Goal: Task Accomplishment & Management: Manage account settings

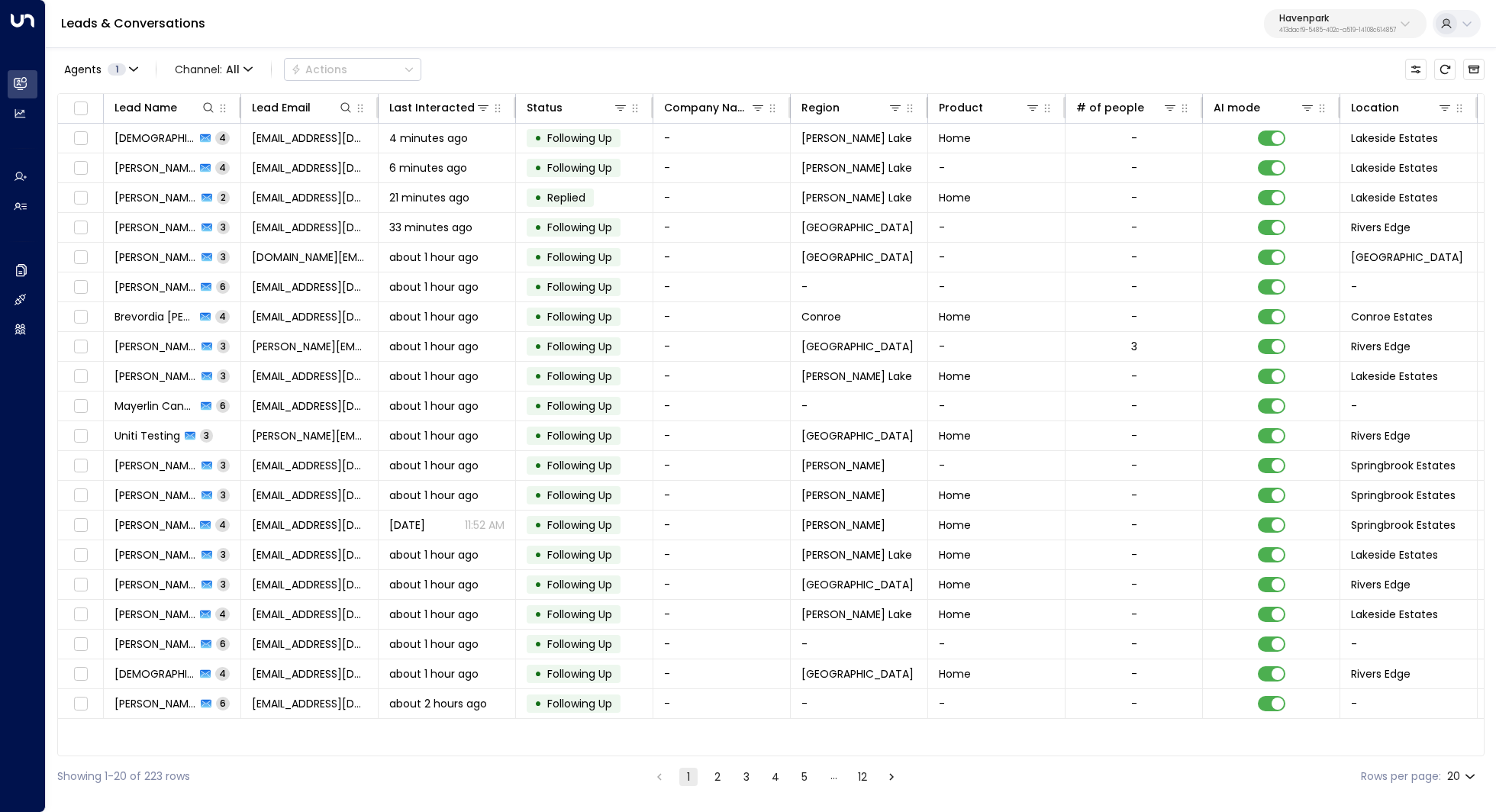
click at [1323, 30] on p "413dacf9-5485-402c-a519-14108c614857" at bounding box center [1337, 30] width 117 height 6
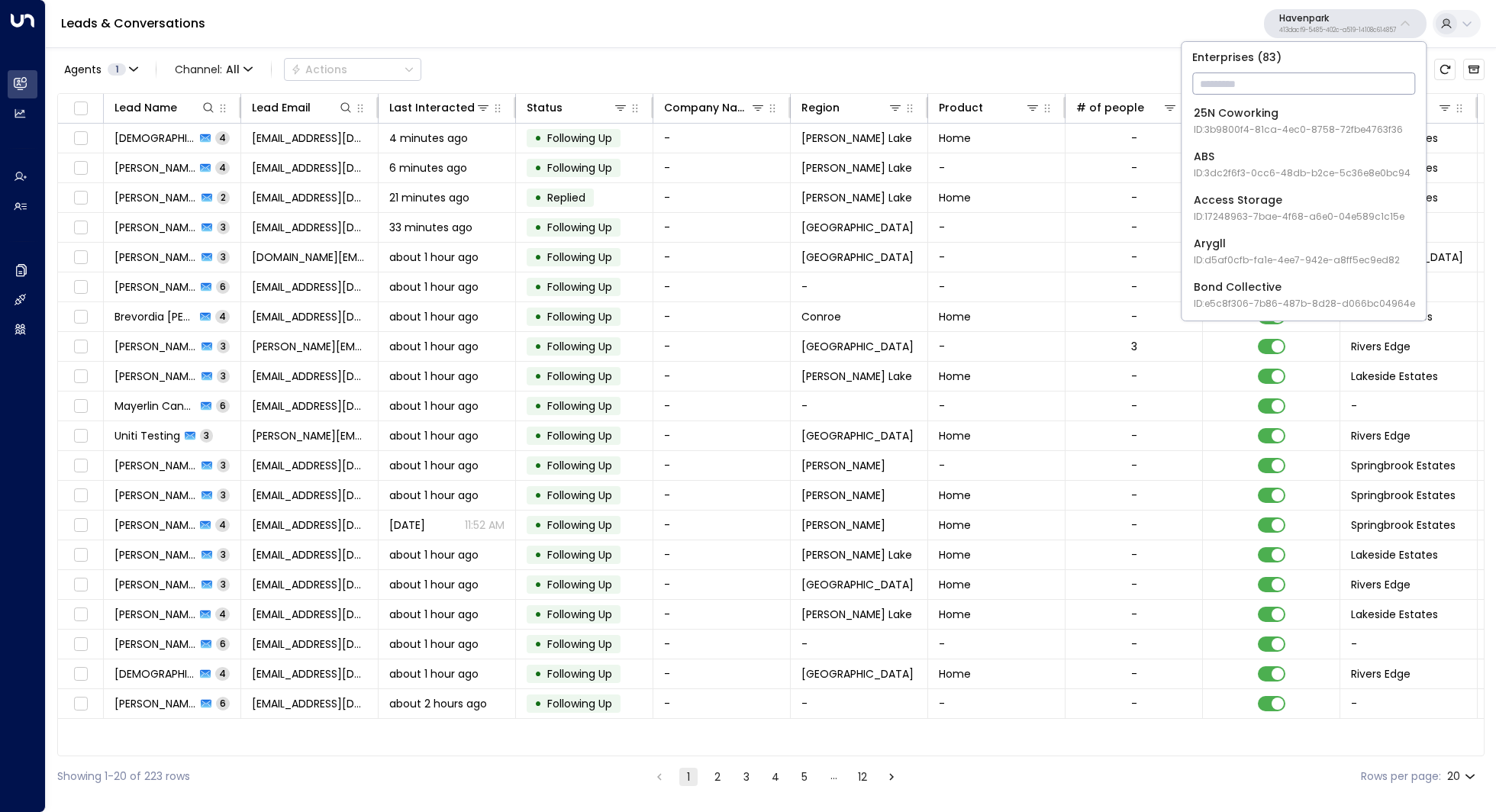
click at [1277, 76] on input "text" at bounding box center [1303, 84] width 223 height 28
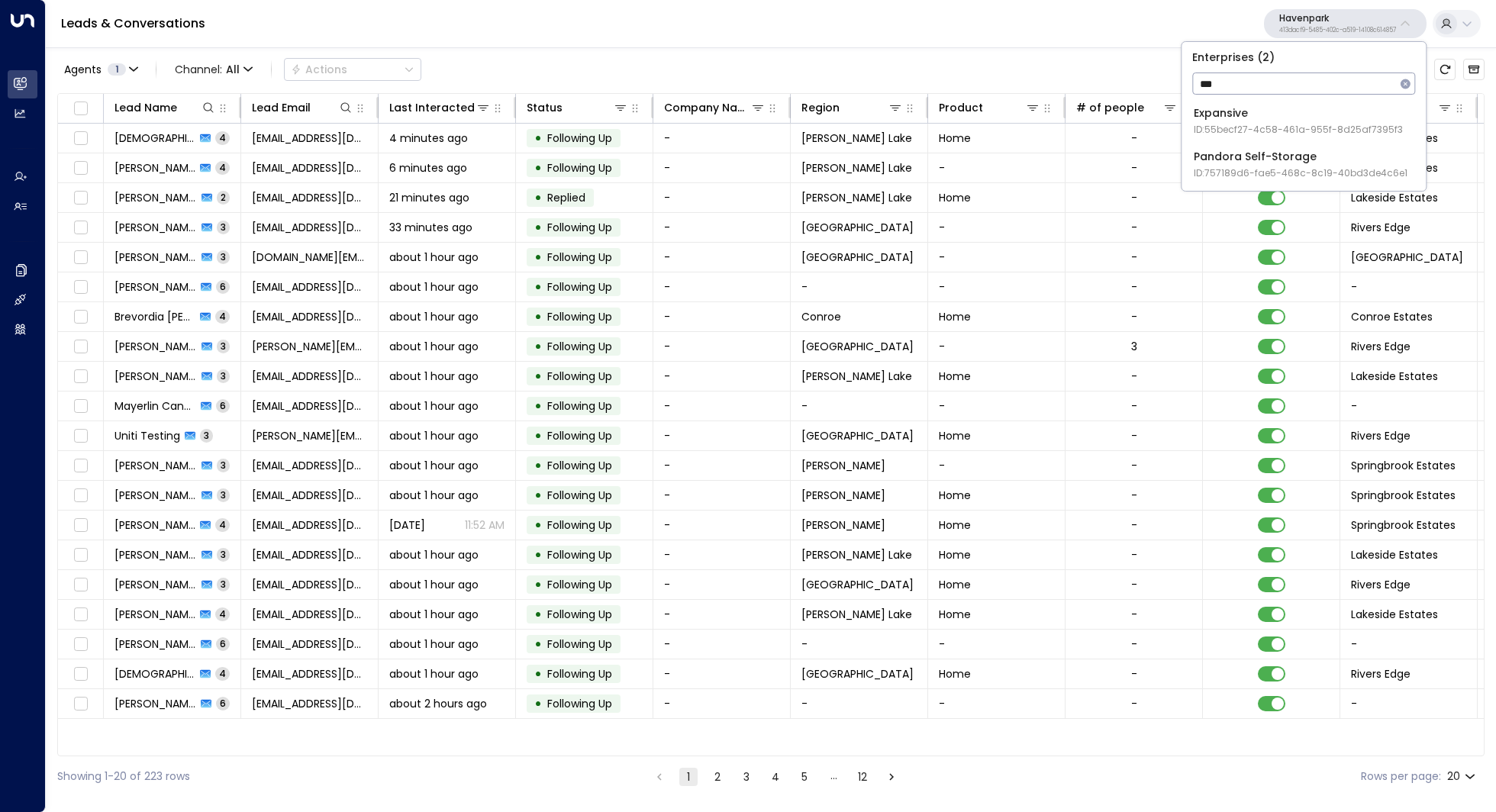
type input "***"
click at [1282, 158] on div "Pandora Self-Storage ID: 757189d6-fae5-468c-8c19-40bd3de4c6e1" at bounding box center [1300, 164] width 214 height 31
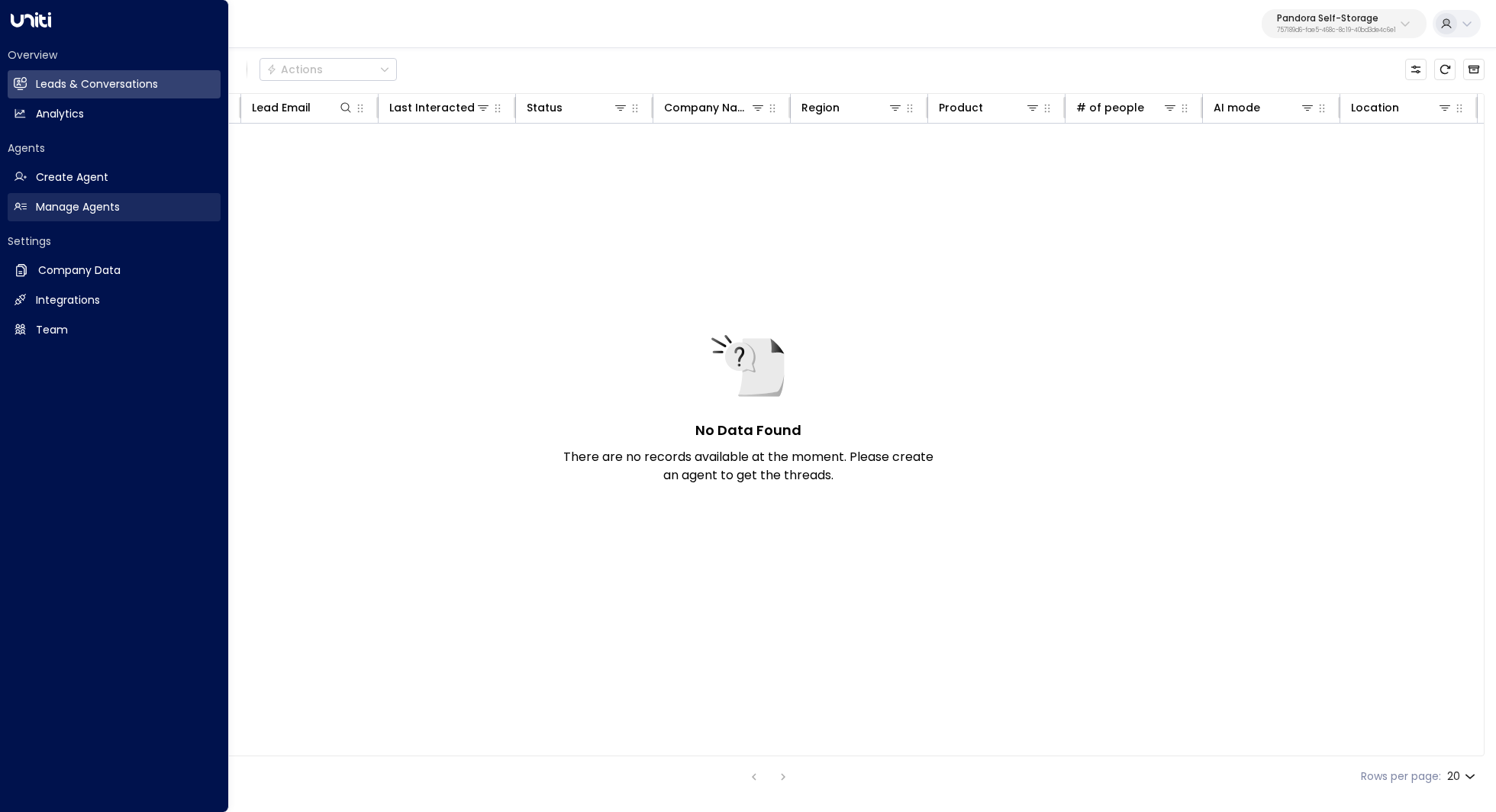
click at [97, 209] on h2 "Manage Agents" at bounding box center [78, 207] width 84 height 16
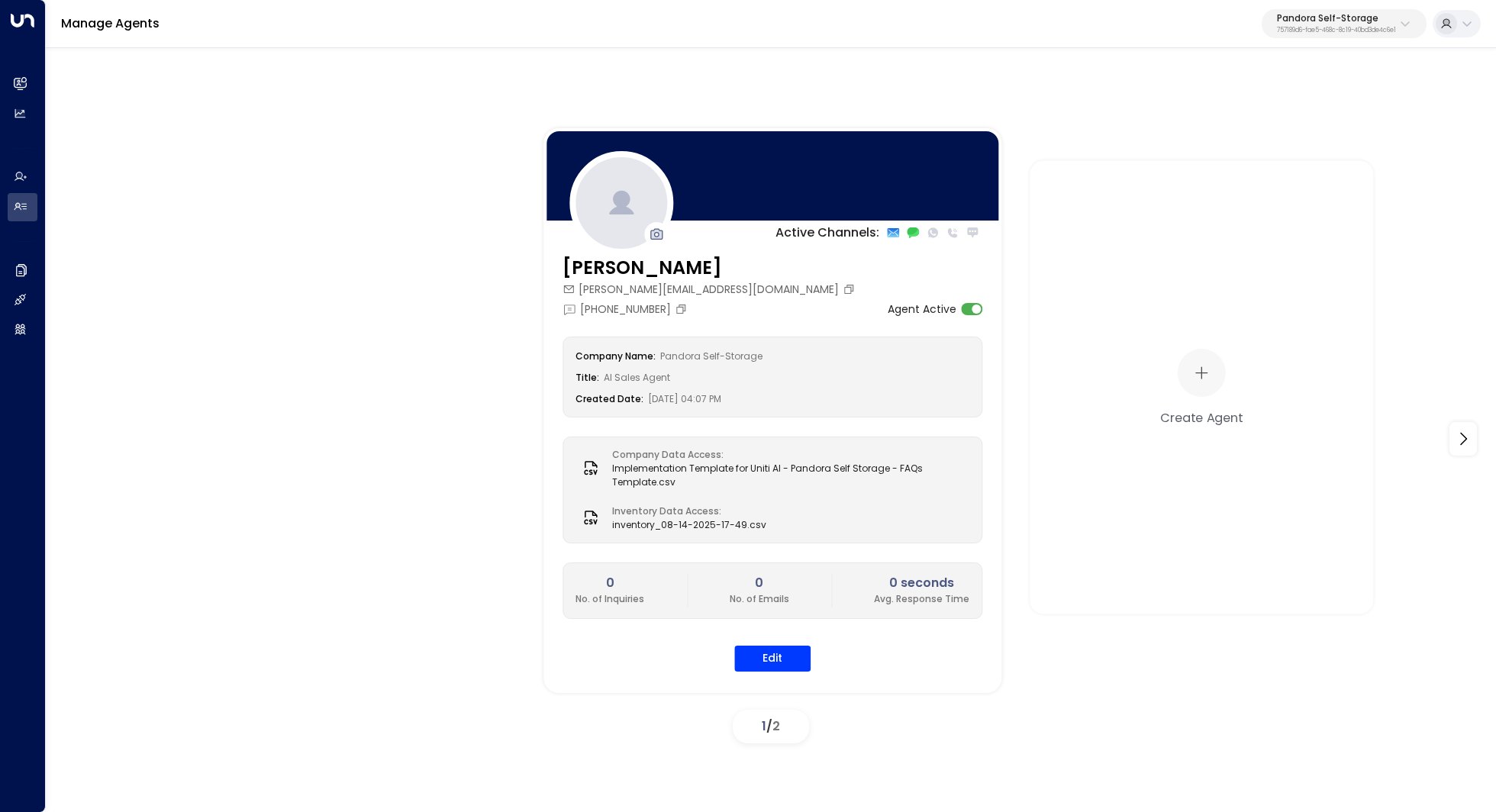
click at [1320, 27] on p "757189d6-fae5-468c-8c19-40bd3de4c6e1" at bounding box center [1336, 30] width 119 height 6
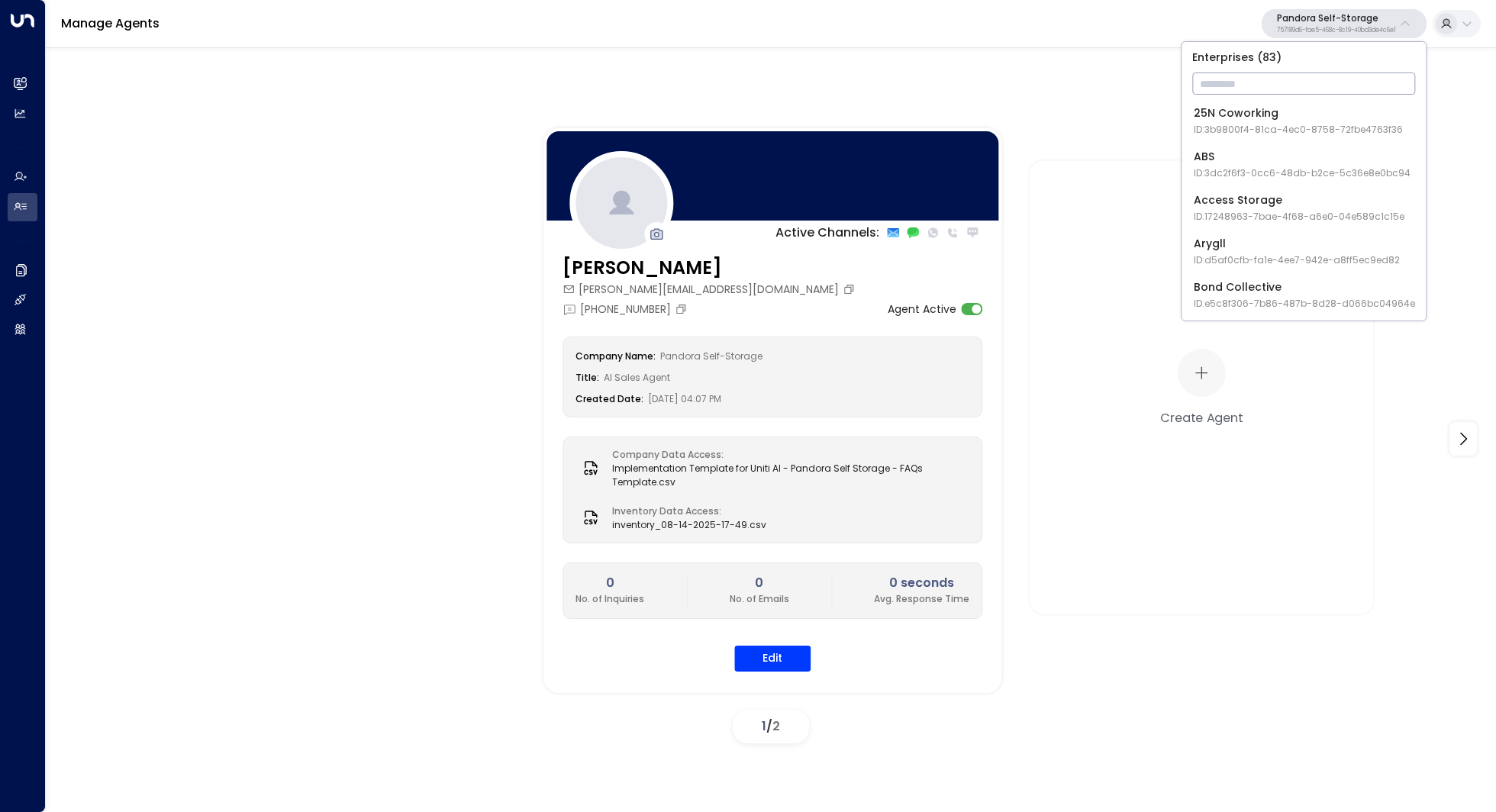
click at [1296, 83] on input "text" at bounding box center [1303, 84] width 223 height 28
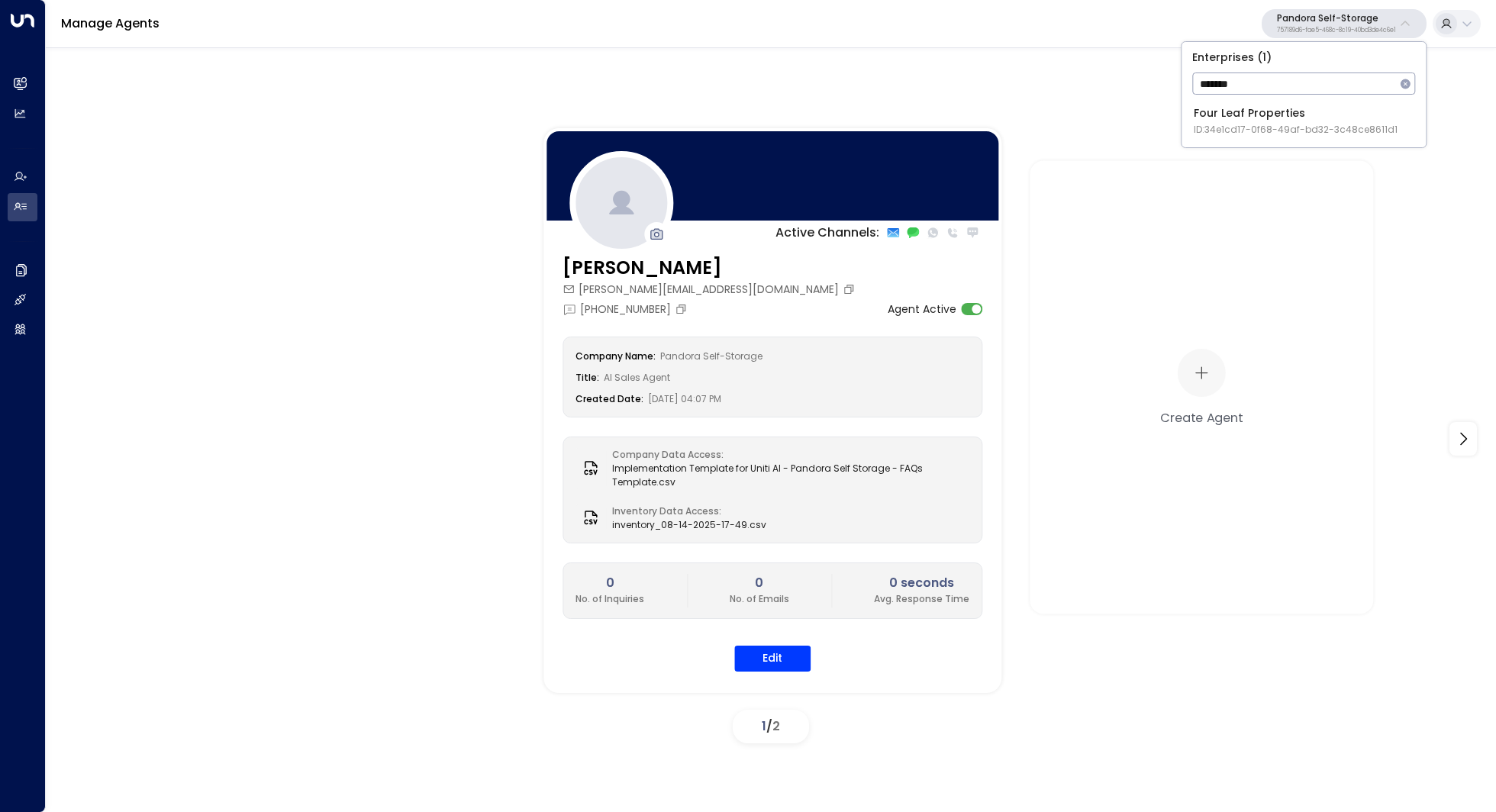
type input "*******"
click at [1282, 114] on div "Four Leaf Properties ID: 34e1cd17-0f68-49af-bd32-3c48ce8611d1" at bounding box center [1296, 121] width 204 height 31
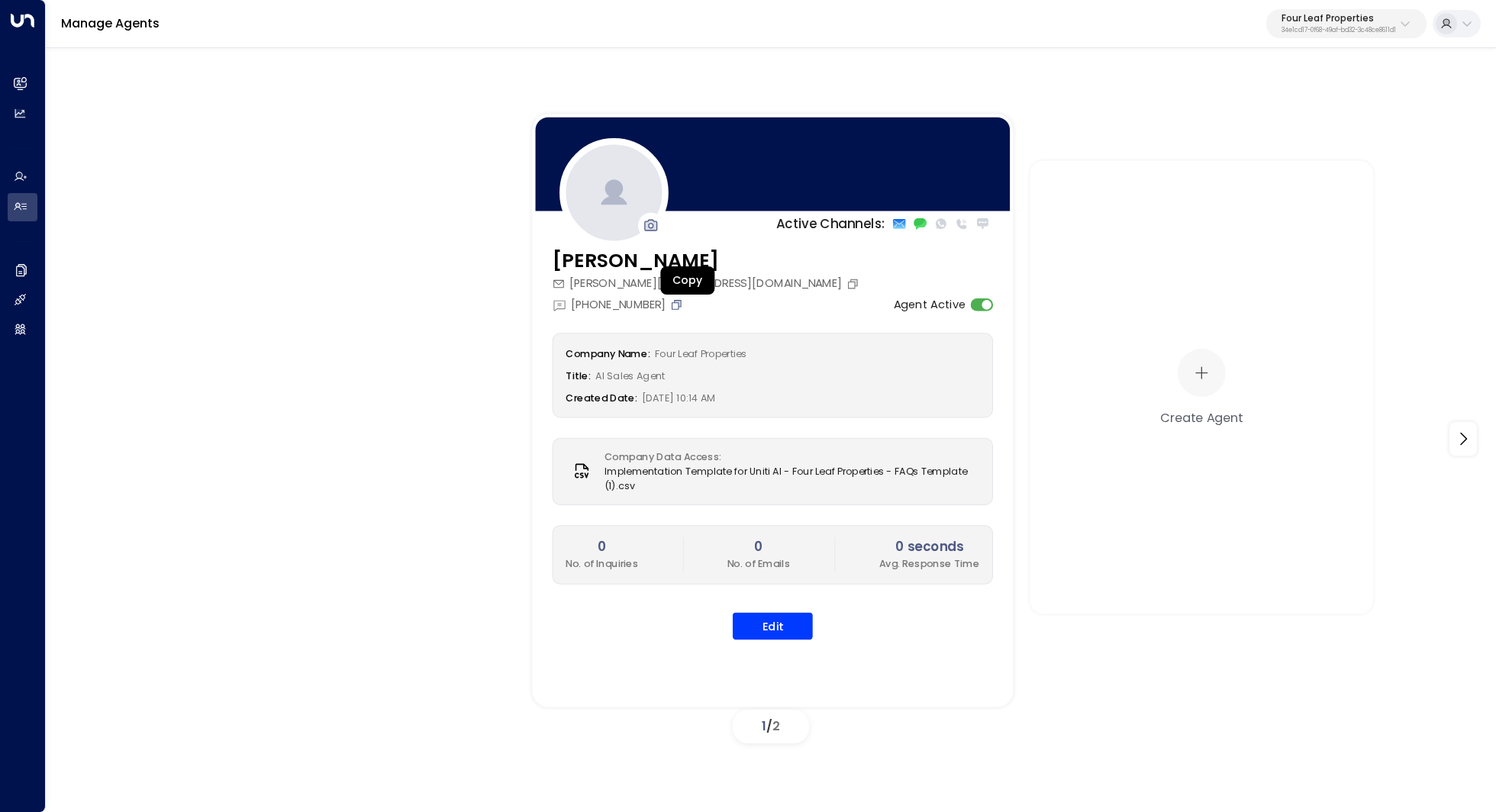
click at [684, 307] on icon "Copy" at bounding box center [677, 304] width 13 height 13
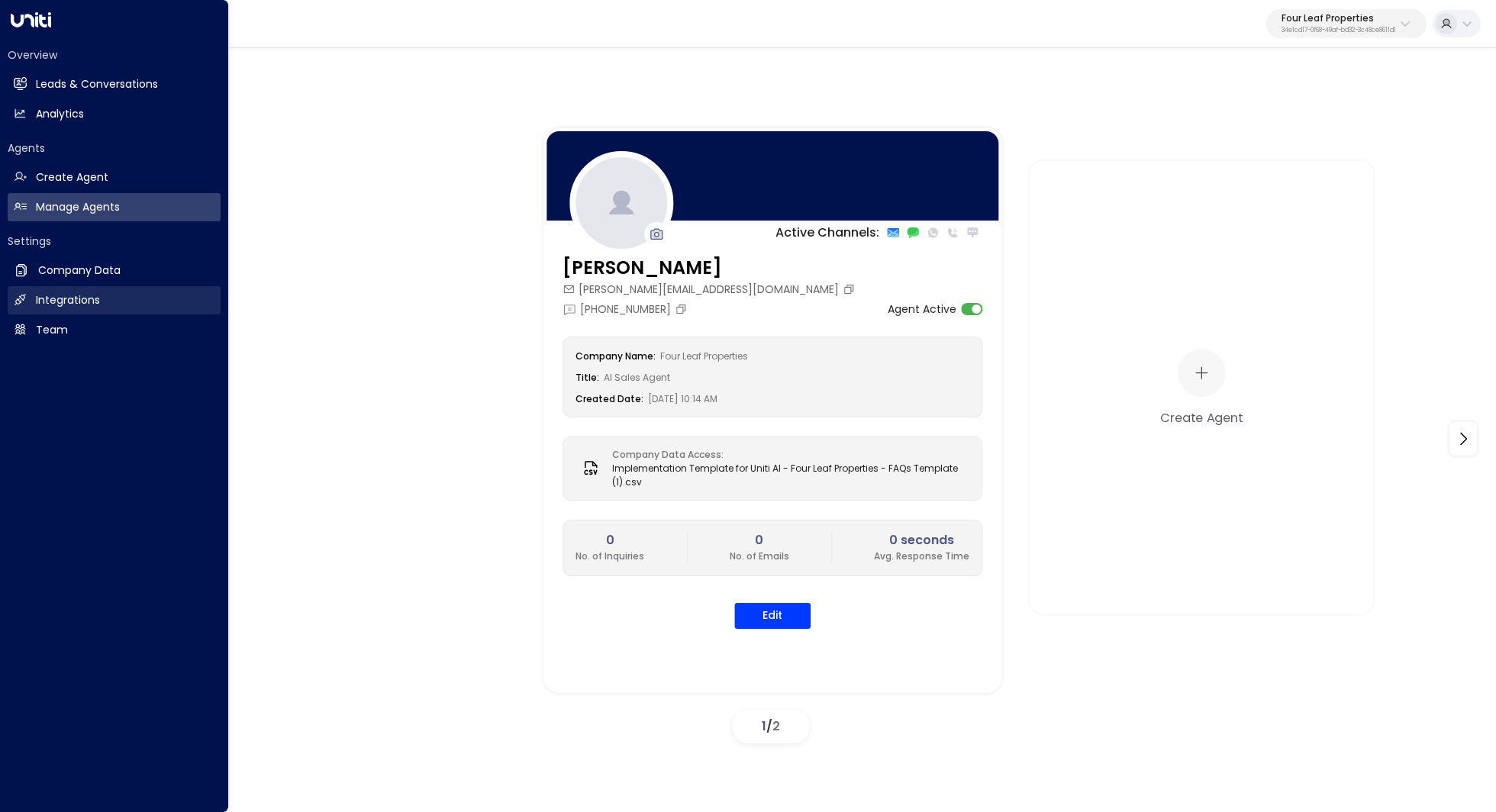
click at [81, 292] on h2 "Integrations" at bounding box center [68, 300] width 64 height 16
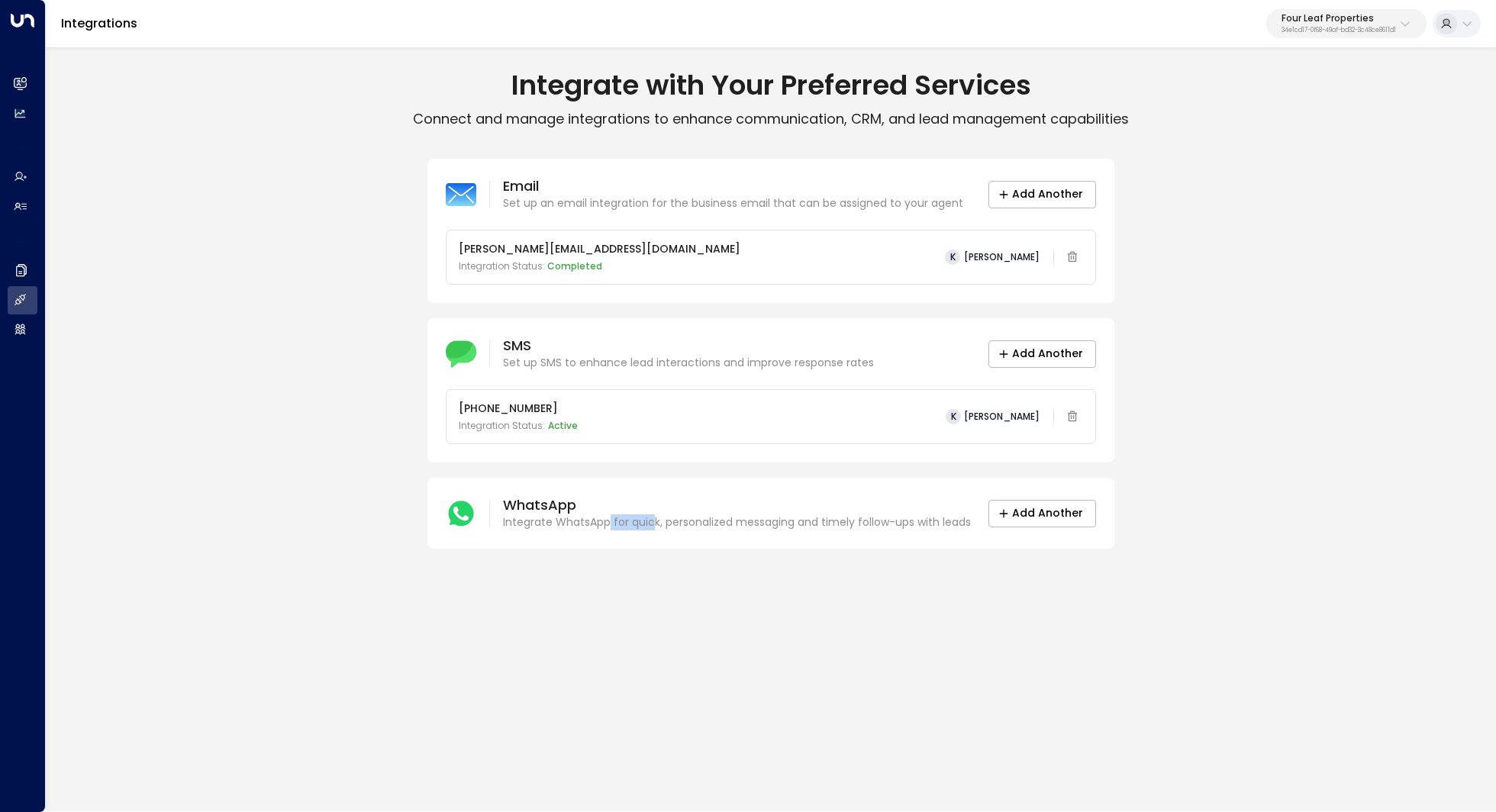
drag, startPoint x: 608, startPoint y: 521, endPoint x: 651, endPoint y: 519, distance: 43.0
click at [651, 519] on p "Integrate WhatsApp for quick, personalized messaging and timely follow-ups with…" at bounding box center [737, 522] width 468 height 16
drag, startPoint x: 735, startPoint y: 521, endPoint x: 696, endPoint y: 521, distance: 39.0
click at [696, 521] on p "Integrate WhatsApp for quick, personalized messaging and timely follow-ups with…" at bounding box center [737, 522] width 468 height 16
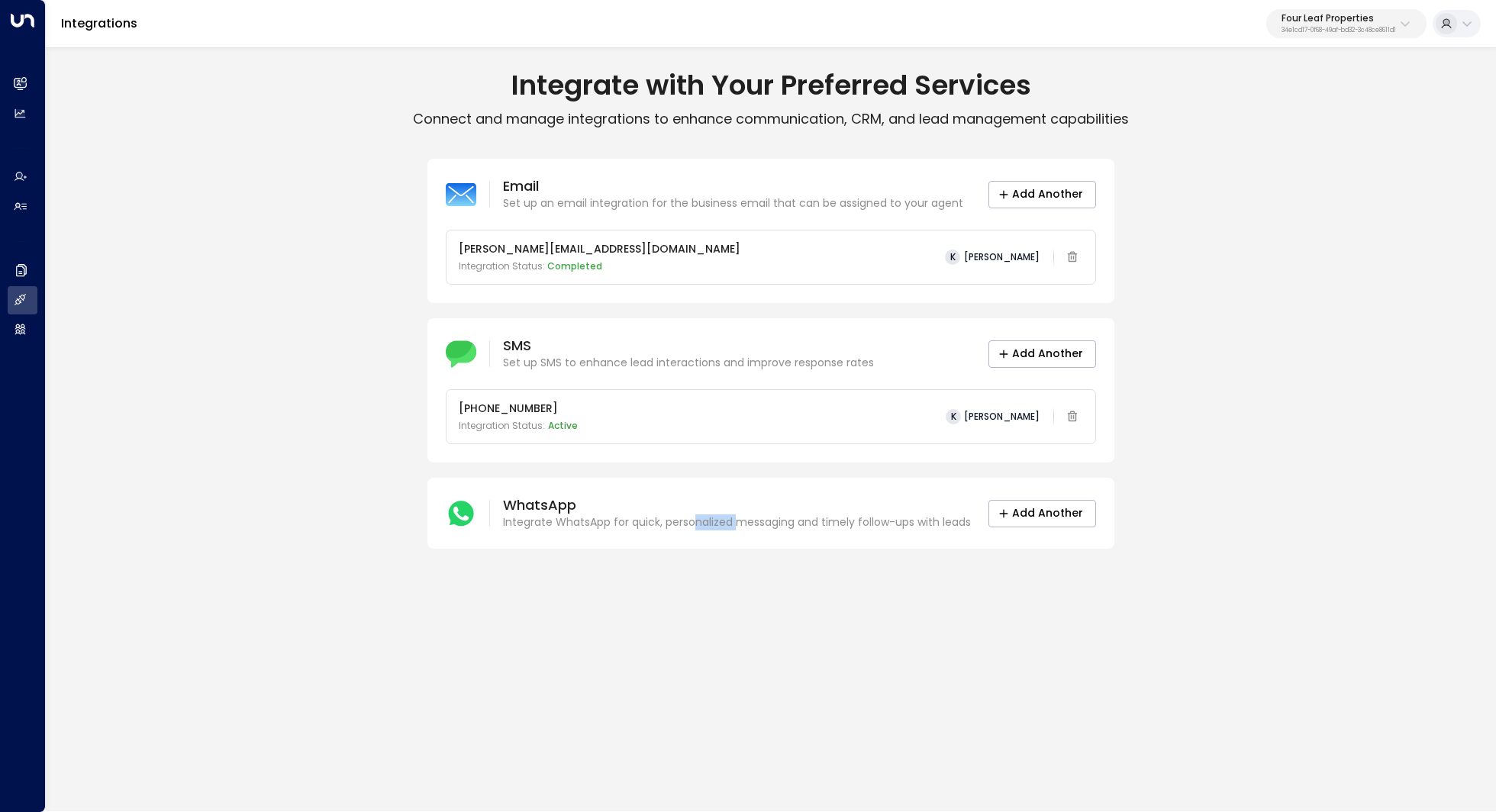
click at [696, 521] on p "Integrate WhatsApp for quick, personalized messaging and timely follow-ups with…" at bounding box center [737, 522] width 468 height 16
click at [687, 591] on div "Integrate with Your Preferred Services Connect and manage integrations to enhan…" at bounding box center [771, 429] width 1450 height 765
drag, startPoint x: 817, startPoint y: 517, endPoint x: 786, endPoint y: 517, distance: 31.0
click at [791, 517] on p "Integrate WhatsApp for quick, personalized messaging and timely follow-ups with…" at bounding box center [737, 522] width 468 height 16
click at [786, 517] on p "Integrate WhatsApp for quick, personalized messaging and timely follow-ups with…" at bounding box center [737, 522] width 468 height 16
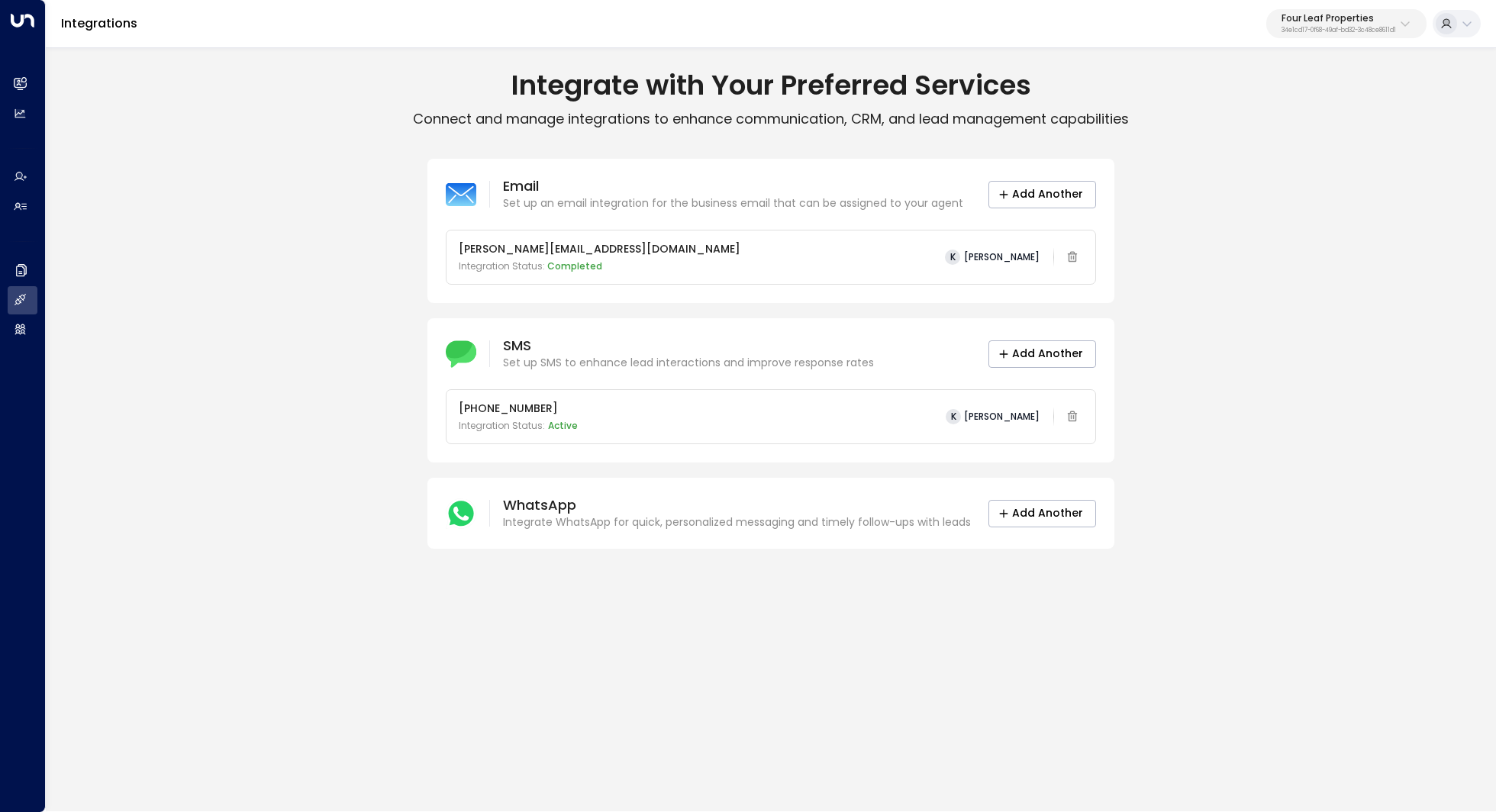
click at [683, 351] on p "SMS" at bounding box center [688, 346] width 371 height 18
drag, startPoint x: 698, startPoint y: 358, endPoint x: 674, endPoint y: 358, distance: 24.0
click at [674, 358] on p "Set up SMS to enhance lead interactions and improve response rates" at bounding box center [688, 363] width 371 height 16
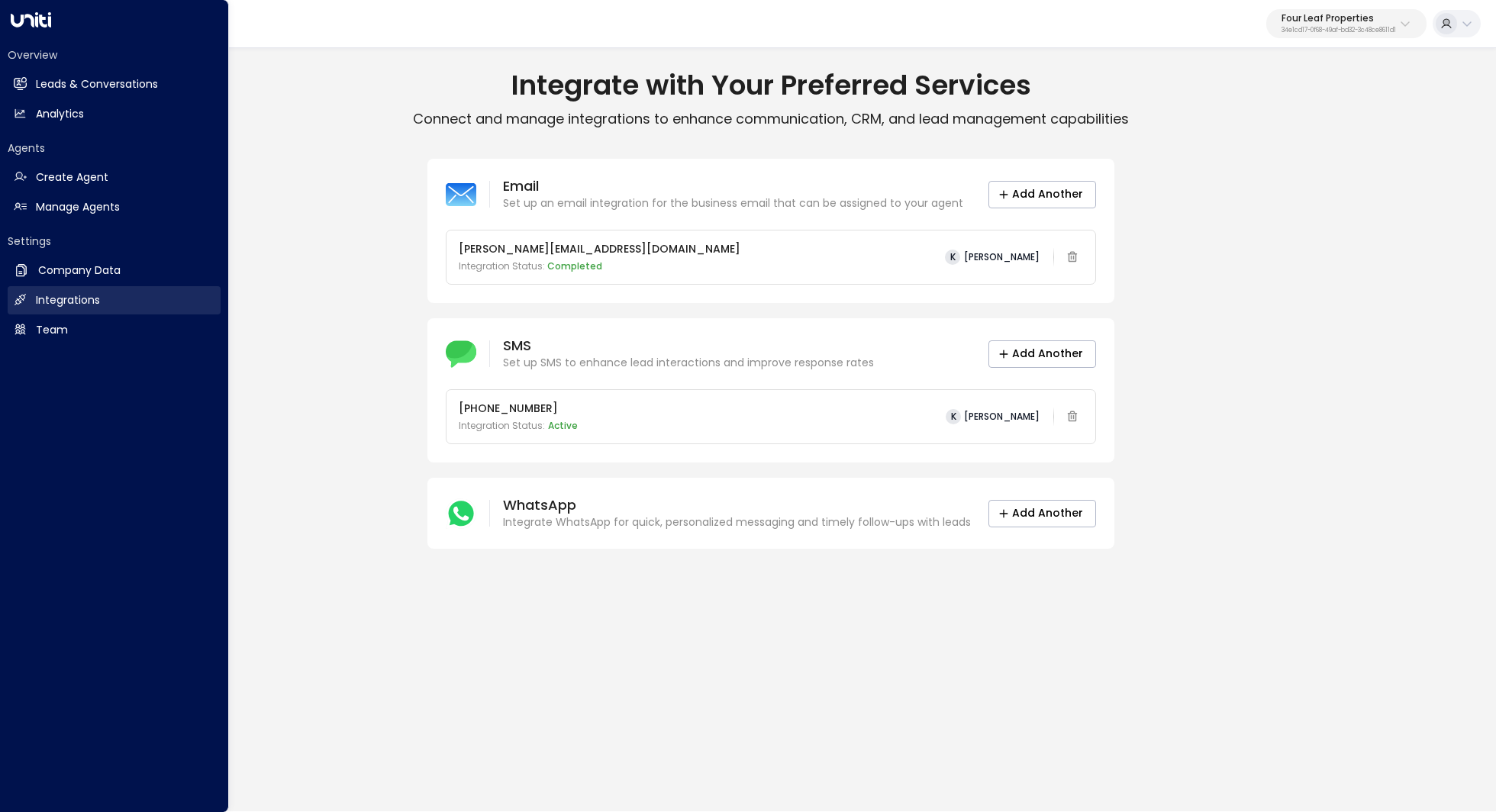
click at [55, 296] on h2 "Integrations" at bounding box center [68, 300] width 64 height 16
click at [108, 199] on h2 "Manage Agents" at bounding box center [78, 207] width 84 height 16
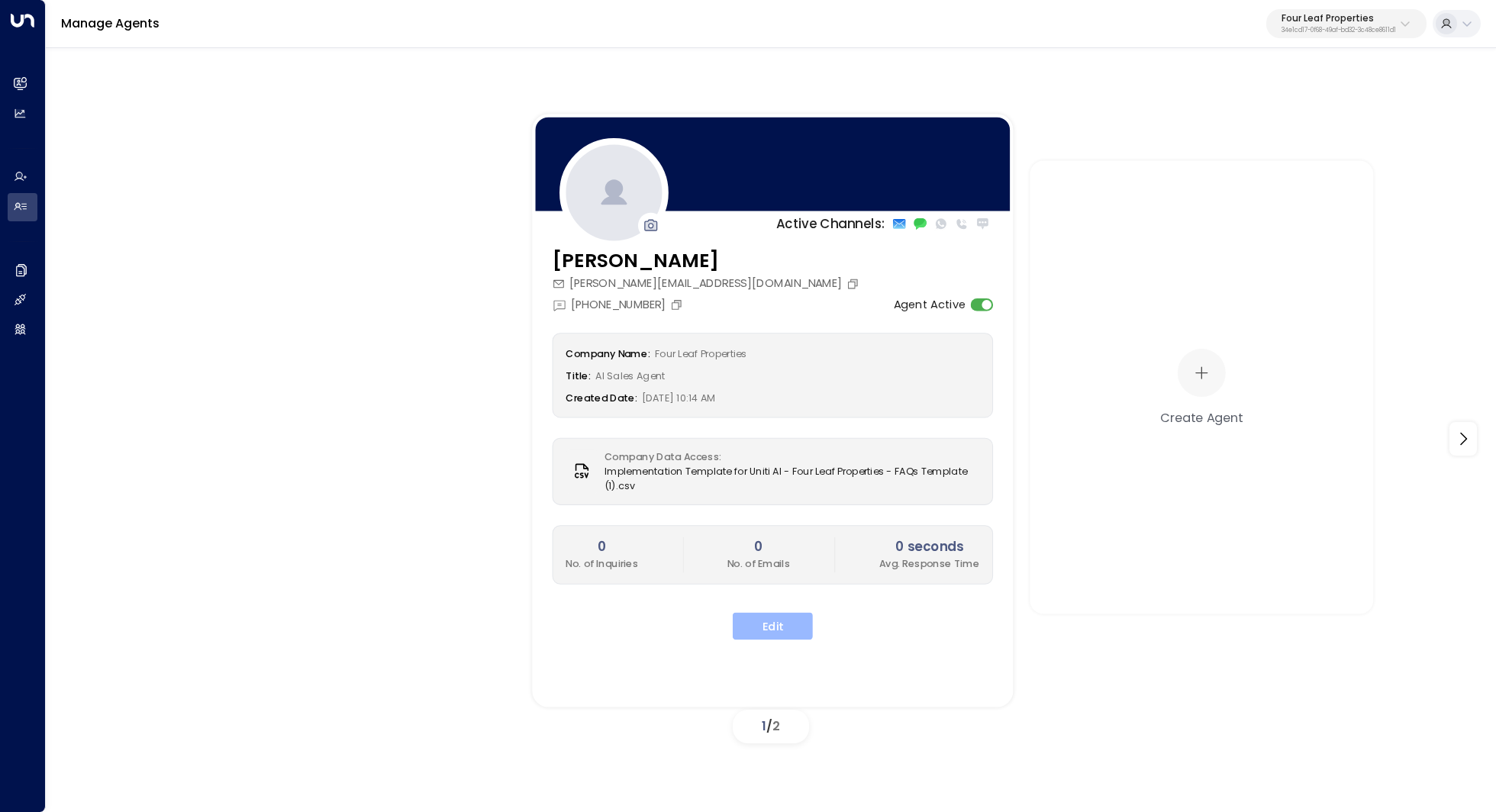
click at [799, 629] on button "Edit" at bounding box center [773, 625] width 81 height 27
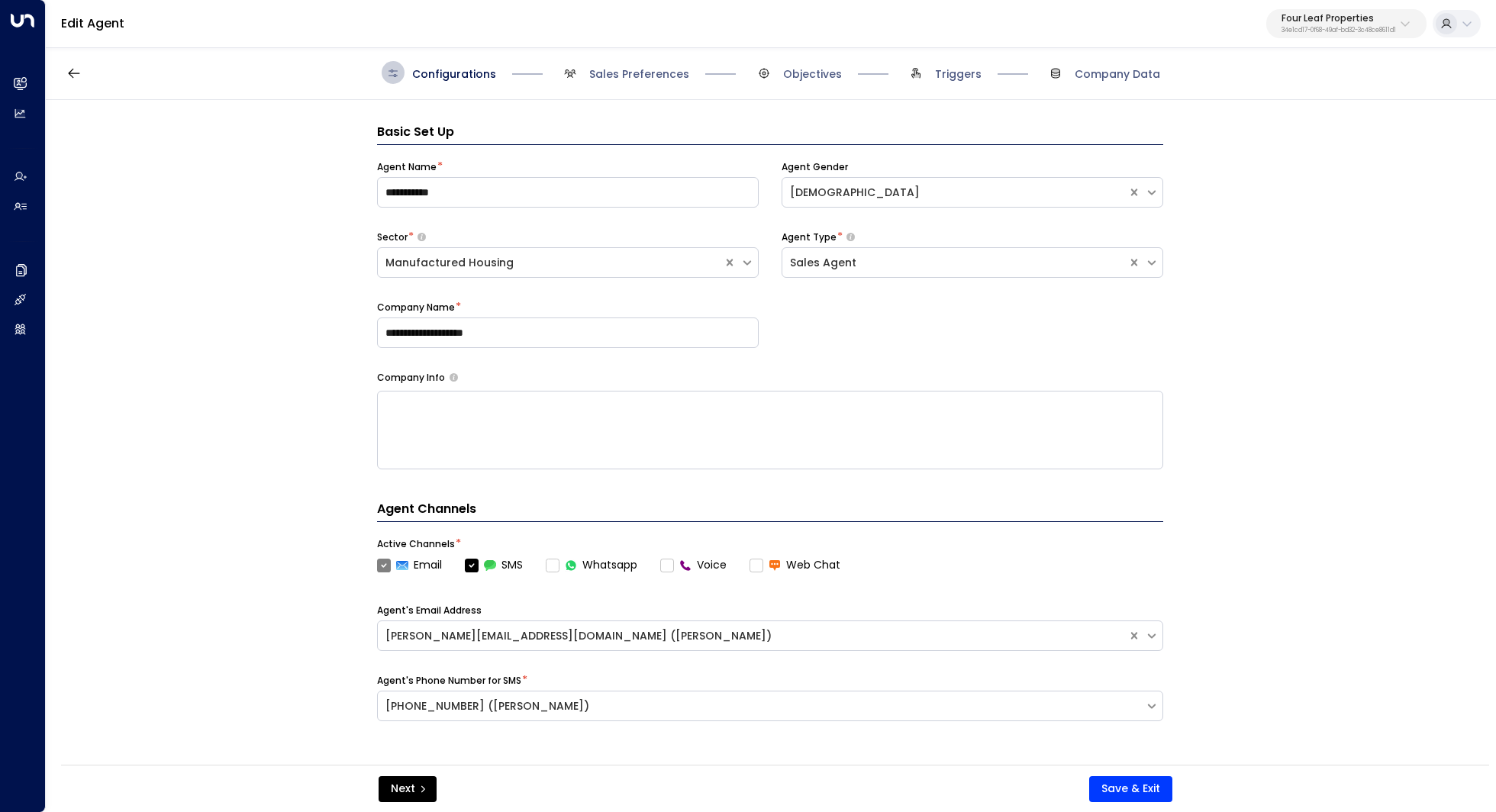
scroll to position [23, 0]
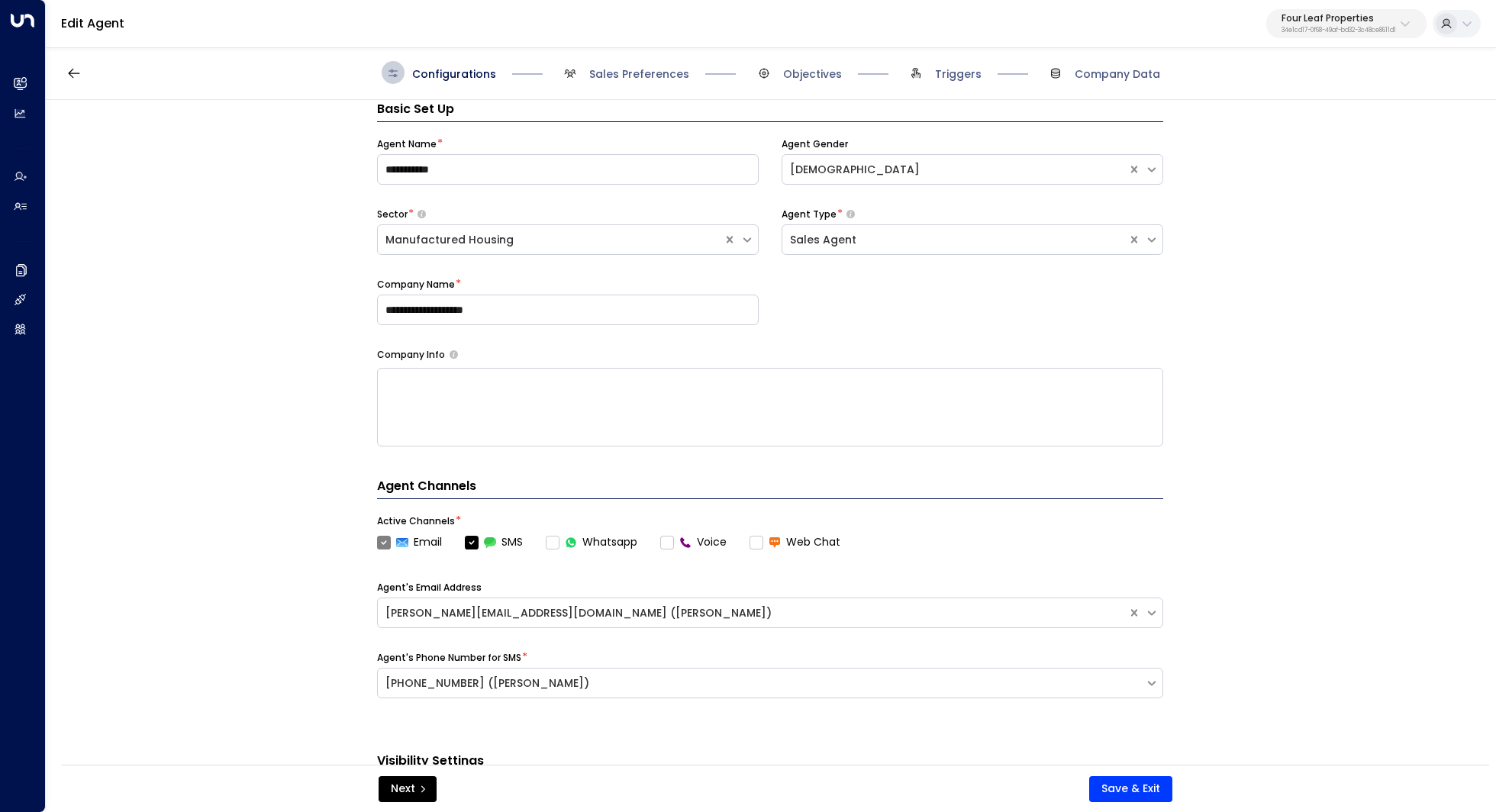
click at [665, 545] on label "Voice" at bounding box center [693, 542] width 67 height 16
click at [667, 544] on label "Voice" at bounding box center [693, 542] width 67 height 16
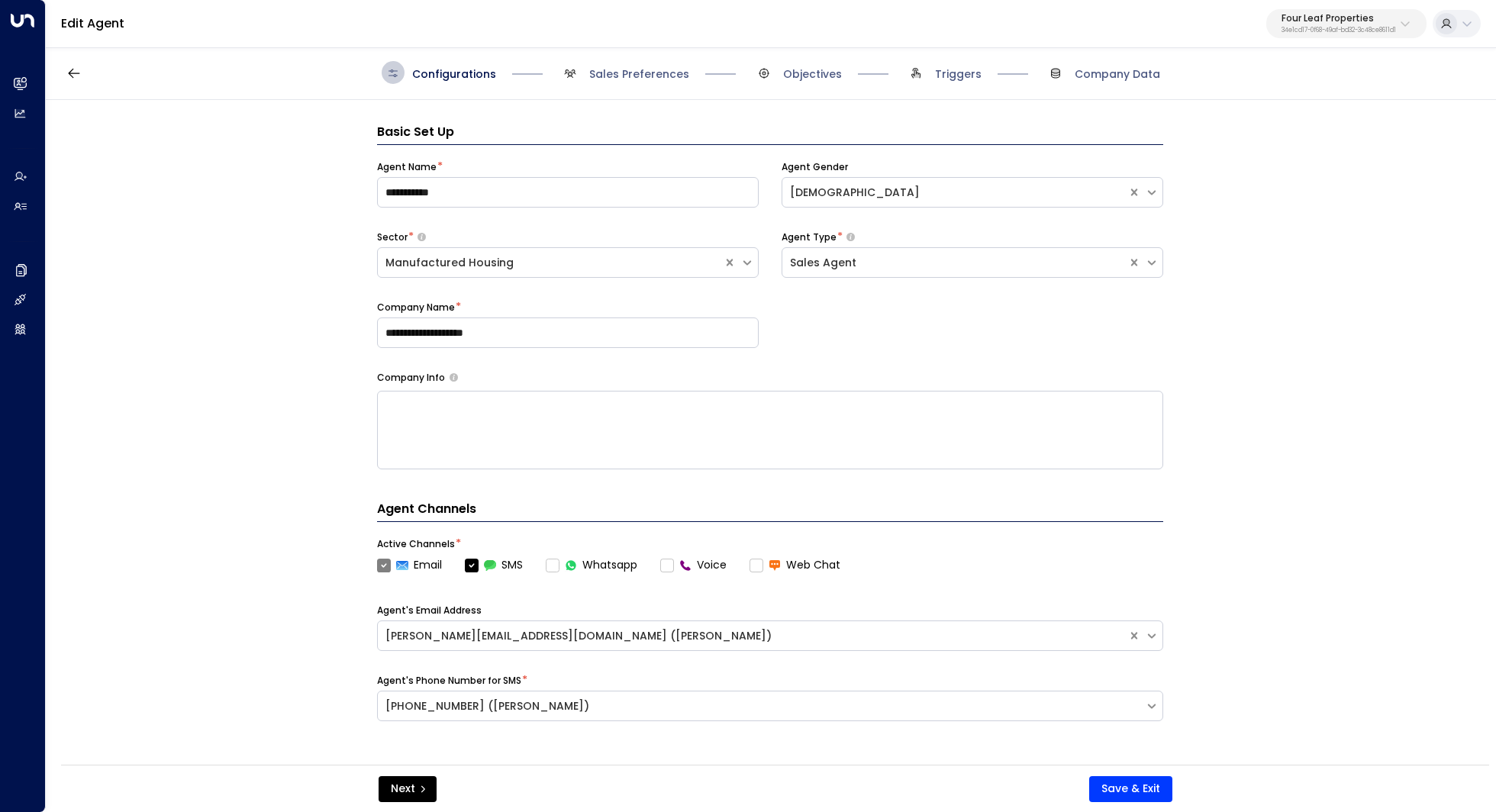
scroll to position [23, 0]
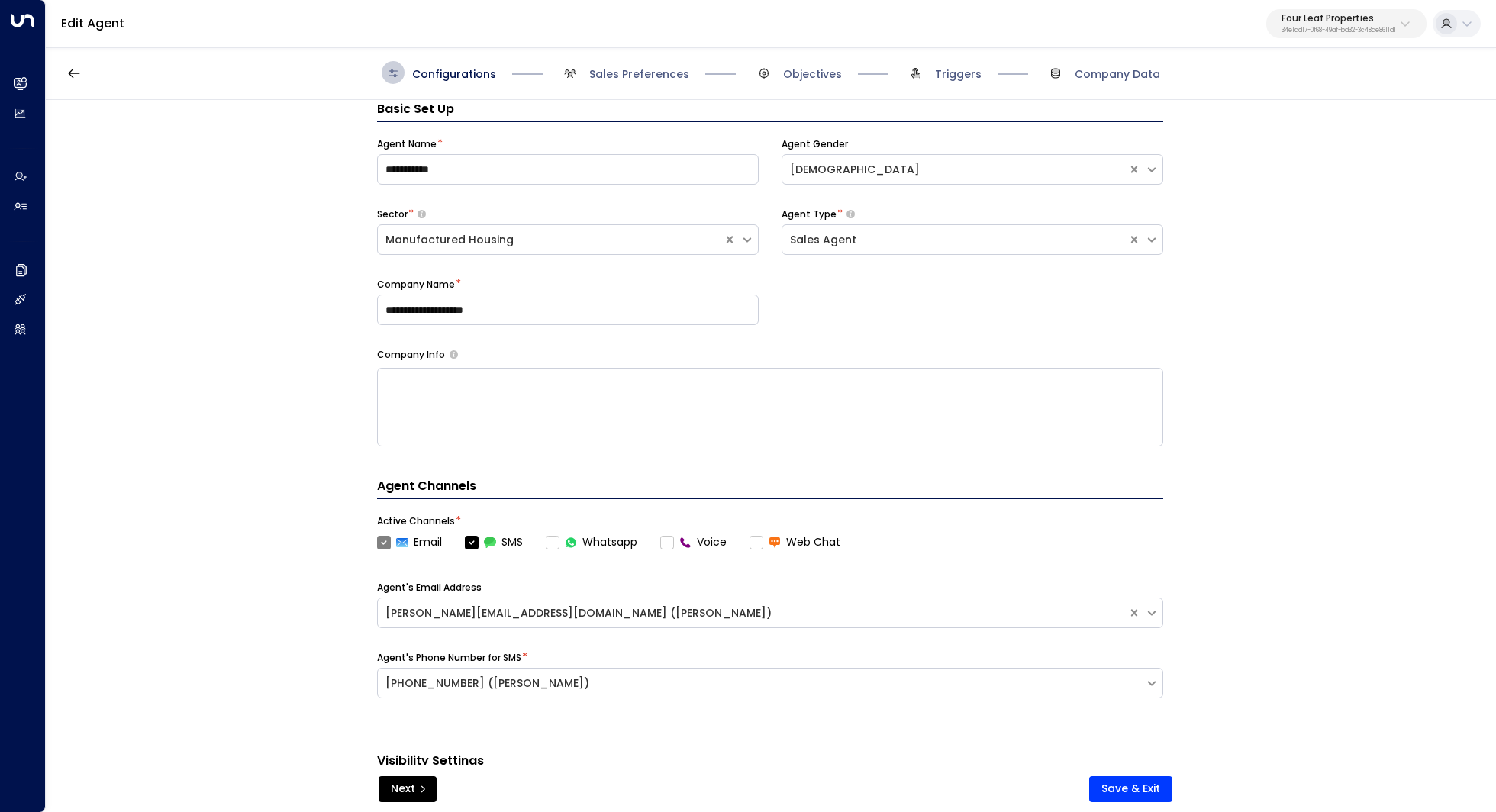
click at [670, 540] on label "Voice" at bounding box center [693, 542] width 67 height 16
click at [665, 544] on label "Voice" at bounding box center [693, 542] width 67 height 16
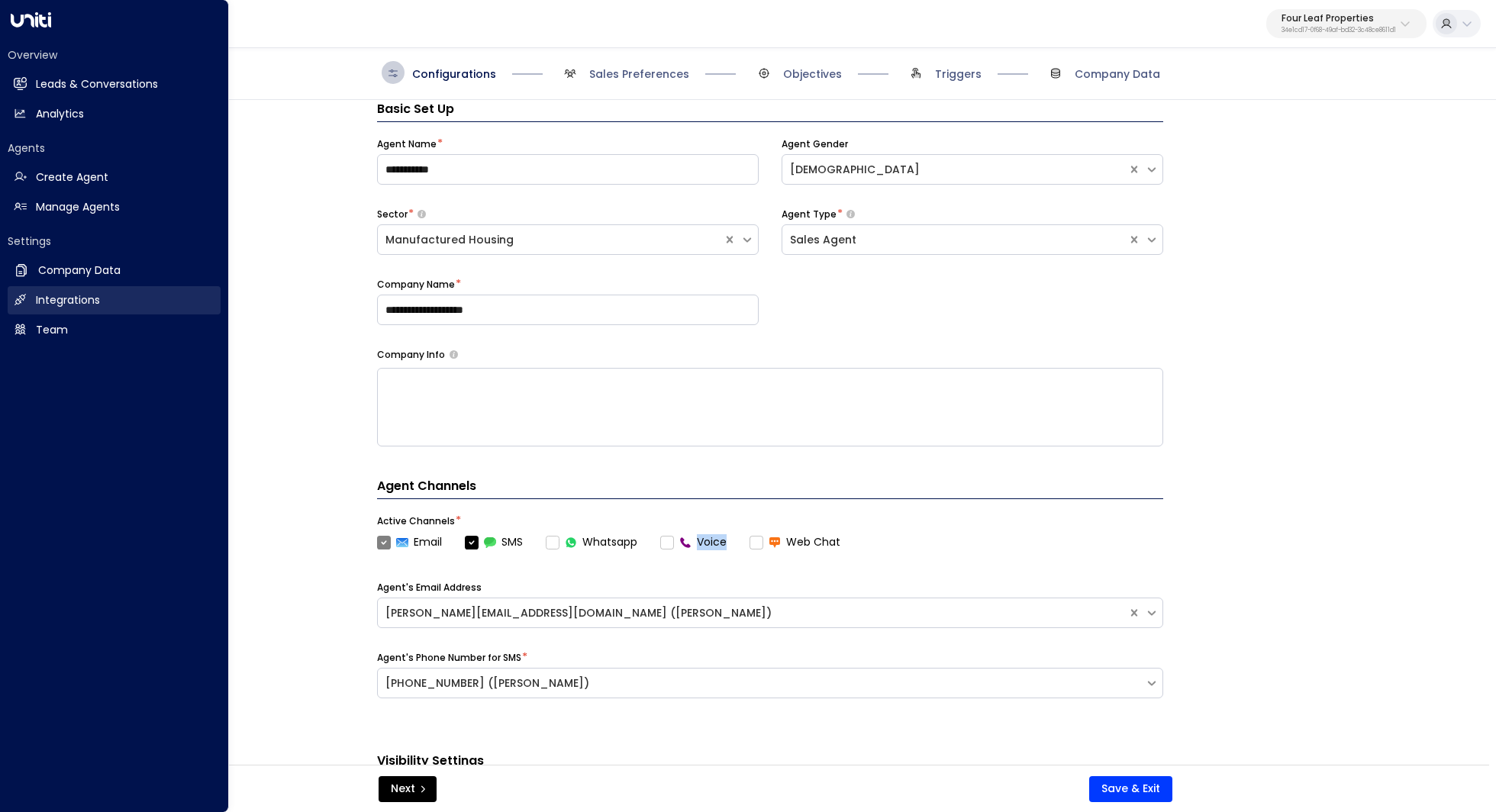
click at [76, 290] on link "Integrations Integrations" at bounding box center [113, 300] width 213 height 28
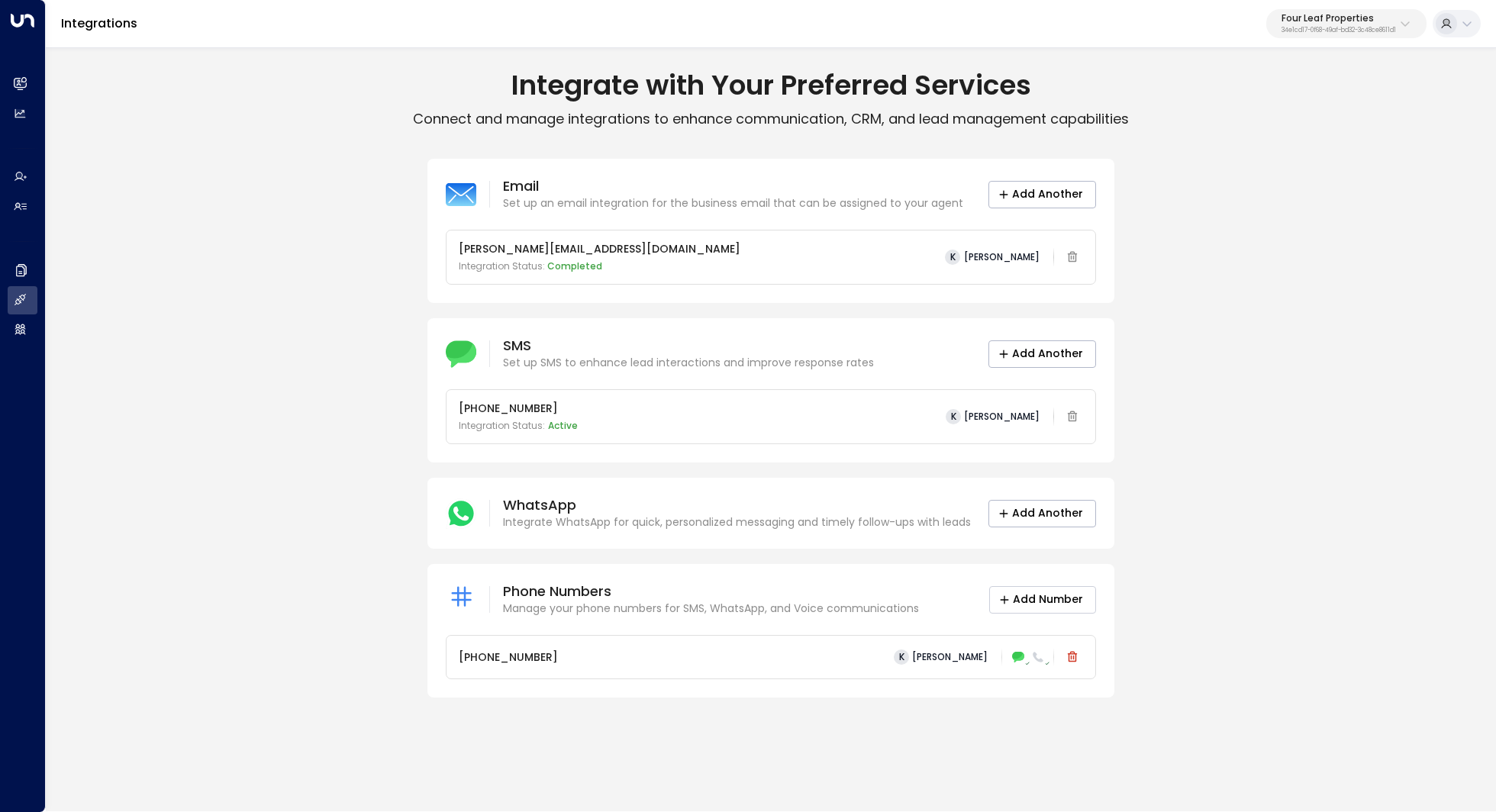
click at [1060, 594] on button "Add Number" at bounding box center [1043, 599] width 107 height 27
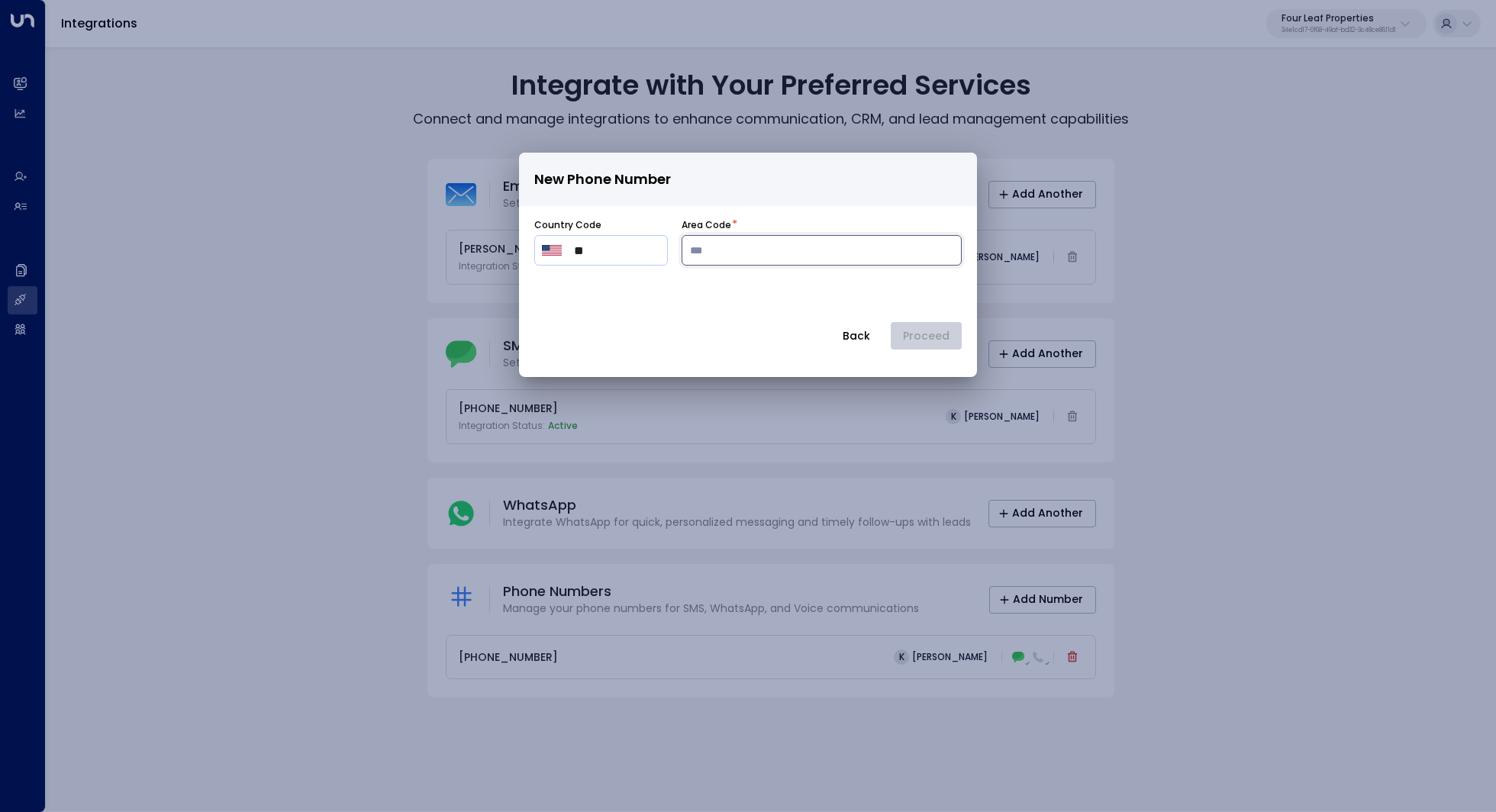
click at [807, 262] on input "number" at bounding box center [822, 250] width 280 height 30
click at [860, 331] on button "Back" at bounding box center [856, 335] width 53 height 27
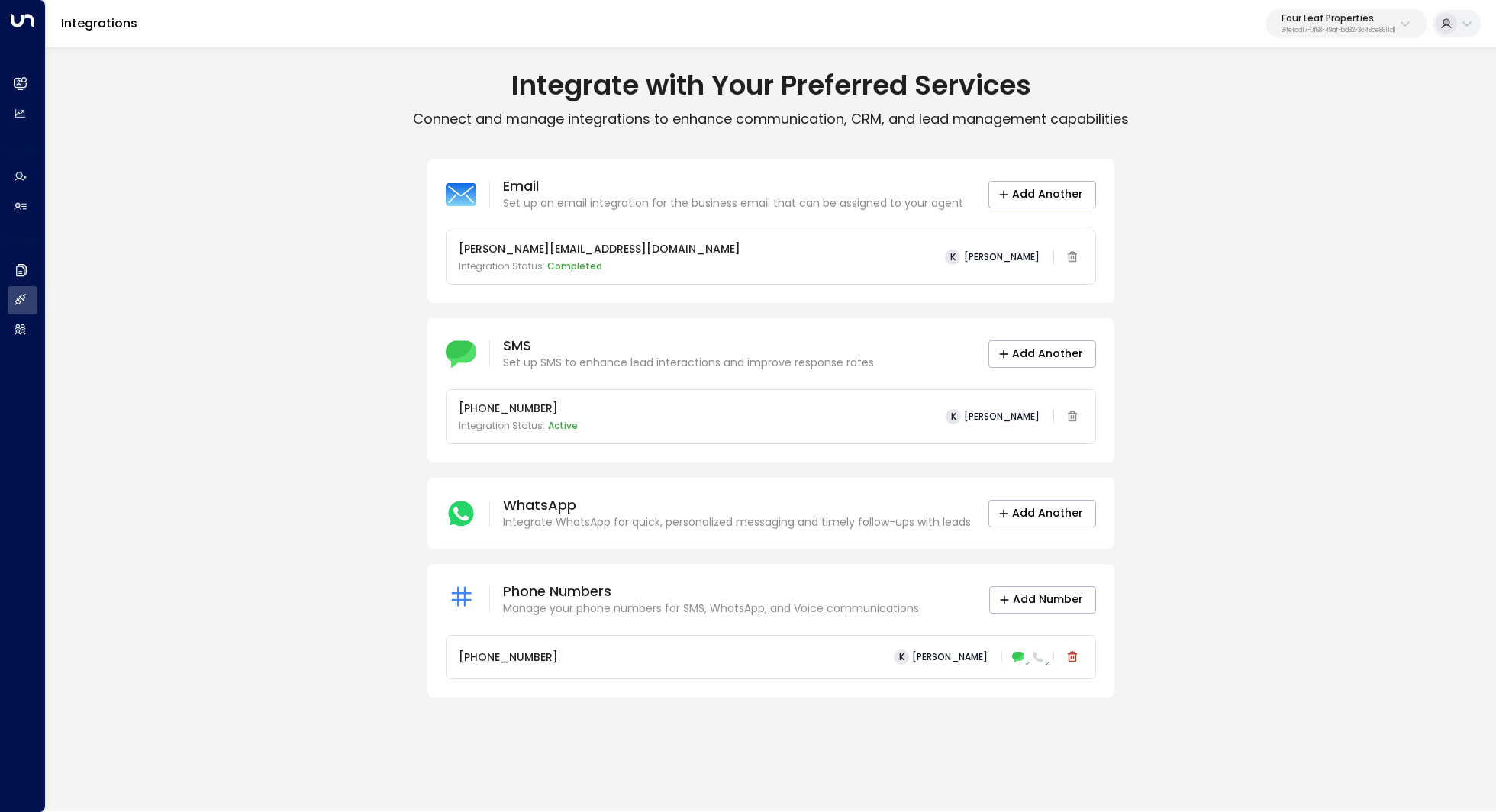
click at [780, 656] on div "+19035688450 K Katie Olson" at bounding box center [771, 657] width 624 height 21
click at [1032, 658] on icon at bounding box center [1038, 657] width 12 height 12
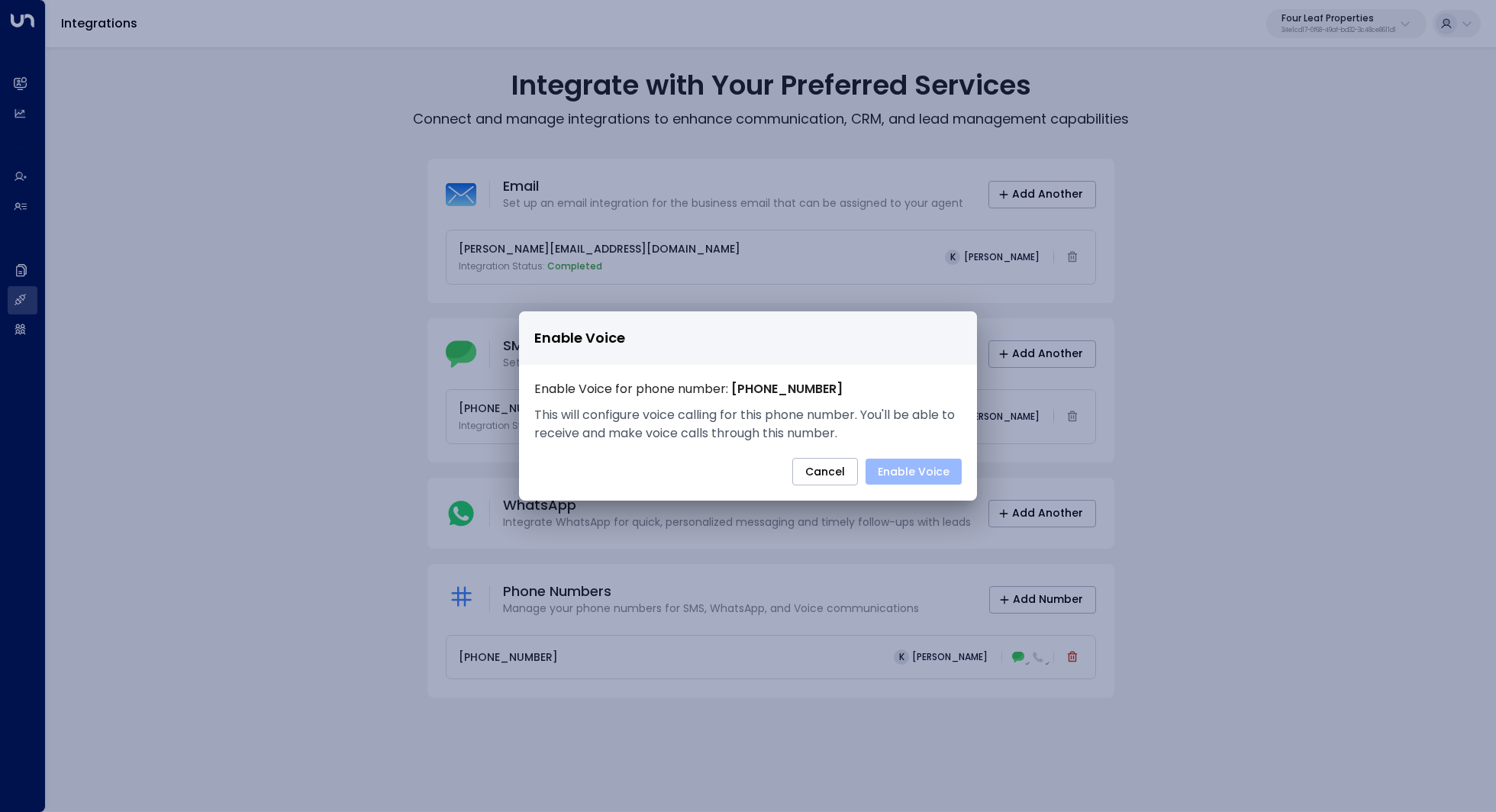
click at [900, 461] on button "Enable Voice" at bounding box center [914, 471] width 96 height 26
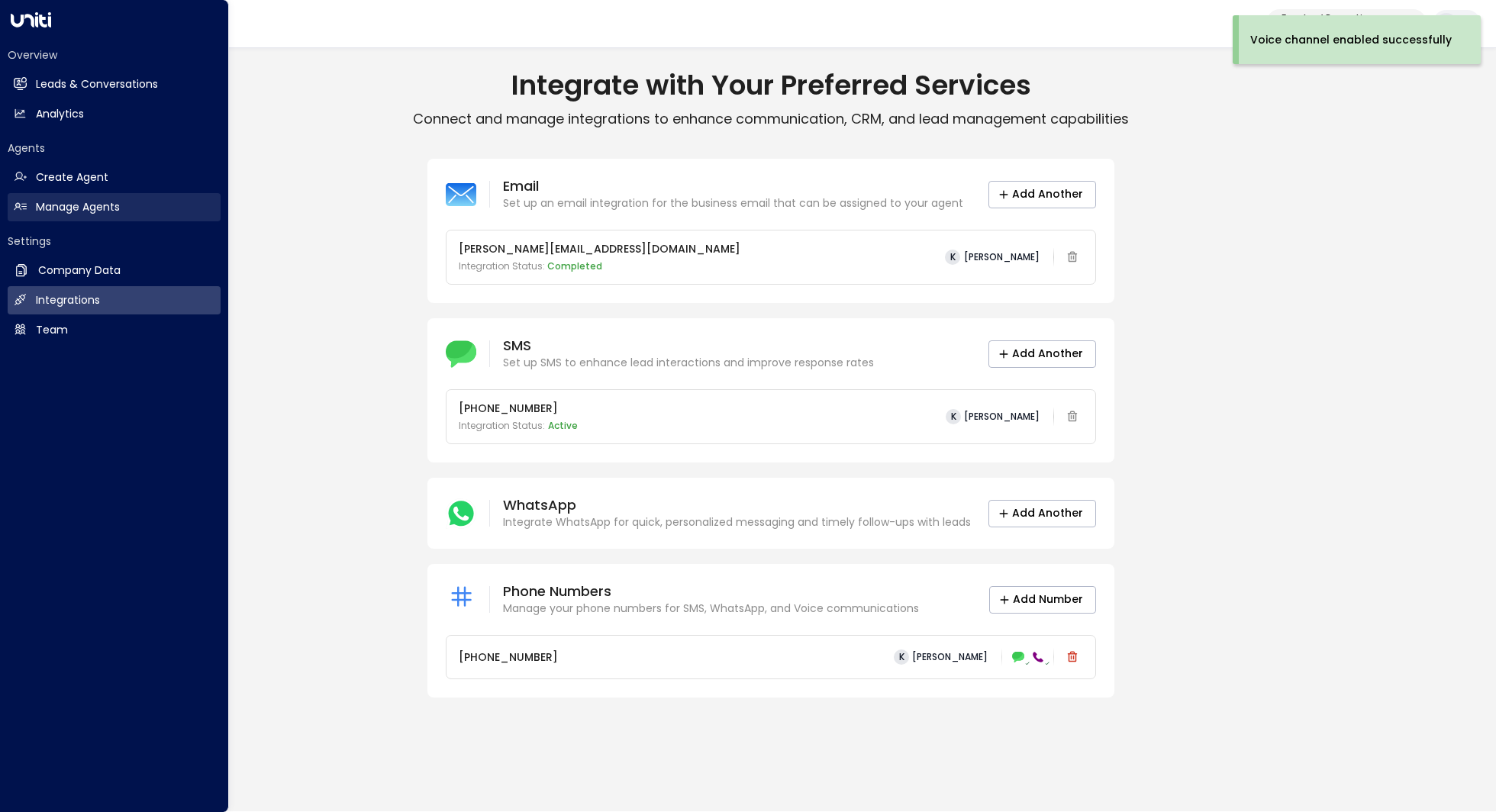
click at [117, 200] on h2 "Manage Agents" at bounding box center [78, 207] width 84 height 16
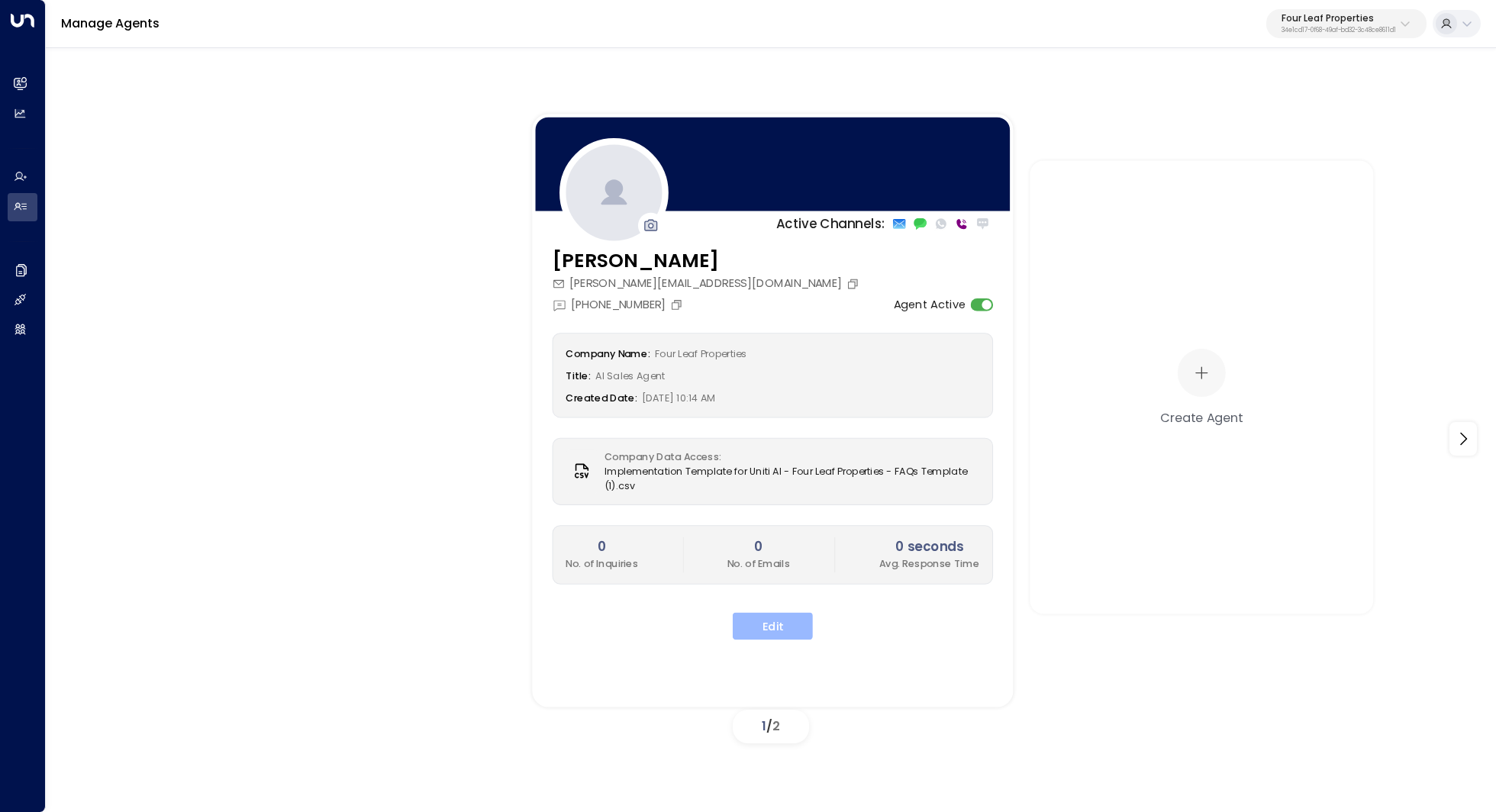
click at [771, 612] on button "Edit" at bounding box center [773, 625] width 81 height 27
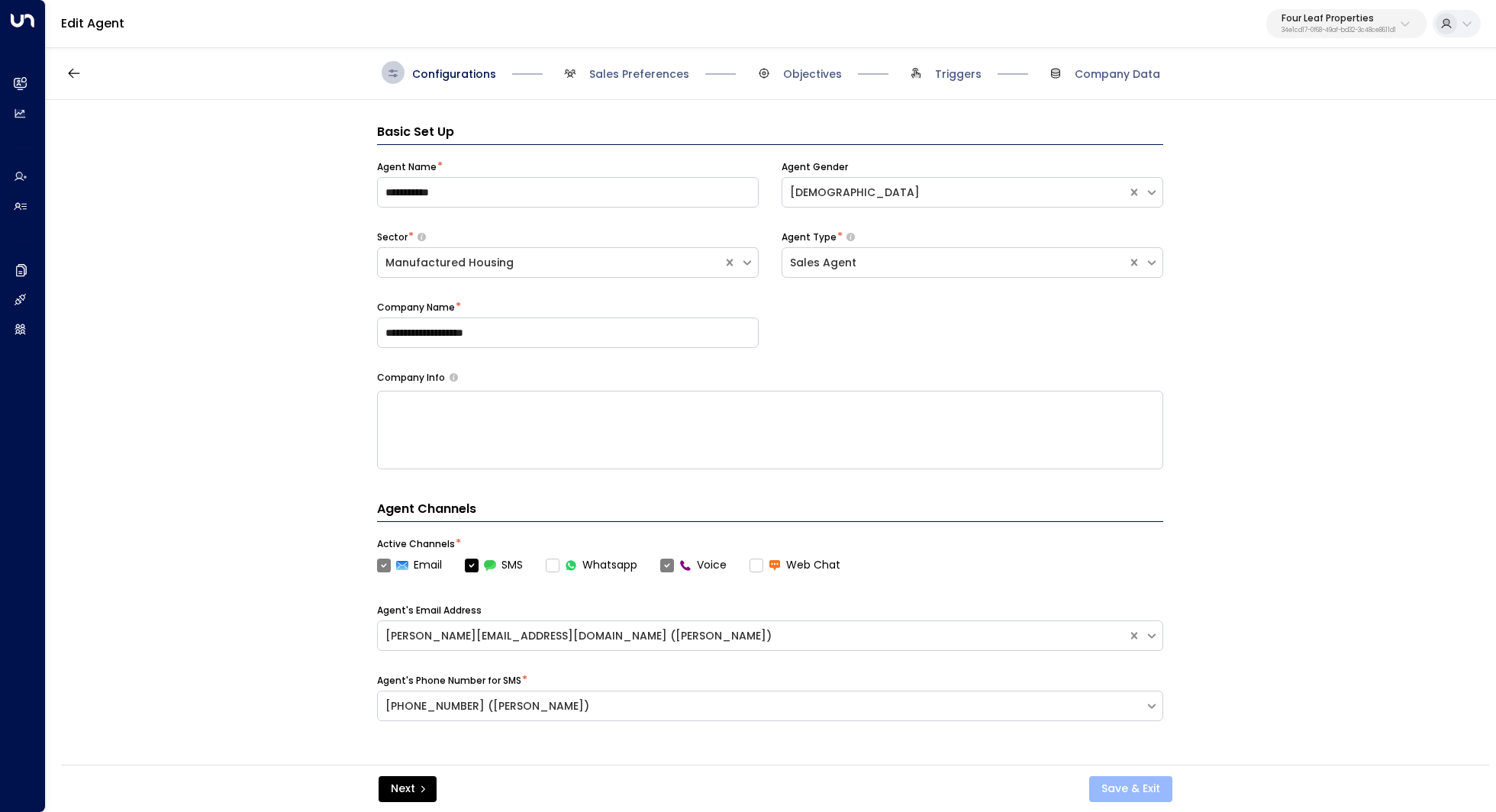
click at [1126, 791] on button "Save & Exit" at bounding box center [1130, 789] width 83 height 26
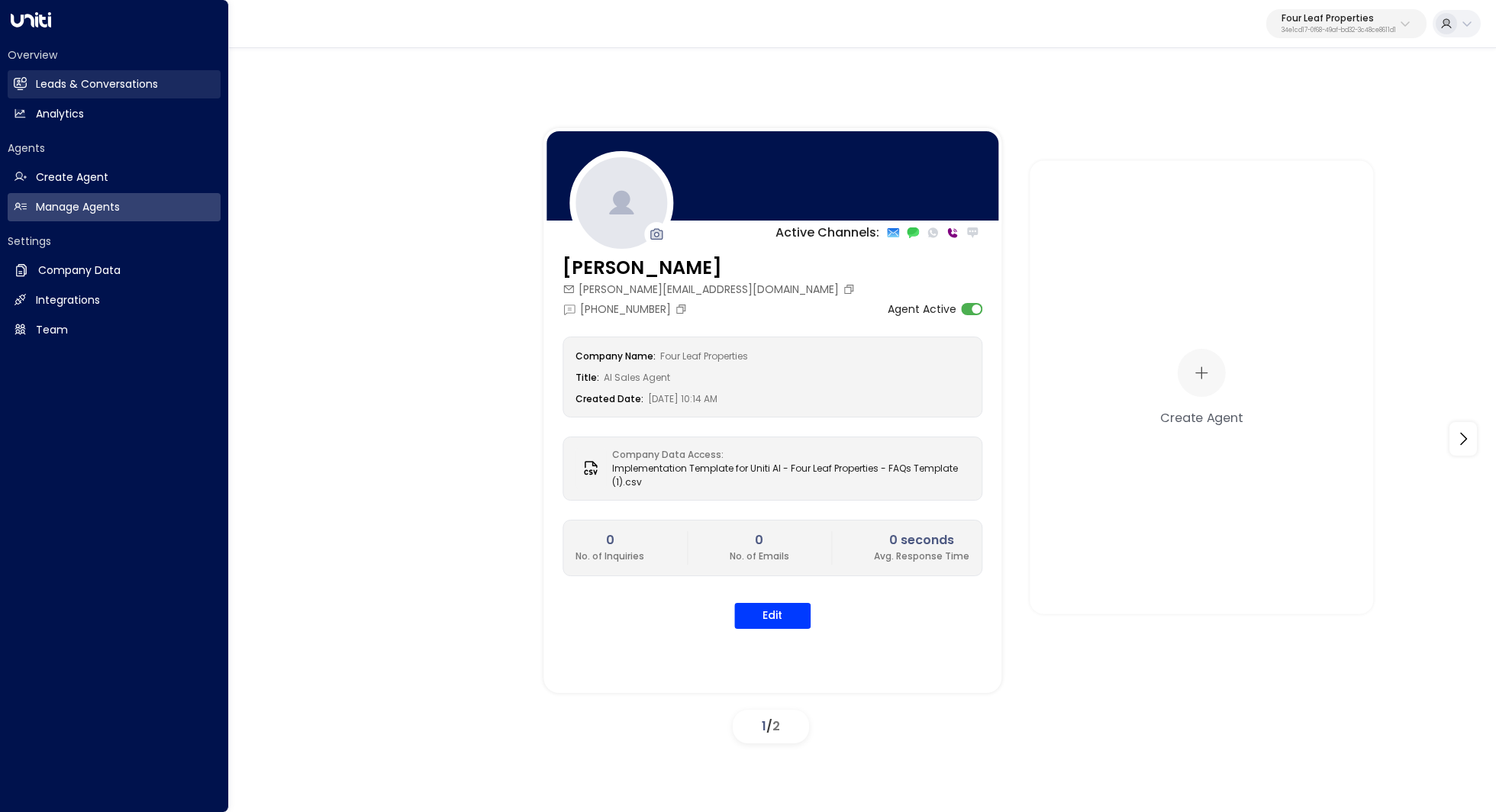
click at [105, 86] on h2 "Leads & Conversations" at bounding box center [97, 85] width 122 height 16
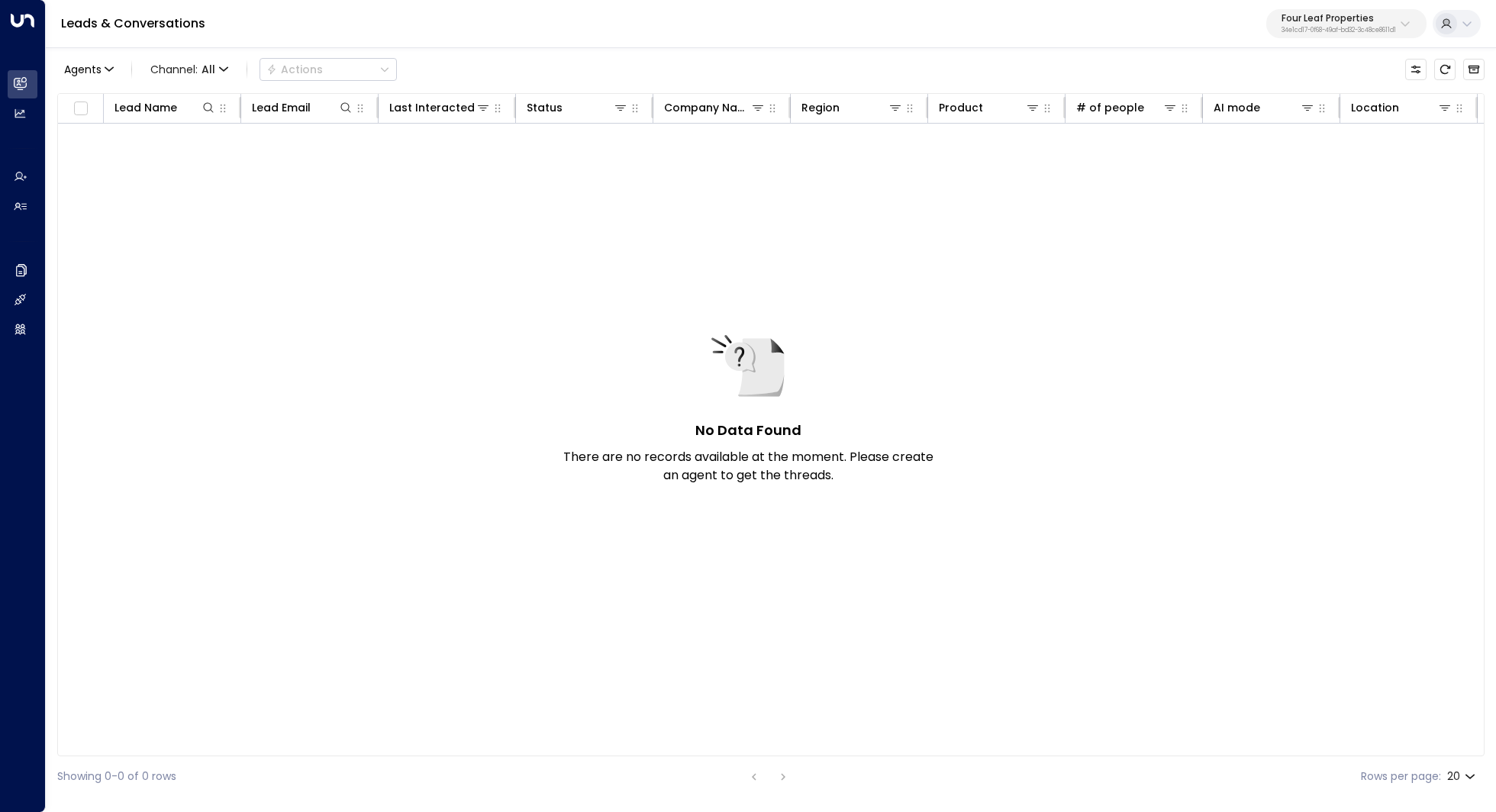
click at [1336, 28] on p "34e1cd17-0f68-49af-bd32-3c48ce8611d1" at bounding box center [1338, 30] width 114 height 6
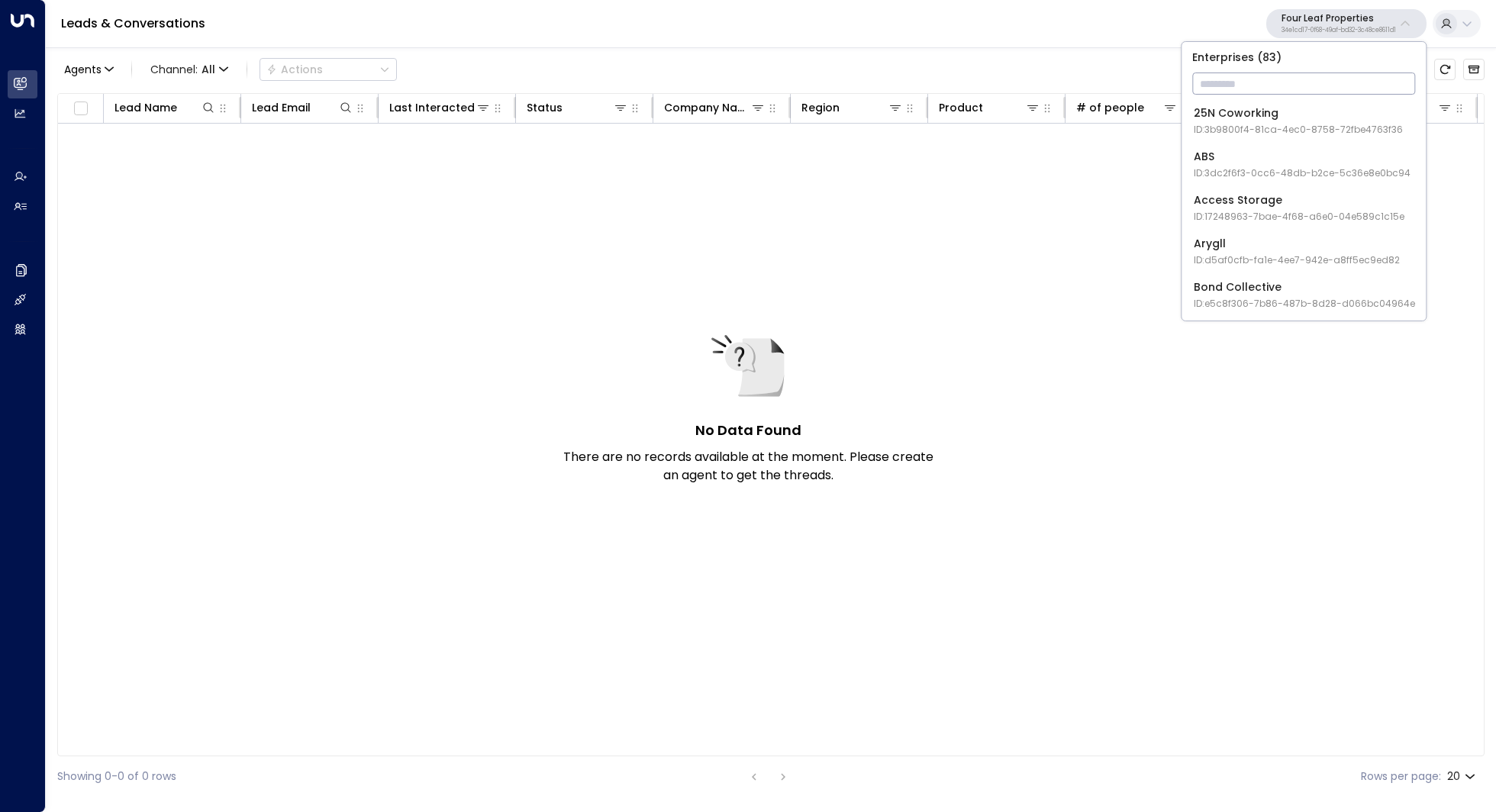
click at [1282, 81] on input "text" at bounding box center [1303, 84] width 223 height 28
type input "***"
click at [1254, 135] on span "ID: 413dacf9-5485-402c-a519-14108c614857" at bounding box center [1298, 130] width 209 height 14
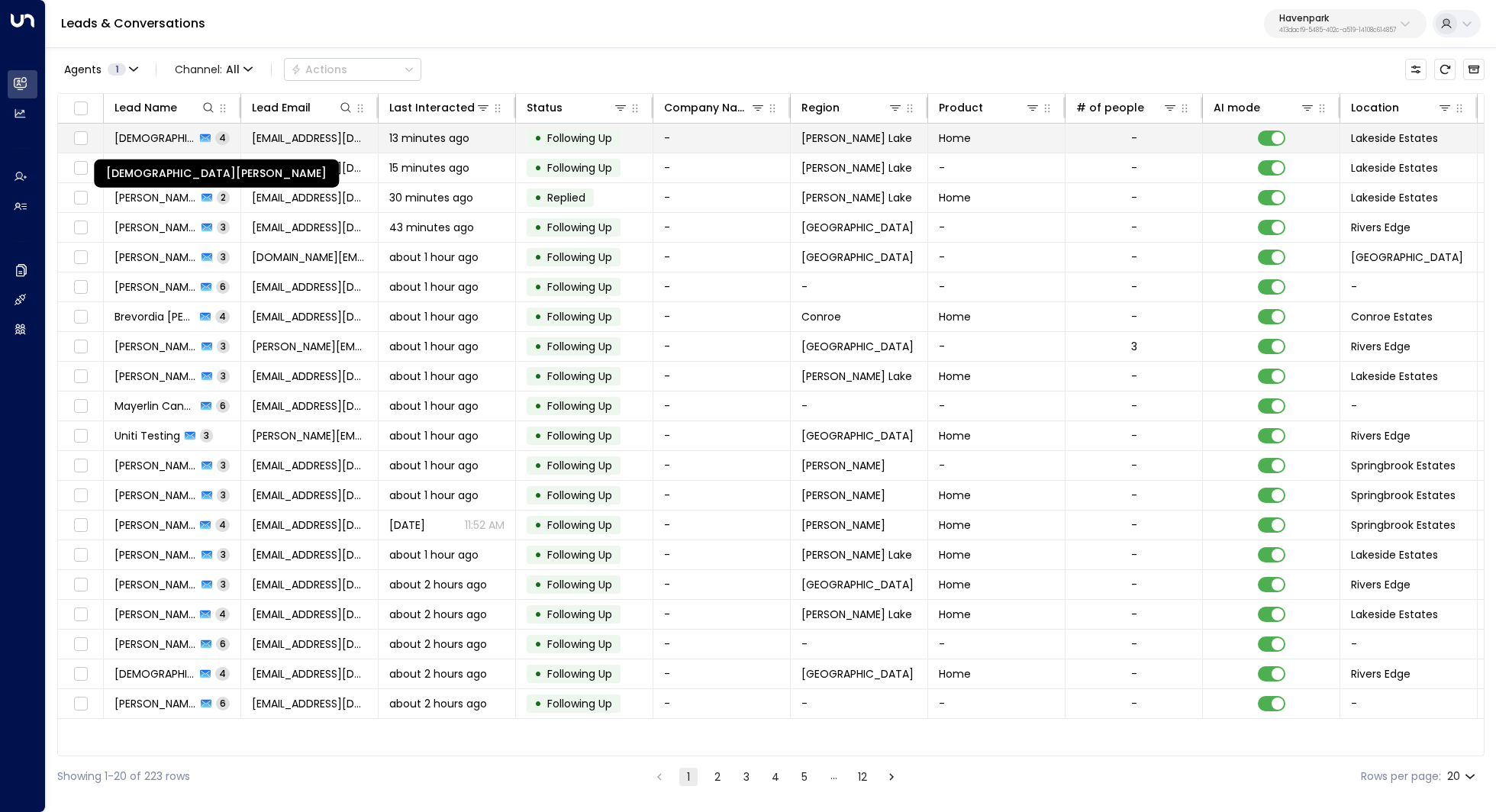
click at [129, 135] on span "[DEMOGRAPHIC_DATA][PERSON_NAME]" at bounding box center [154, 138] width 81 height 16
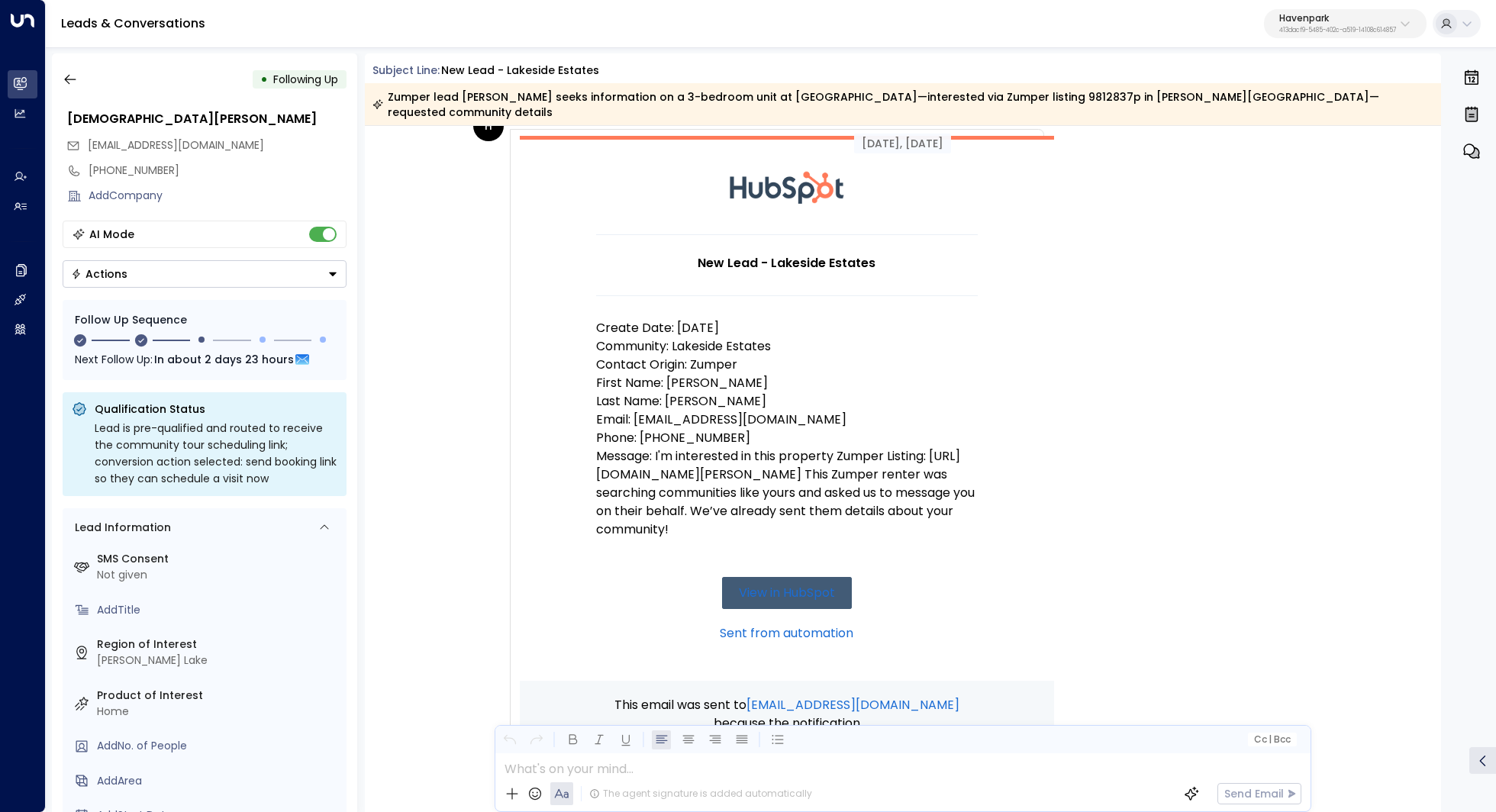
scroll to position [84, 0]
drag, startPoint x: 694, startPoint y: 434, endPoint x: 725, endPoint y: 434, distance: 31.0
click at [725, 447] on p "Message: I'm interested in this property Zumper Listing: https://www.zumper.com…" at bounding box center [787, 492] width 382 height 91
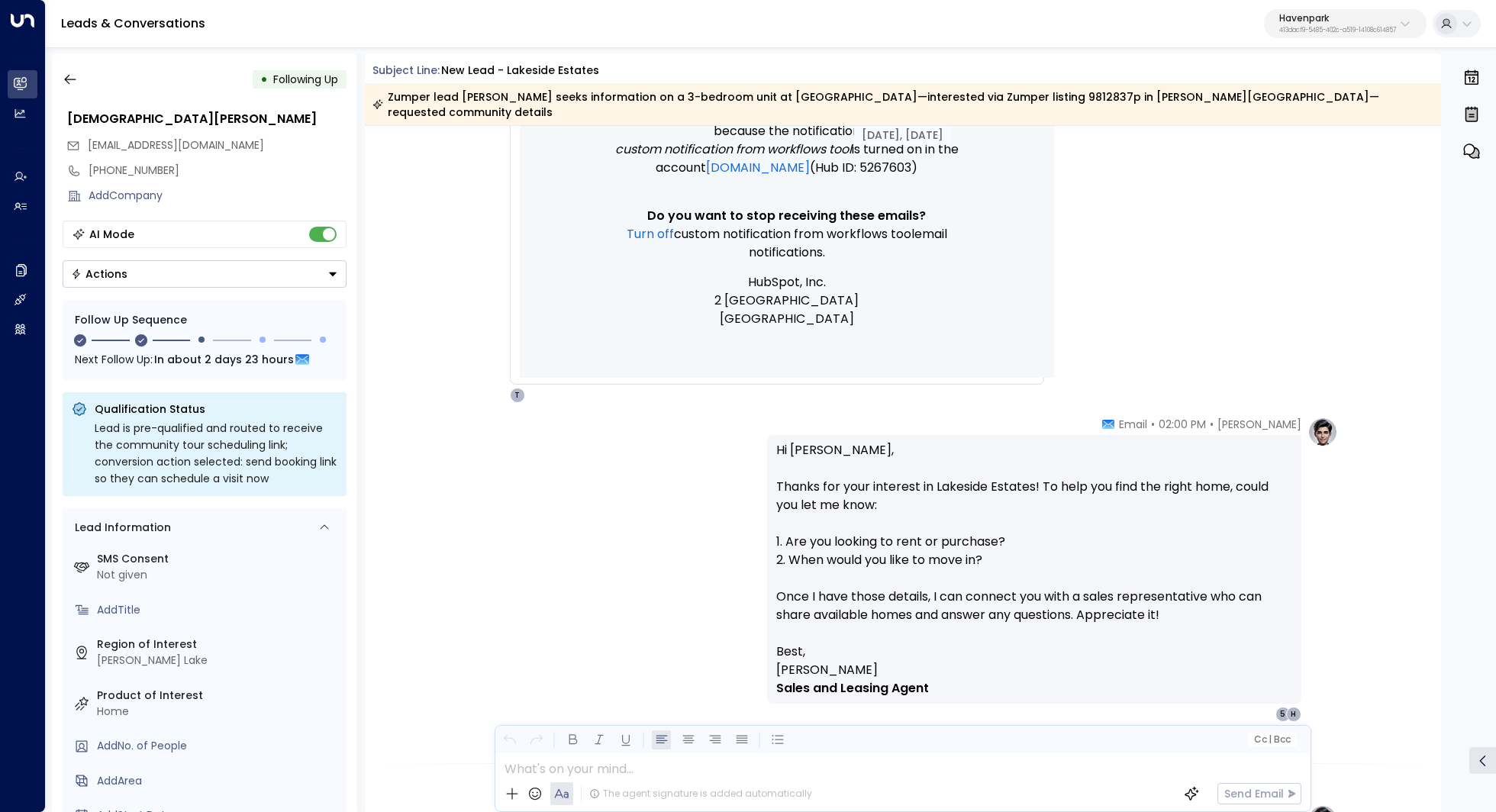
scroll to position [677, 0]
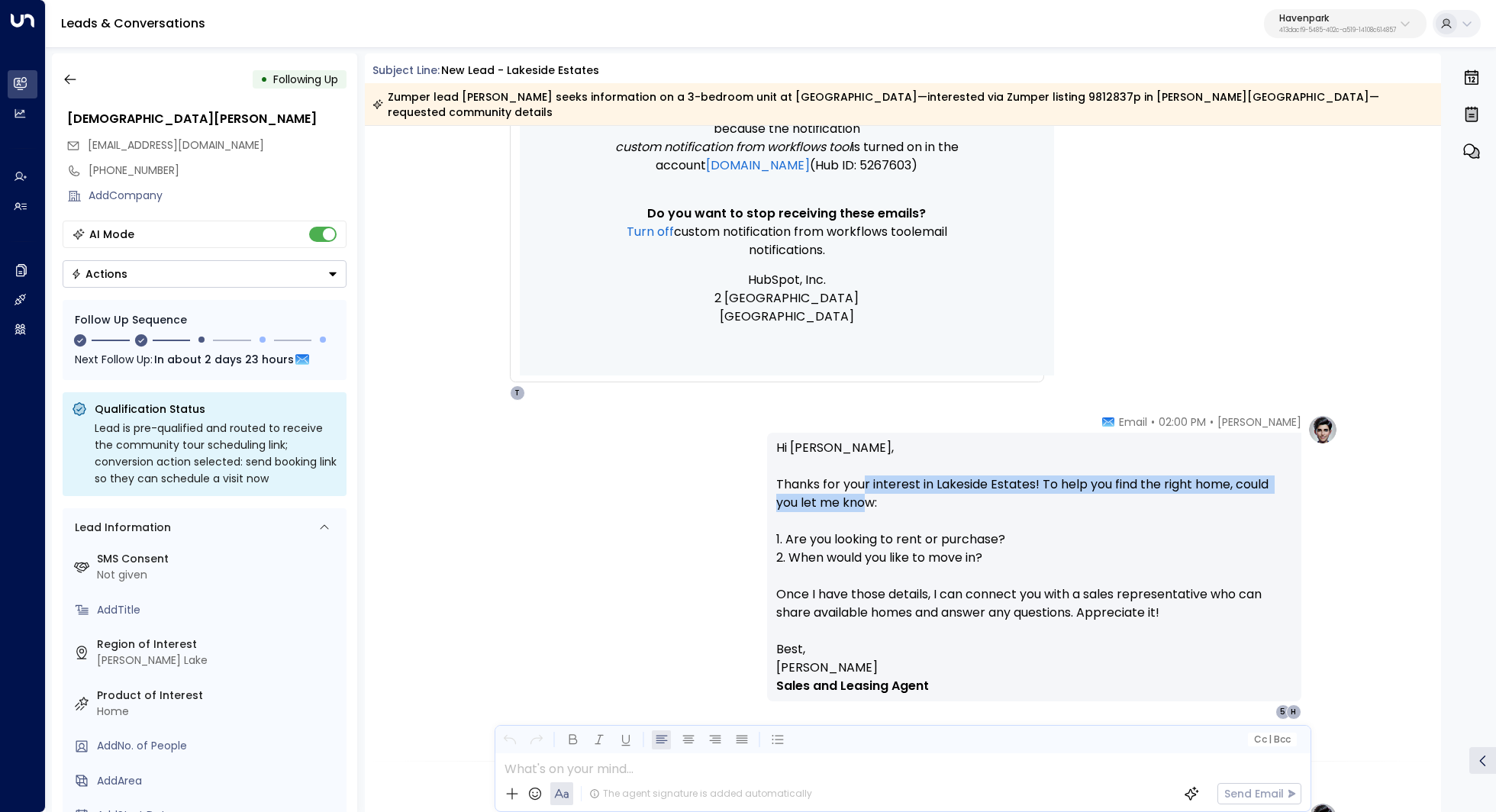
drag, startPoint x: 863, startPoint y: 472, endPoint x: 863, endPoint y: 480, distance: 8.0
click at [863, 480] on p "Hi Kristen, Thanks for your interest in Lakeside Estates! To help you find the …" at bounding box center [1034, 539] width 516 height 201
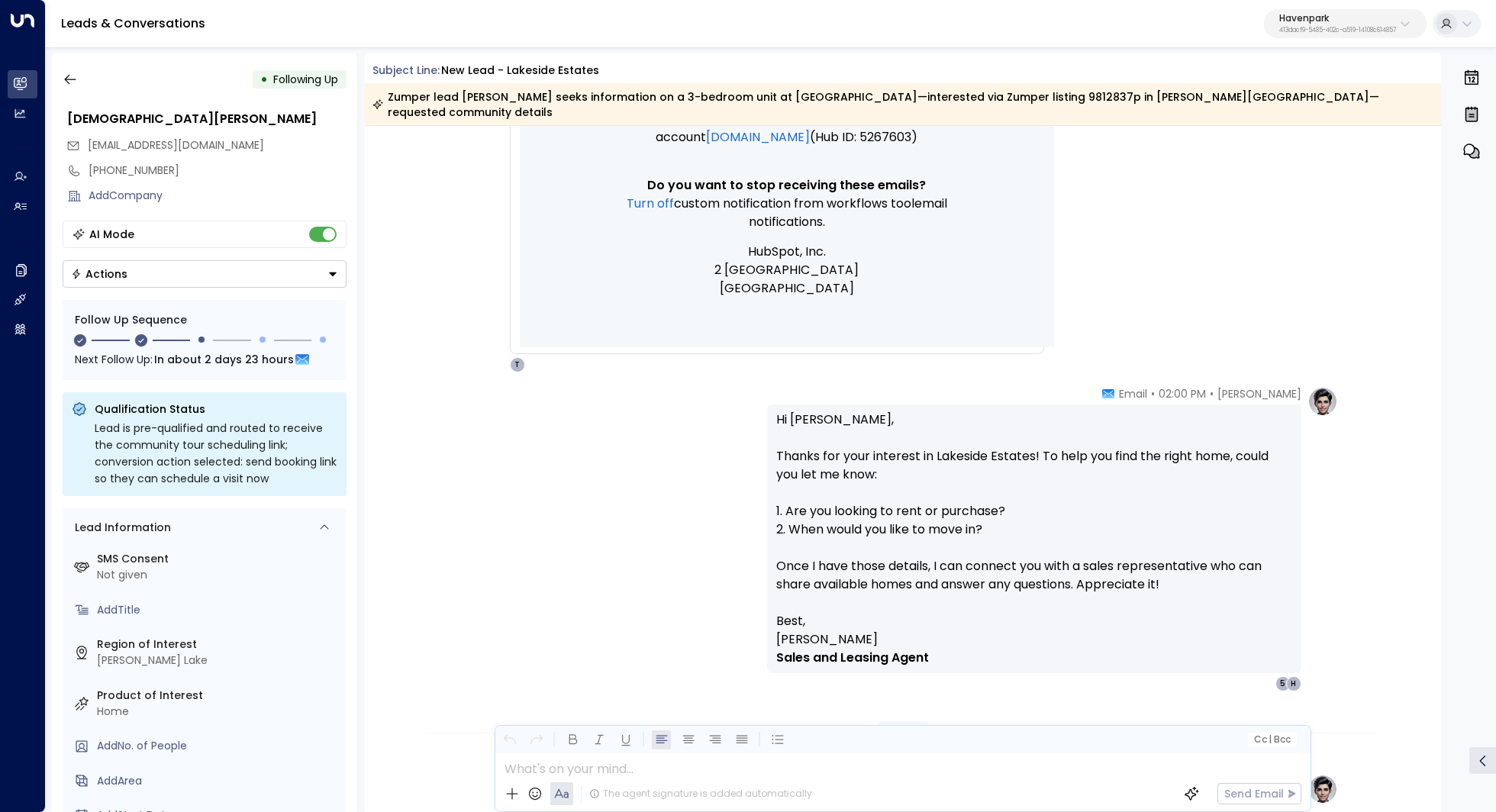
scroll to position [709, 0]
drag, startPoint x: 868, startPoint y: 510, endPoint x: 880, endPoint y: 510, distance: 12.0
click at [880, 510] on p "Hi Kristen, Thanks for your interest in Lakeside Estates! To help you find the …" at bounding box center [1034, 507] width 516 height 201
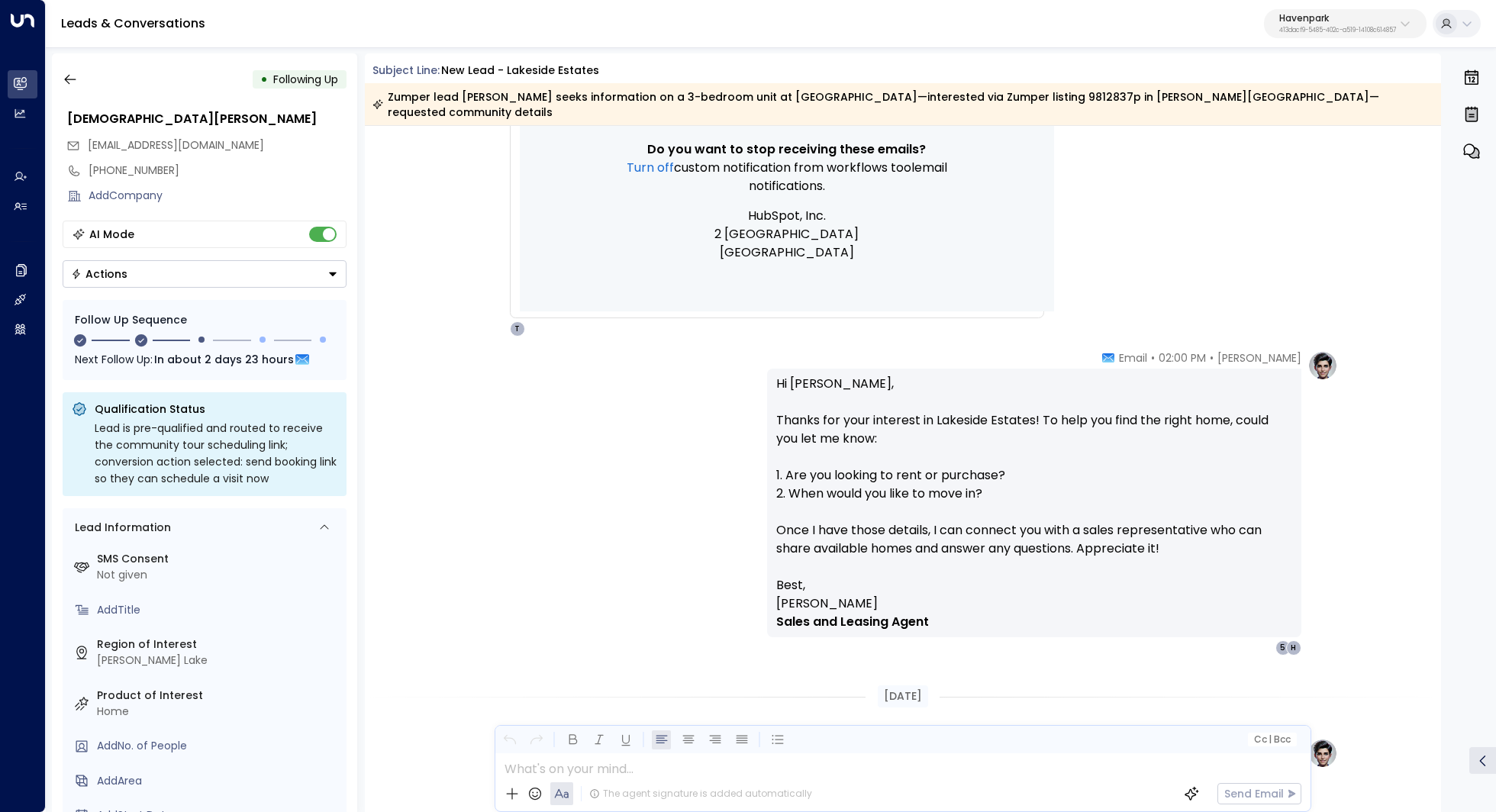
scroll to position [749, 0]
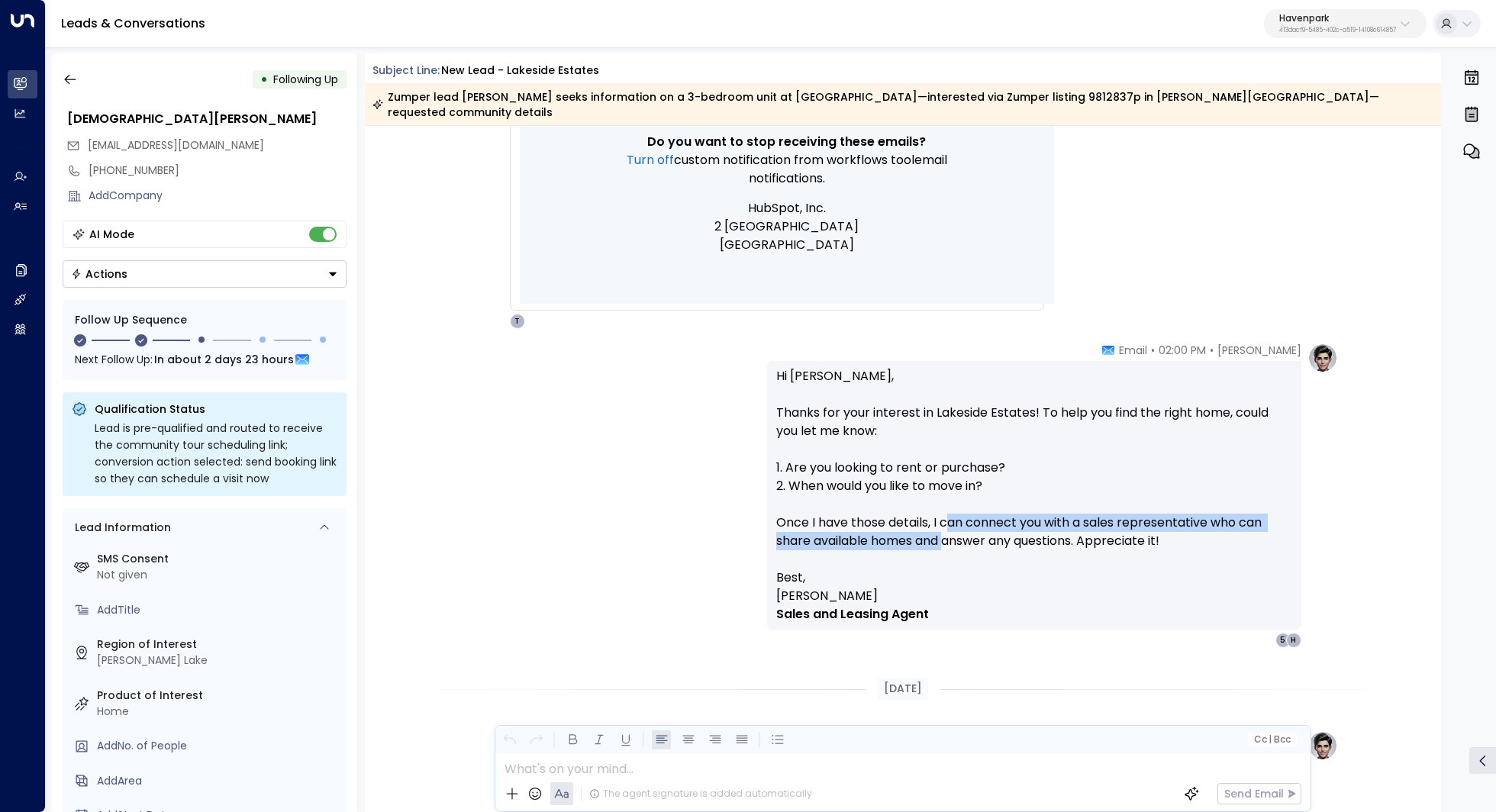
drag, startPoint x: 946, startPoint y: 500, endPoint x: 945, endPoint y: 521, distance: 21.0
click at [945, 521] on p "Hi Kristen, Thanks for your interest in Lakeside Estates! To help you find the …" at bounding box center [1034, 467] width 516 height 201
click at [962, 518] on p "Hi Kristen, Thanks for your interest in Lakeside Estates! To help you find the …" at bounding box center [1034, 467] width 516 height 201
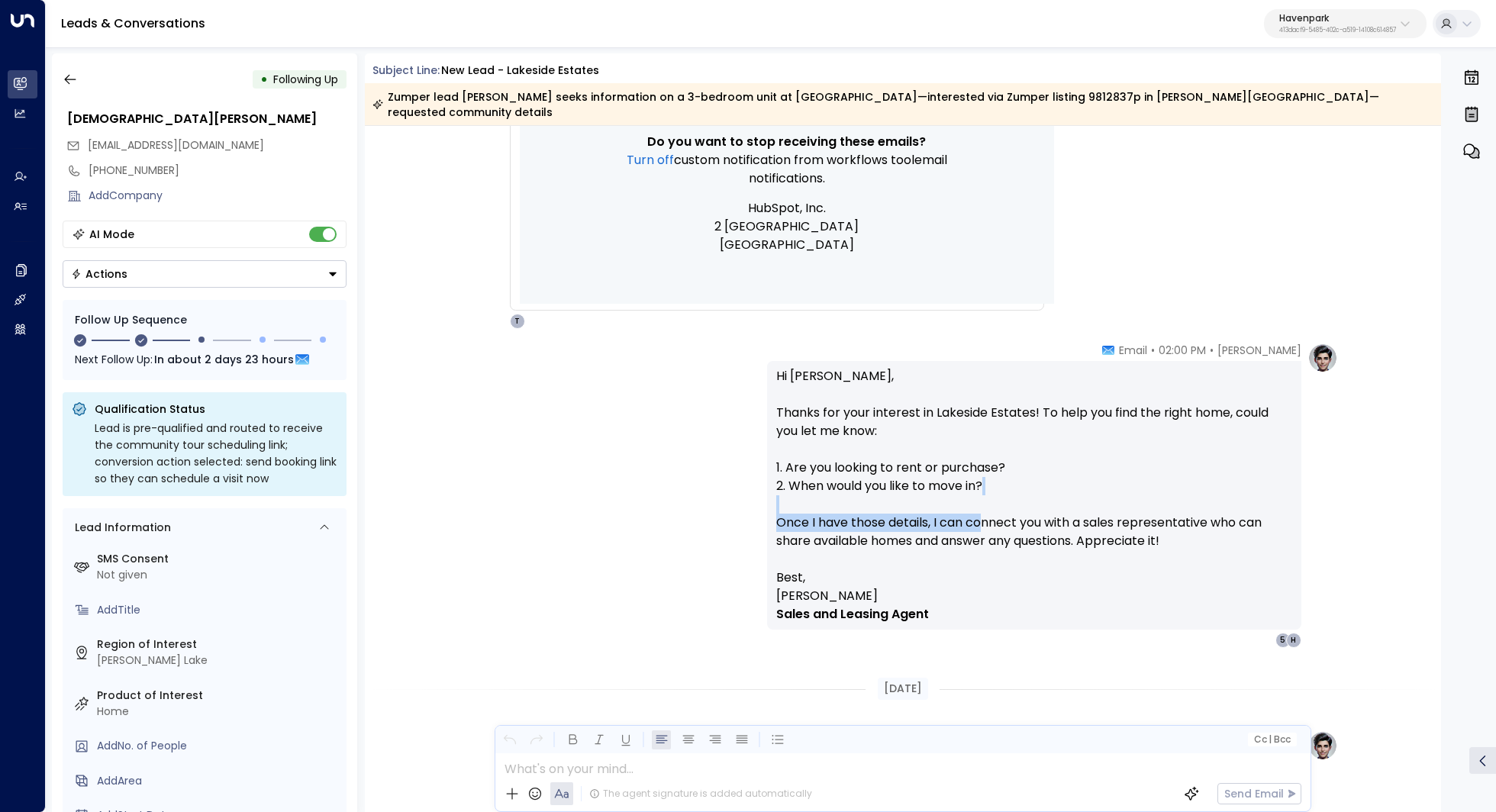
click at [980, 502] on p "Hi Kristen, Thanks for your interest in Lakeside Estates! To help you find the …" at bounding box center [1034, 467] width 516 height 201
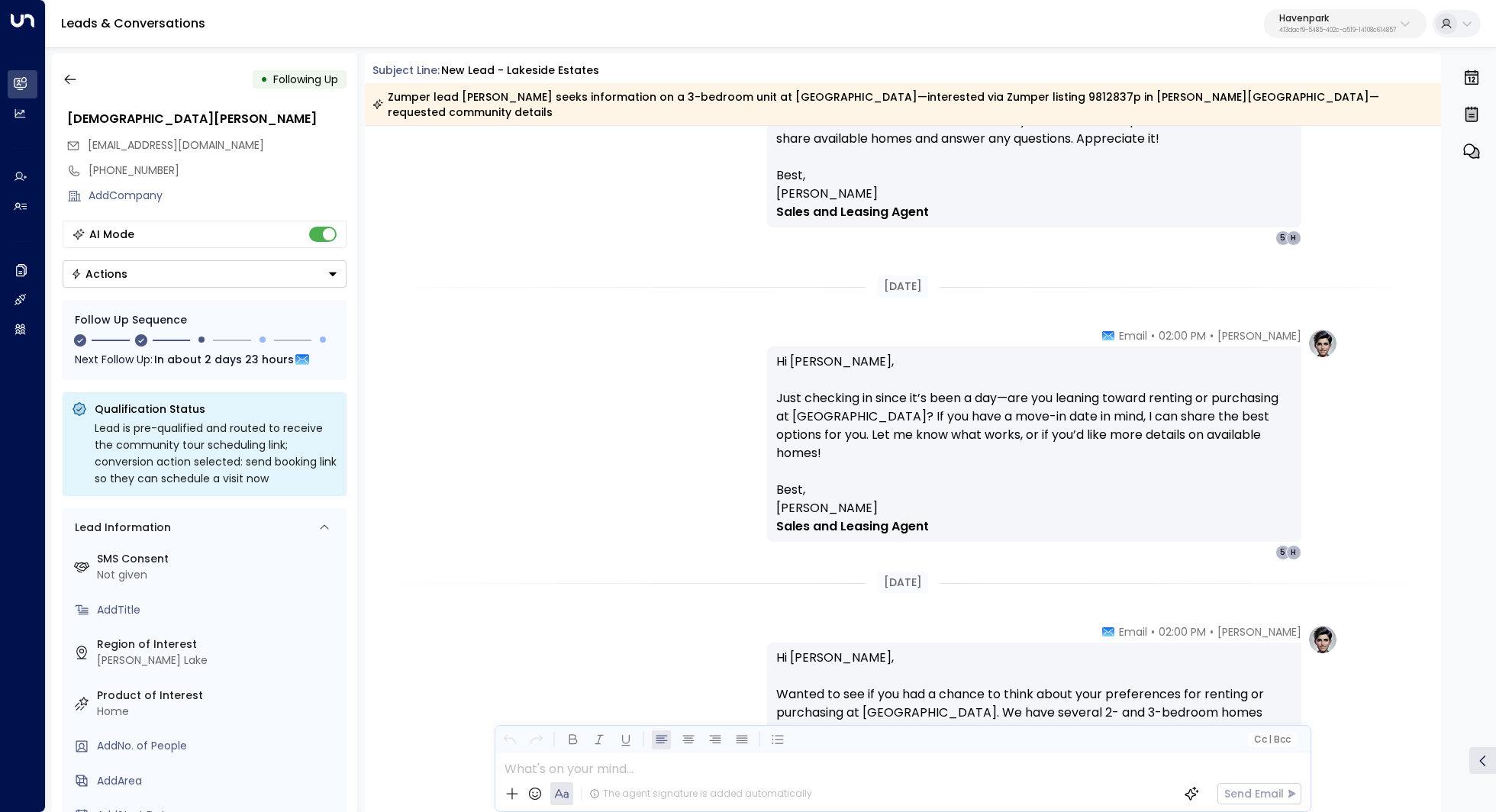
scroll to position [1211, 0]
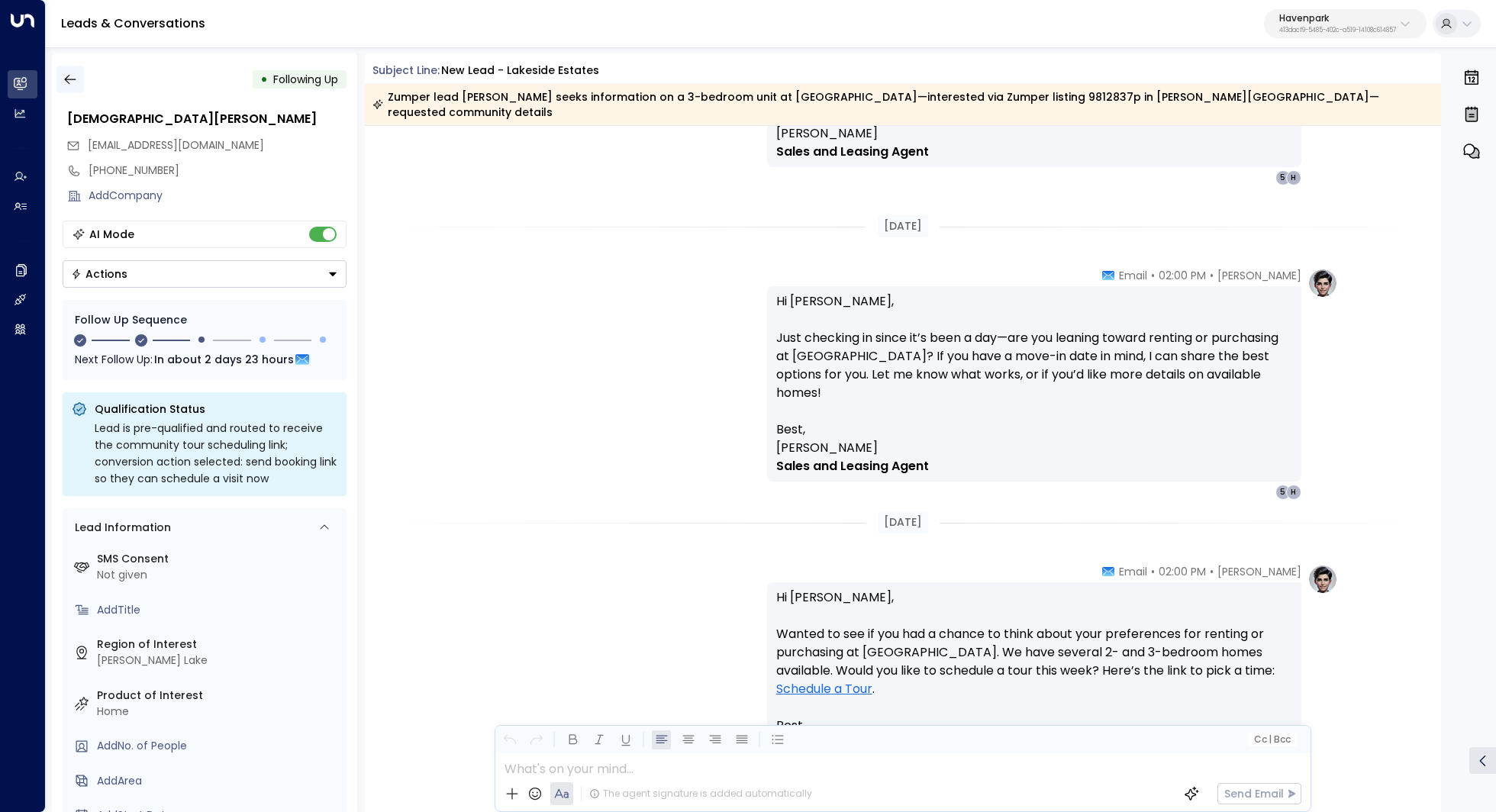
click at [72, 77] on icon "button" at bounding box center [70, 79] width 16 height 16
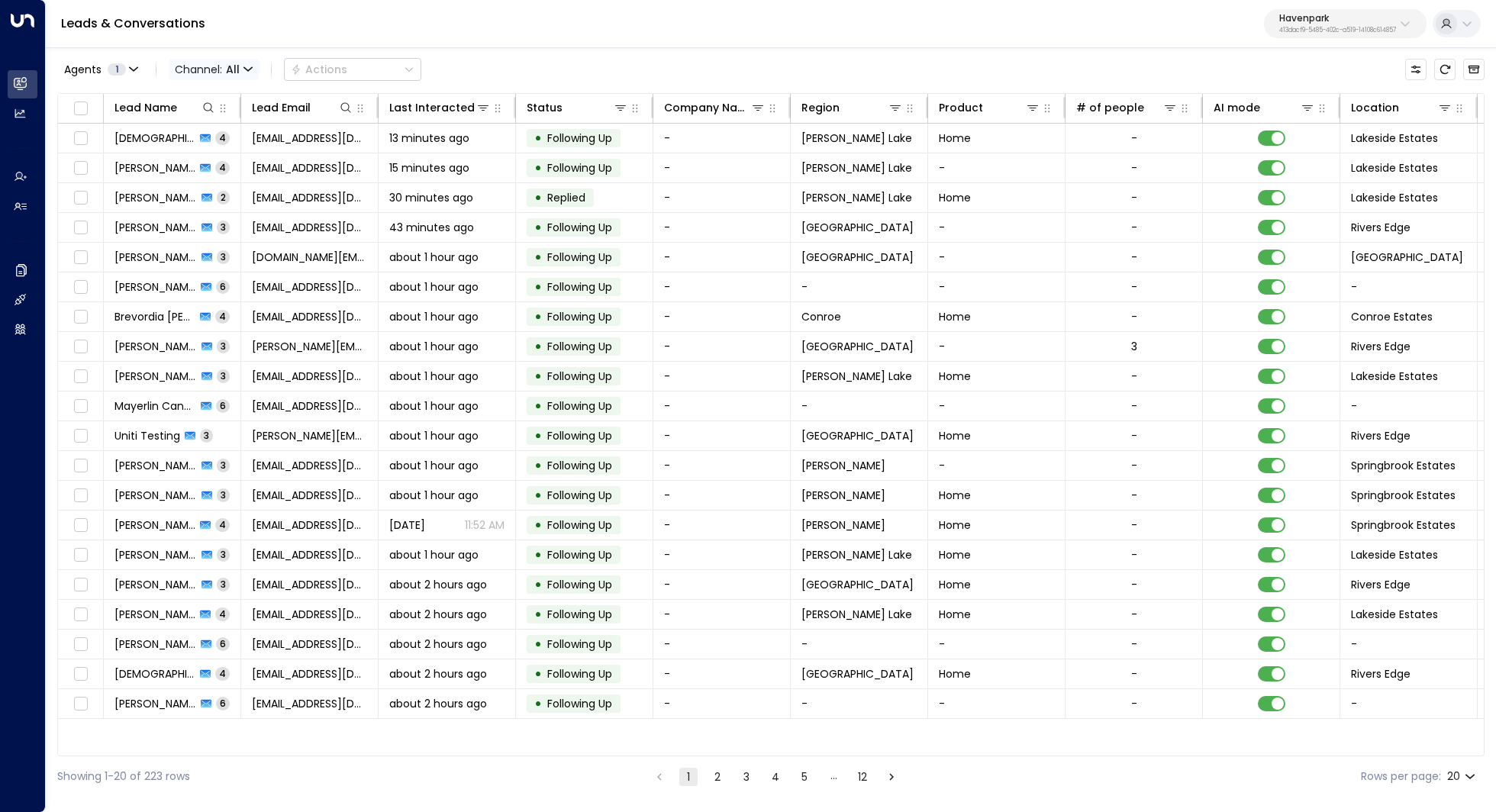
click at [243, 71] on icon "button" at bounding box center [247, 69] width 9 height 9
click at [243, 71] on div at bounding box center [748, 406] width 1496 height 812
click at [485, 110] on icon at bounding box center [483, 108] width 12 height 12
click at [456, 163] on button "Select Date" at bounding box center [483, 166] width 210 height 21
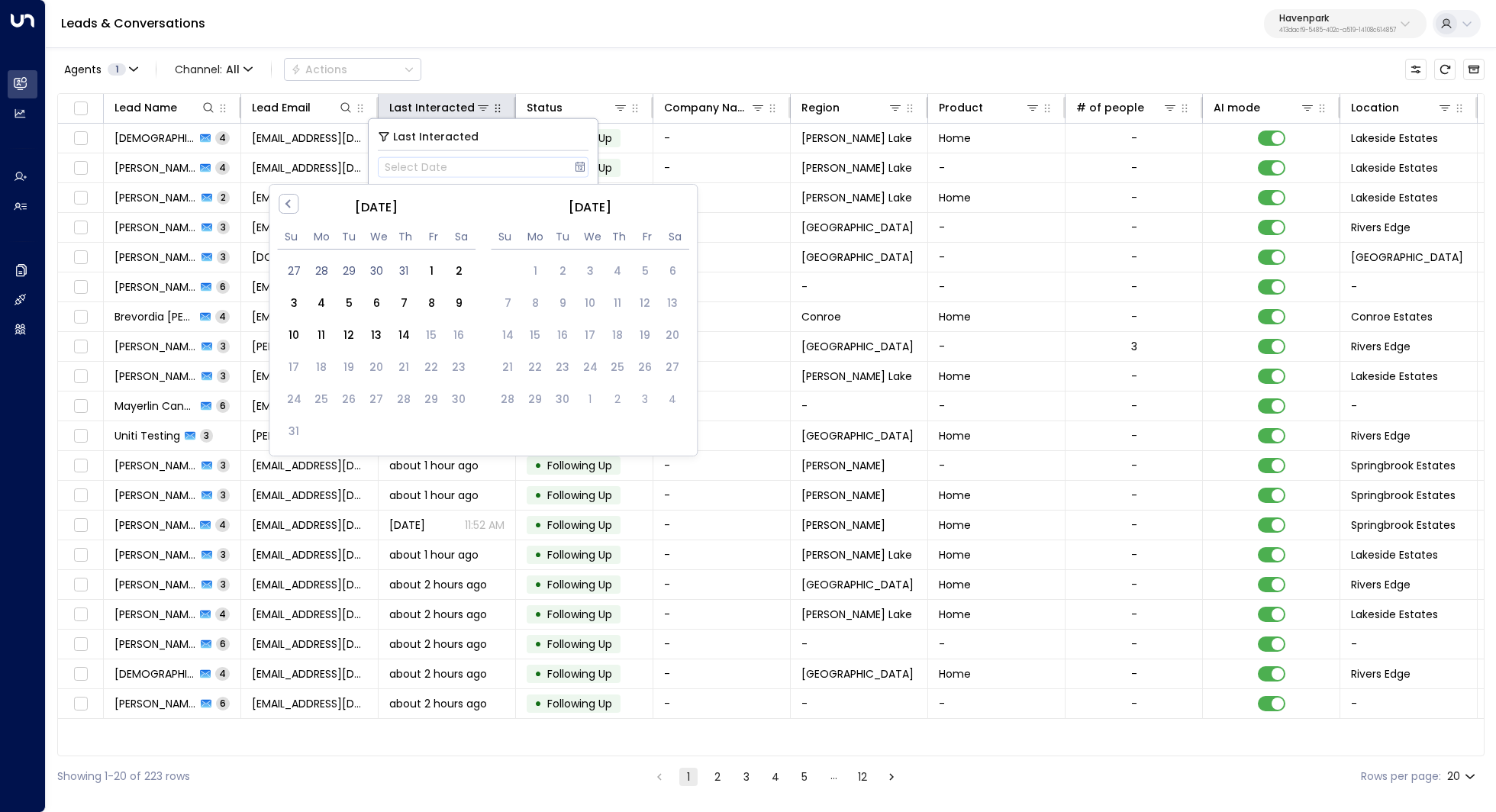
click at [504, 106] on button "button" at bounding box center [497, 108] width 16 height 16
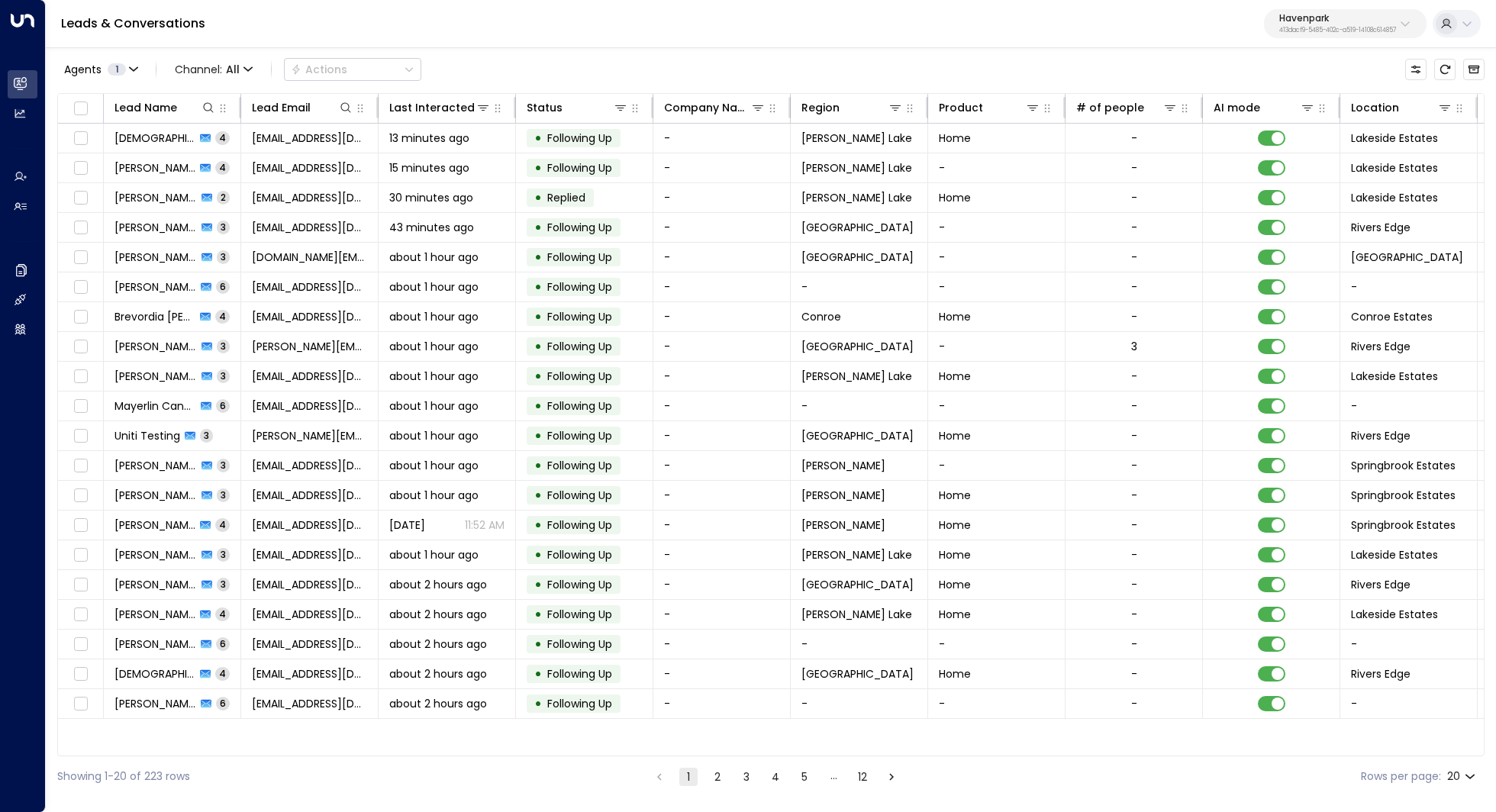
click at [506, 67] on div "Agents 1 Channel: All Actions" at bounding box center [771, 69] width 1427 height 32
click at [716, 771] on button "2" at bounding box center [717, 777] width 18 height 18
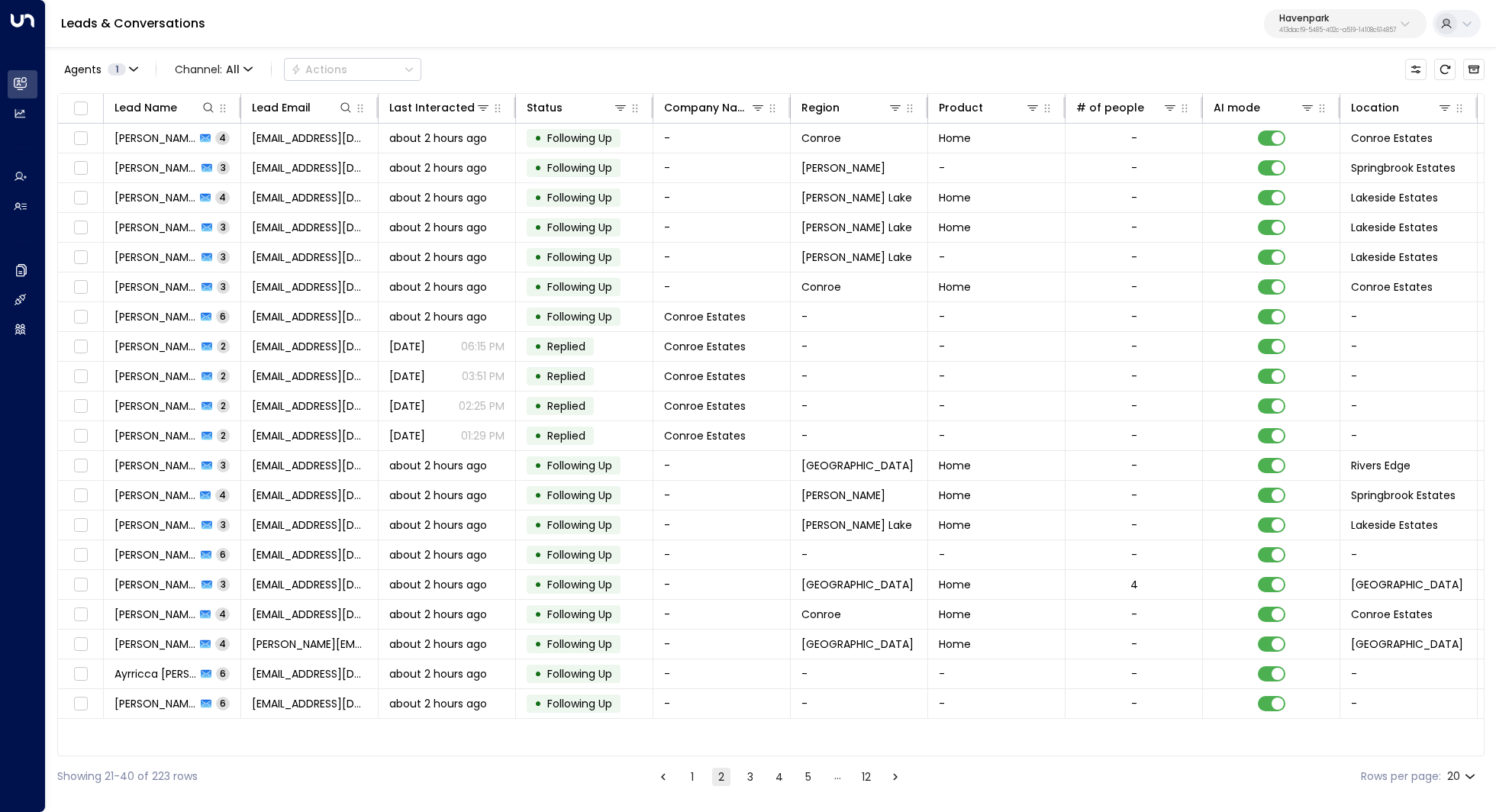
click at [691, 773] on button "1" at bounding box center [693, 777] width 18 height 18
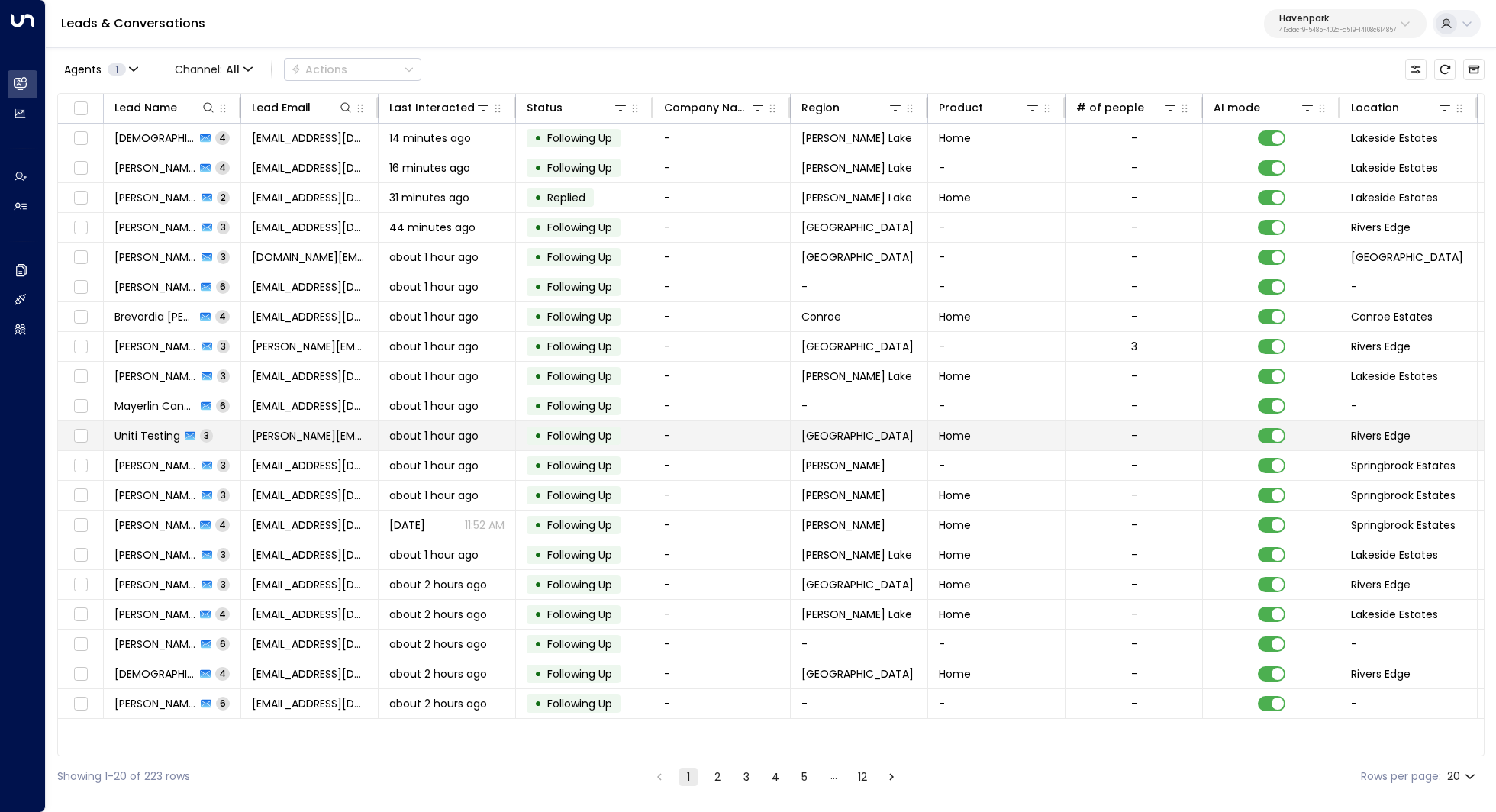
click at [135, 435] on span "Uniti Testing" at bounding box center [147, 435] width 66 height 16
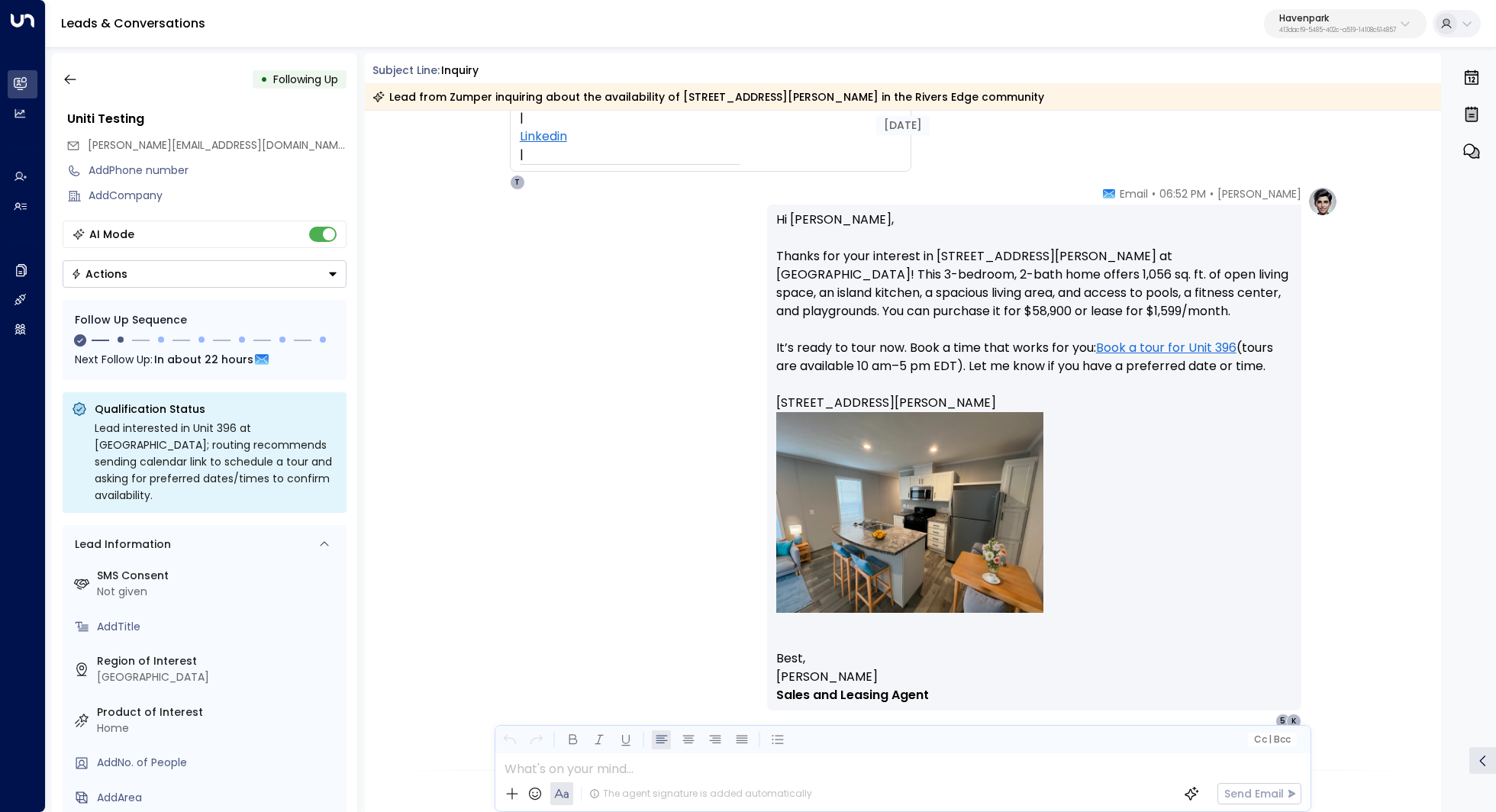
scroll to position [457, 0]
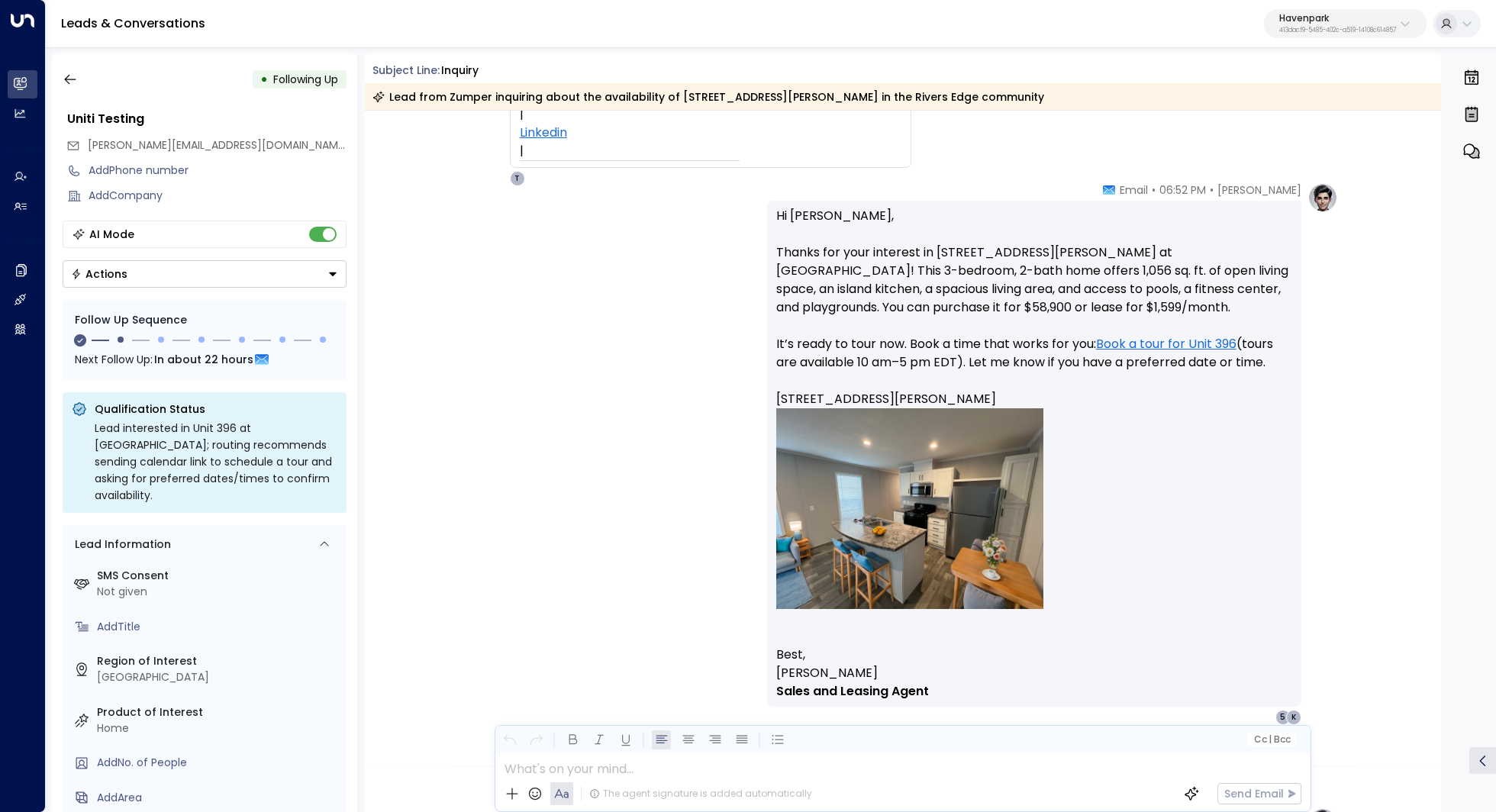
click at [1171, 338] on link "Book a tour for Unit 396" at bounding box center [1166, 344] width 140 height 18
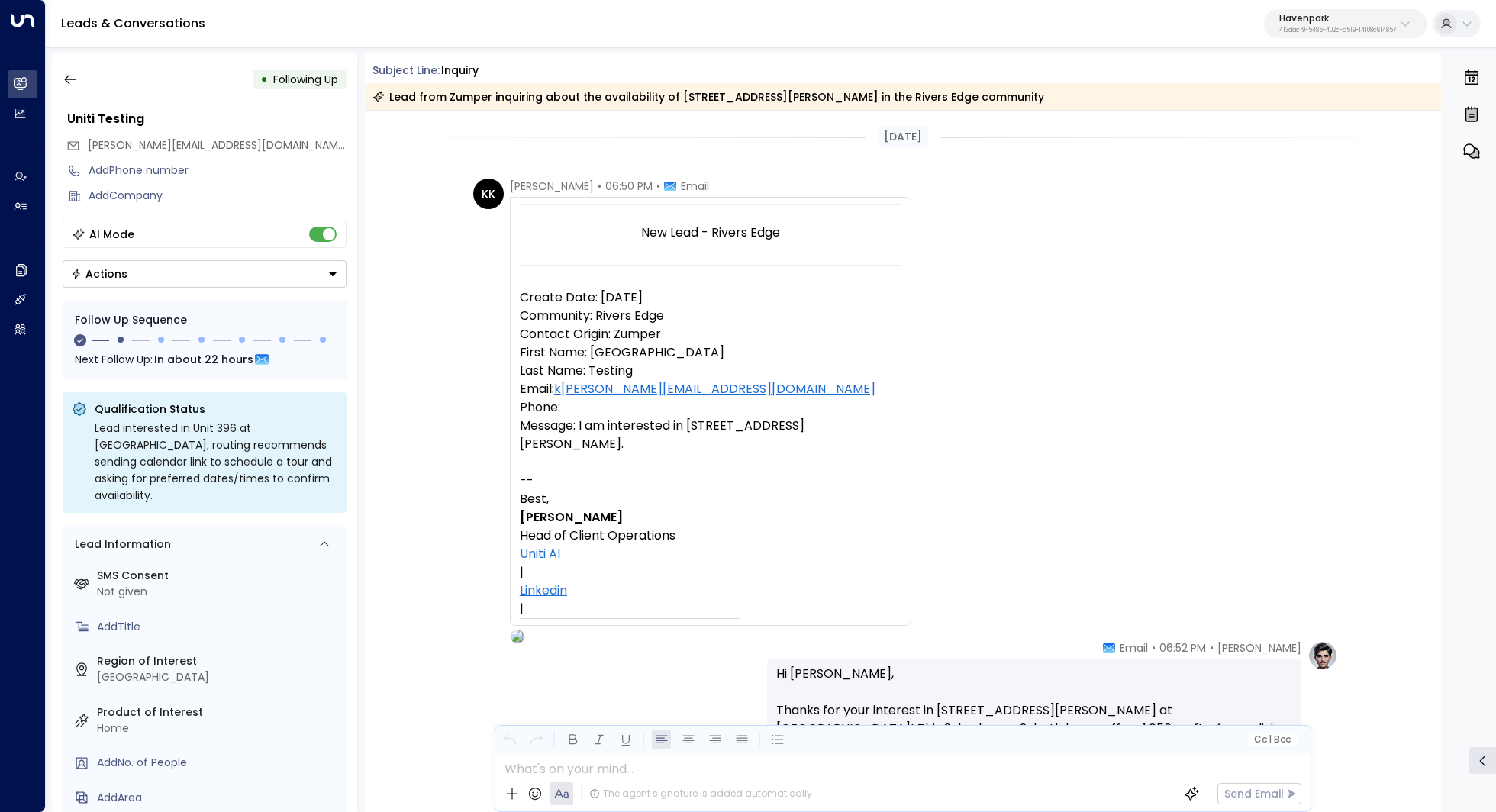
scroll to position [594, 0]
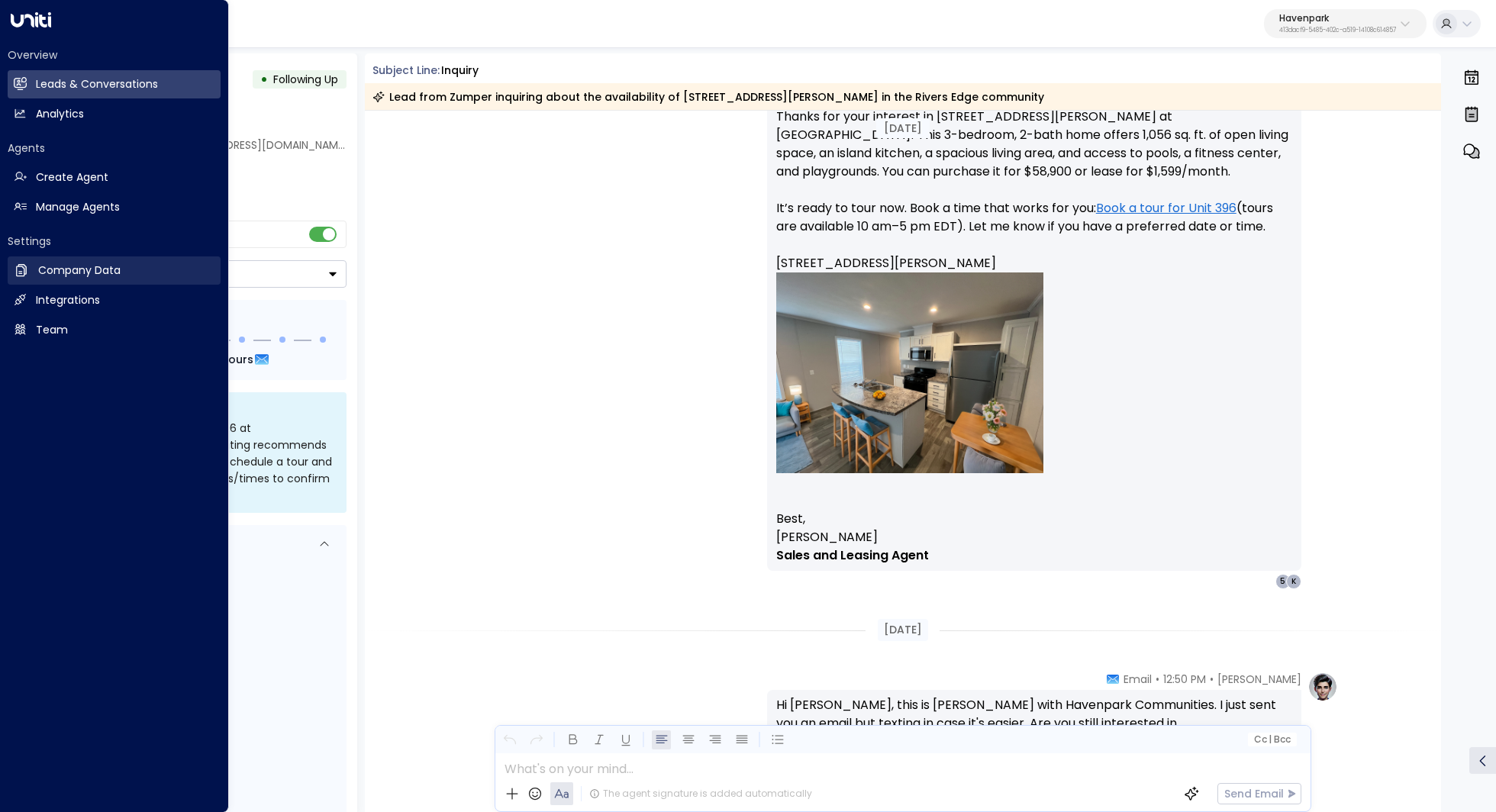
click at [96, 265] on h2 "Company Data" at bounding box center [79, 271] width 82 height 16
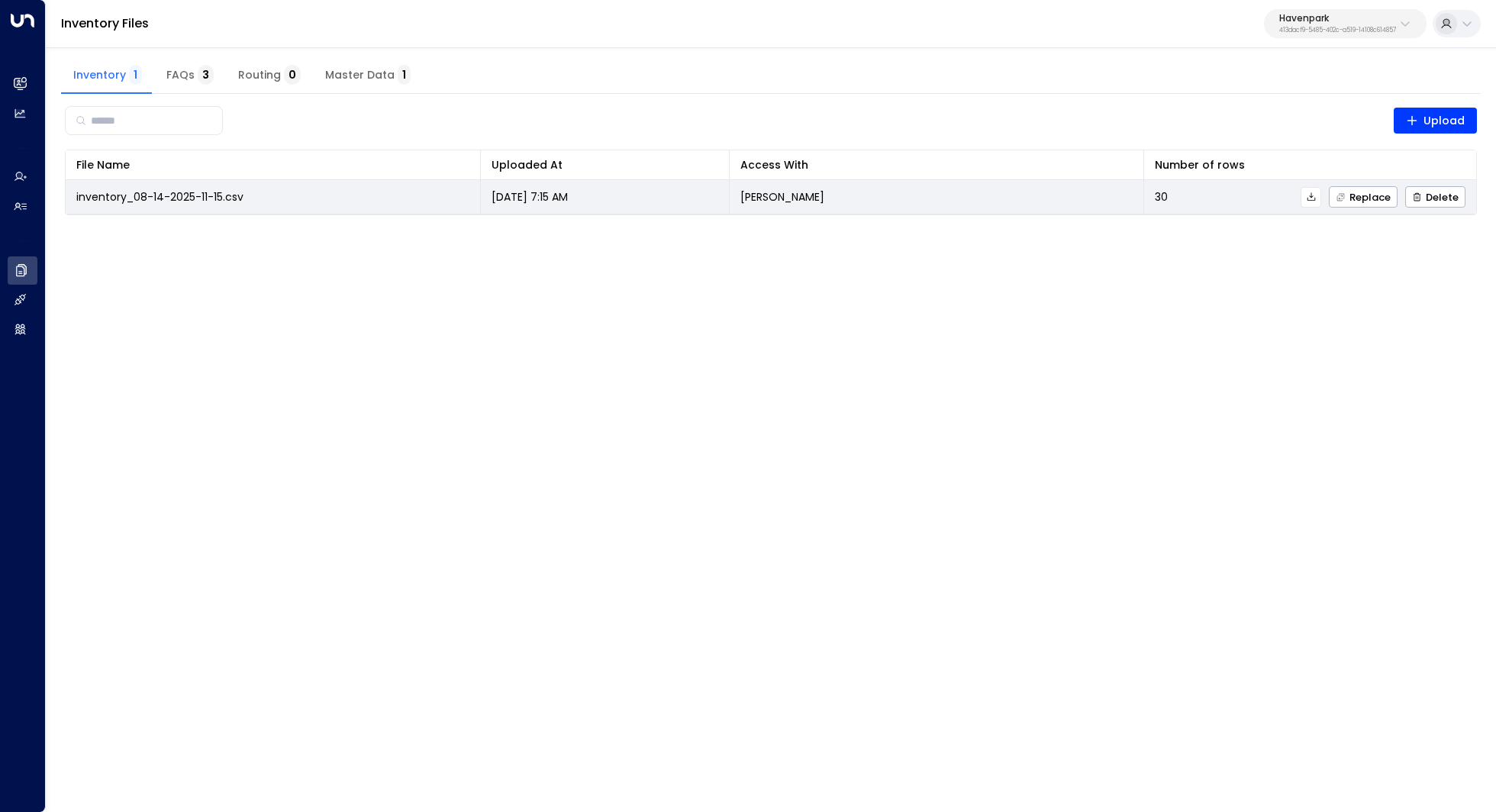
click at [1319, 195] on button at bounding box center [1310, 197] width 21 height 21
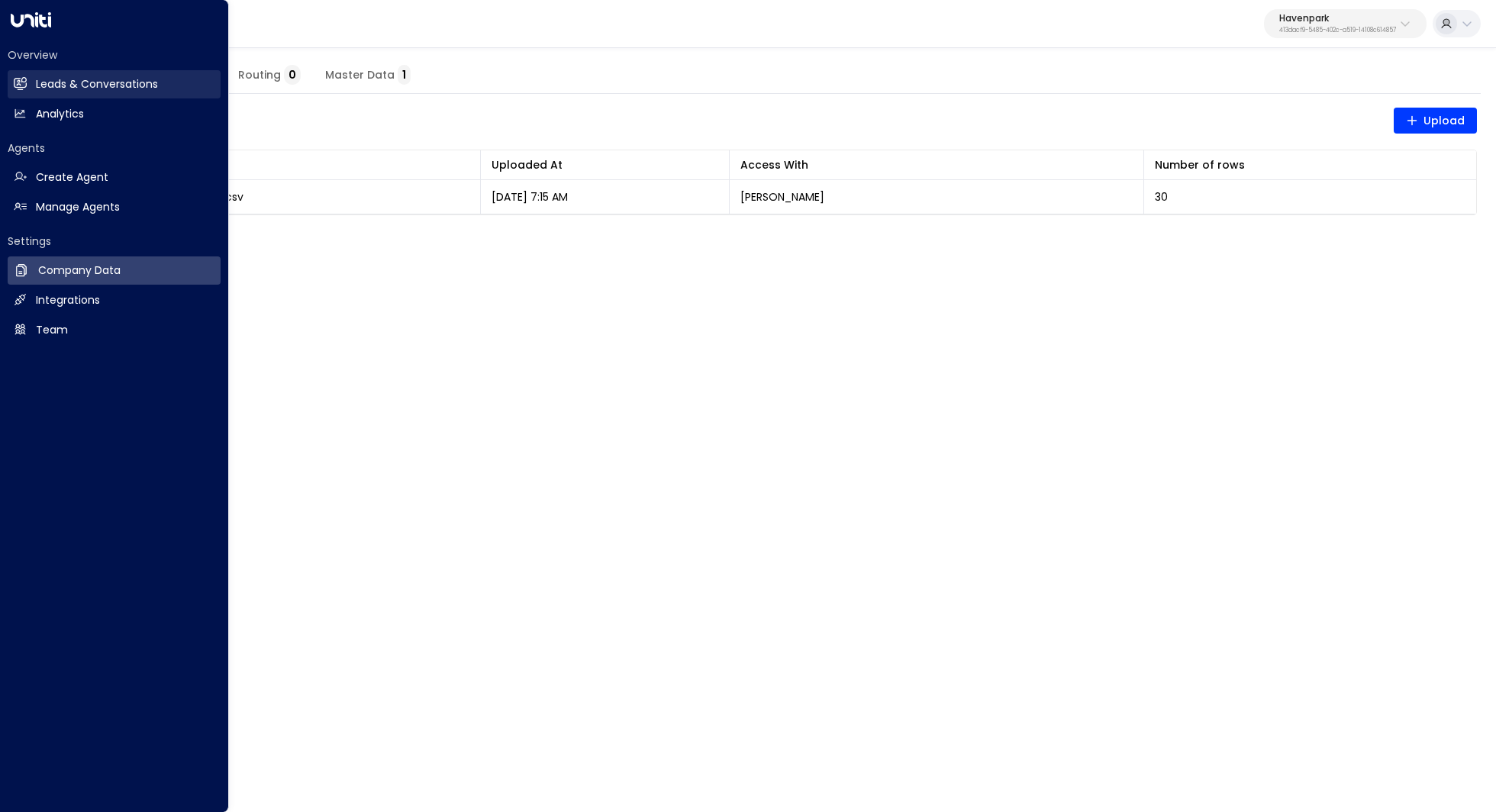
click at [86, 92] on link "Leads & Conversations Leads & Conversations" at bounding box center [113, 84] width 213 height 28
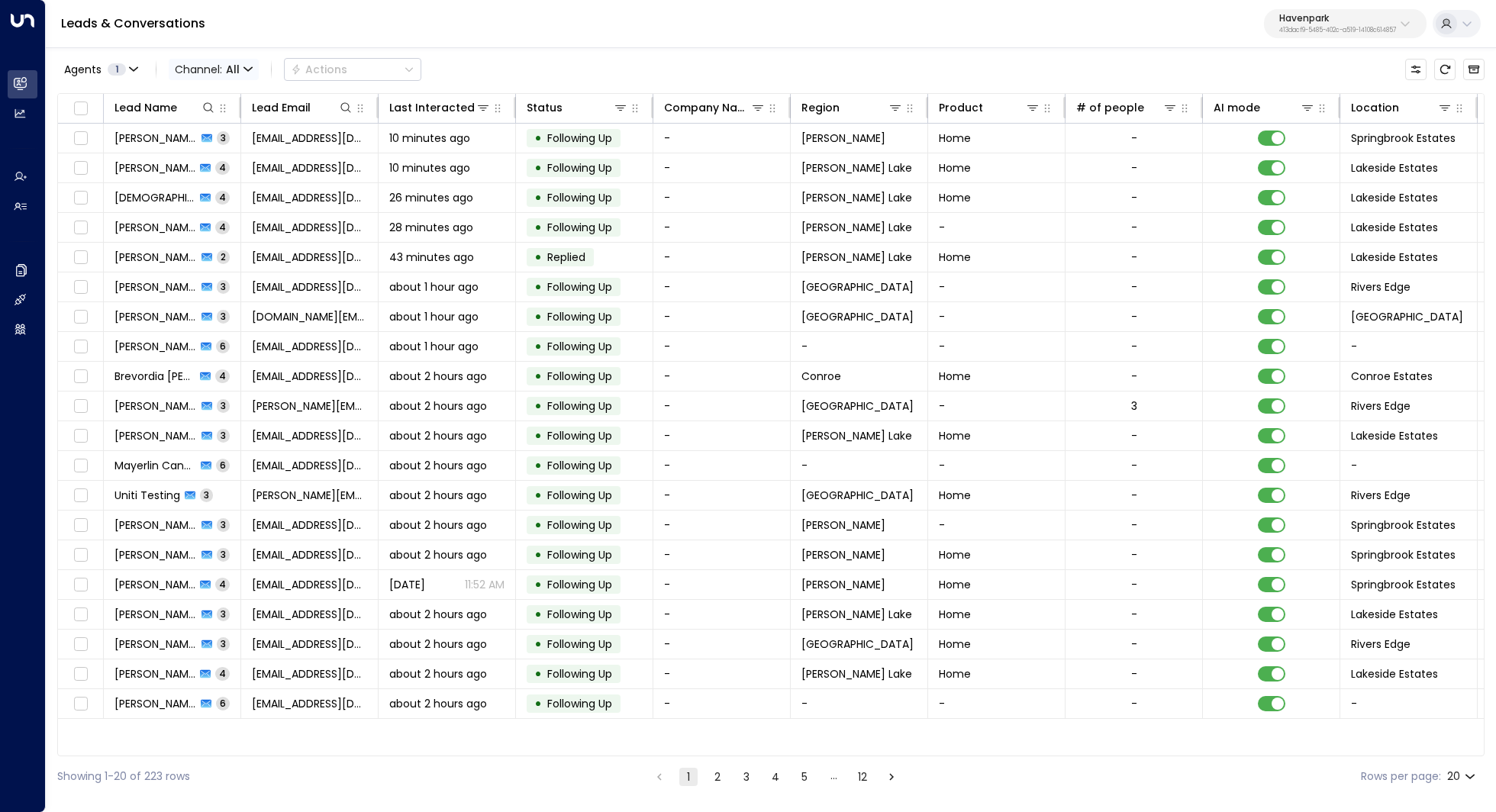
click at [202, 72] on span "Channel: All" at bounding box center [214, 70] width 90 height 21
click at [204, 161] on span "Voice" at bounding box center [192, 156] width 24 height 9
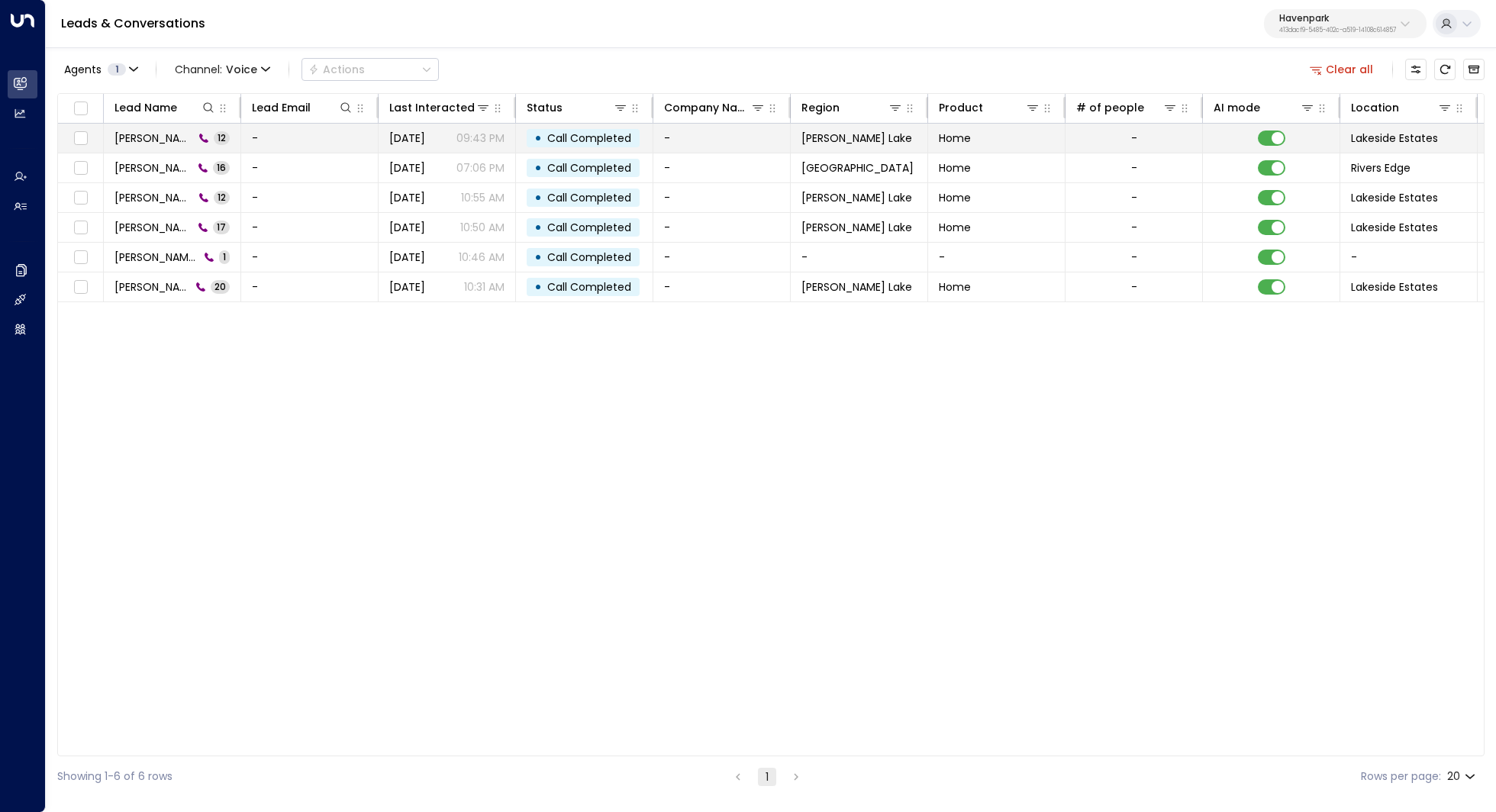
click at [160, 141] on span "Kerric Testing" at bounding box center [154, 138] width 80 height 16
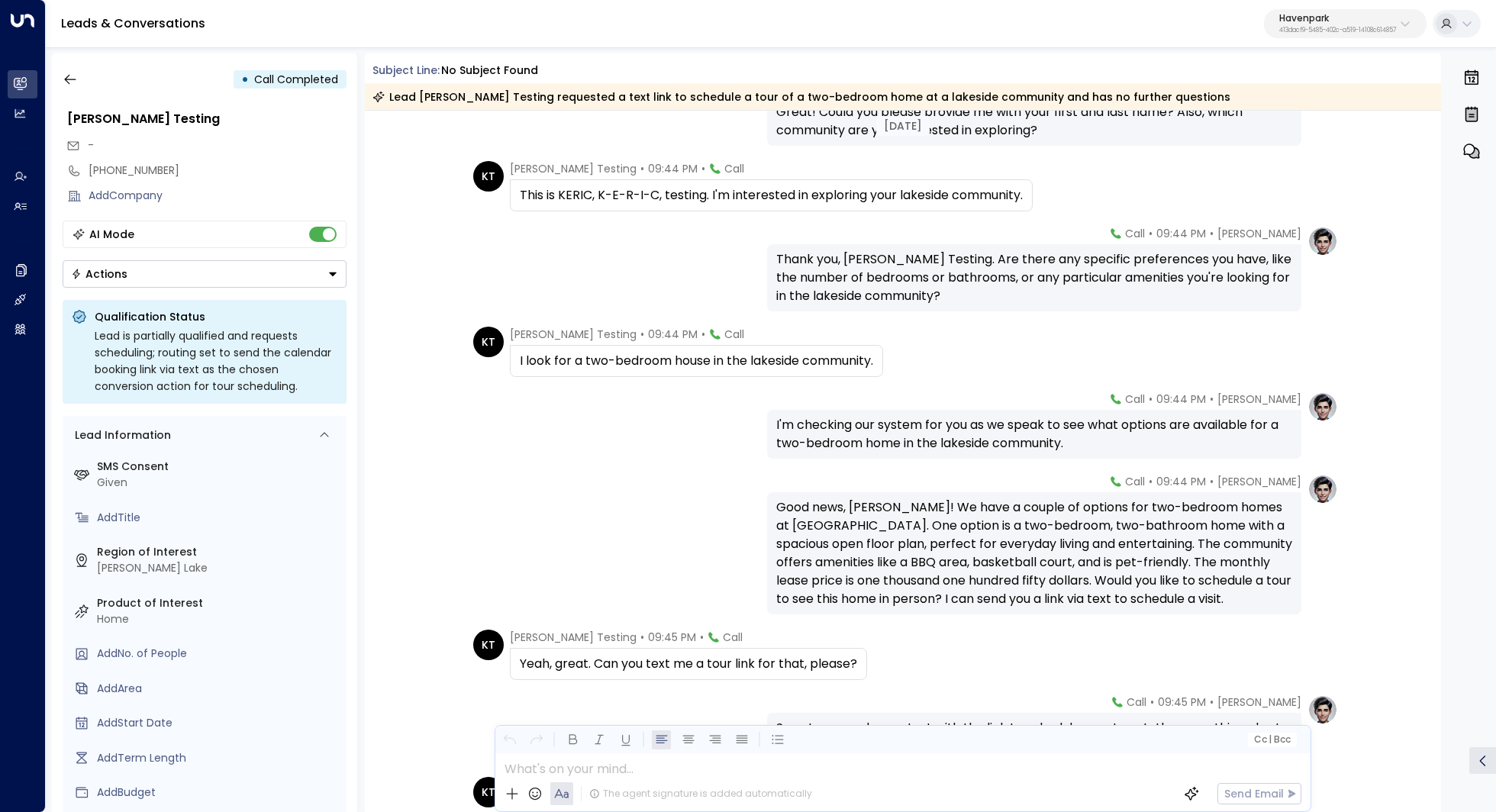
scroll to position [281, 0]
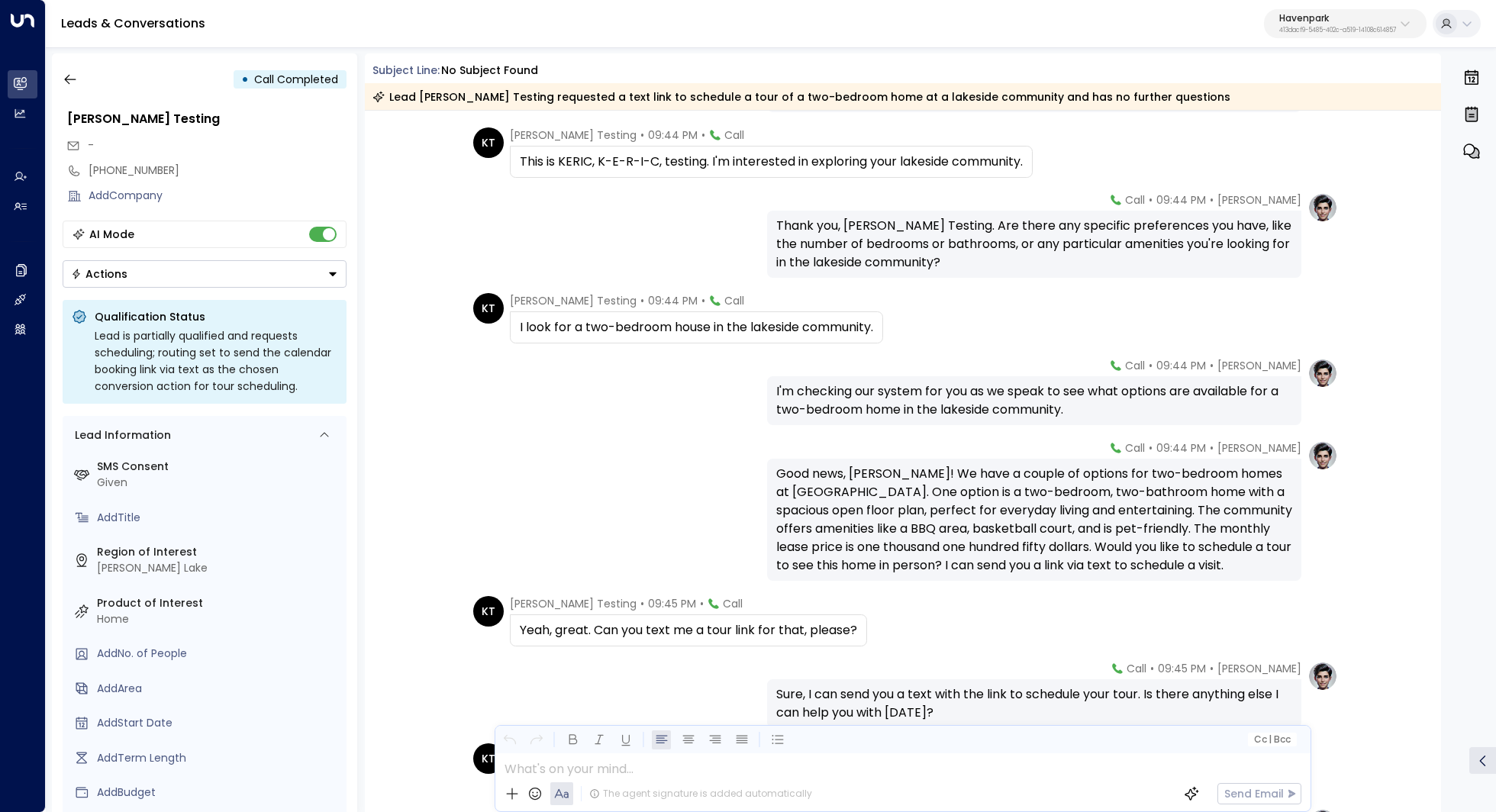
drag, startPoint x: 940, startPoint y: 392, endPoint x: 951, endPoint y: 392, distance: 11.0
click at [949, 392] on div "I'm checking our system for you as we speak to see what options are available f…" at bounding box center [1034, 400] width 516 height 37
click at [951, 392] on div "I'm checking our system for you as we speak to see what options are available f…" at bounding box center [1034, 400] width 516 height 37
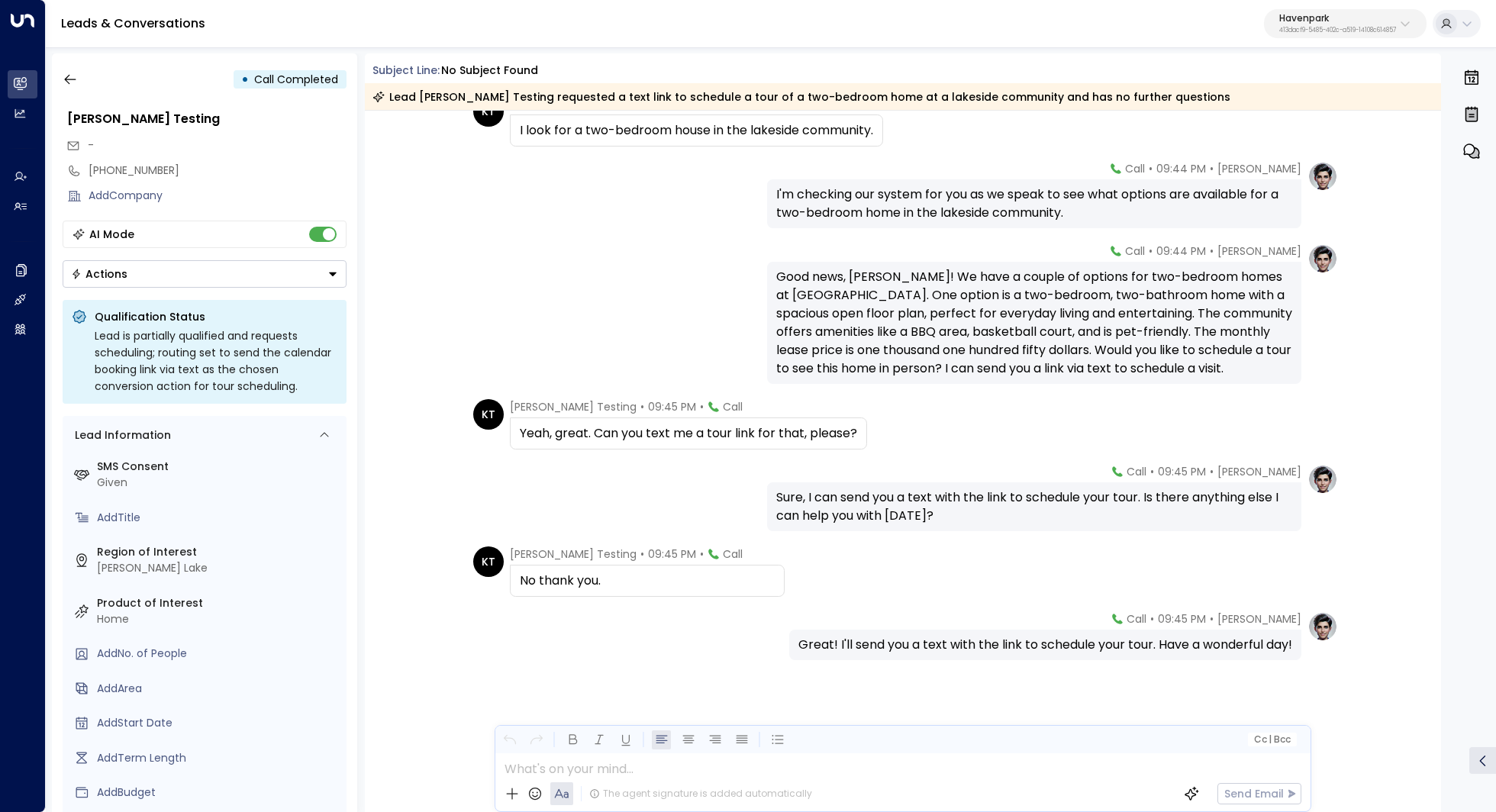
scroll to position [0, 0]
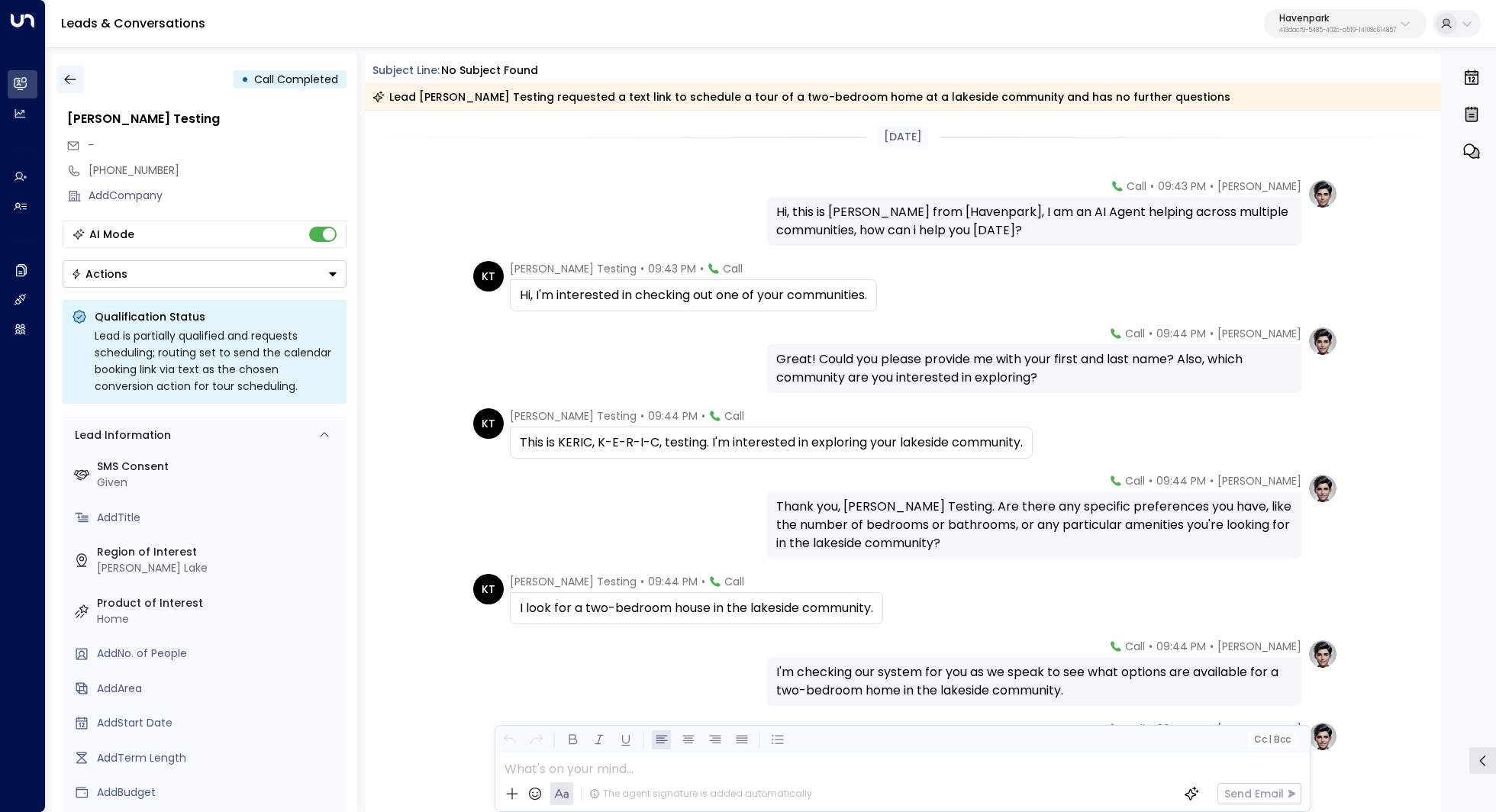
click at [70, 89] on button "button" at bounding box center [70, 79] width 27 height 27
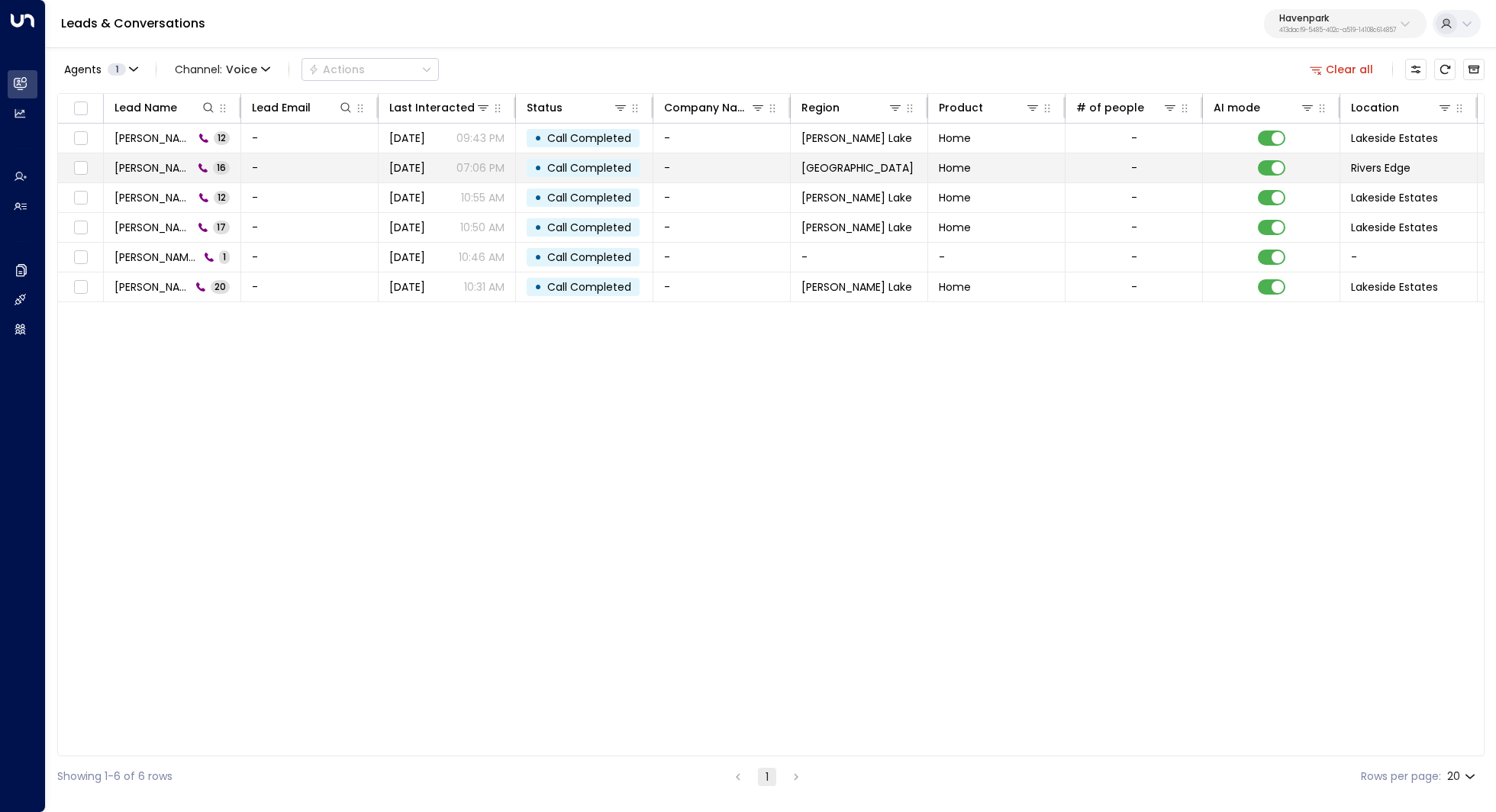
click at [161, 172] on span "Kerric Testing" at bounding box center [154, 167] width 79 height 16
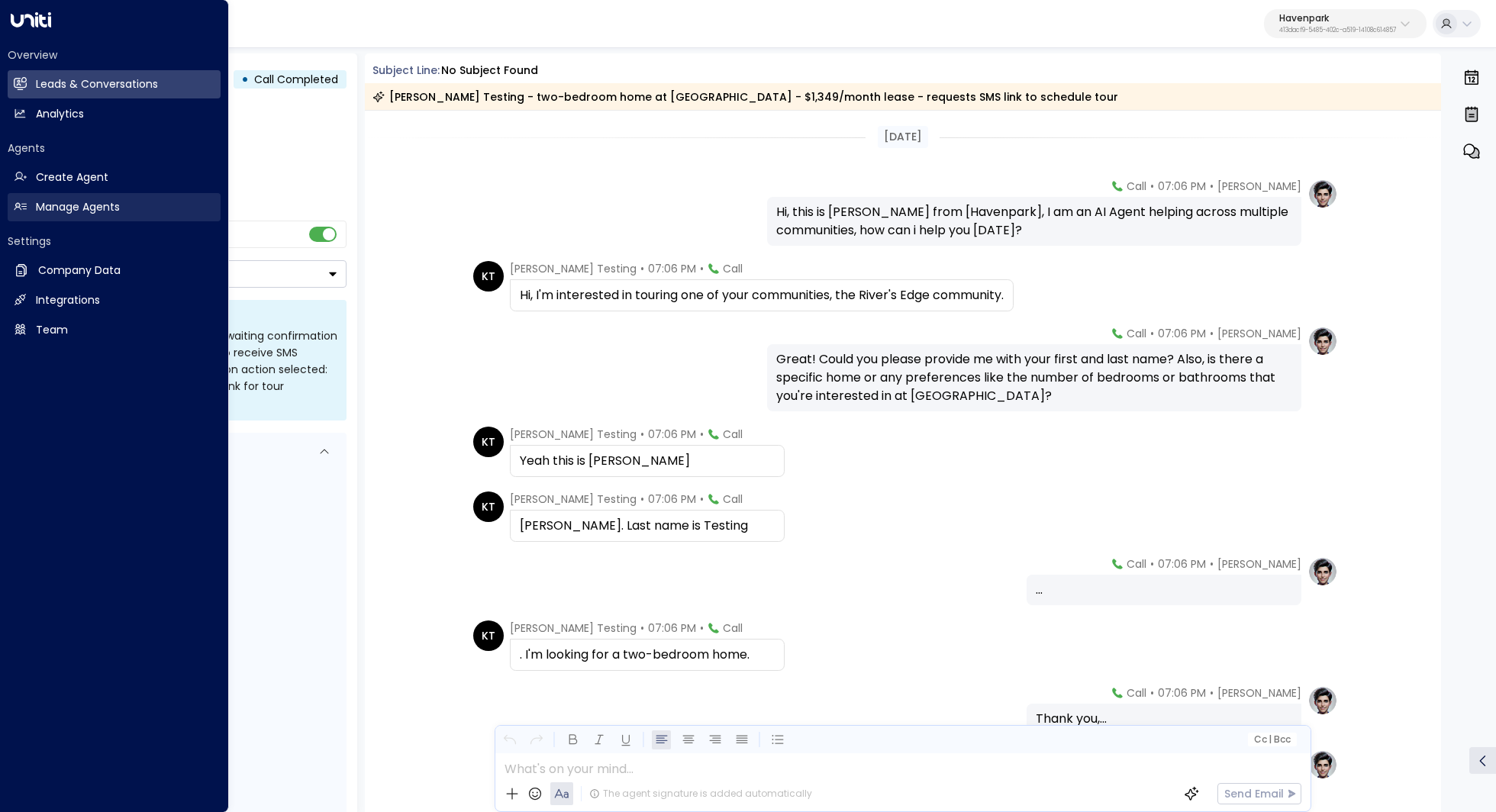
click at [77, 201] on h2 "Manage Agents" at bounding box center [78, 207] width 84 height 16
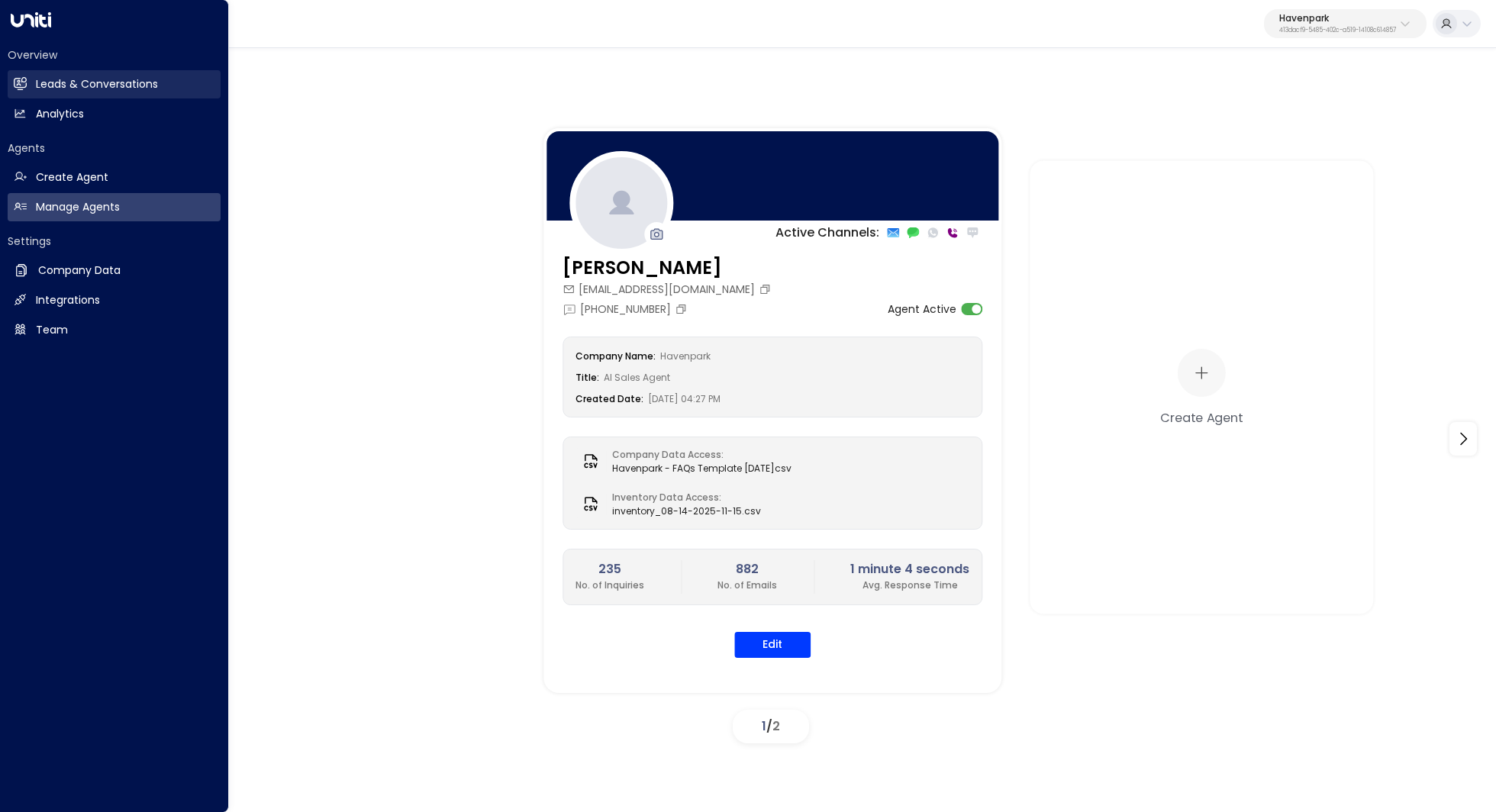
click at [135, 91] on h2 "Leads & Conversations" at bounding box center [97, 85] width 122 height 16
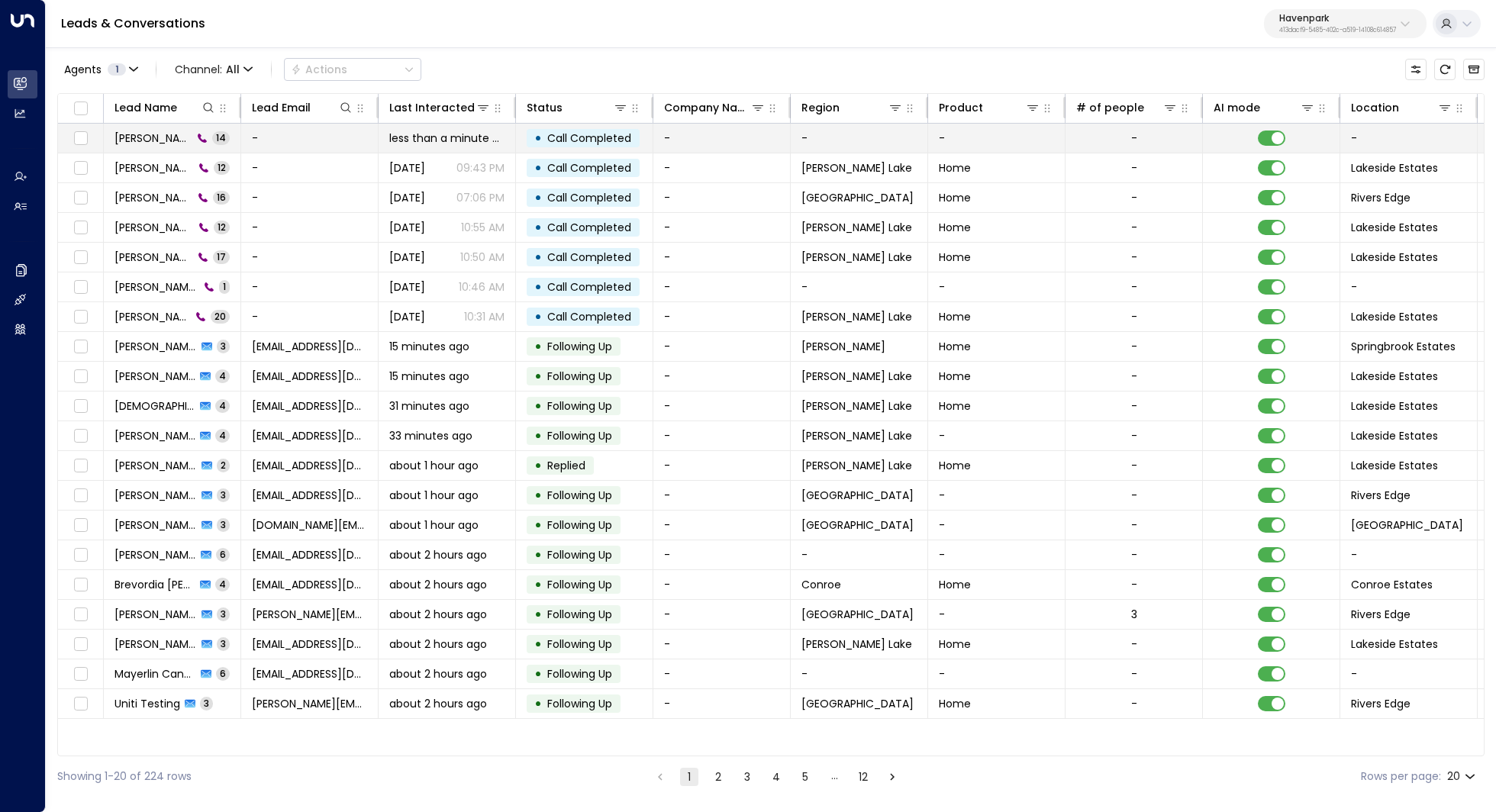
click at [151, 127] on td "Kerric Testing 14" at bounding box center [172, 138] width 137 height 29
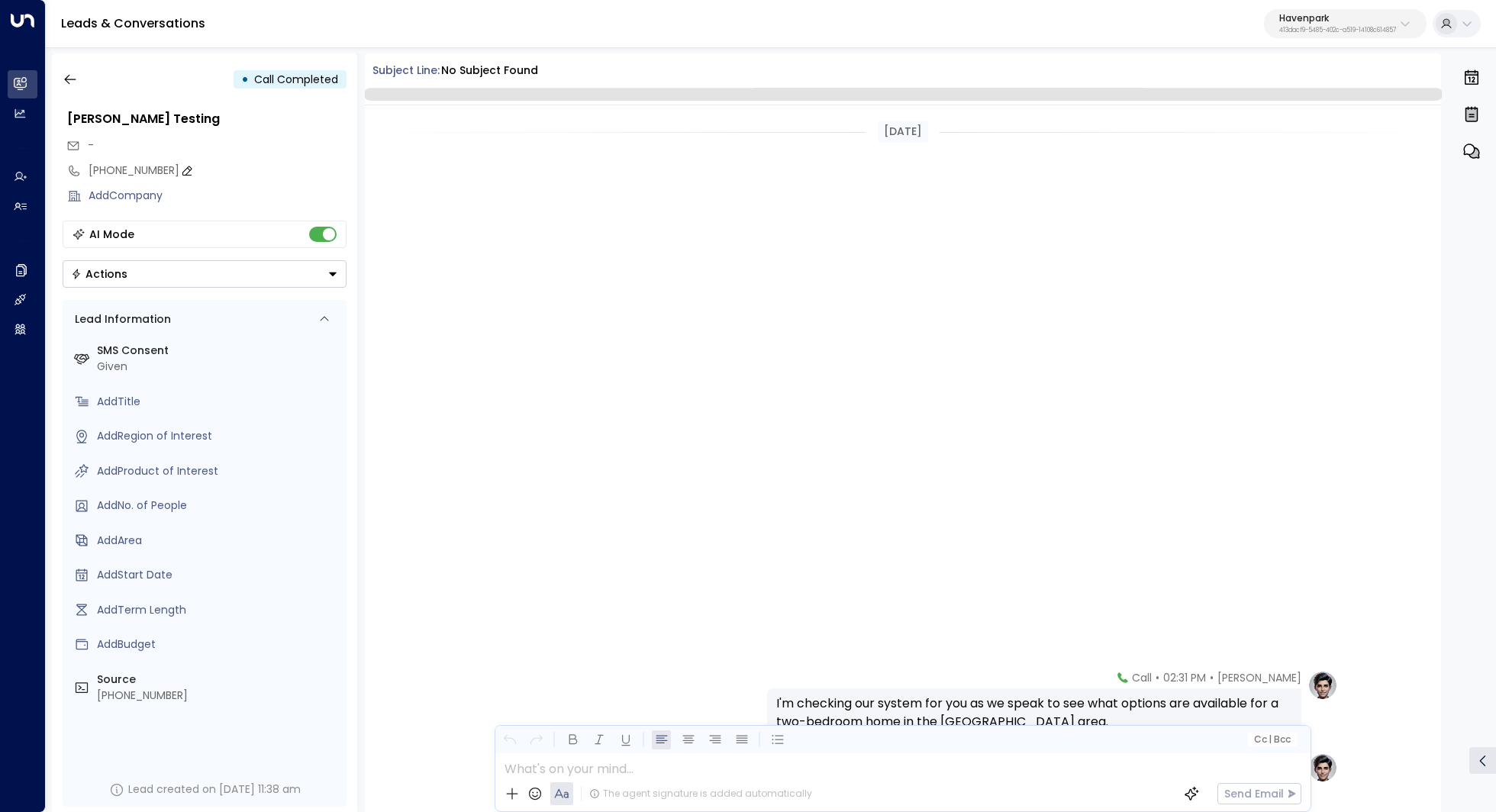
scroll to position [748, 0]
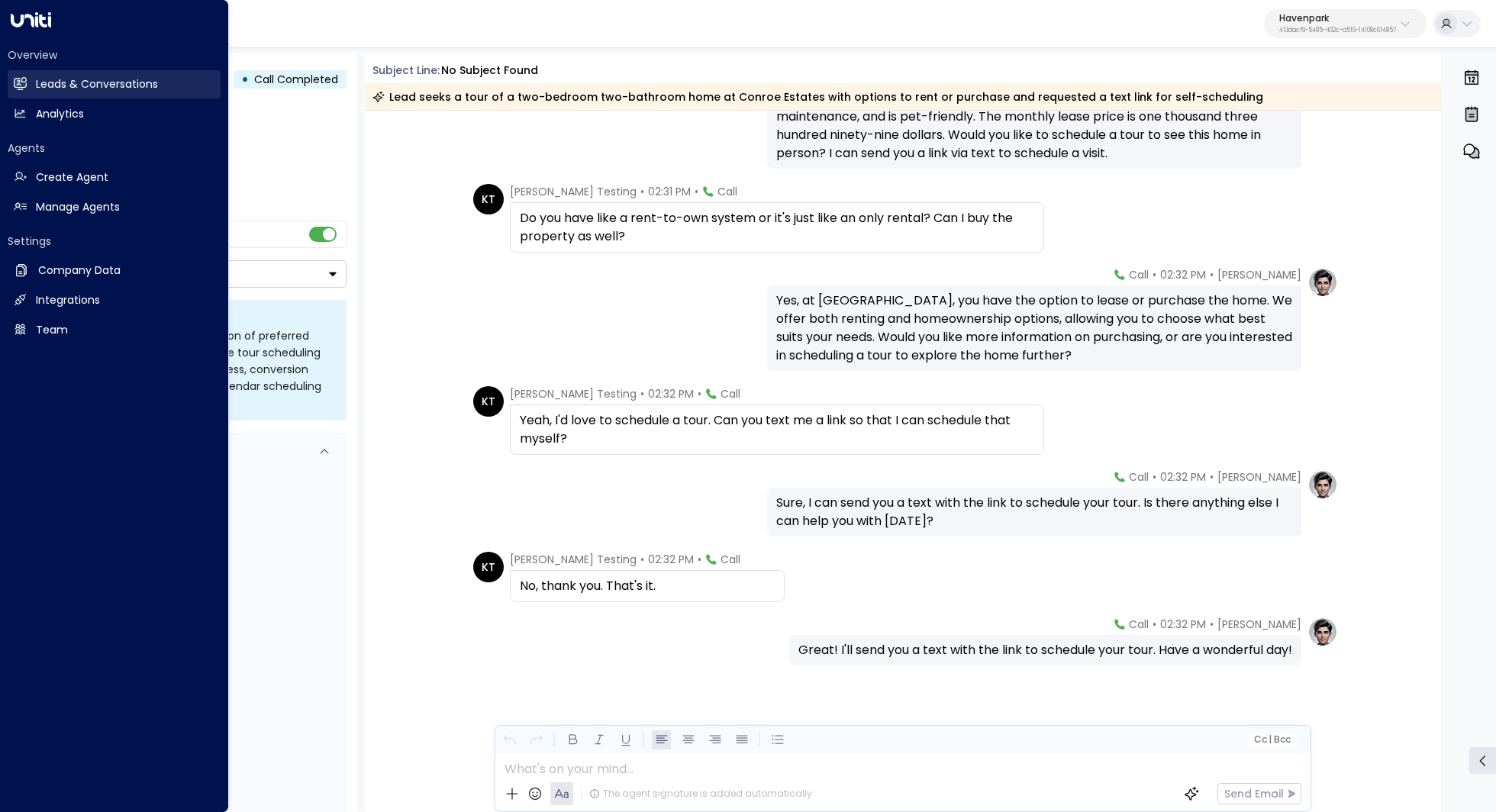
click at [113, 89] on h2 "Leads & Conversations" at bounding box center [97, 85] width 122 height 16
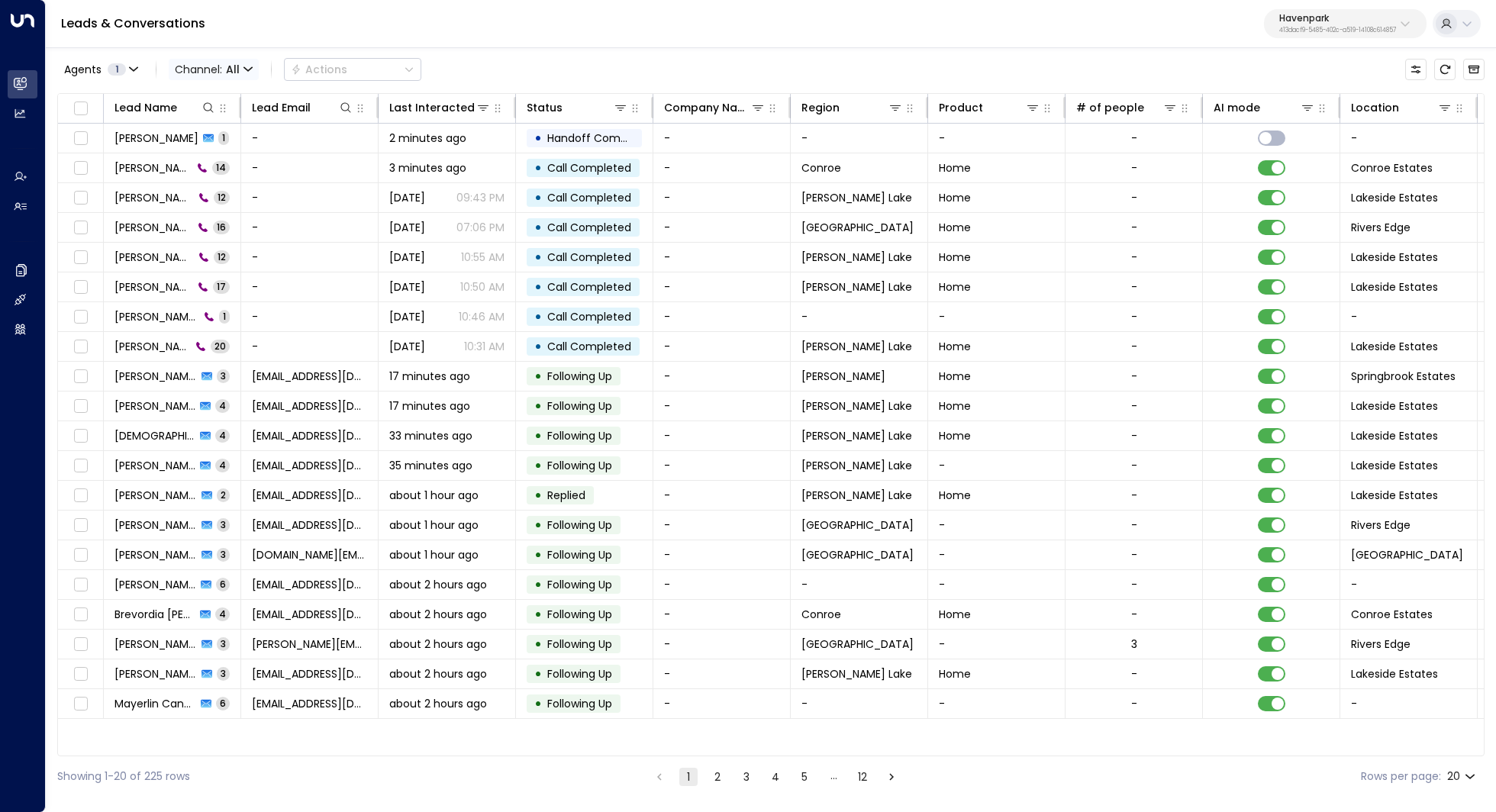
click at [238, 80] on span "Channel: All" at bounding box center [214, 70] width 90 height 21
click at [216, 102] on p "All" at bounding box center [222, 101] width 73 height 16
click at [716, 777] on button "2" at bounding box center [717, 777] width 18 height 18
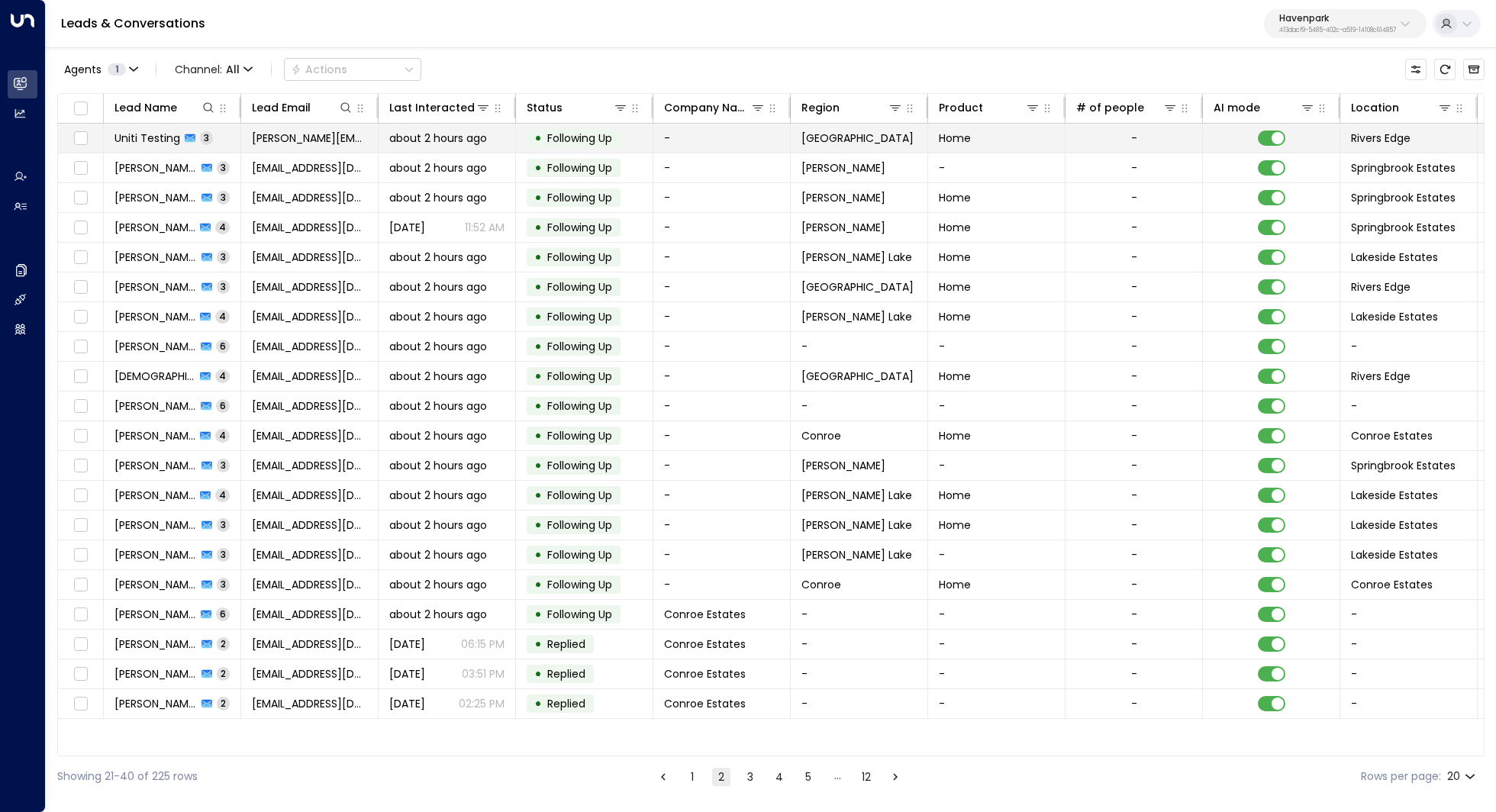
click at [145, 129] on td "Uniti Testing 3" at bounding box center [172, 138] width 137 height 29
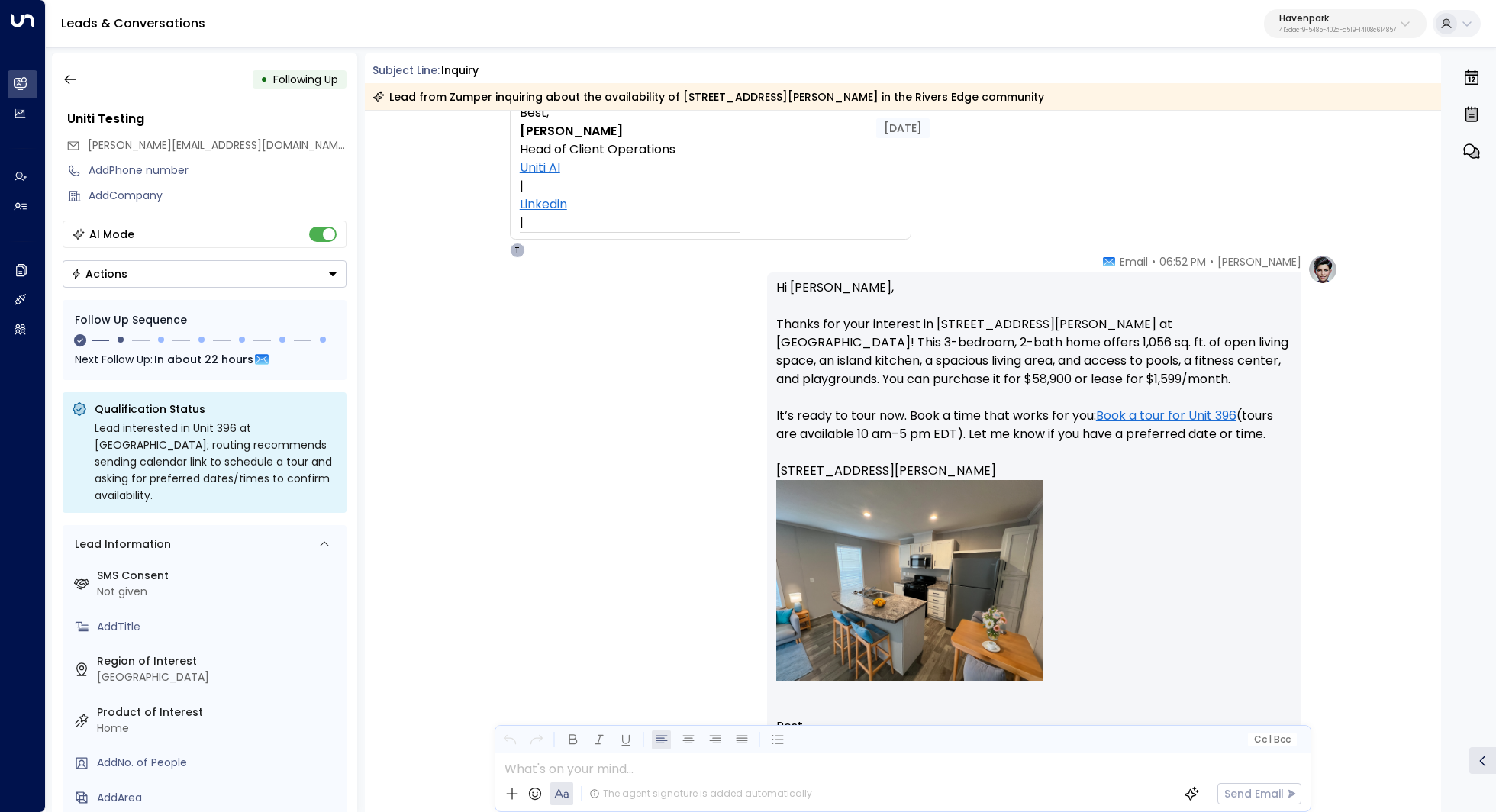
scroll to position [391, 0]
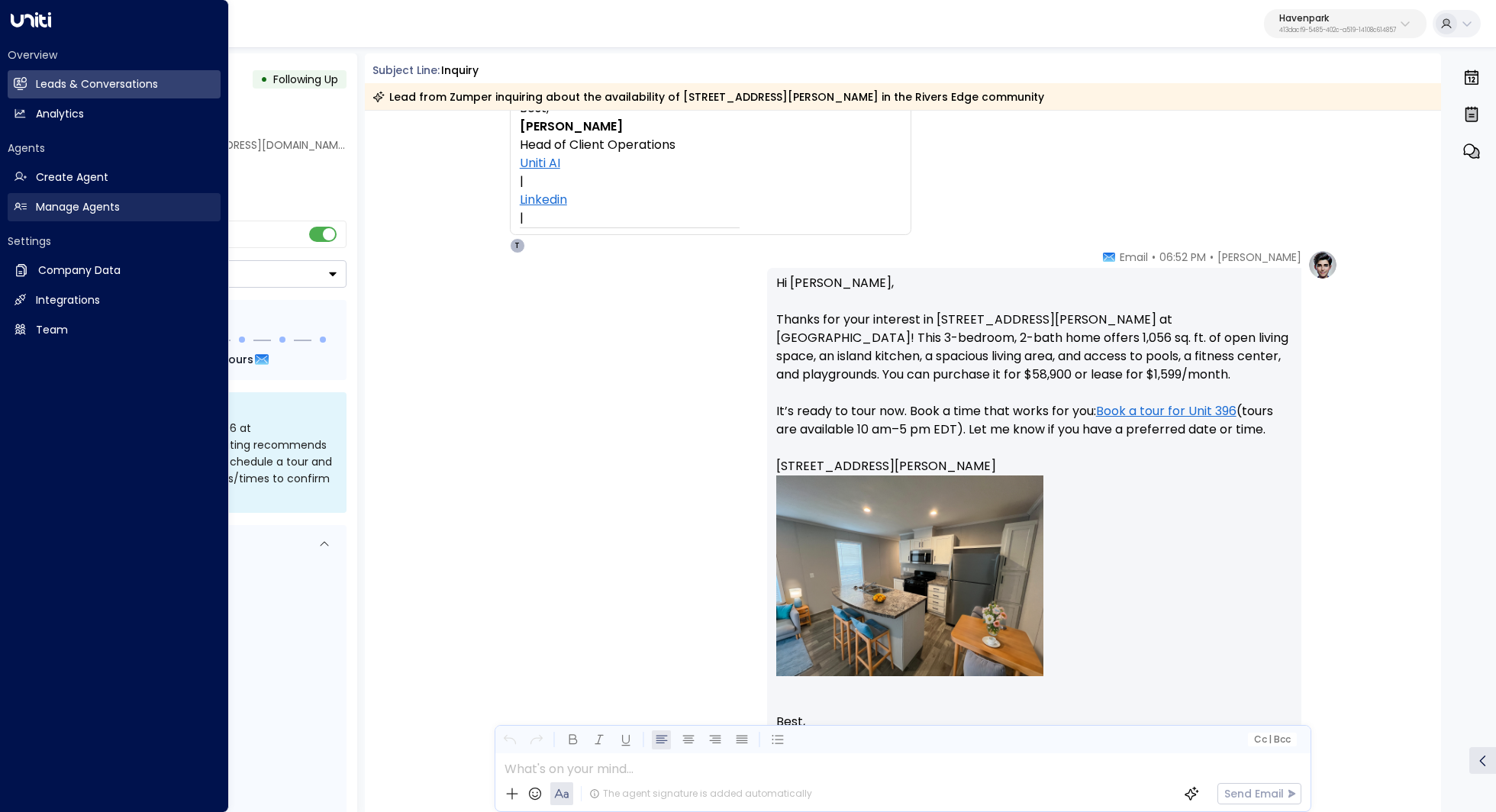
click at [112, 204] on h2 "Manage Agents" at bounding box center [78, 207] width 84 height 16
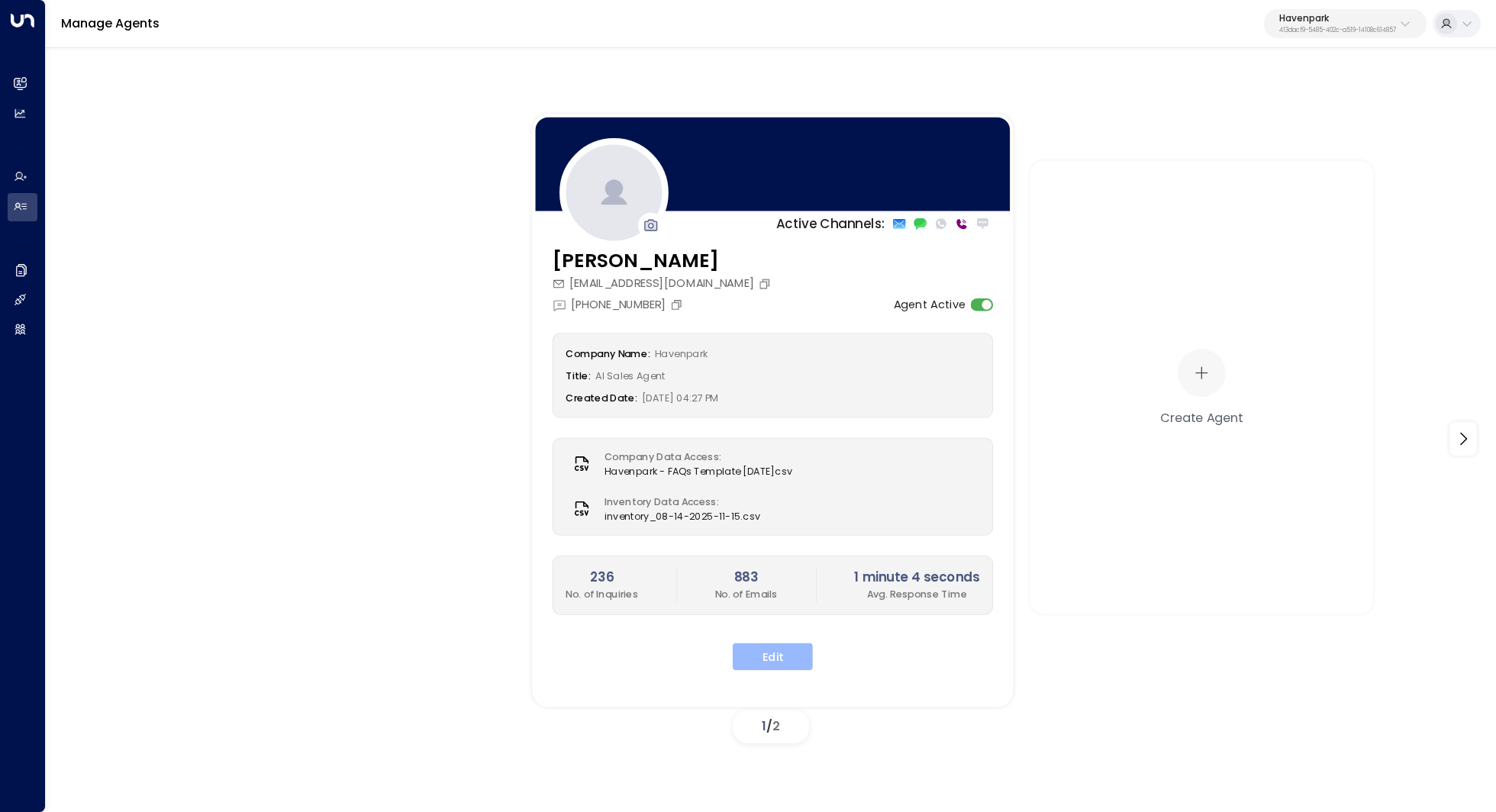
click at [782, 636] on div "Company Name: Havenpark Title: AI Sales Agent Created Date: 07/22/2025, 04:27 P…" at bounding box center [773, 501] width 441 height 337
click at [784, 649] on button "Edit" at bounding box center [773, 655] width 81 height 27
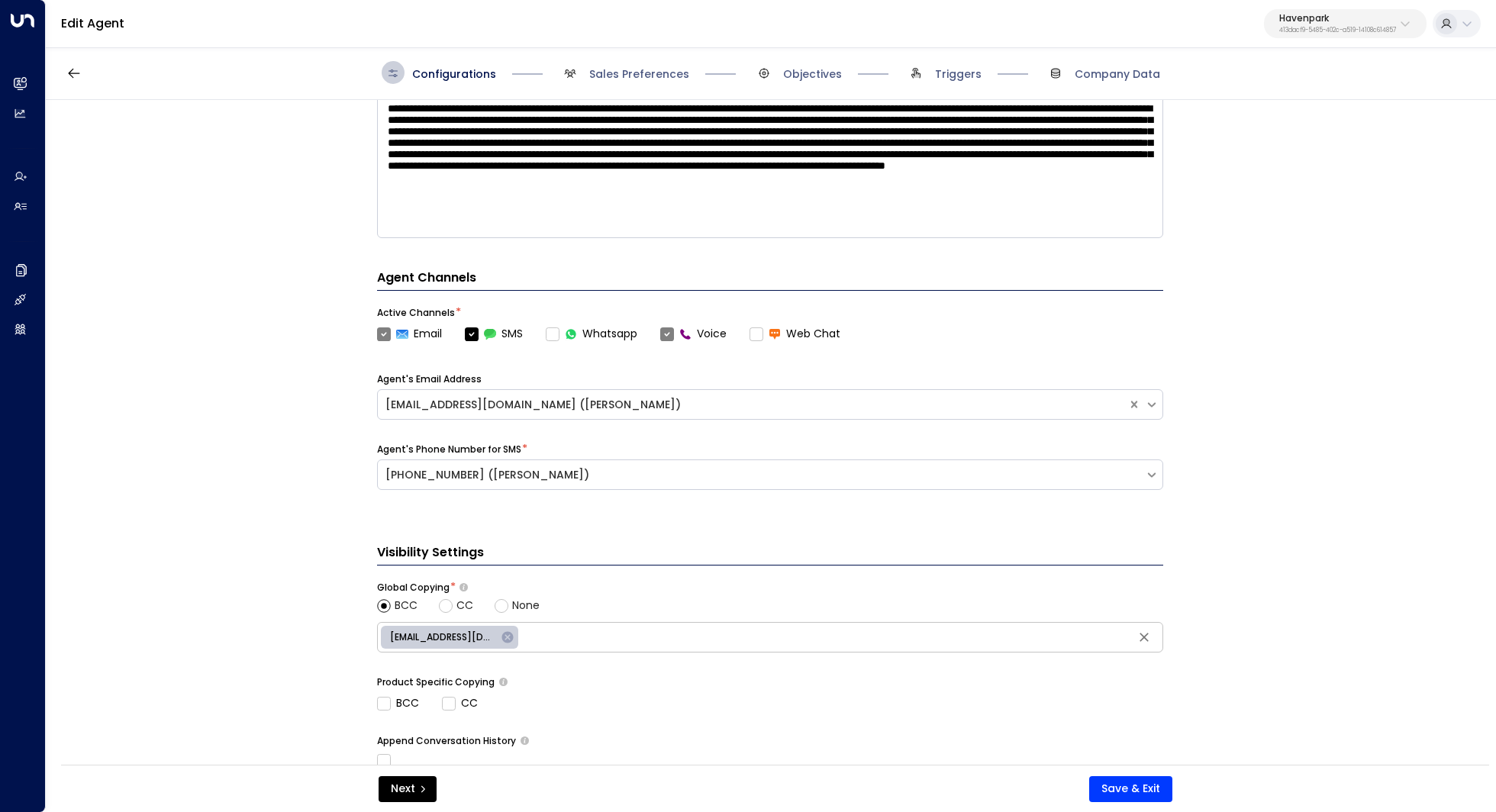
scroll to position [479, 0]
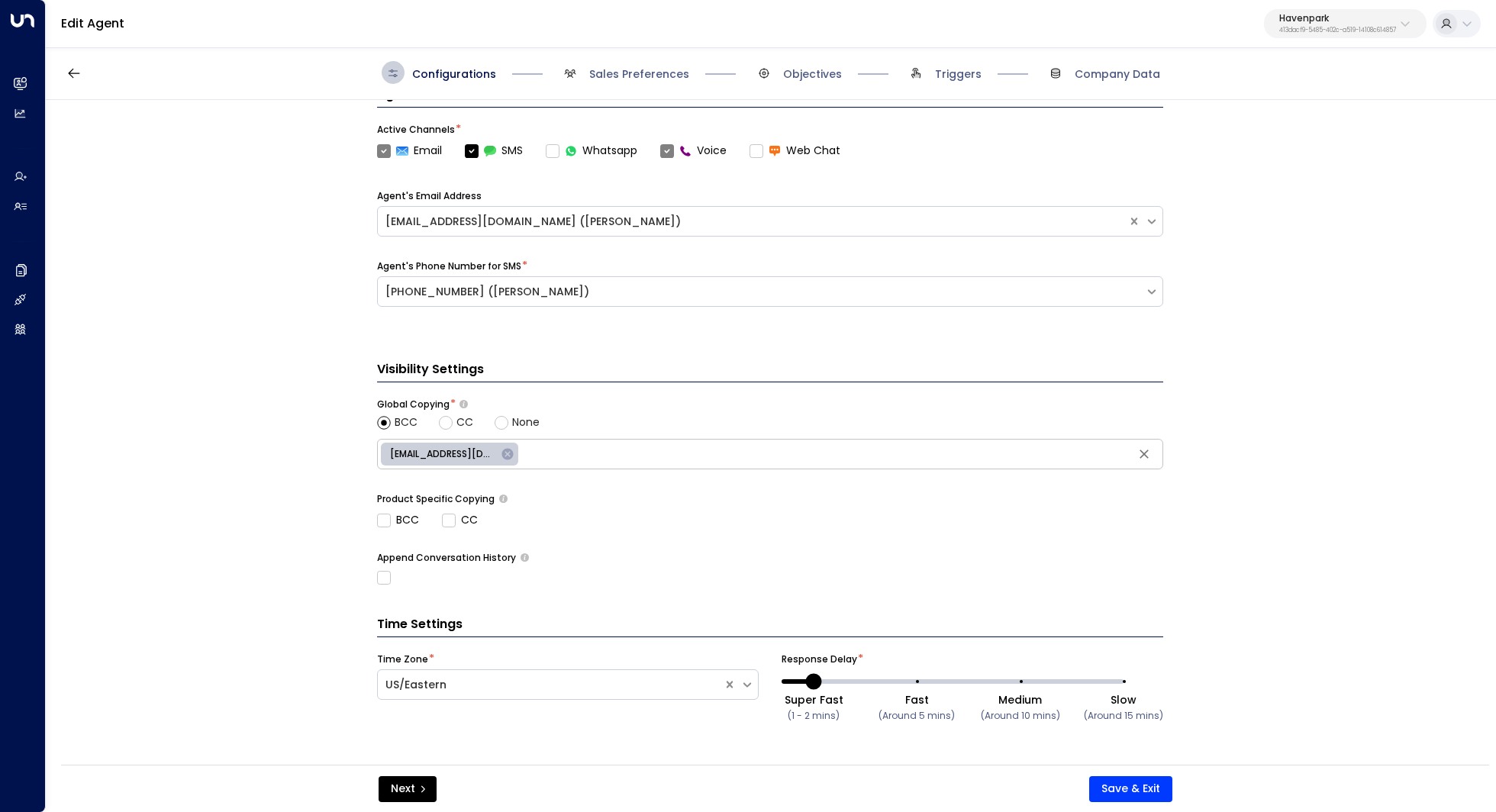
click at [602, 464] on div "5267603@bcc.hubspot.com ​" at bounding box center [770, 453] width 786 height 30
click at [269, 452] on div "**********" at bounding box center [770, 437] width 1448 height 674
click at [565, 447] on input "text" at bounding box center [840, 454] width 638 height 23
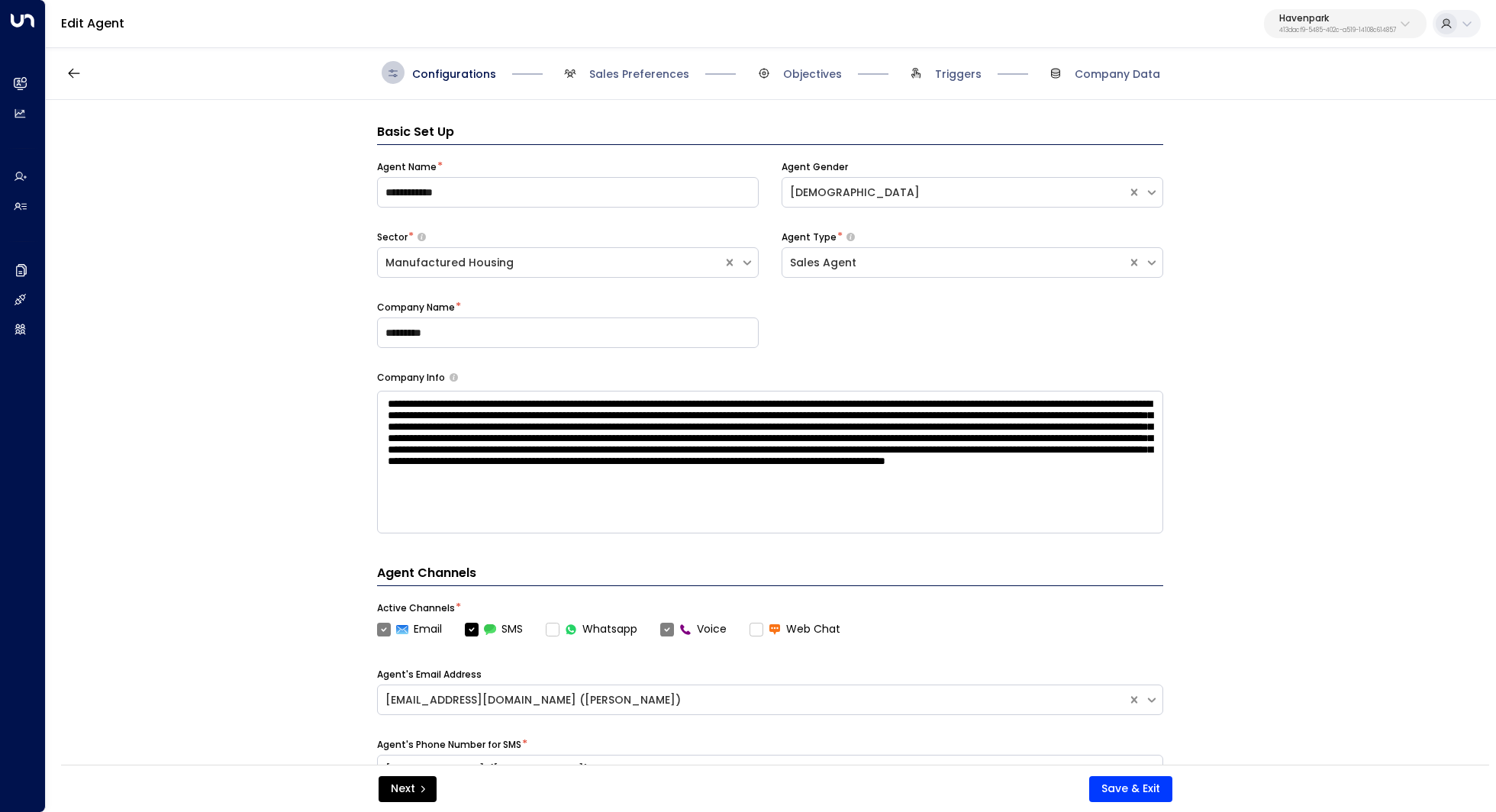
click at [1162, 772] on div "Next Save & Exit" at bounding box center [775, 788] width 1428 height 48
click at [1153, 773] on div "Next Save & Exit" at bounding box center [775, 788] width 1428 height 48
click at [1135, 780] on button "Save & Exit" at bounding box center [1130, 789] width 83 height 26
click at [1351, 9] on button "Havenpark 413dacf9-5485-402c-a519-14108c614857" at bounding box center [1346, 23] width 163 height 29
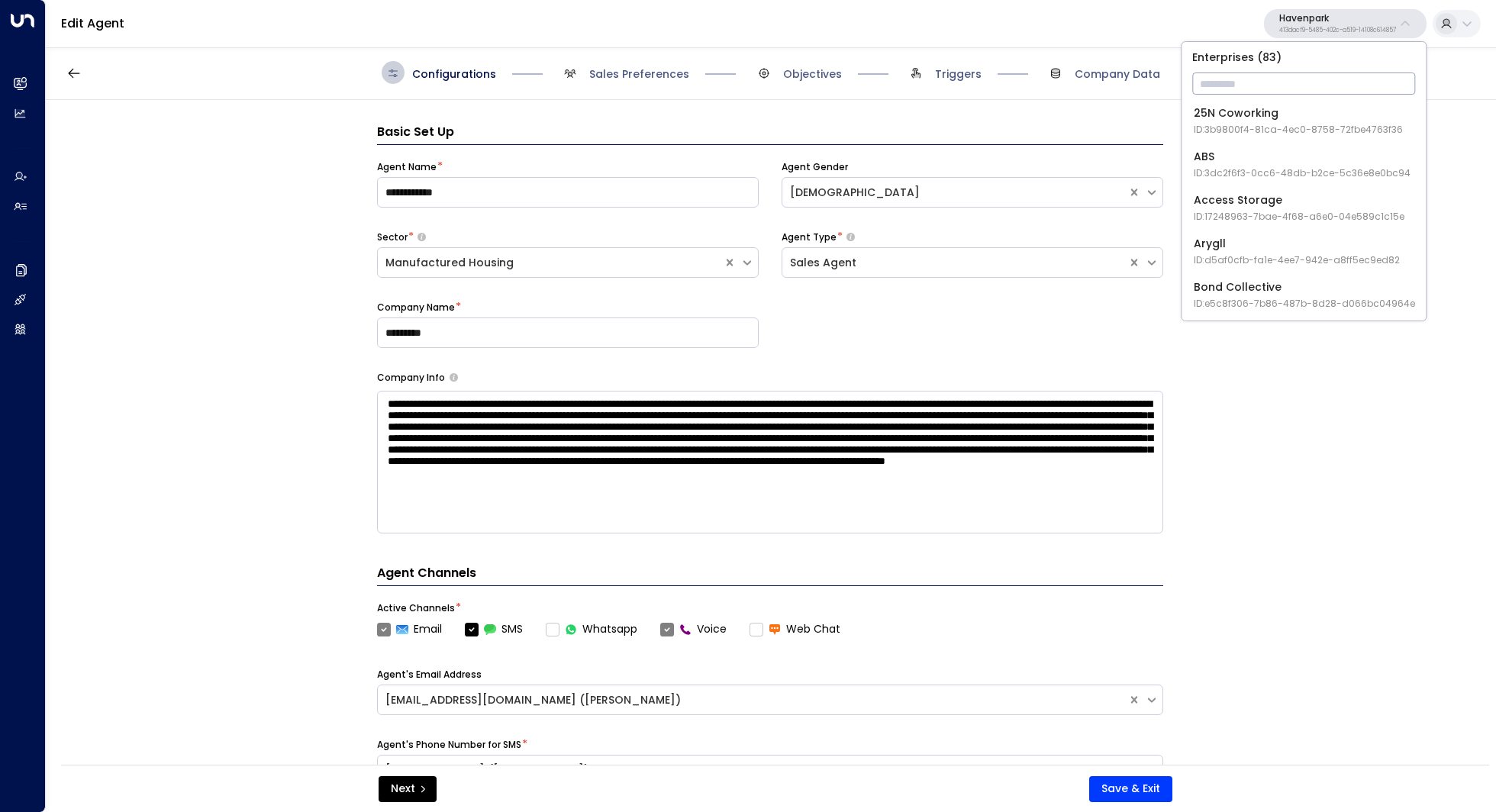
click at [1272, 73] on input "text" at bounding box center [1303, 84] width 223 height 28
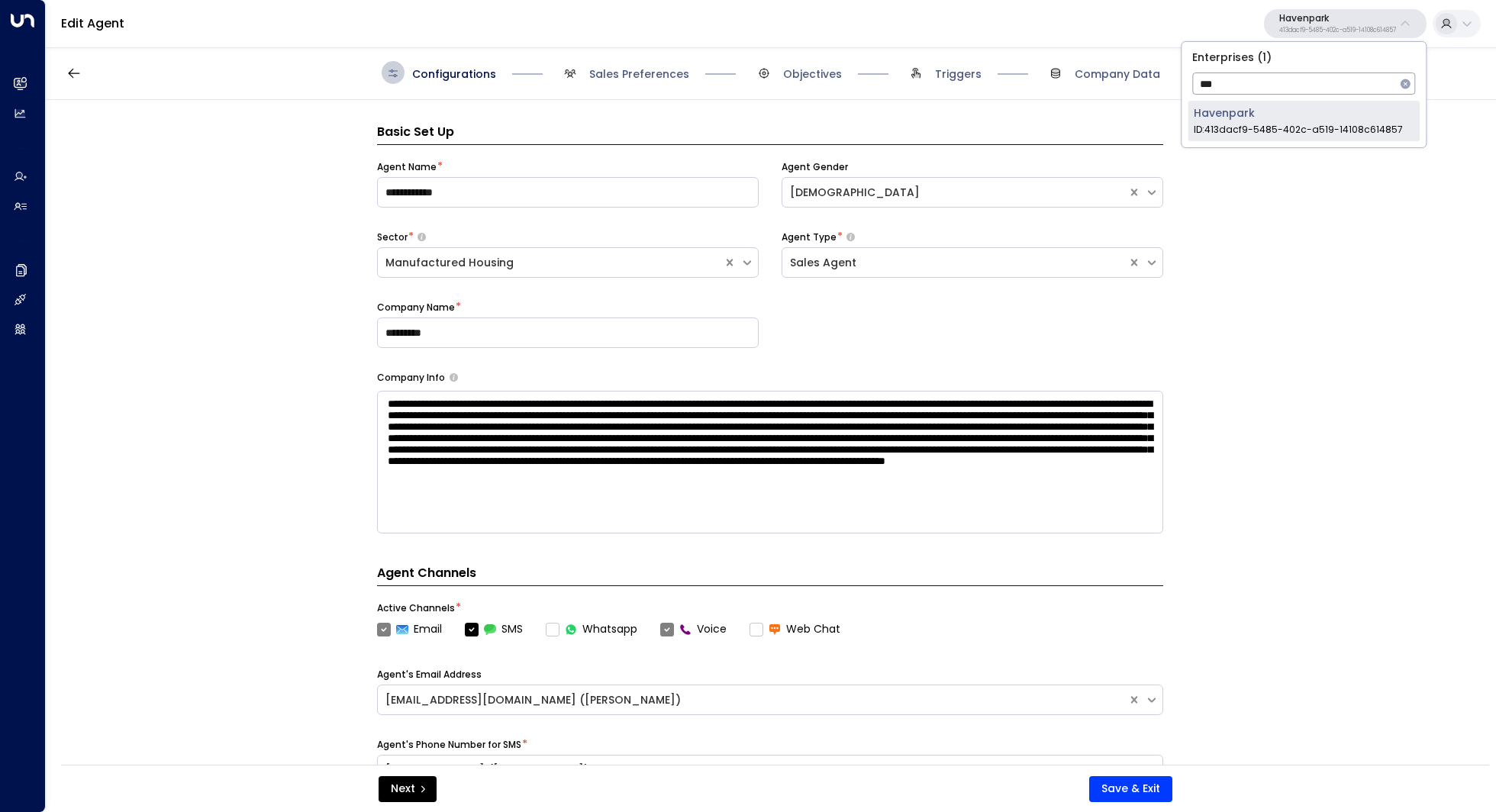
type input "***"
click at [1268, 112] on div "Havenpark ID: 413dacf9-5485-402c-a519-14108c614857" at bounding box center [1298, 121] width 209 height 31
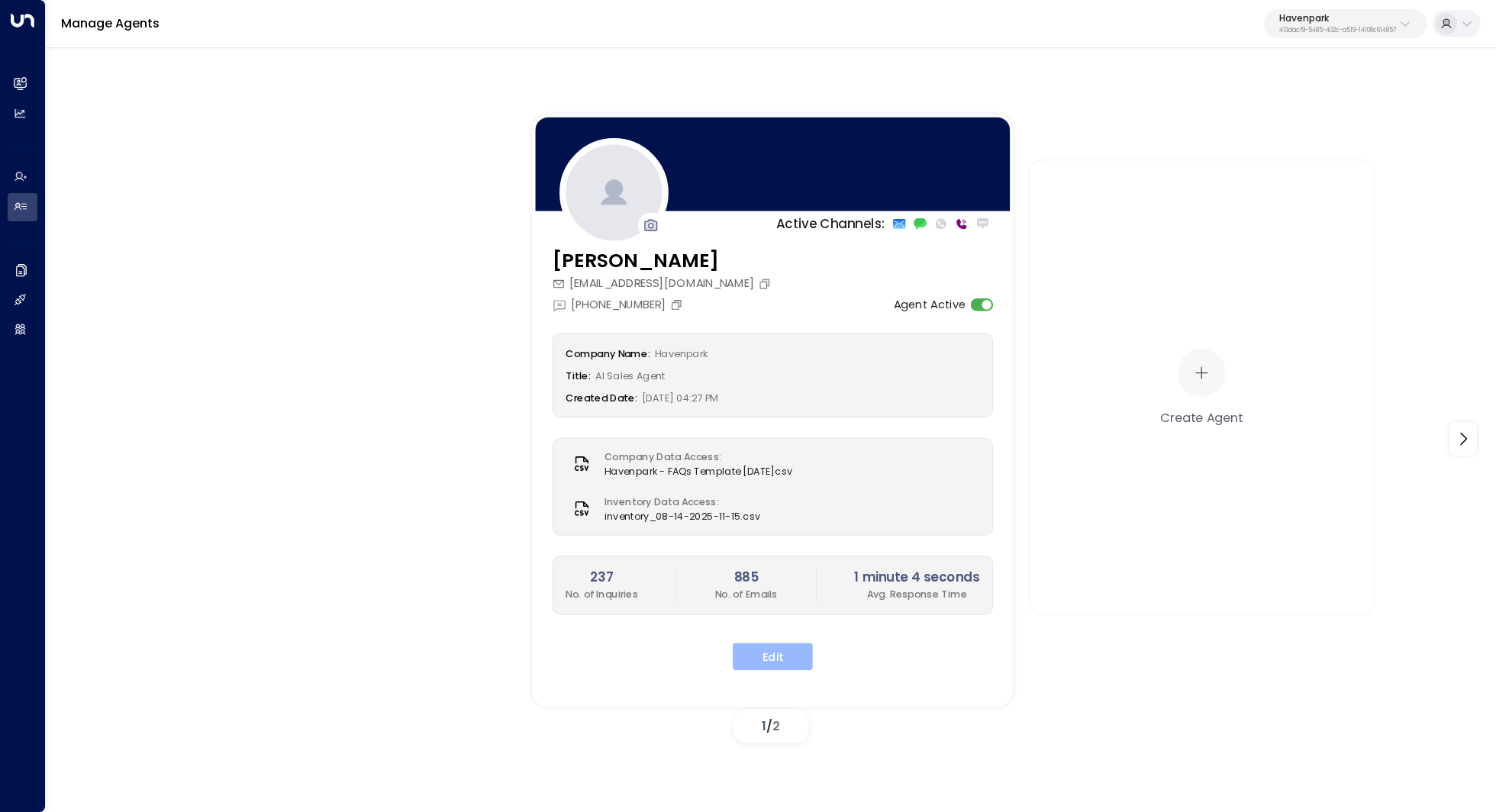
click at [797, 647] on button "Edit" at bounding box center [773, 655] width 81 height 27
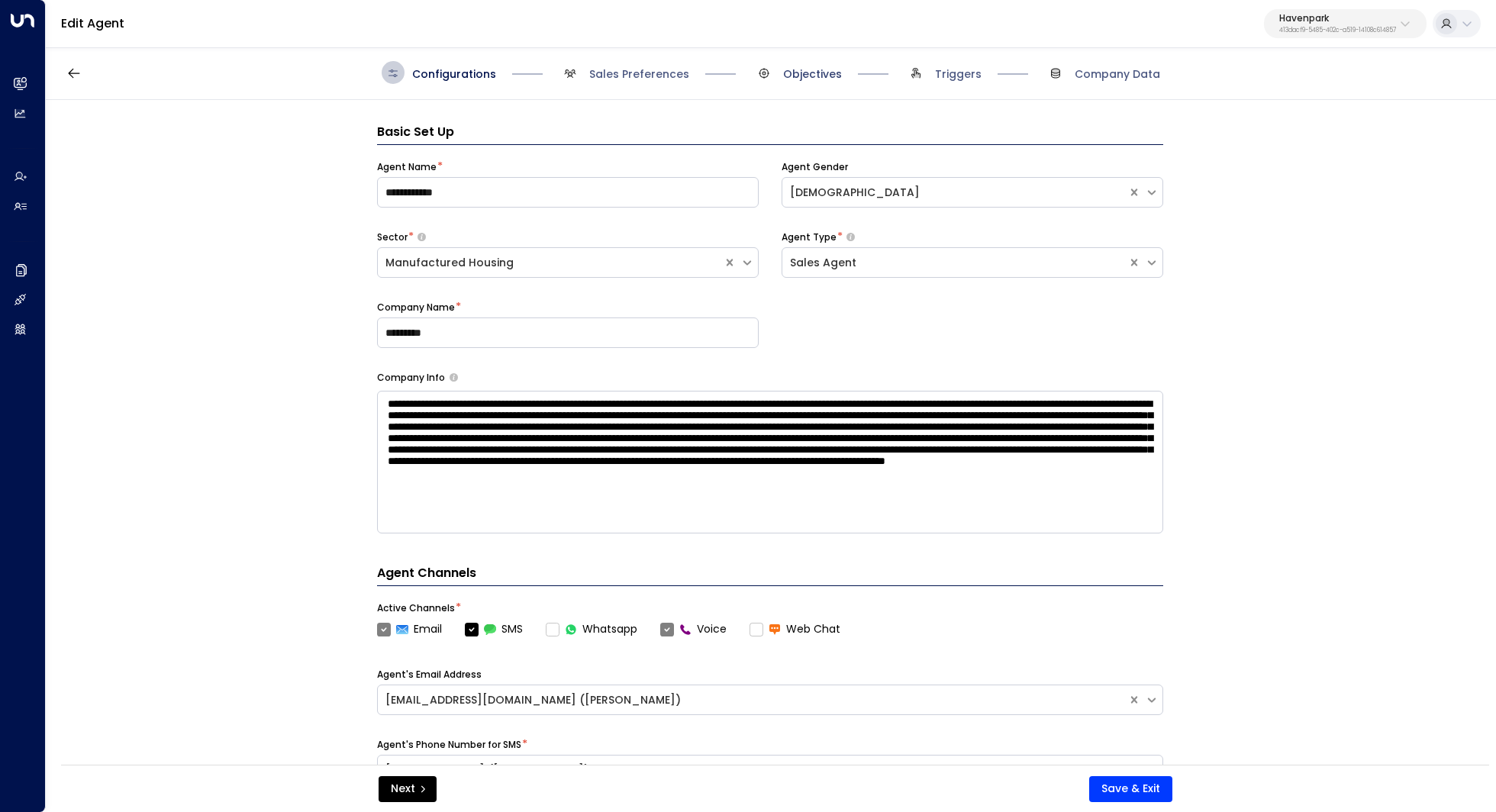
click at [812, 73] on span "Objectives" at bounding box center [812, 74] width 59 height 16
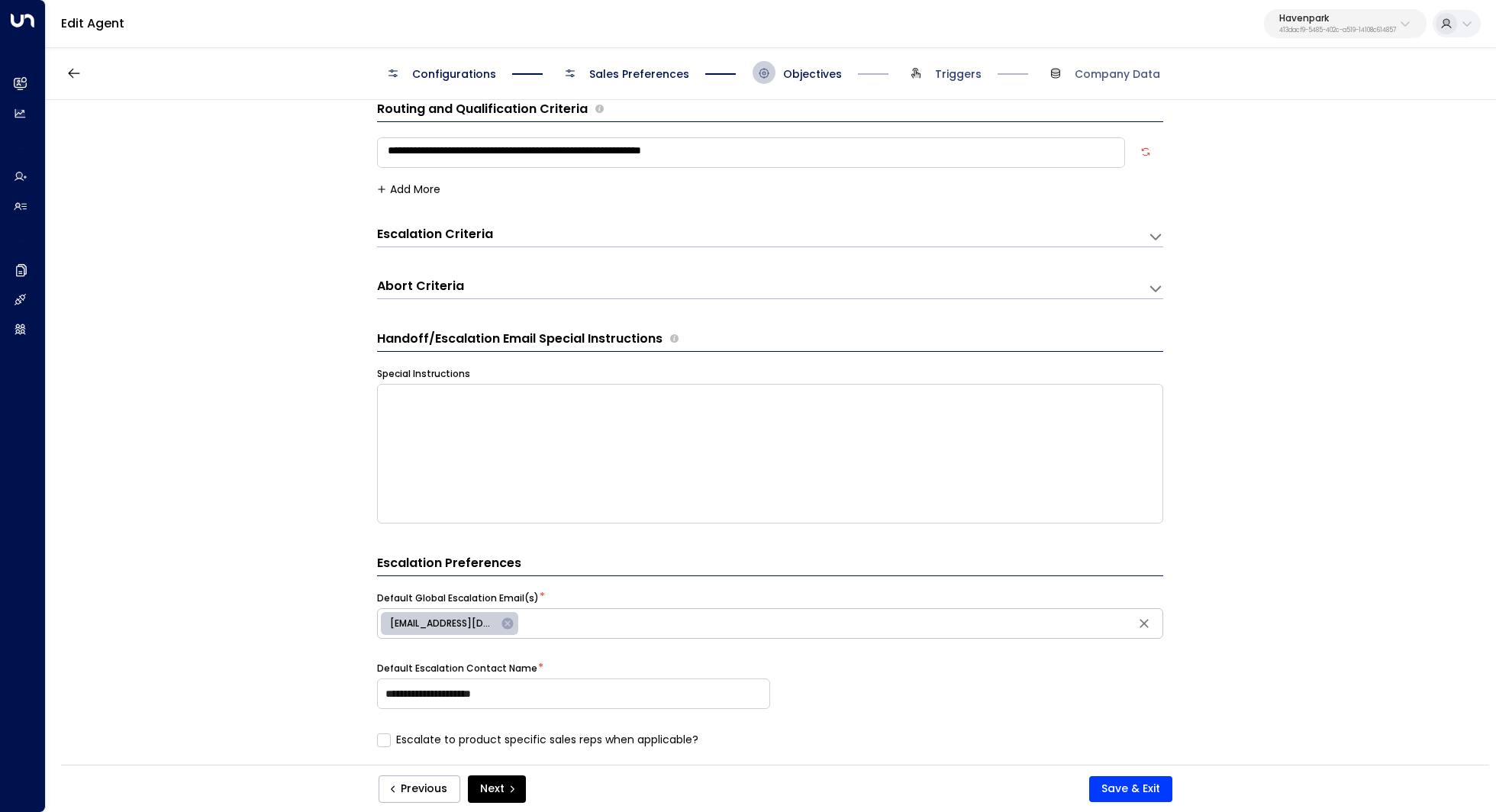
click at [943, 71] on span "Triggers" at bounding box center [958, 74] width 47 height 16
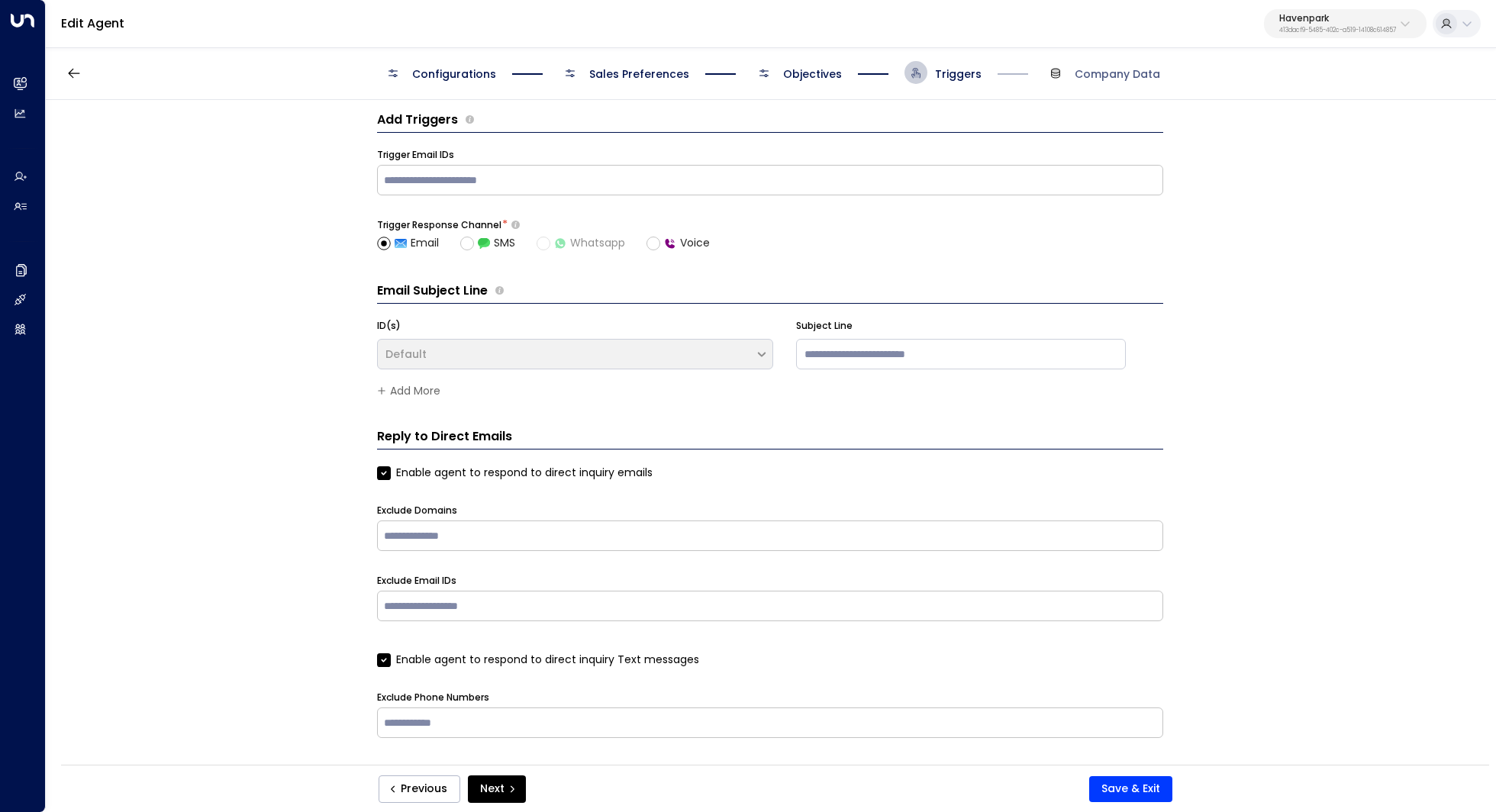
click at [827, 70] on span "Objectives" at bounding box center [812, 74] width 59 height 16
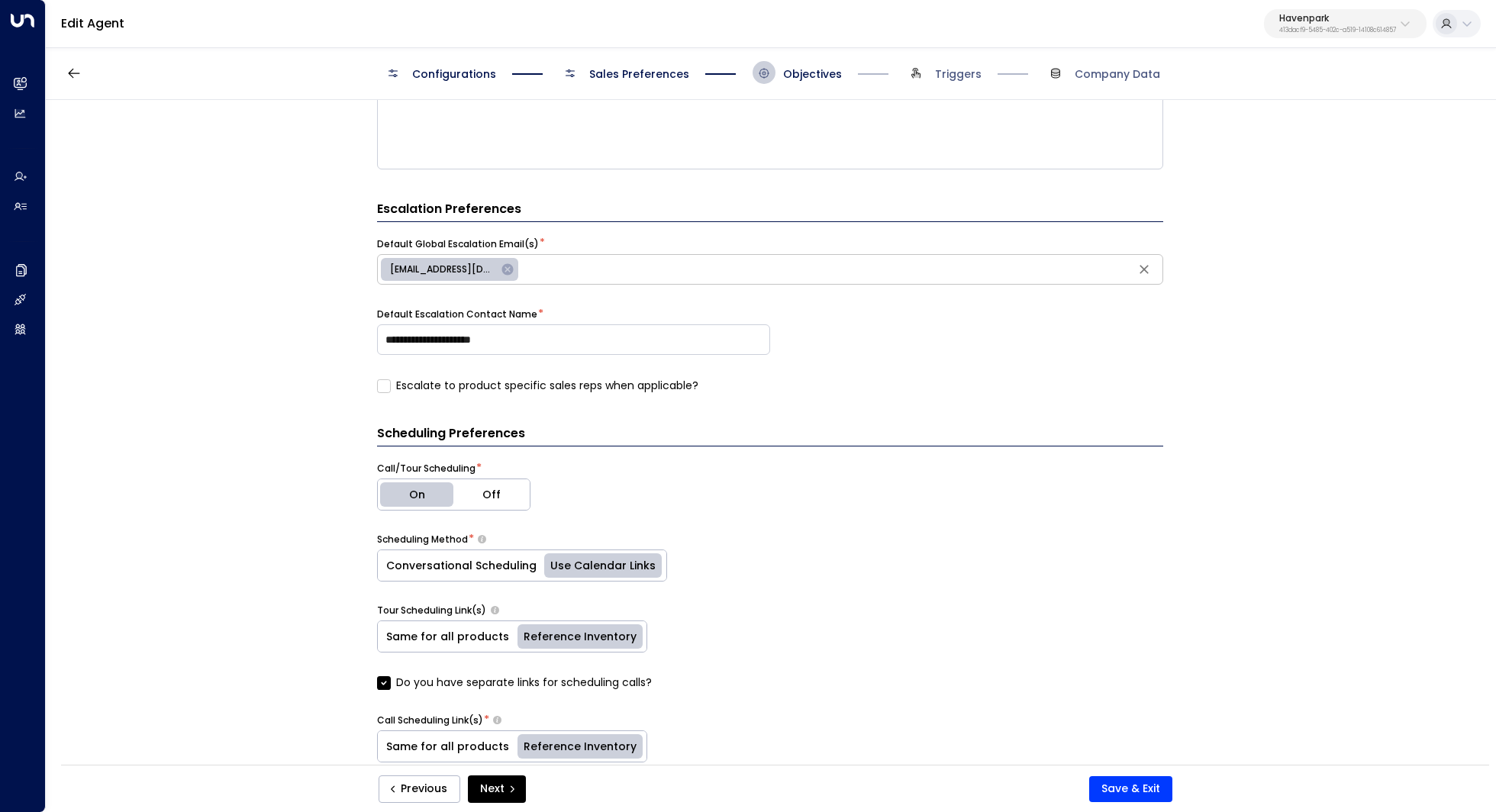
scroll to position [412, 0]
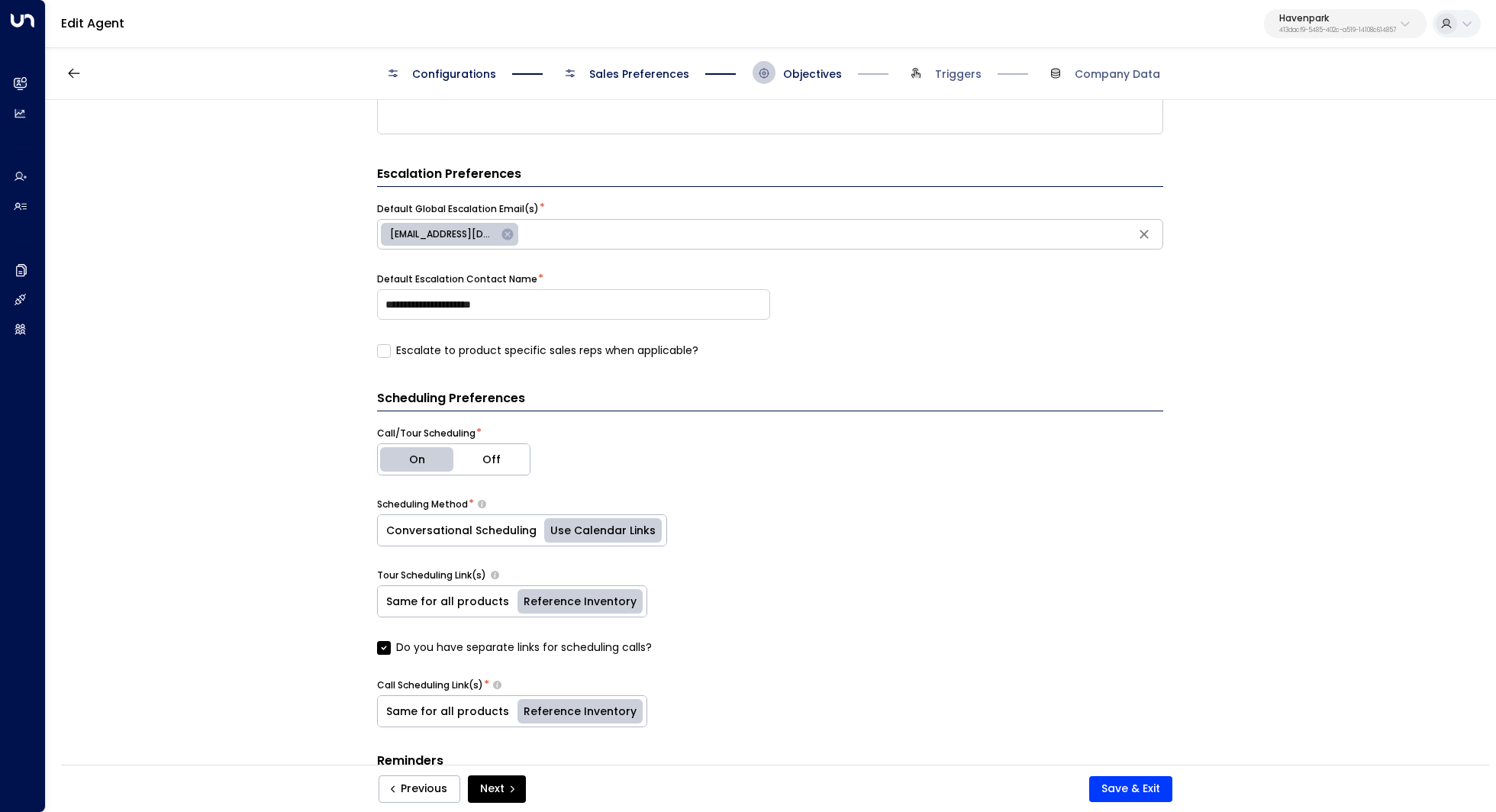
click at [1393, 266] on div "**********" at bounding box center [770, 437] width 1448 height 674
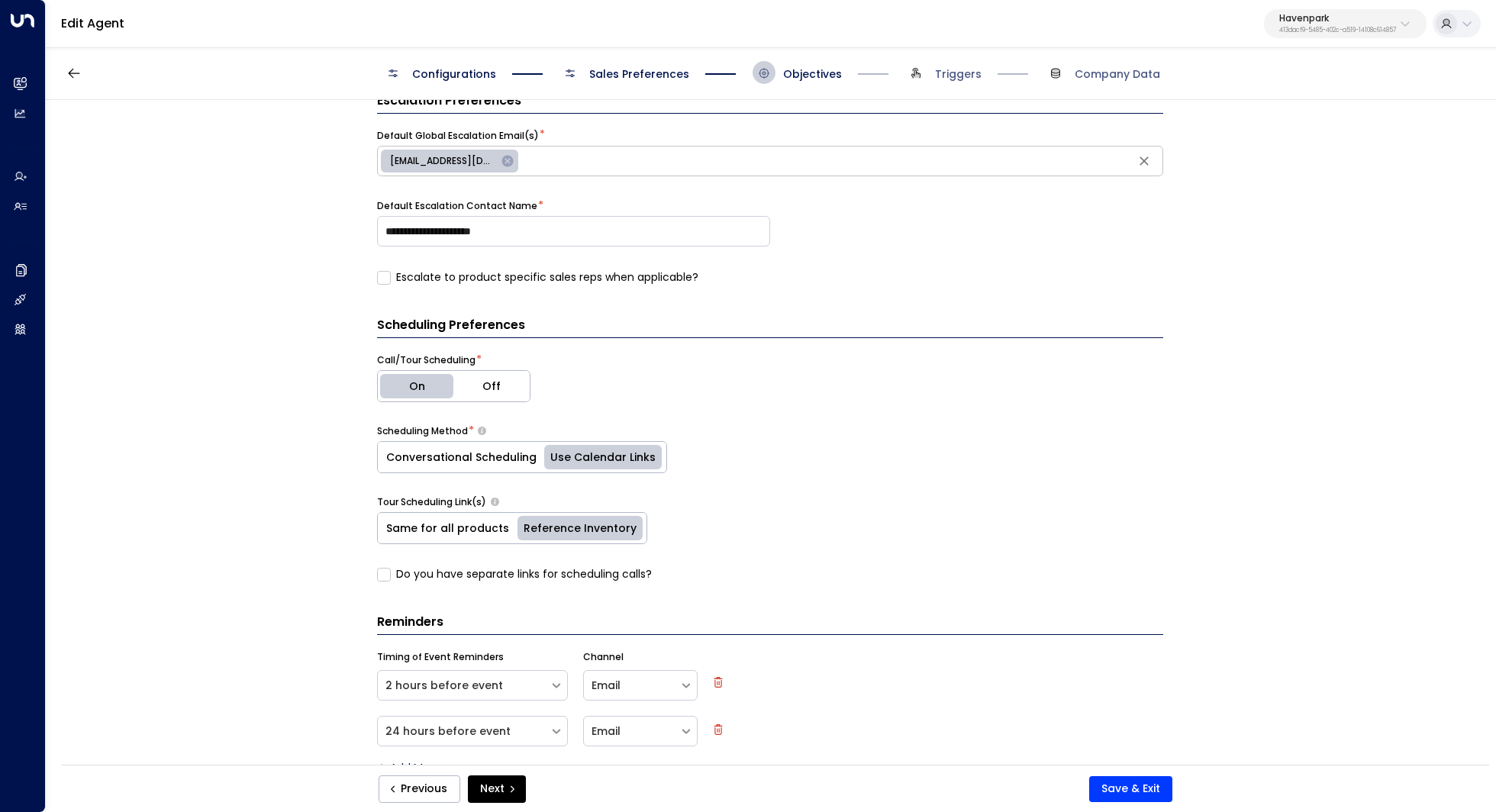
scroll to position [468, 0]
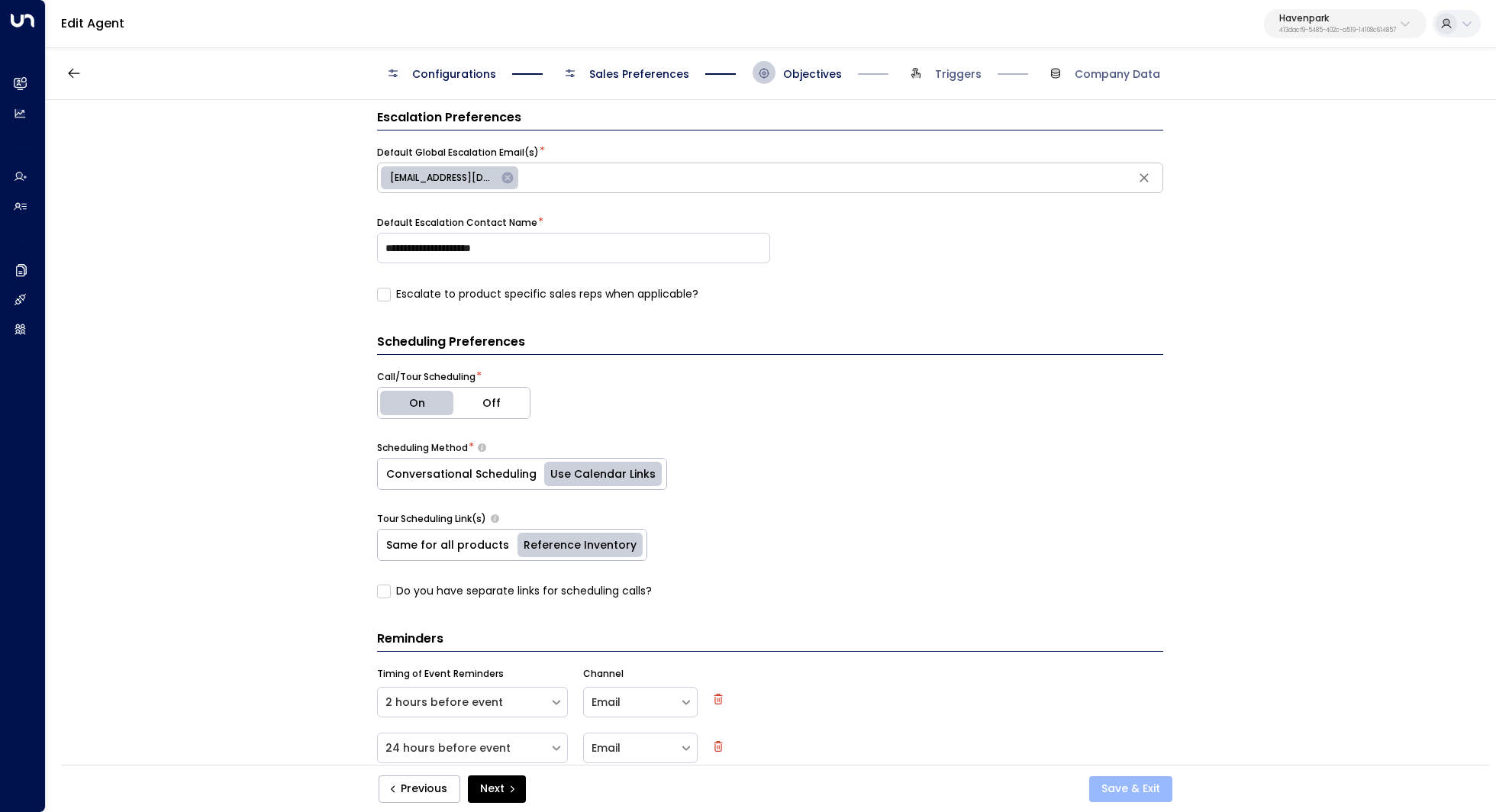
click at [1130, 797] on button "Save & Exit" at bounding box center [1130, 789] width 83 height 26
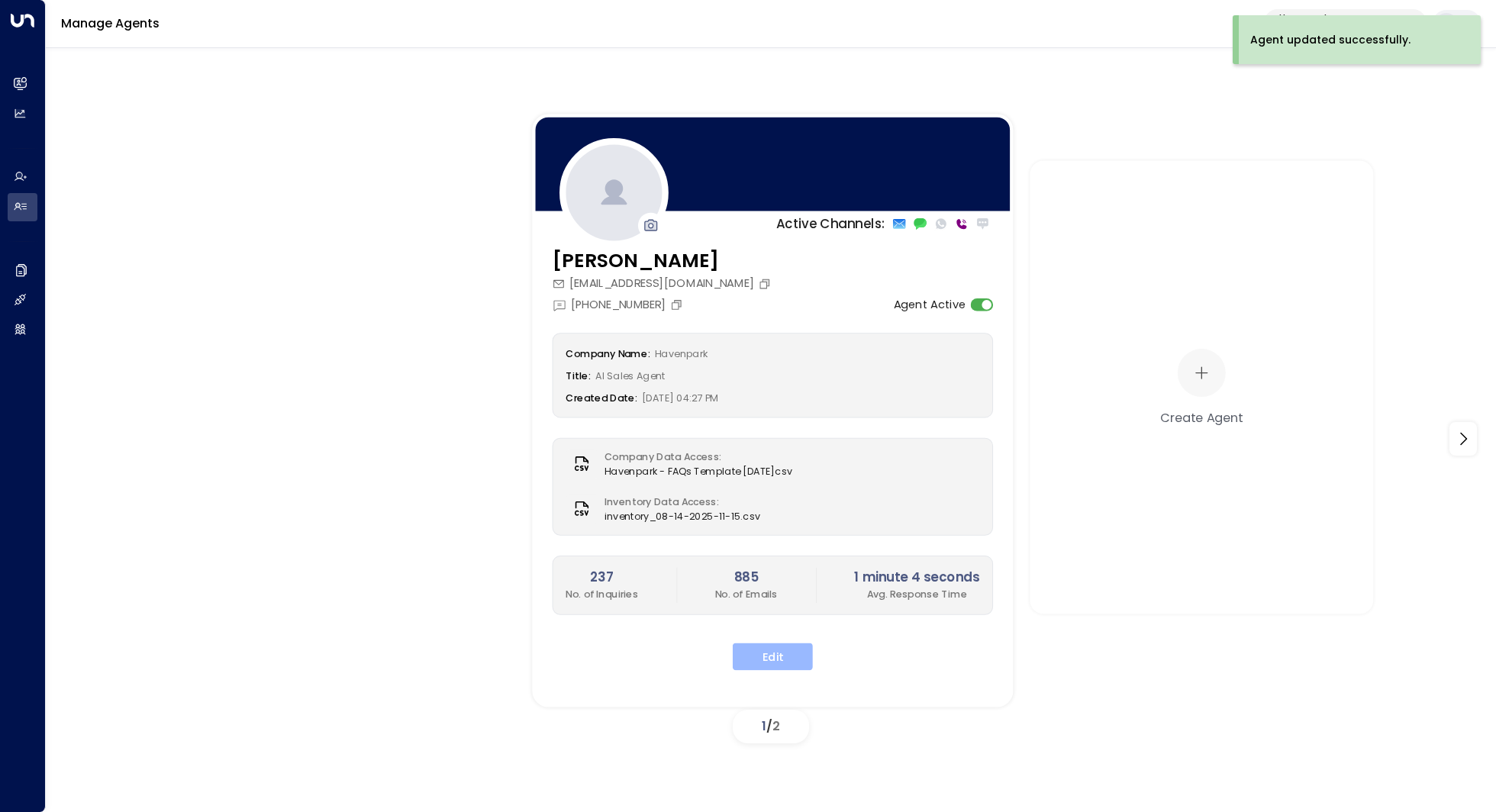
click at [785, 662] on button "Edit" at bounding box center [773, 655] width 81 height 27
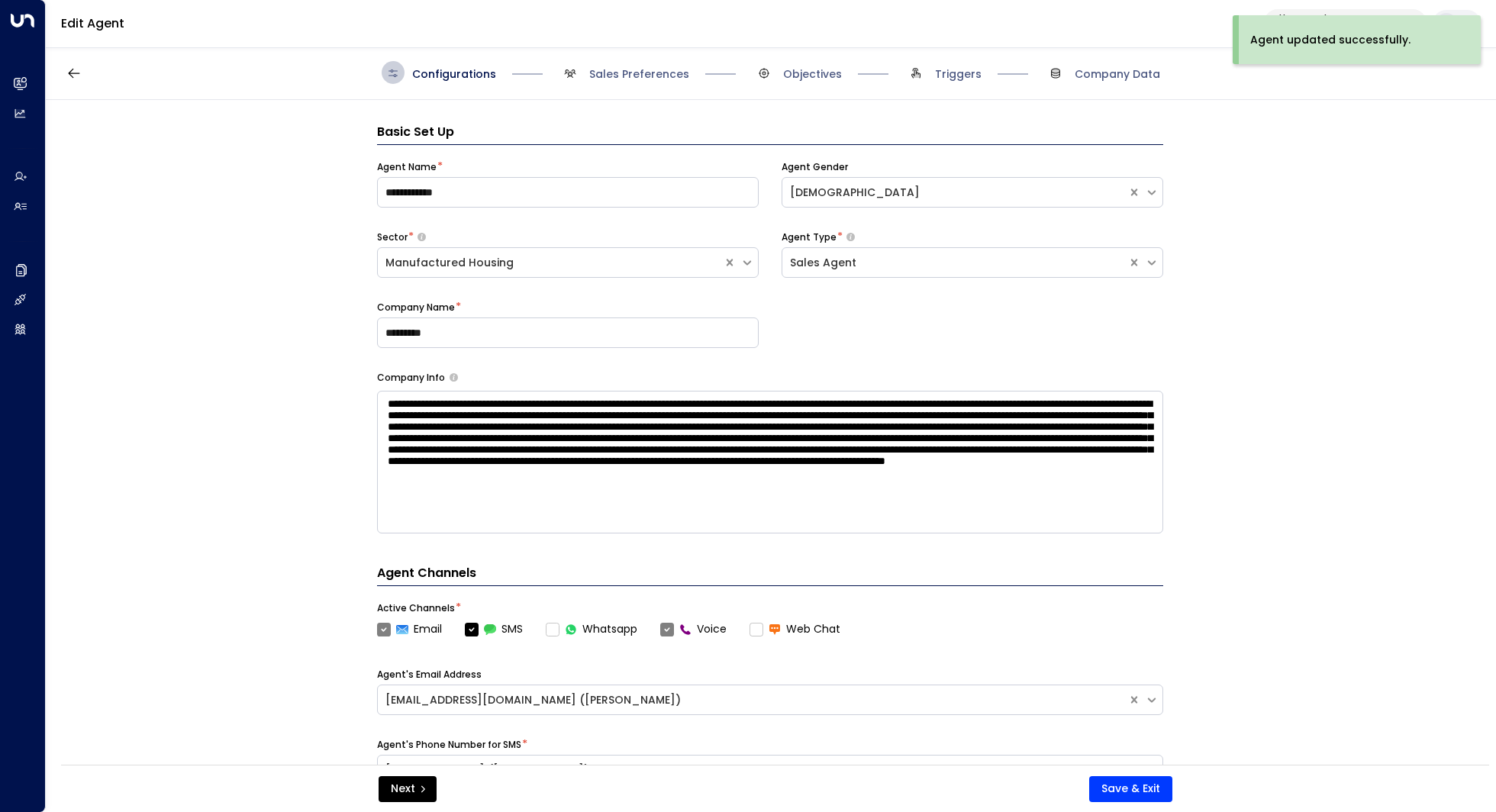
scroll to position [23, 0]
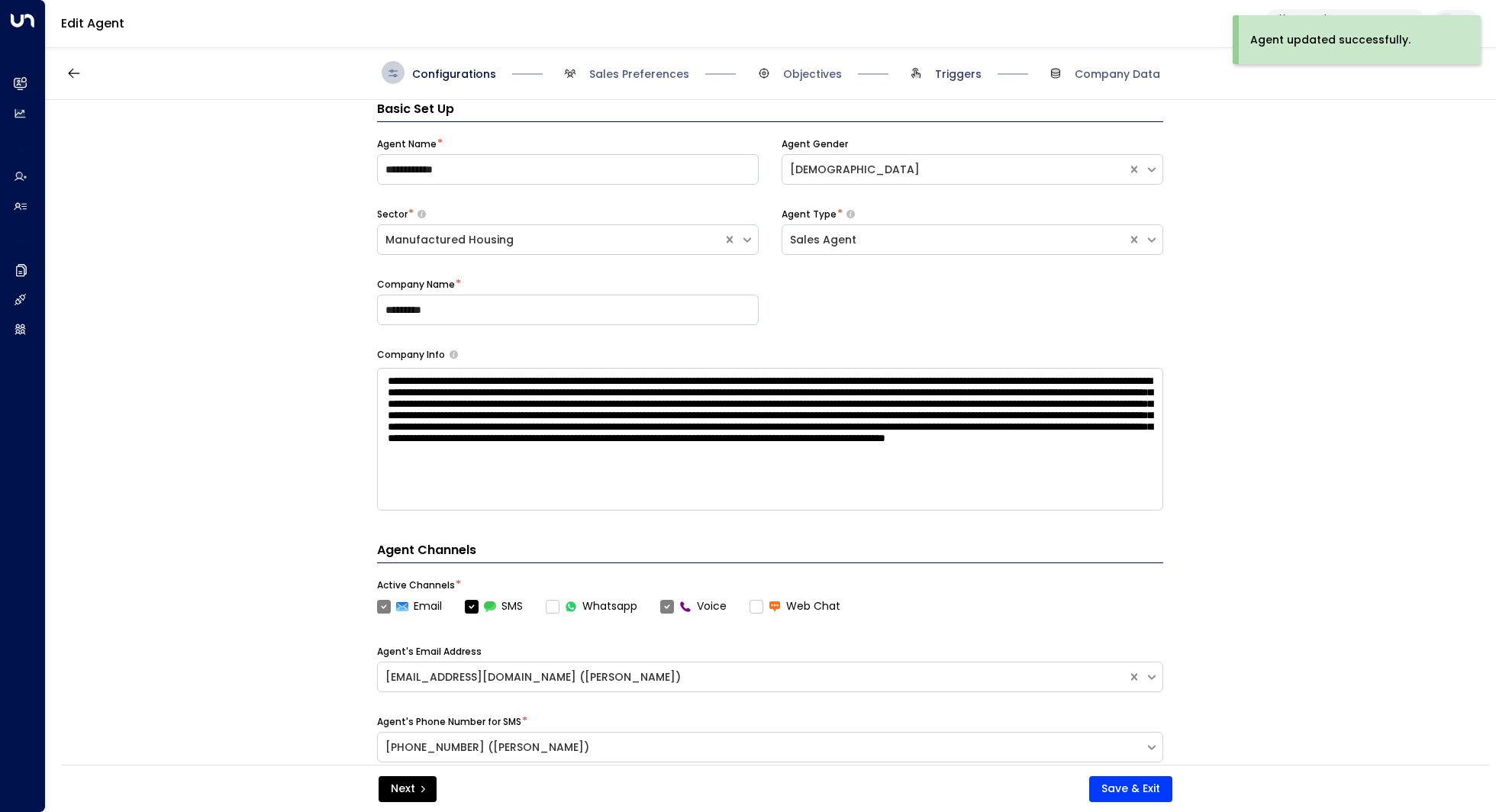
click at [951, 76] on span "Triggers" at bounding box center [958, 74] width 47 height 16
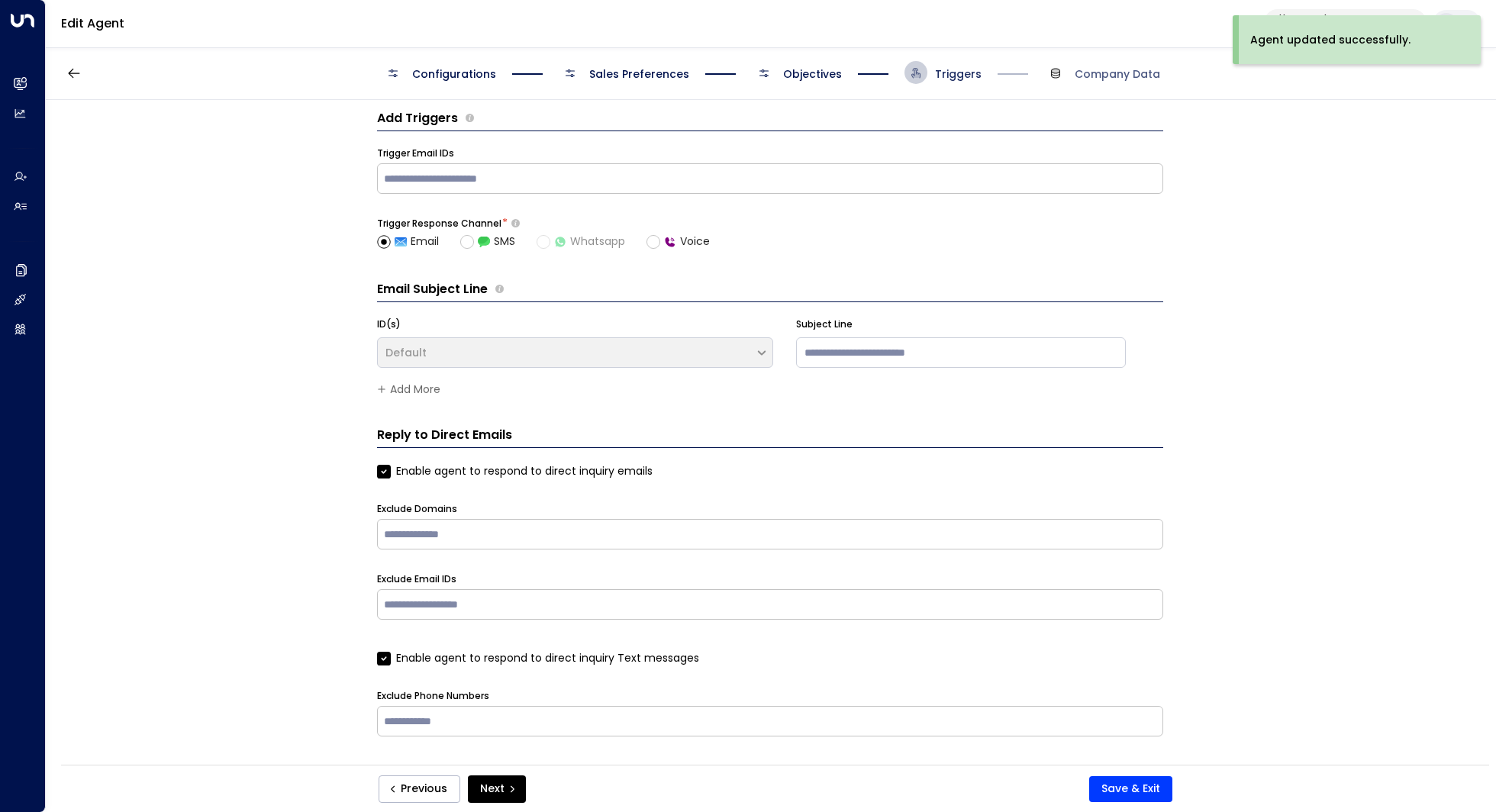
scroll to position [12, 0]
click at [818, 76] on span "Objectives" at bounding box center [812, 74] width 59 height 16
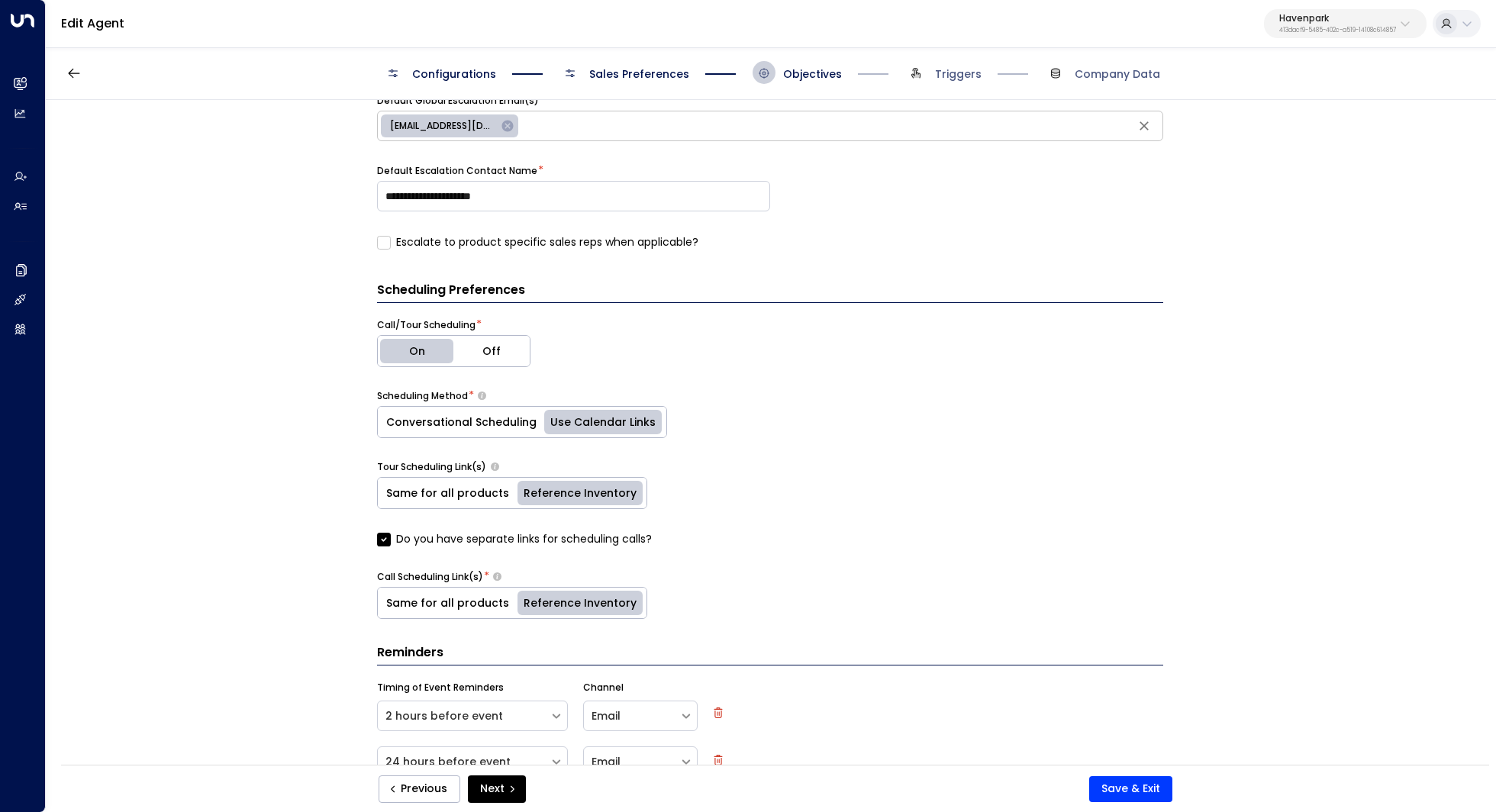
scroll to position [506, 0]
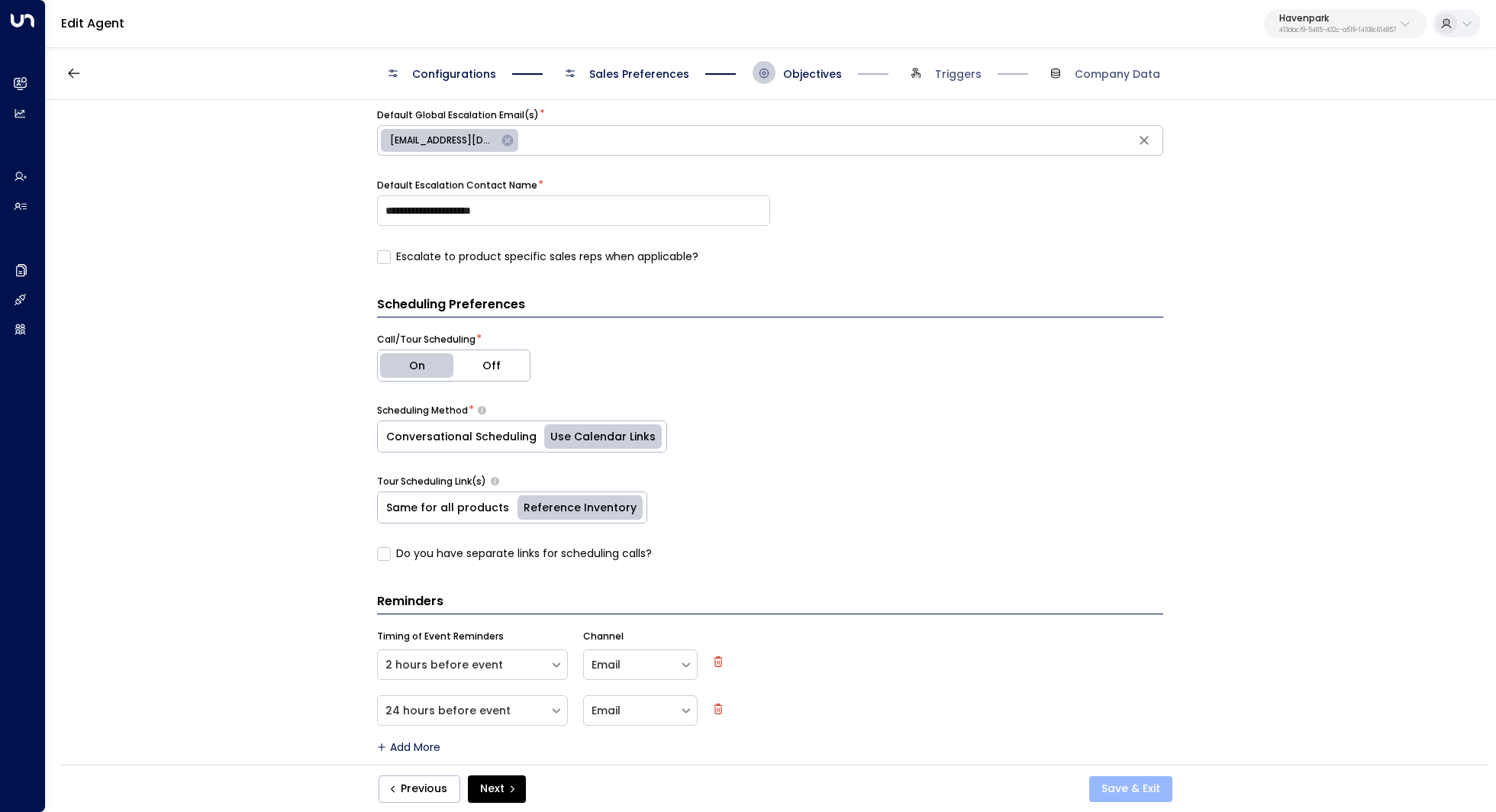
click at [1149, 792] on button "Save & Exit" at bounding box center [1130, 789] width 83 height 26
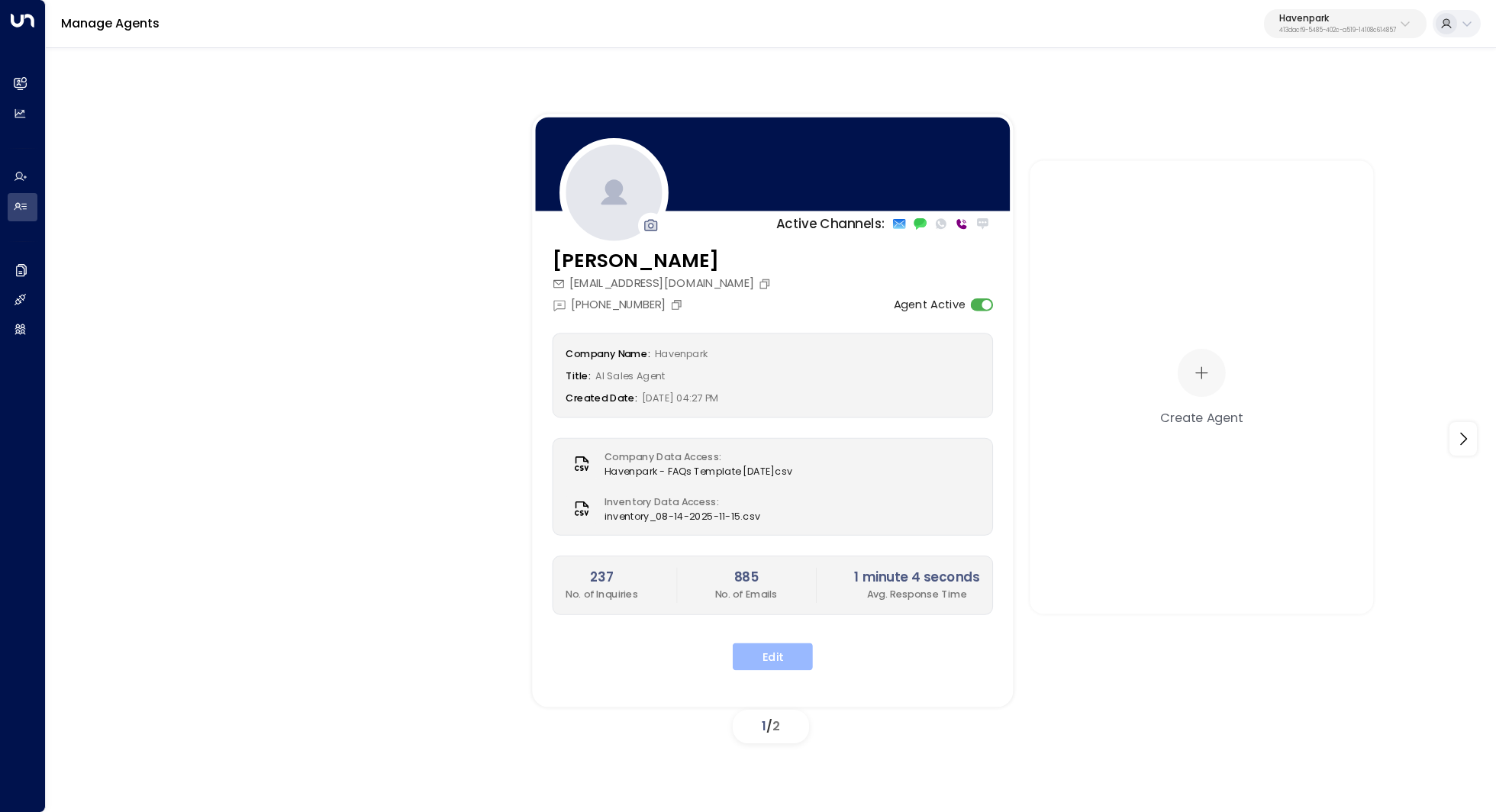
click at [788, 652] on button "Edit" at bounding box center [773, 655] width 81 height 27
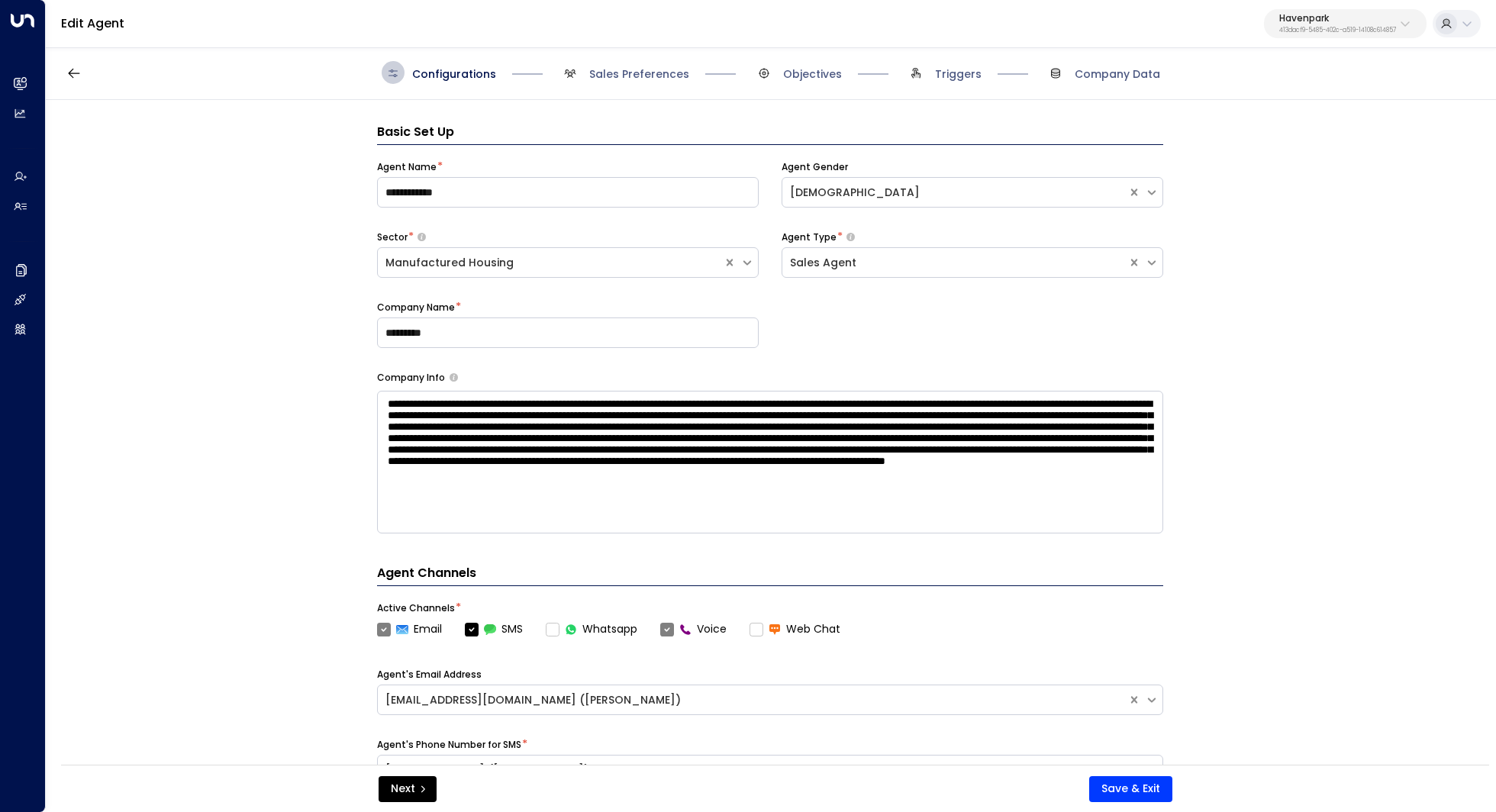
scroll to position [23, 0]
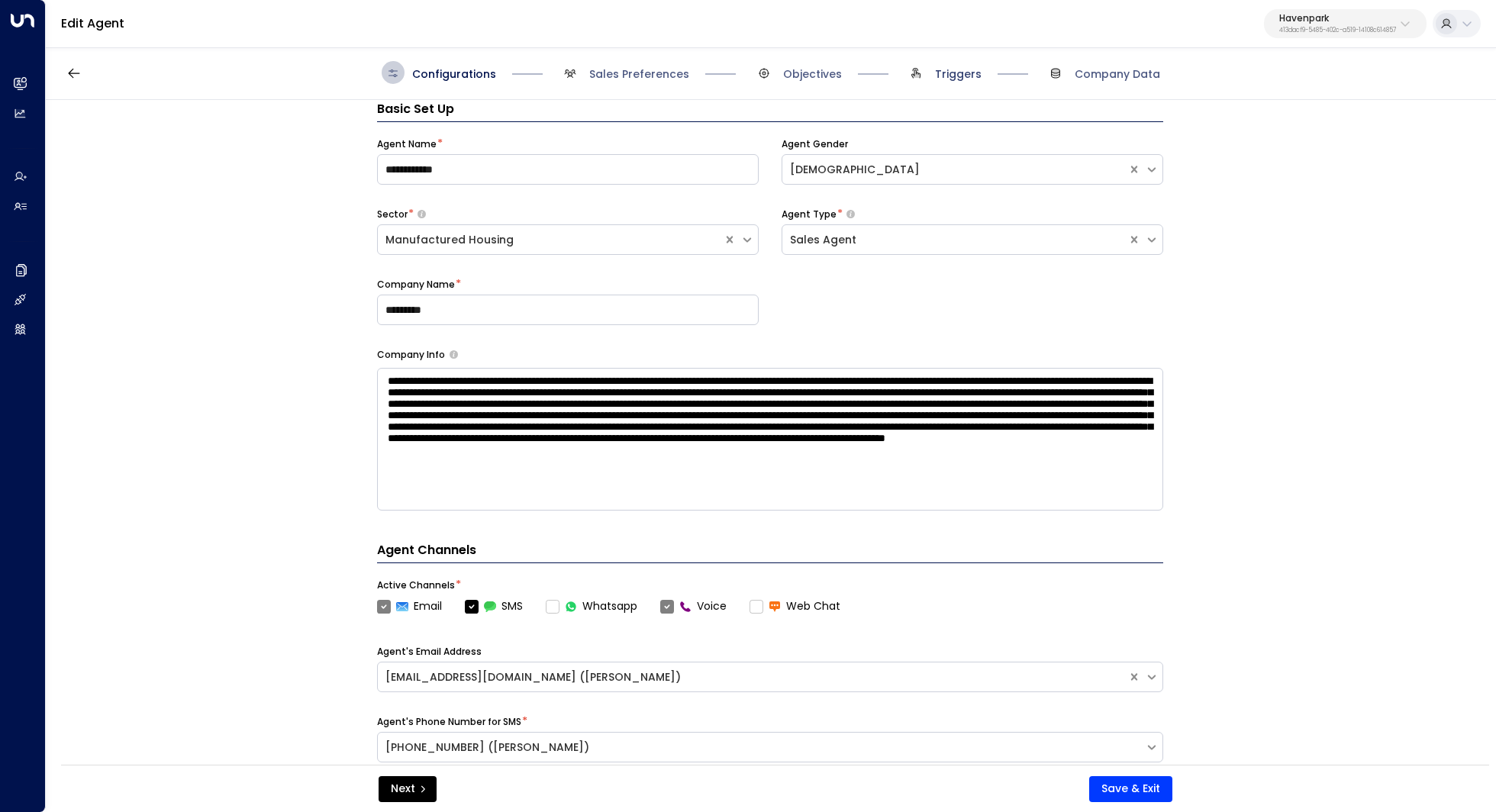
click at [956, 77] on span "Triggers" at bounding box center [958, 74] width 47 height 16
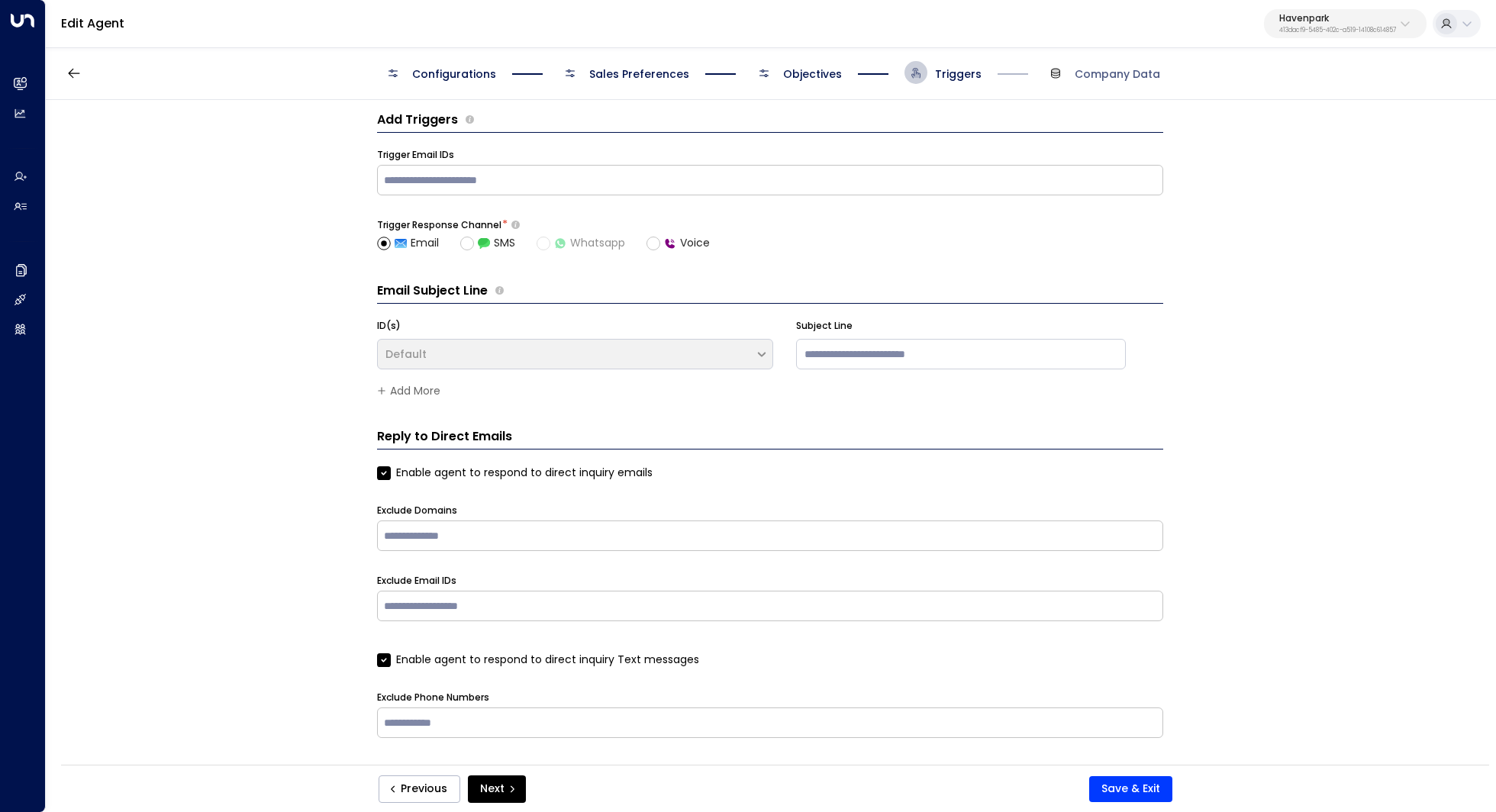
click at [826, 80] on span "Objectives" at bounding box center [812, 74] width 59 height 16
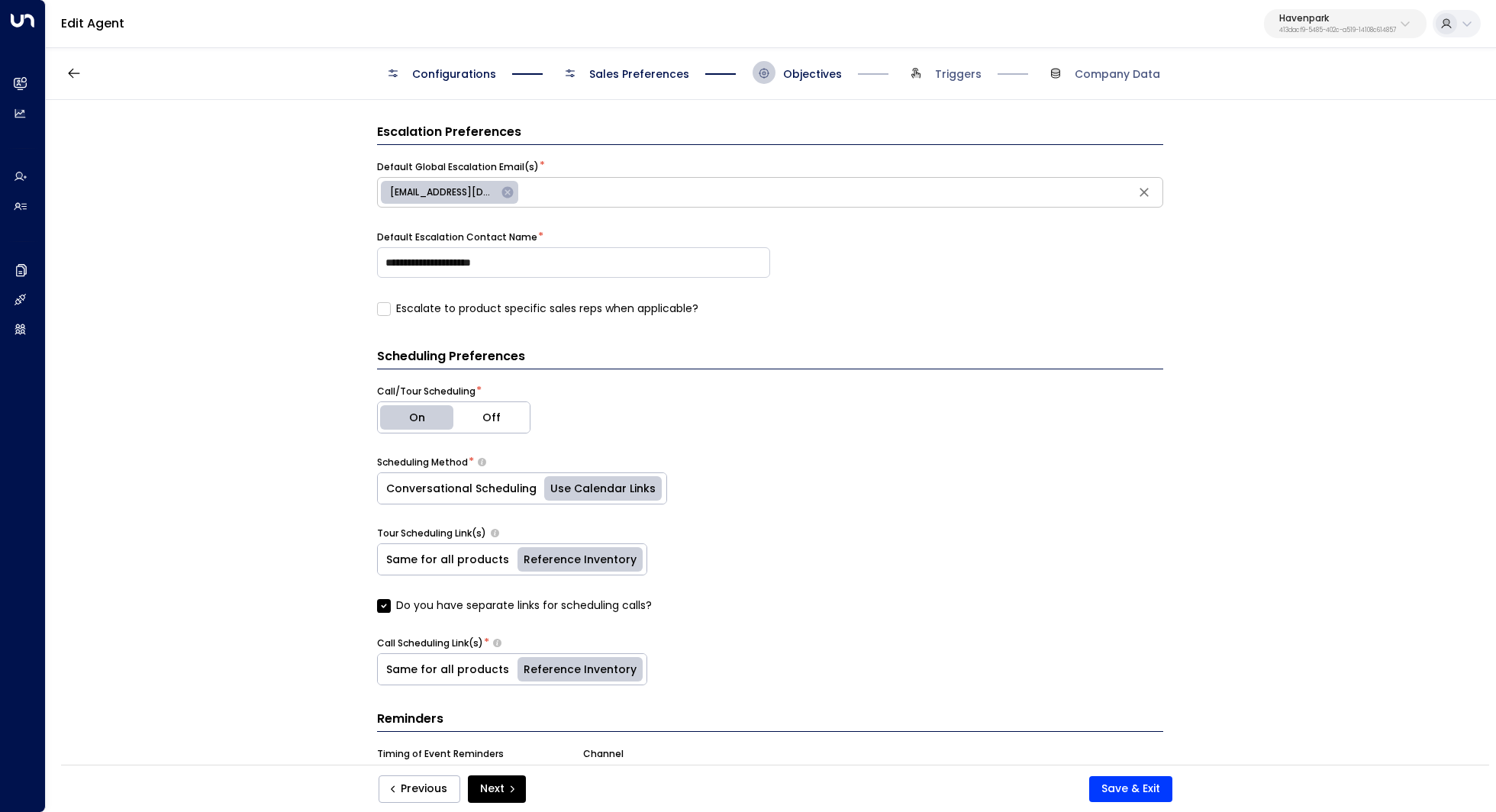
scroll to position [585, 0]
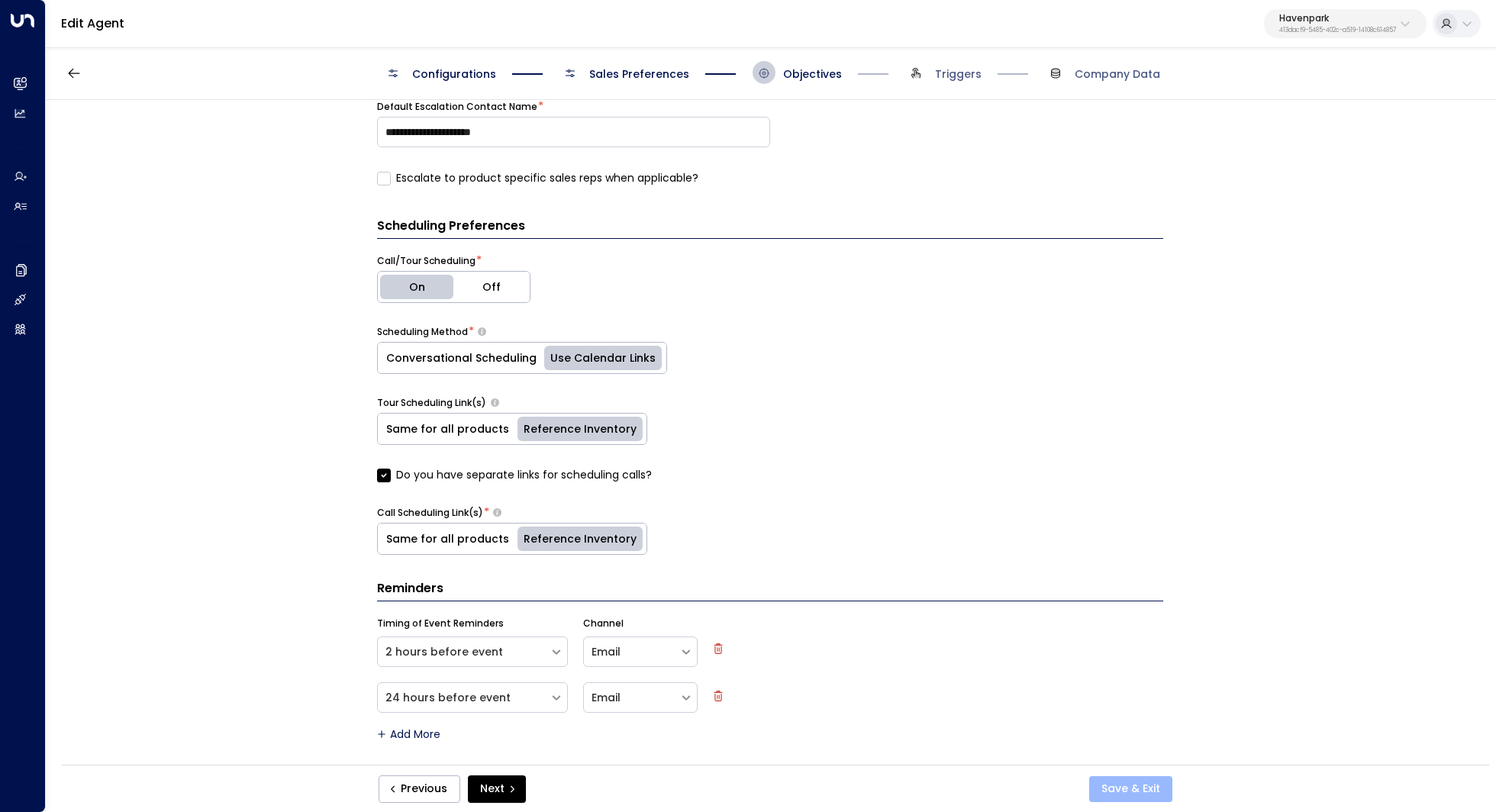
click at [1146, 778] on button "Save & Exit" at bounding box center [1130, 789] width 83 height 26
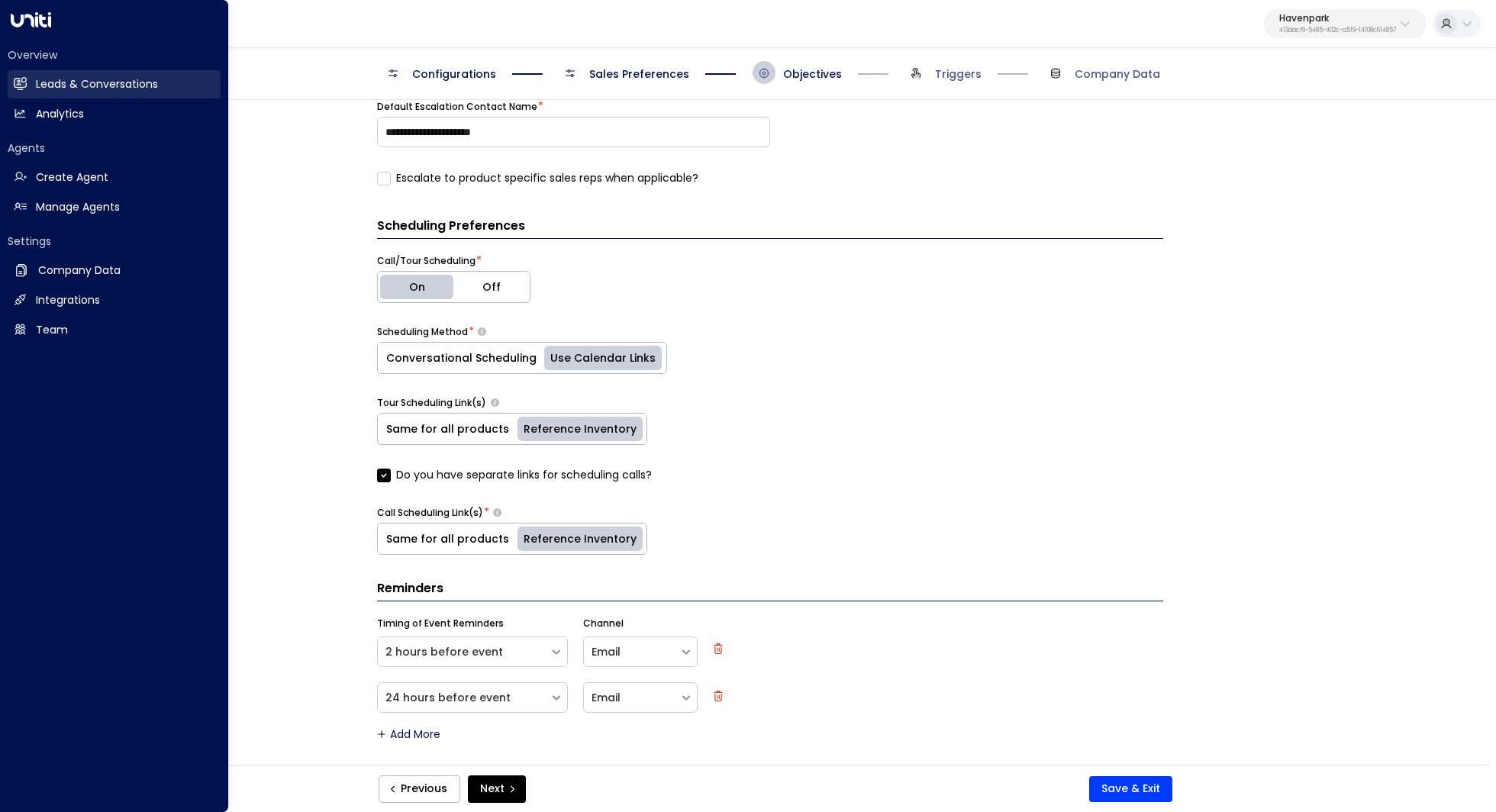
click at [113, 78] on h2 "Leads & Conversations" at bounding box center [97, 85] width 122 height 16
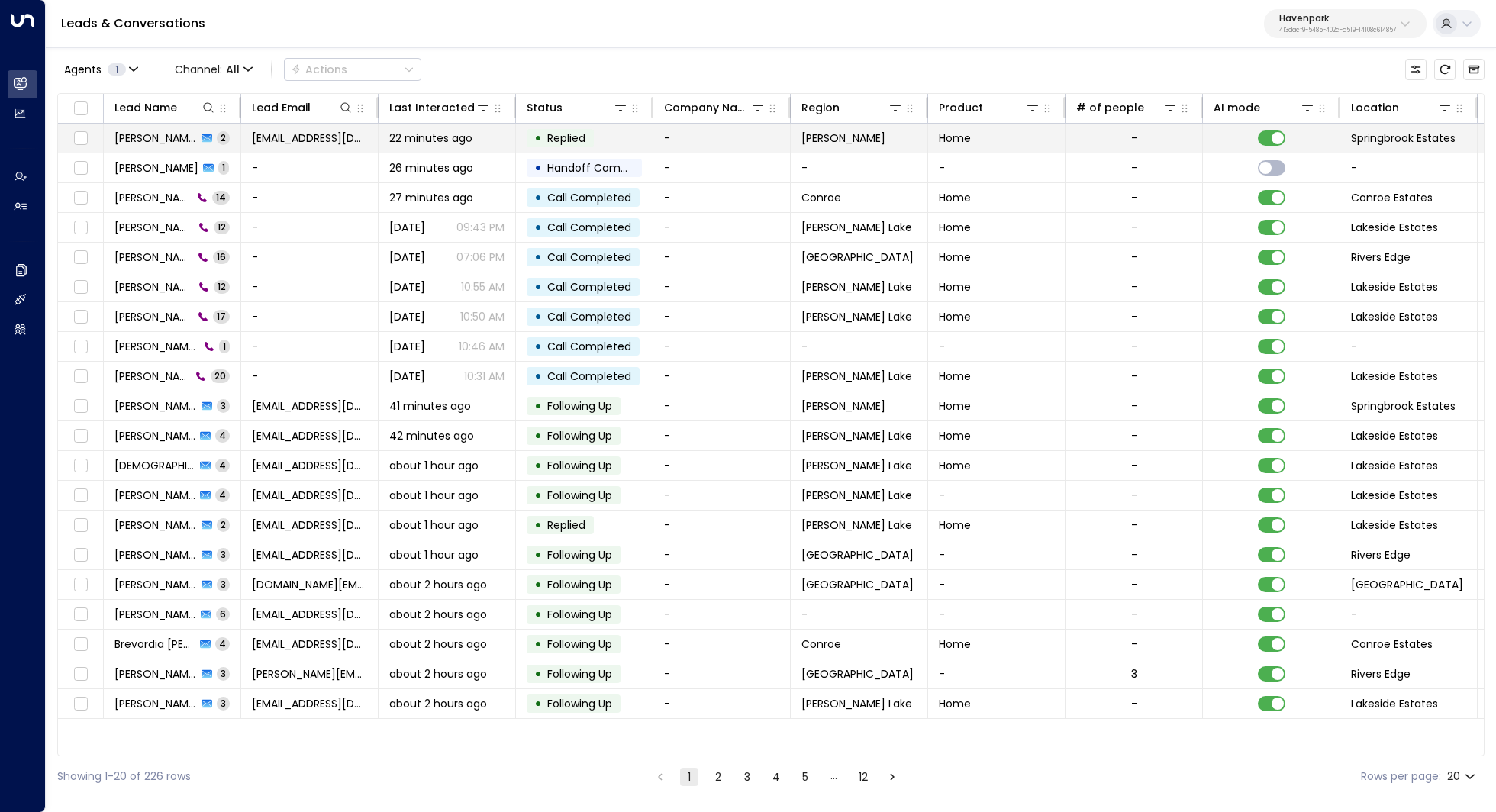
click at [163, 141] on span "Cassidy Andrews" at bounding box center [155, 138] width 82 height 16
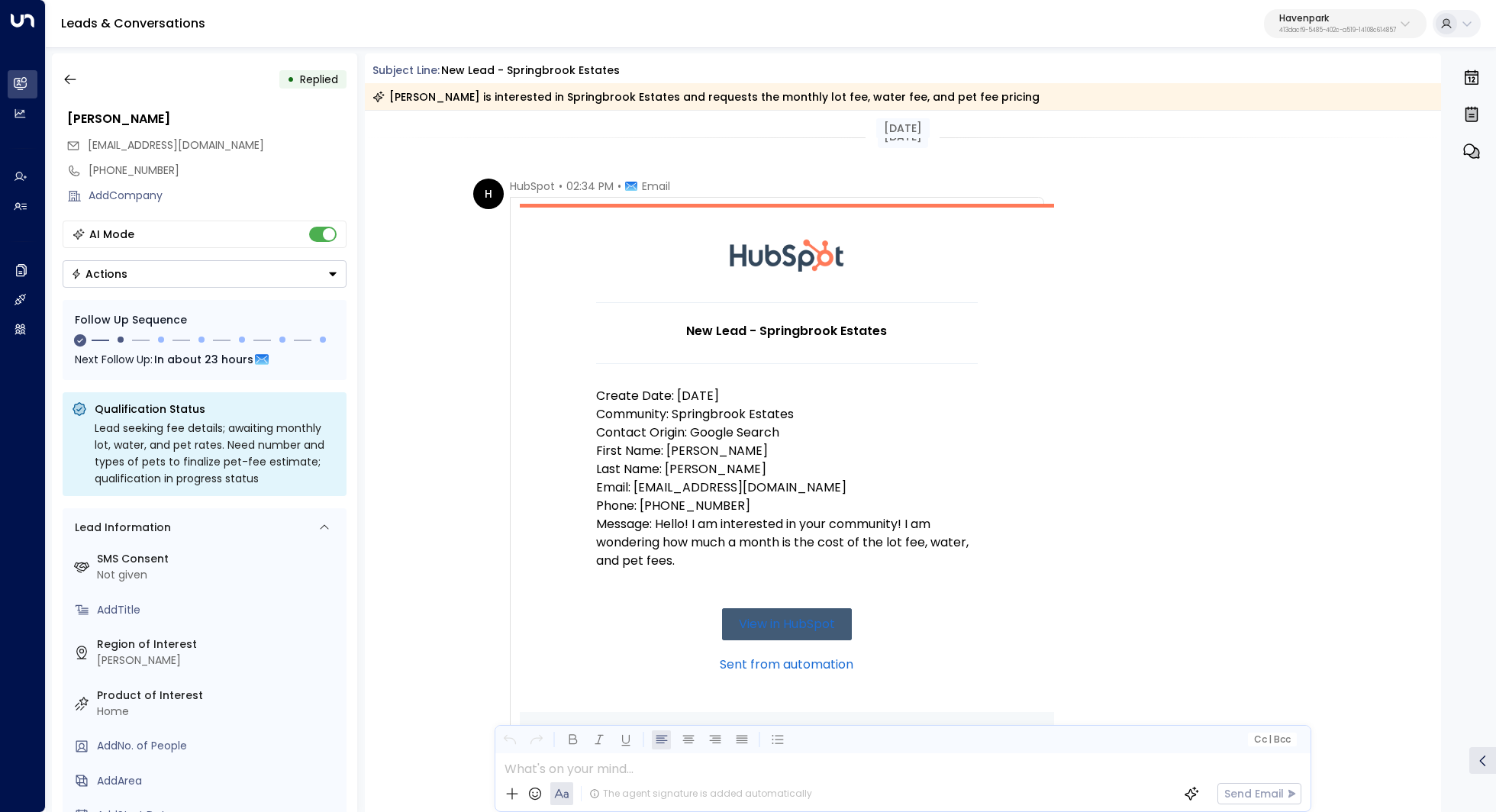
scroll to position [813, 0]
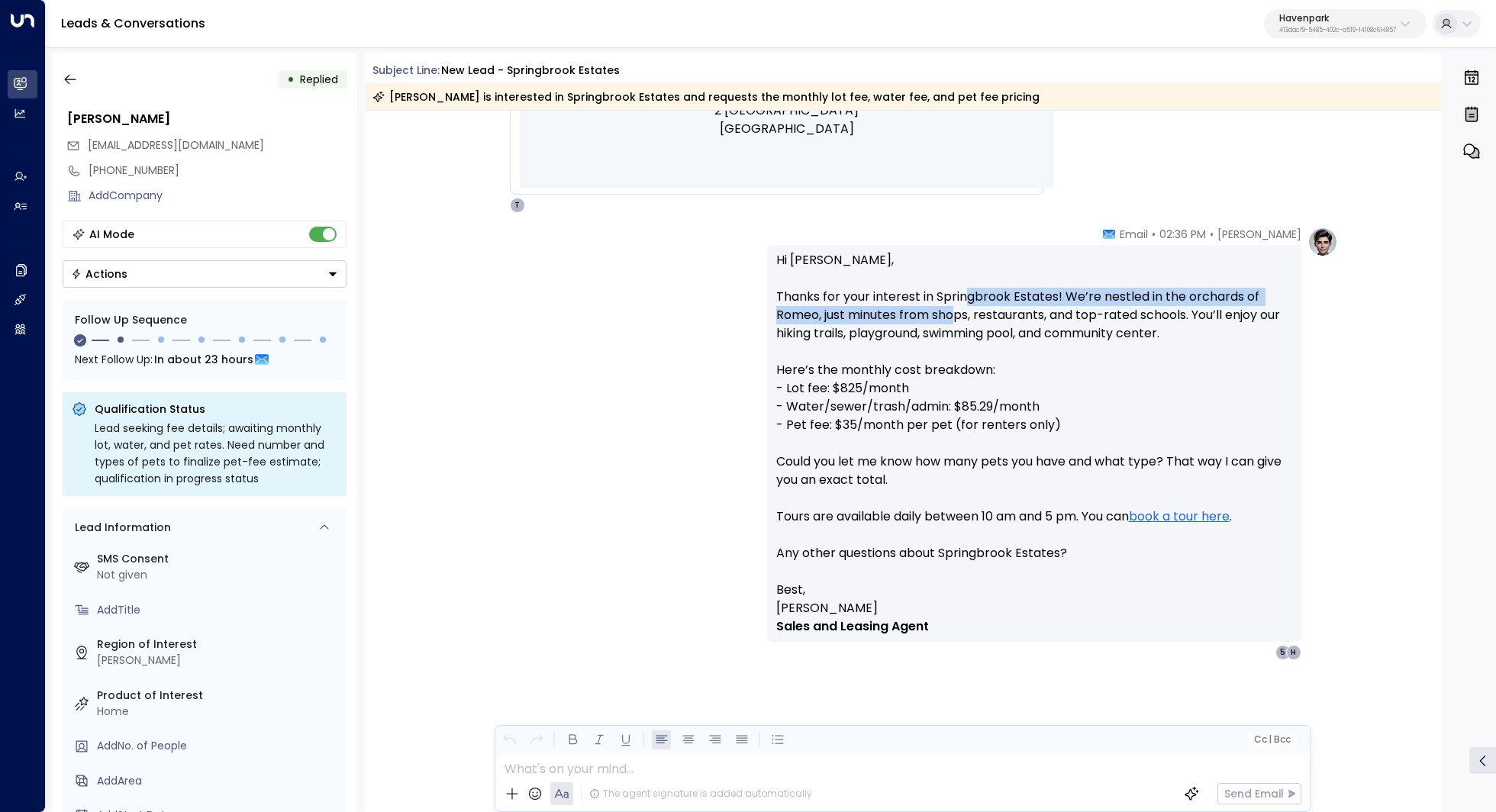
drag, startPoint x: 961, startPoint y: 302, endPoint x: 959, endPoint y: 318, distance: 16.1
click at [959, 318] on p "Hi Cassidy, Thanks for your interest in Springbrook Estates! We’re nestled in t…" at bounding box center [1034, 415] width 516 height 329
click at [982, 300] on p "Hi Cassidy, Thanks for your interest in Springbrook Estates! We’re nestled in t…" at bounding box center [1034, 415] width 516 height 329
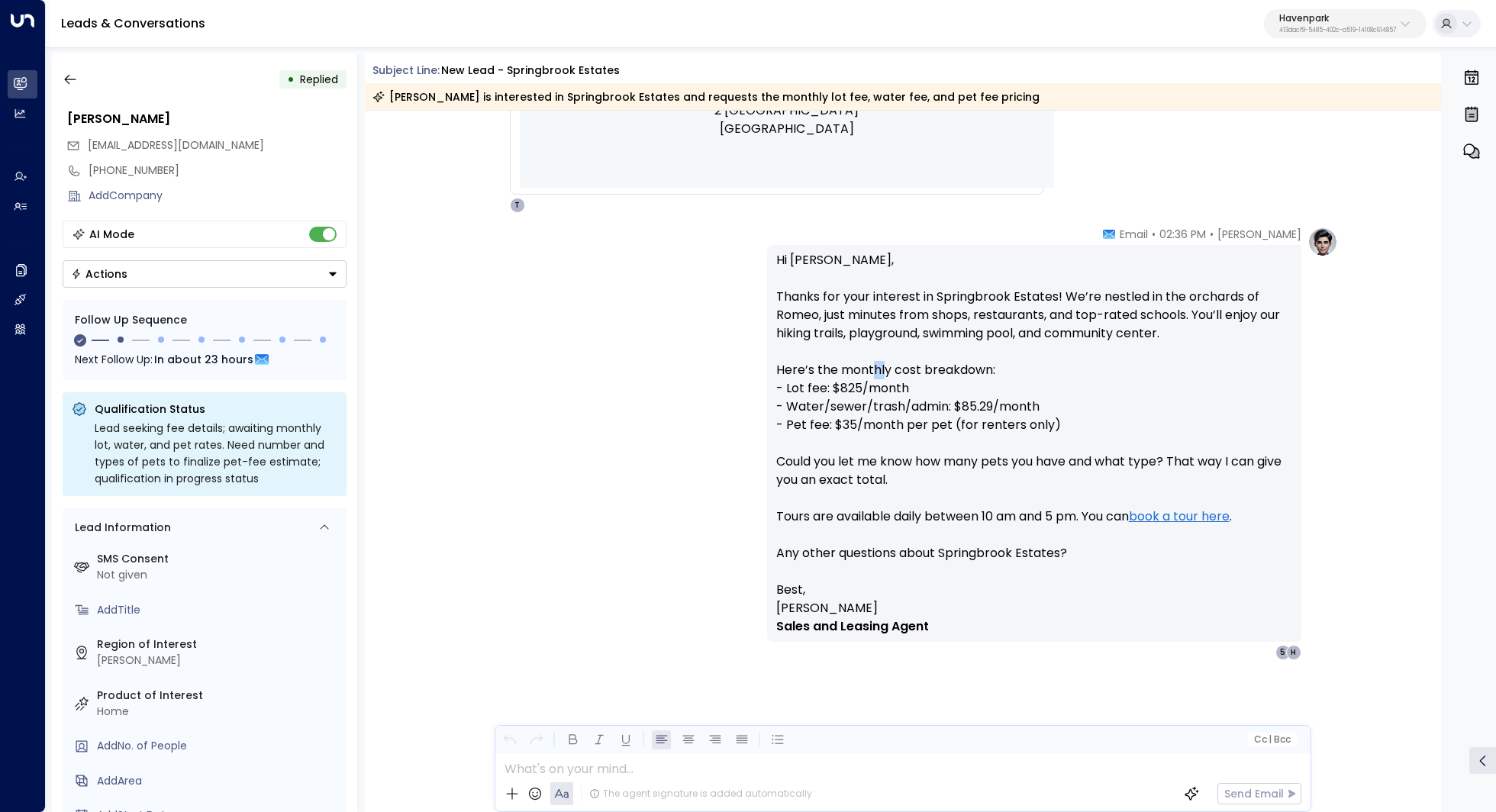
drag, startPoint x: 868, startPoint y: 366, endPoint x: 881, endPoint y: 366, distance: 13.0
click at [881, 366] on p "Hi Cassidy, Thanks for your interest in Springbrook Estates! We’re nestled in t…" at bounding box center [1034, 415] width 516 height 329
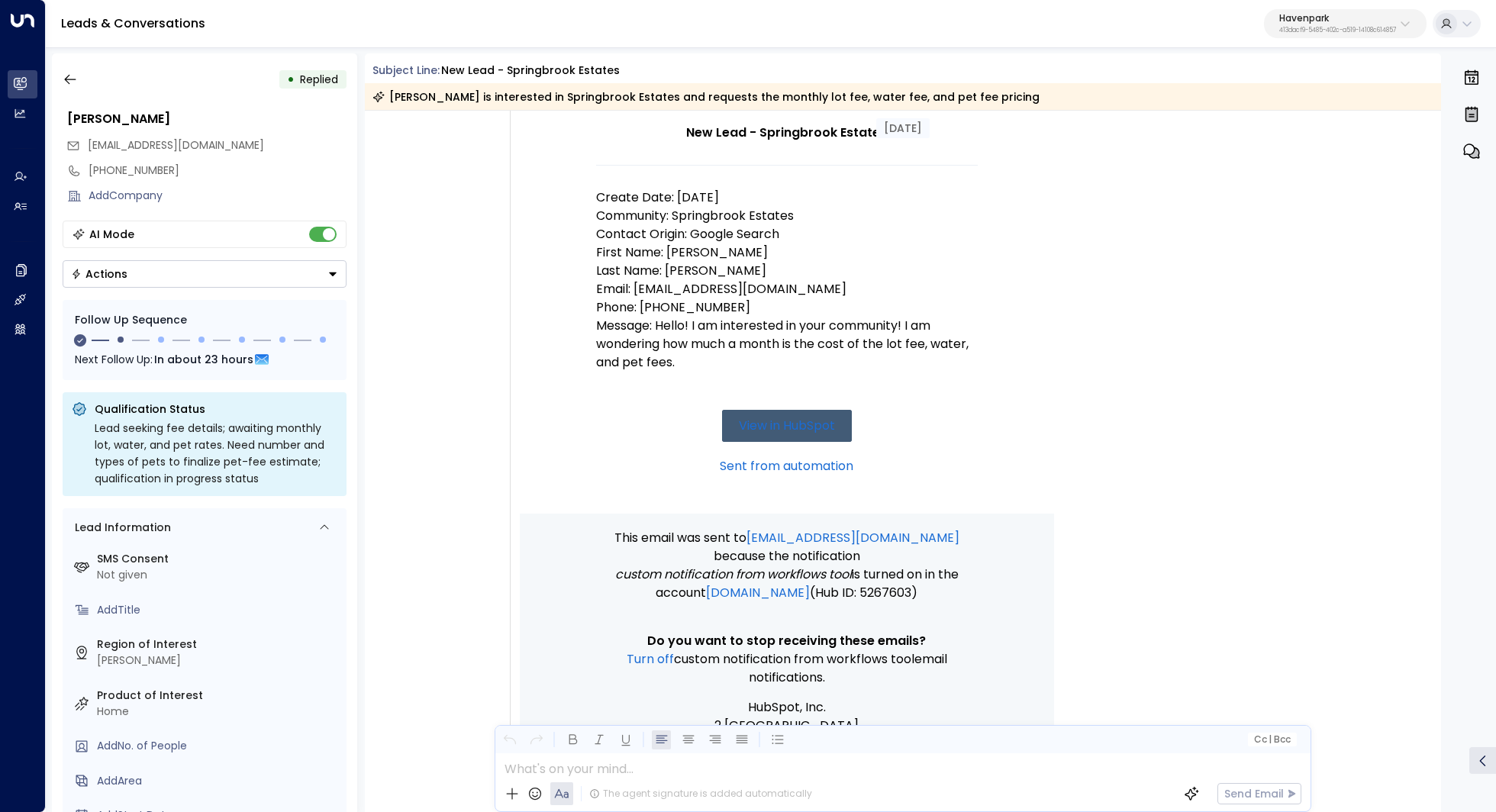
scroll to position [190, 0]
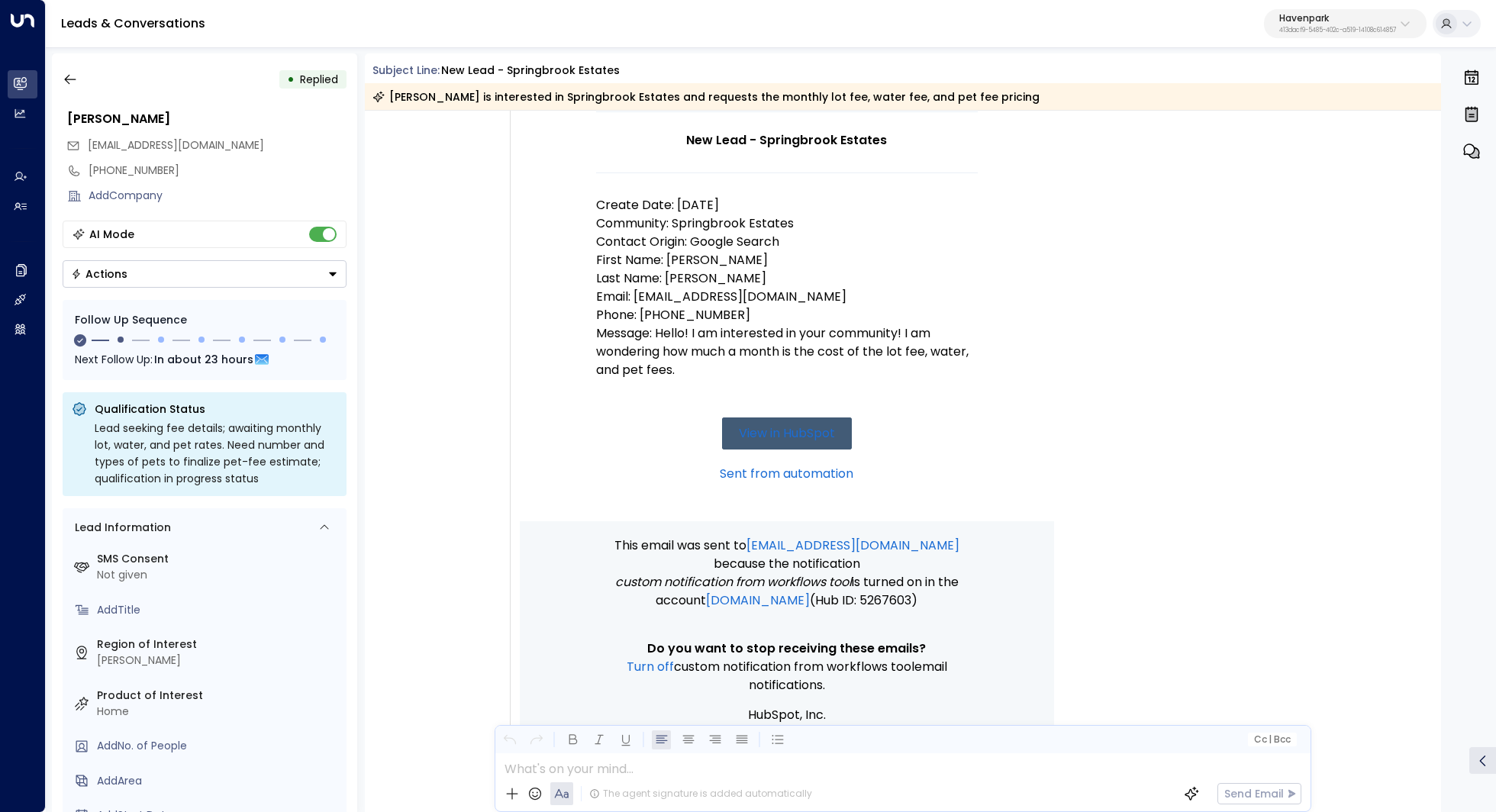
click at [810, 332] on p "Message: Hello! I am interested in your community! I am wondering how much a mo…" at bounding box center [787, 351] width 382 height 55
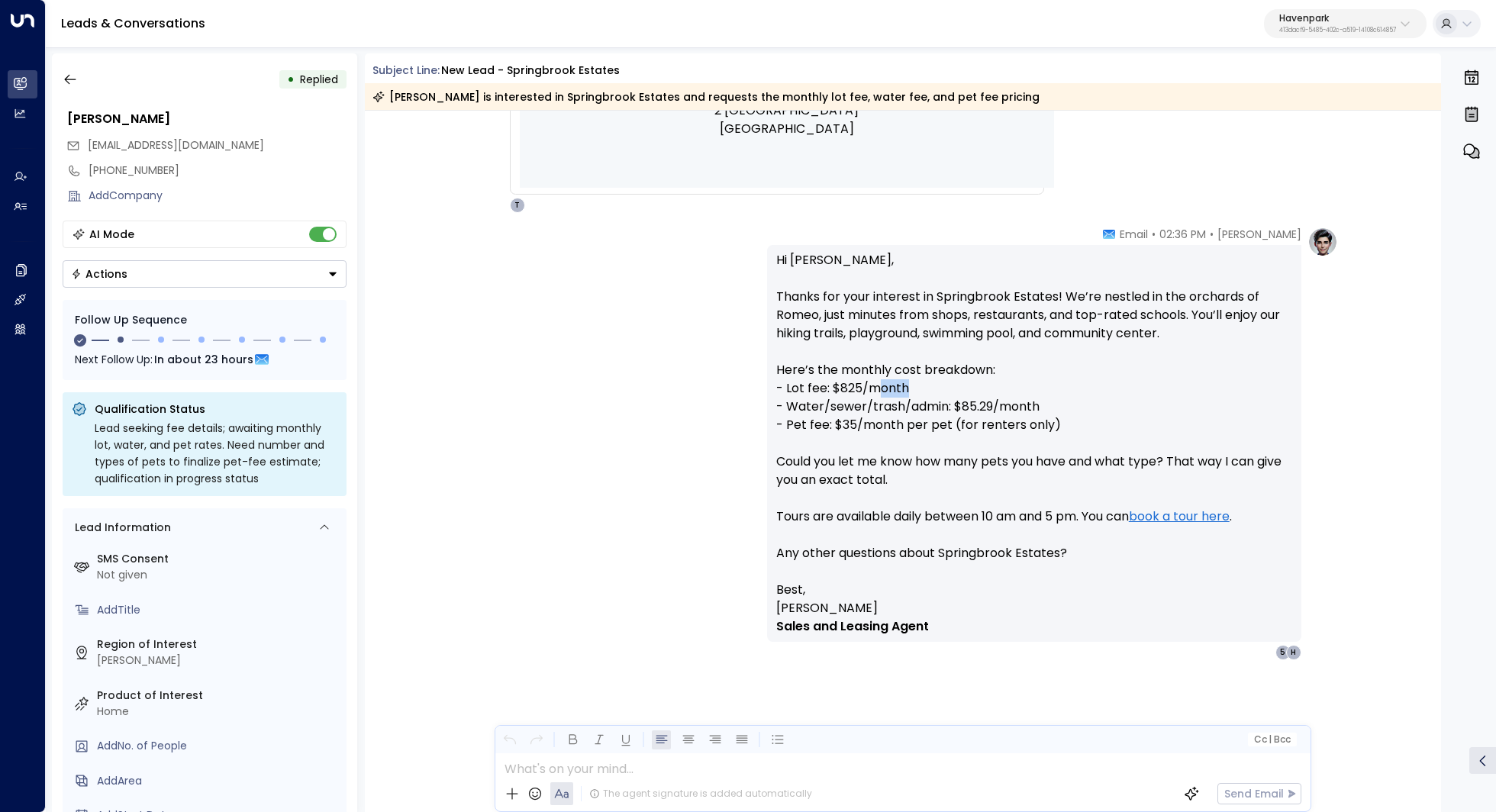
drag, startPoint x: 873, startPoint y: 397, endPoint x: 909, endPoint y: 397, distance: 36.0
click at [904, 397] on p "Hi Cassidy, Thanks for your interest in Springbrook Estates! We’re nestled in t…" at bounding box center [1034, 415] width 516 height 329
click at [909, 397] on p "Hi Cassidy, Thanks for your interest in Springbrook Estates! We’re nestled in t…" at bounding box center [1034, 415] width 516 height 329
click at [854, 415] on p "Hi Cassidy, Thanks for your interest in Springbrook Estates! We’re nestled in t…" at bounding box center [1034, 415] width 516 height 329
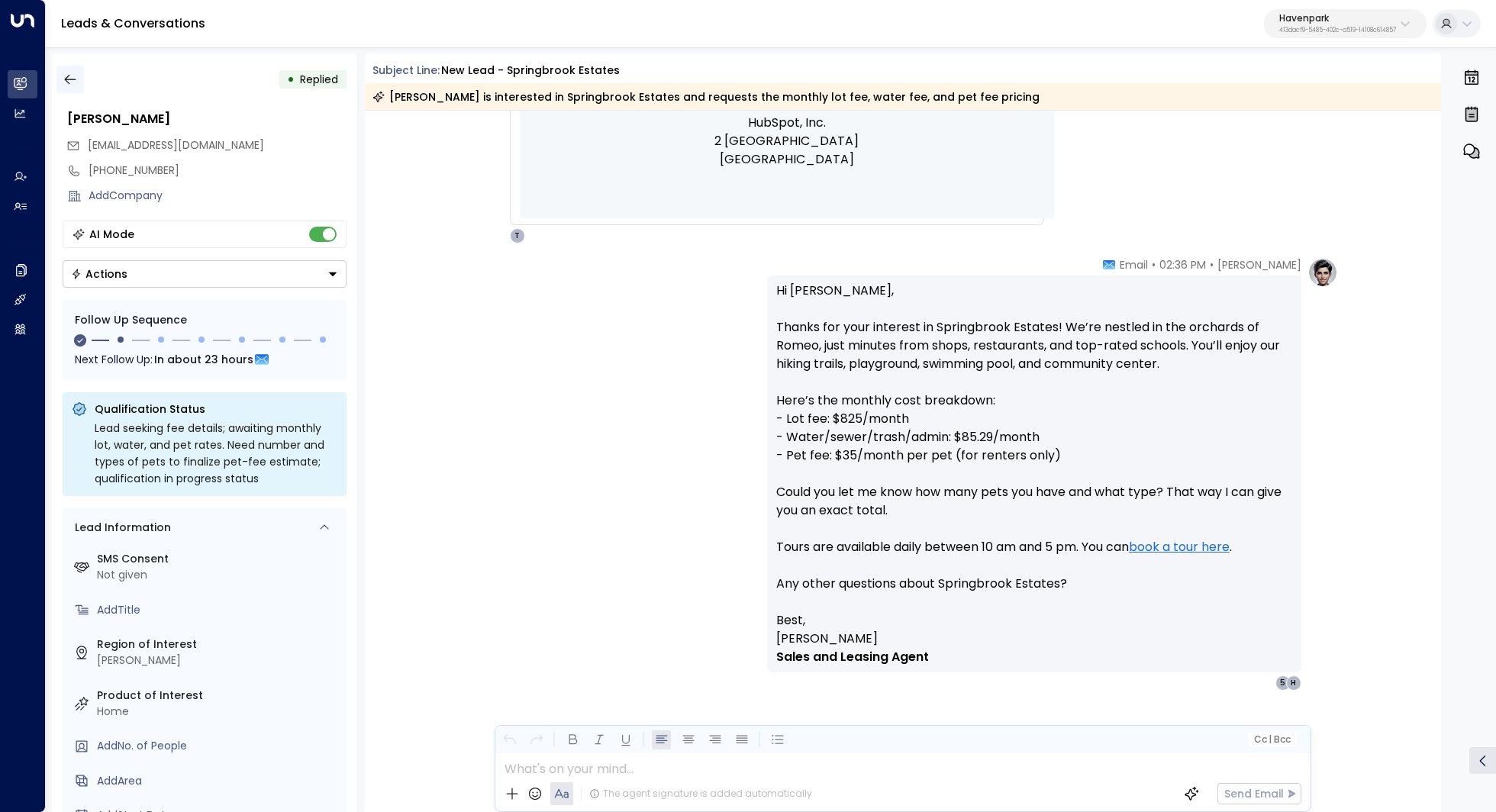
click at [70, 74] on icon "button" at bounding box center [70, 79] width 16 height 16
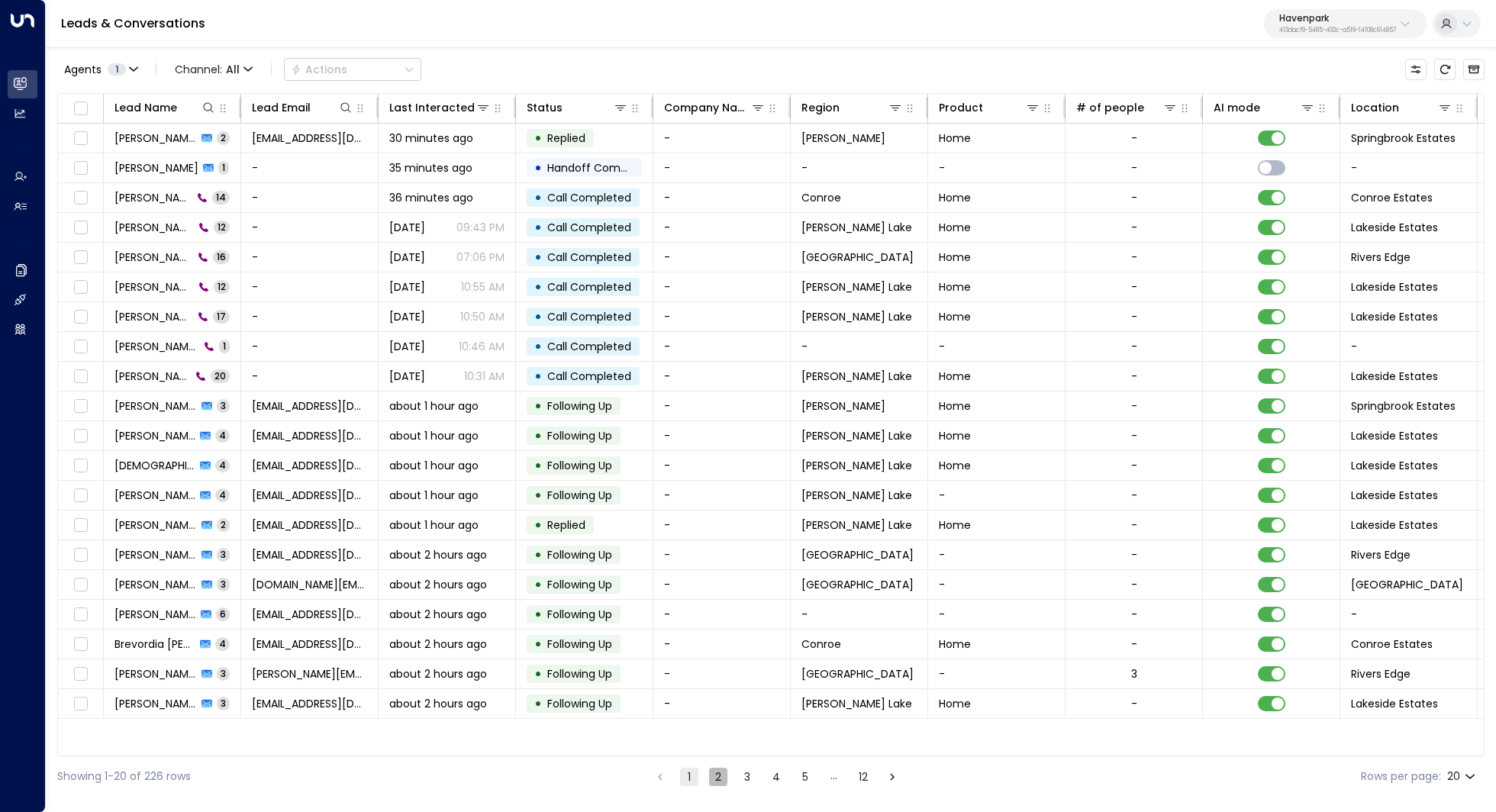
click at [720, 777] on button "2" at bounding box center [718, 777] width 18 height 18
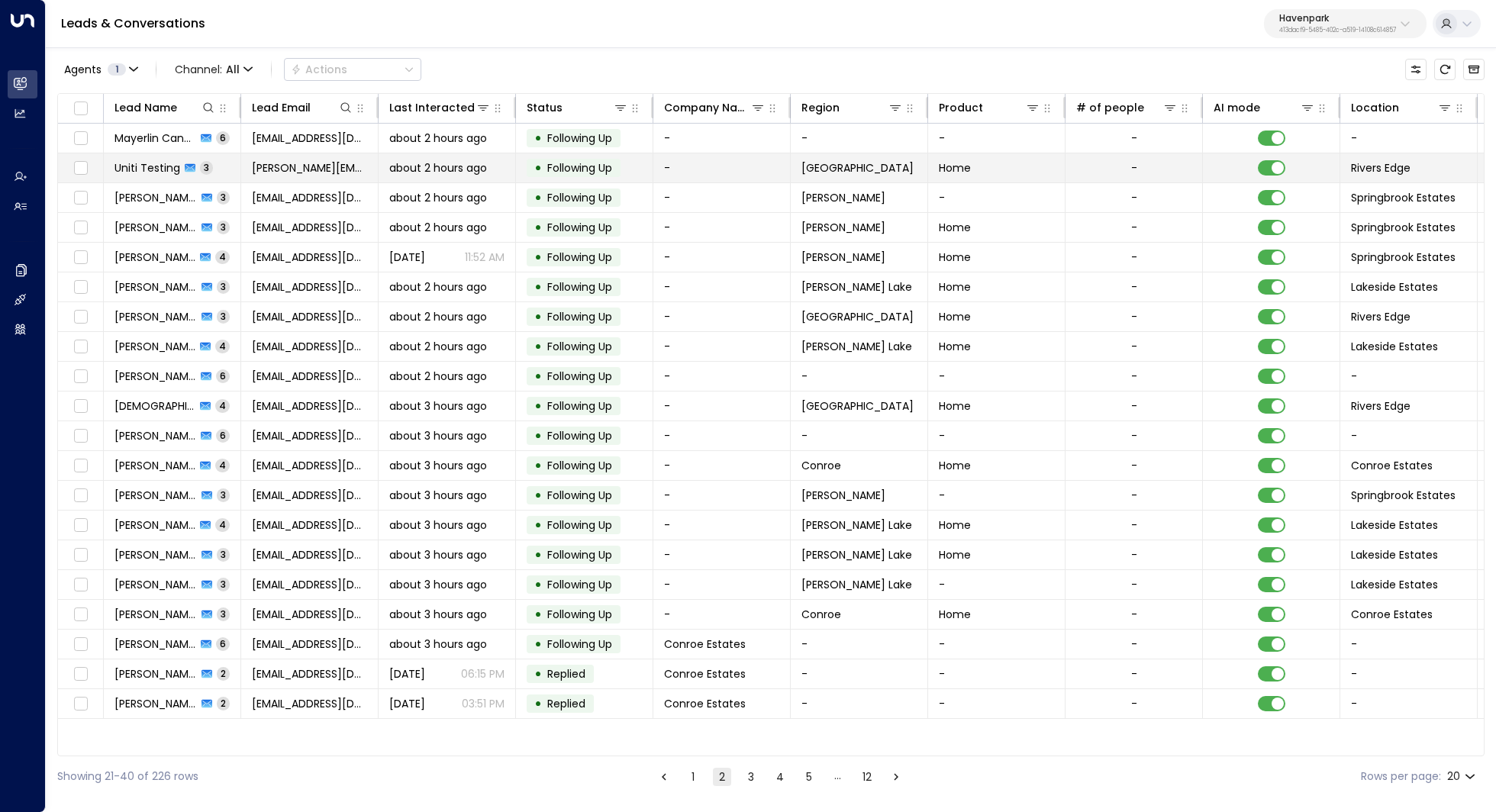
click at [140, 162] on span "Uniti Testing" at bounding box center [147, 167] width 66 height 16
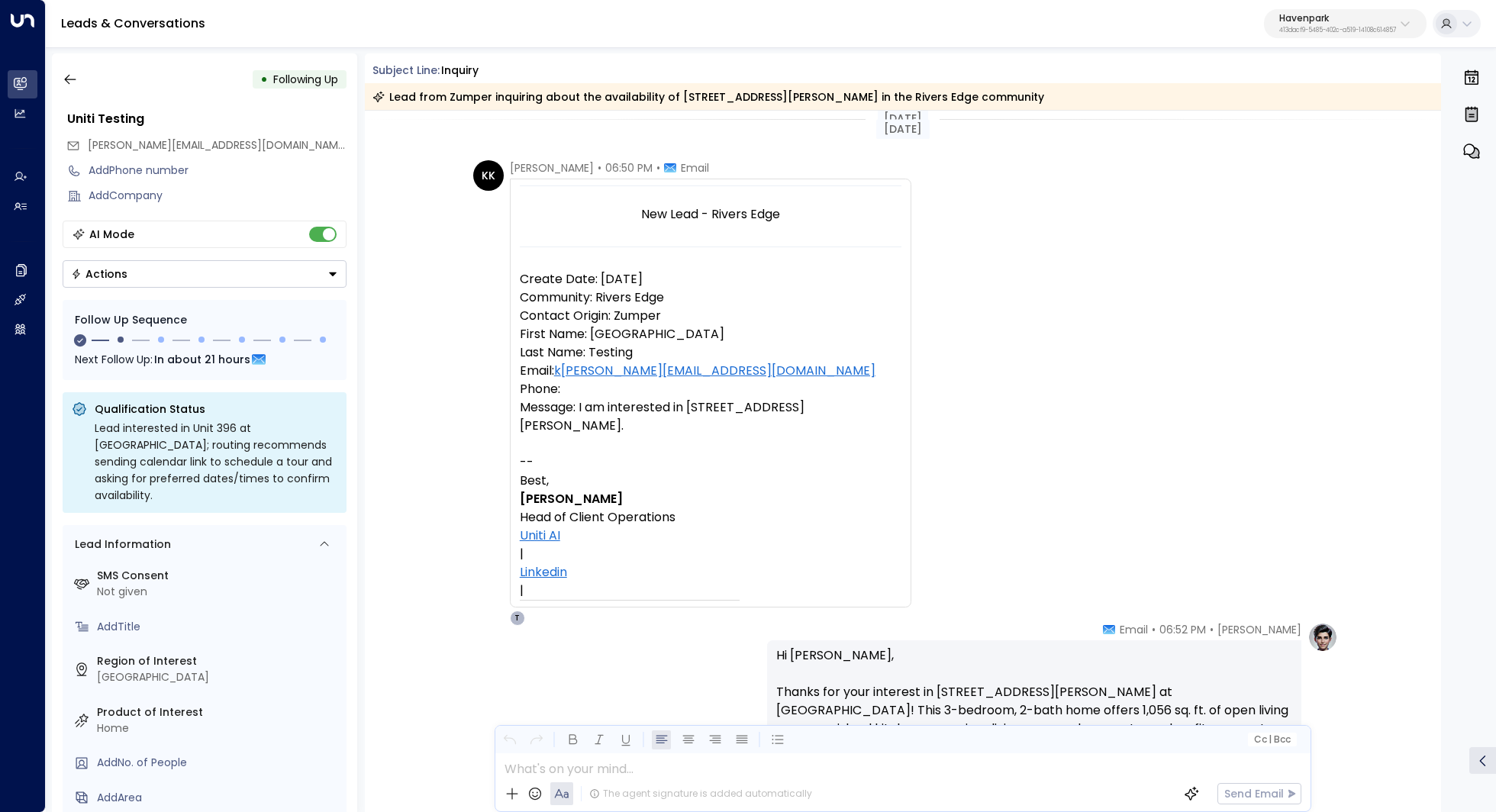
scroll to position [20, 0]
drag, startPoint x: 721, startPoint y: 411, endPoint x: 618, endPoint y: 411, distance: 103.0
click at [617, 411] on p "Message: I am interested in 38058 Pardo Dr Unit 396." at bounding box center [711, 415] width 382 height 37
click at [618, 411] on p "Message: I am interested in 38058 Pardo Dr Unit 396." at bounding box center [711, 415] width 382 height 37
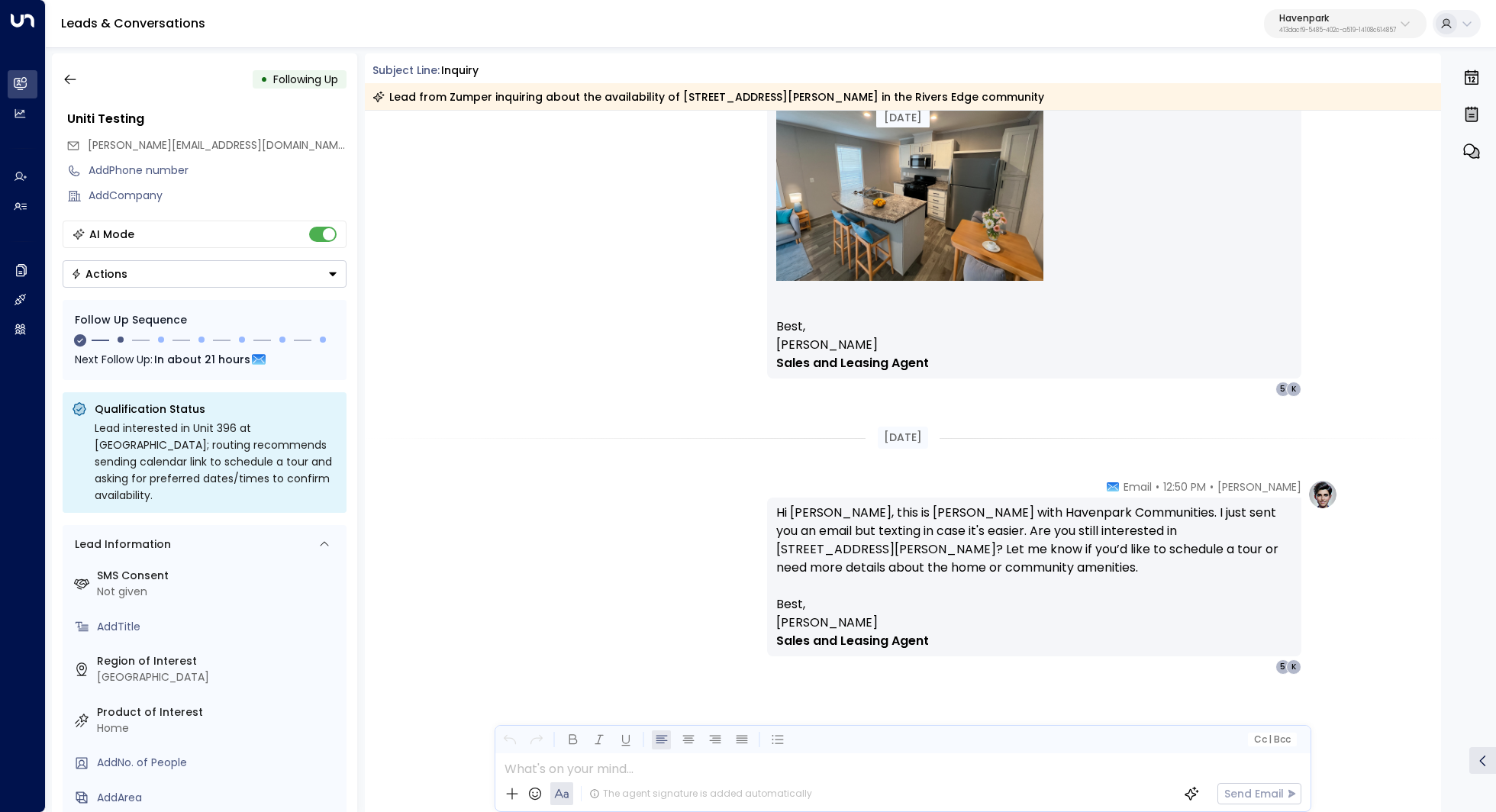
scroll to position [801, 0]
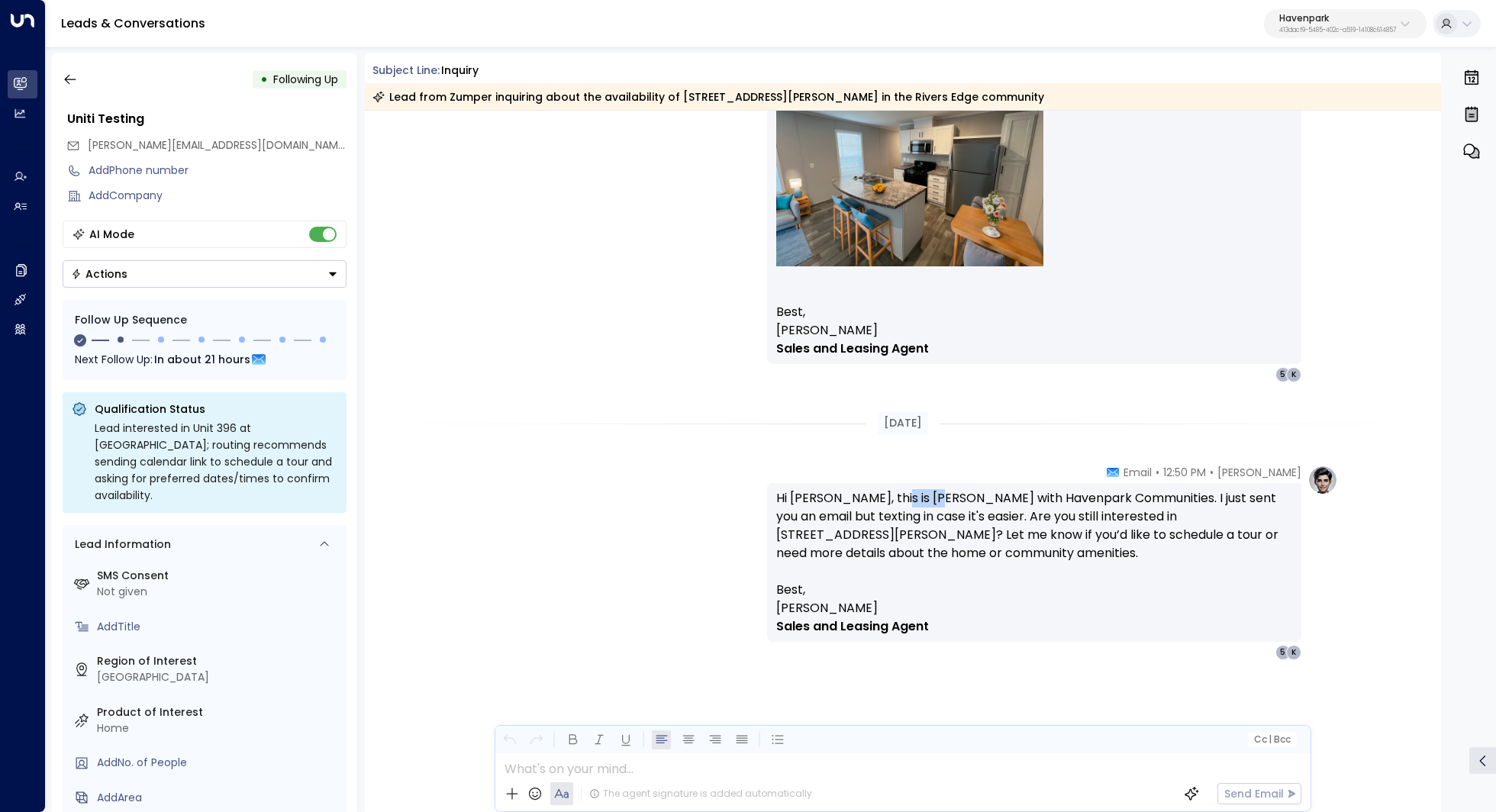
drag, startPoint x: 877, startPoint y: 501, endPoint x: 920, endPoint y: 501, distance: 43.0
click at [920, 501] on p "Hi Kerric, this is Taylor with Havenpark Communities. I just sent you an email …" at bounding box center [1034, 534] width 516 height 91
click at [920, 506] on p "Hi Kerric, this is Taylor with Havenpark Communities. I just sent you an email …" at bounding box center [1034, 534] width 516 height 91
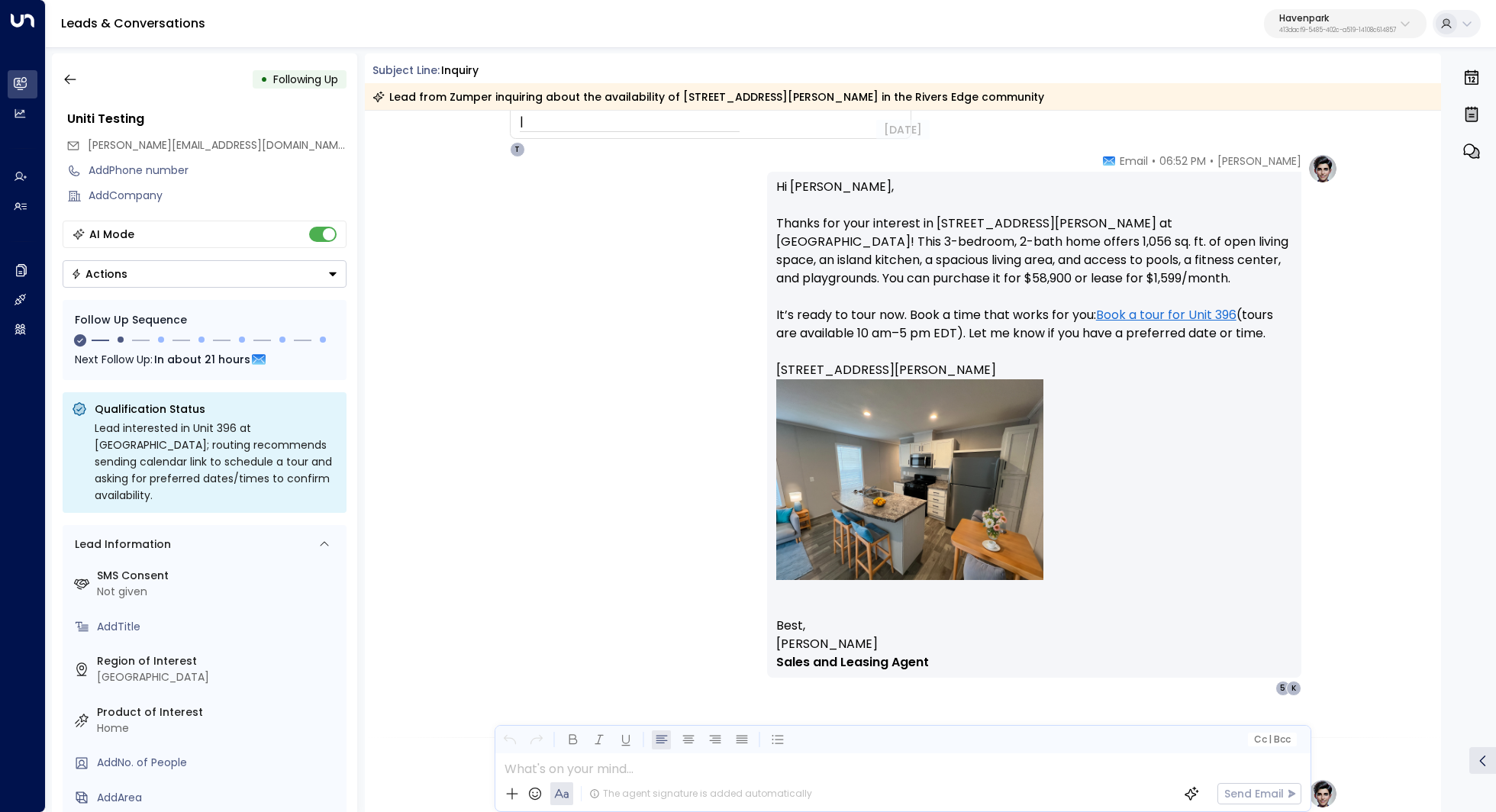
scroll to position [482, 0]
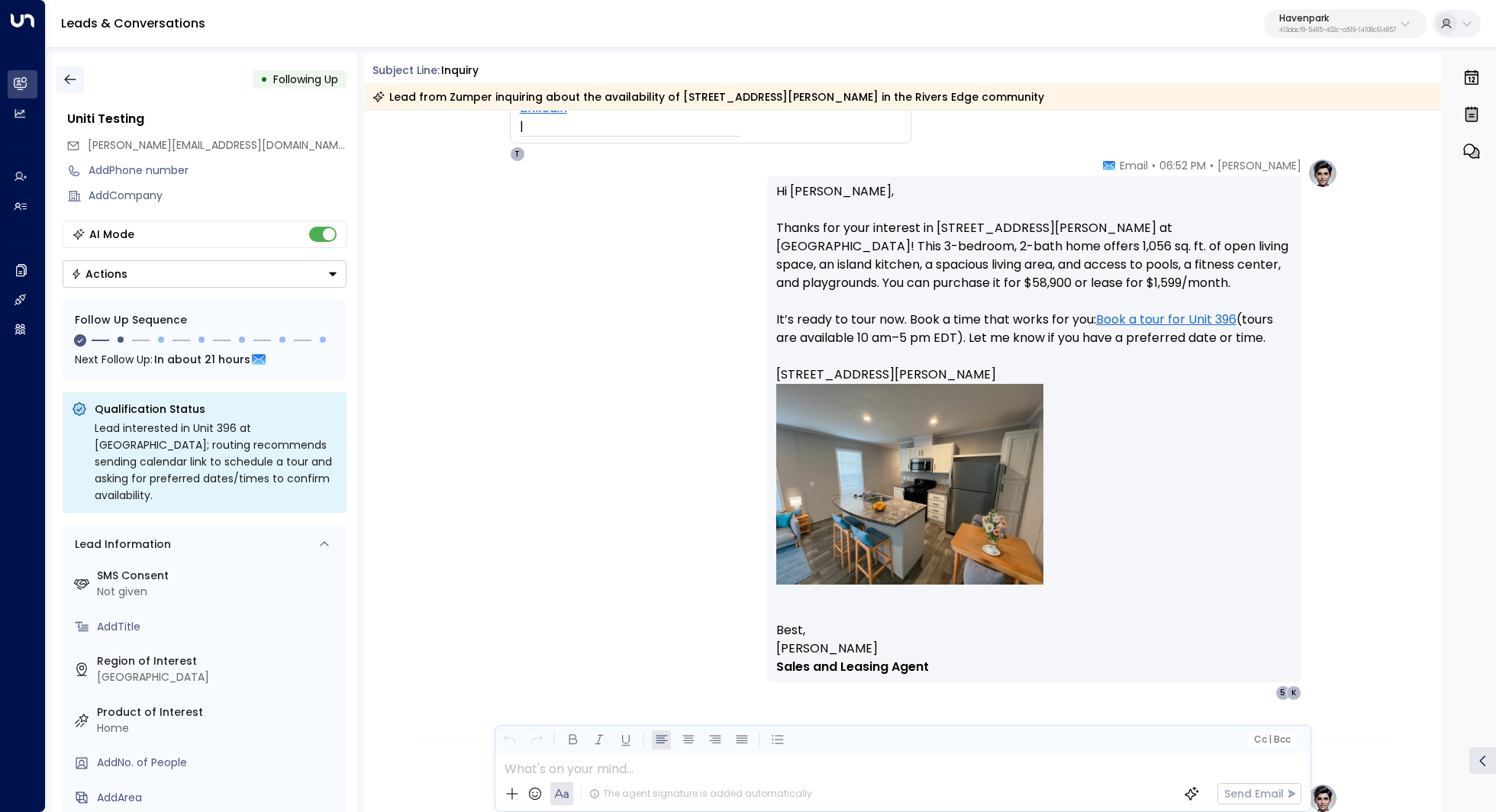
click at [69, 76] on icon "button" at bounding box center [70, 79] width 16 height 16
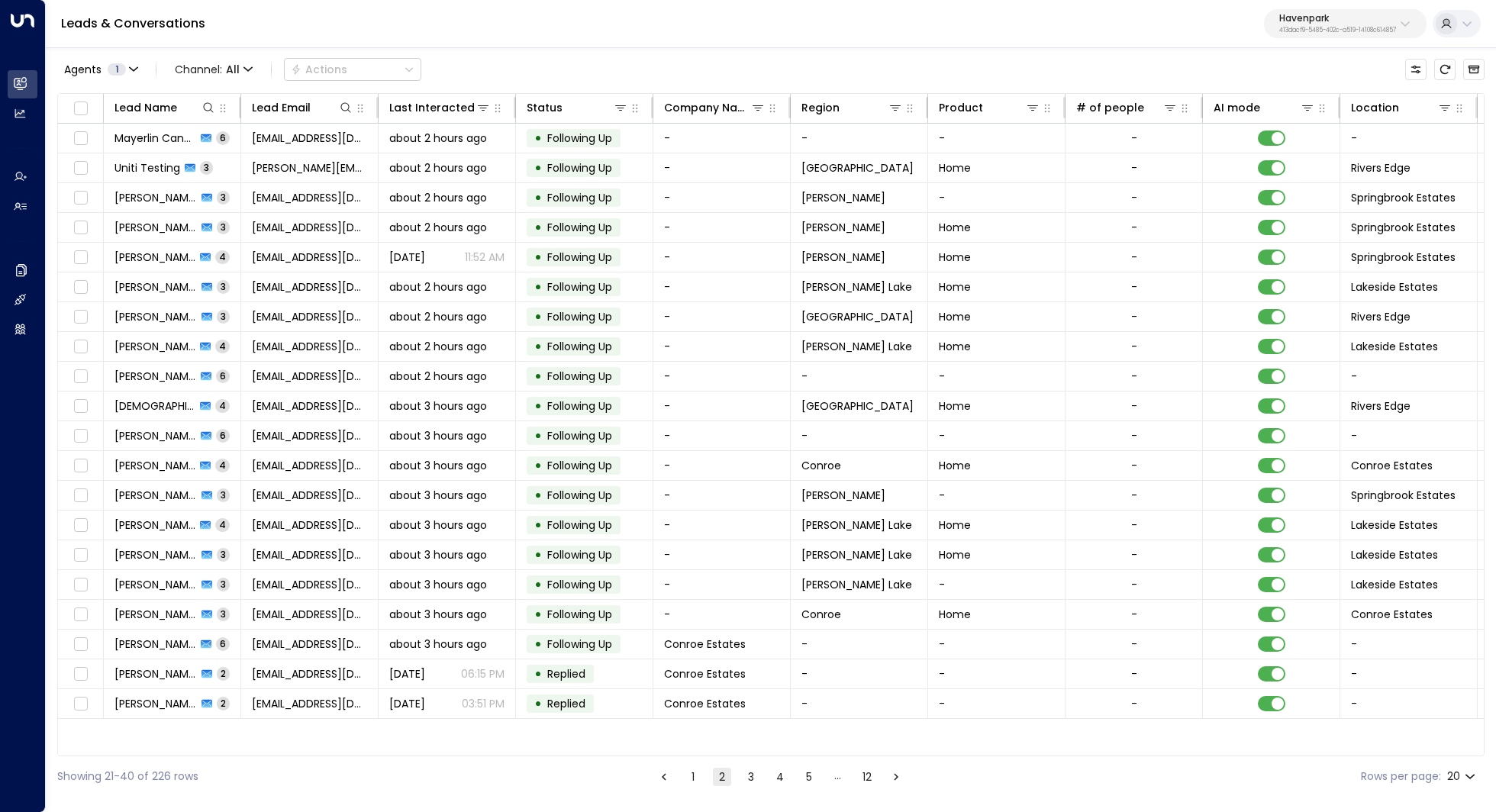
click at [694, 778] on button "1" at bounding box center [693, 777] width 18 height 18
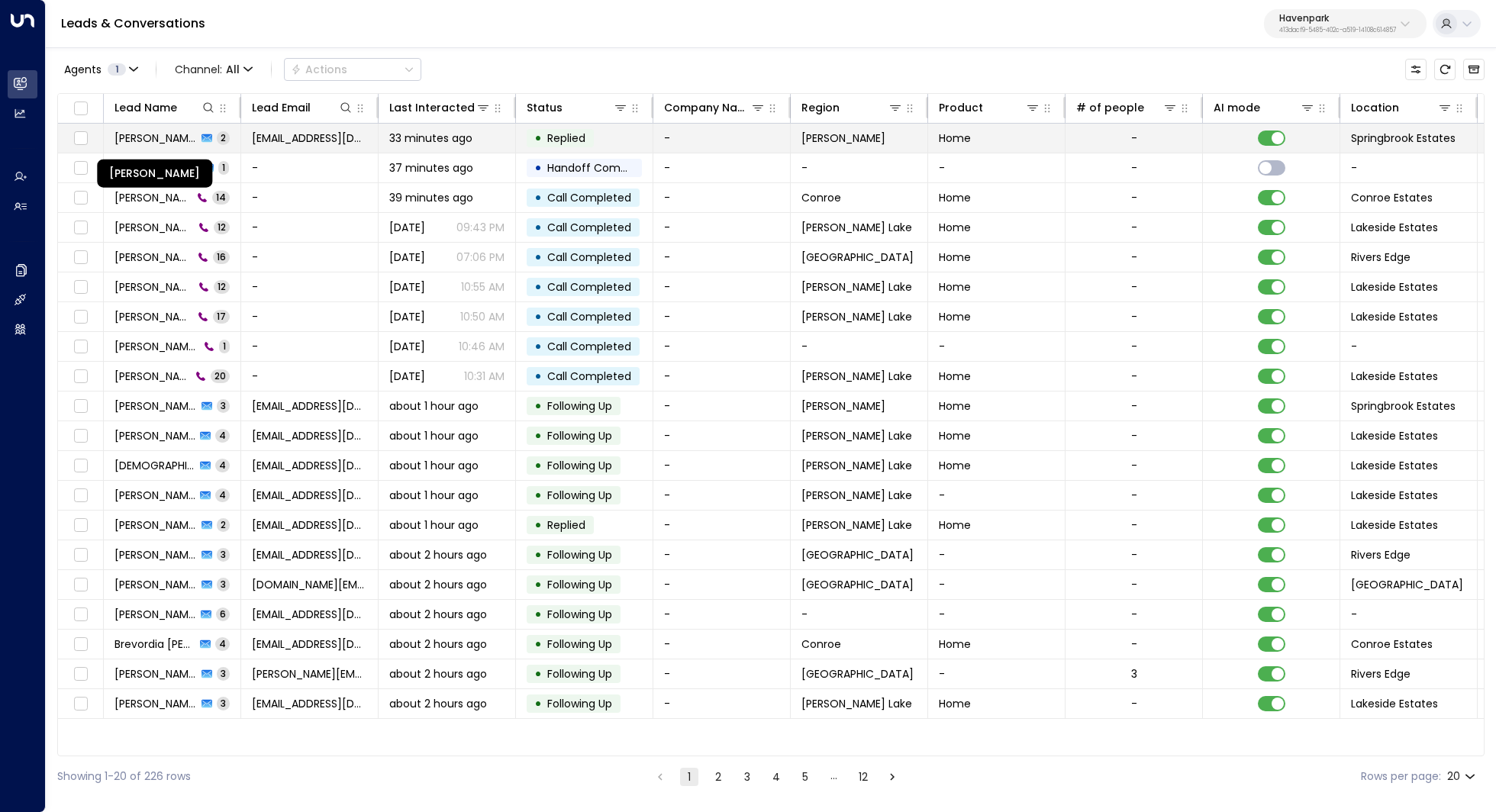
click at [152, 142] on span "Cassidy Andrews" at bounding box center [155, 138] width 82 height 16
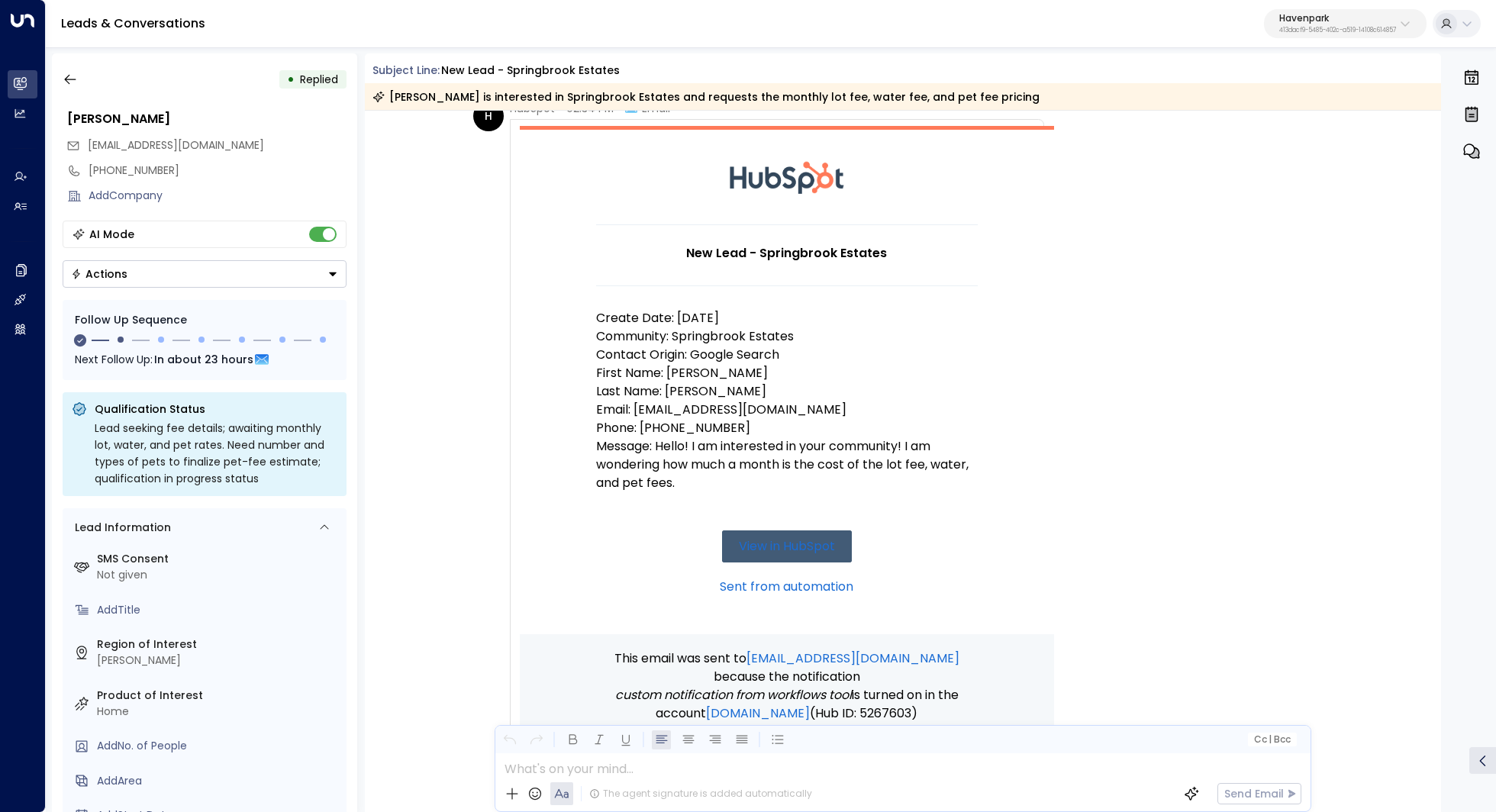
scroll to position [70, 0]
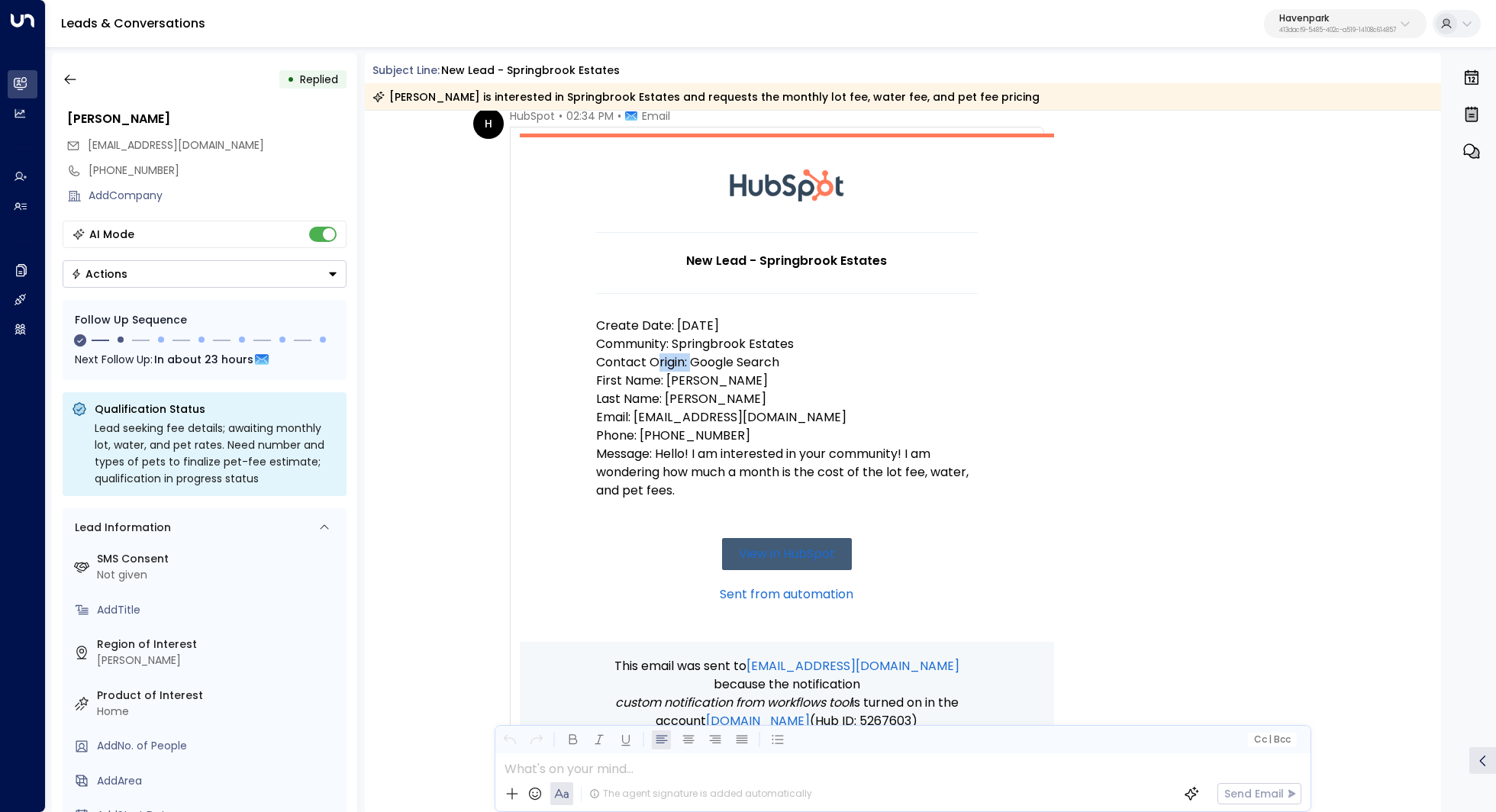
drag, startPoint x: 652, startPoint y: 359, endPoint x: 697, endPoint y: 359, distance: 45.0
click at [697, 359] on p "Contact Origin: Google Search" at bounding box center [787, 362] width 382 height 18
click at [697, 359] on p "Contact Origin: Google Search" at bounding box center [787, 362] width 382 height 18
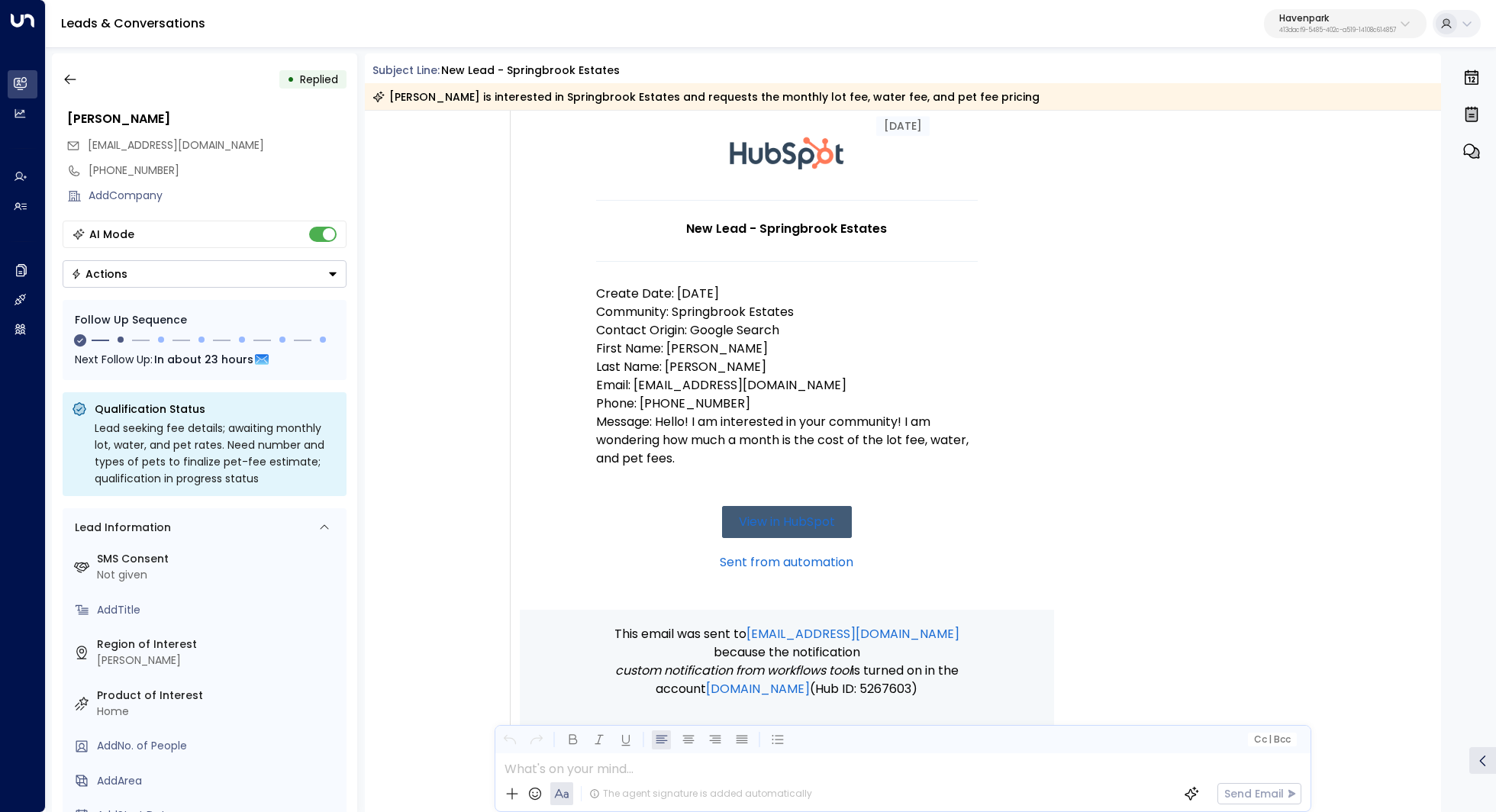
scroll to position [107, 0]
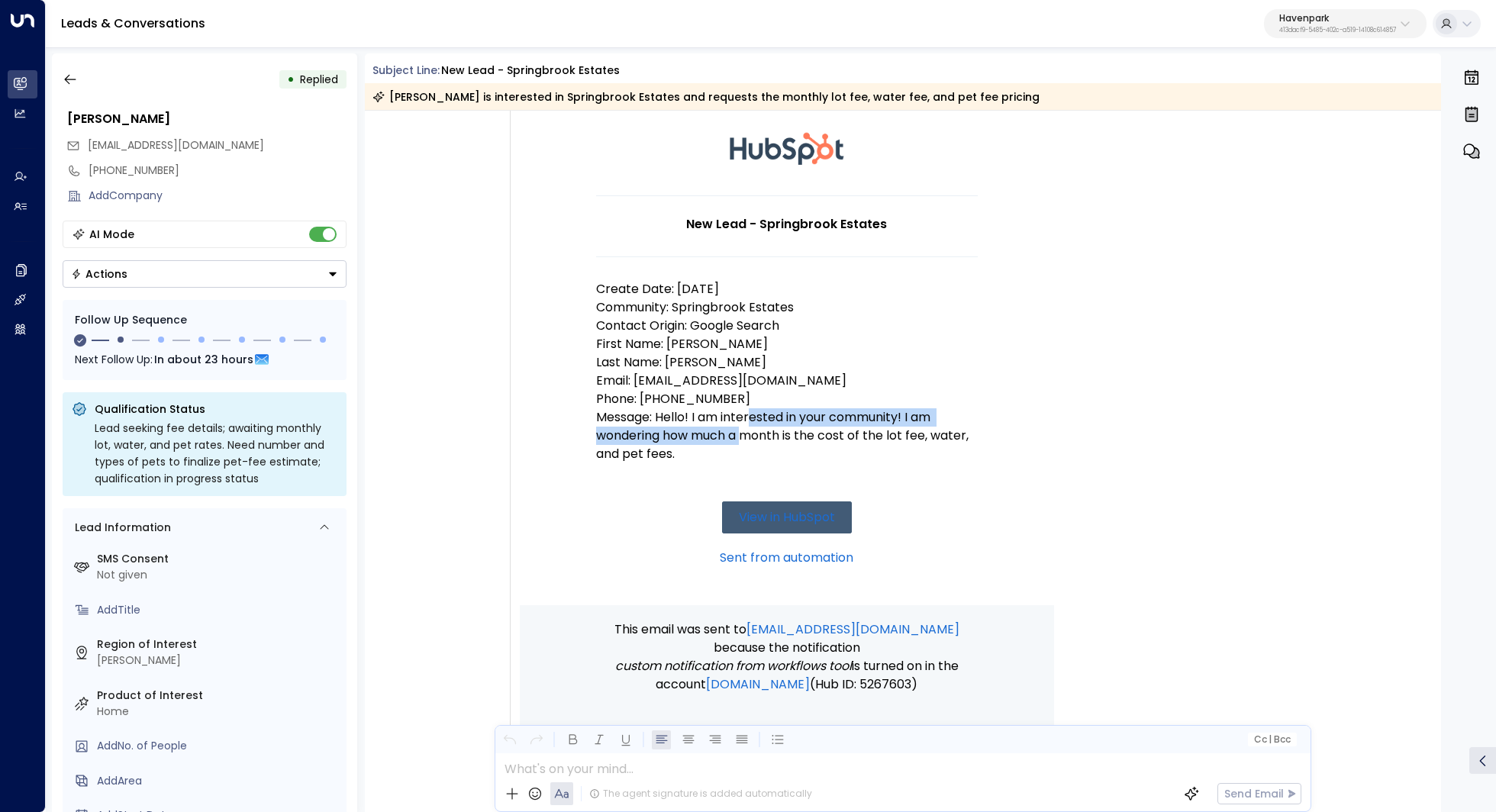
drag, startPoint x: 748, startPoint y: 420, endPoint x: 742, endPoint y: 433, distance: 14.3
click at [742, 433] on p "Message: Hello! I am interested in your community! I am wondering how much a mo…" at bounding box center [787, 435] width 382 height 55
drag, startPoint x: 787, startPoint y: 420, endPoint x: 785, endPoint y: 428, distance: 8.2
click at [785, 428] on p "Message: Hello! I am interested in your community! I am wondering how much a mo…" at bounding box center [787, 435] width 382 height 55
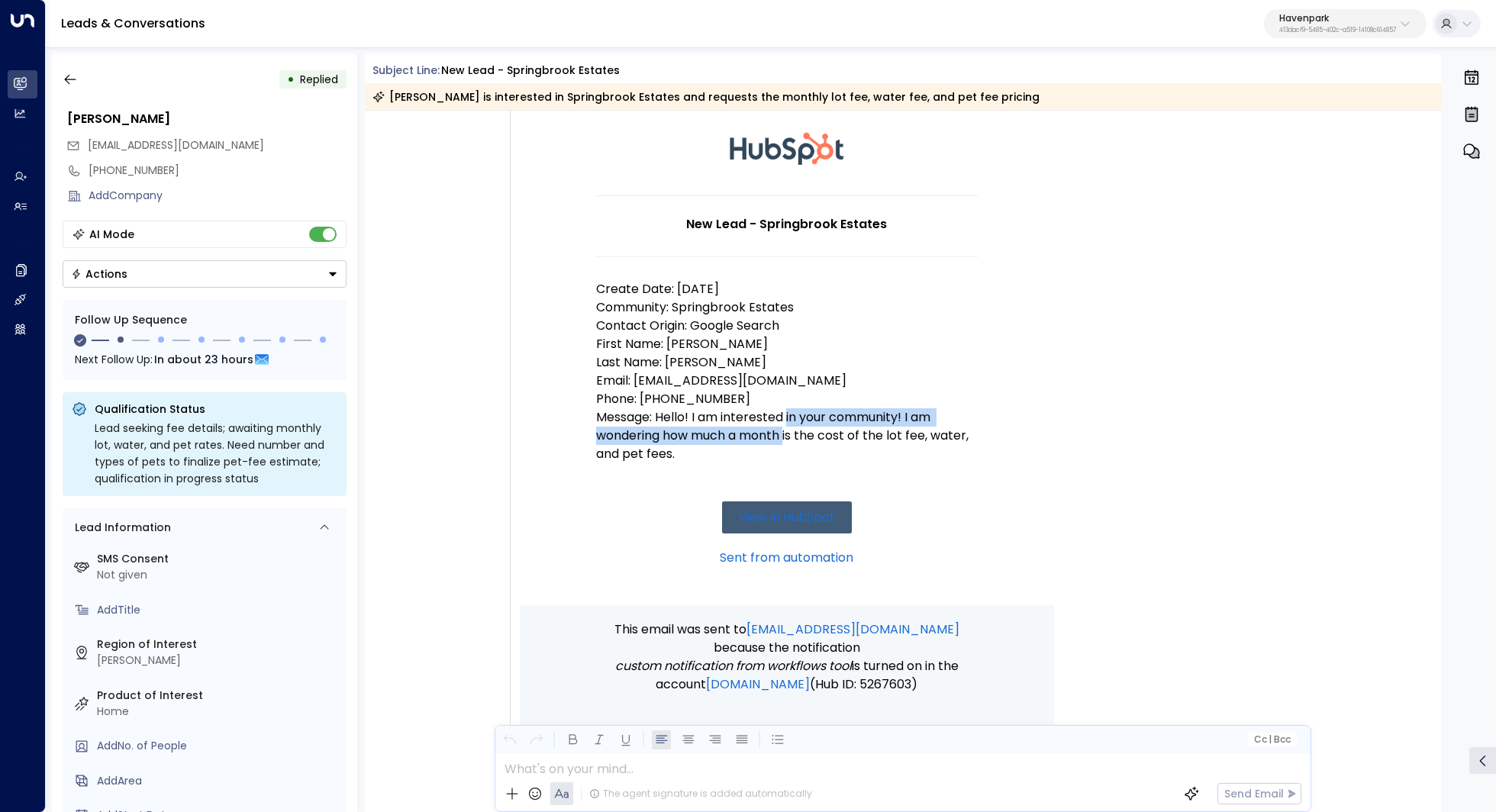
click at [785, 428] on p "Message: Hello! I am interested in your community! I am wondering how much a mo…" at bounding box center [787, 435] width 382 height 55
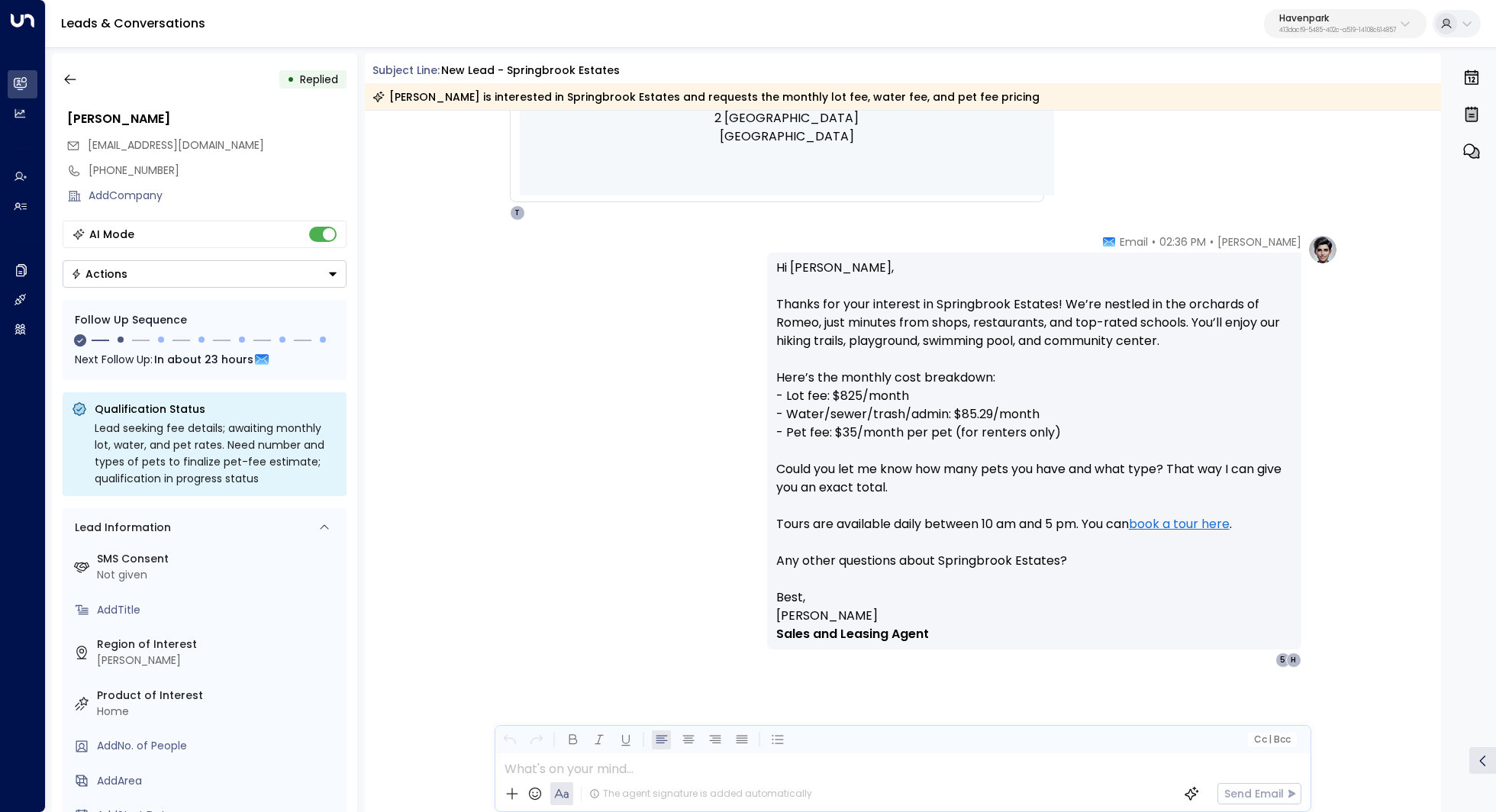
scroll to position [813, 0]
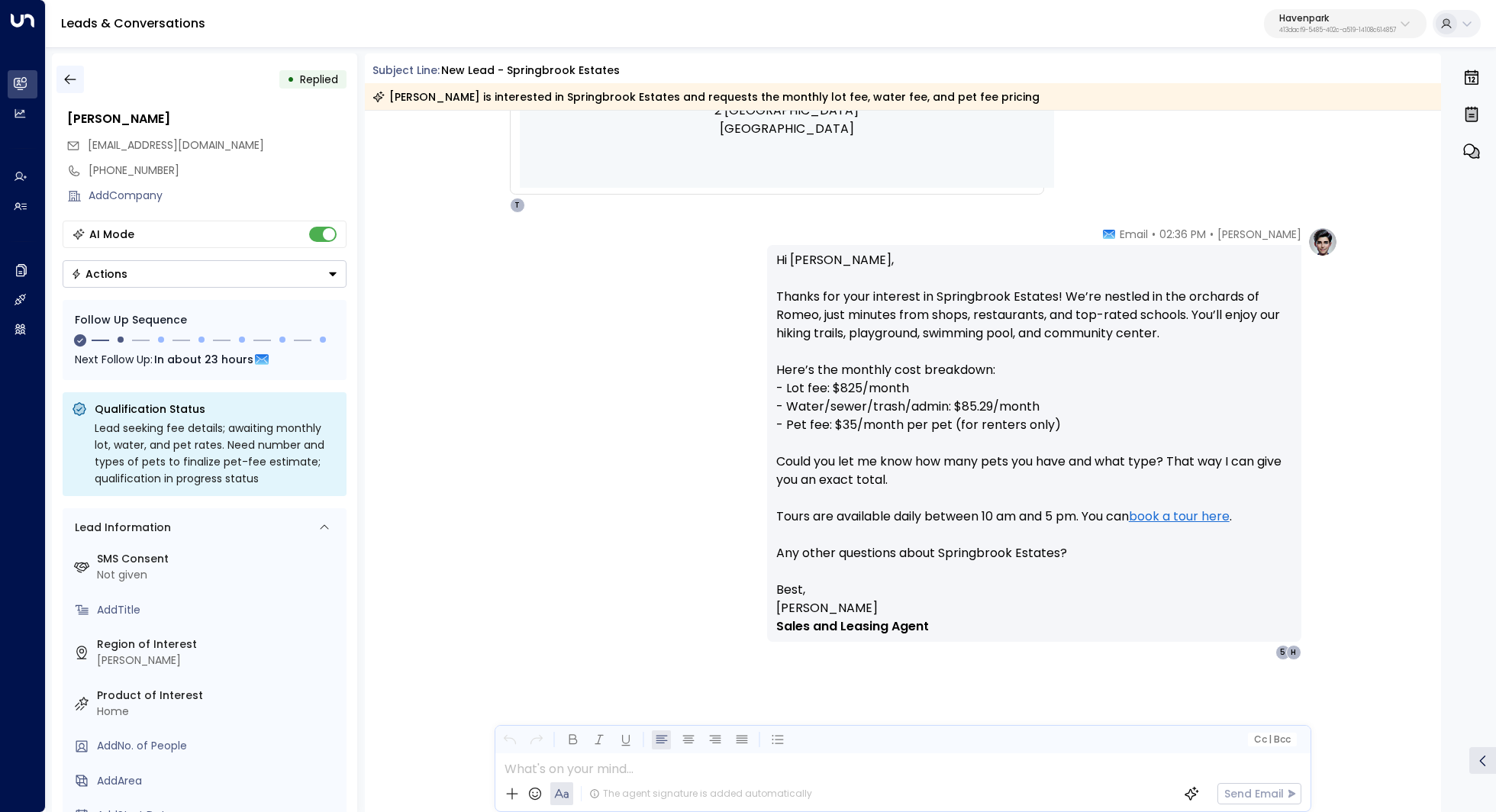
click at [75, 80] on icon "button" at bounding box center [70, 79] width 16 height 16
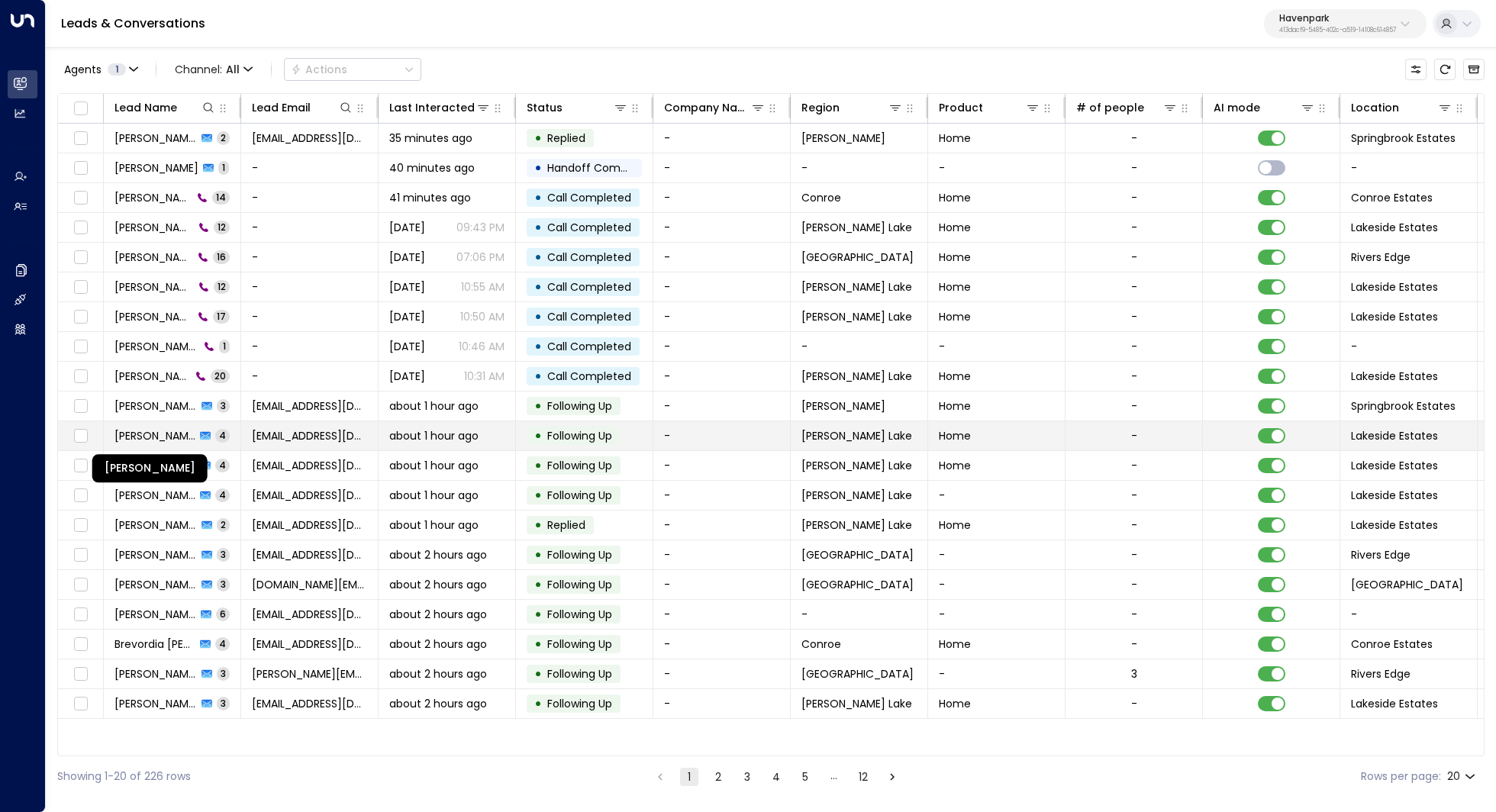
click at [158, 436] on span "Tyrone Heilderberg" at bounding box center [154, 435] width 81 height 16
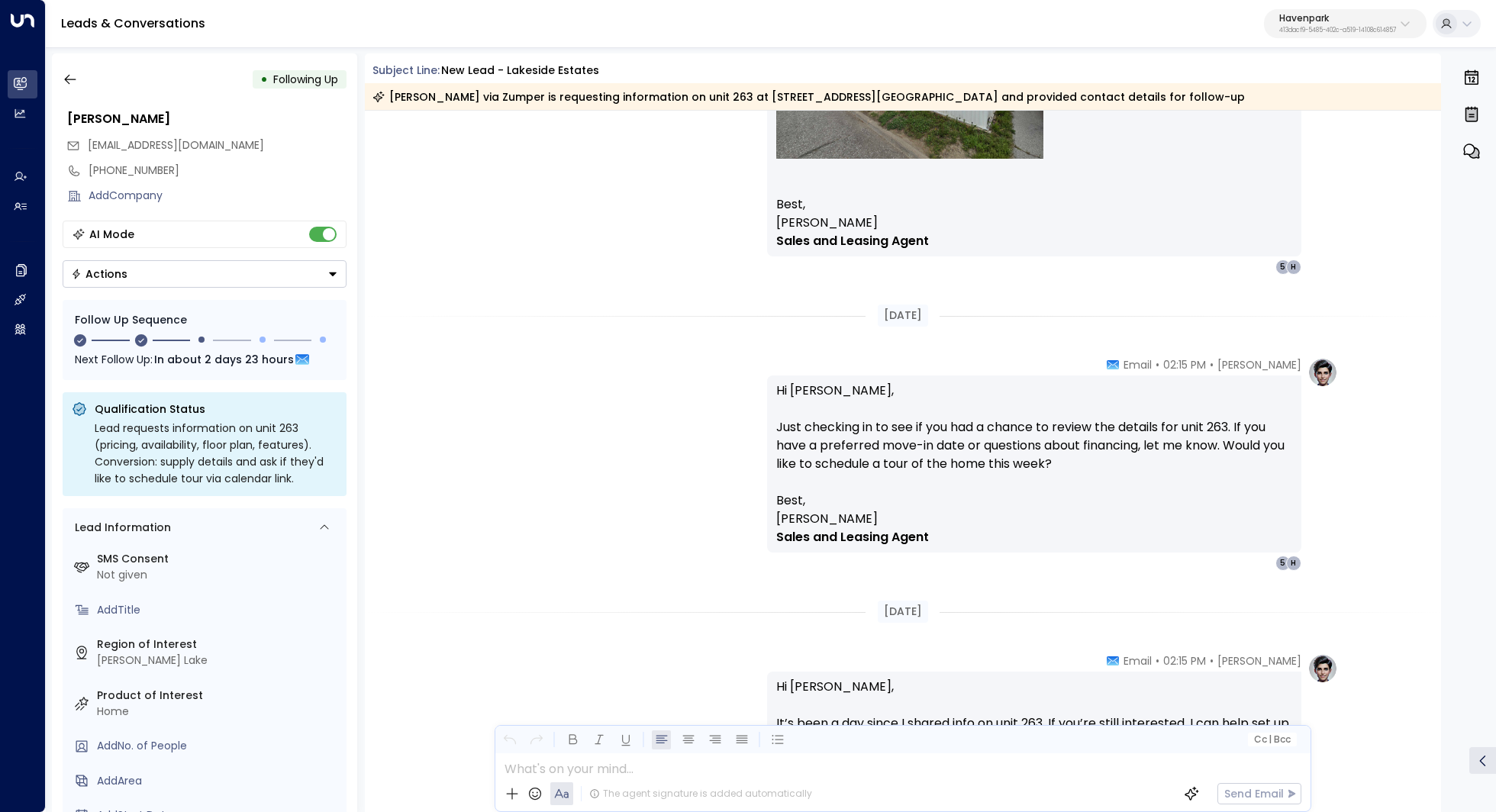
scroll to position [1314, 0]
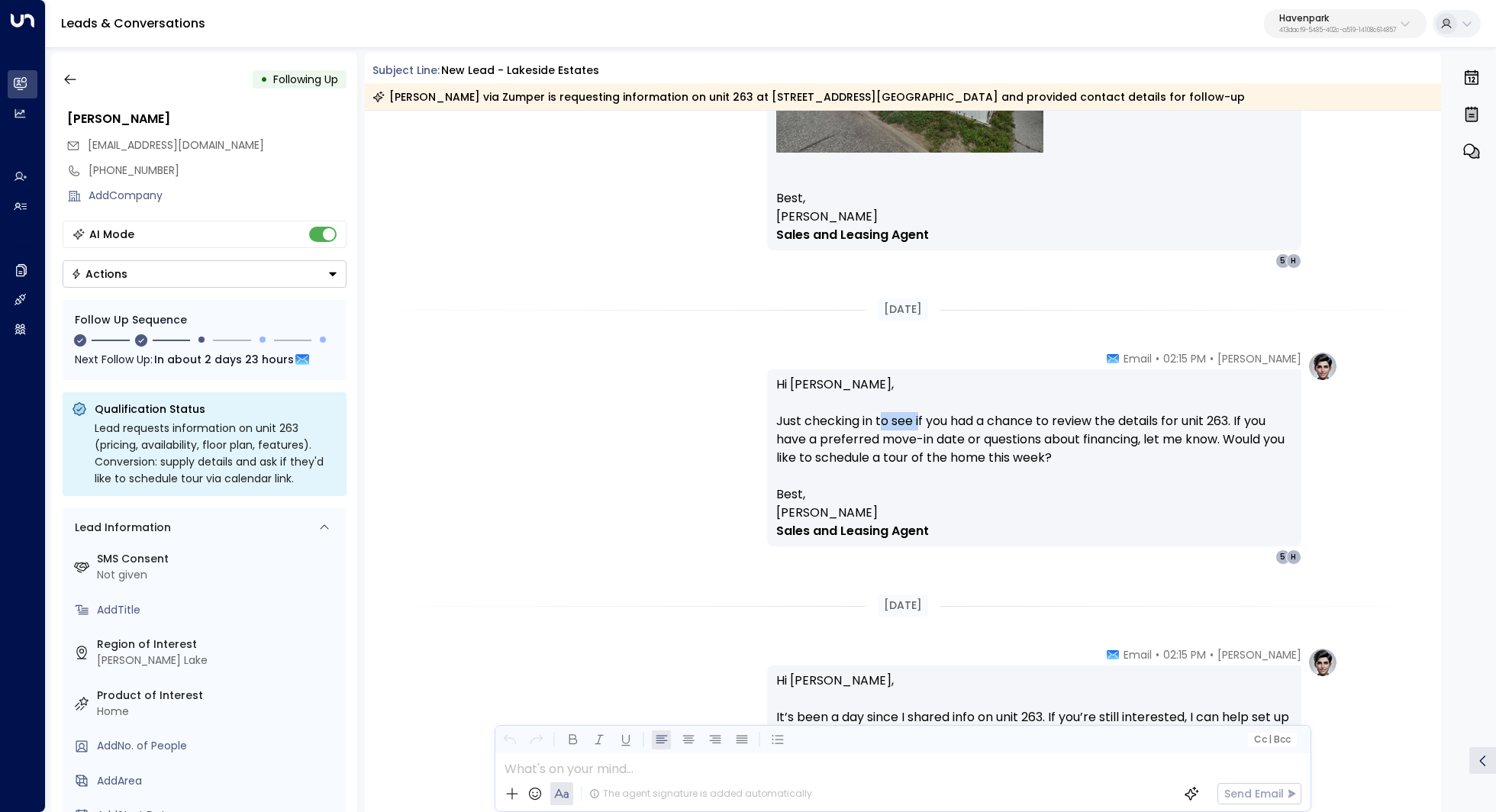
drag, startPoint x: 878, startPoint y: 415, endPoint x: 928, endPoint y: 415, distance: 50.0
click at [928, 415] on p "Hi Tyrone, Just checking in to see if you had a chance to review the details fo…" at bounding box center [1034, 430] width 516 height 110
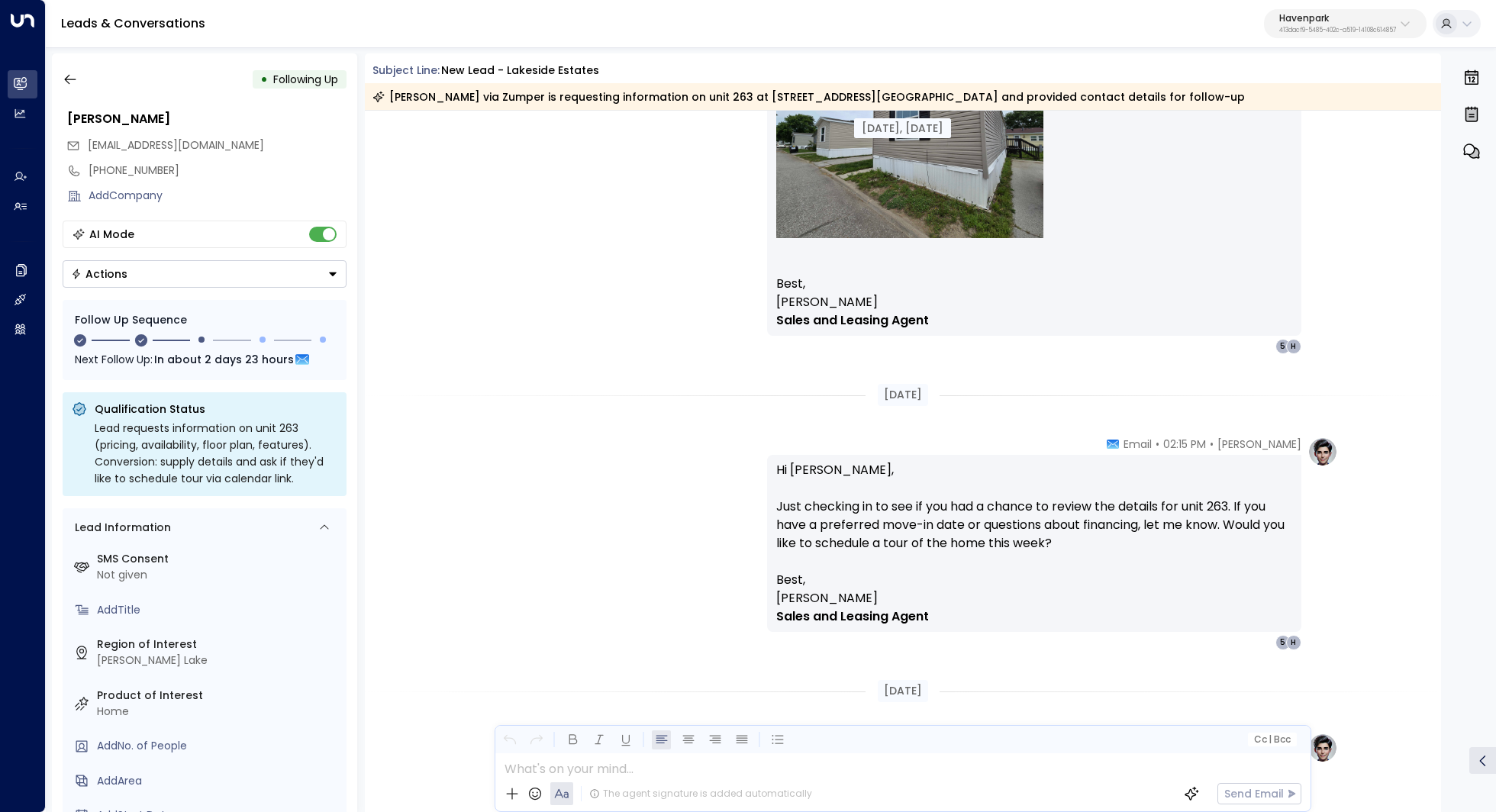
scroll to position [1229, 0]
click at [67, 74] on icon "button" at bounding box center [70, 79] width 16 height 16
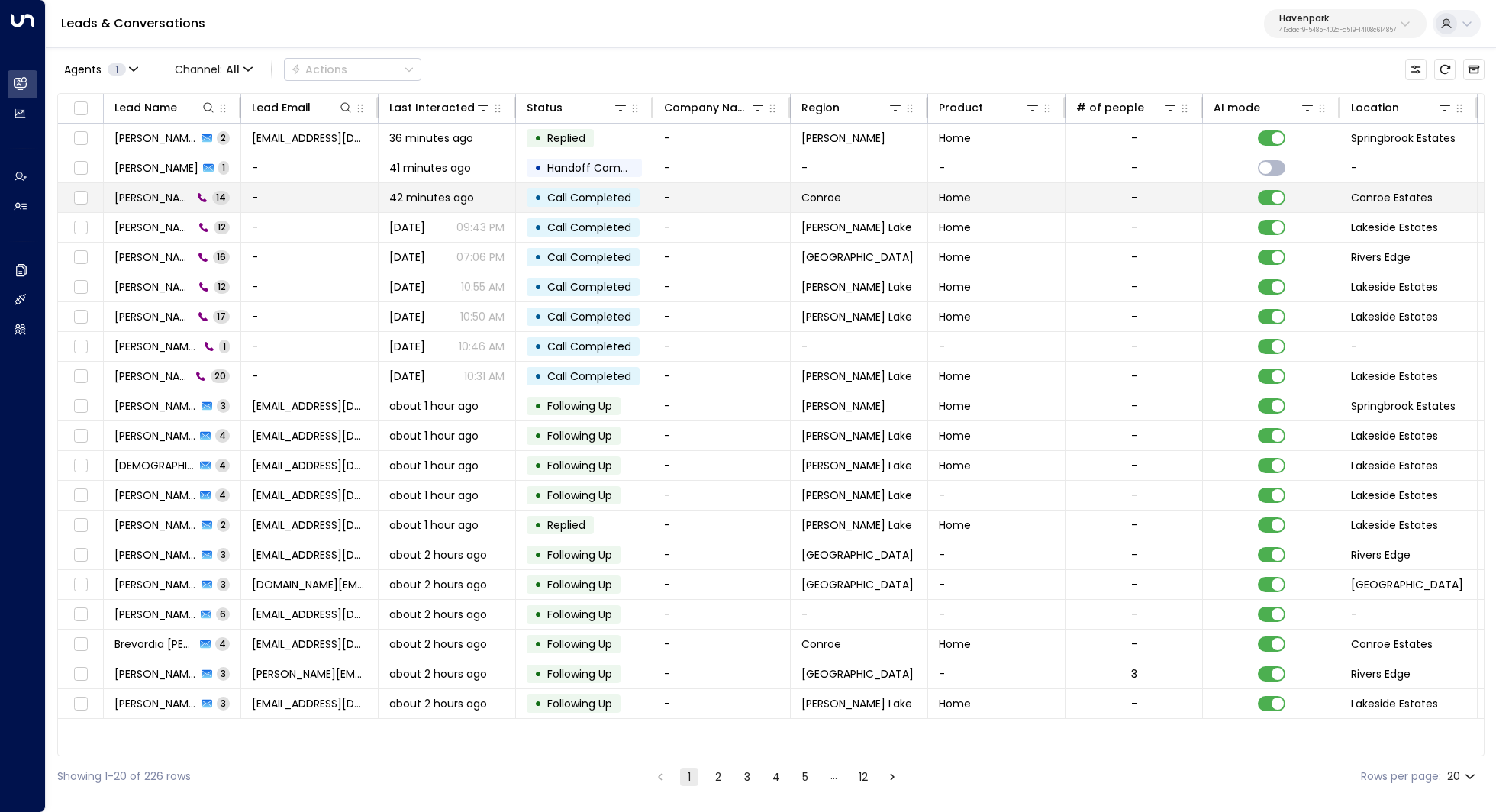
click at [145, 194] on span "Kerric Testing" at bounding box center [153, 197] width 78 height 16
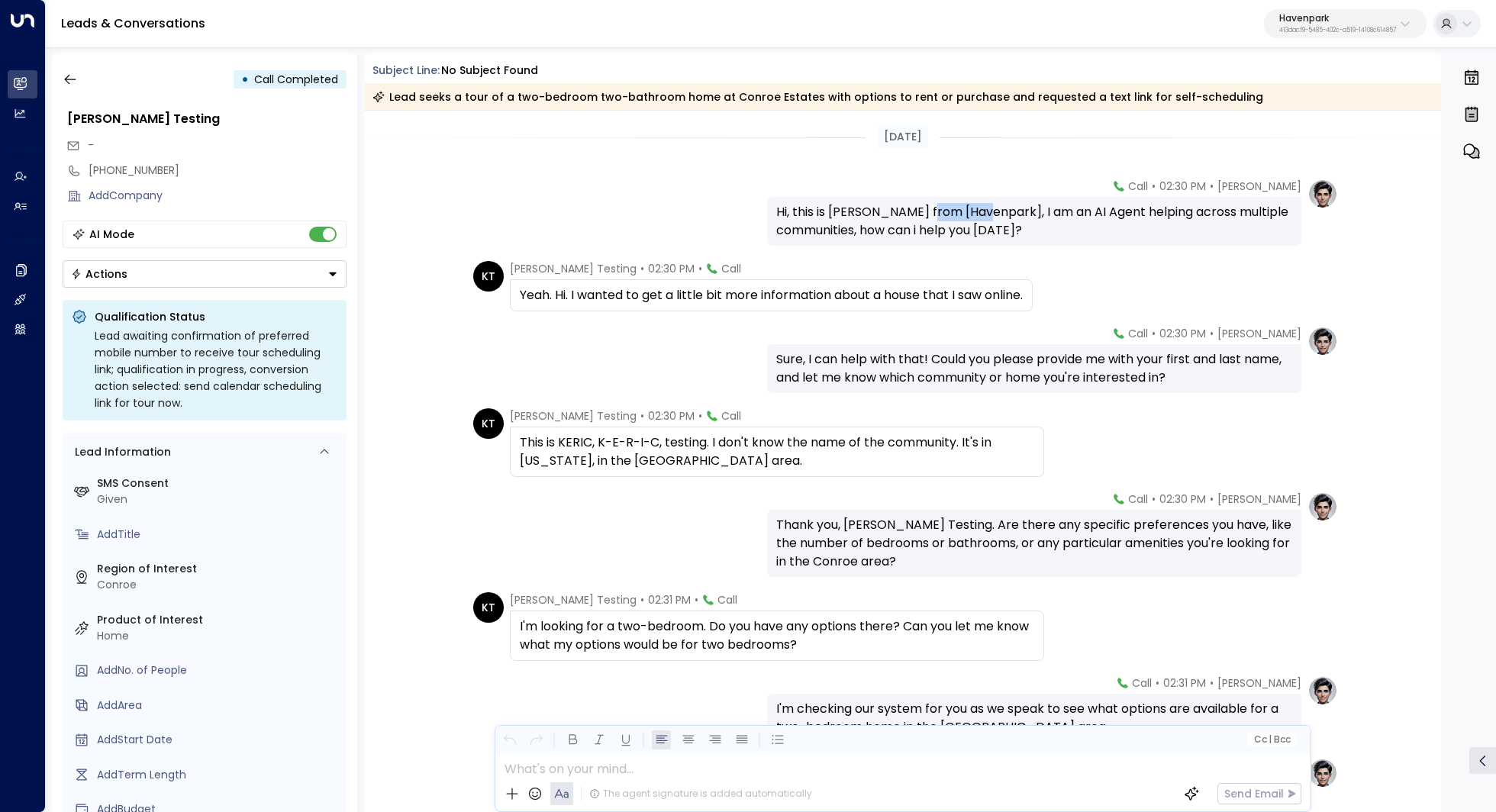
drag, startPoint x: 917, startPoint y: 214, endPoint x: 978, endPoint y: 214, distance: 61.0
click at [978, 214] on div "Hi, this is Taylor Smith from [Havenpark], I am an AI Agent helping across mult…" at bounding box center [1034, 221] width 516 height 37
drag, startPoint x: 1038, startPoint y: 214, endPoint x: 964, endPoint y: 213, distance: 74.0
click at [964, 213] on div "Hi, this is Taylor Smith from [Havenpark], I am an AI Agent helping across mult…" at bounding box center [1034, 221] width 516 height 37
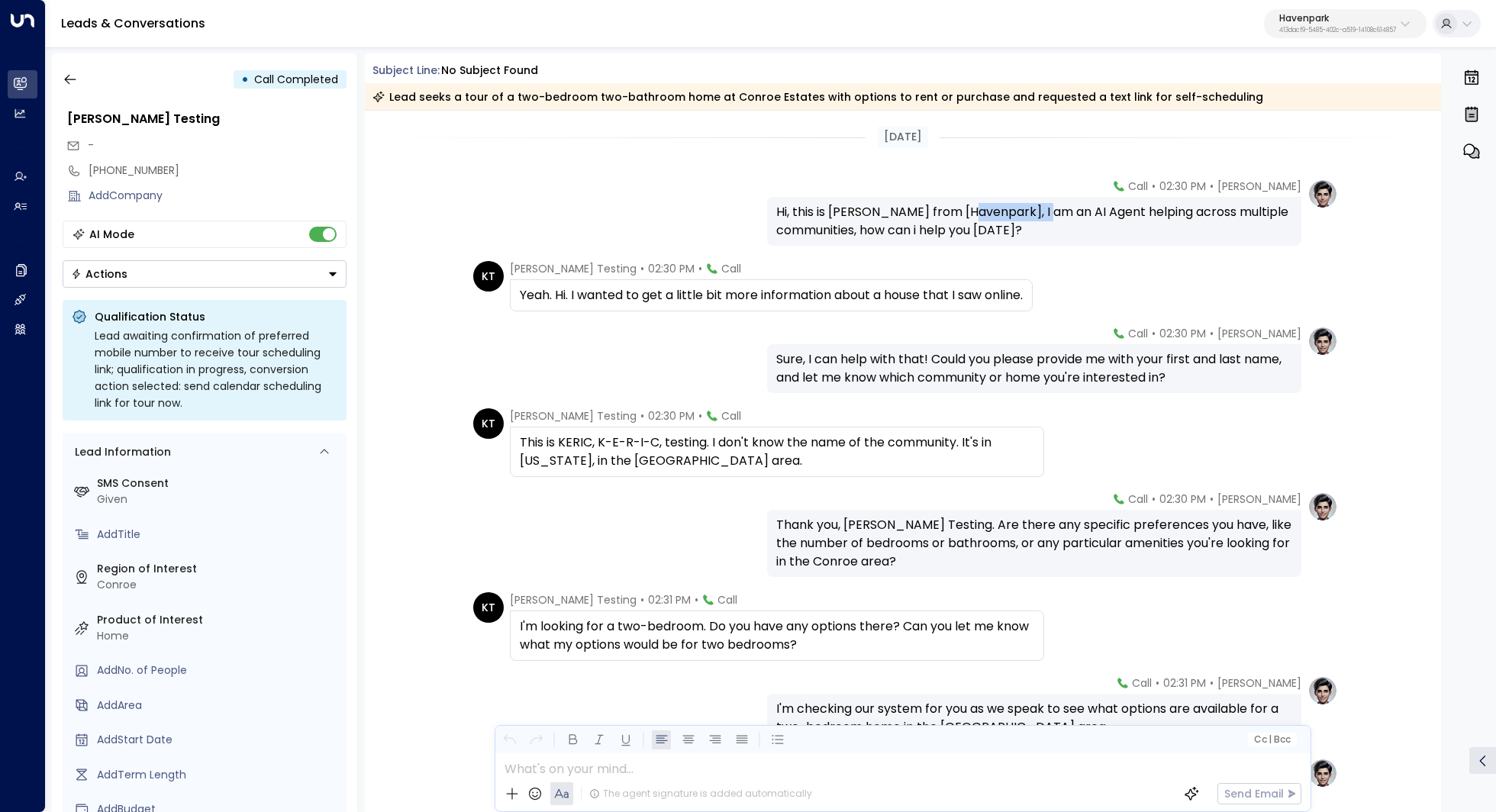
click at [964, 213] on div "Hi, this is Taylor Smith from [Havenpark], I am an AI Agent helping across mult…" at bounding box center [1034, 221] width 516 height 37
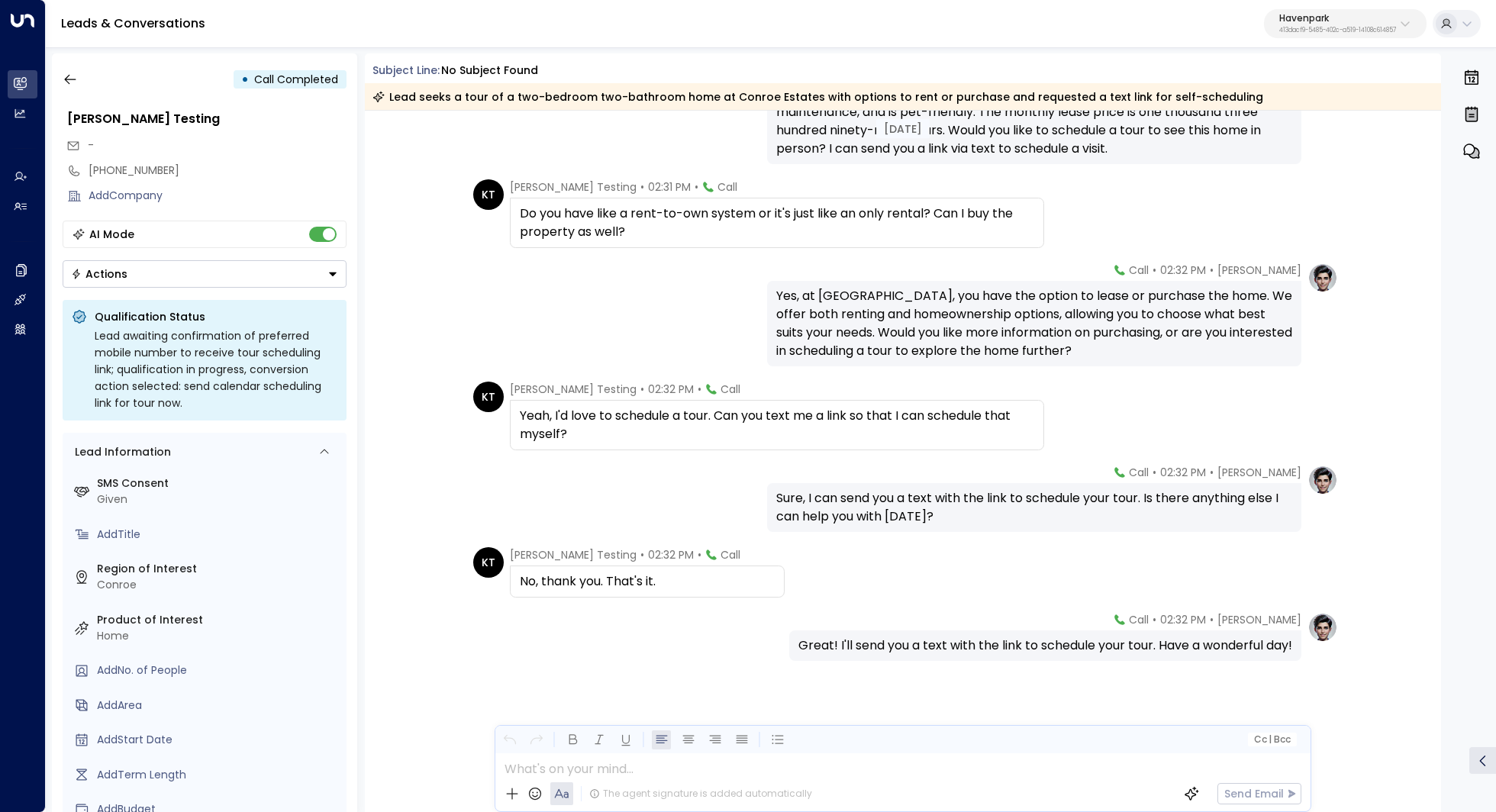
scroll to position [754, 0]
click at [62, 76] on icon "button" at bounding box center [70, 79] width 16 height 16
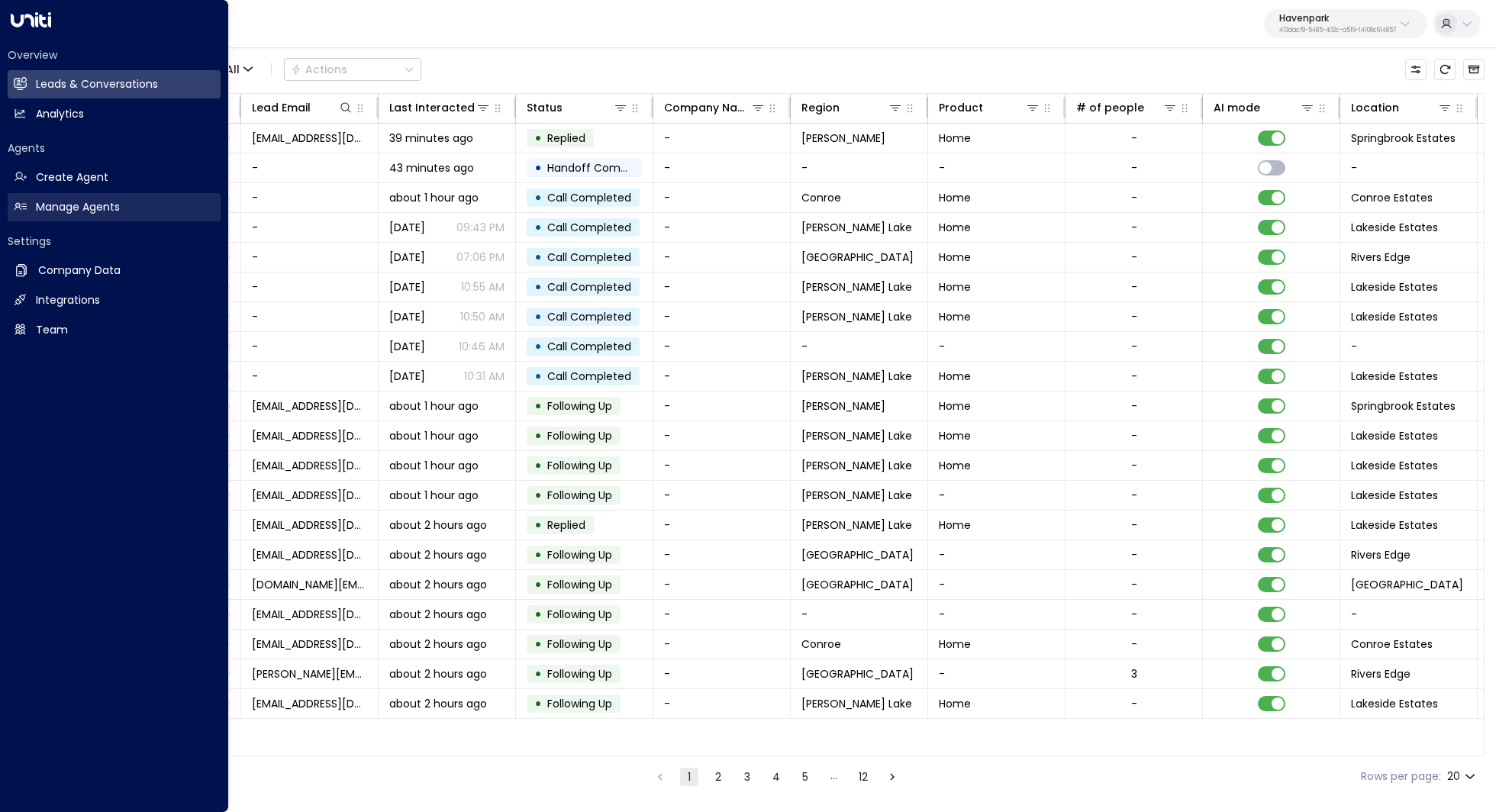
click at [105, 199] on h2 "Manage Agents" at bounding box center [78, 207] width 84 height 16
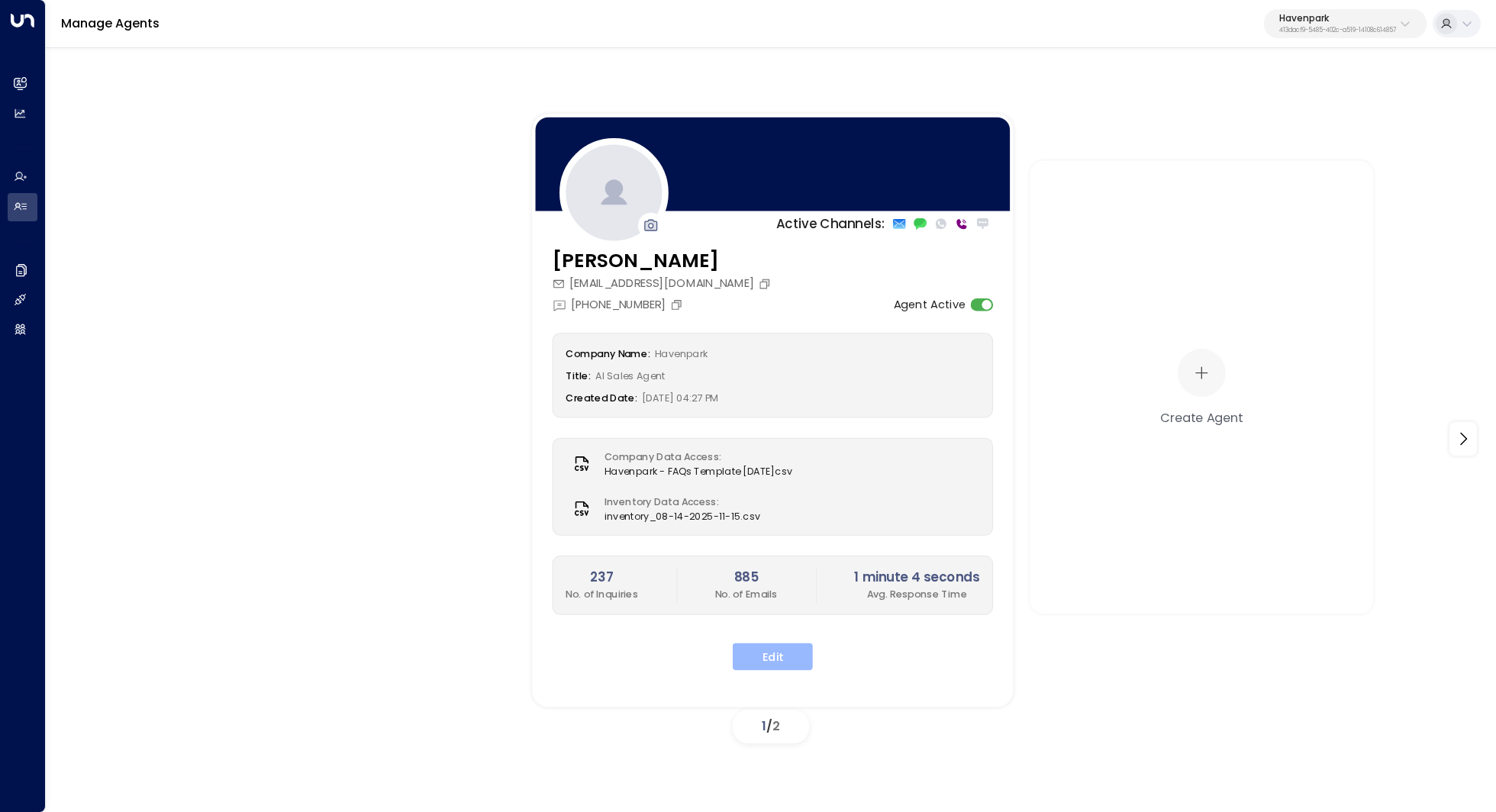
click at [774, 659] on button "Edit" at bounding box center [773, 655] width 81 height 27
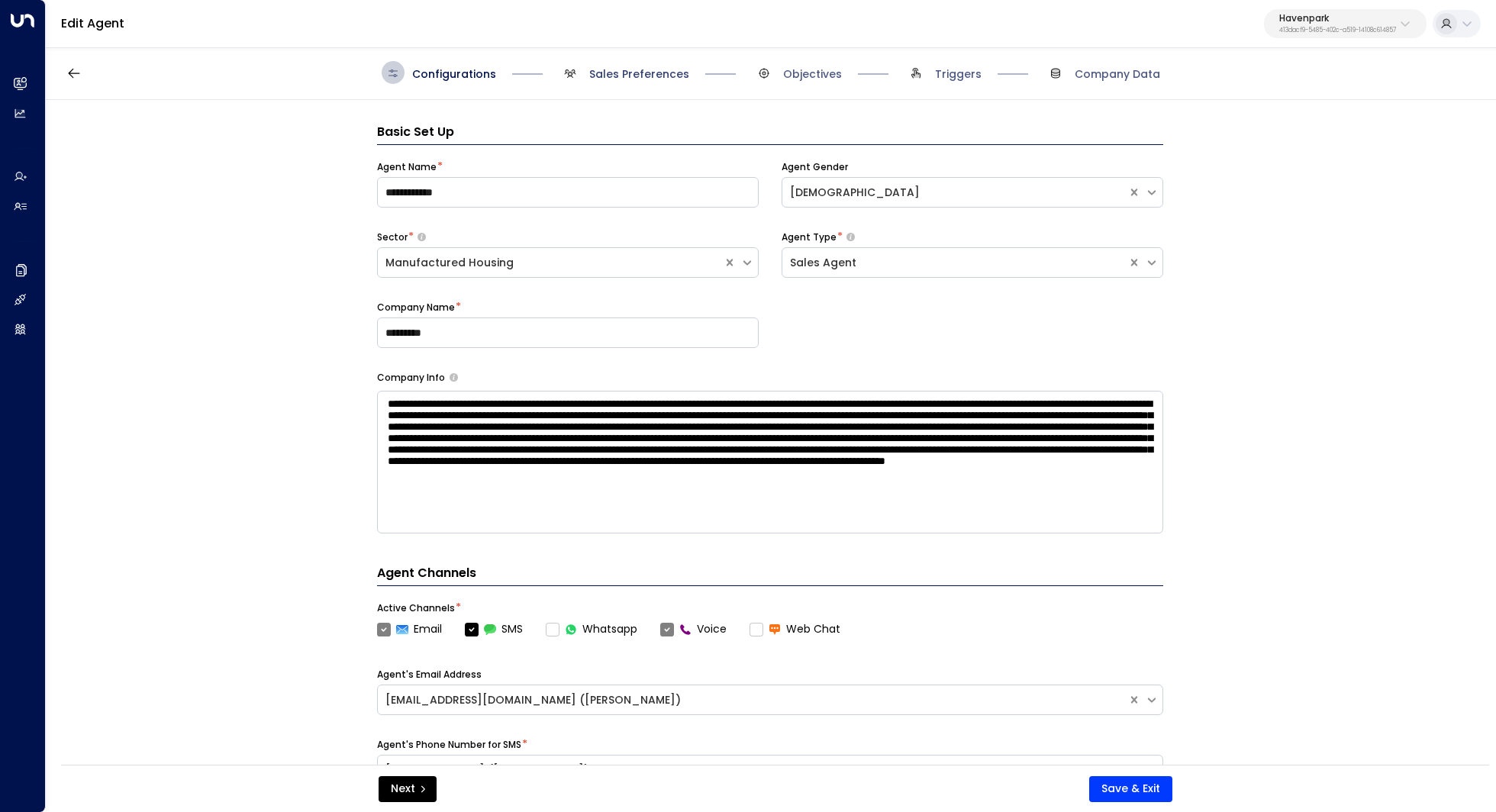
click at [647, 75] on span "Sales Preferences" at bounding box center [639, 74] width 100 height 16
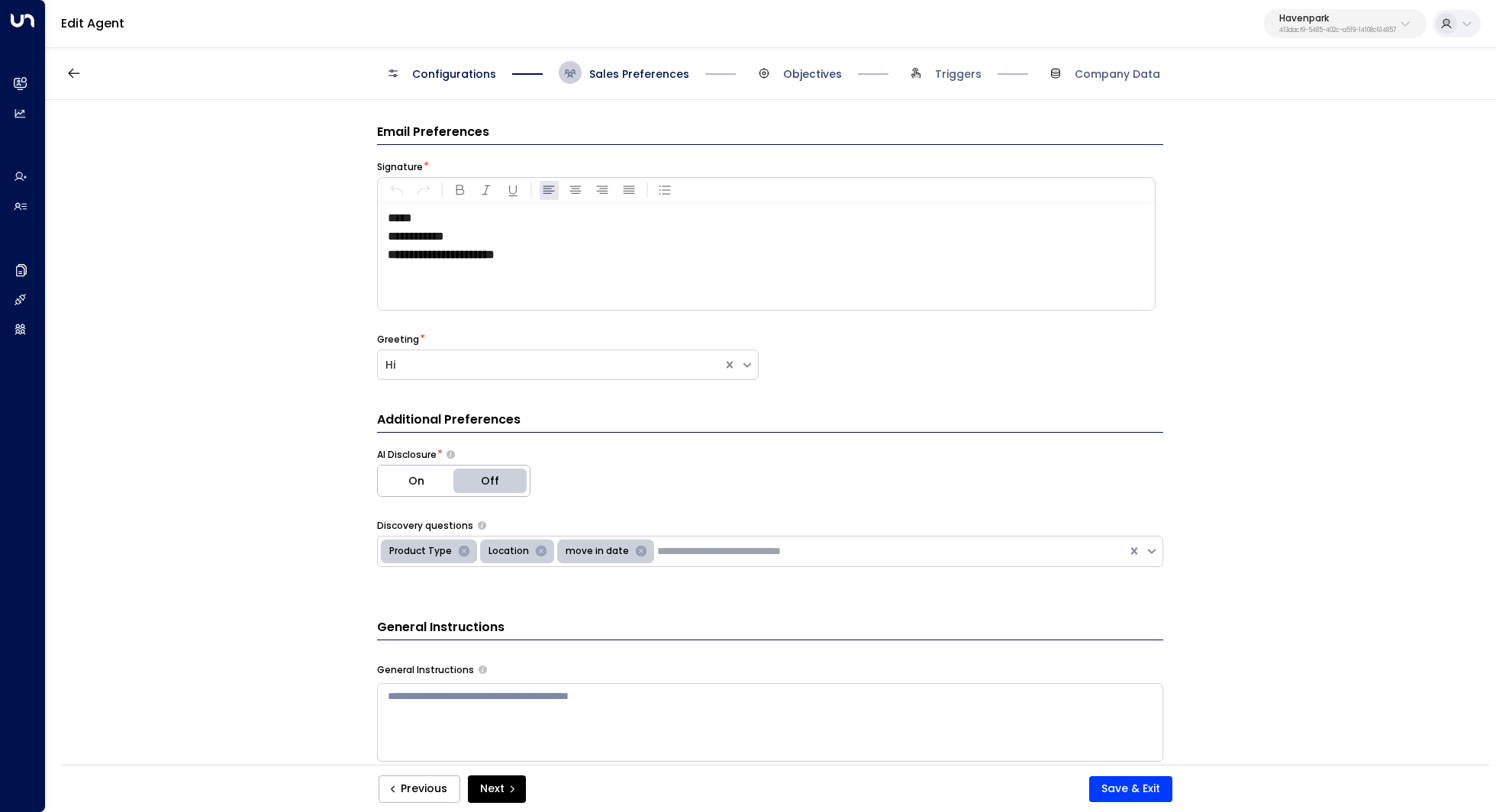
click at [794, 73] on span "Objectives" at bounding box center [812, 74] width 59 height 16
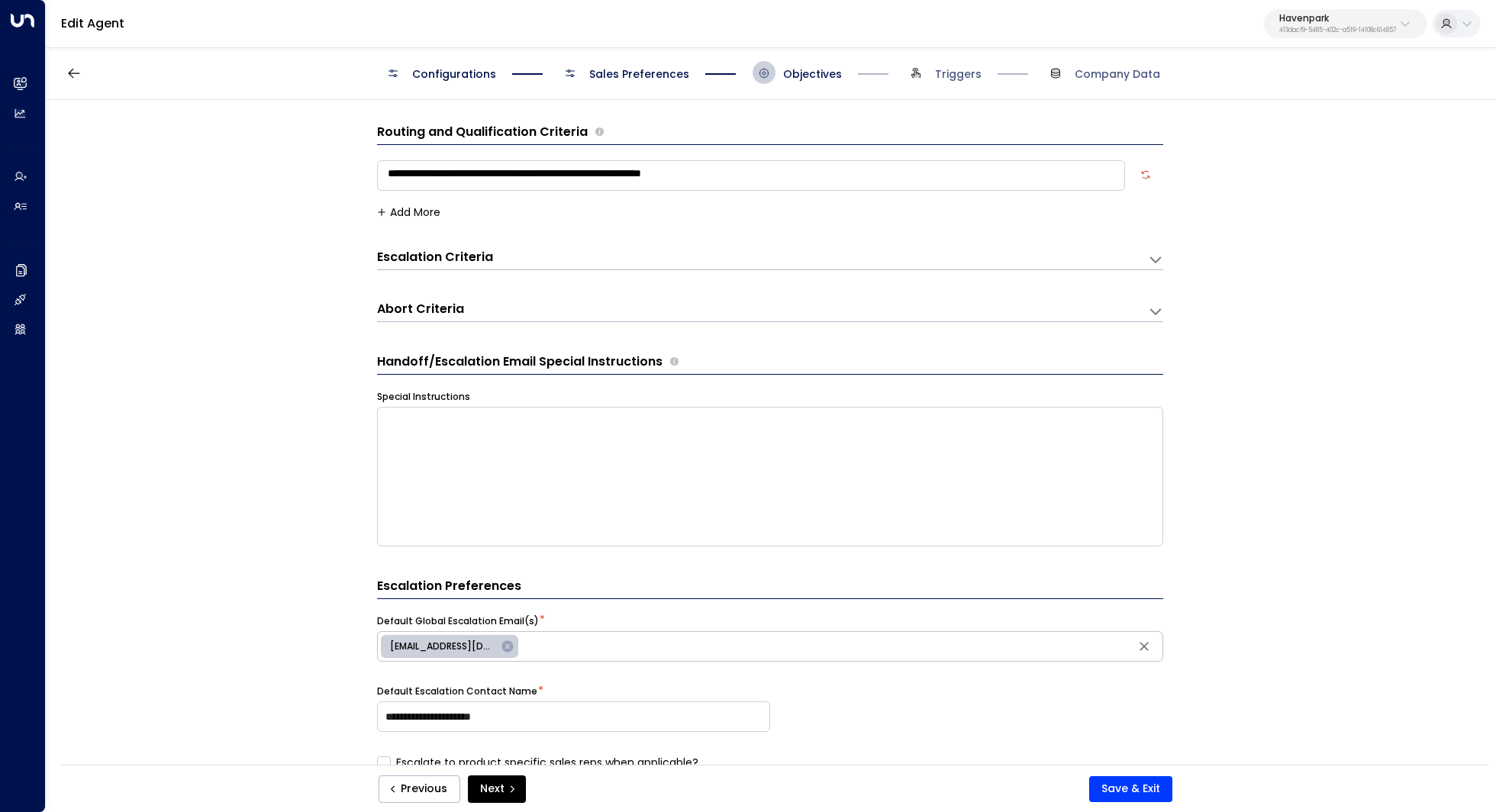
click at [657, 67] on span "Sales Preferences" at bounding box center [639, 74] width 100 height 16
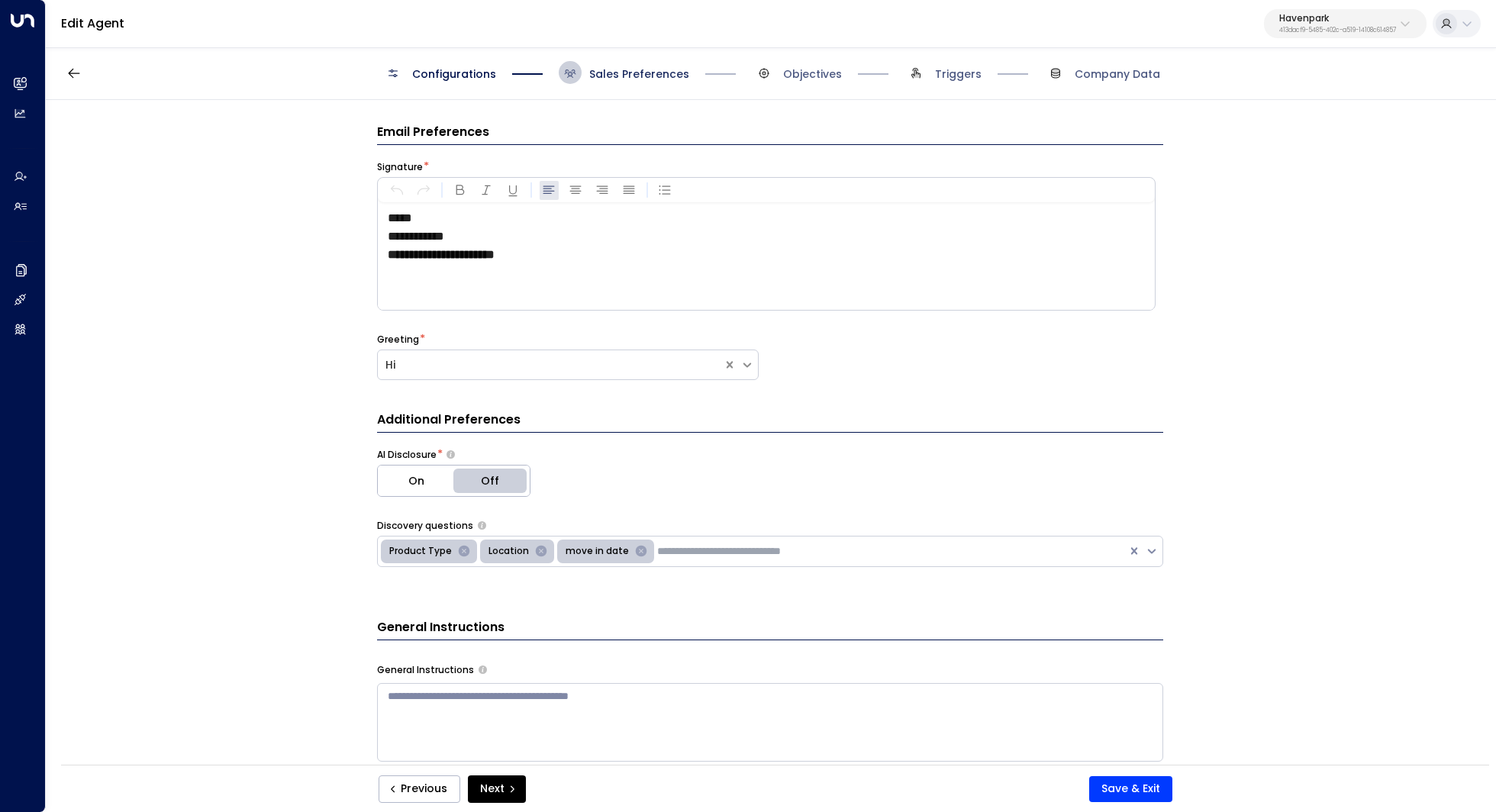
scroll to position [23, 0]
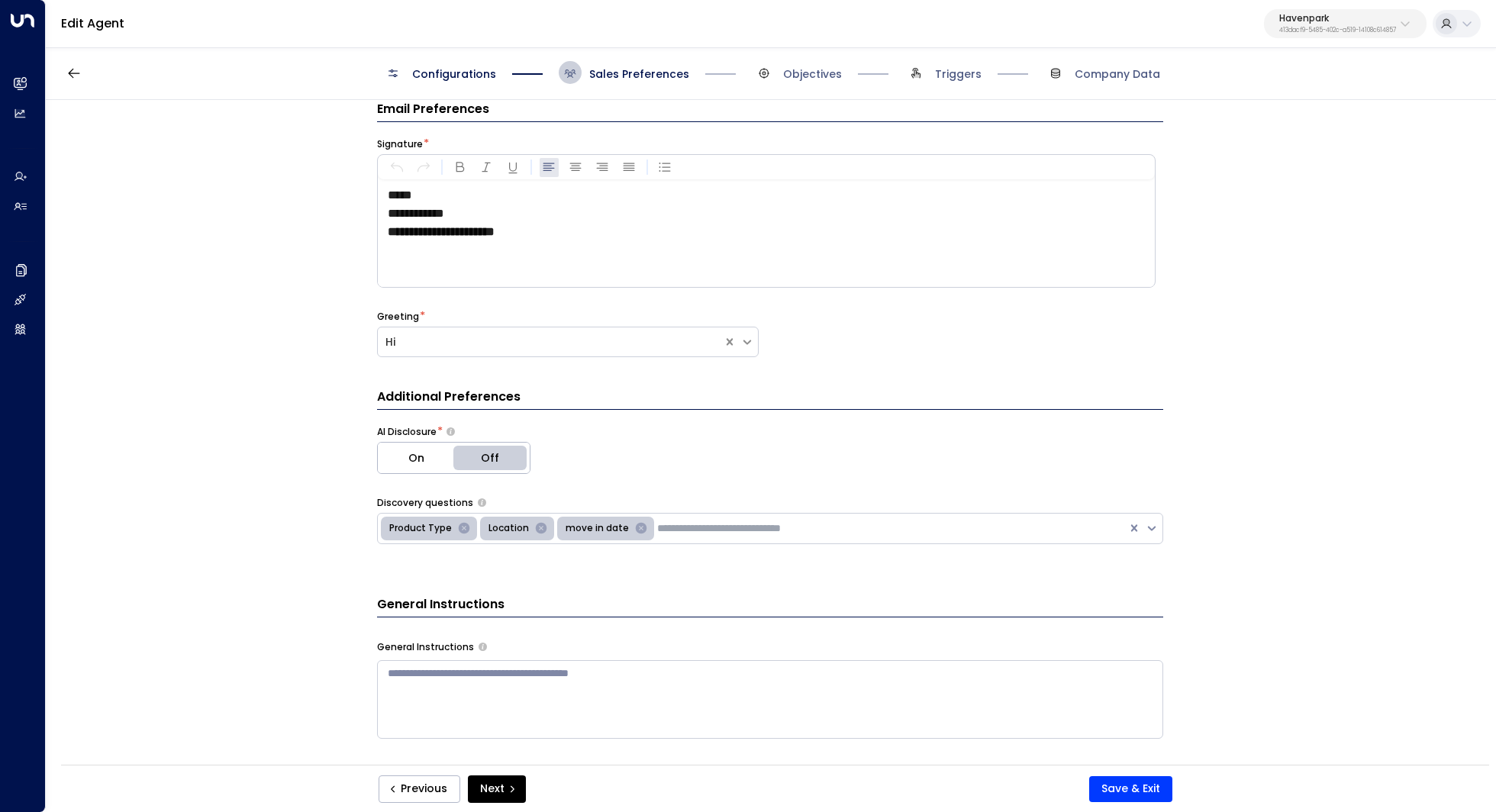
click at [122, 249] on div "**********" at bounding box center [770, 437] width 1448 height 674
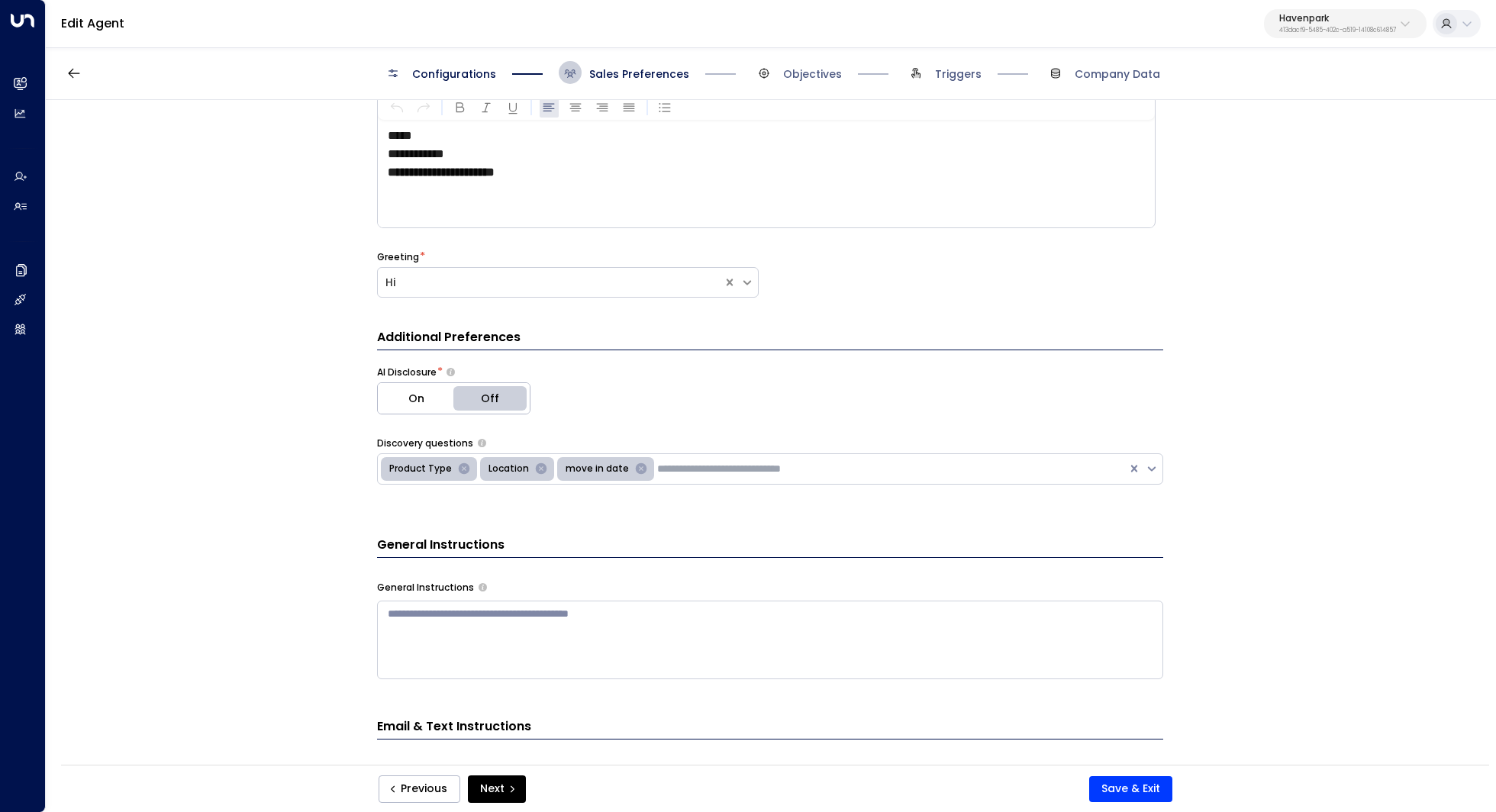
scroll to position [0, 0]
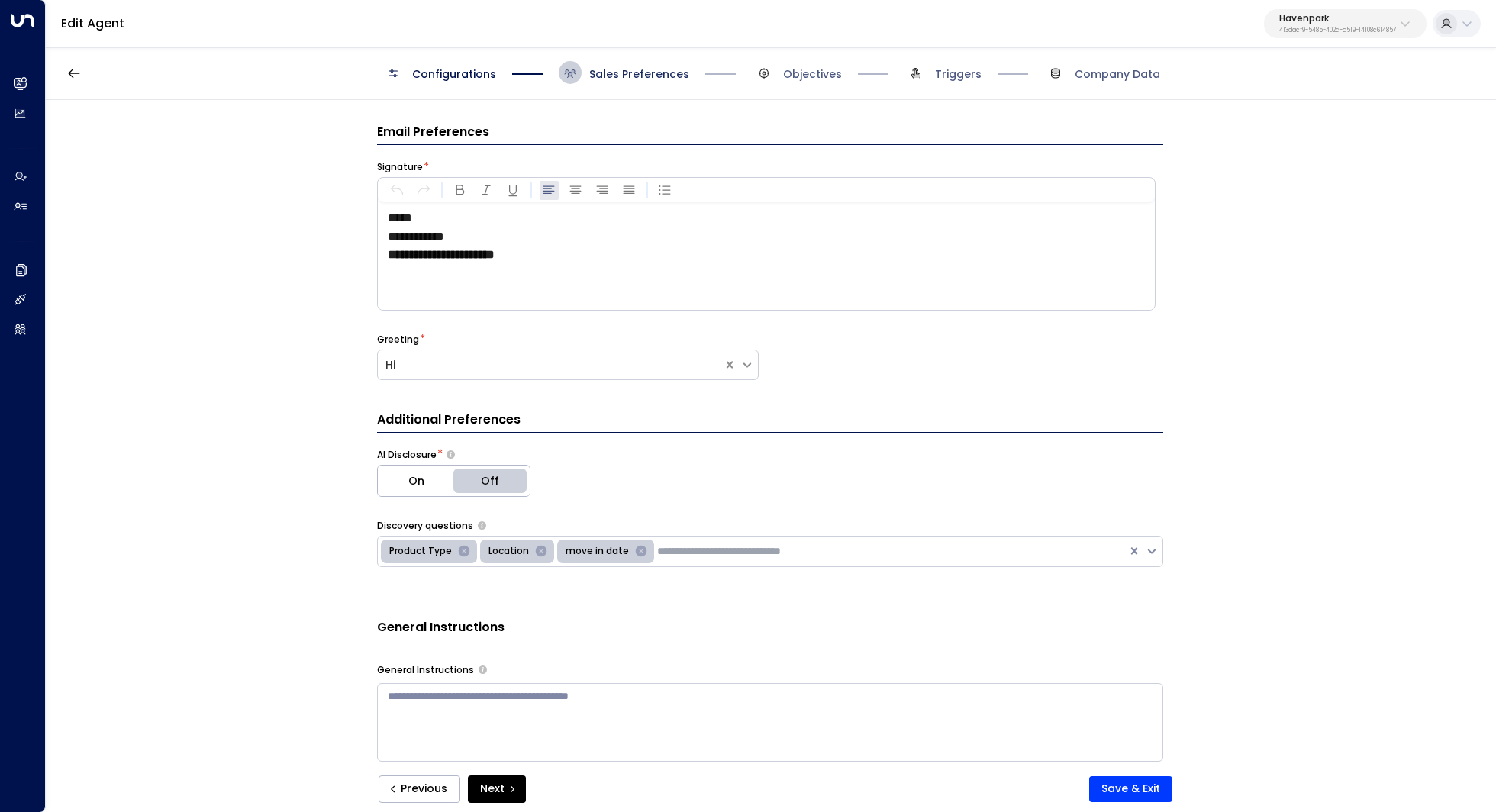
click at [625, 75] on span "Sales Preferences" at bounding box center [639, 74] width 100 height 16
click at [805, 80] on span "Objectives" at bounding box center [812, 74] width 59 height 16
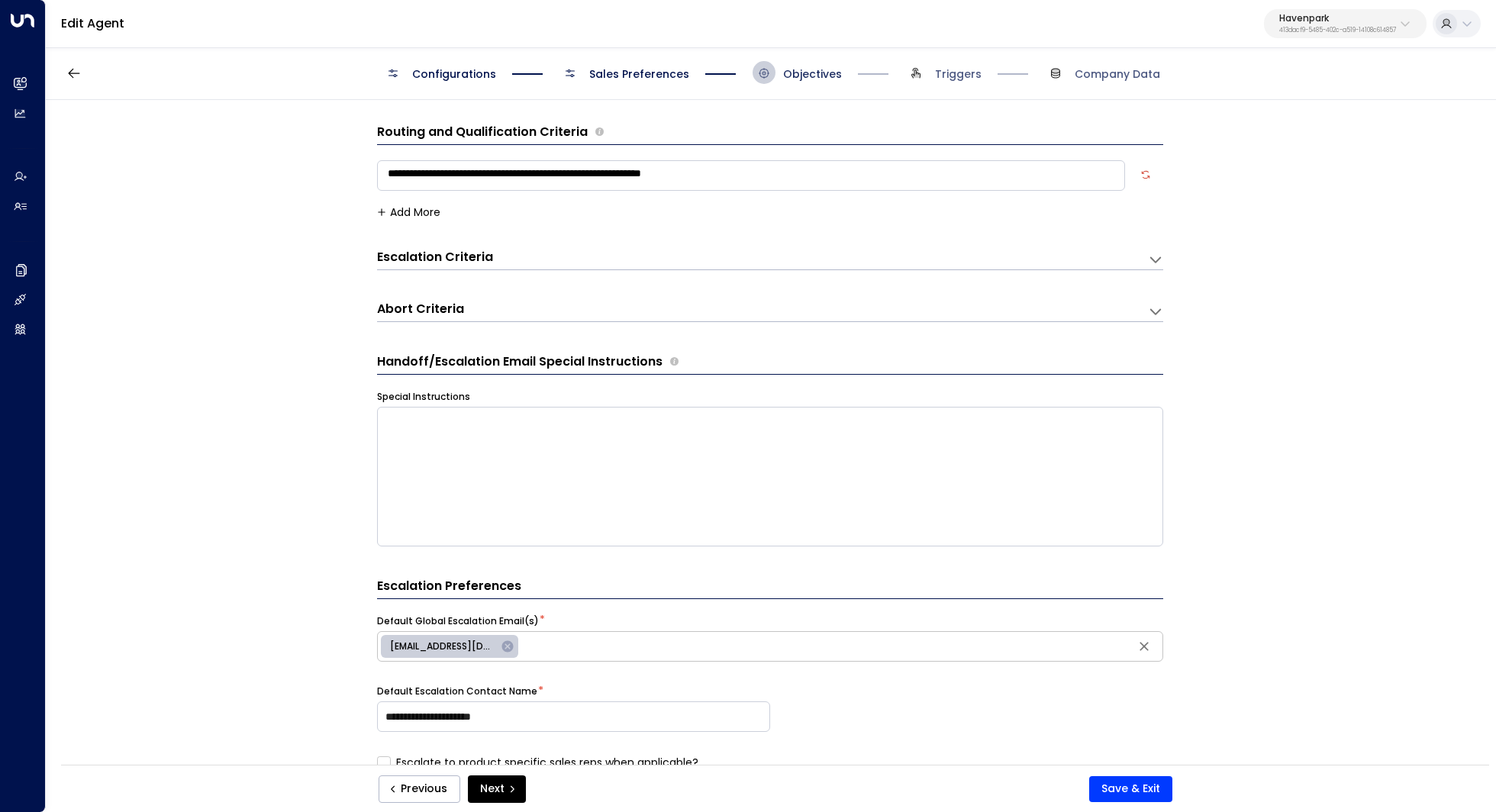
scroll to position [23, 0]
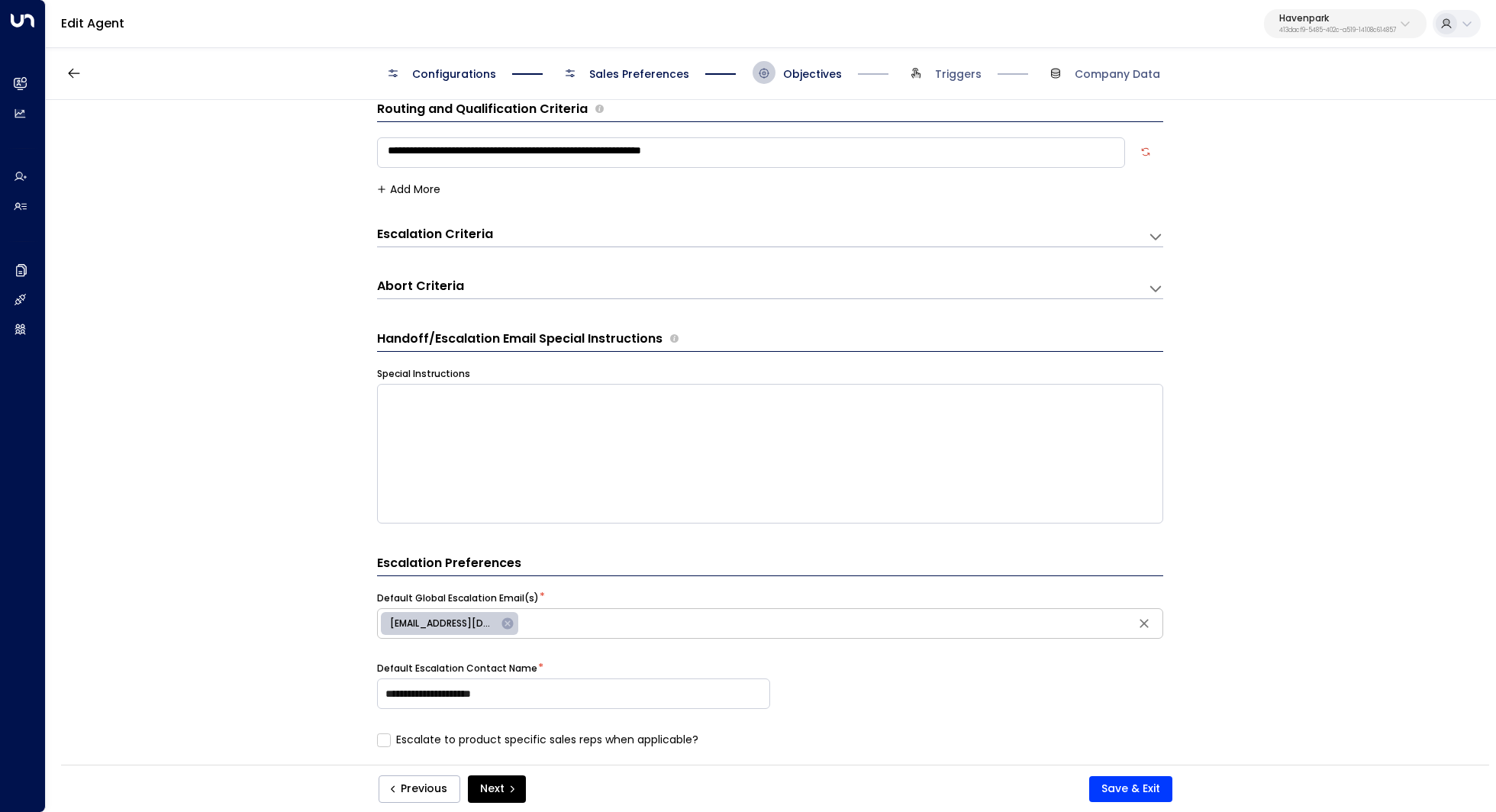
click at [1157, 237] on icon at bounding box center [1155, 236] width 16 height 16
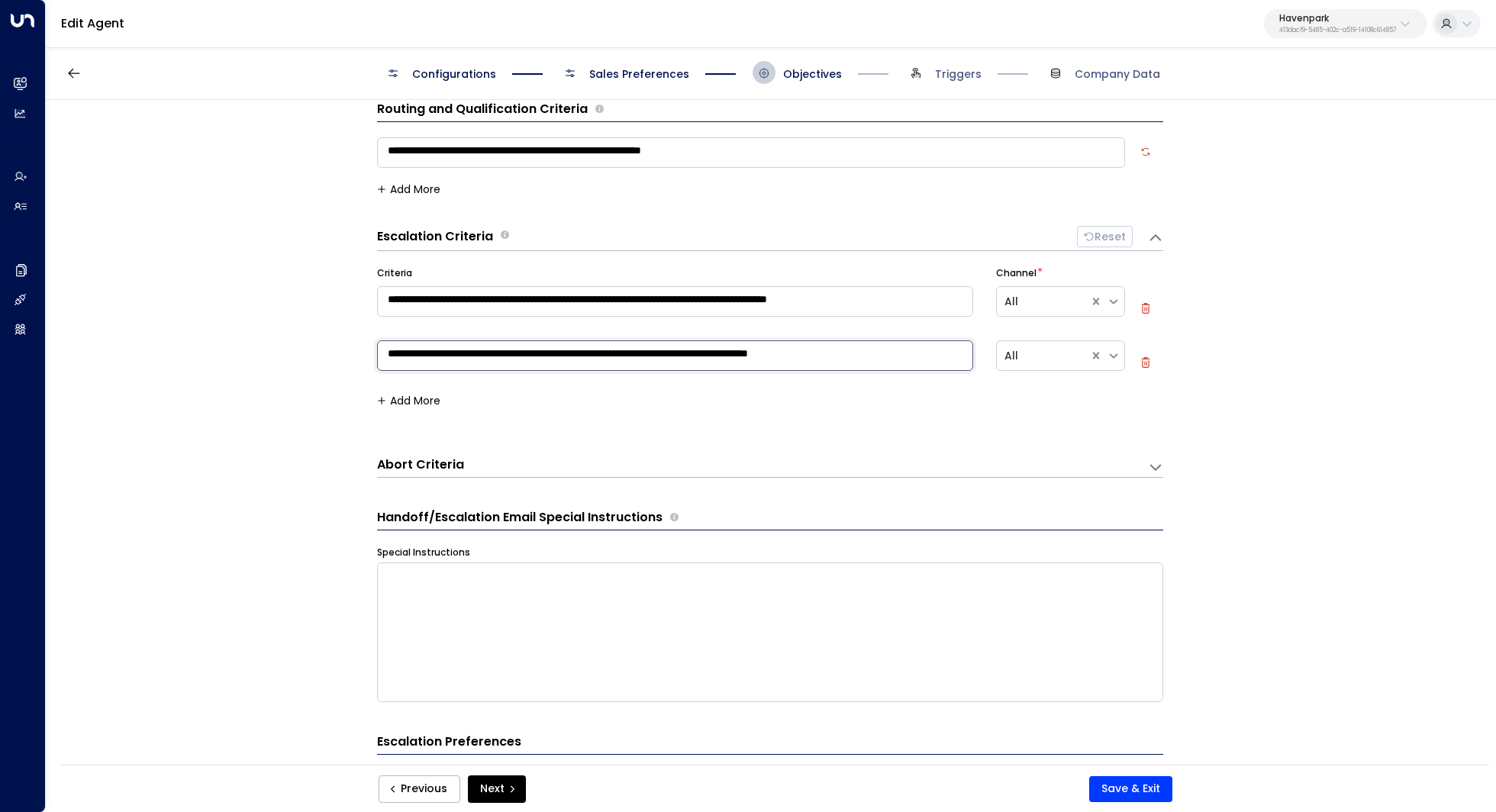
drag, startPoint x: 583, startPoint y: 347, endPoint x: 620, endPoint y: 347, distance: 37.0
click at [616, 347] on textarea "**********" at bounding box center [675, 355] width 596 height 30
click at [620, 347] on textarea "**********" at bounding box center [675, 355] width 596 height 30
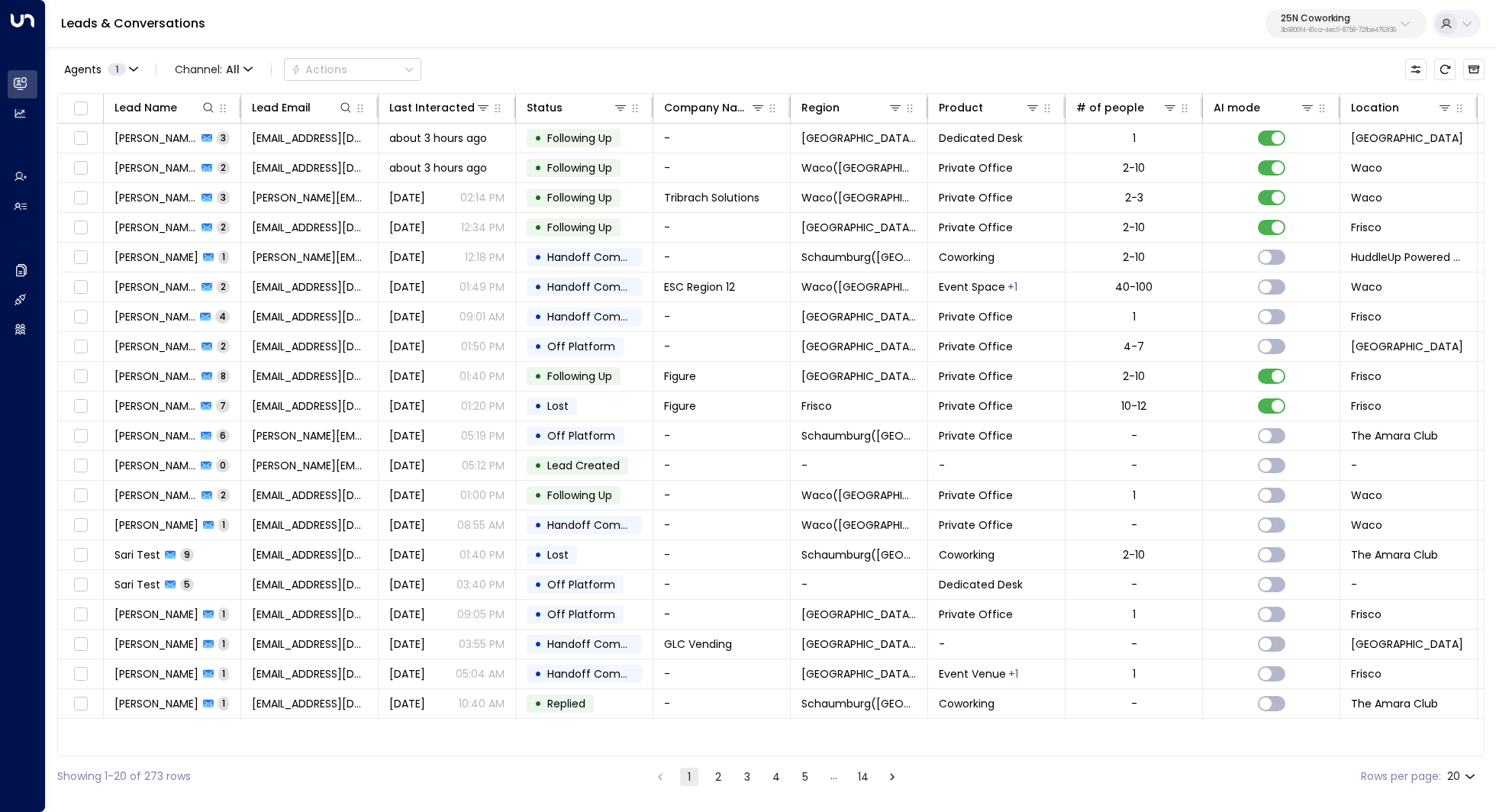
click at [1370, 16] on p "25N Coworking" at bounding box center [1338, 18] width 115 height 9
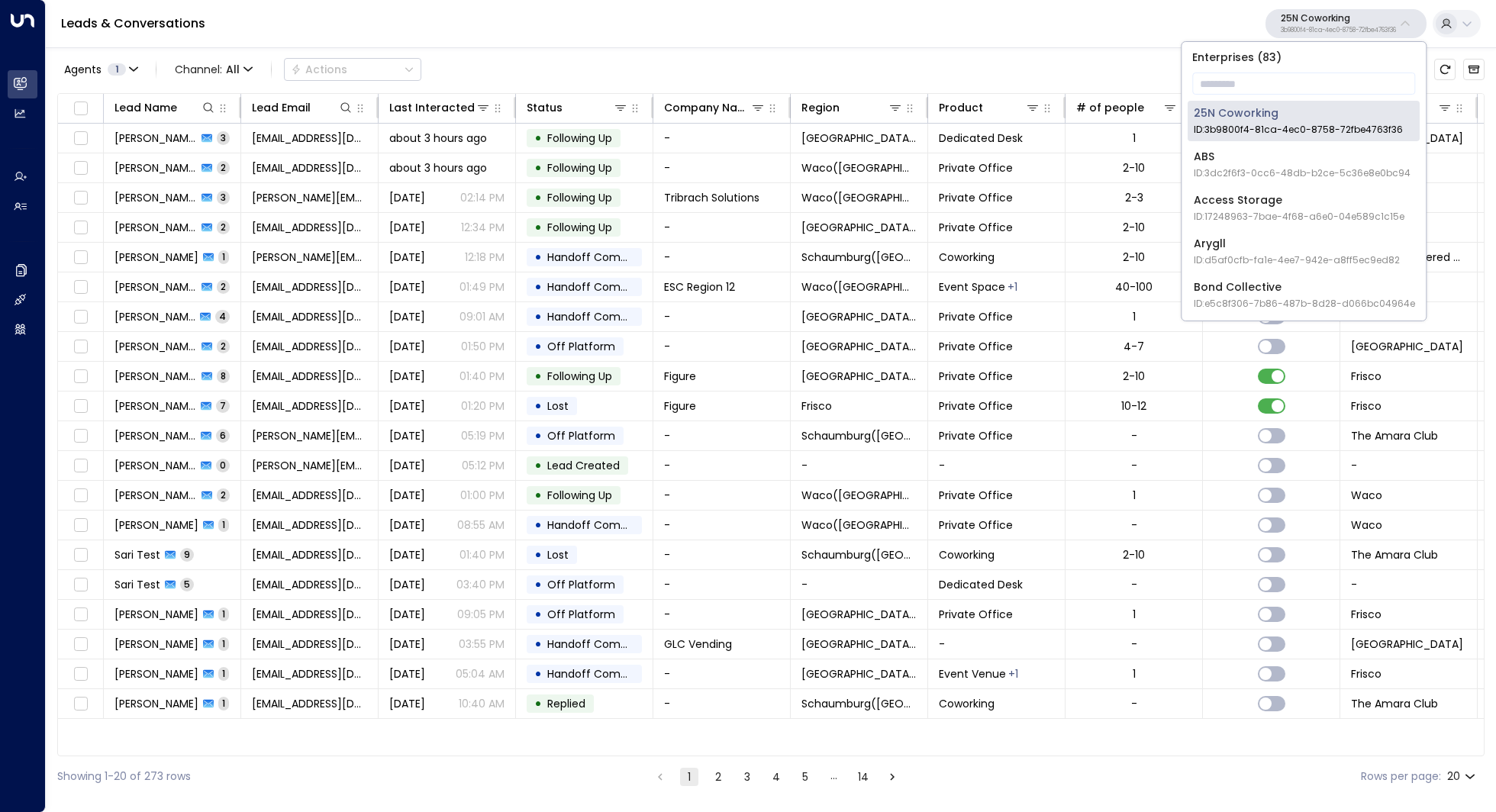
click at [1370, 16] on p "25N Coworking" at bounding box center [1338, 18] width 115 height 9
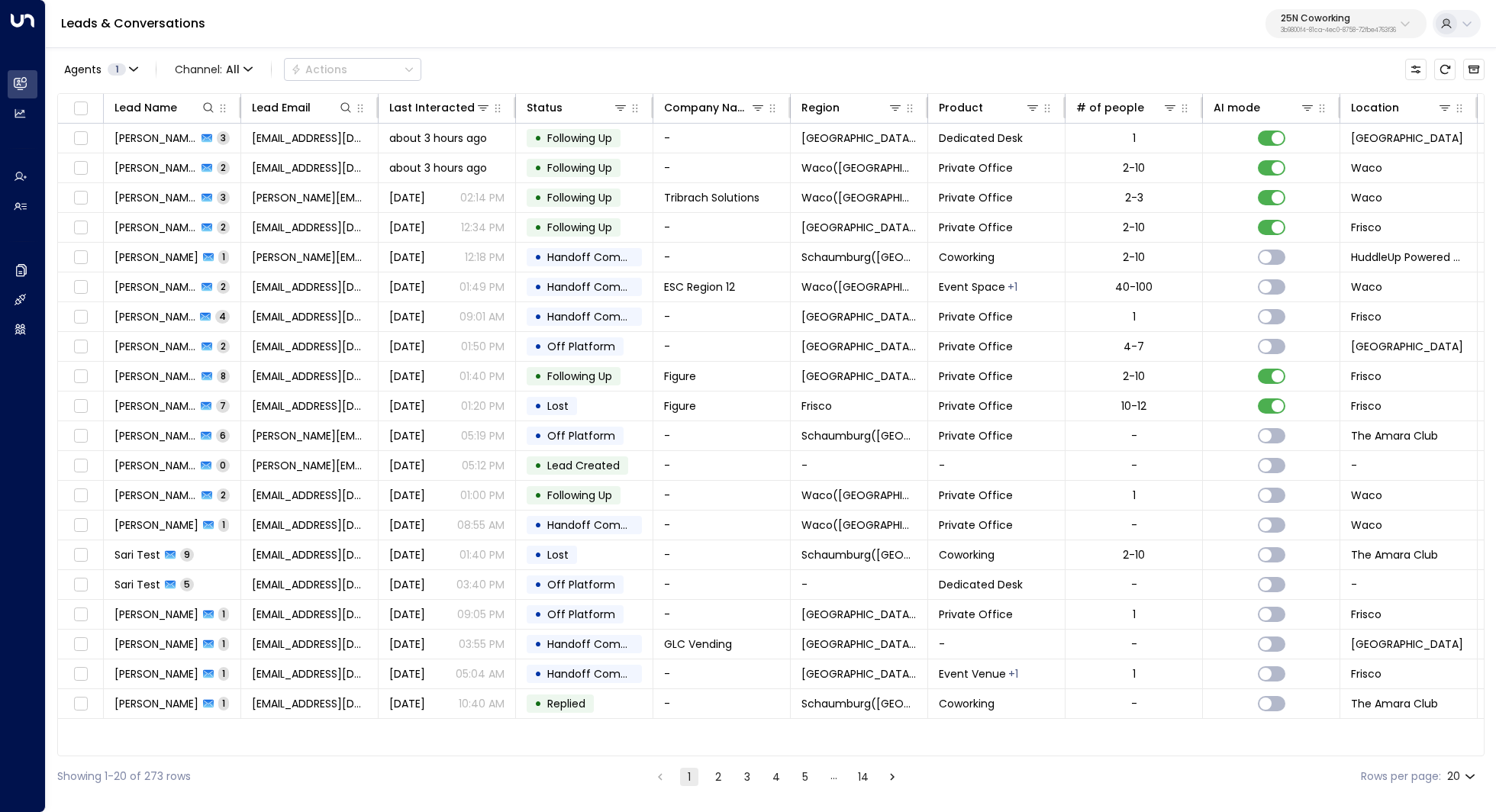
click at [1370, 16] on p "25N Coworking" at bounding box center [1338, 18] width 115 height 9
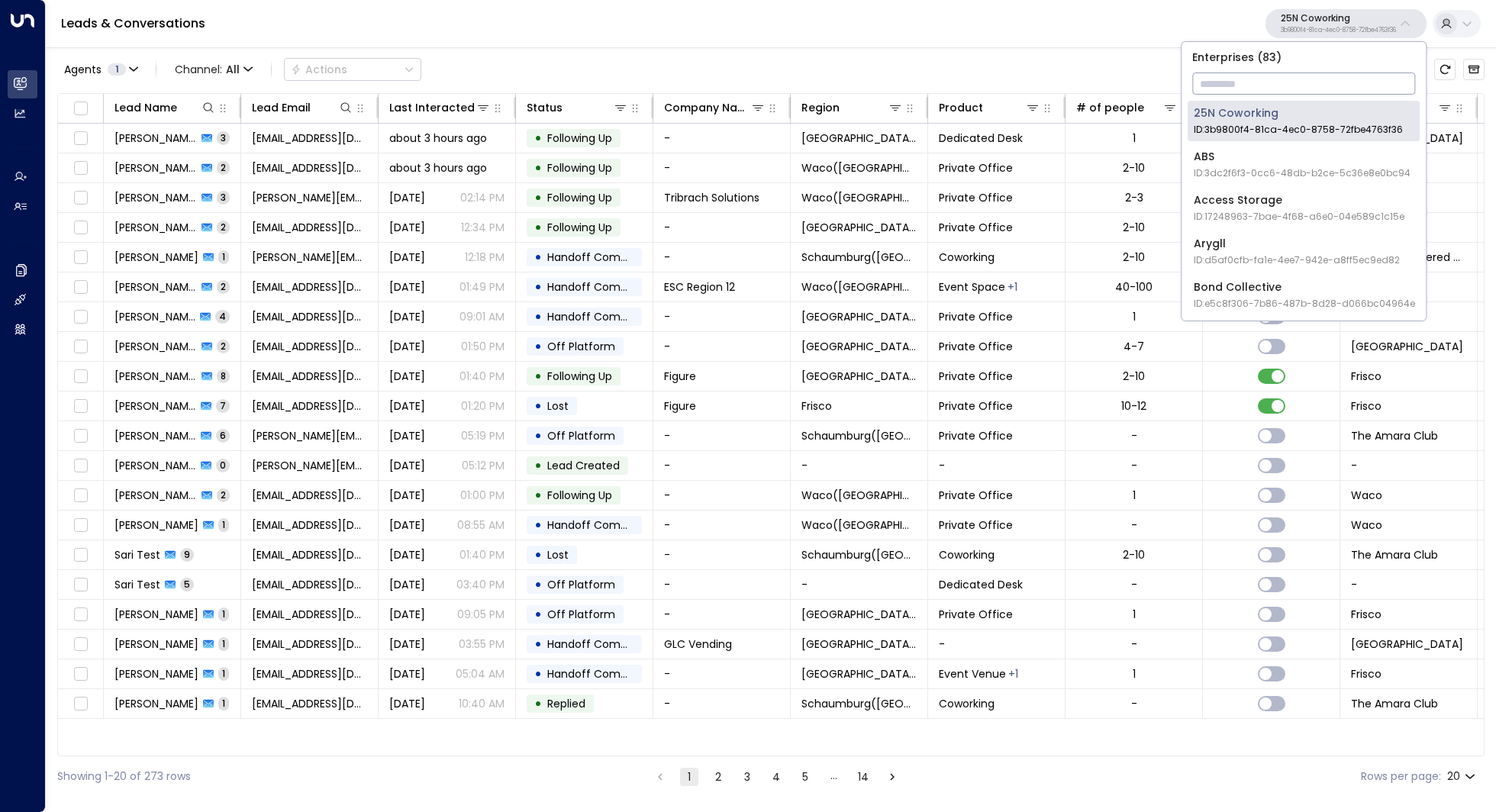
click at [1293, 75] on input "text" at bounding box center [1303, 84] width 223 height 28
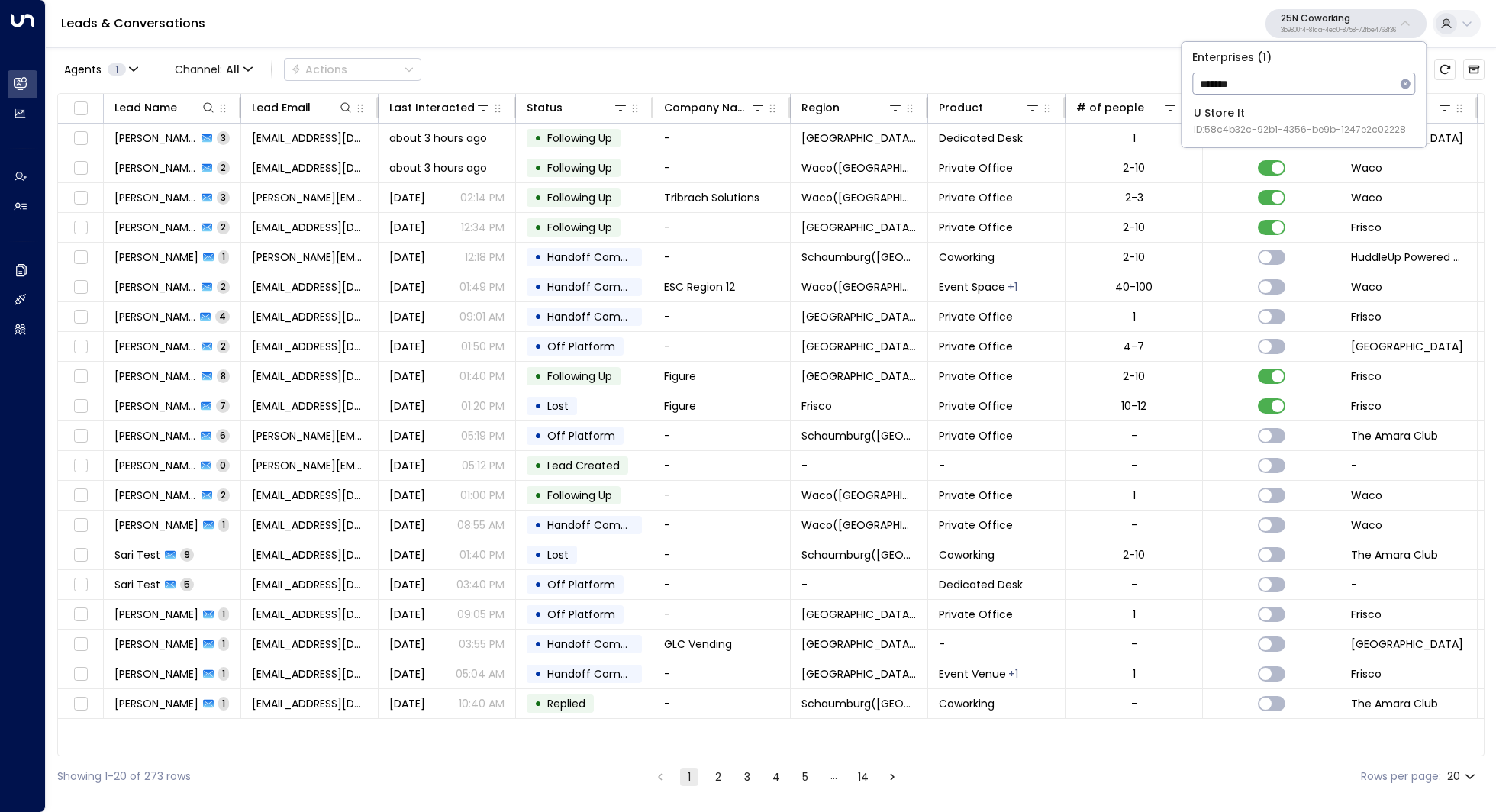
type input "*******"
click at [1265, 115] on div "U Store It ID: 58c4b32c-92b1-4356-be9b-1247e2c02228" at bounding box center [1300, 121] width 212 height 31
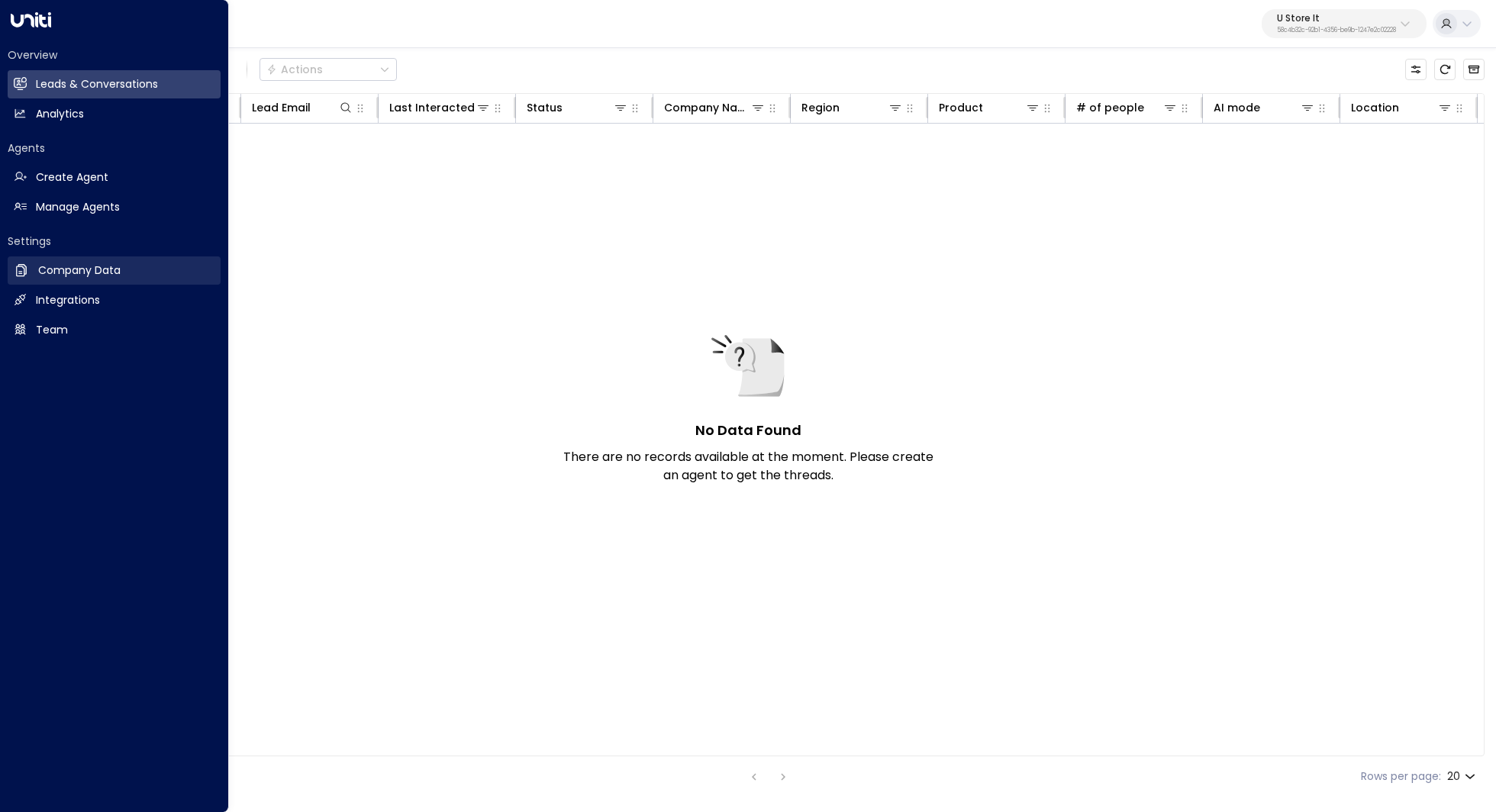
click at [81, 271] on h2 "Company Data" at bounding box center [79, 271] width 82 height 16
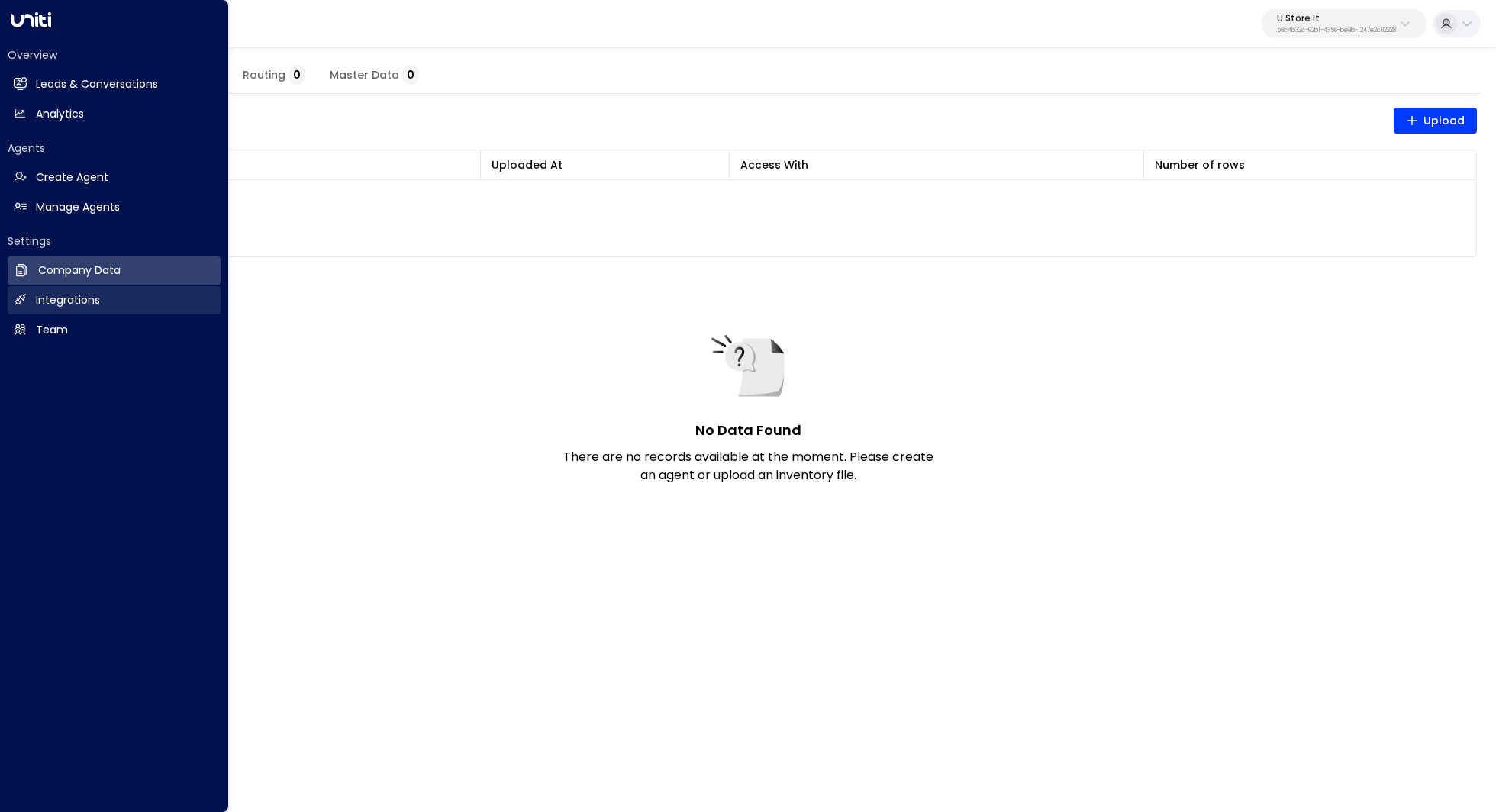
click at [94, 303] on h2 "Integrations" at bounding box center [68, 300] width 64 height 16
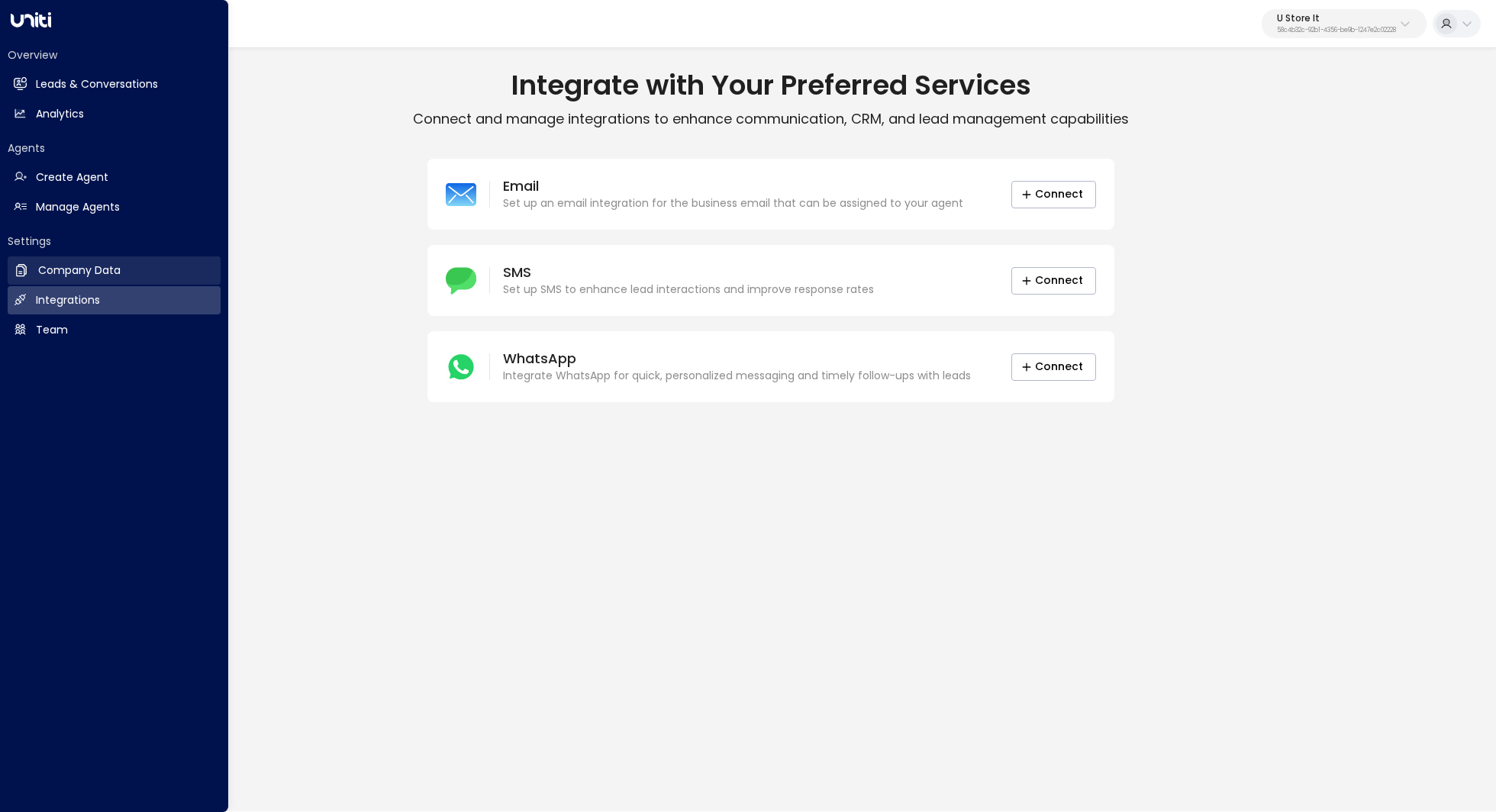
click at [81, 273] on h2 "Company Data" at bounding box center [79, 271] width 82 height 16
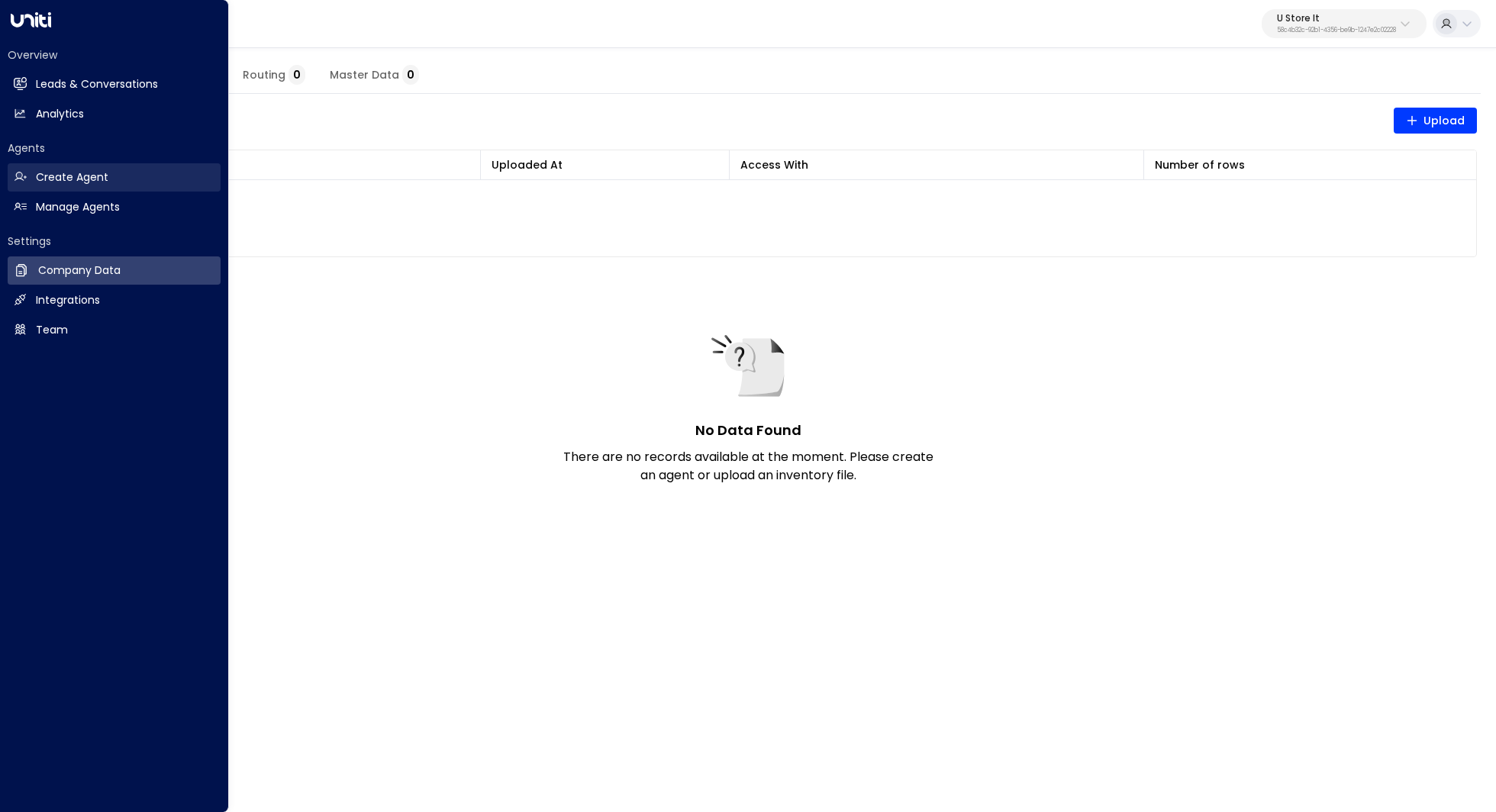
click at [111, 175] on link "Create Agent Create Agent" at bounding box center [113, 177] width 213 height 28
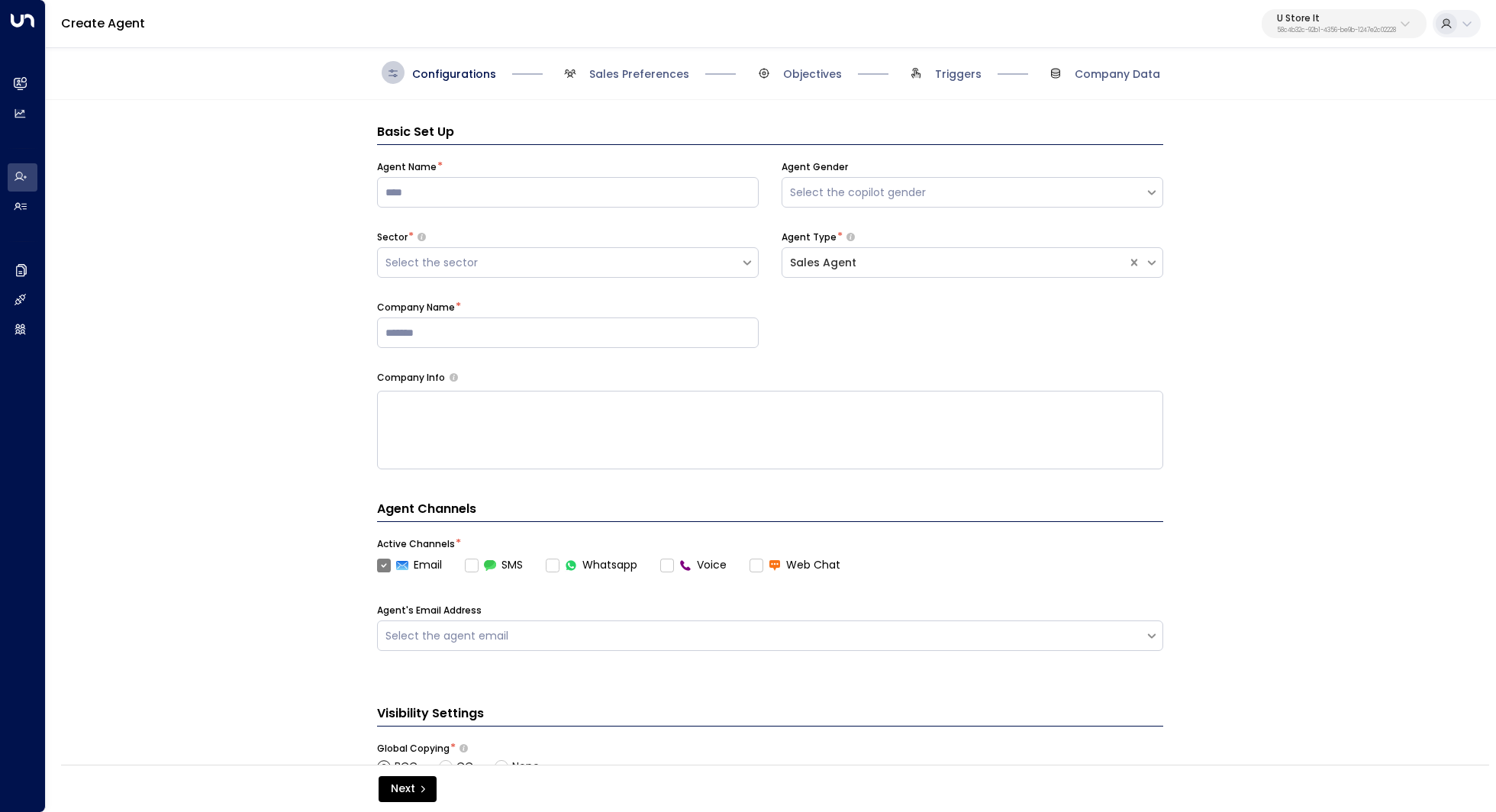
scroll to position [23, 0]
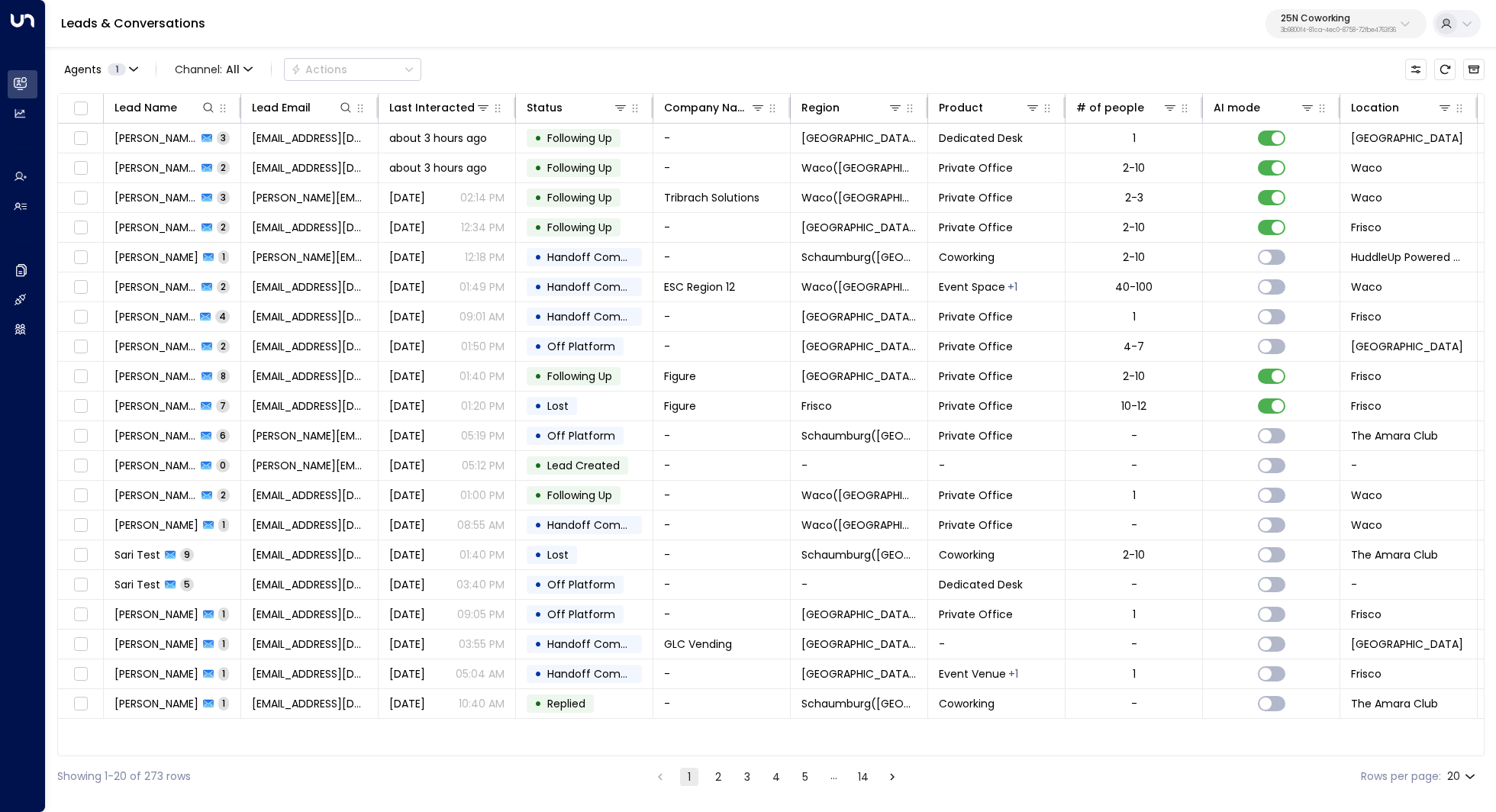
click at [1333, 28] on p "3b9800f4-81ca-4ec0-8758-72fbe4763f36" at bounding box center [1338, 30] width 115 height 6
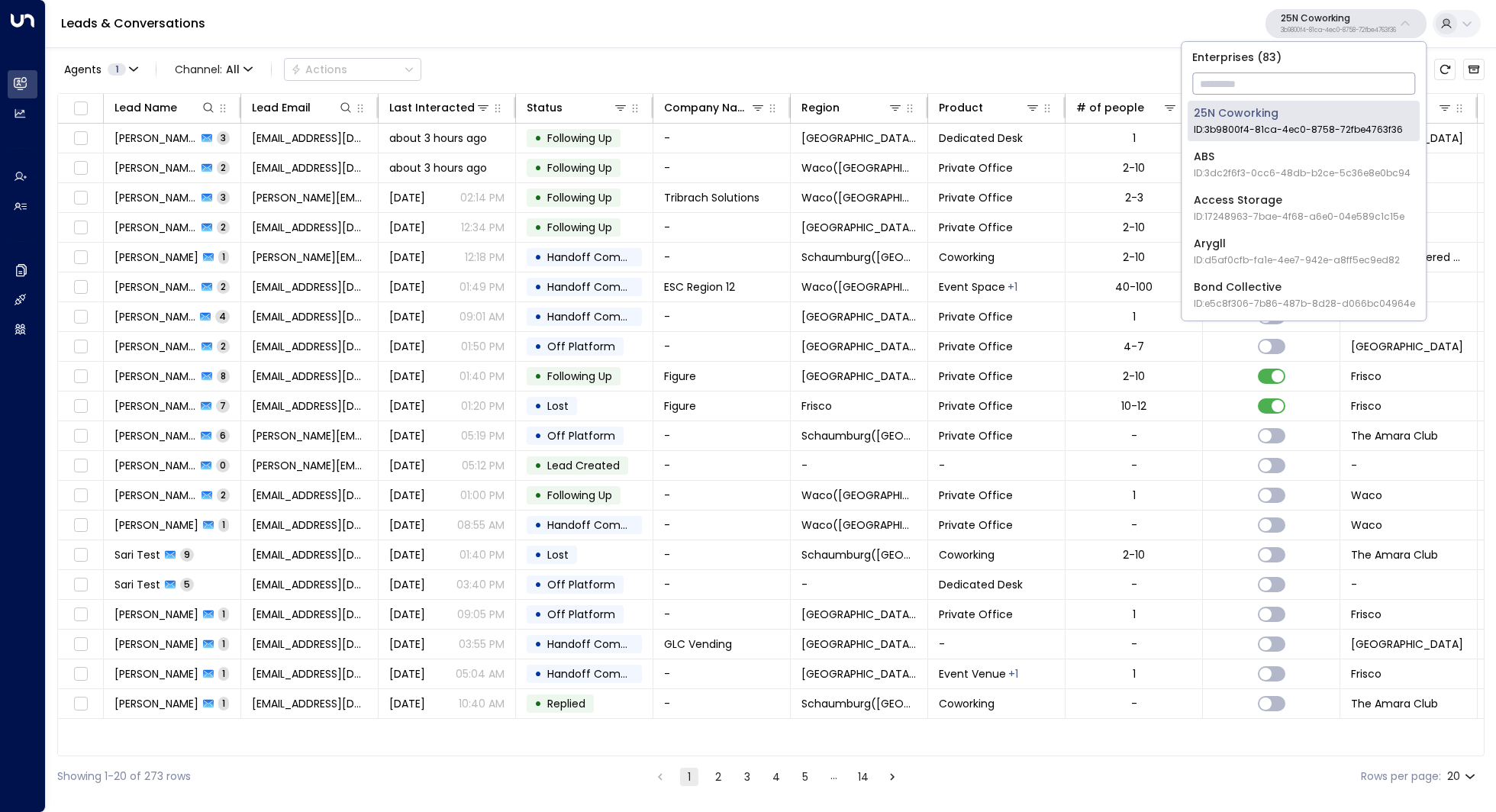
click at [1262, 80] on input "text" at bounding box center [1303, 84] width 223 height 28
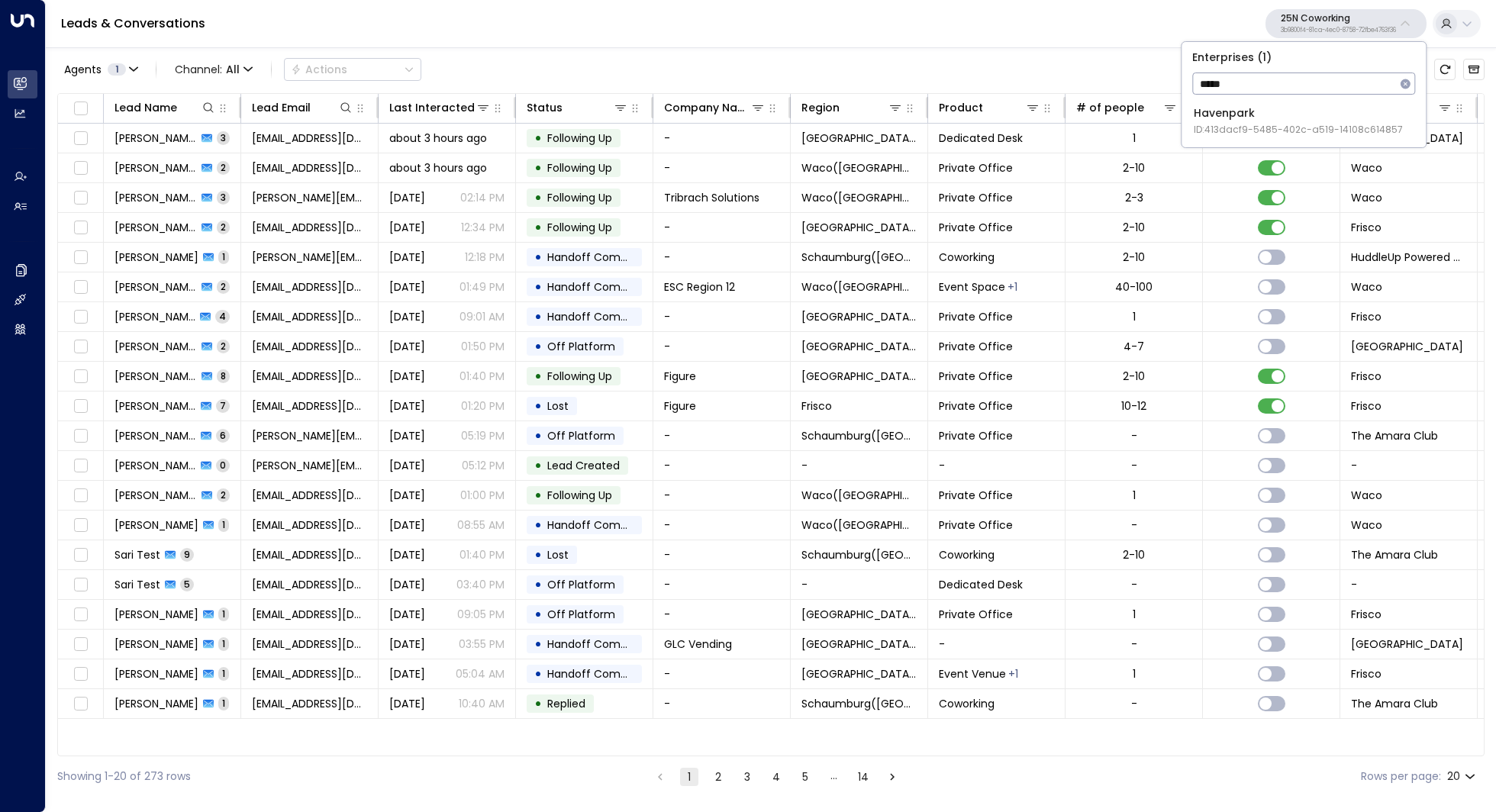
type input "*****"
click at [1260, 128] on span "ID: 413dacf9-5485-402c-a519-14108c614857" at bounding box center [1298, 130] width 209 height 14
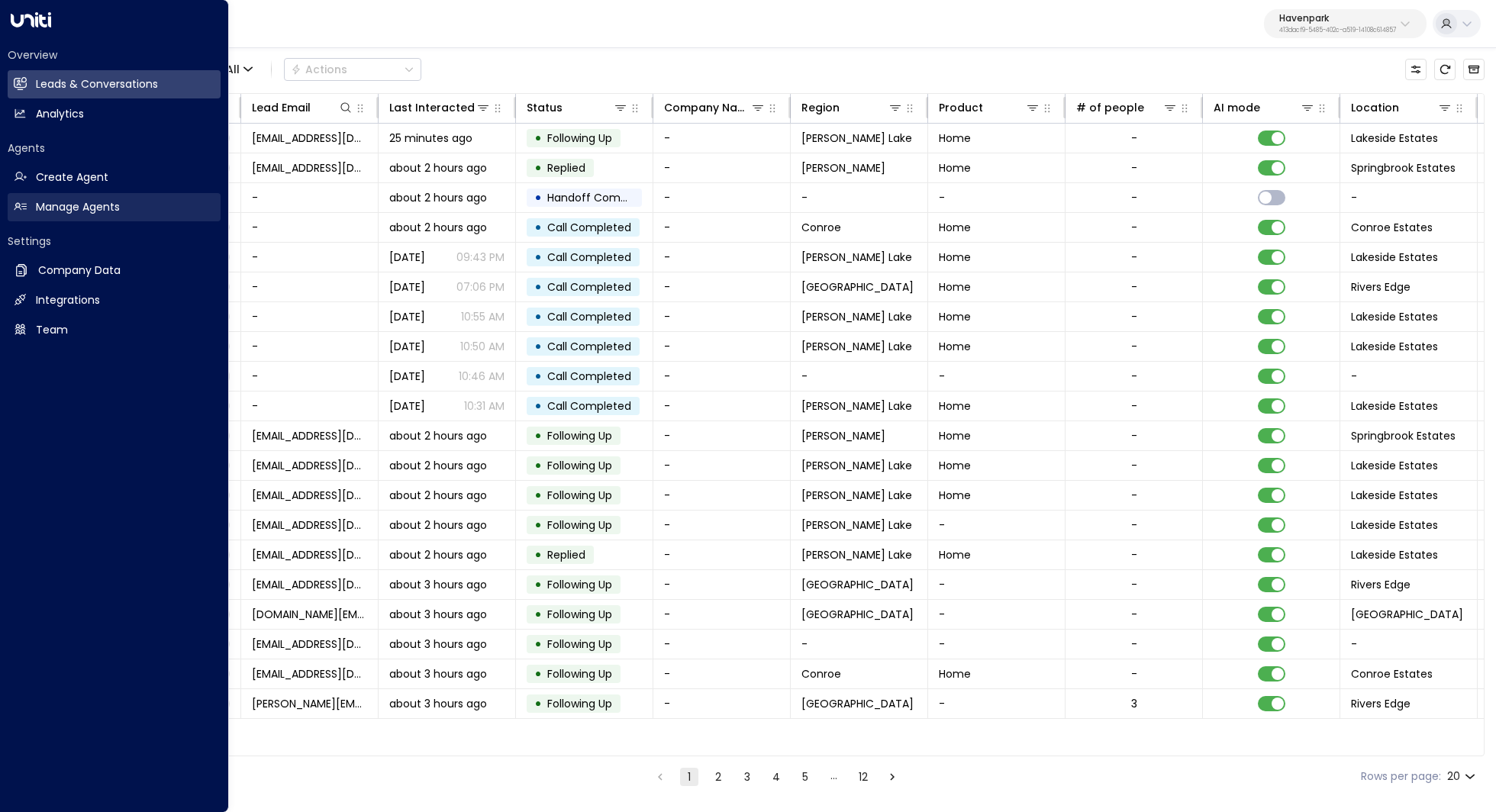
click at [124, 210] on link "Manage Agents Manage Agents" at bounding box center [113, 207] width 213 height 28
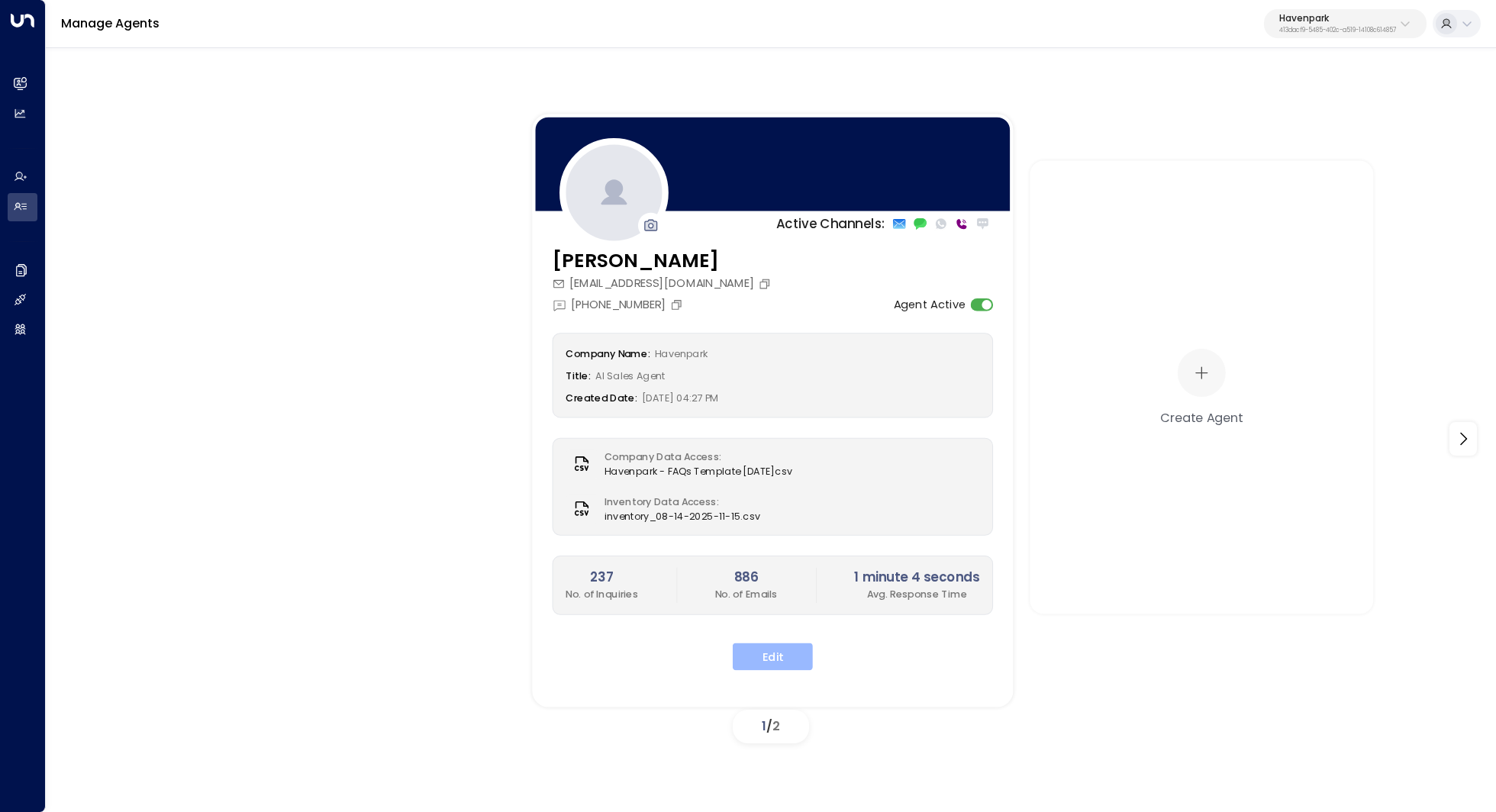
click at [789, 654] on button "Edit" at bounding box center [773, 655] width 81 height 27
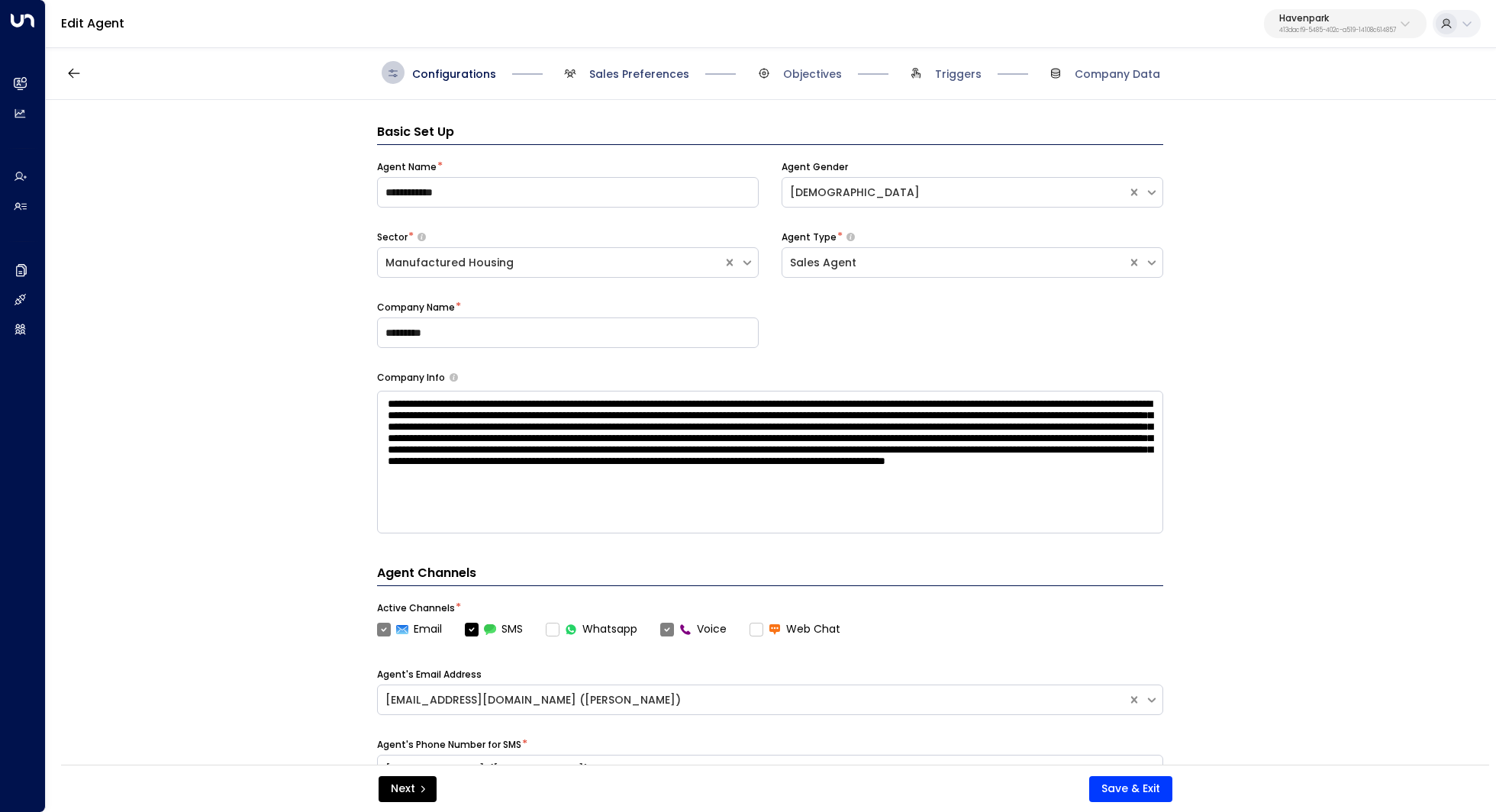
click at [661, 76] on span "Sales Preferences" at bounding box center [639, 74] width 100 height 16
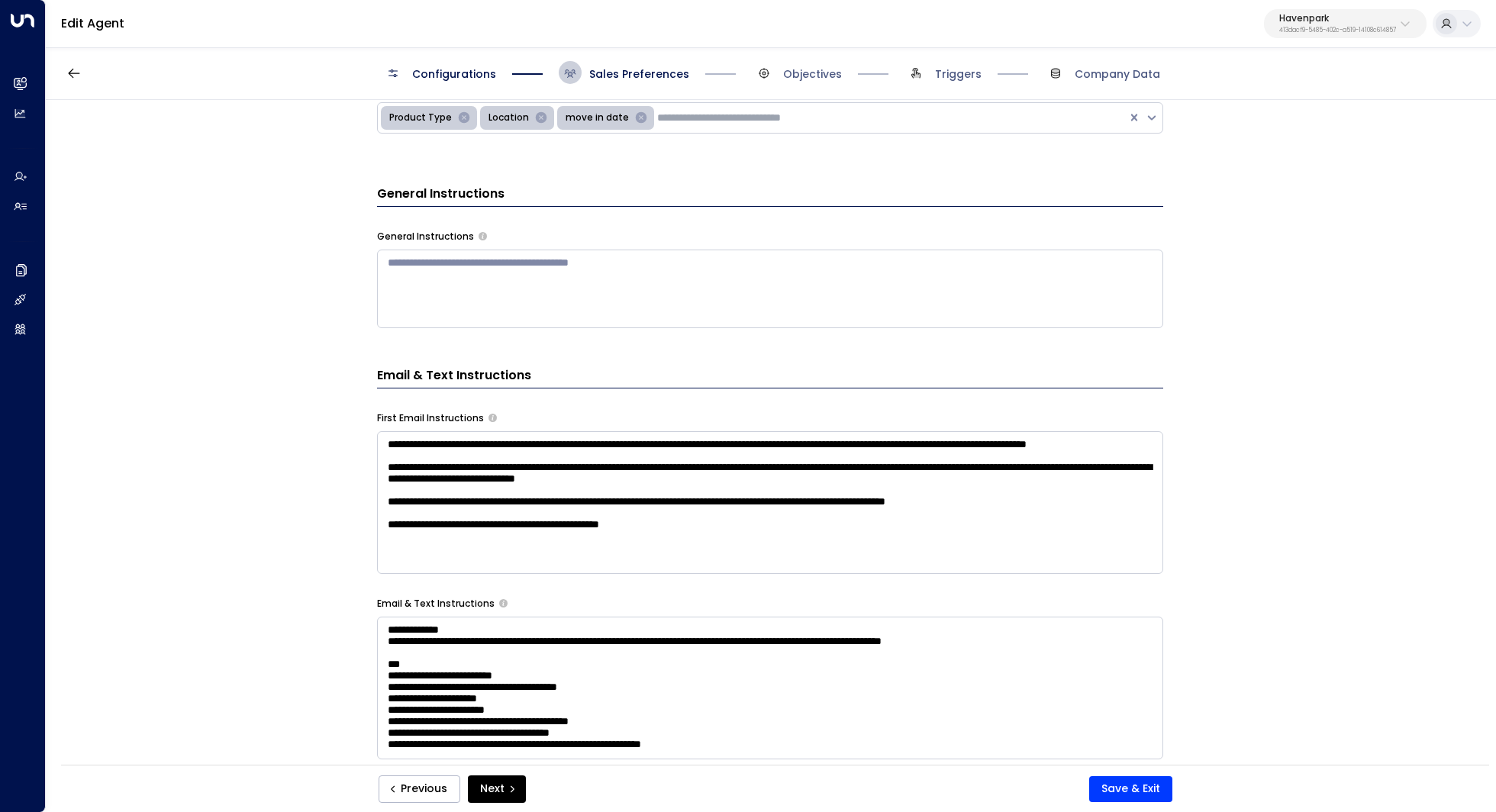
scroll to position [502, 0]
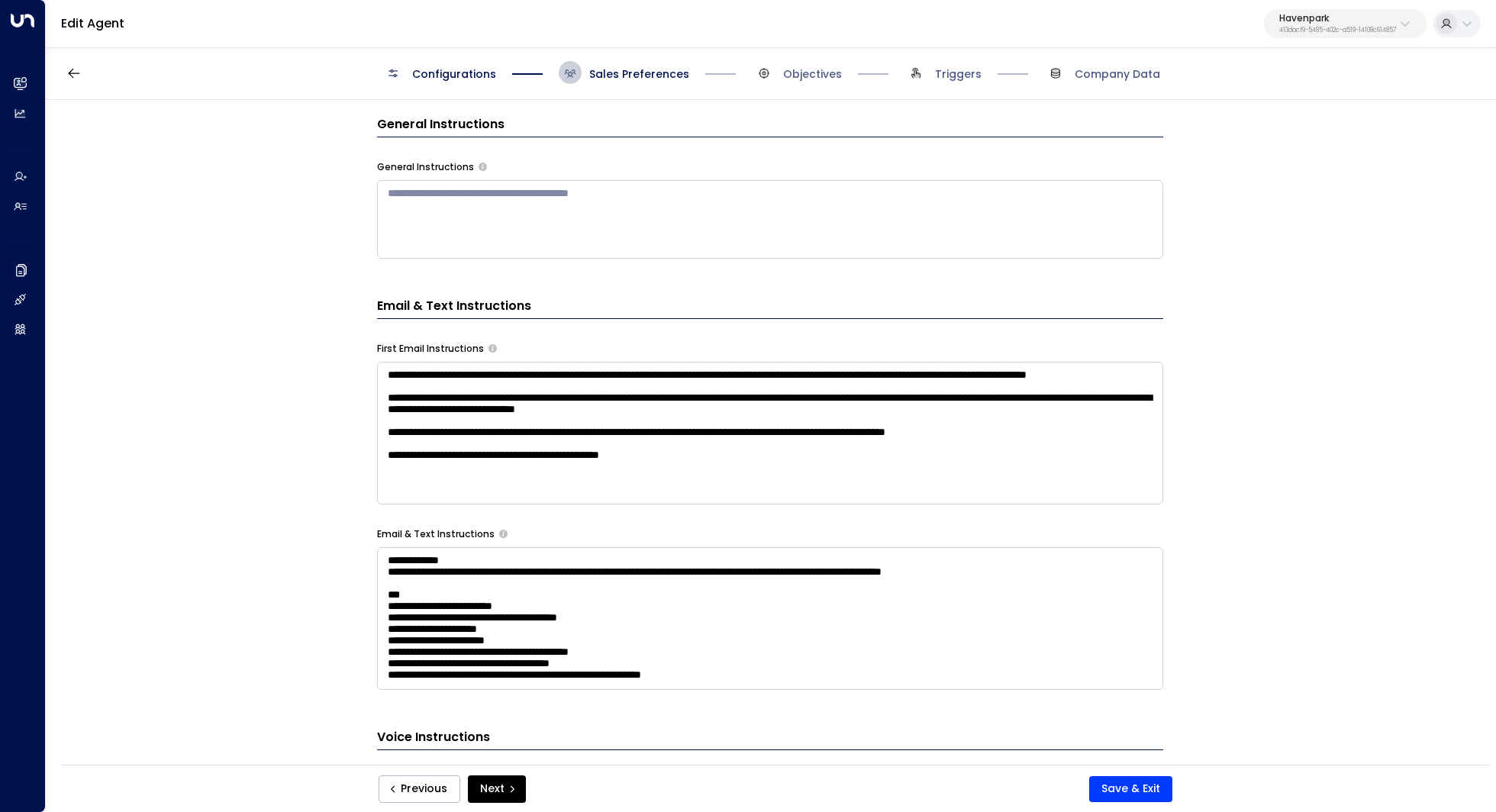
click at [808, 218] on textarea at bounding box center [770, 219] width 786 height 79
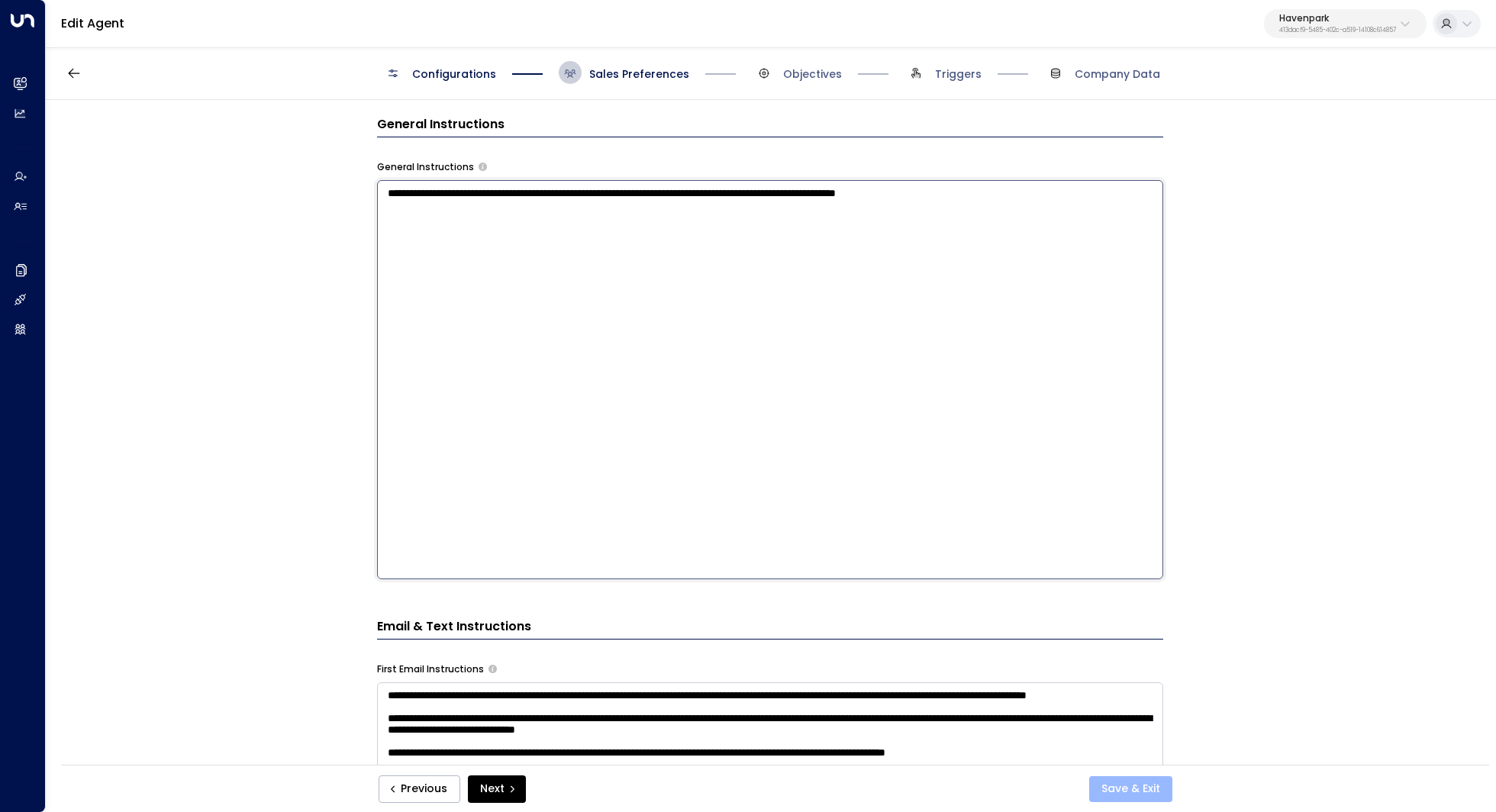
type textarea "**********"
click at [1125, 792] on button "Save & Exit" at bounding box center [1130, 789] width 83 height 26
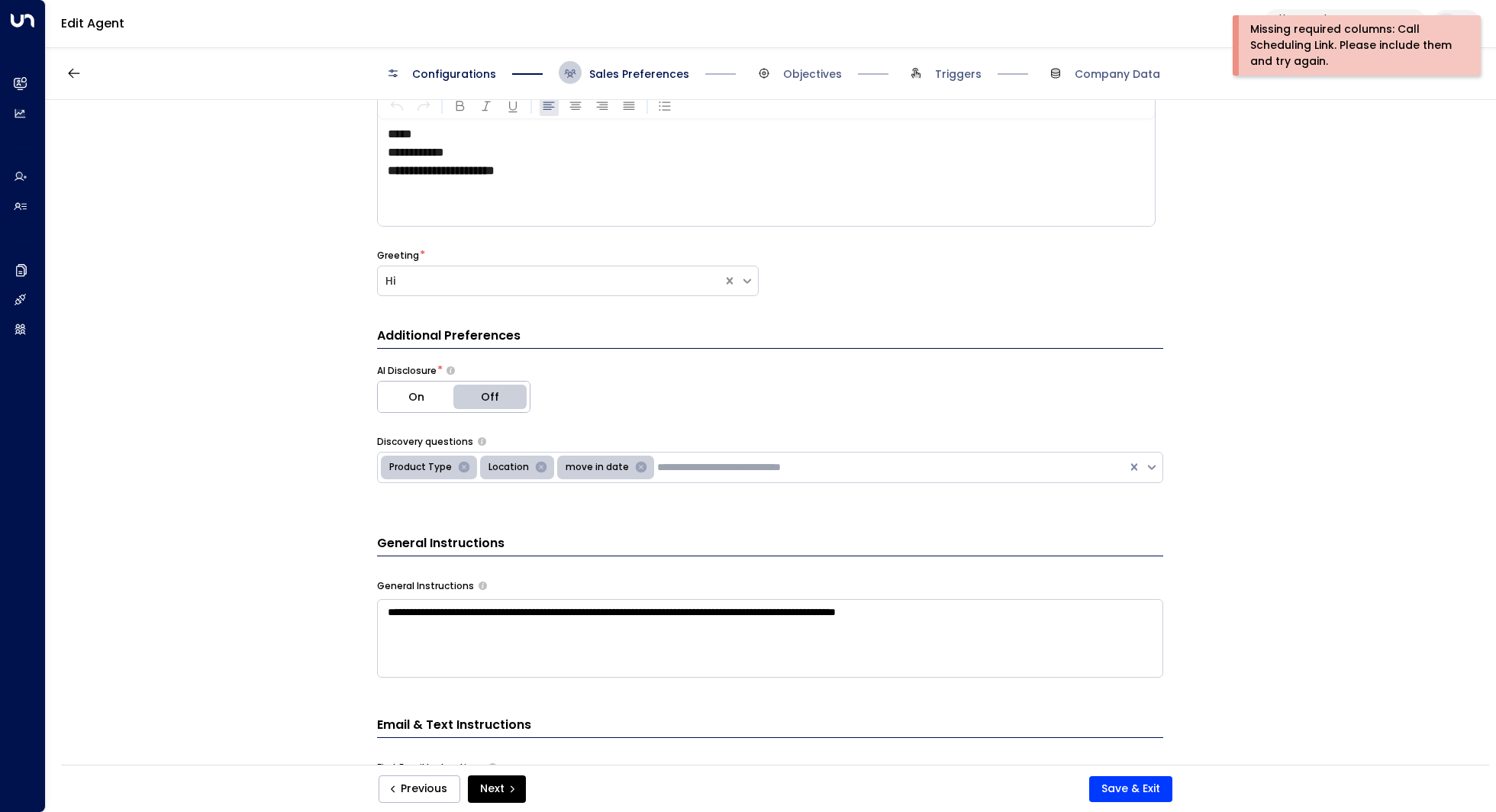
scroll to position [0, 0]
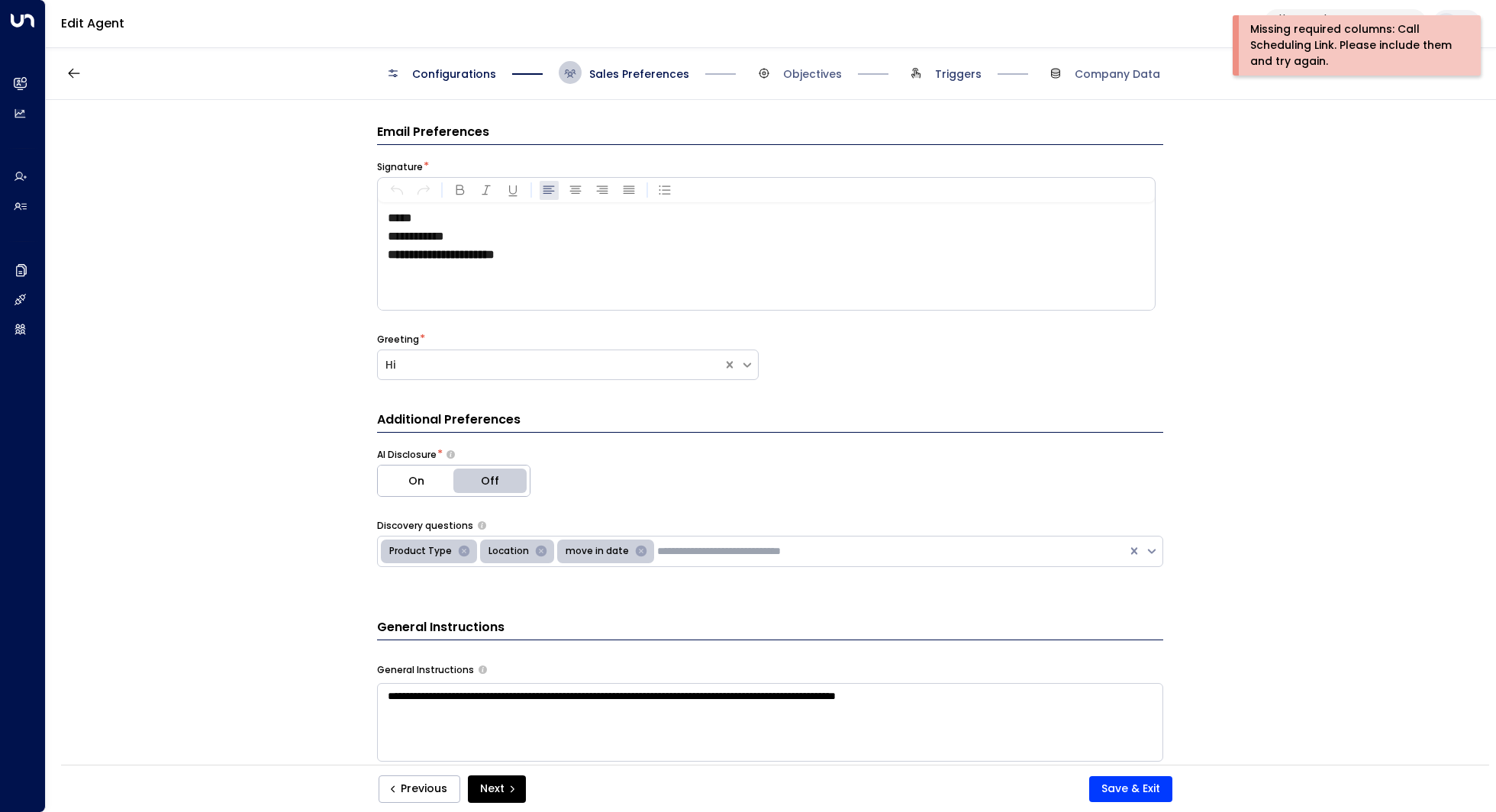
click at [974, 68] on span "Triggers" at bounding box center [958, 74] width 47 height 16
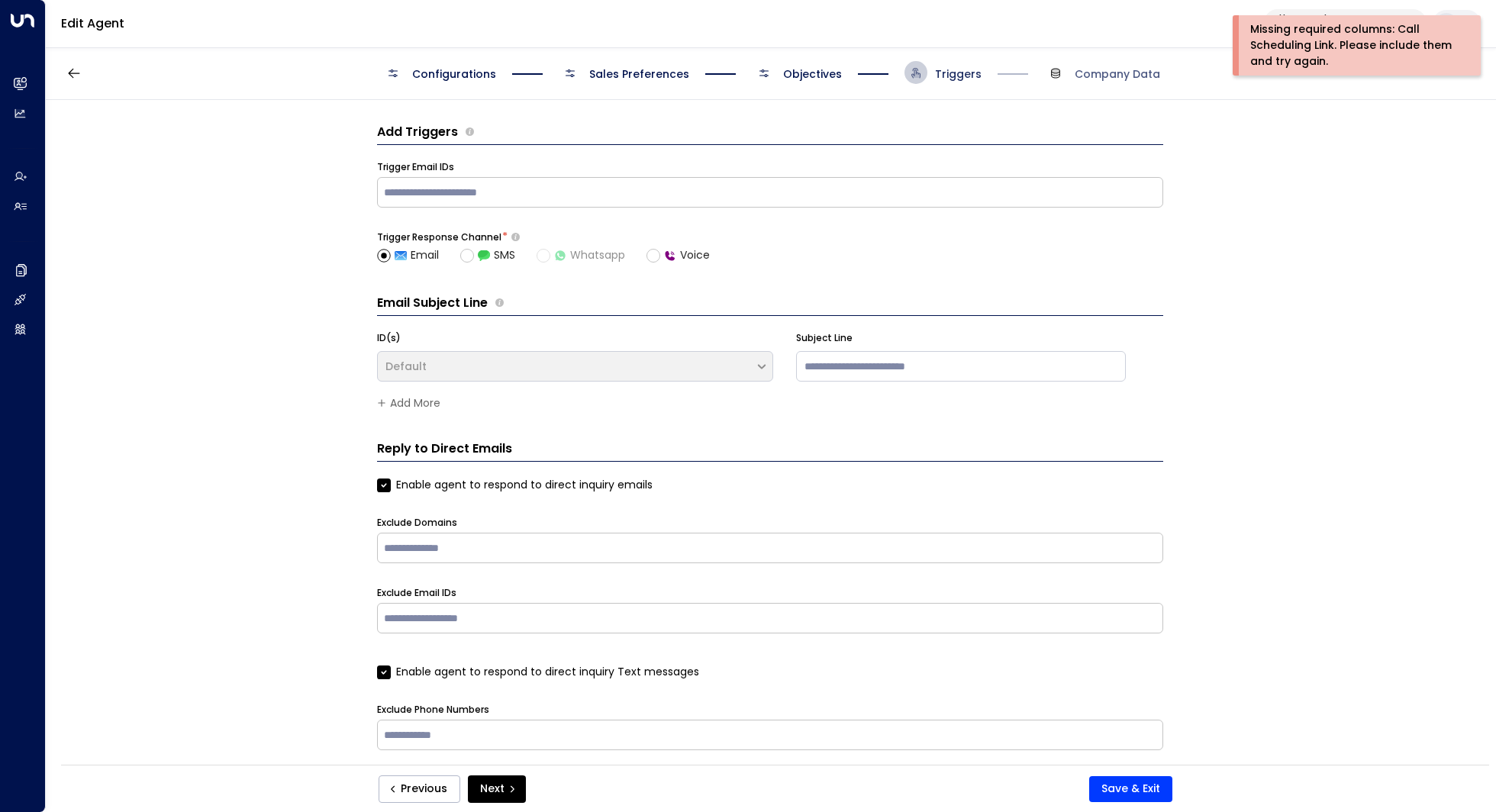
scroll to position [12, 0]
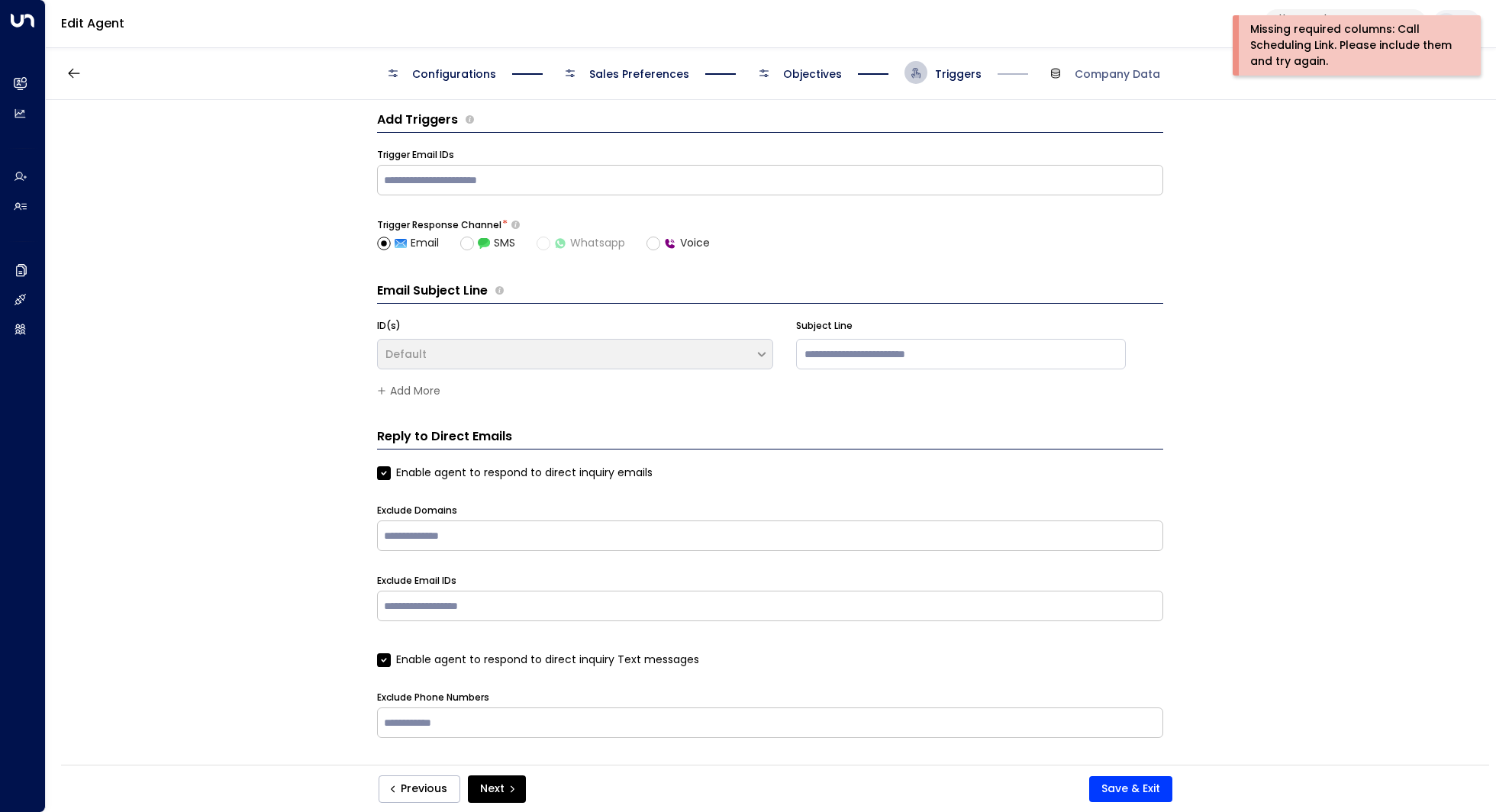
click at [809, 68] on span "Objectives" at bounding box center [812, 74] width 59 height 16
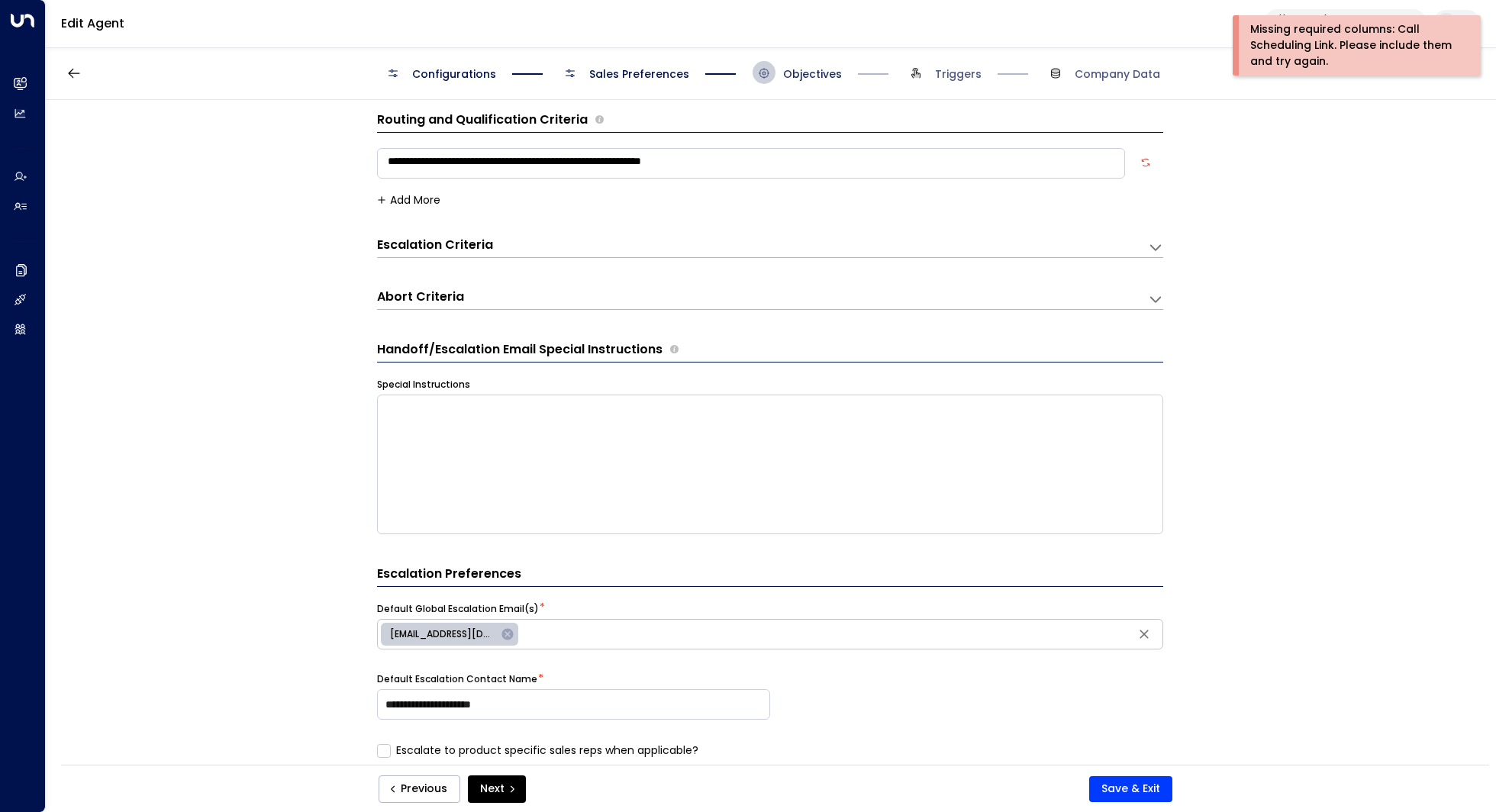
scroll to position [23, 0]
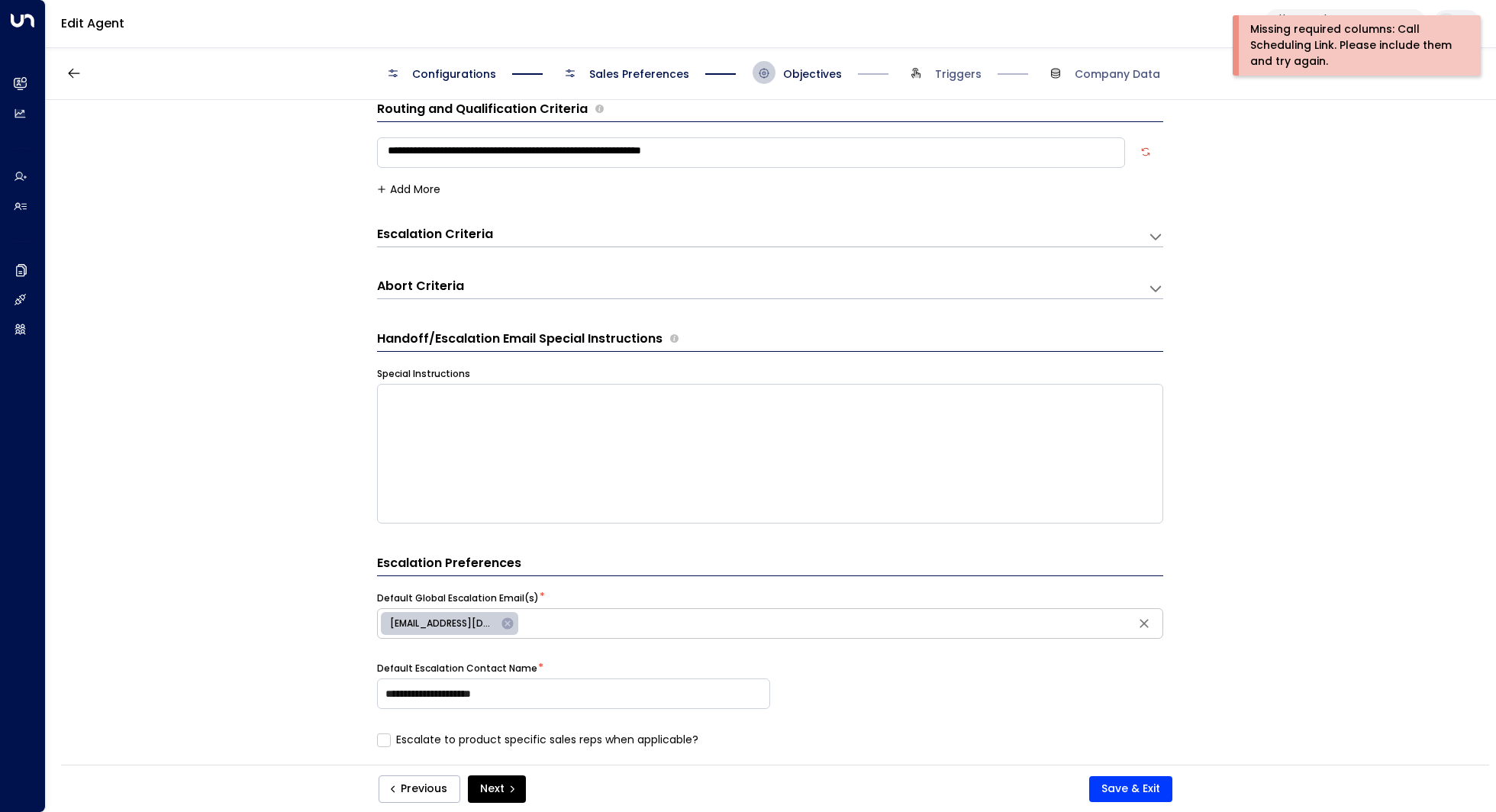
click at [632, 76] on span "Sales Preferences" at bounding box center [639, 74] width 100 height 16
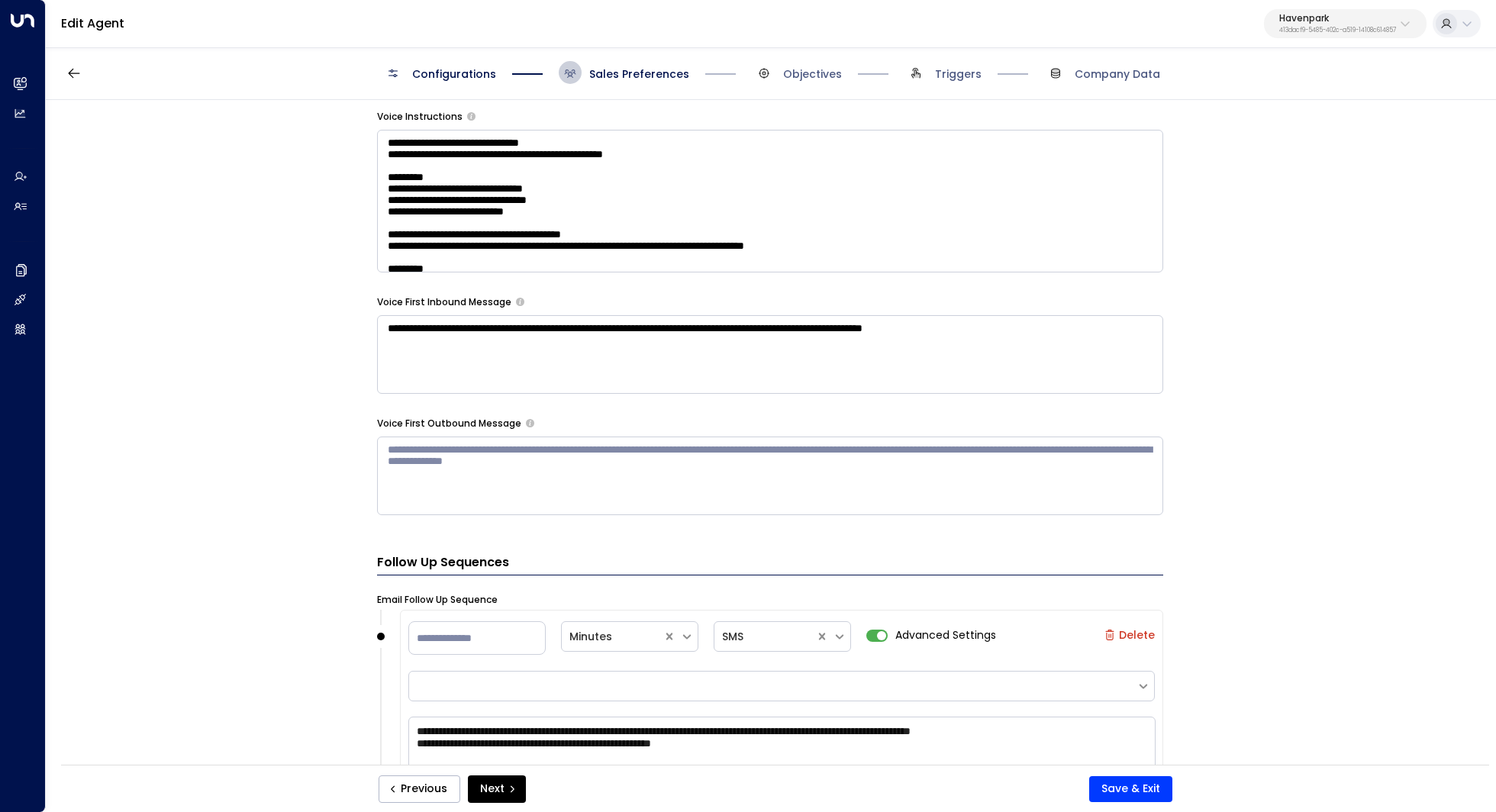
scroll to position [1190, 0]
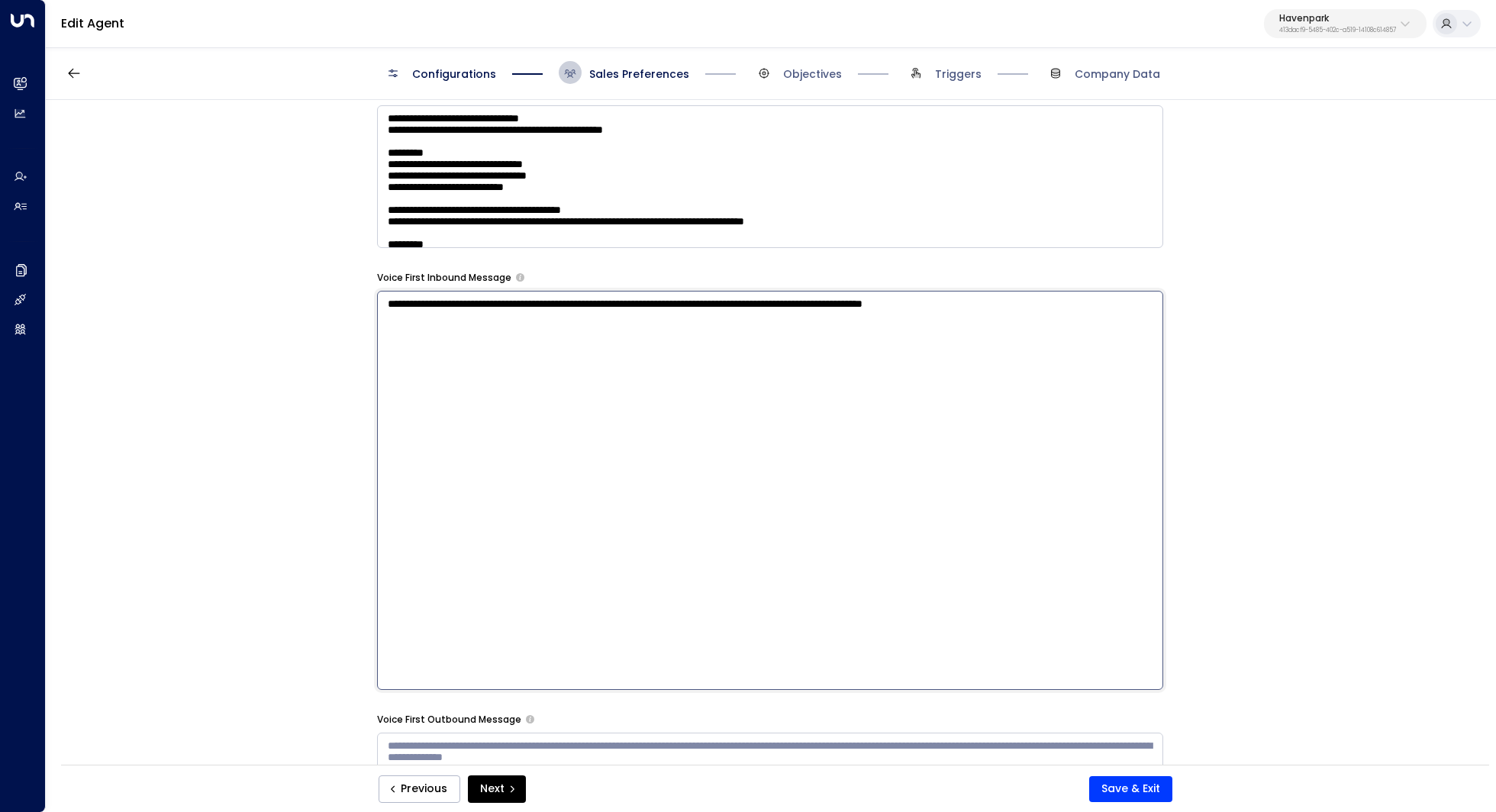
click at [622, 349] on textarea "**********" at bounding box center [770, 490] width 786 height 399
drag, startPoint x: 522, startPoint y: 305, endPoint x: 568, endPoint y: 305, distance: 46.0
click at [568, 305] on textarea "**********" at bounding box center [770, 490] width 786 height 399
drag, startPoint x: 616, startPoint y: 305, endPoint x: 549, endPoint y: 303, distance: 67.0
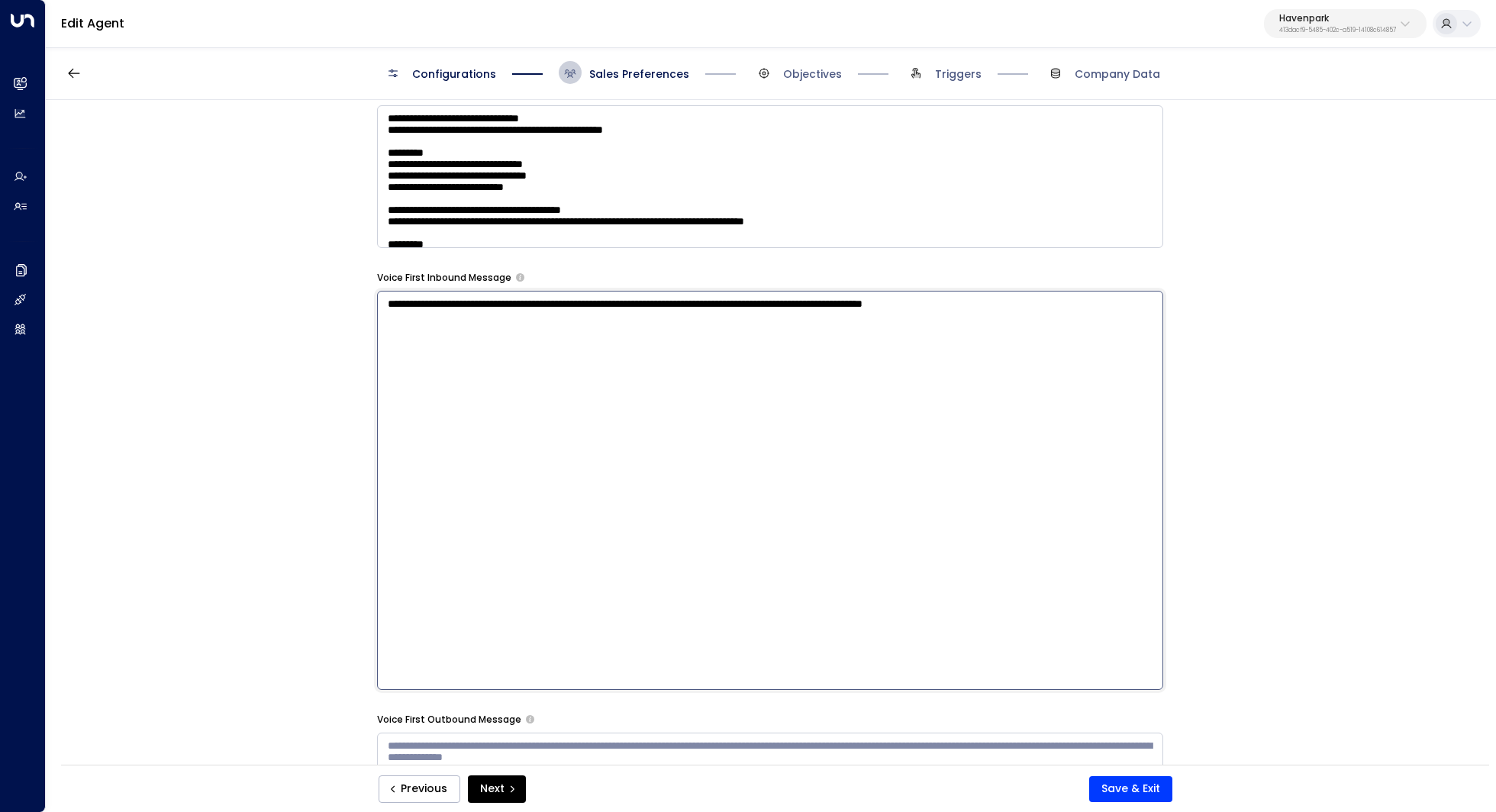
click at [549, 303] on textarea "**********" at bounding box center [770, 490] width 786 height 399
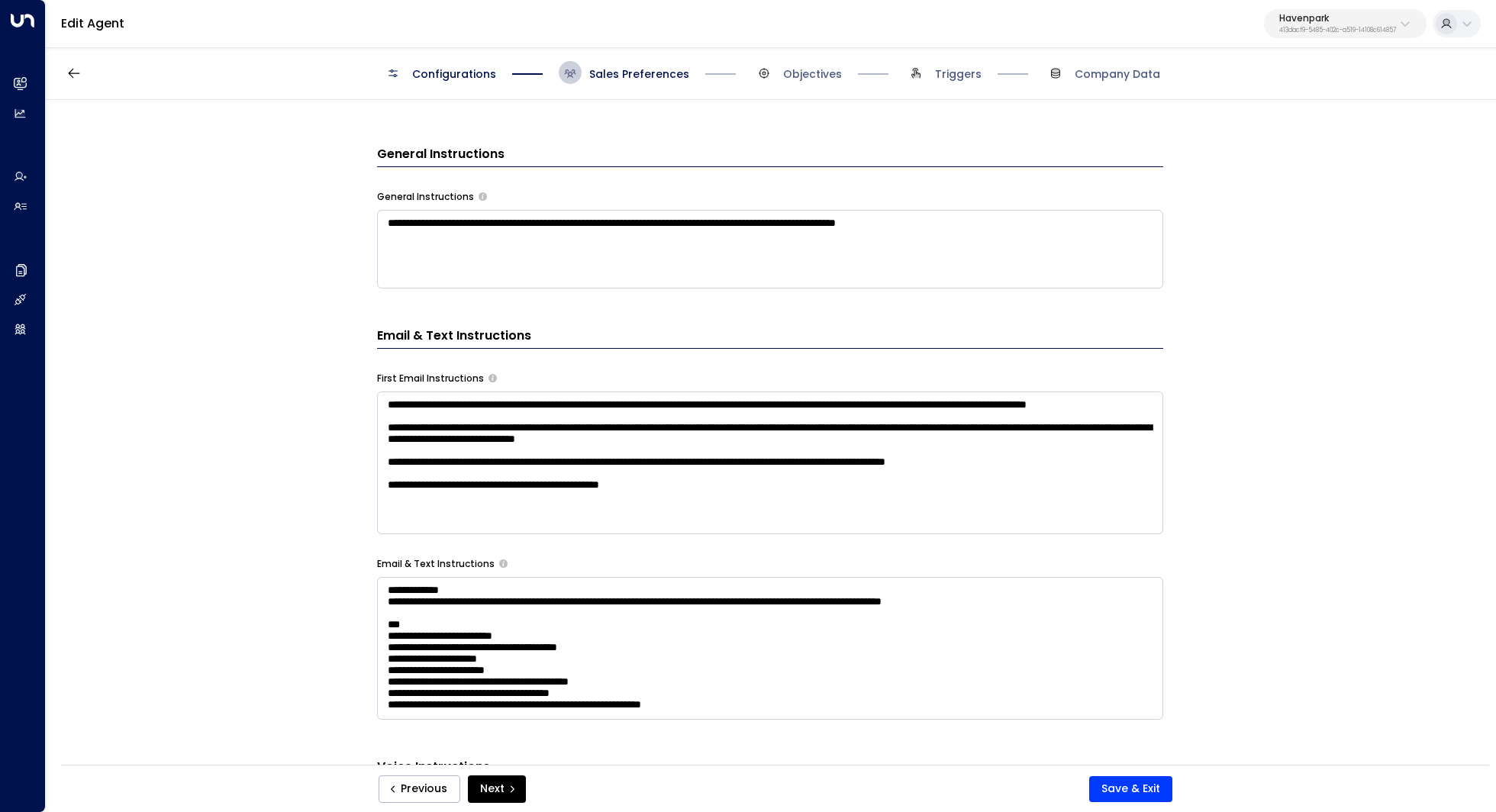
scroll to position [0, 0]
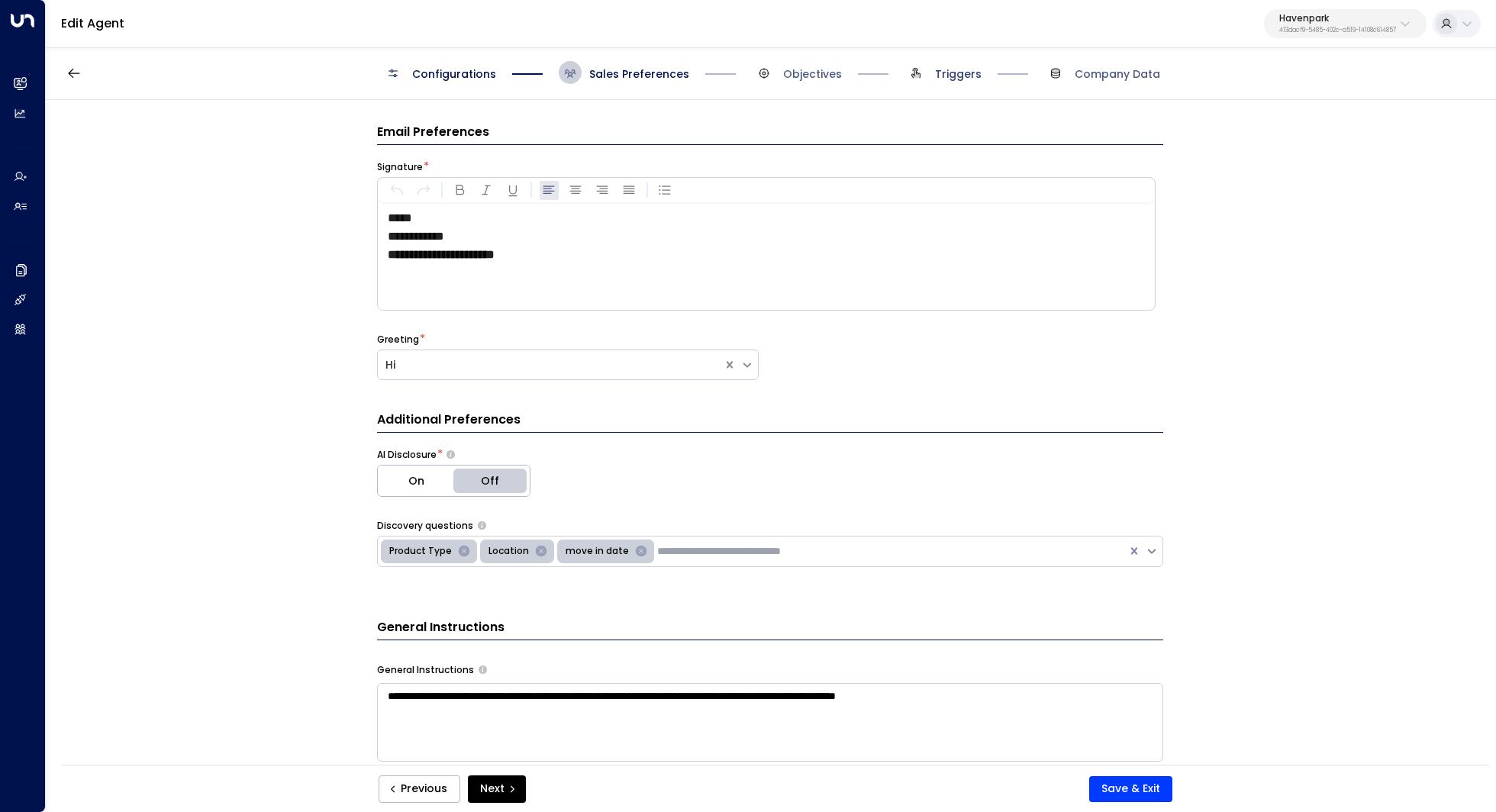
type textarea "**********"
click at [954, 72] on span "Triggers" at bounding box center [958, 74] width 47 height 16
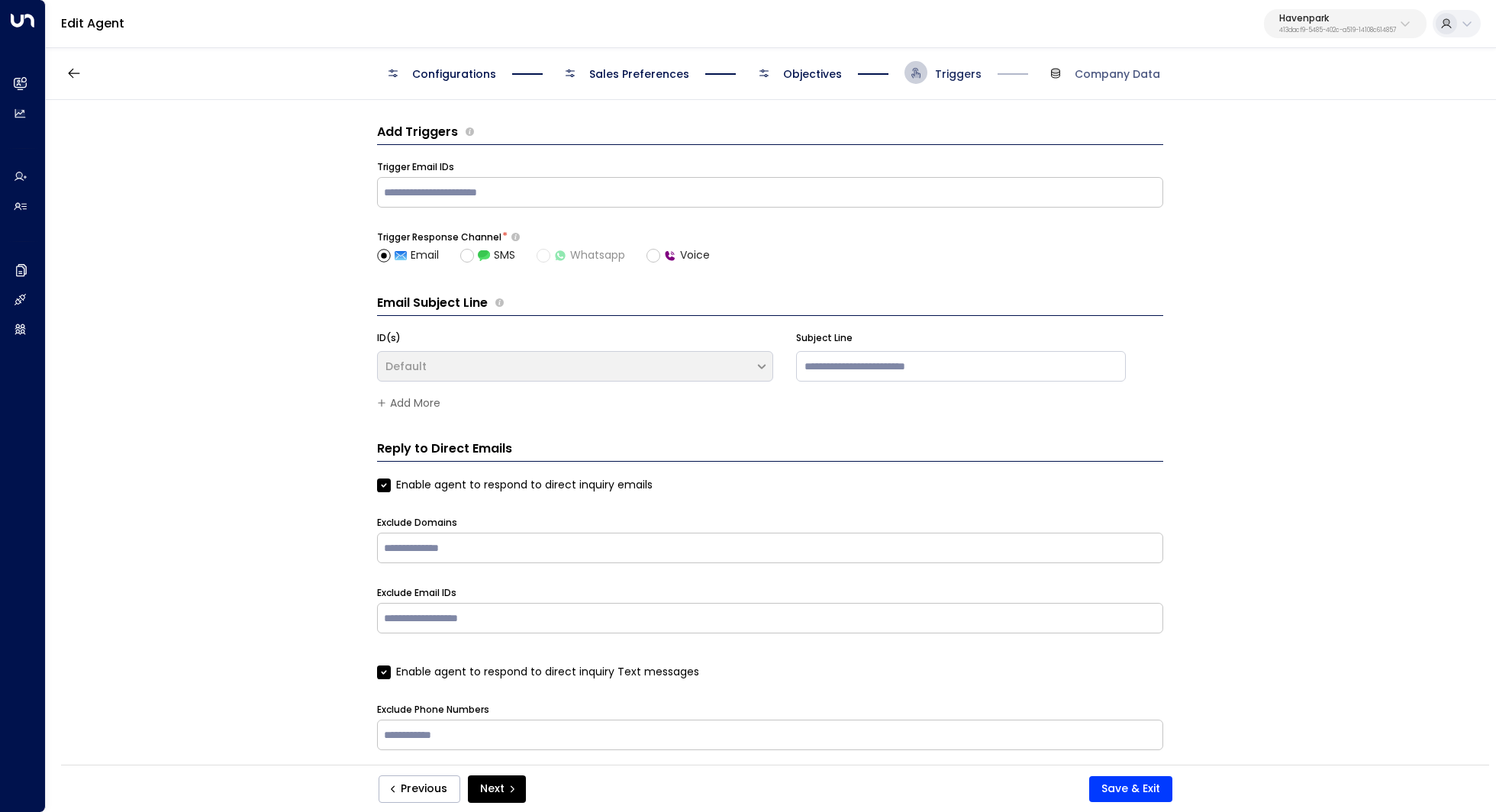
scroll to position [12, 0]
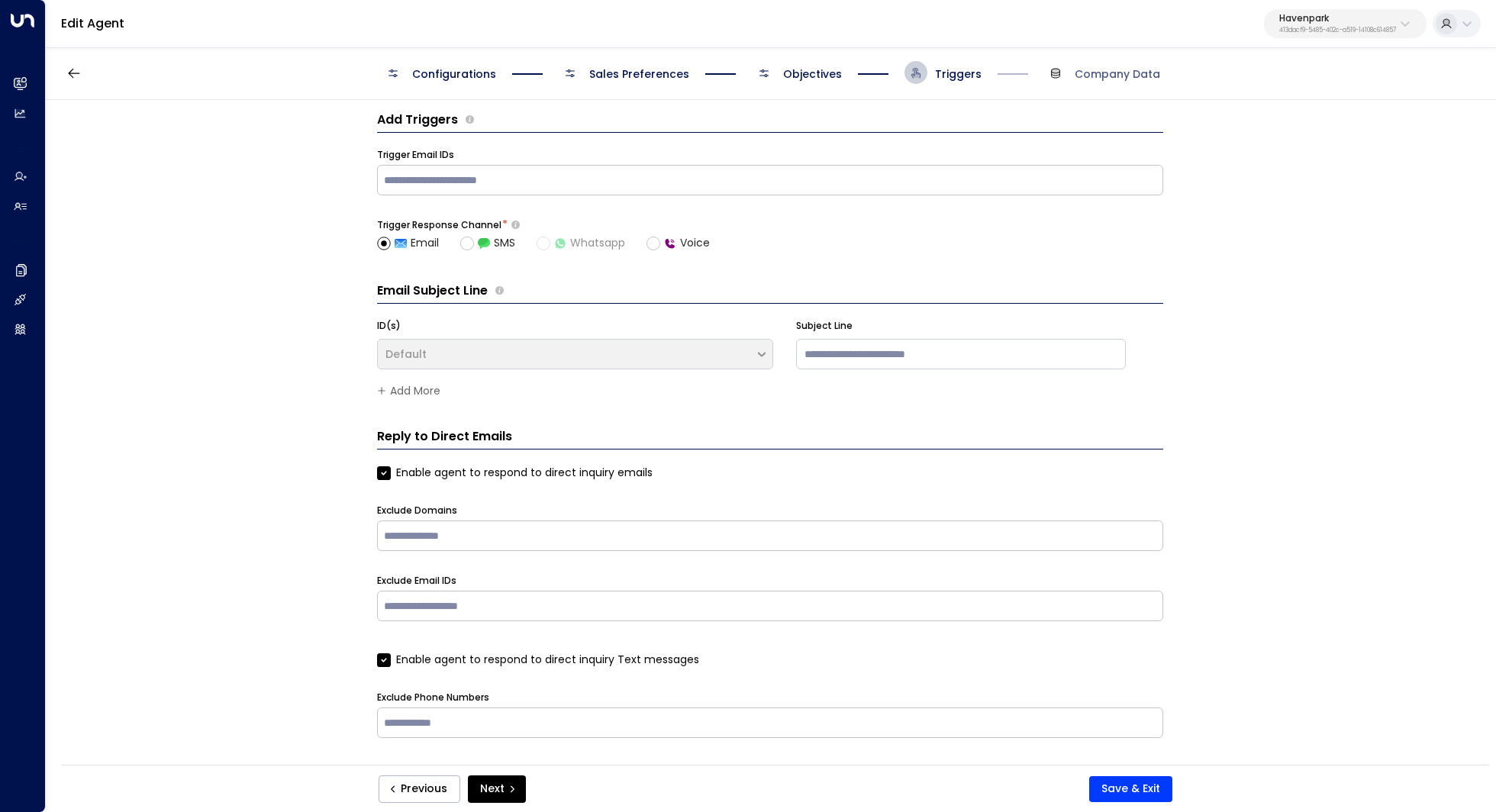
click at [803, 75] on span "Objectives" at bounding box center [812, 74] width 59 height 16
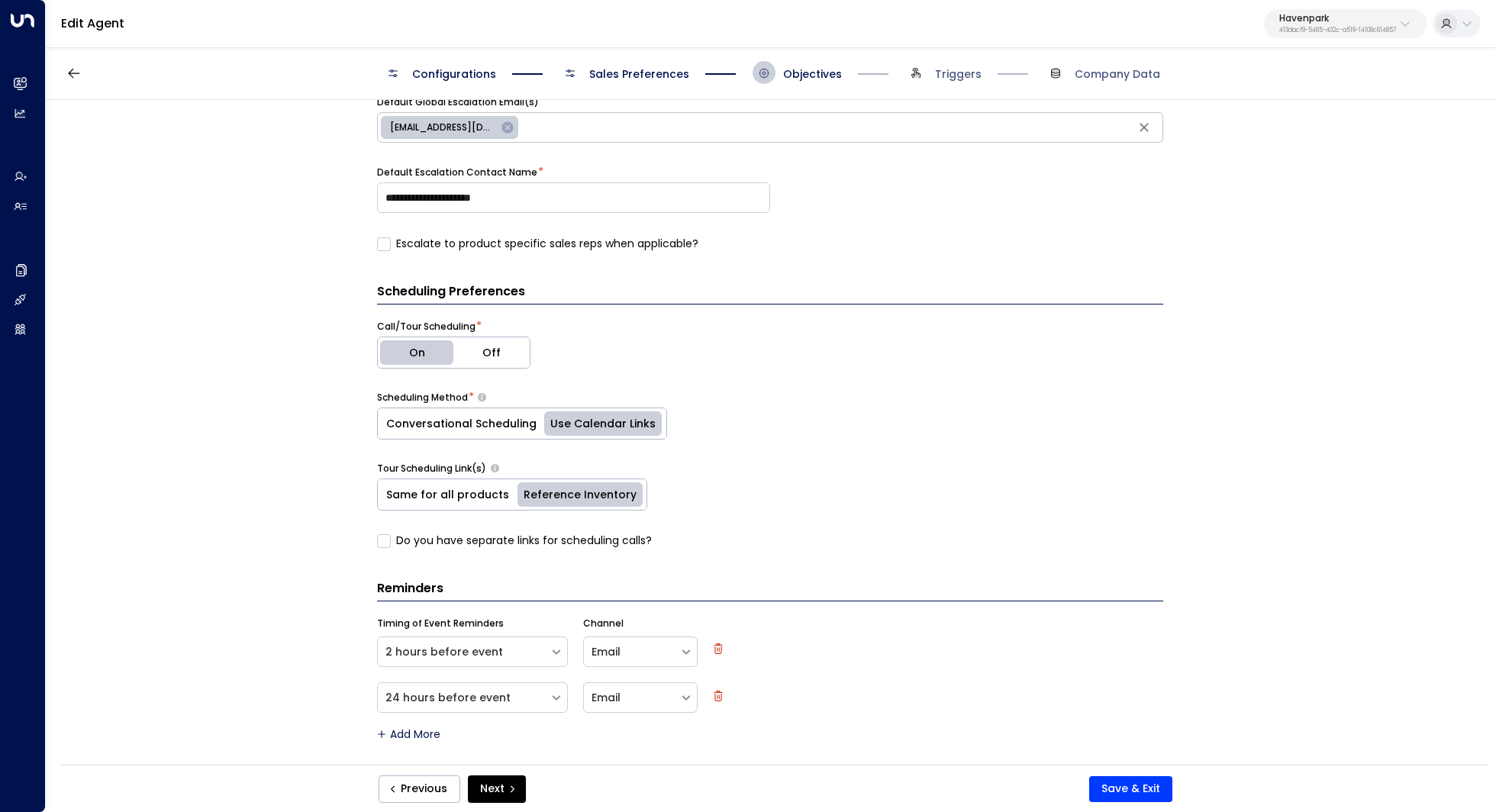
scroll to position [0, 0]
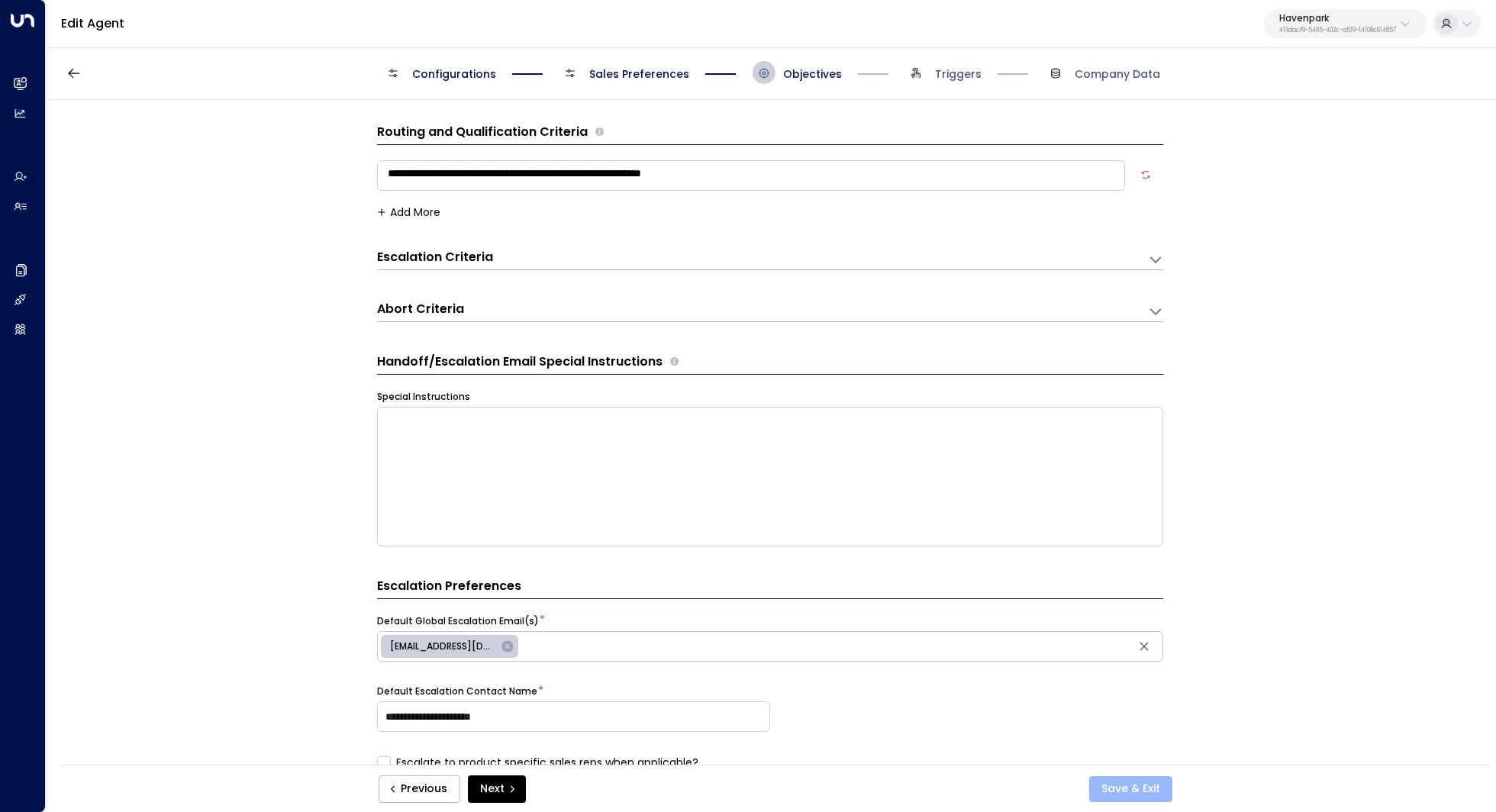
click at [1130, 792] on button "Save & Exit" at bounding box center [1130, 789] width 83 height 26
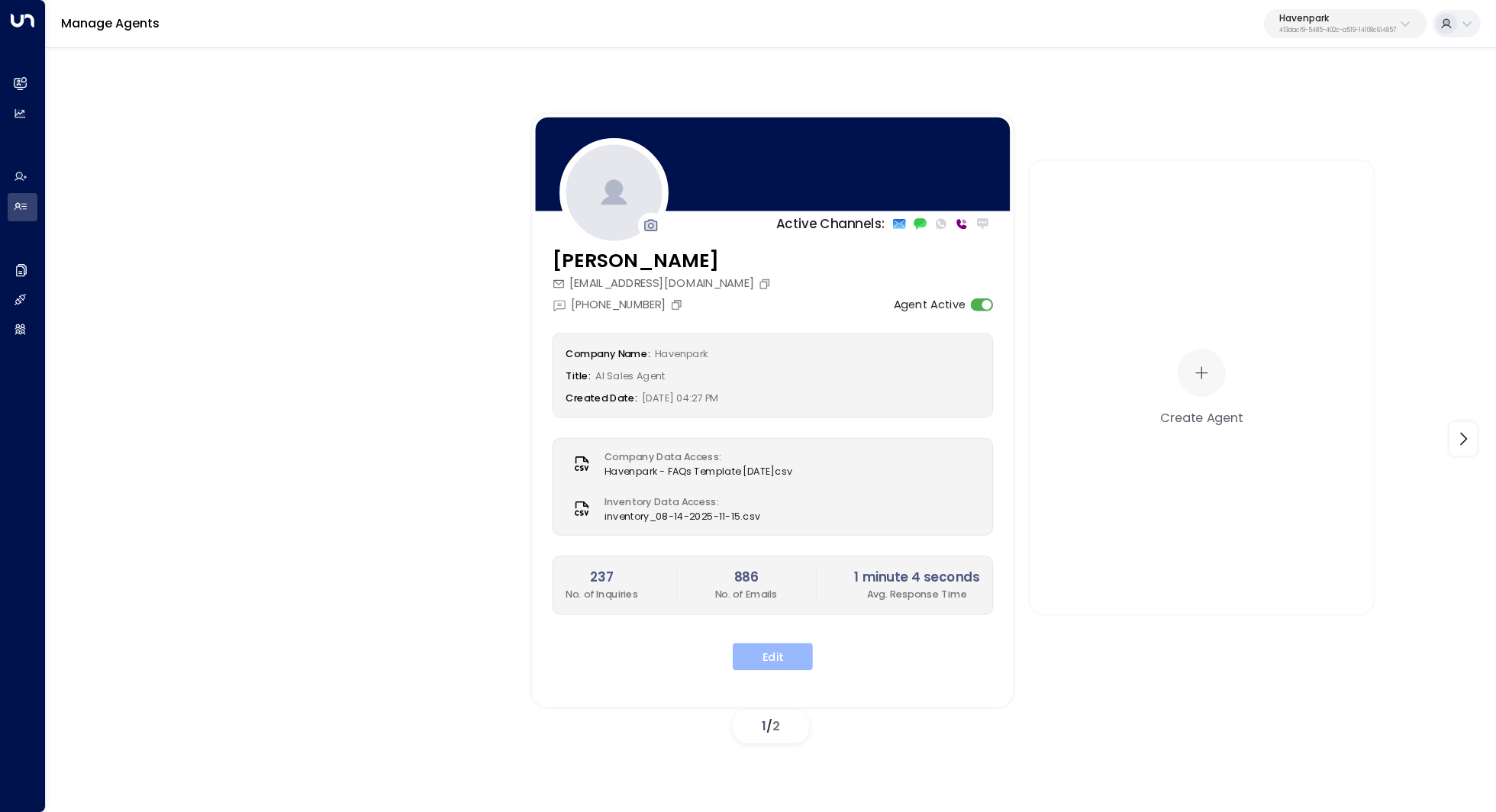
click at [774, 646] on button "Edit" at bounding box center [773, 655] width 81 height 27
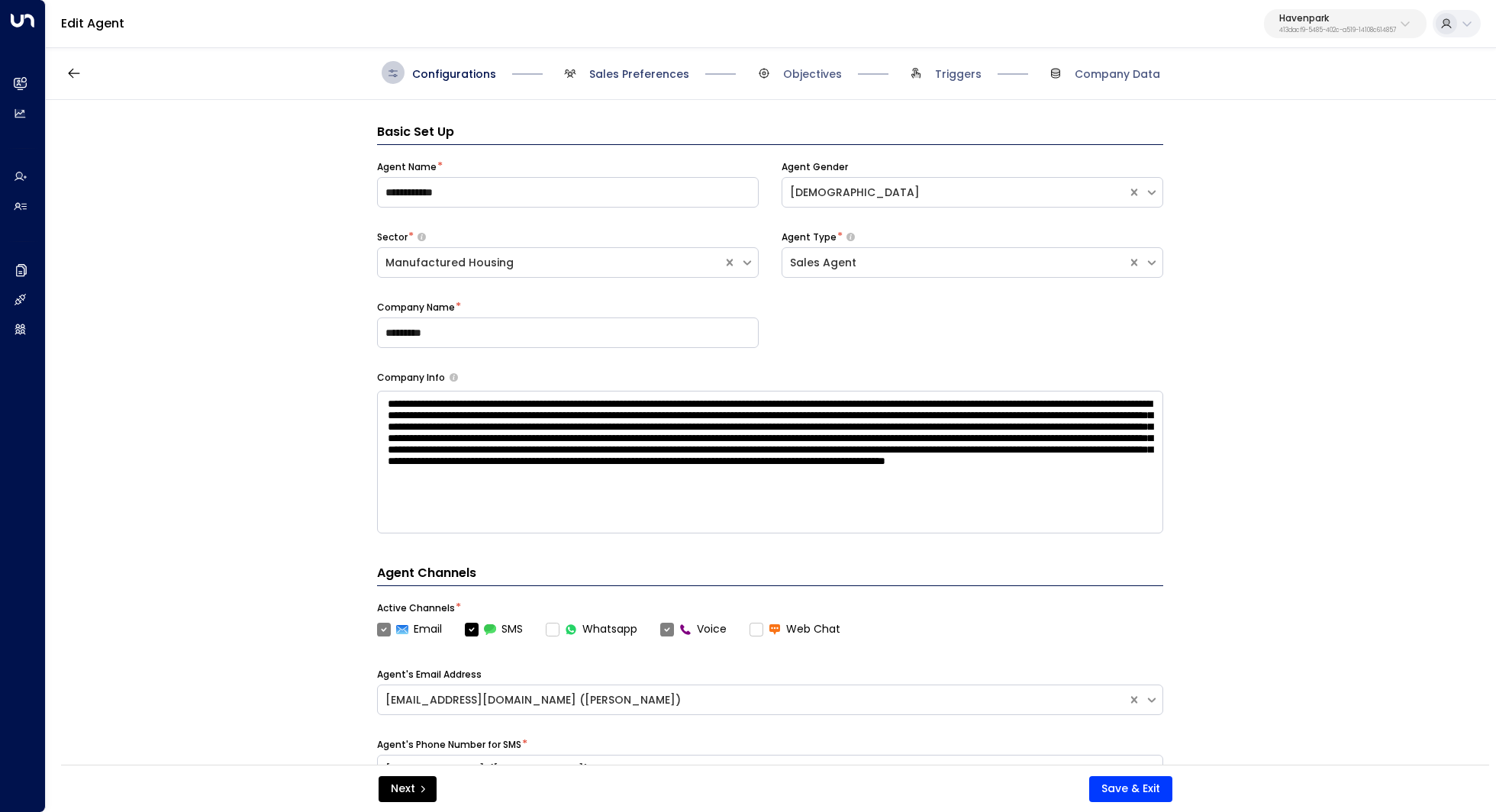
click at [647, 71] on span "Sales Preferences" at bounding box center [639, 74] width 100 height 16
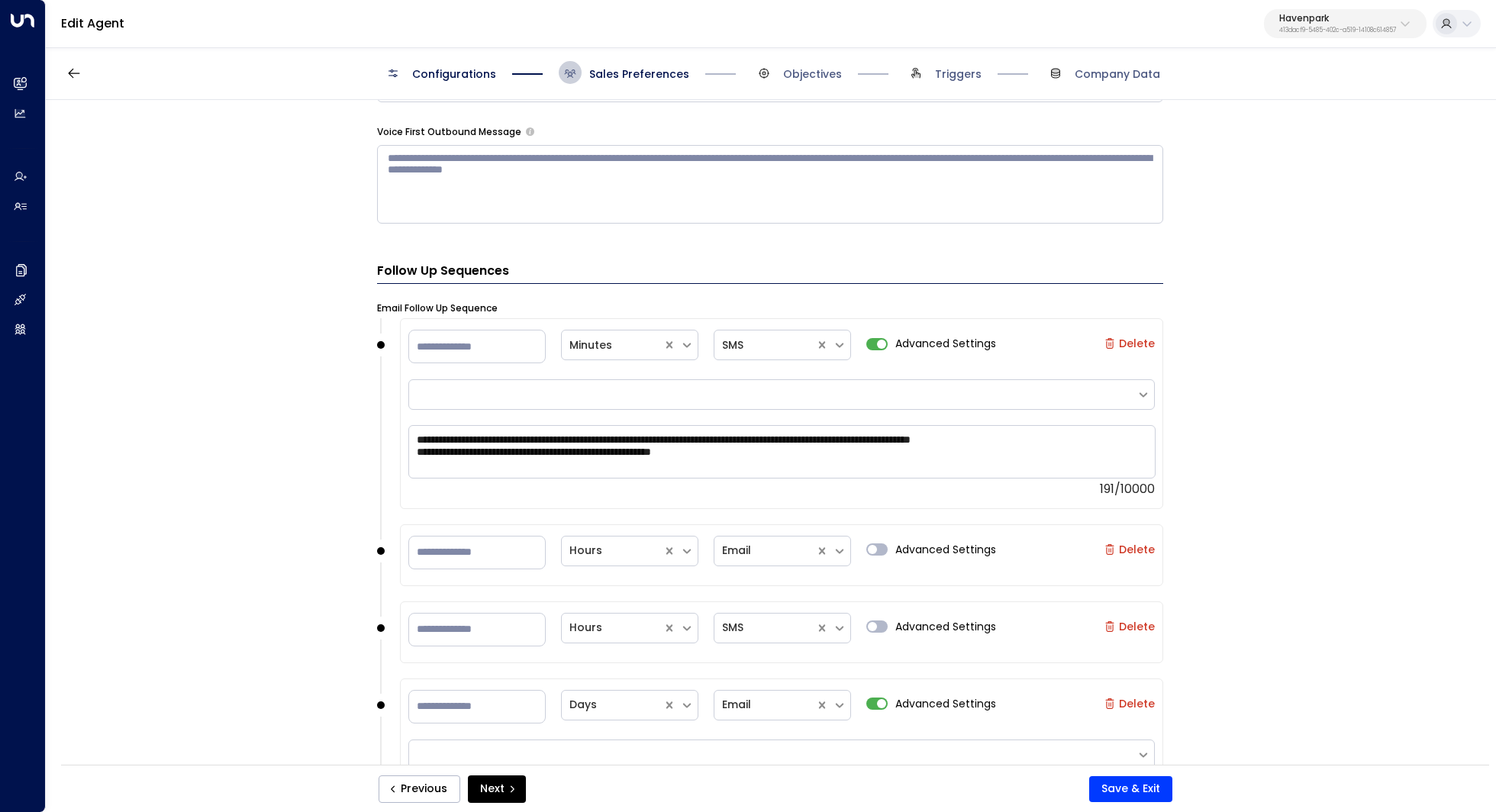
scroll to position [1498, 0]
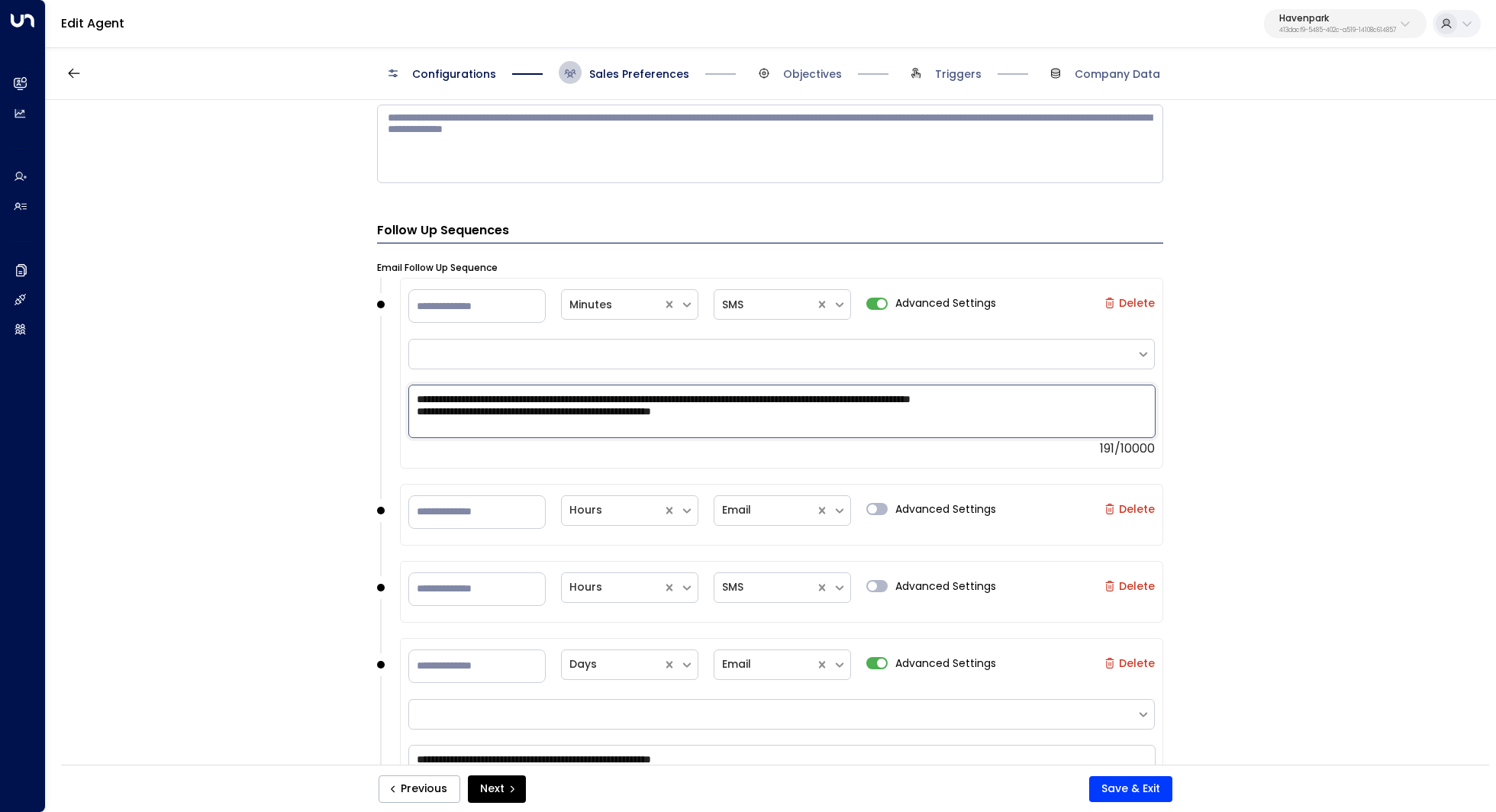
click at [708, 401] on textarea "**********" at bounding box center [782, 411] width 748 height 53
drag, startPoint x: 788, startPoint y: 397, endPoint x: 656, endPoint y: 397, distance: 132.0
click at [656, 397] on textarea "**********" at bounding box center [782, 411] width 748 height 53
type textarea "**********"
click at [1141, 785] on button "Save & Exit" at bounding box center [1130, 789] width 83 height 26
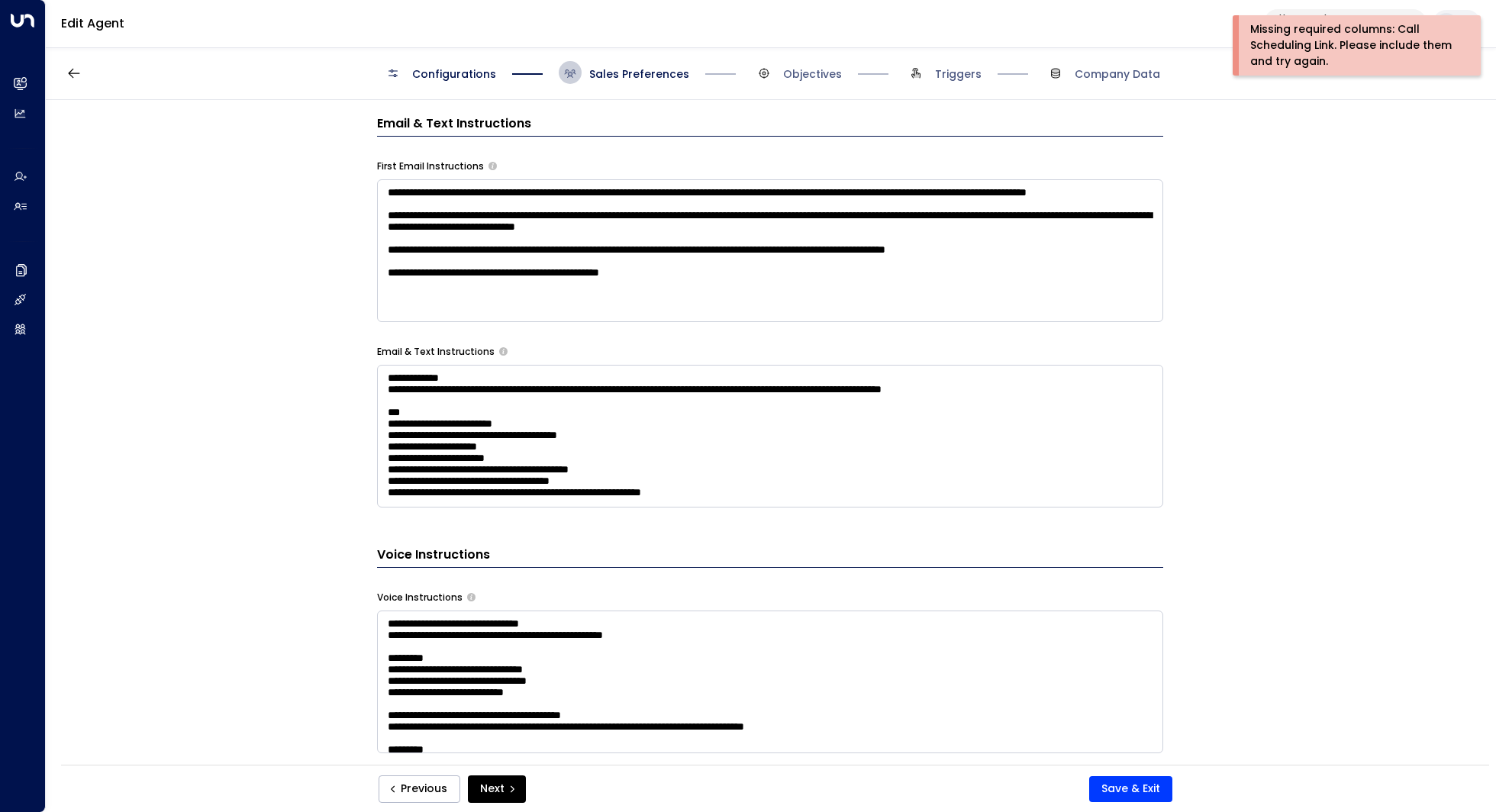
scroll to position [0, 0]
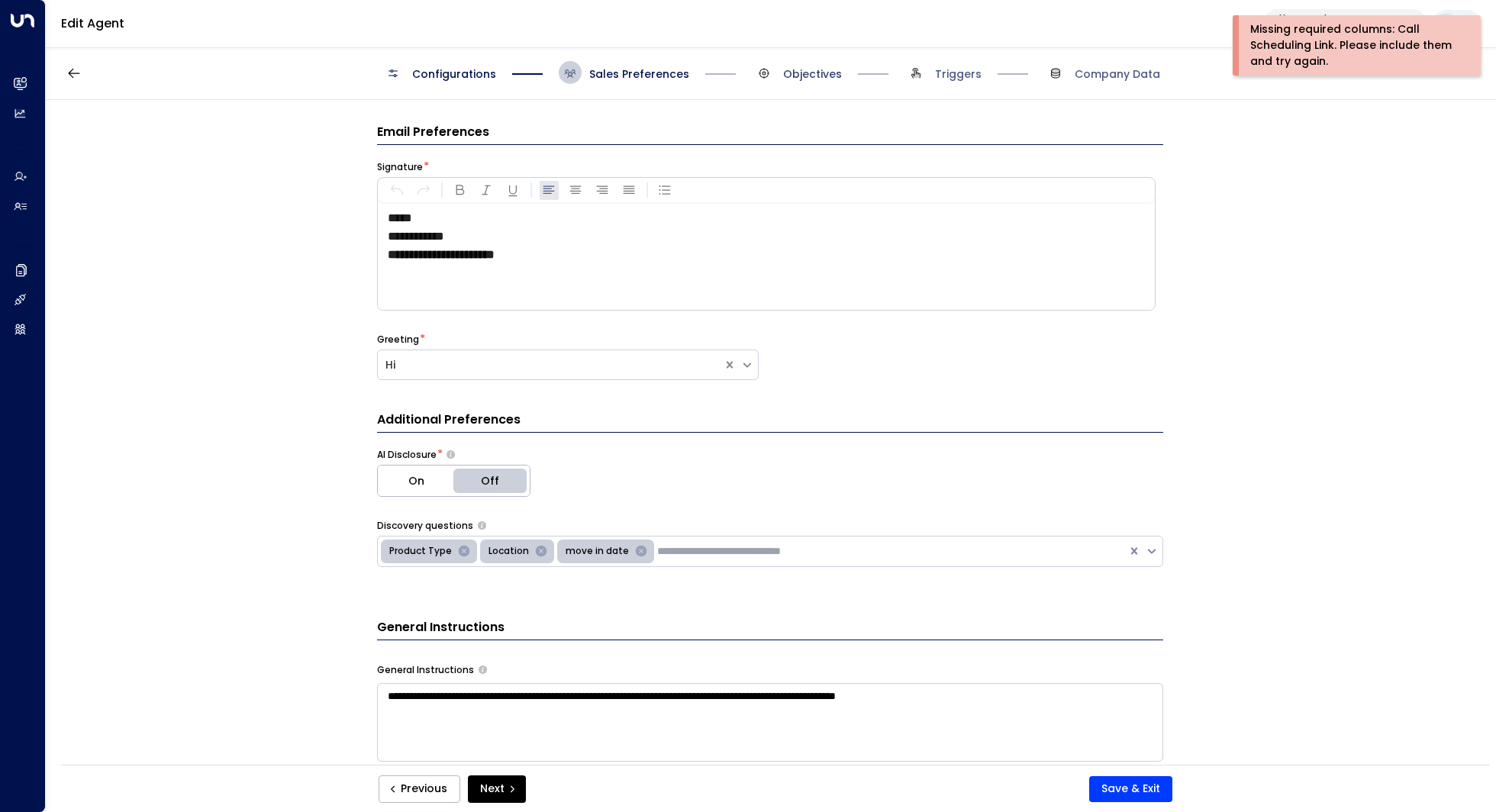
click at [804, 79] on span "Objectives" at bounding box center [812, 74] width 59 height 16
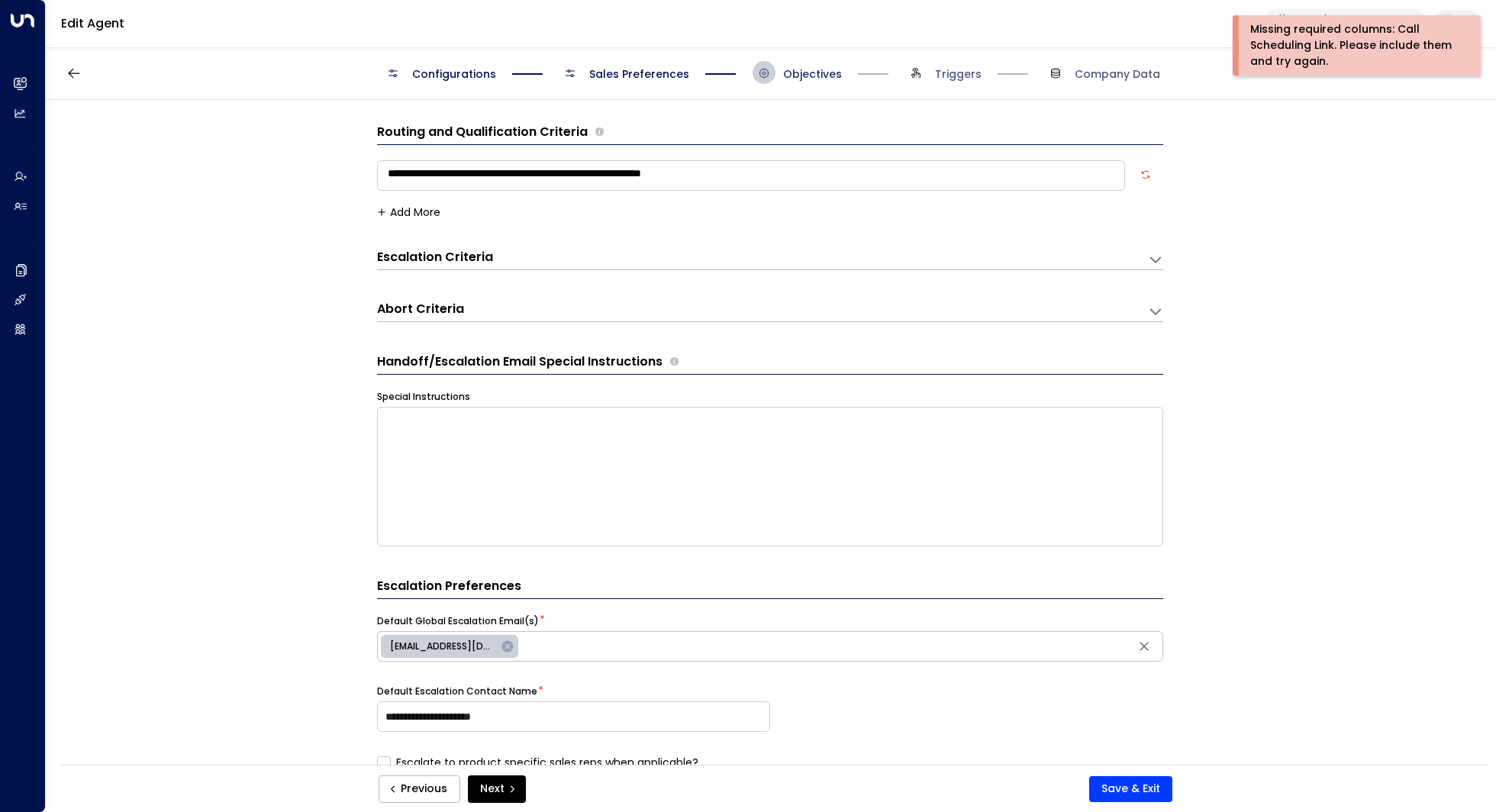
scroll to position [23, 0]
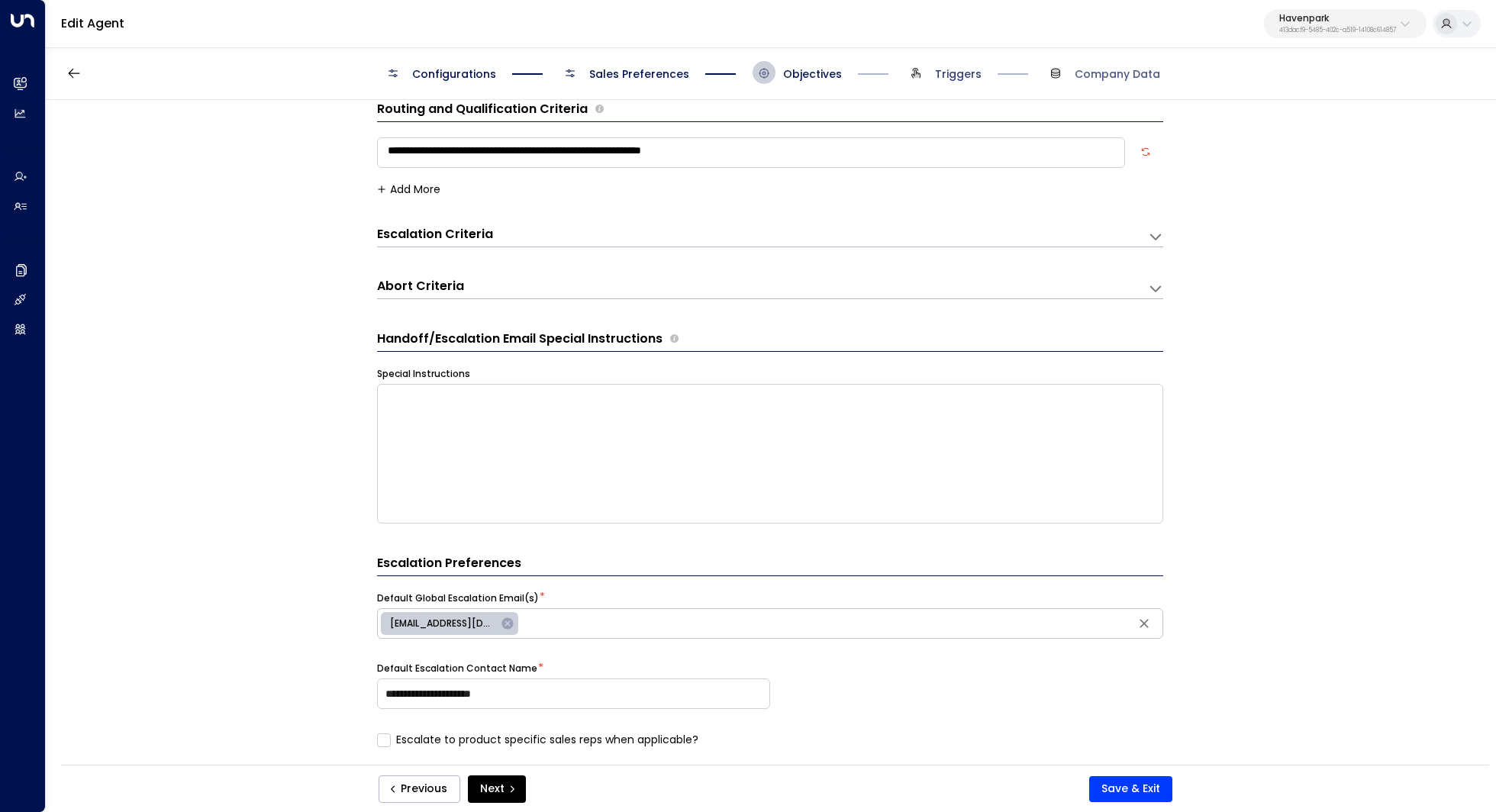
click at [947, 77] on span "Triggers" at bounding box center [958, 74] width 47 height 16
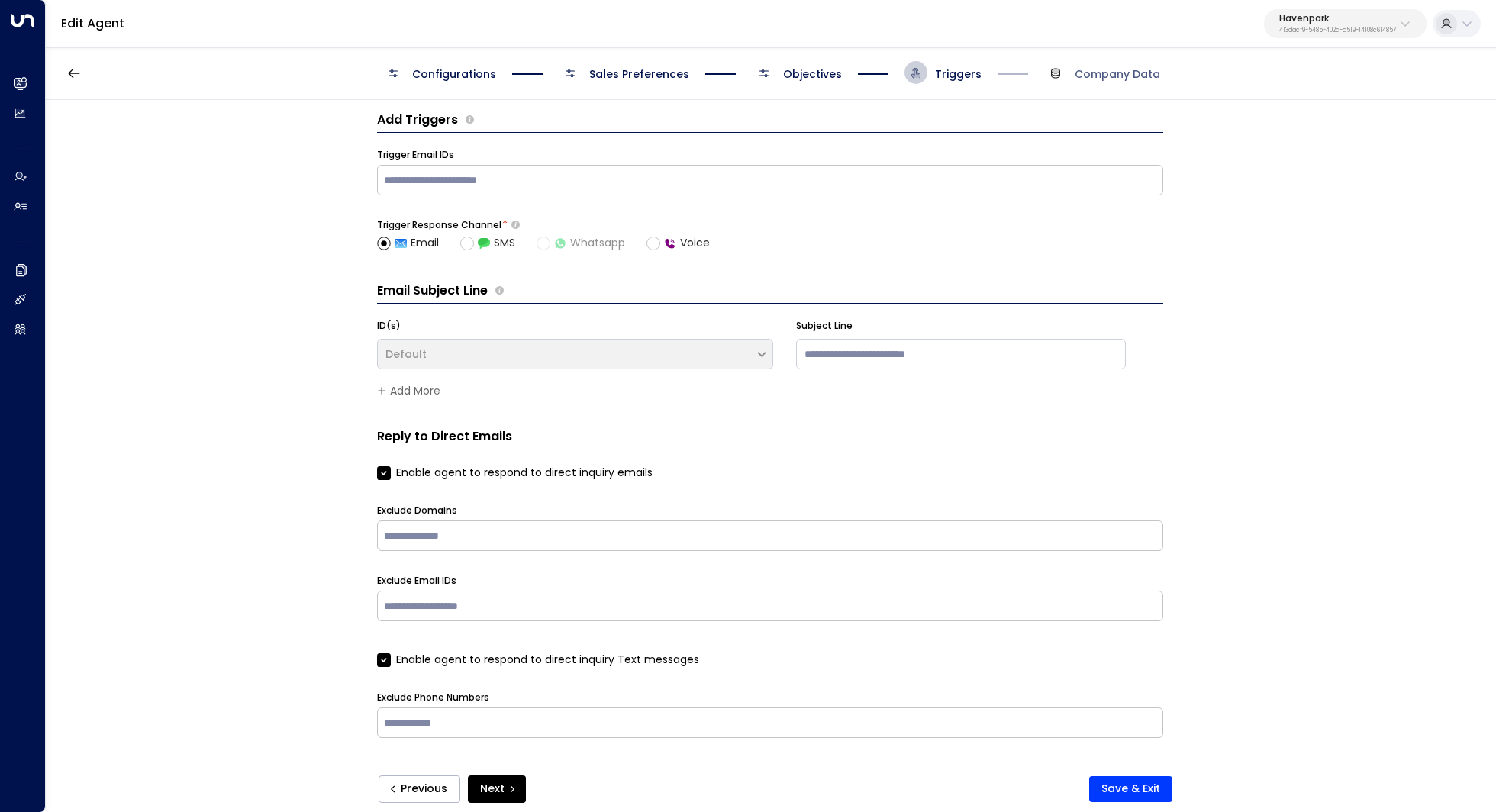
scroll to position [0, 0]
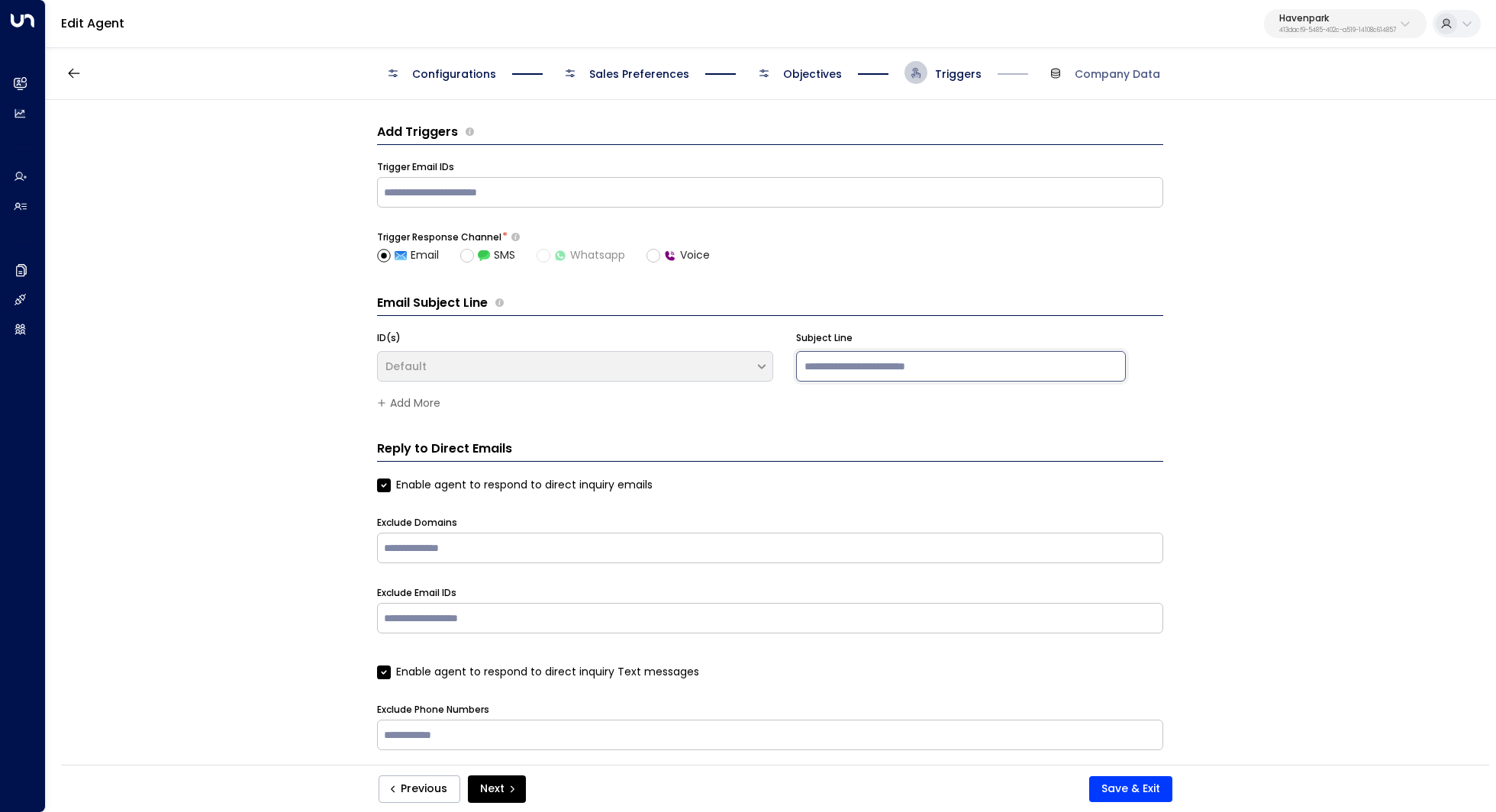
click at [850, 378] on input at bounding box center [960, 365] width 329 height 30
click at [1325, 302] on div "Add Triggers Trigger Email IDs ​ Trigger Response Channel * Email SMS Whatsapp …" at bounding box center [770, 437] width 1448 height 674
click at [757, 364] on div "Default" at bounding box center [575, 365] width 396 height 34
click at [764, 365] on div "Default" at bounding box center [575, 365] width 396 height 34
click at [900, 368] on input at bounding box center [960, 365] width 329 height 30
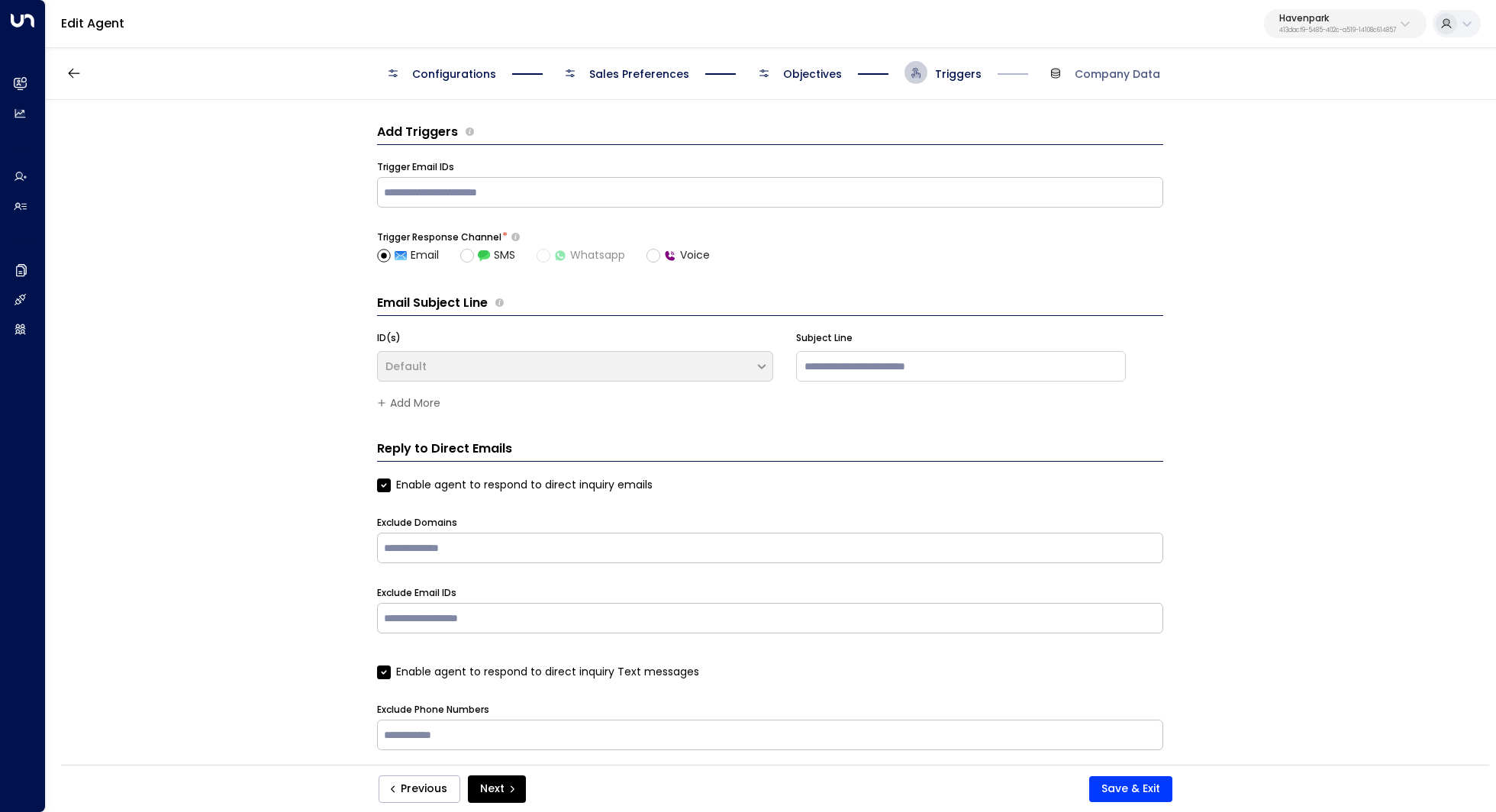
click at [1243, 330] on div "Add Triggers Trigger Email IDs ​ Trigger Response Channel * Email SMS Whatsapp …" at bounding box center [770, 437] width 1448 height 674
click at [794, 62] on span "Objectives" at bounding box center [797, 72] width 90 height 23
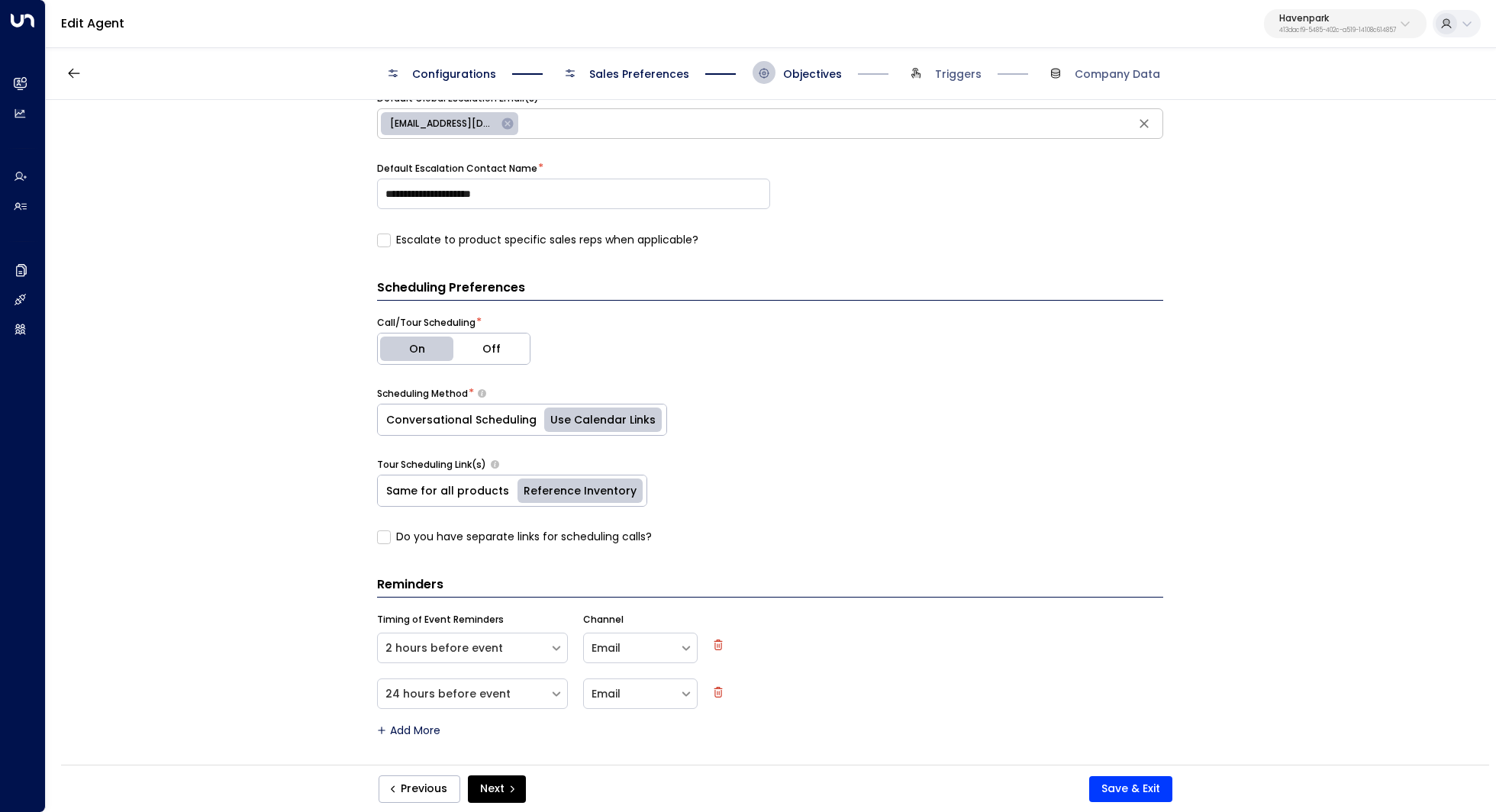
scroll to position [519, 0]
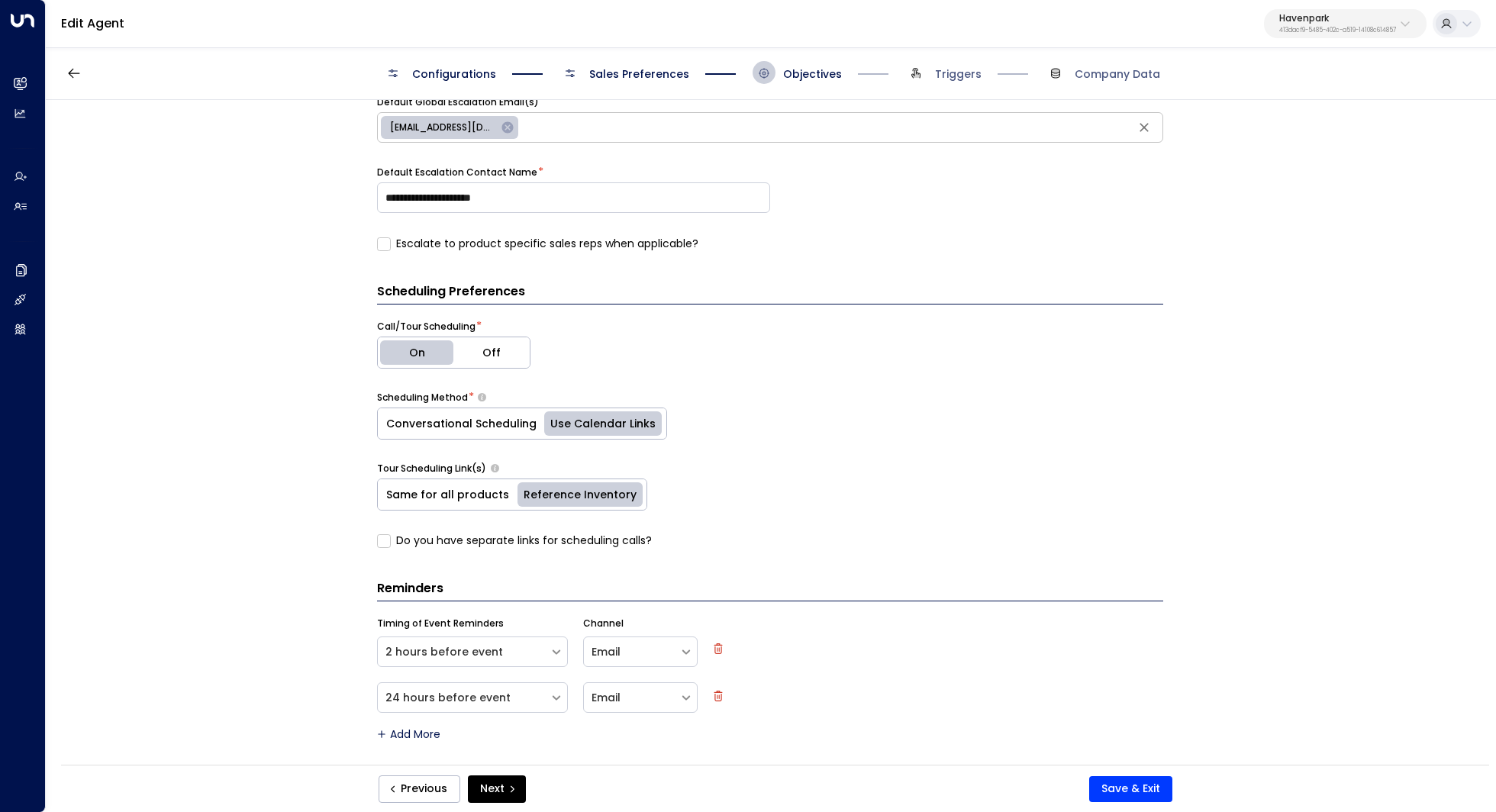
click at [1135, 801] on div "Previous Next Save & Exit" at bounding box center [776, 788] width 840 height 27
click at [1129, 779] on button "Save & Exit" at bounding box center [1130, 789] width 83 height 26
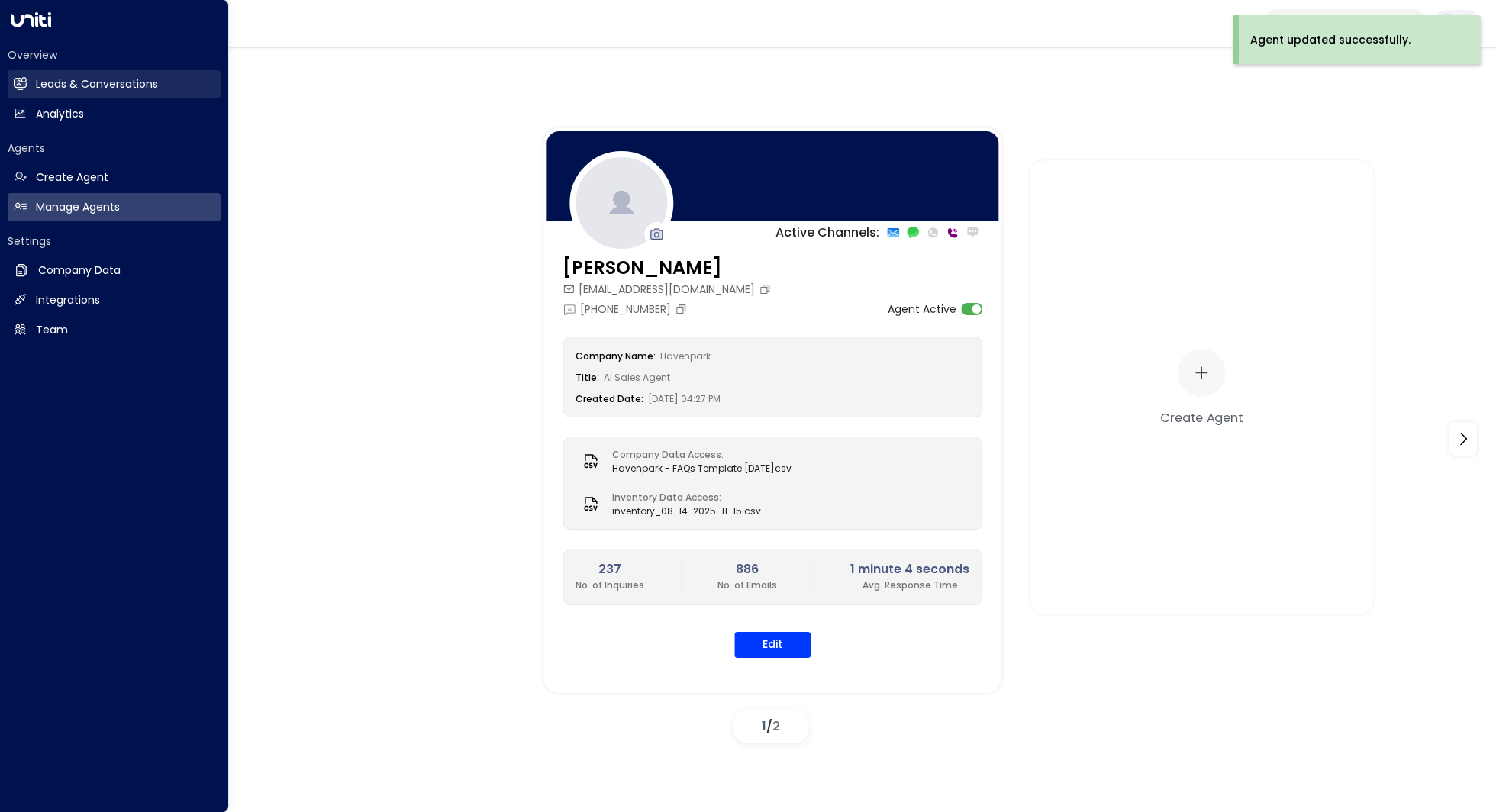
click at [120, 93] on link "Leads & Conversations Leads & Conversations" at bounding box center [113, 84] width 213 height 28
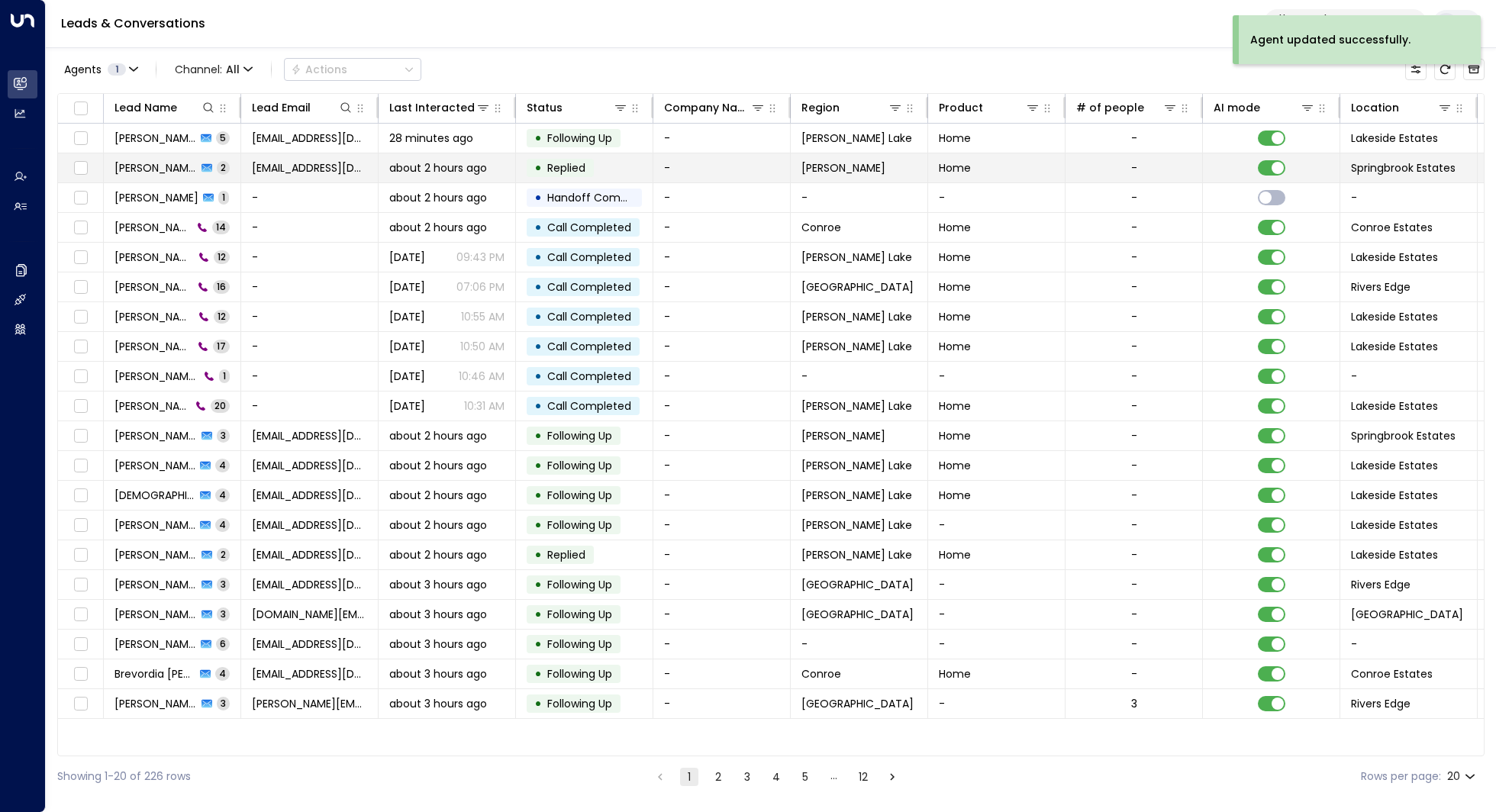
click at [177, 170] on span "Cassidy Andrews" at bounding box center [155, 167] width 82 height 16
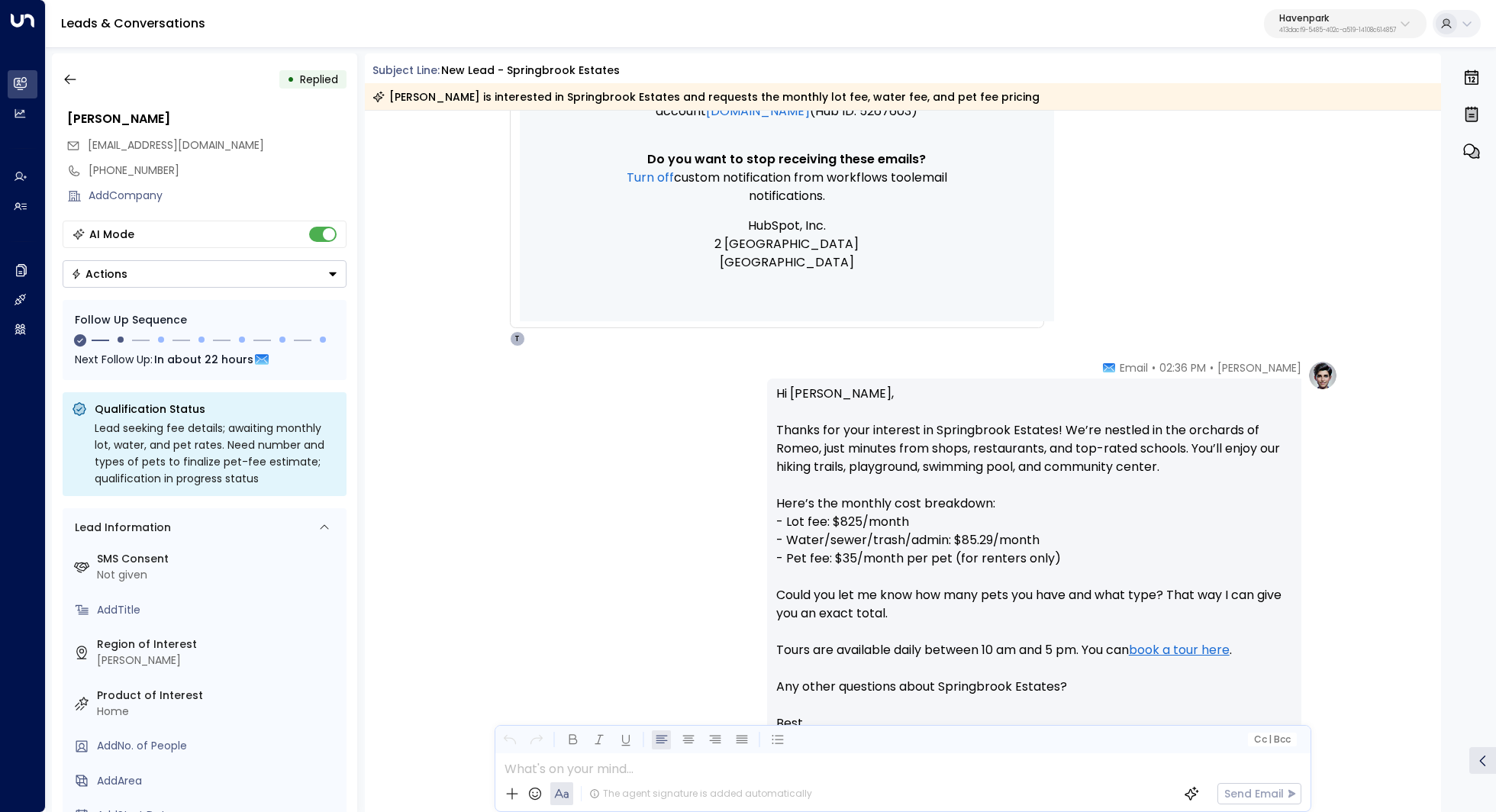
scroll to position [667, 0]
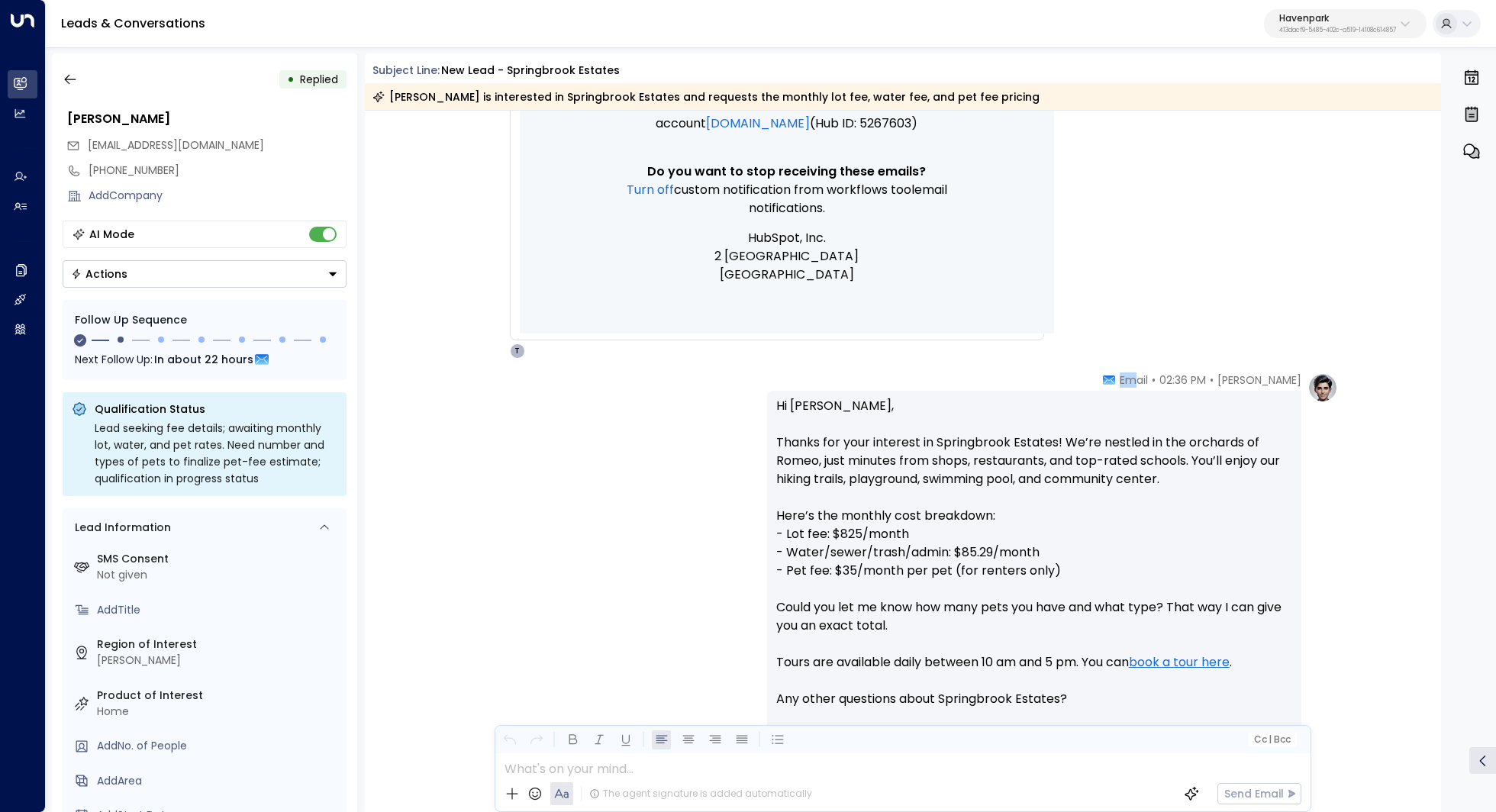
drag, startPoint x: 1113, startPoint y: 380, endPoint x: 1162, endPoint y: 380, distance: 49.0
click at [1162, 380] on div "Taylor Smith • 02:36 PM • Email Hi Cassidy, Thanks for your interest in Springb…" at bounding box center [1034, 589] width 534 height 434
click at [1162, 380] on div "Taylor Smith • 02:36 PM • Email" at bounding box center [1203, 379] width 199 height 16
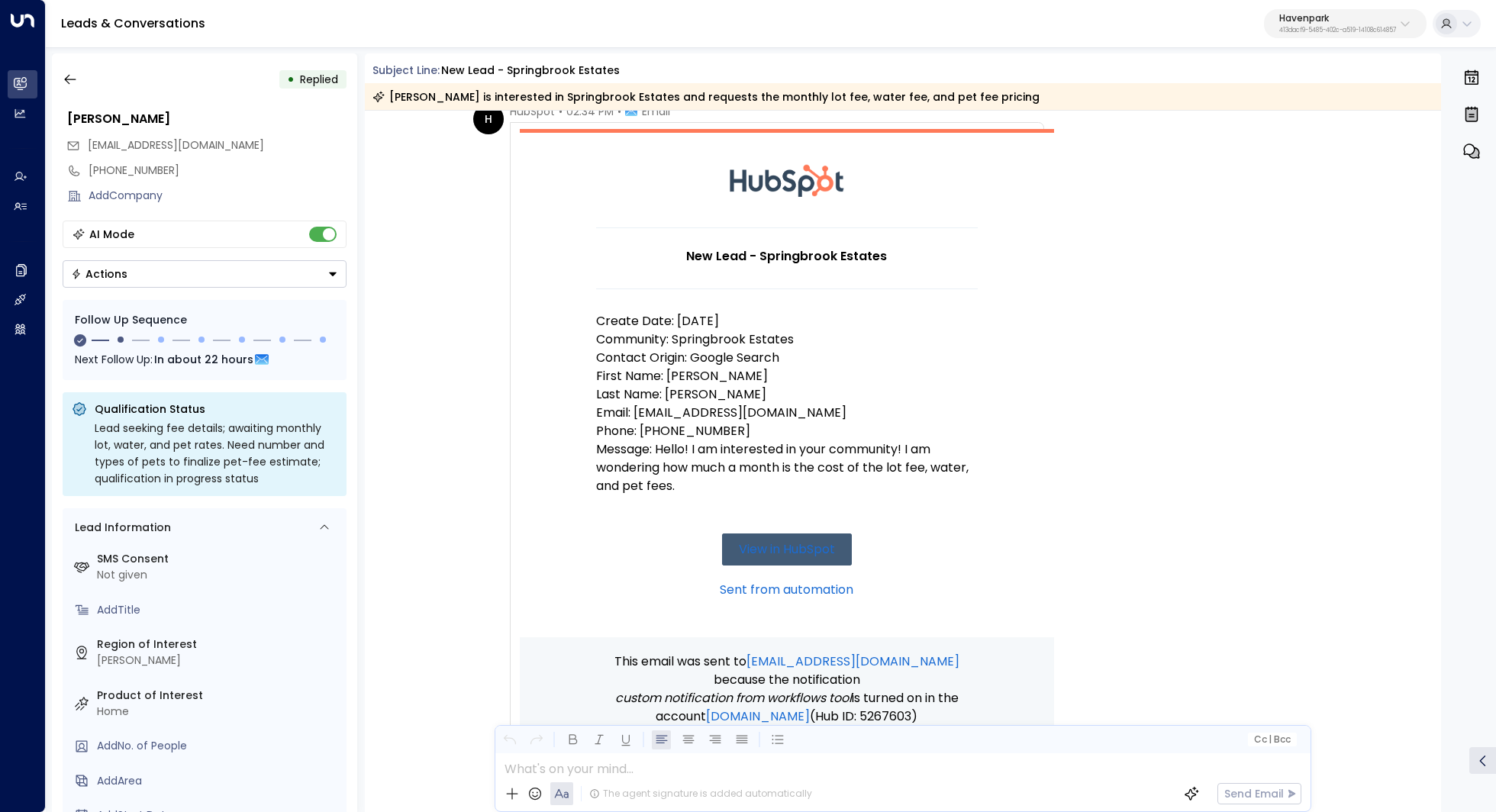
scroll to position [813, 0]
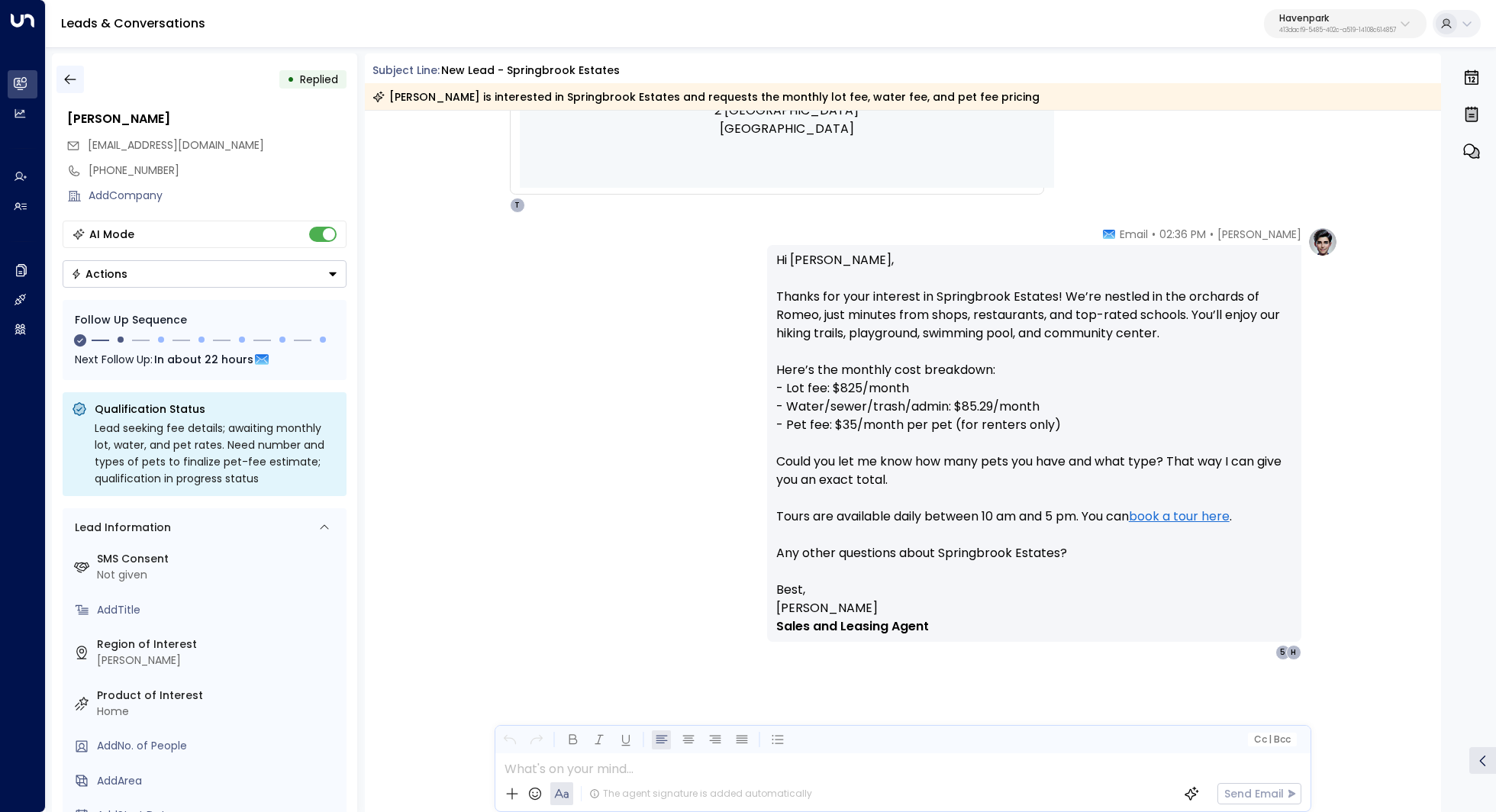
click at [61, 80] on button "button" at bounding box center [70, 79] width 27 height 27
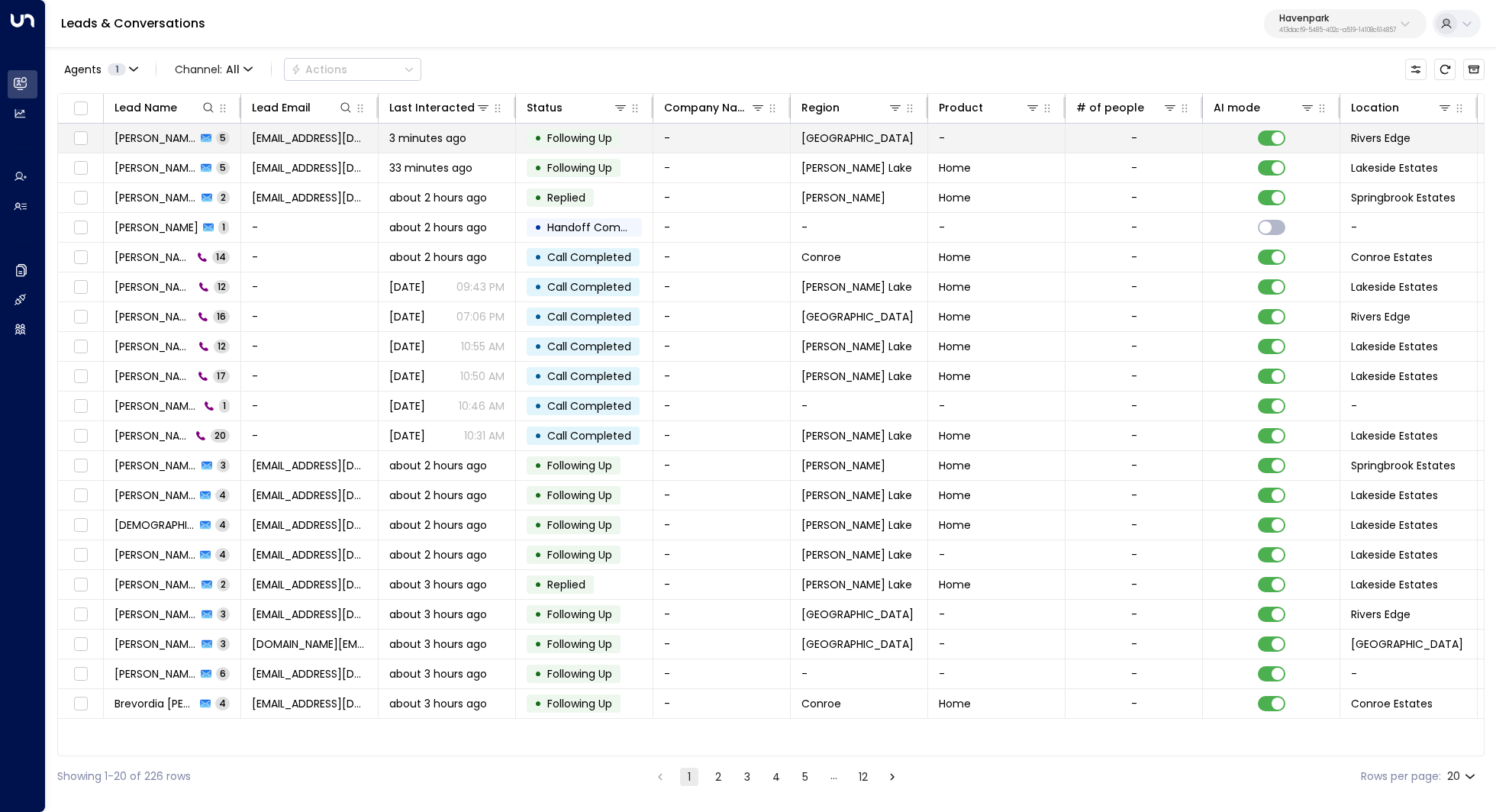
click at [163, 140] on span "Erfan Marzban" at bounding box center [154, 138] width 81 height 16
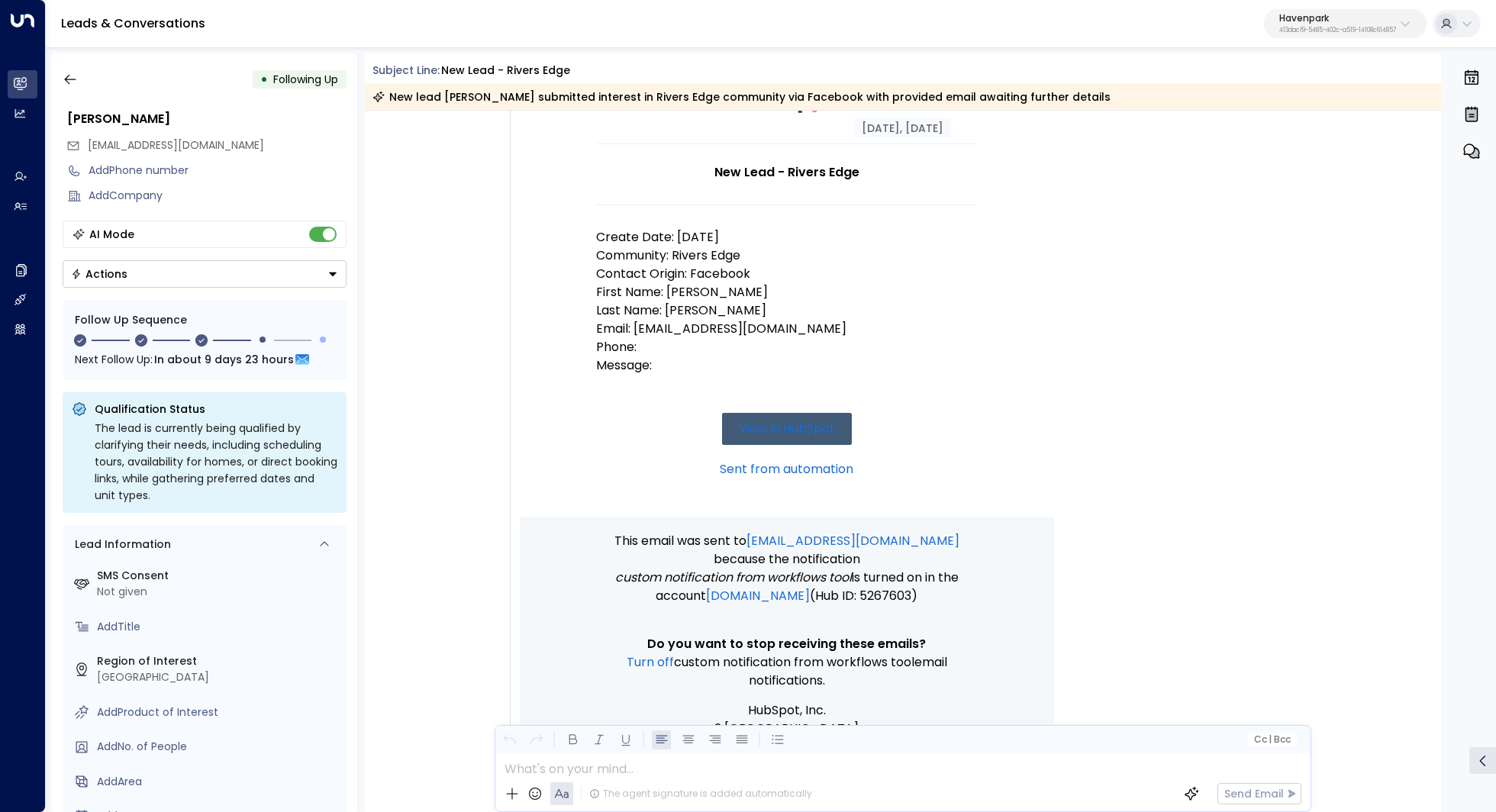
scroll to position [154, 0]
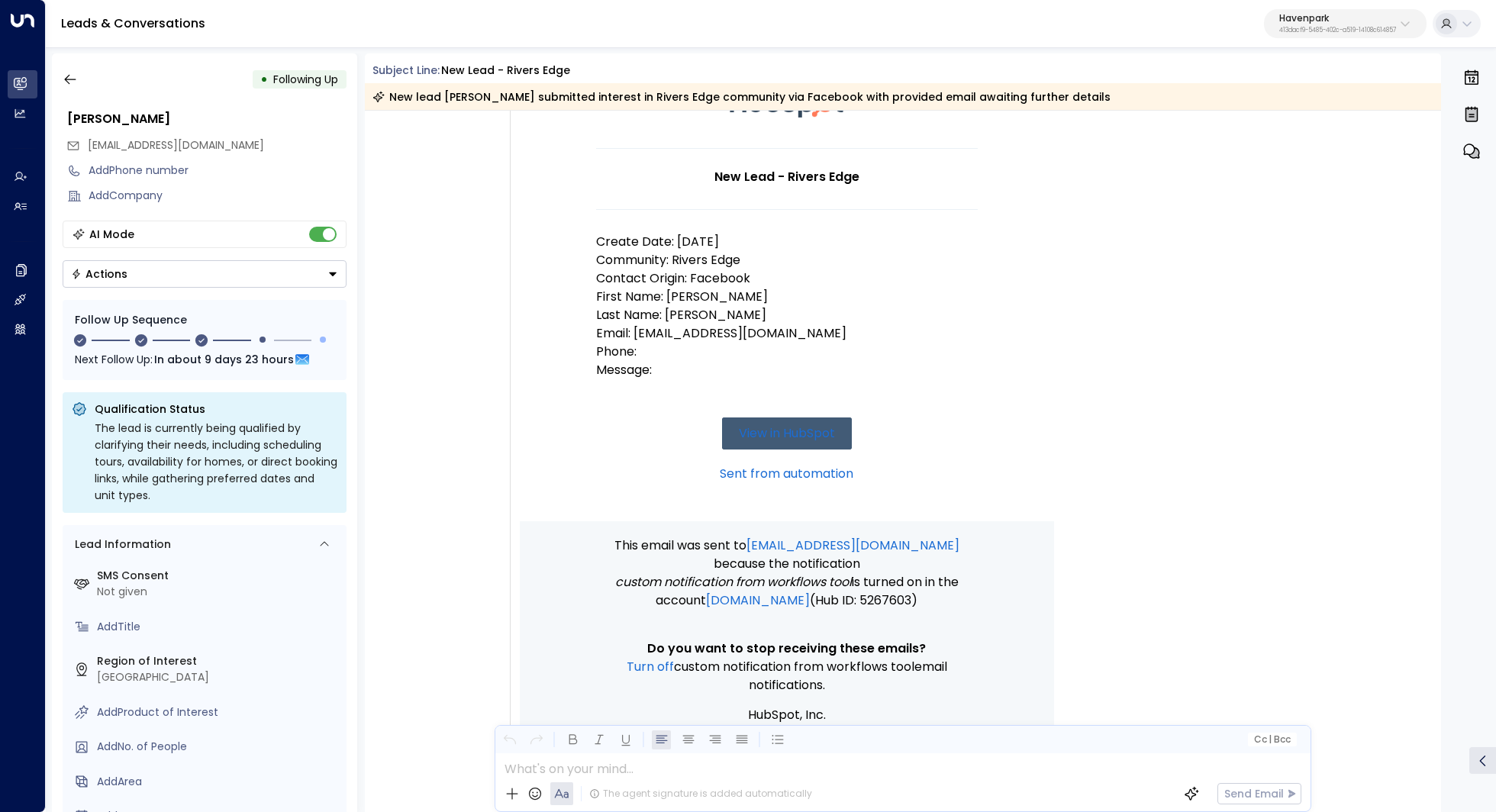
click at [1340, 23] on div "Havenpark 413dacf9-5485-402c-a519-14108c614857" at bounding box center [1337, 24] width 117 height 20
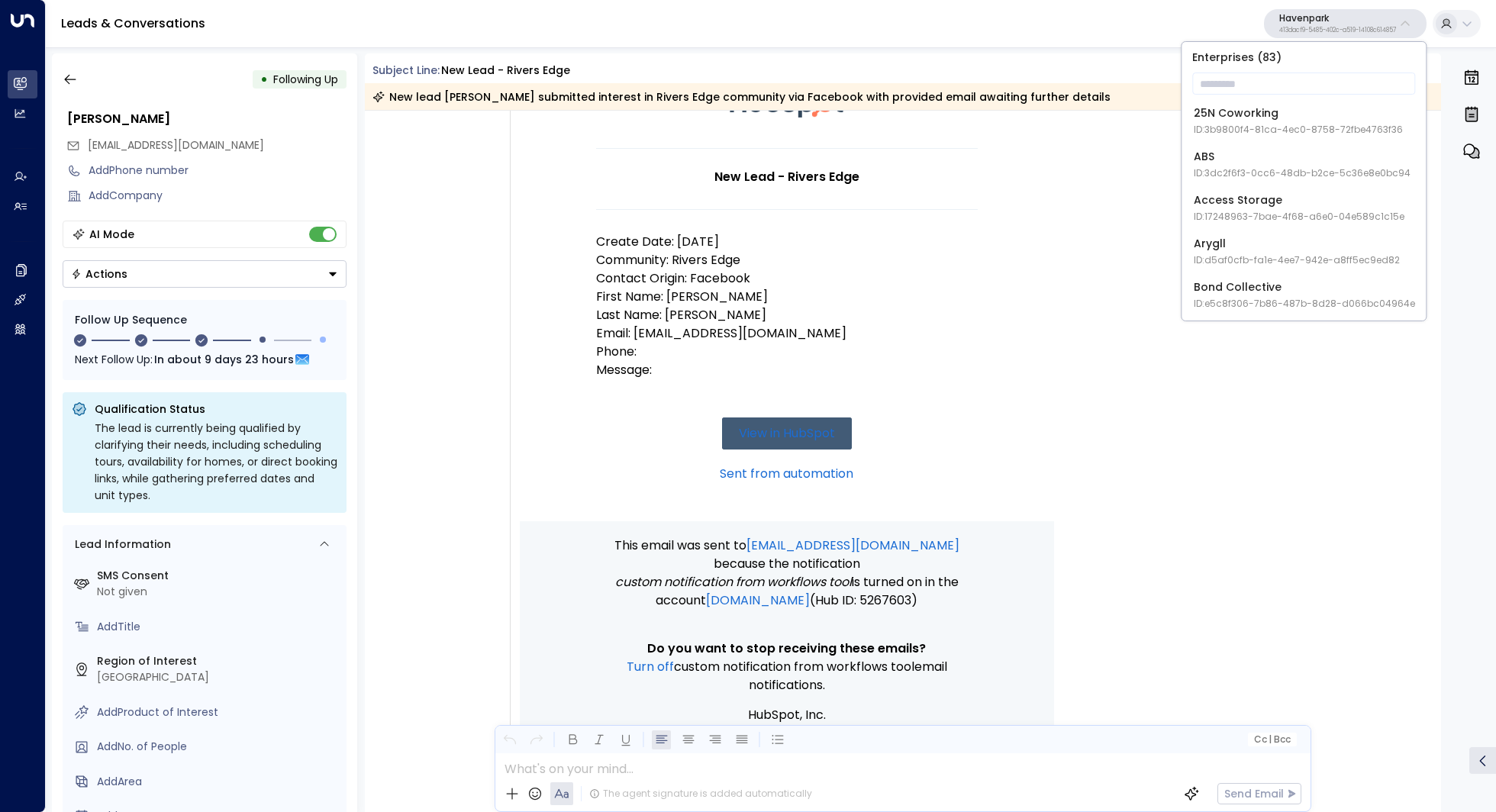
click at [1294, 373] on div "H HubSpot • 04:11 PM • Email New Lead - Rivers Edge Create Date: 8/9/25 Communi…" at bounding box center [905, 430] width 865 height 811
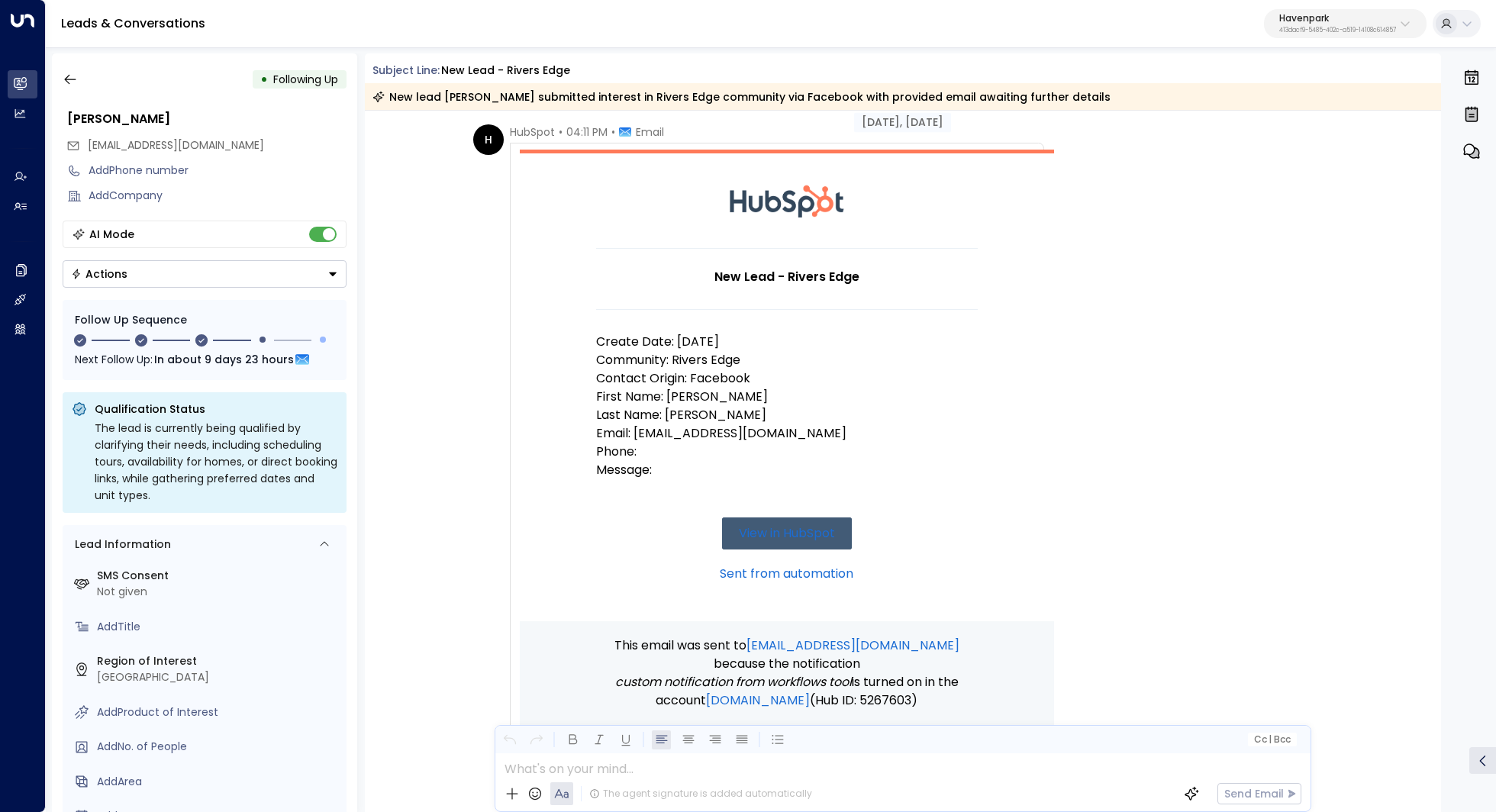
scroll to position [72, 0]
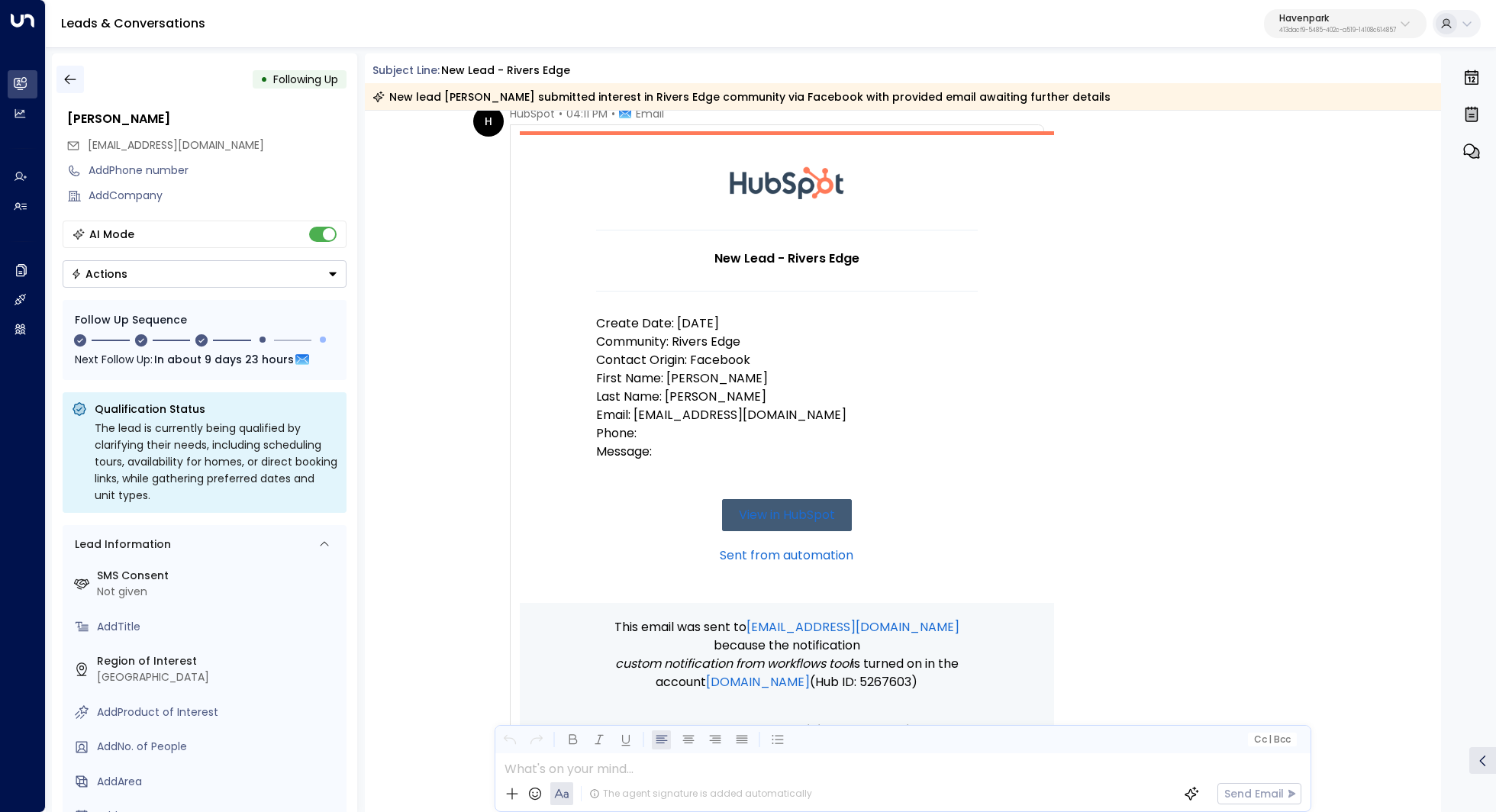
click at [68, 82] on icon "button" at bounding box center [70, 80] width 12 height 10
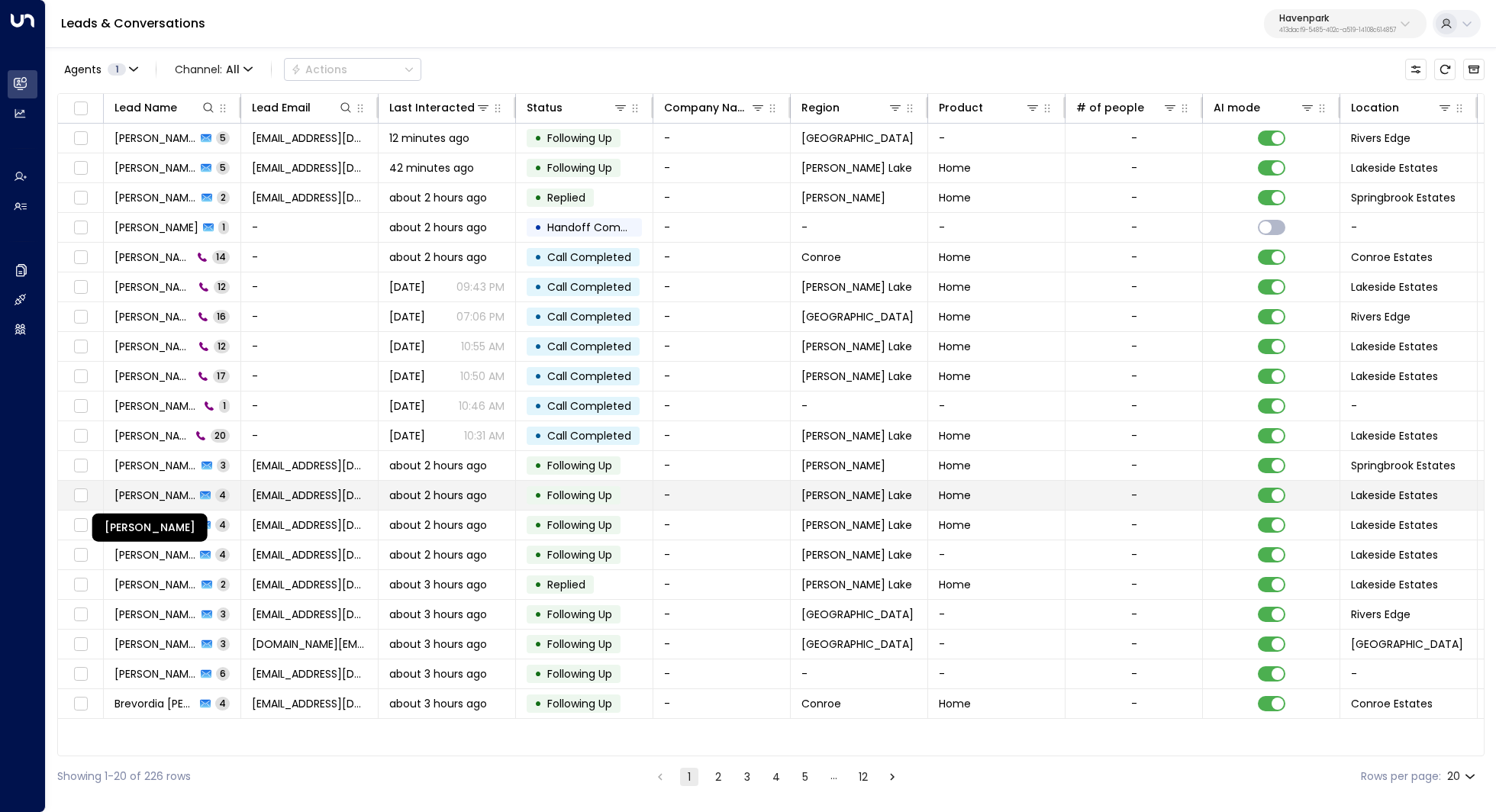
click at [162, 488] on span "Tyrone Heilderberg" at bounding box center [154, 495] width 81 height 16
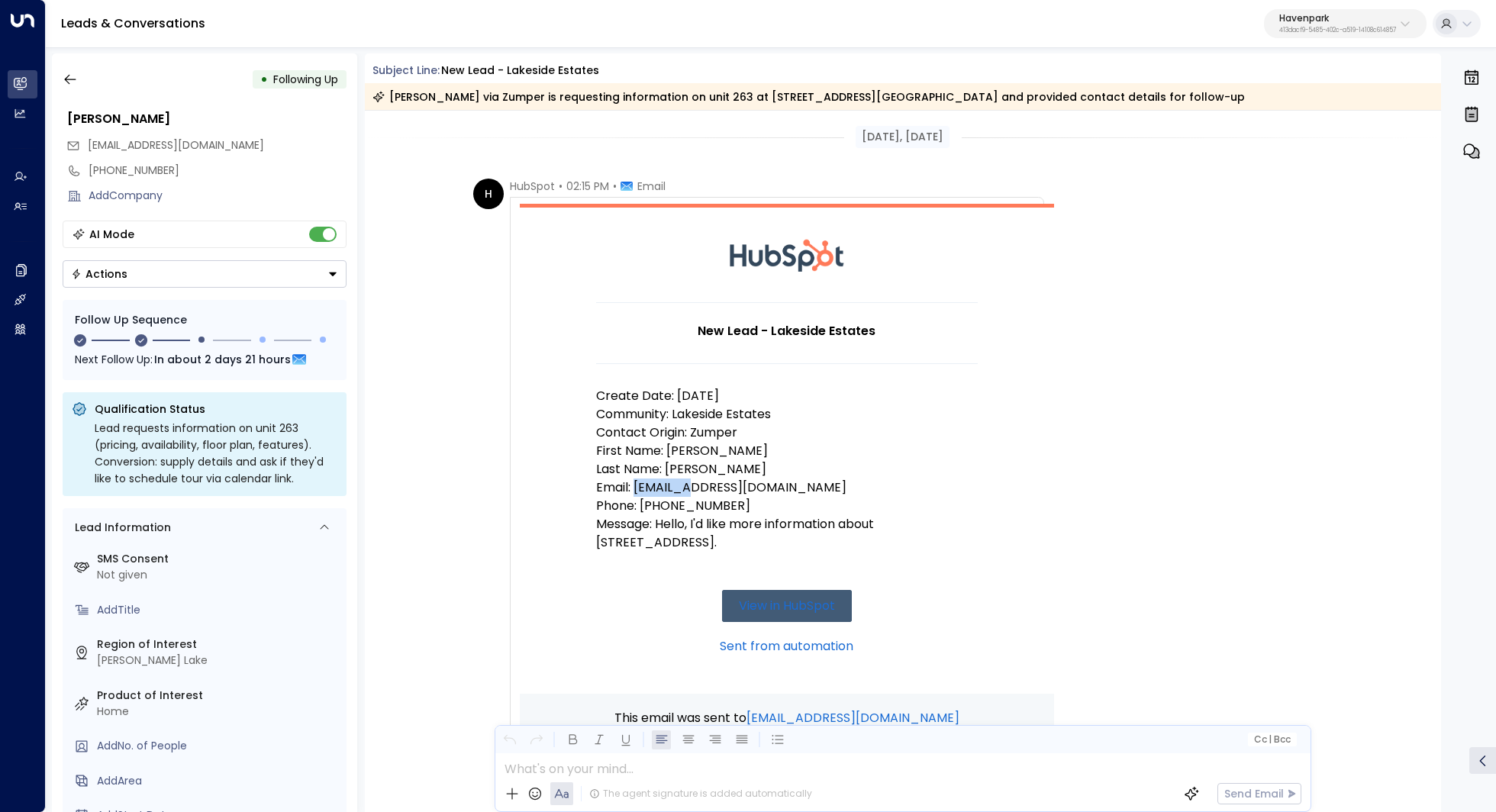
drag, startPoint x: 634, startPoint y: 484, endPoint x: 684, endPoint y: 484, distance: 50.0
click at [684, 484] on p "Email: heilderberg513@gmail.com" at bounding box center [787, 488] width 382 height 18
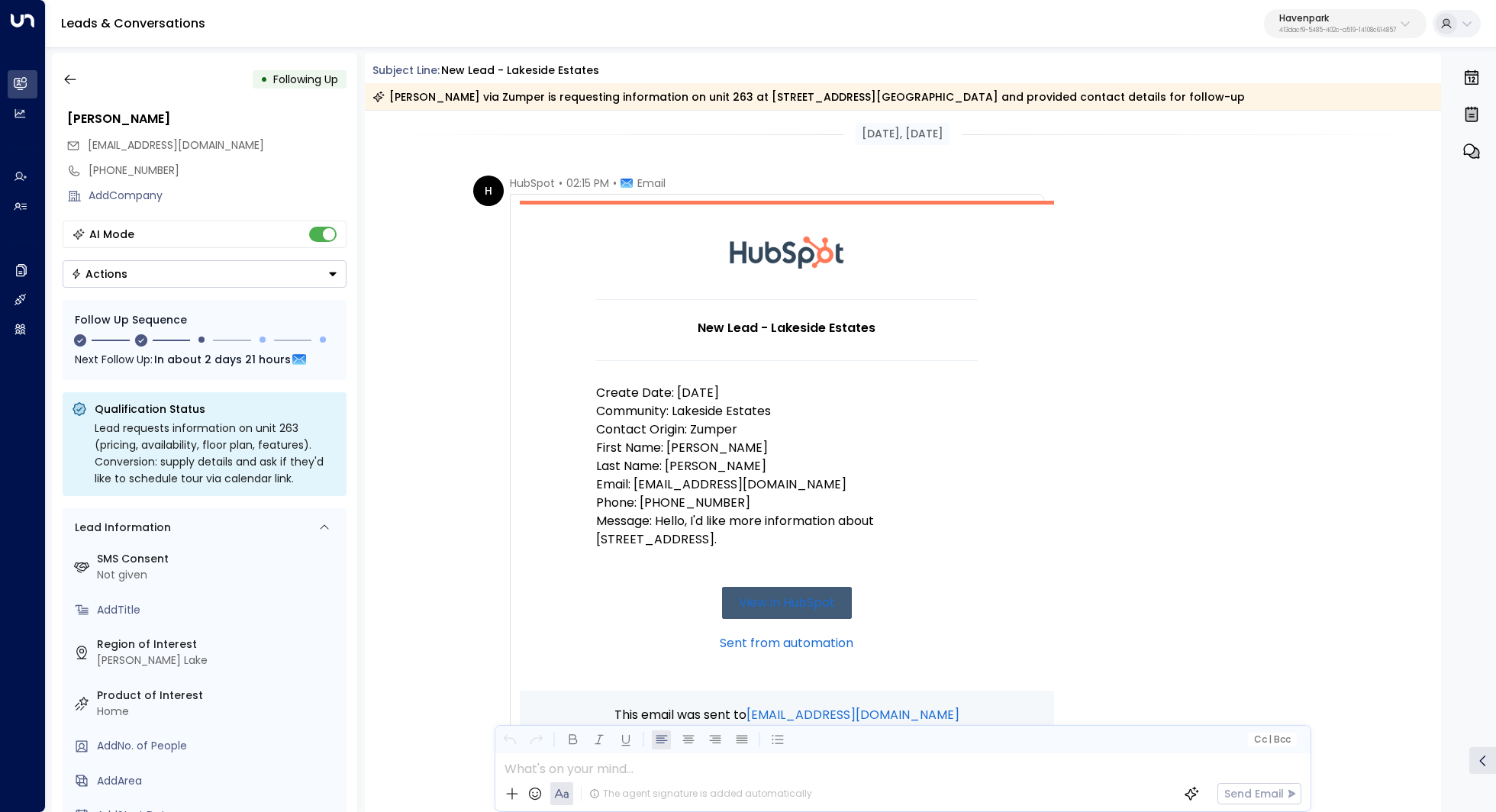
scroll to position [40, 0]
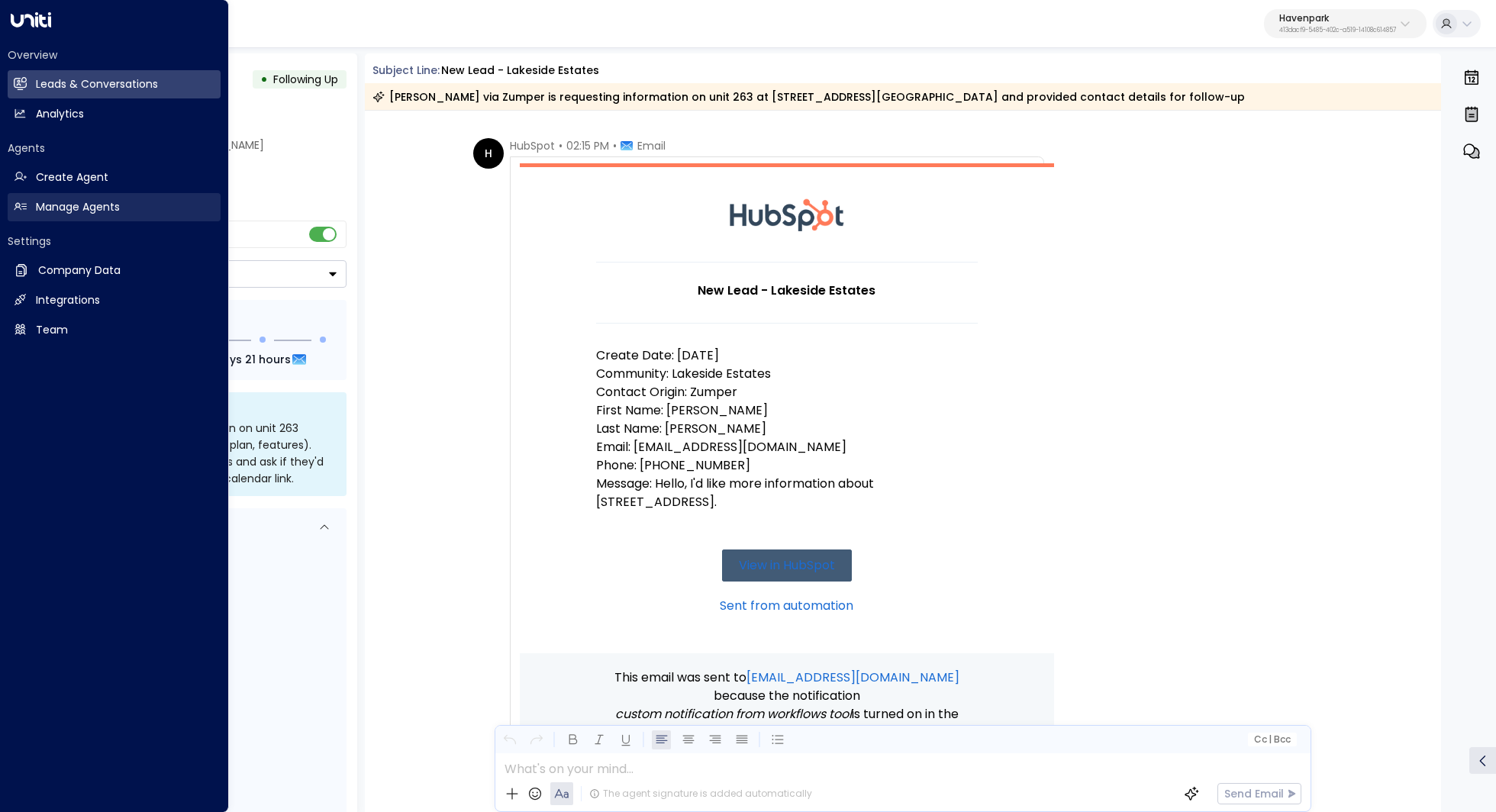
click at [71, 204] on h2 "Manage Agents" at bounding box center [78, 207] width 84 height 16
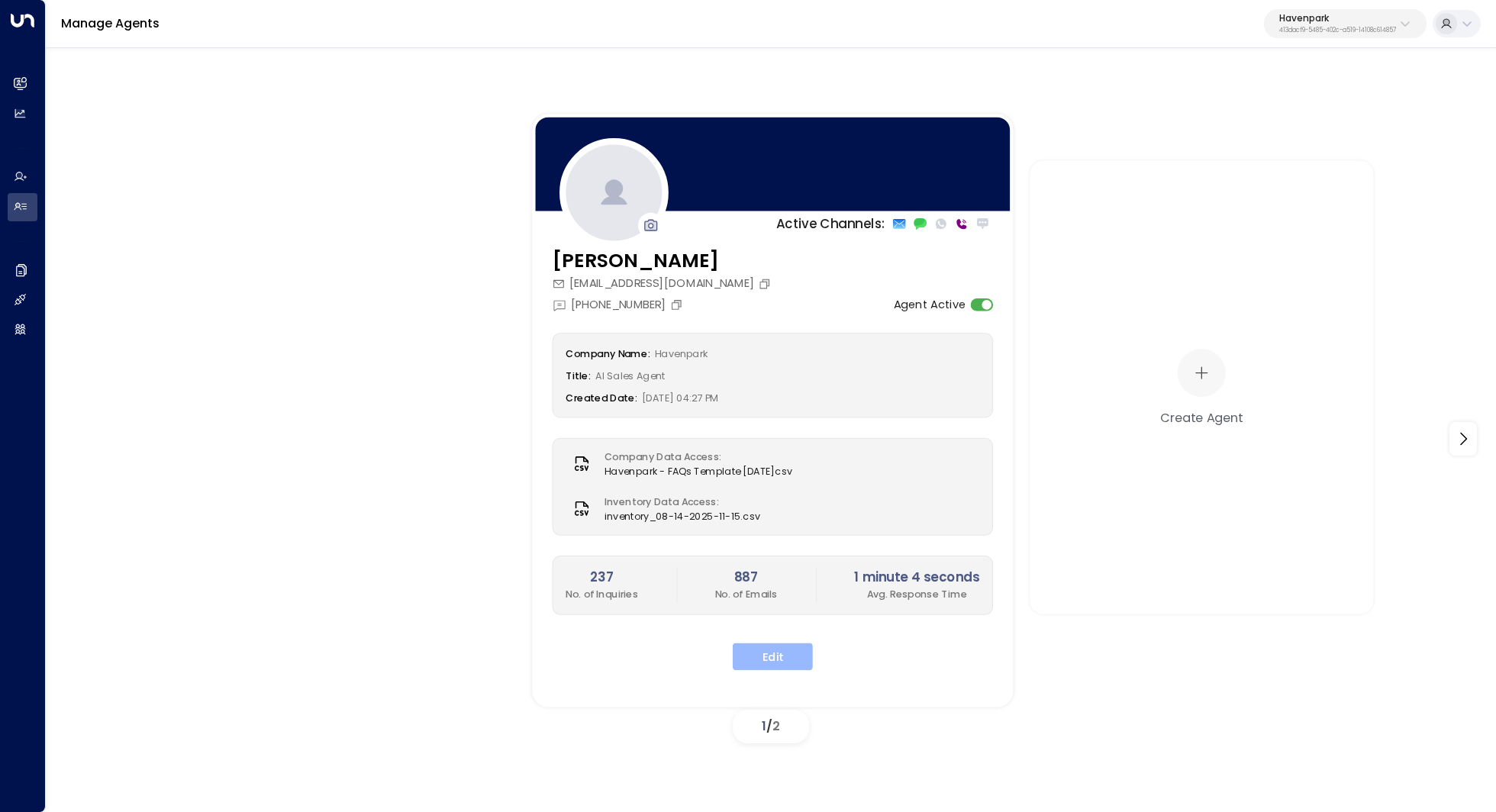
click at [780, 645] on button "Edit" at bounding box center [773, 655] width 81 height 27
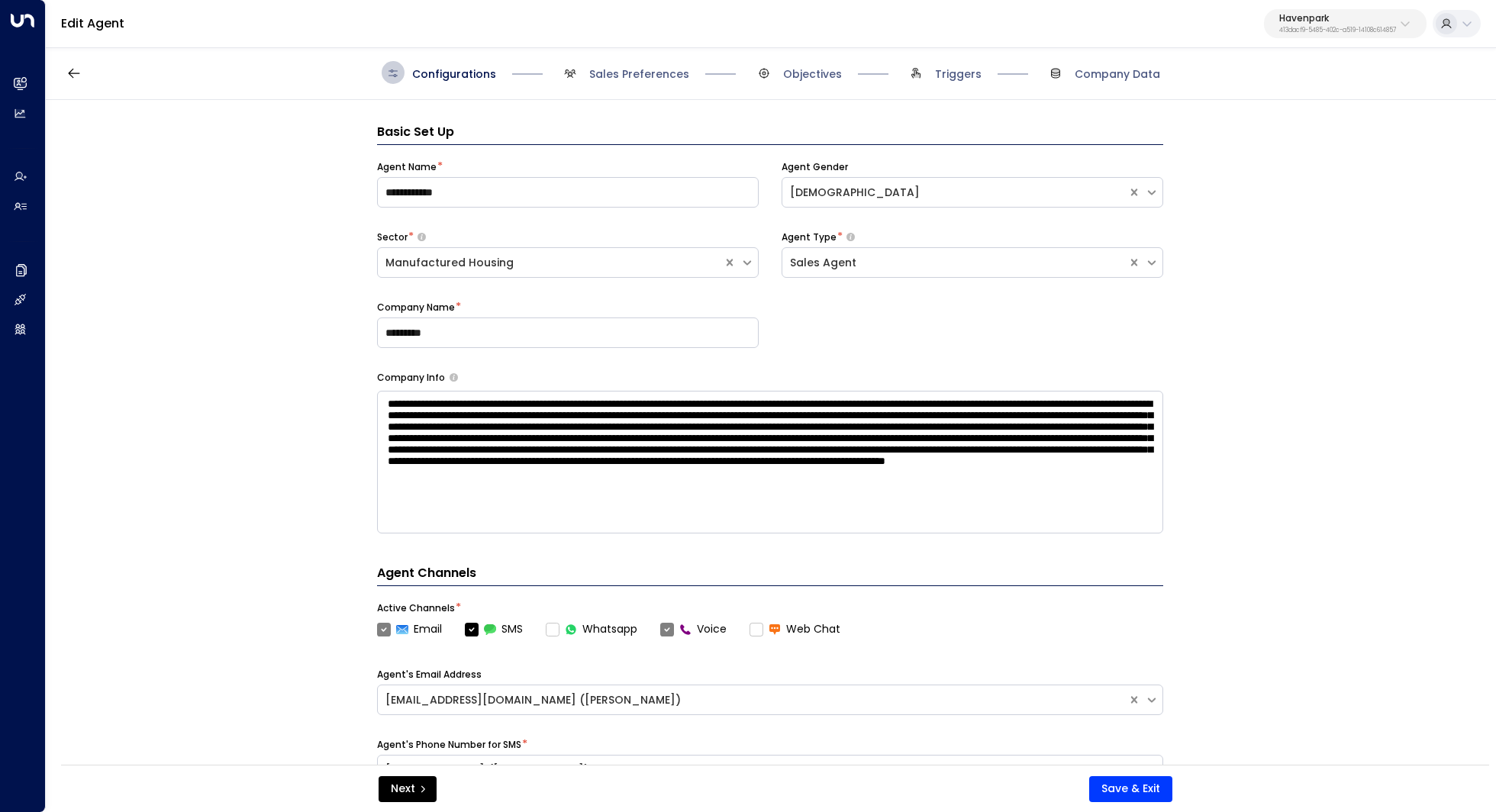
scroll to position [23, 0]
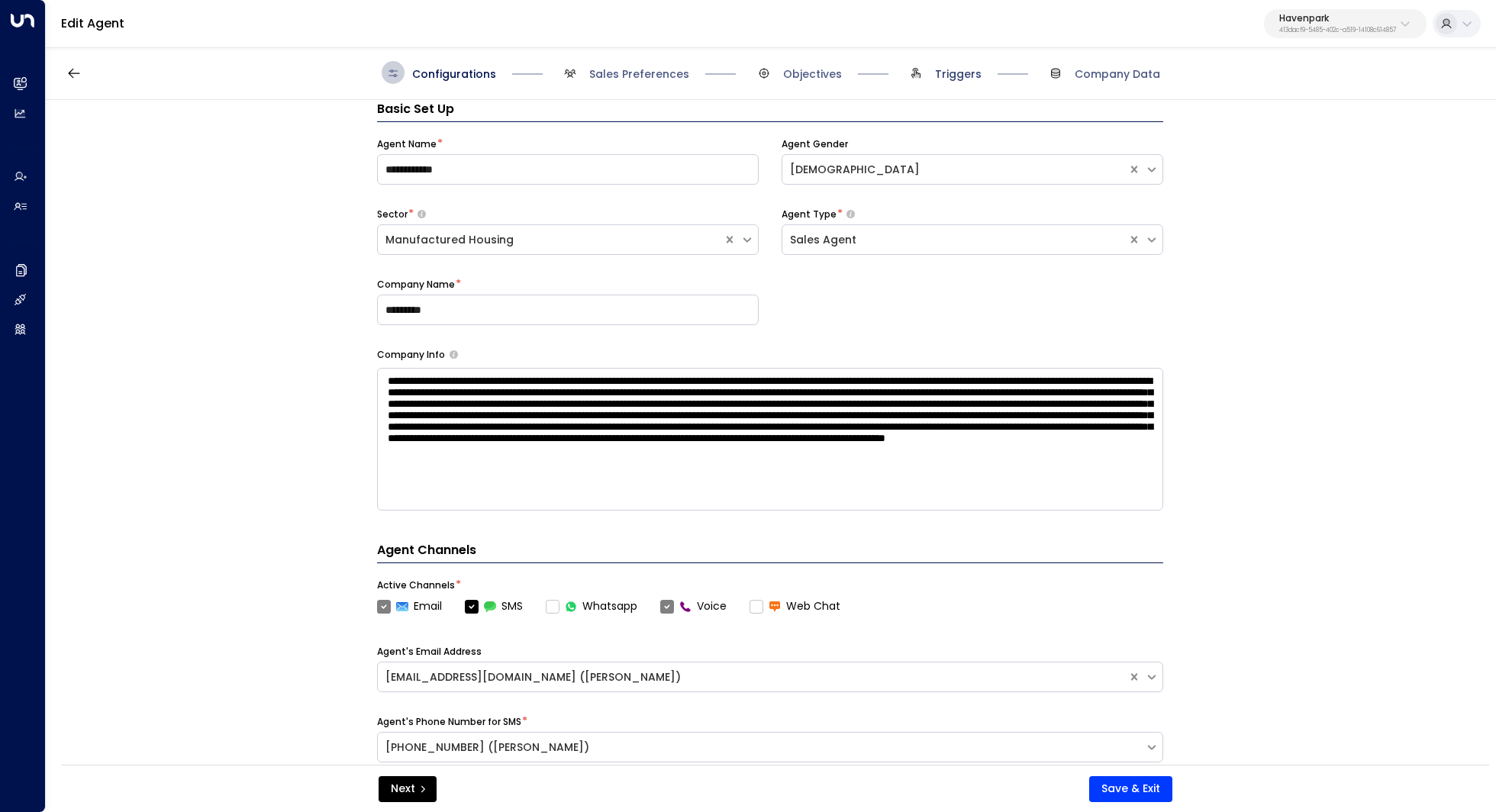
click at [952, 76] on span "Triggers" at bounding box center [958, 74] width 47 height 16
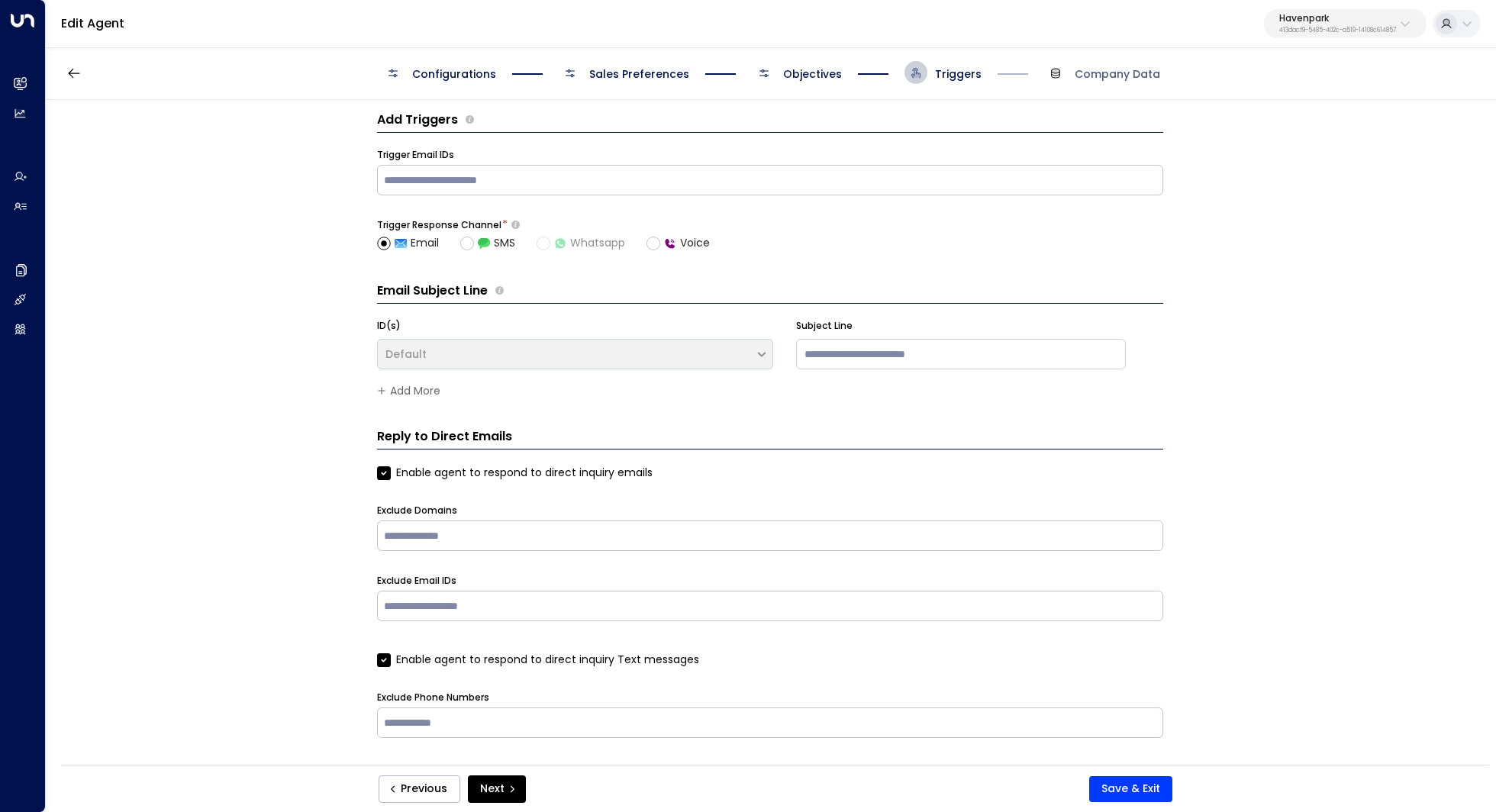
scroll to position [0, 0]
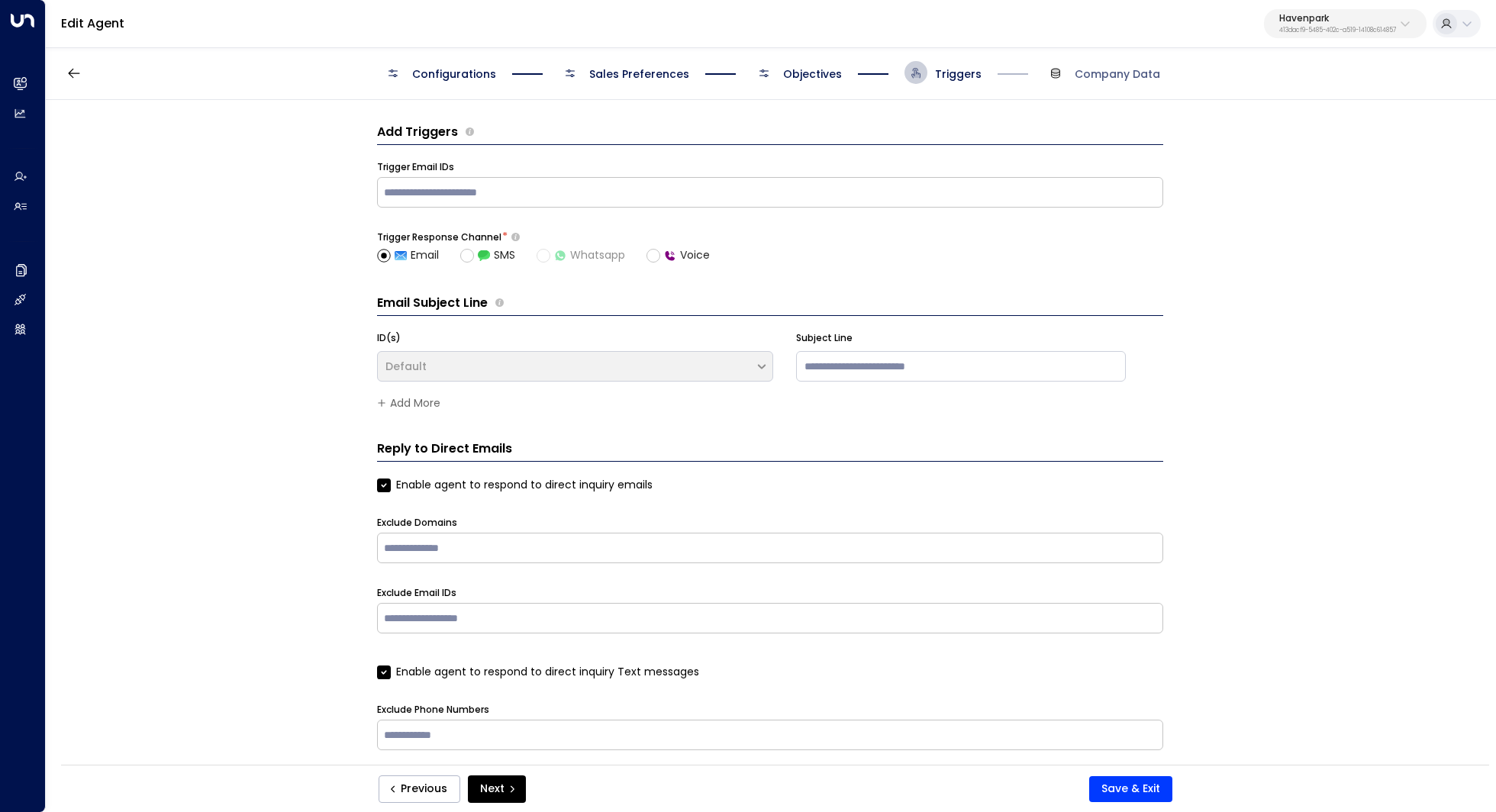
click at [472, 74] on span "Configurations" at bounding box center [454, 74] width 84 height 16
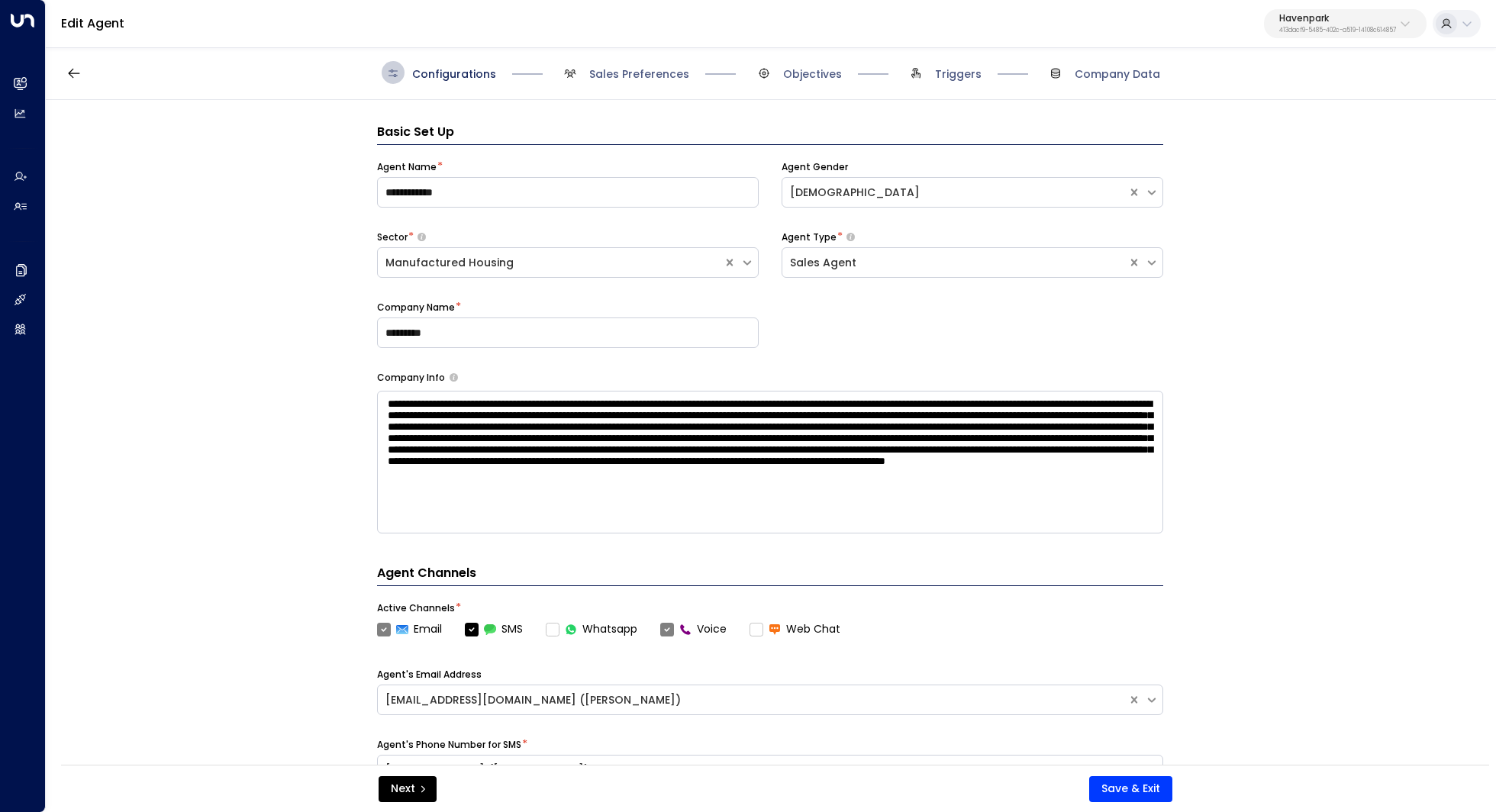
scroll to position [23, 0]
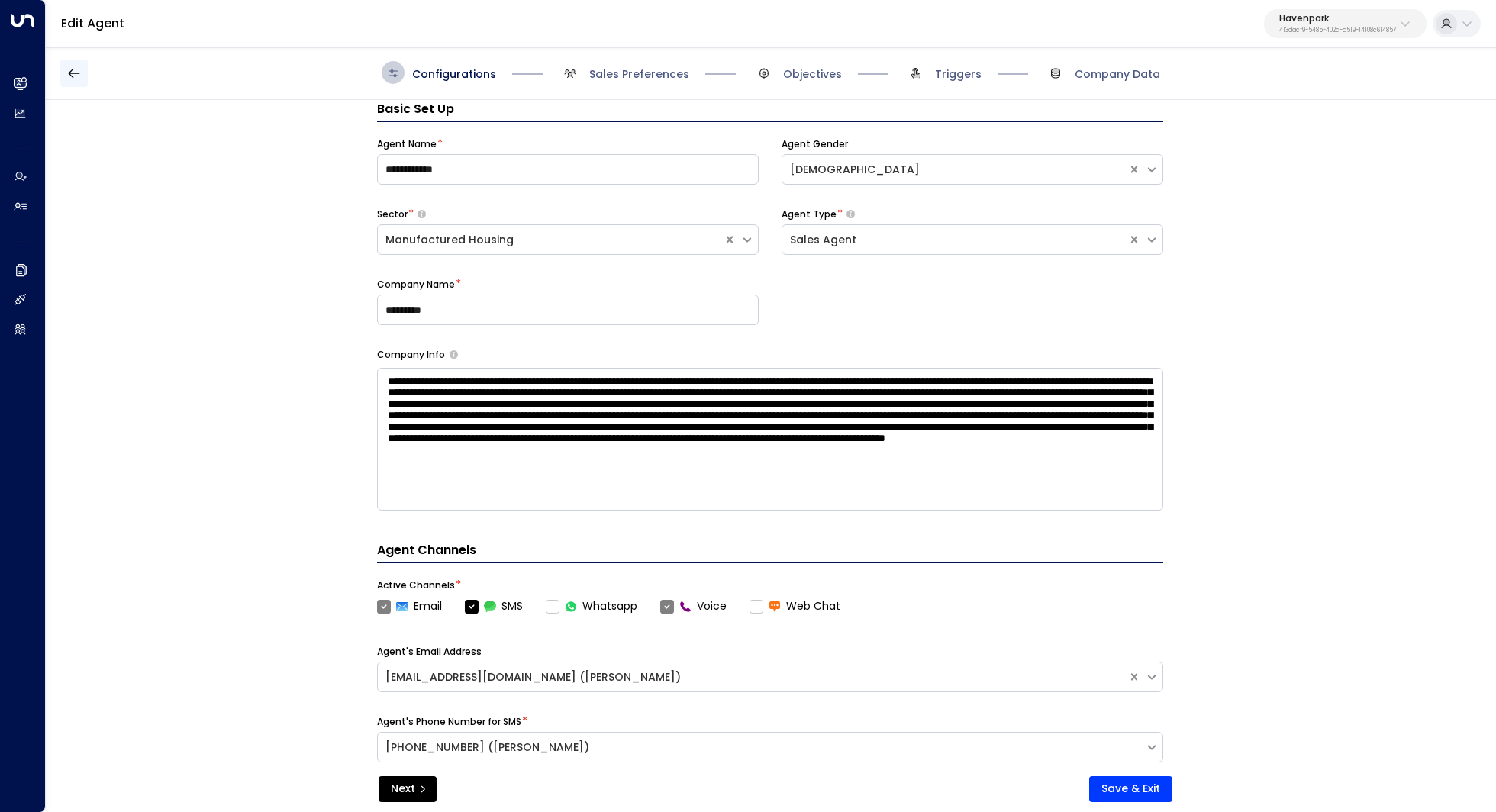
click at [78, 73] on icon "button" at bounding box center [74, 73] width 12 height 10
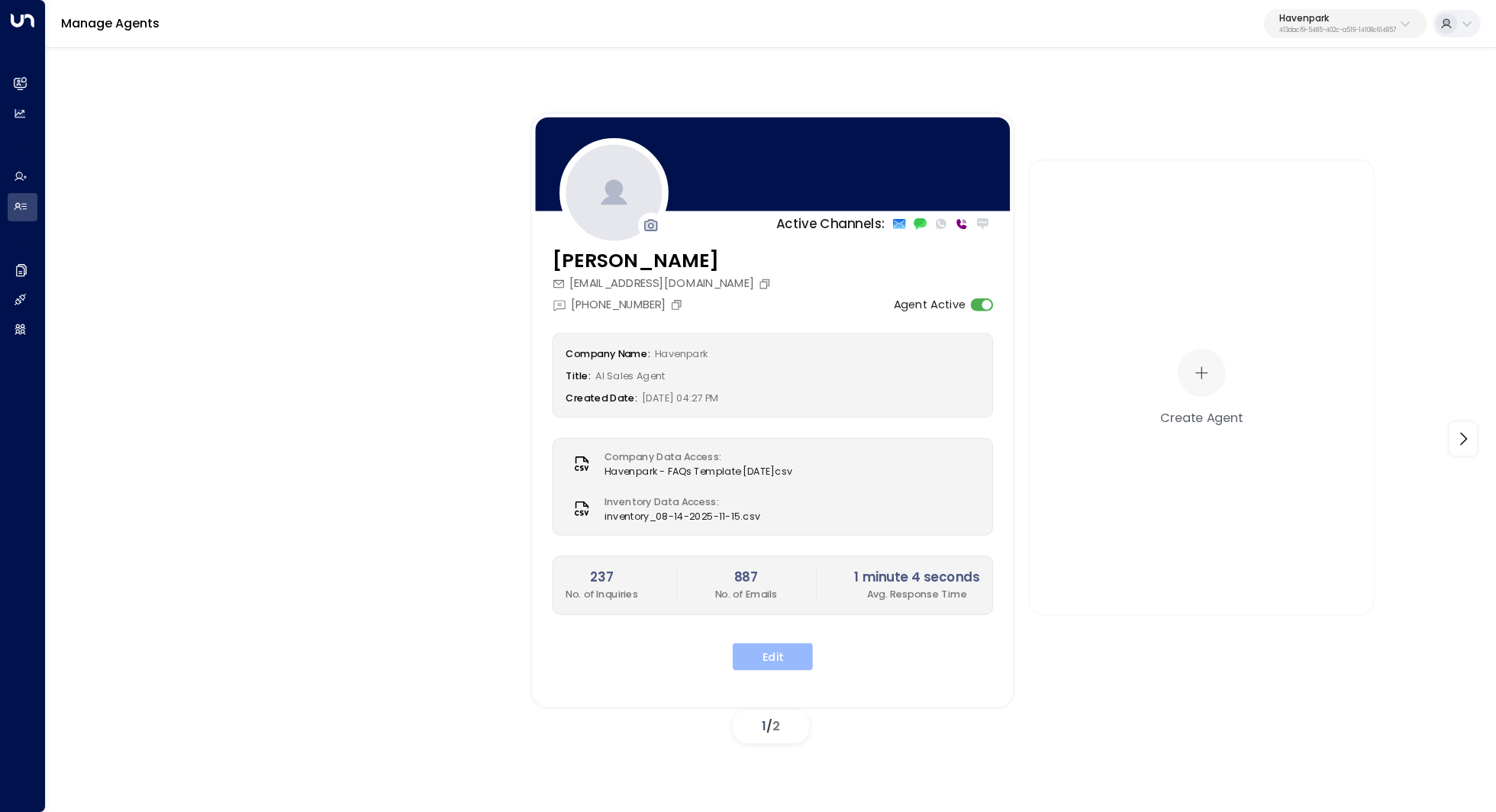
click at [766, 653] on button "Edit" at bounding box center [773, 655] width 81 height 27
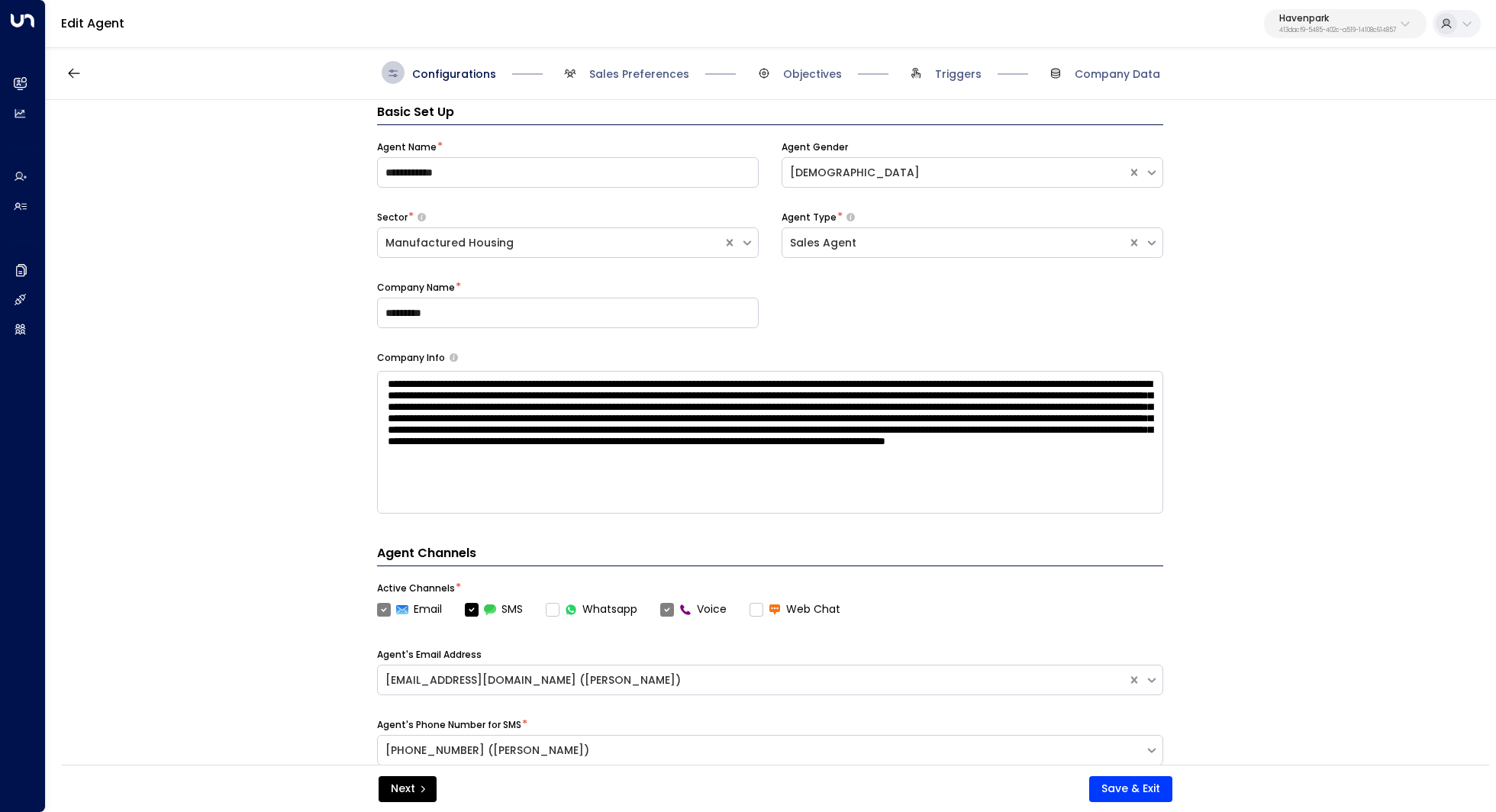
scroll to position [23, 0]
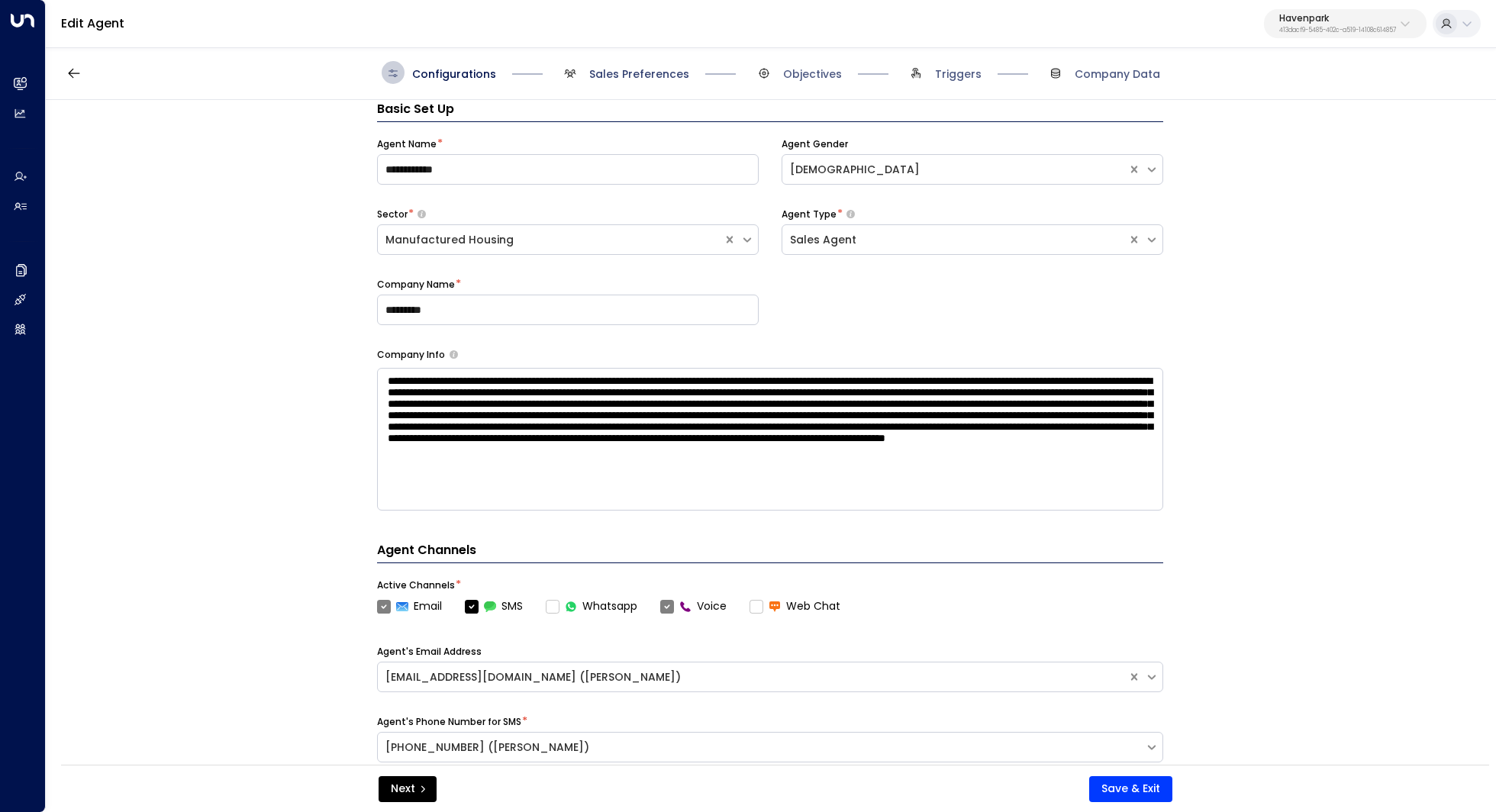
click at [666, 78] on span "Sales Preferences" at bounding box center [639, 74] width 100 height 16
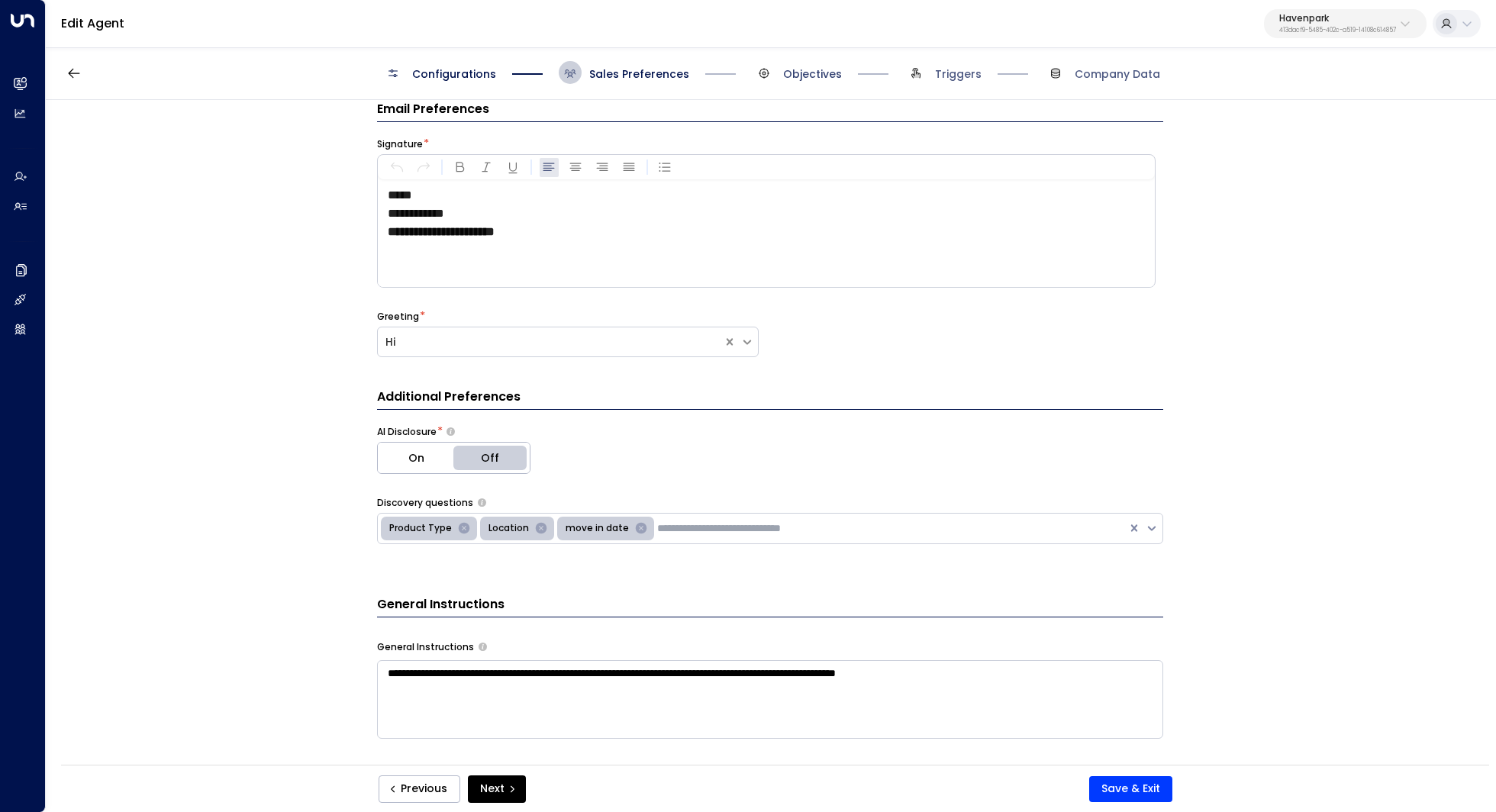
click at [829, 70] on span "Objectives" at bounding box center [812, 74] width 59 height 16
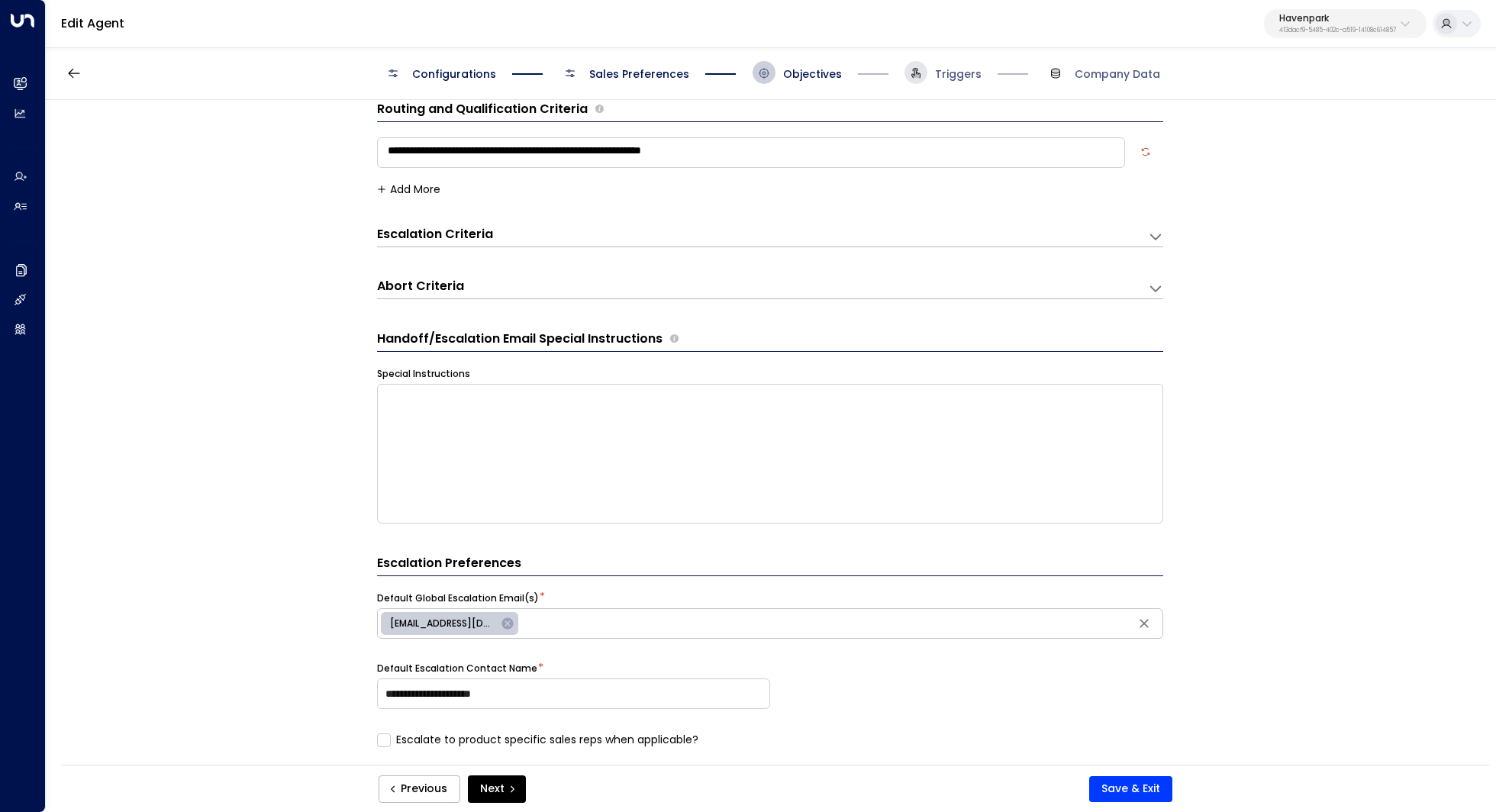
click at [921, 72] on icon at bounding box center [915, 73] width 12 height 12
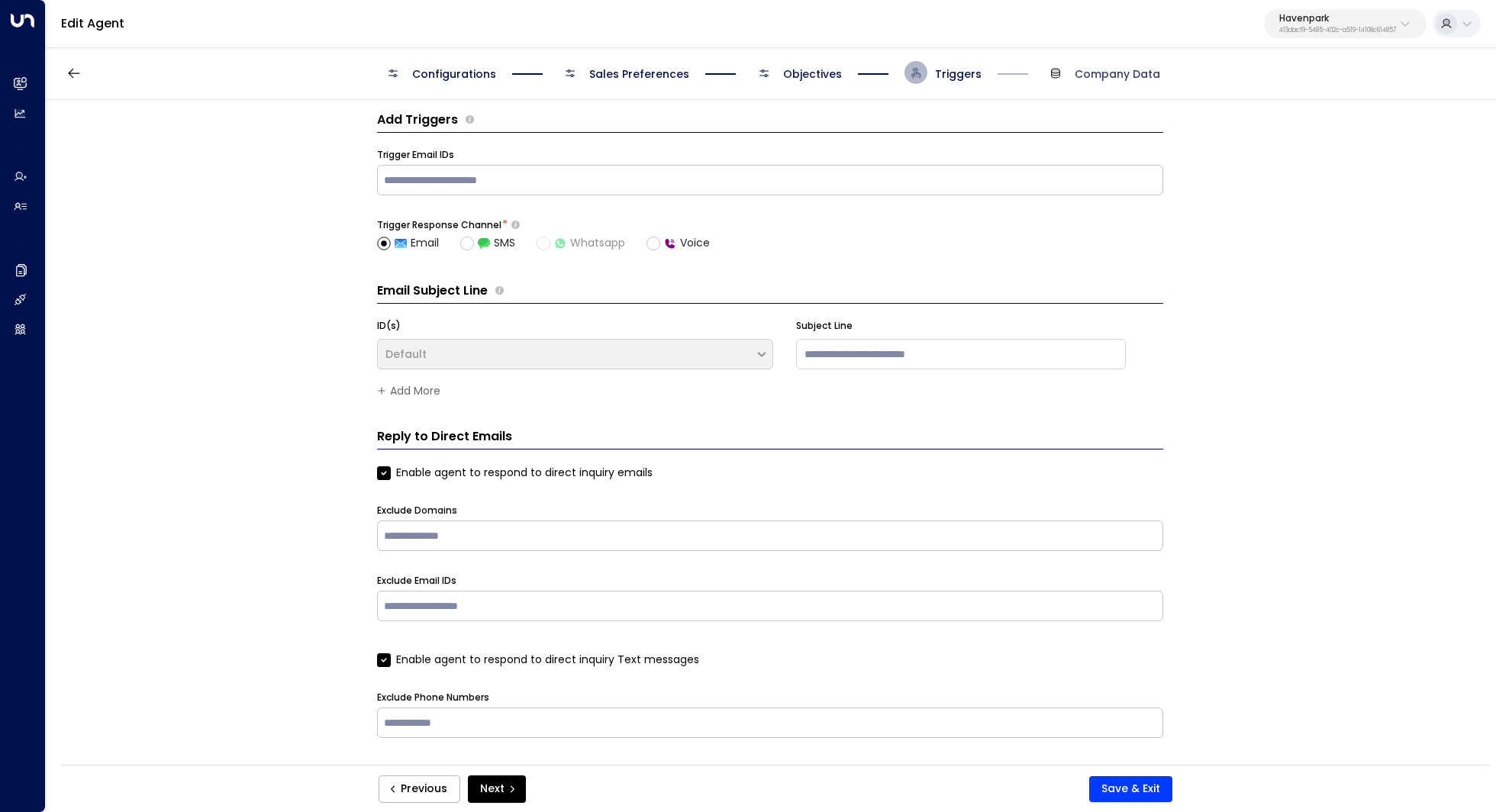
click at [1096, 79] on span "Company Data" at bounding box center [1117, 74] width 85 height 16
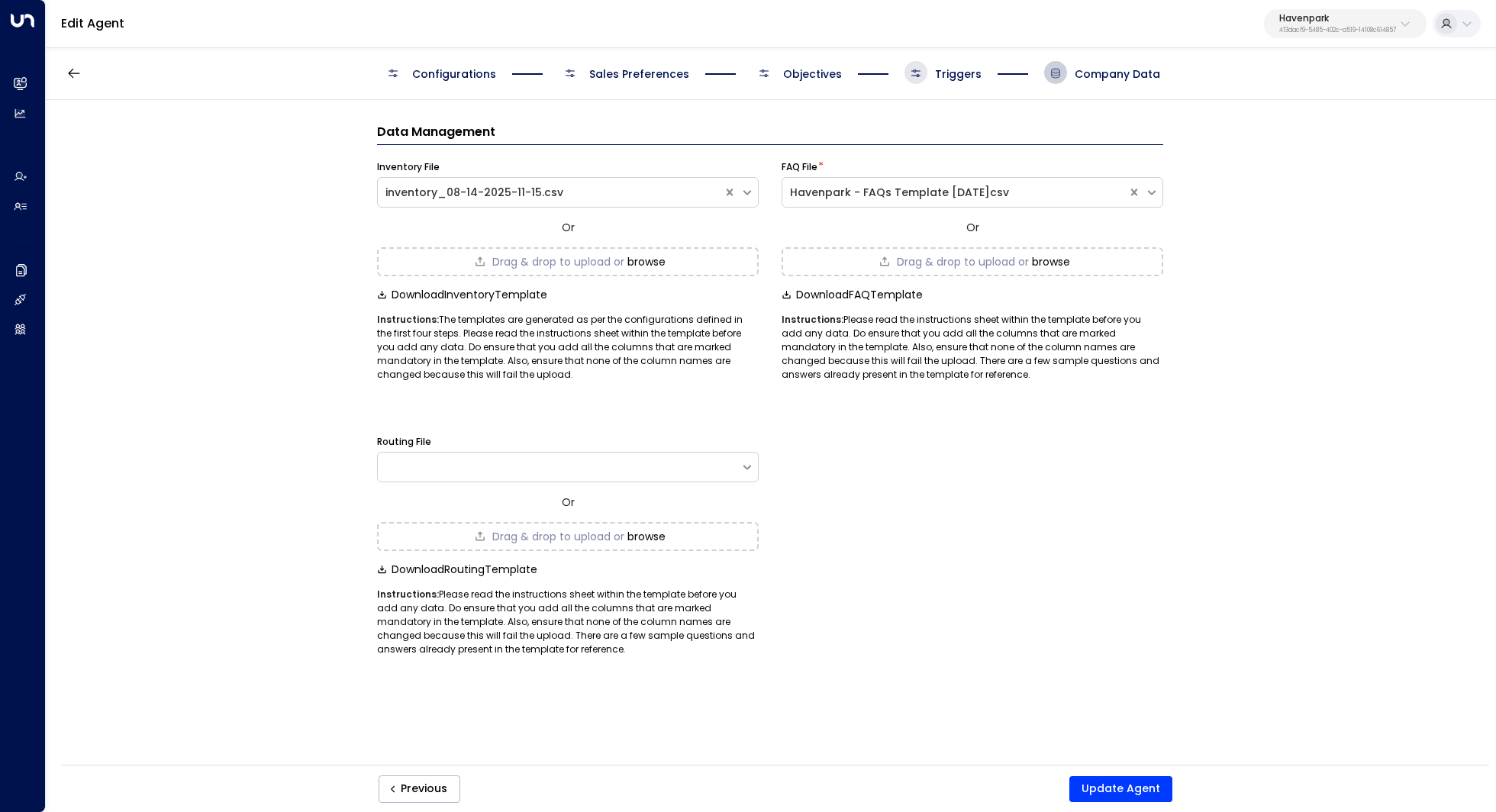
click at [633, 79] on span "Sales Preferences" at bounding box center [639, 74] width 100 height 16
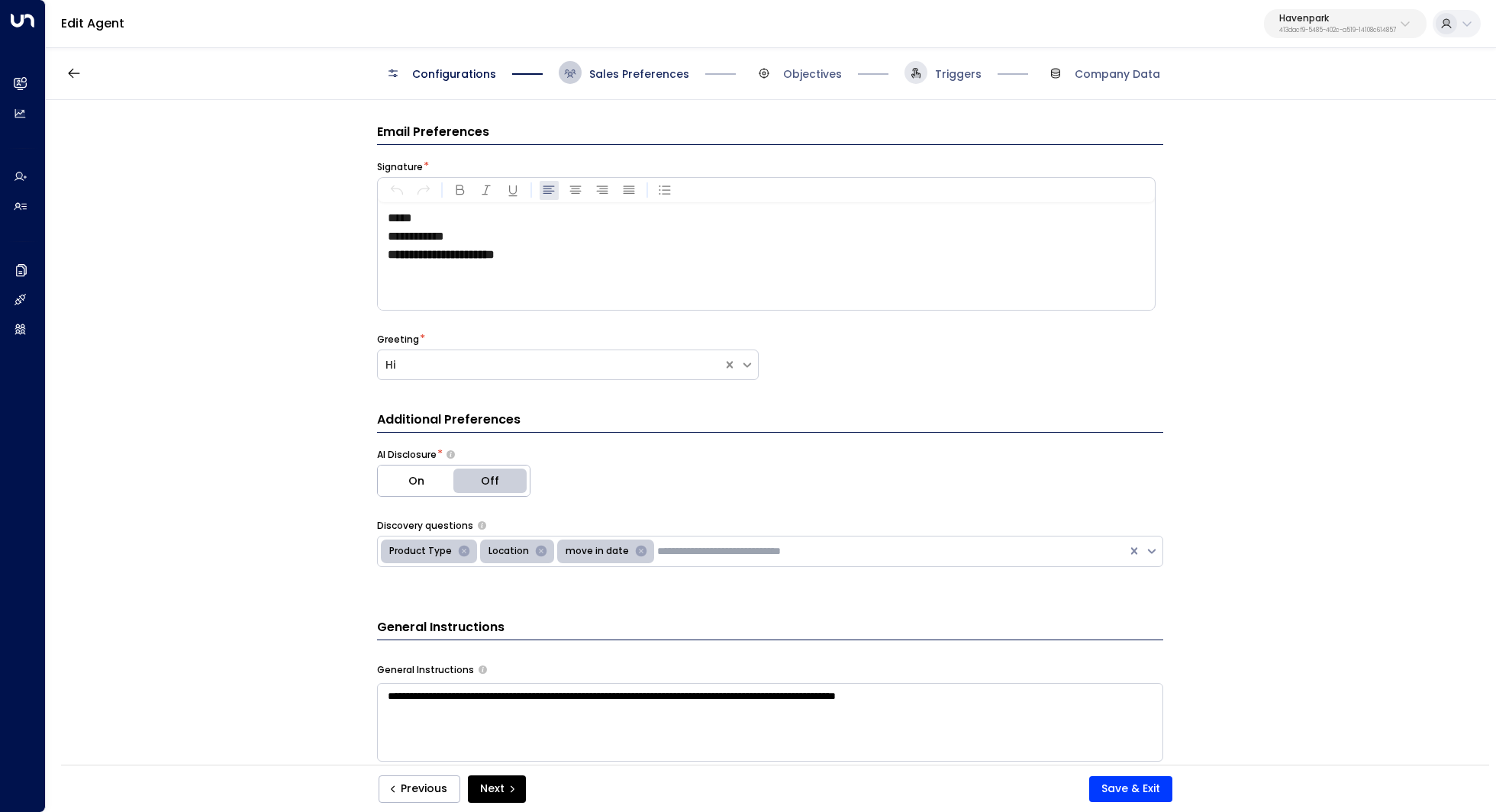
scroll to position [23, 0]
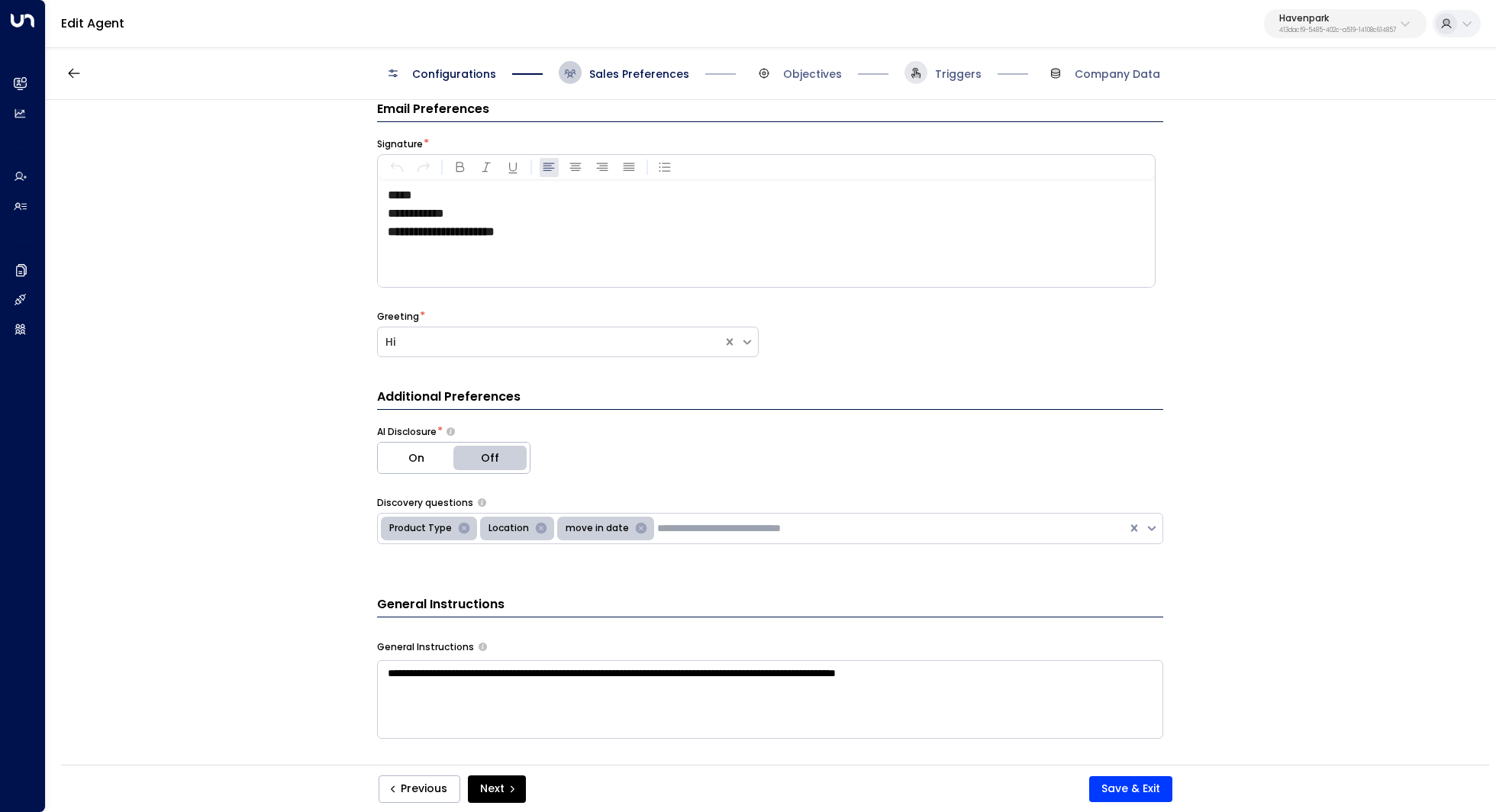
click at [489, 70] on span "Configurations" at bounding box center [454, 74] width 84 height 16
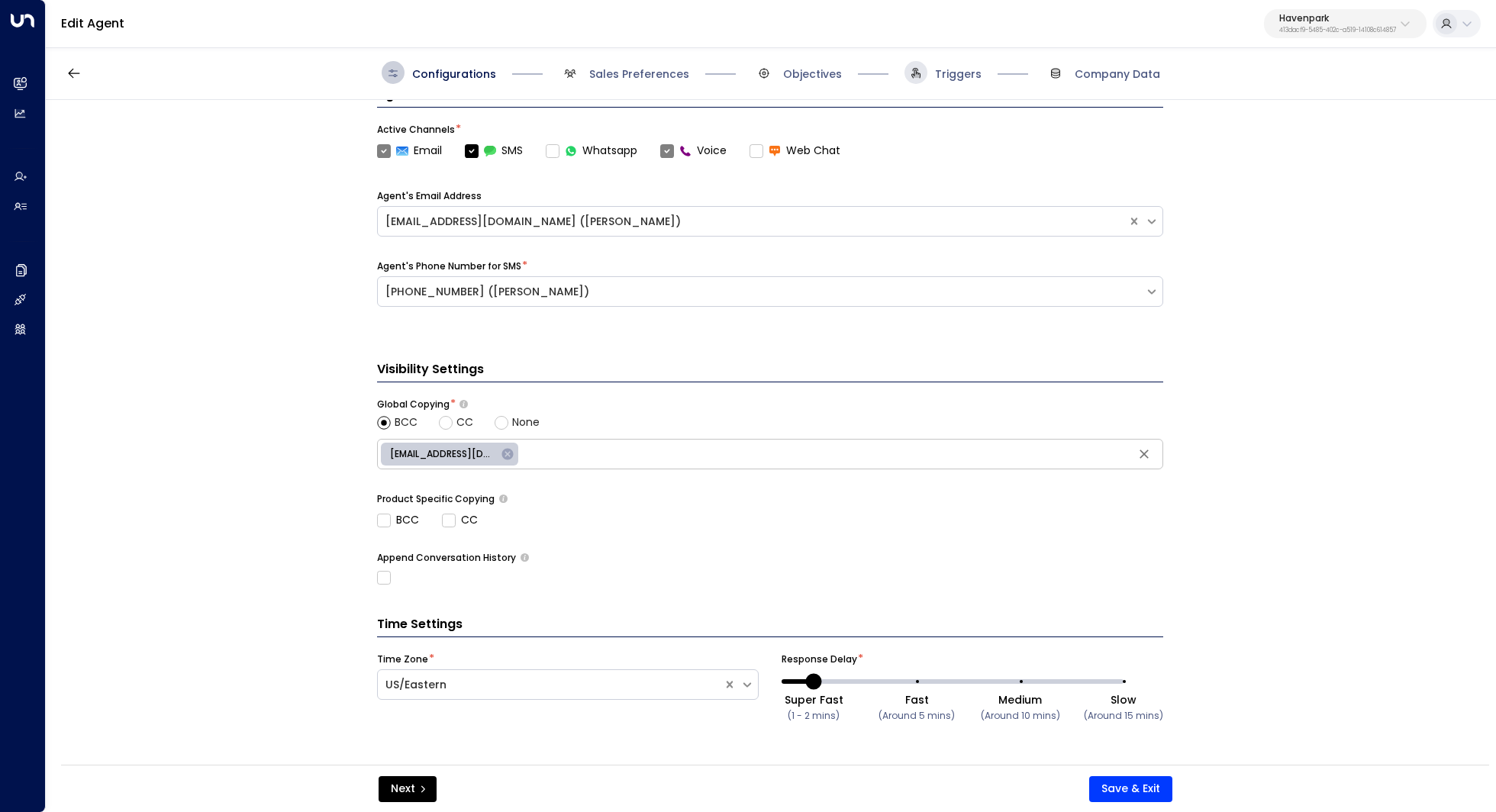
scroll to position [0, 0]
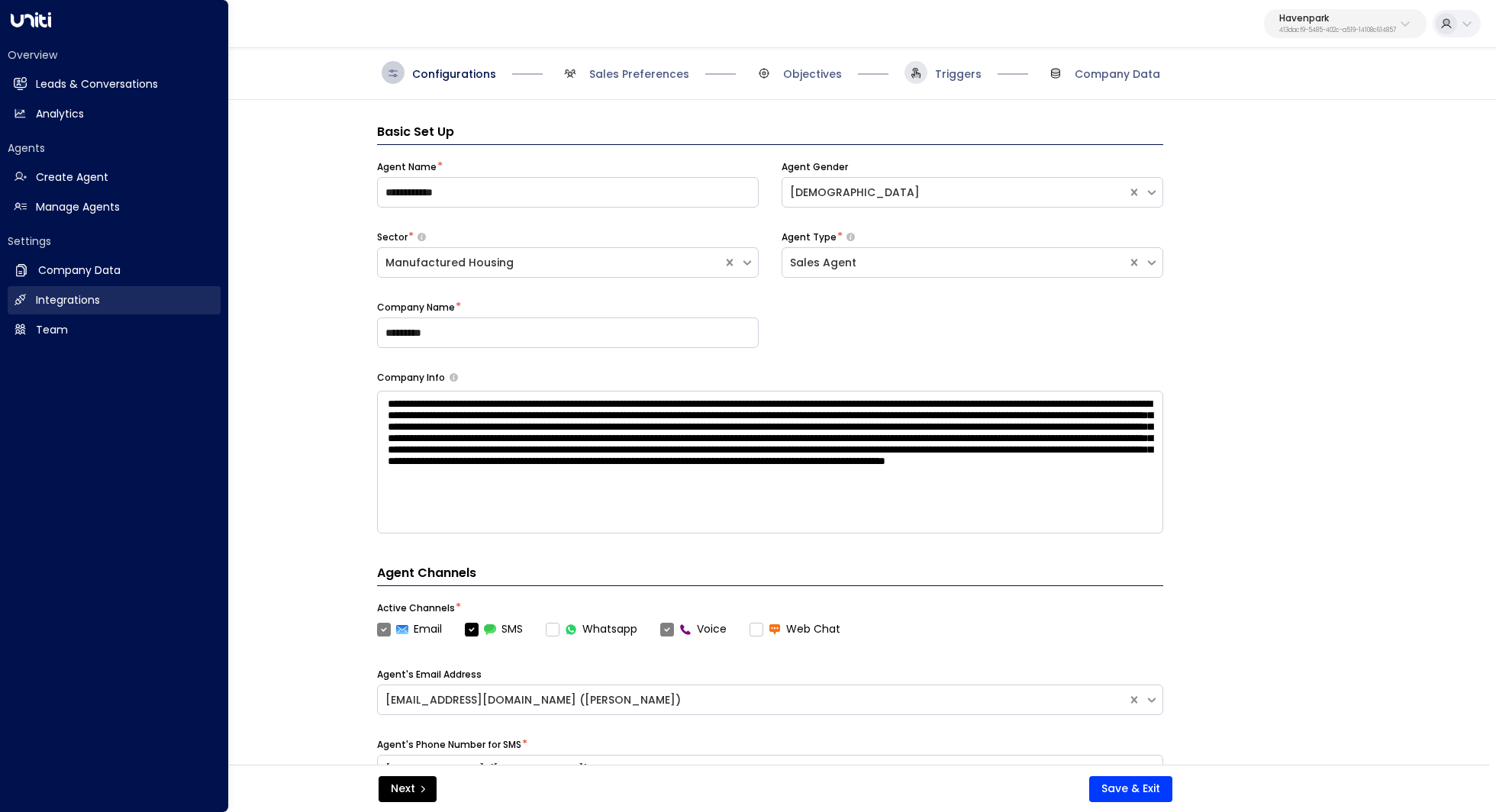
click at [94, 304] on h2 "Integrations" at bounding box center [68, 300] width 64 height 16
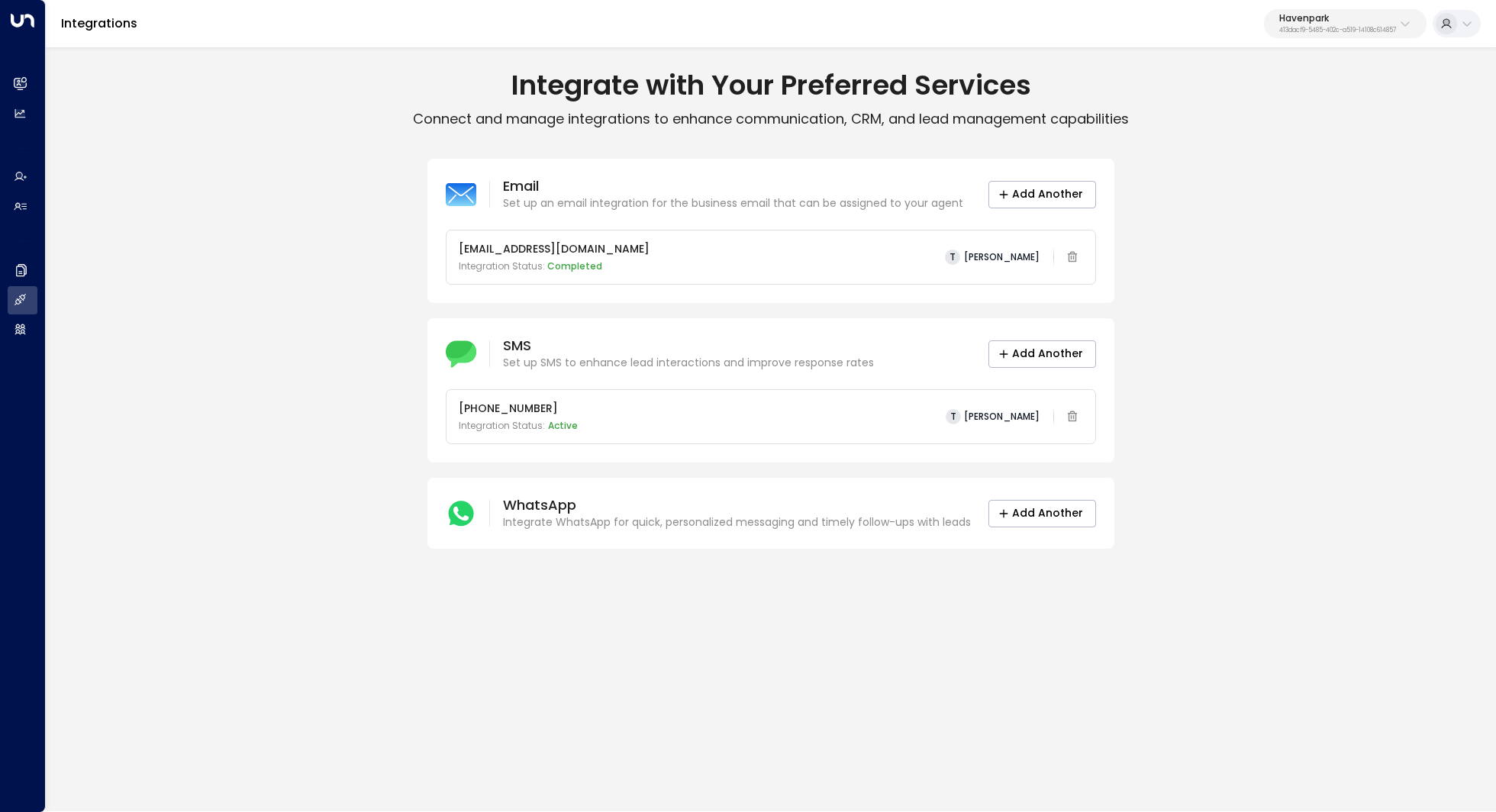
click at [1342, 21] on p "Havenpark" at bounding box center [1337, 18] width 117 height 9
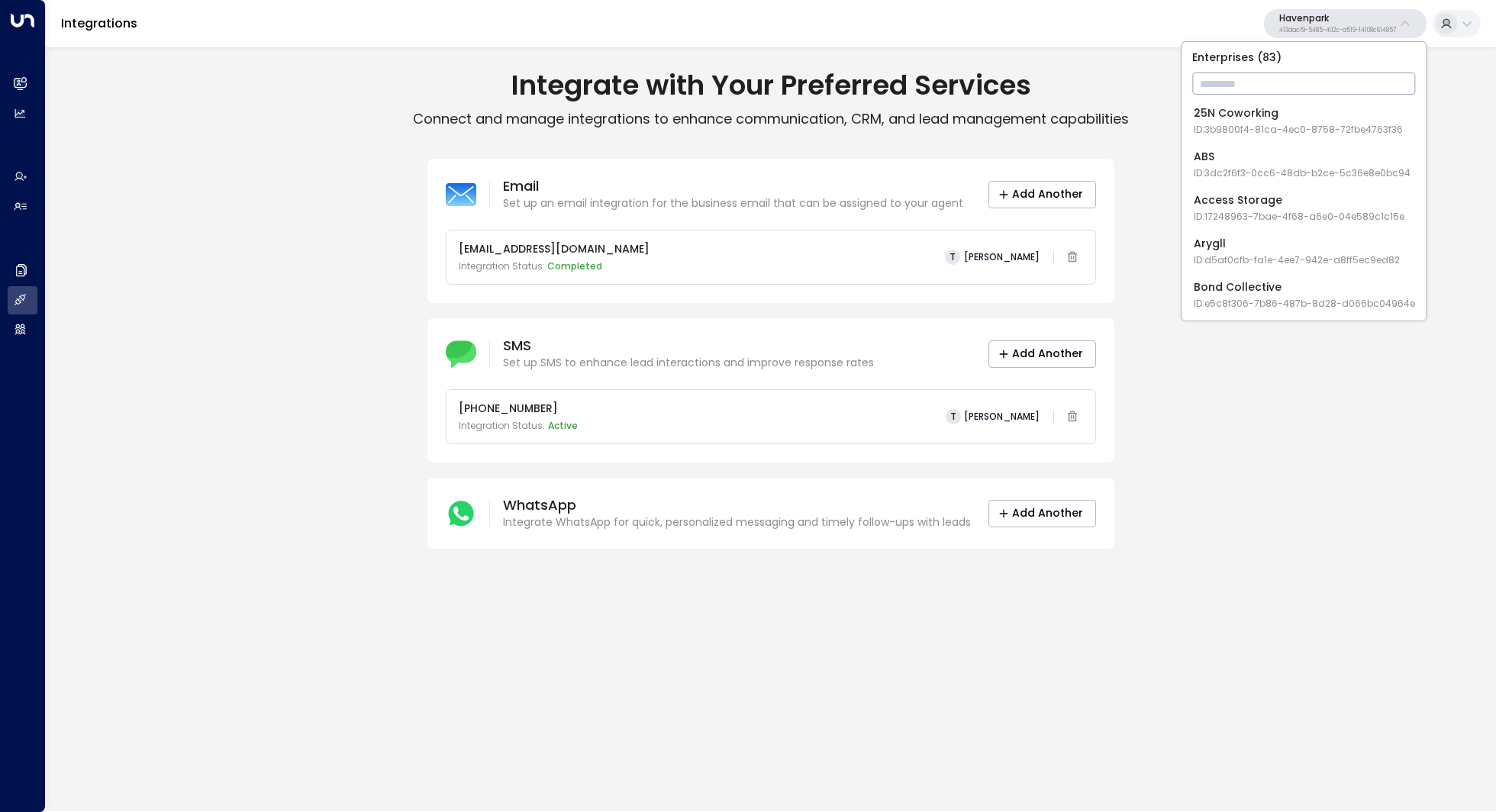
click at [1276, 93] on input "text" at bounding box center [1303, 84] width 223 height 28
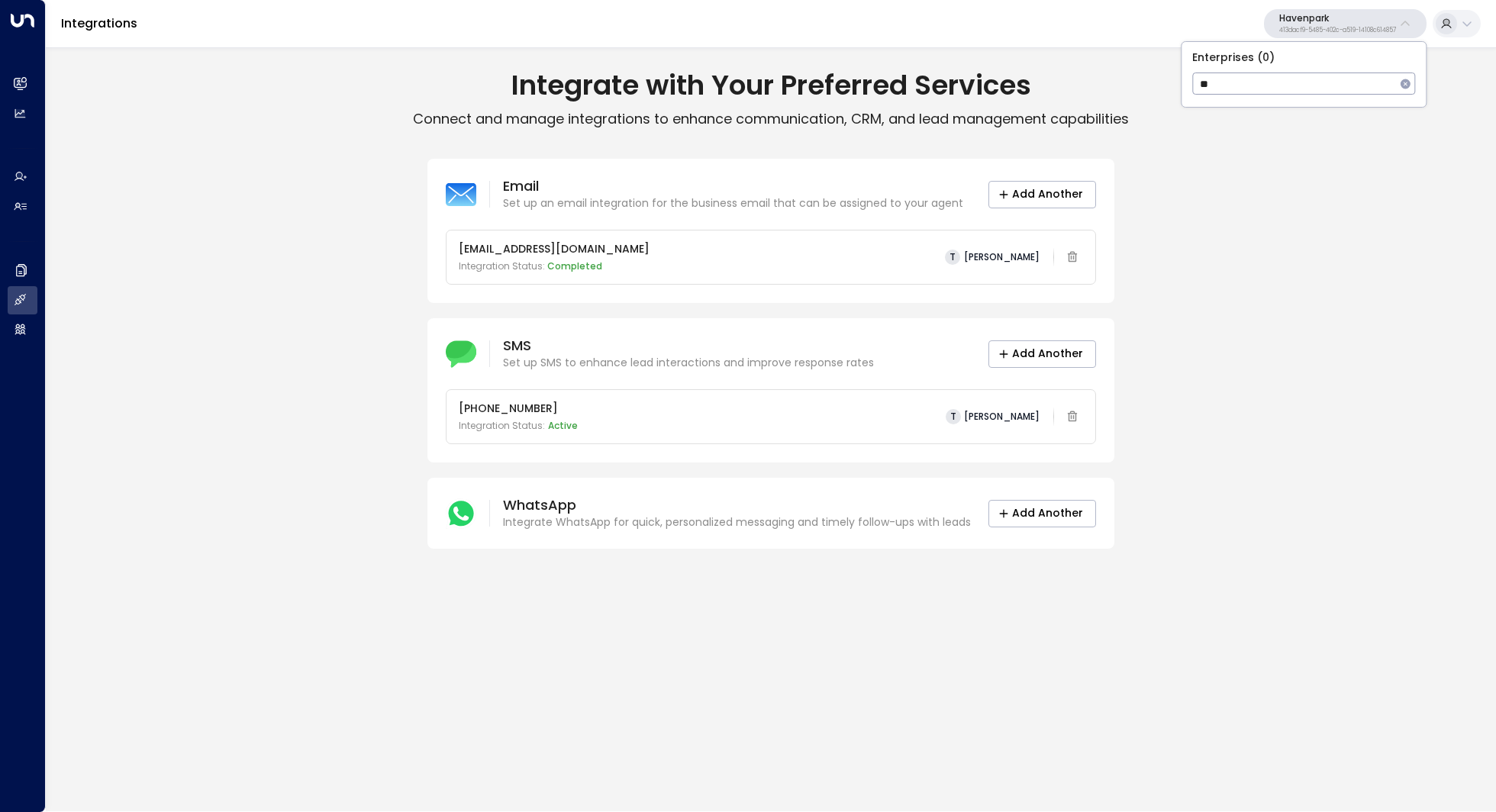
type input "*"
type input "**********"
click at [1300, 128] on span "ID: 58c4b32c-92b1-4356-be9b-1247e2c02228" at bounding box center [1300, 130] width 212 height 14
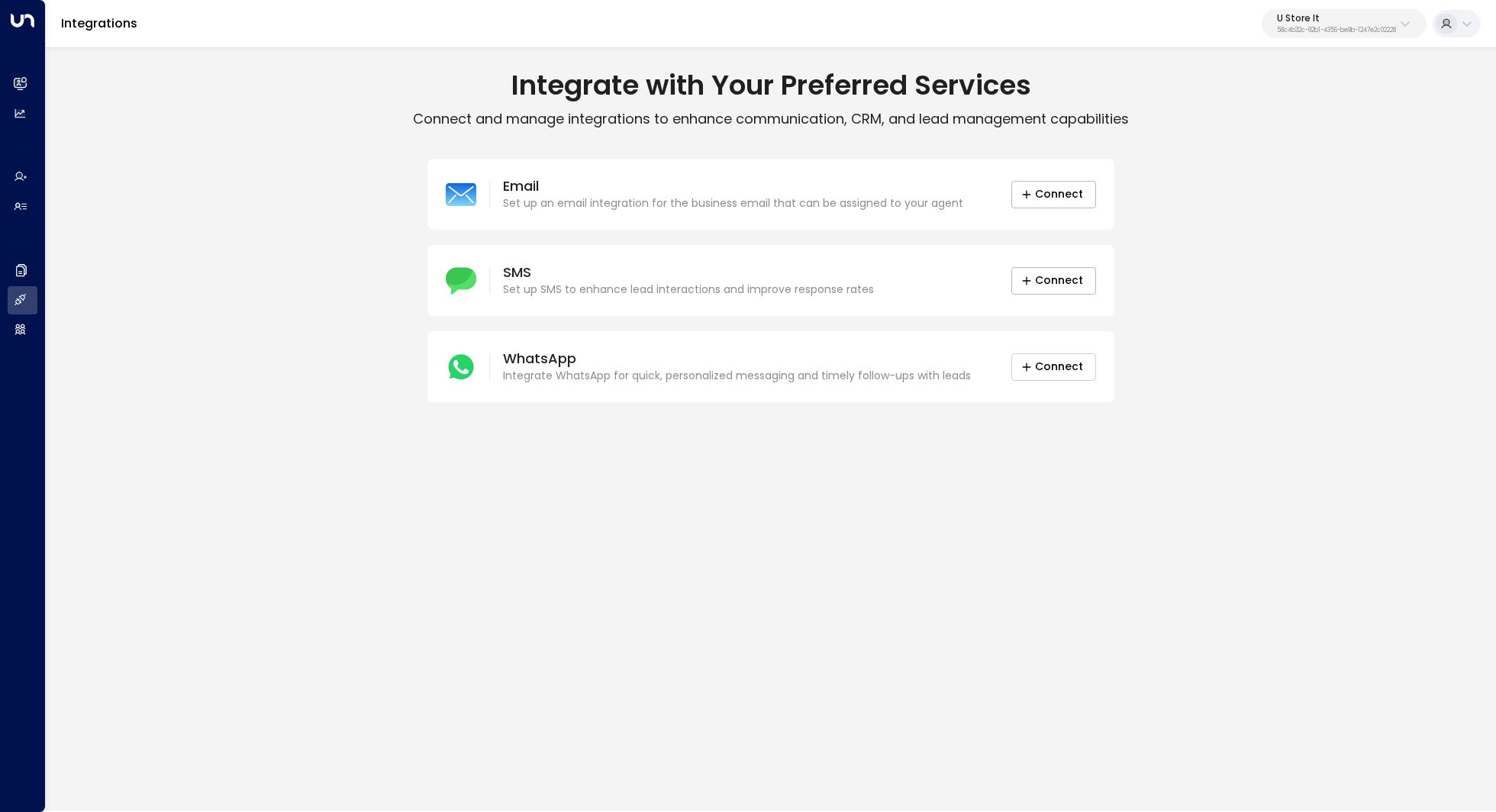
click at [1066, 366] on button "Connect" at bounding box center [1053, 366] width 85 height 27
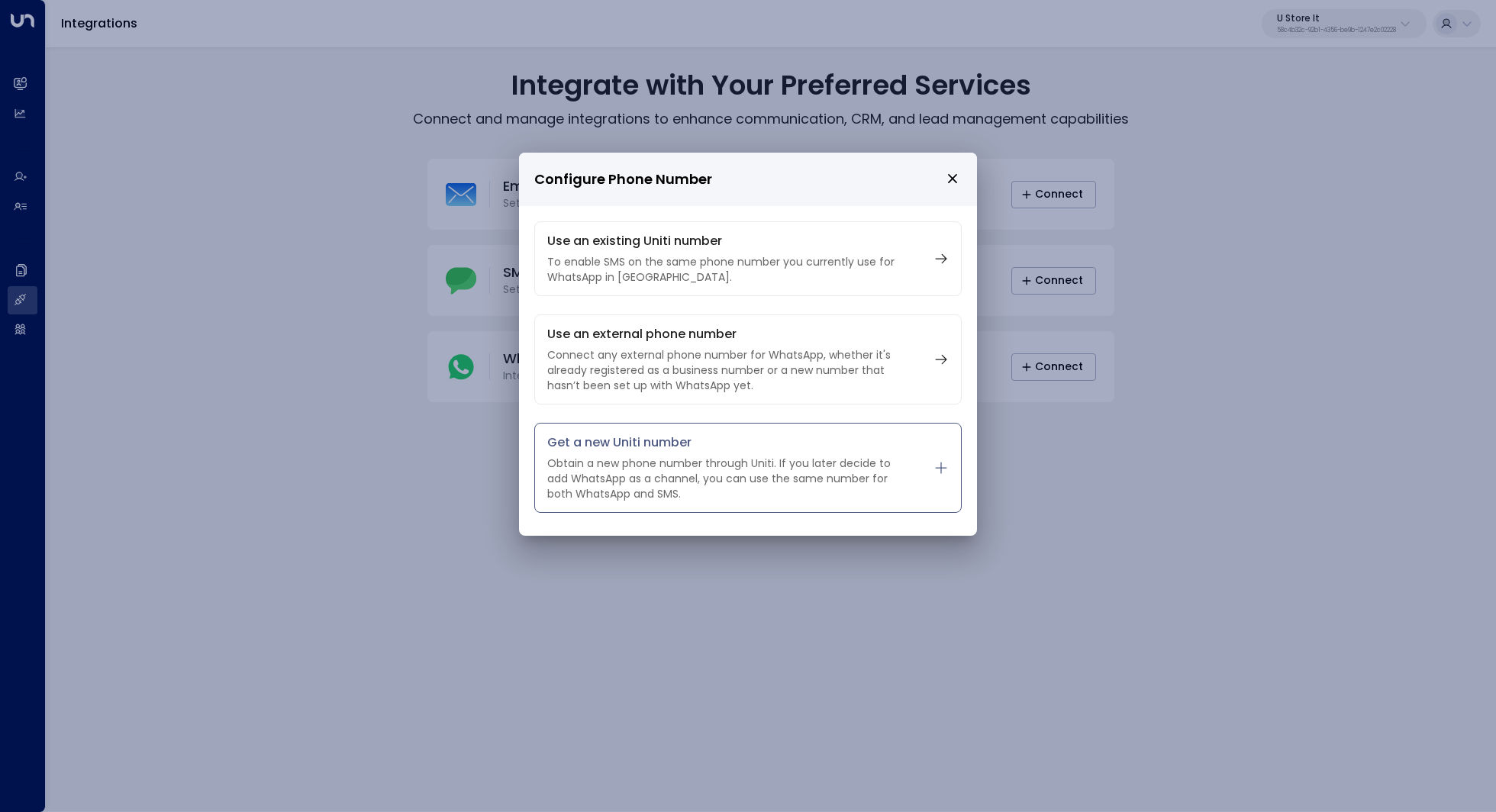
click at [794, 489] on p "Obtain a new phone number through Uniti. If you later decide to add WhatsApp as…" at bounding box center [729, 479] width 363 height 46
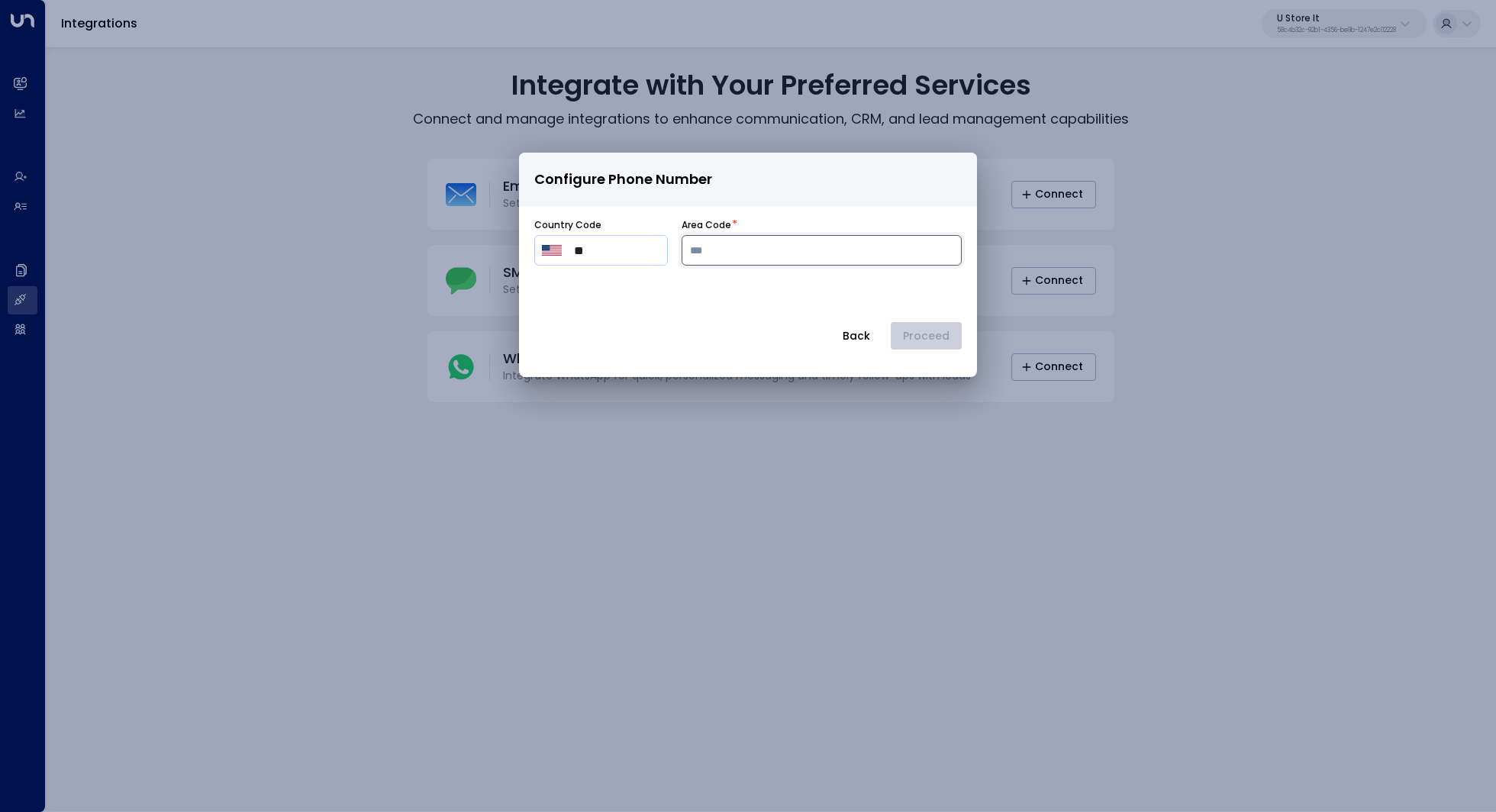
click at [771, 251] on input "number" at bounding box center [822, 250] width 280 height 30
click at [851, 330] on button "Back" at bounding box center [856, 335] width 53 height 27
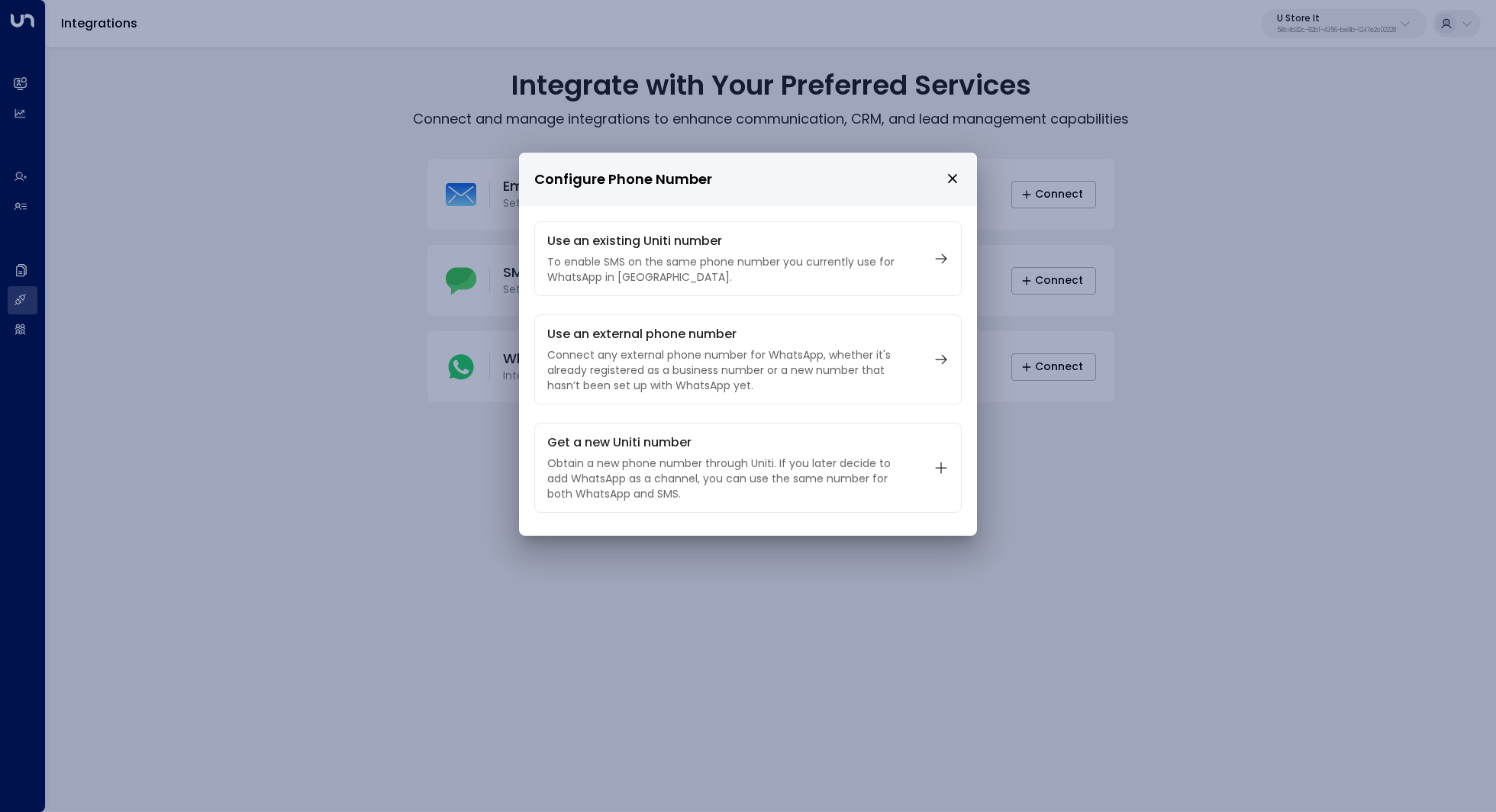
click at [962, 172] on h2 "Configure Phone Number" at bounding box center [748, 179] width 458 height 53
click at [955, 172] on icon "close" at bounding box center [952, 178] width 14 height 14
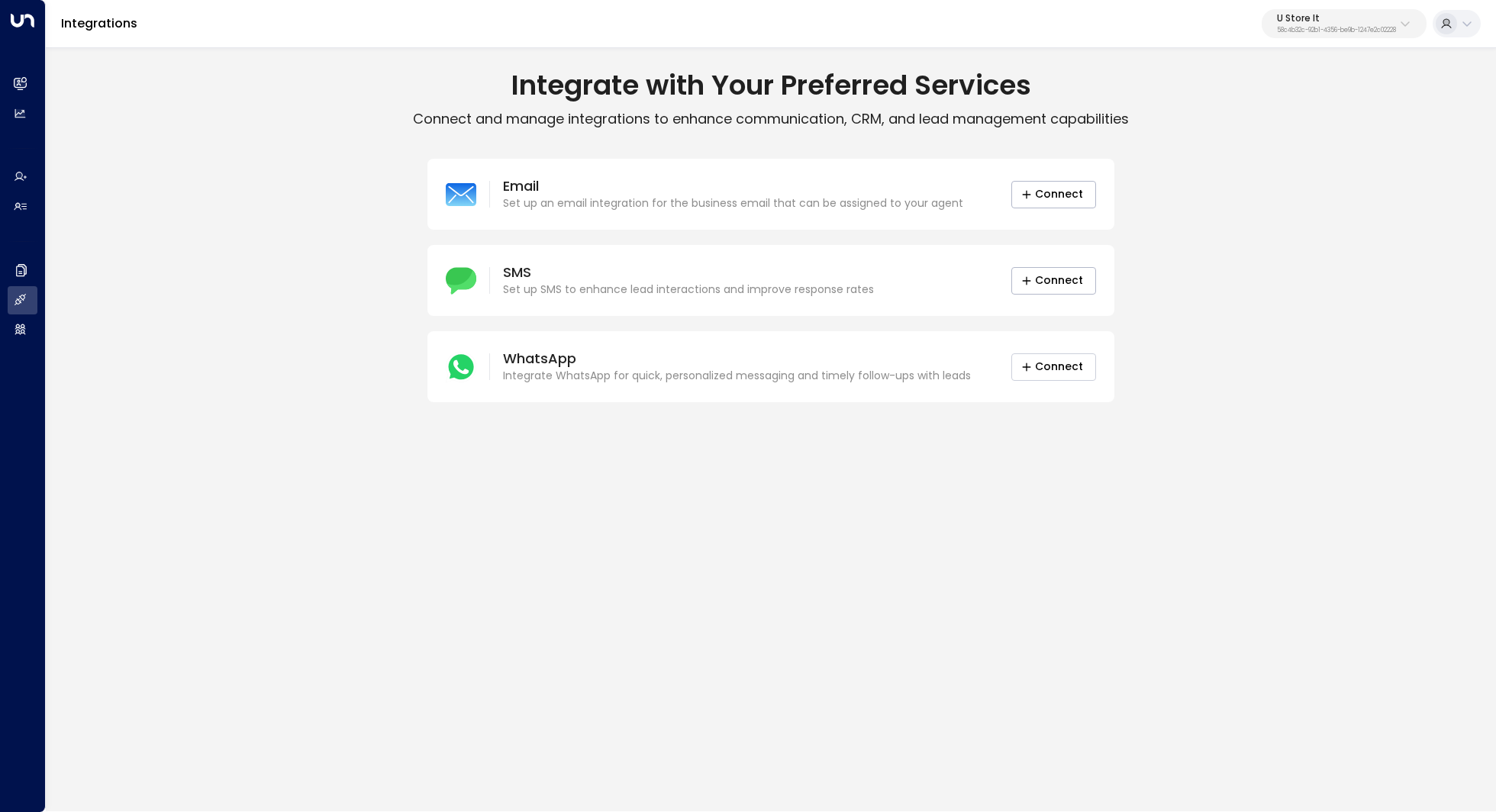
click at [1035, 368] on button "Connect" at bounding box center [1053, 366] width 85 height 27
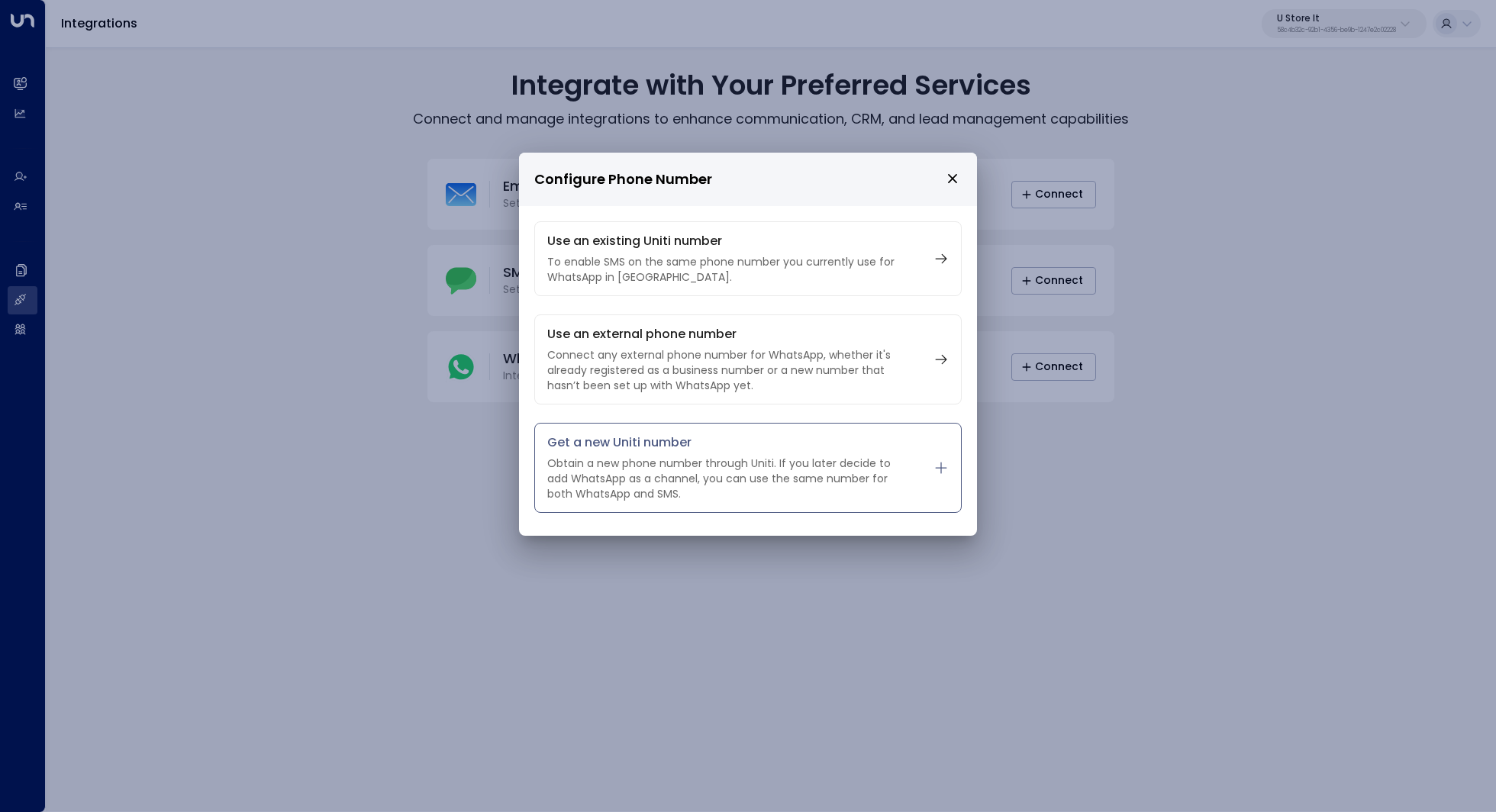
click at [798, 474] on p "Obtain a new phone number through Uniti. If you later decide to add WhatsApp as…" at bounding box center [729, 479] width 363 height 46
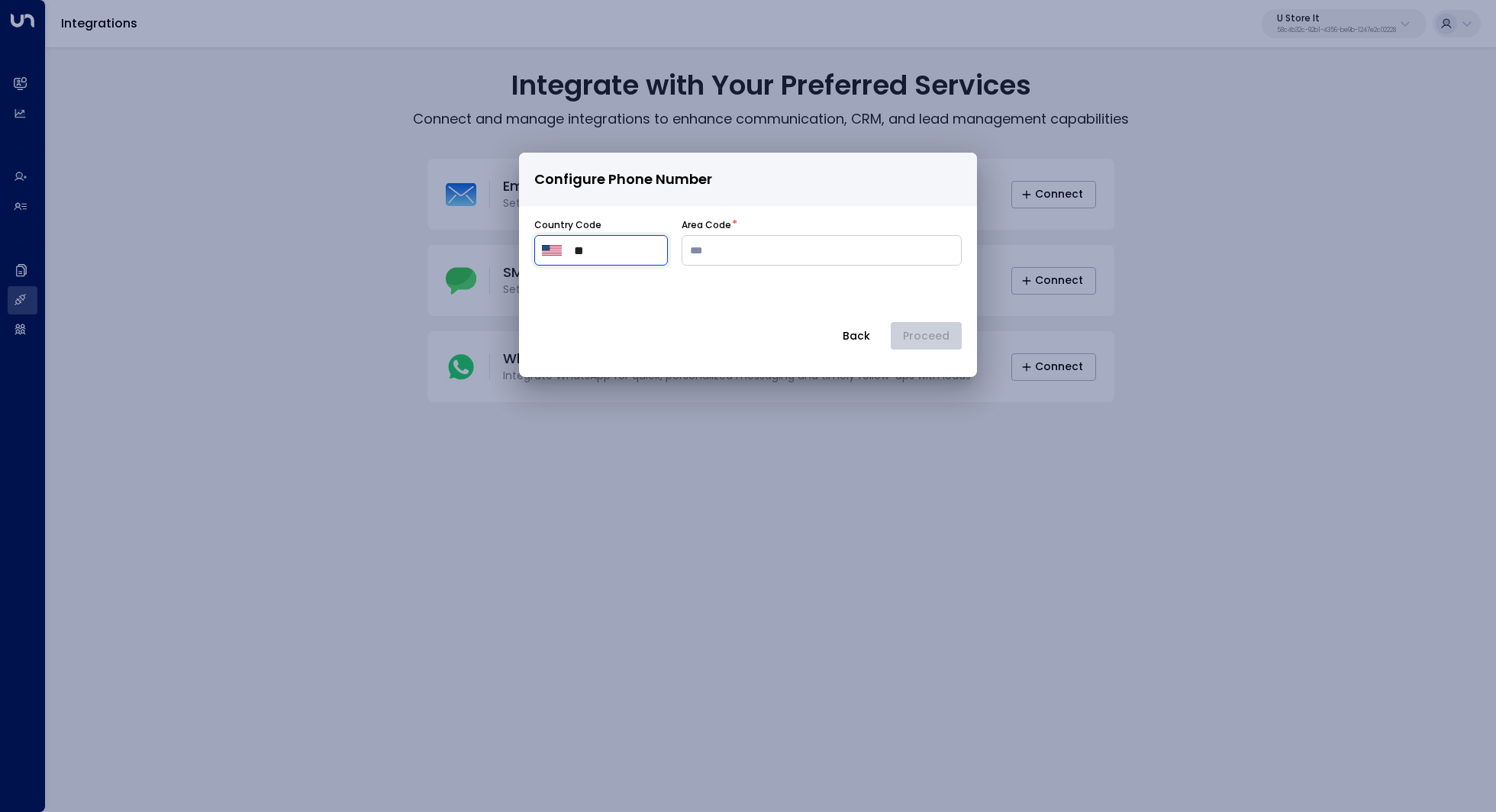
click at [656, 252] on input "**" at bounding box center [617, 250] width 86 height 18
click at [726, 252] on input "number" at bounding box center [822, 250] width 280 height 30
click at [615, 256] on input "**" at bounding box center [617, 250] width 86 height 18
click at [587, 254] on input "**" at bounding box center [617, 250] width 86 height 18
type input "*"
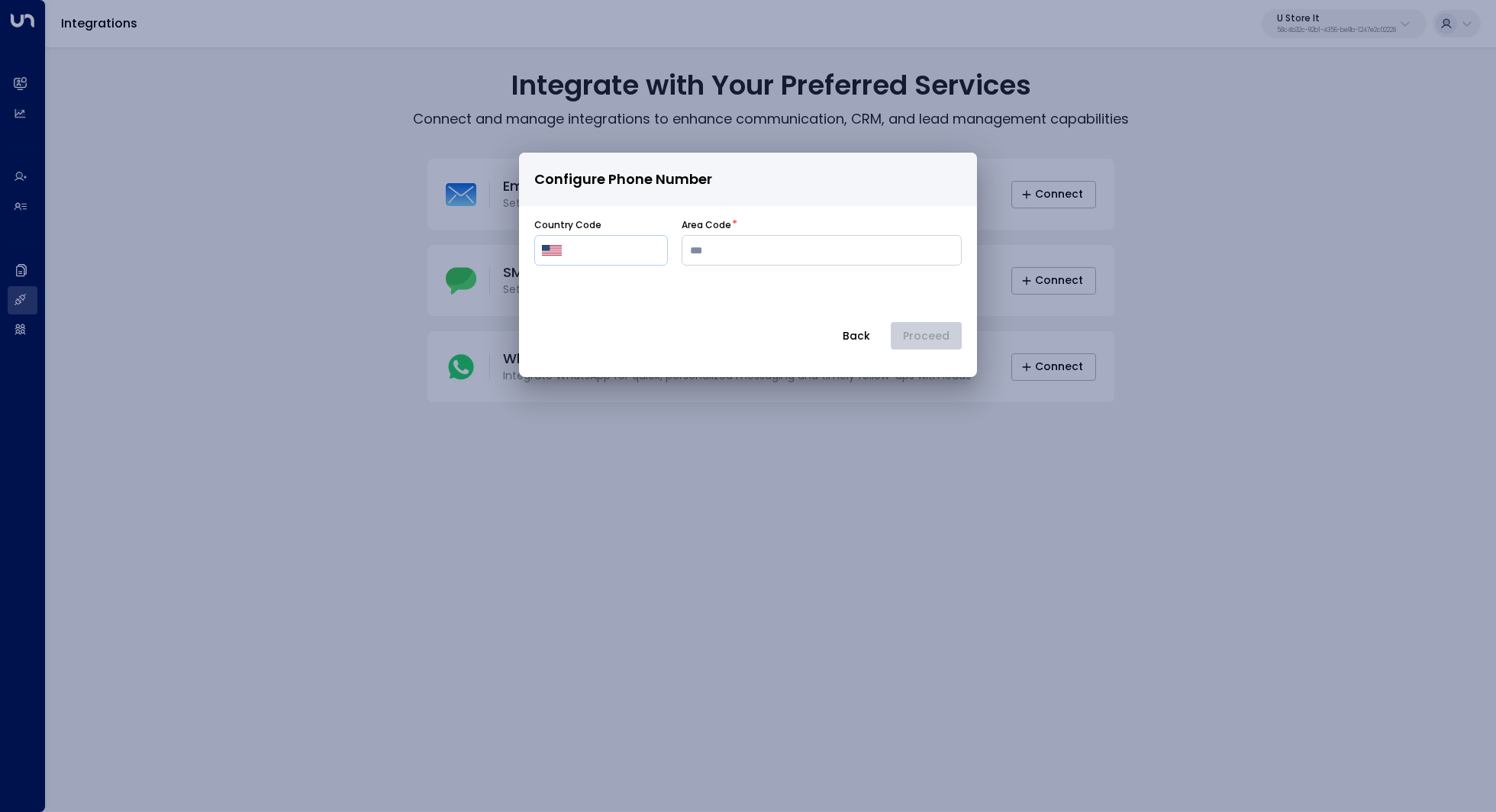
click at [214, 190] on div "Configure Phone Number Country Code ​ ​ Area Code * Back Proceed" at bounding box center [748, 558] width 1496 height 812
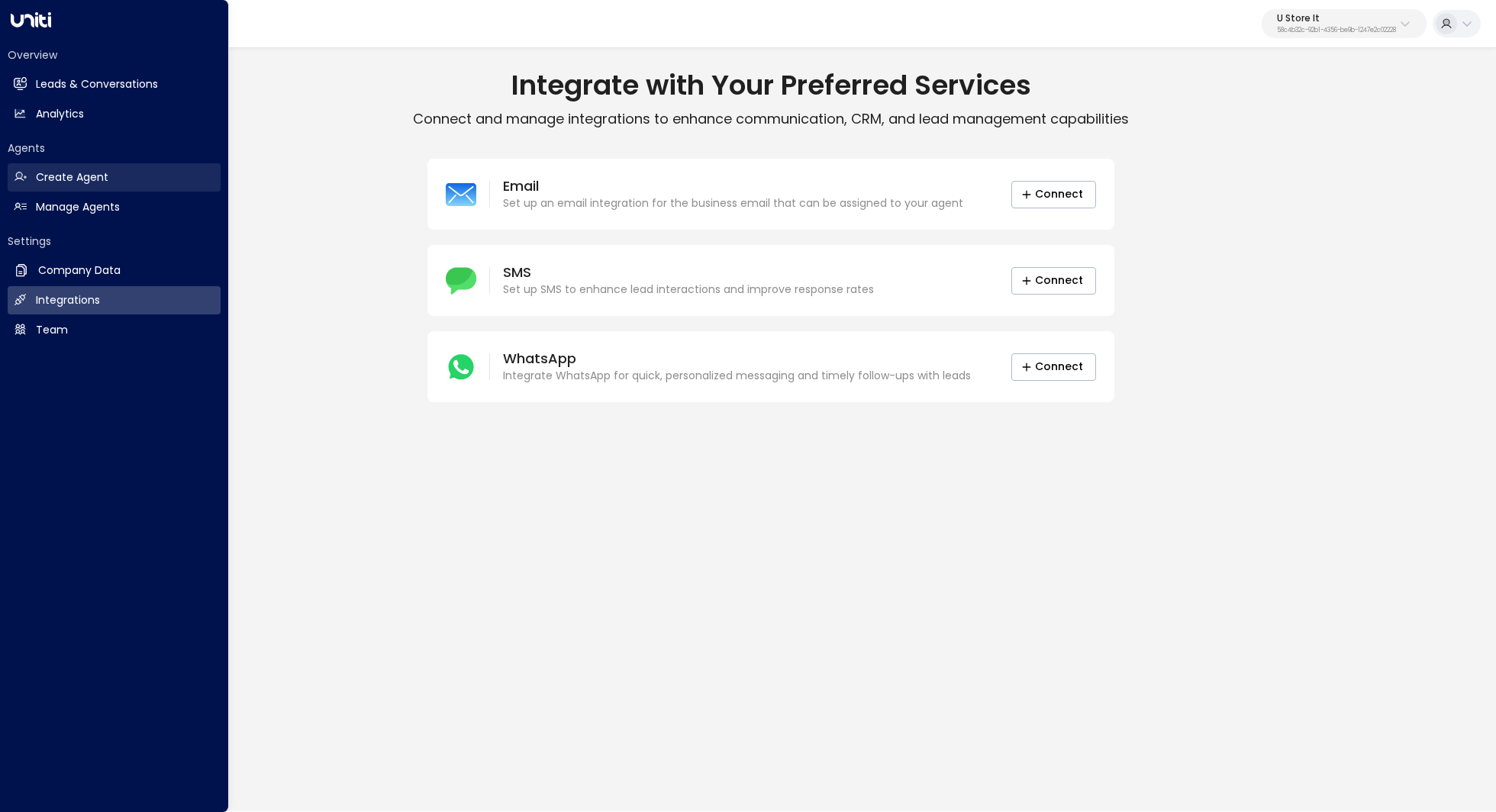
click at [106, 181] on h2 "Create Agent" at bounding box center [72, 177] width 72 height 16
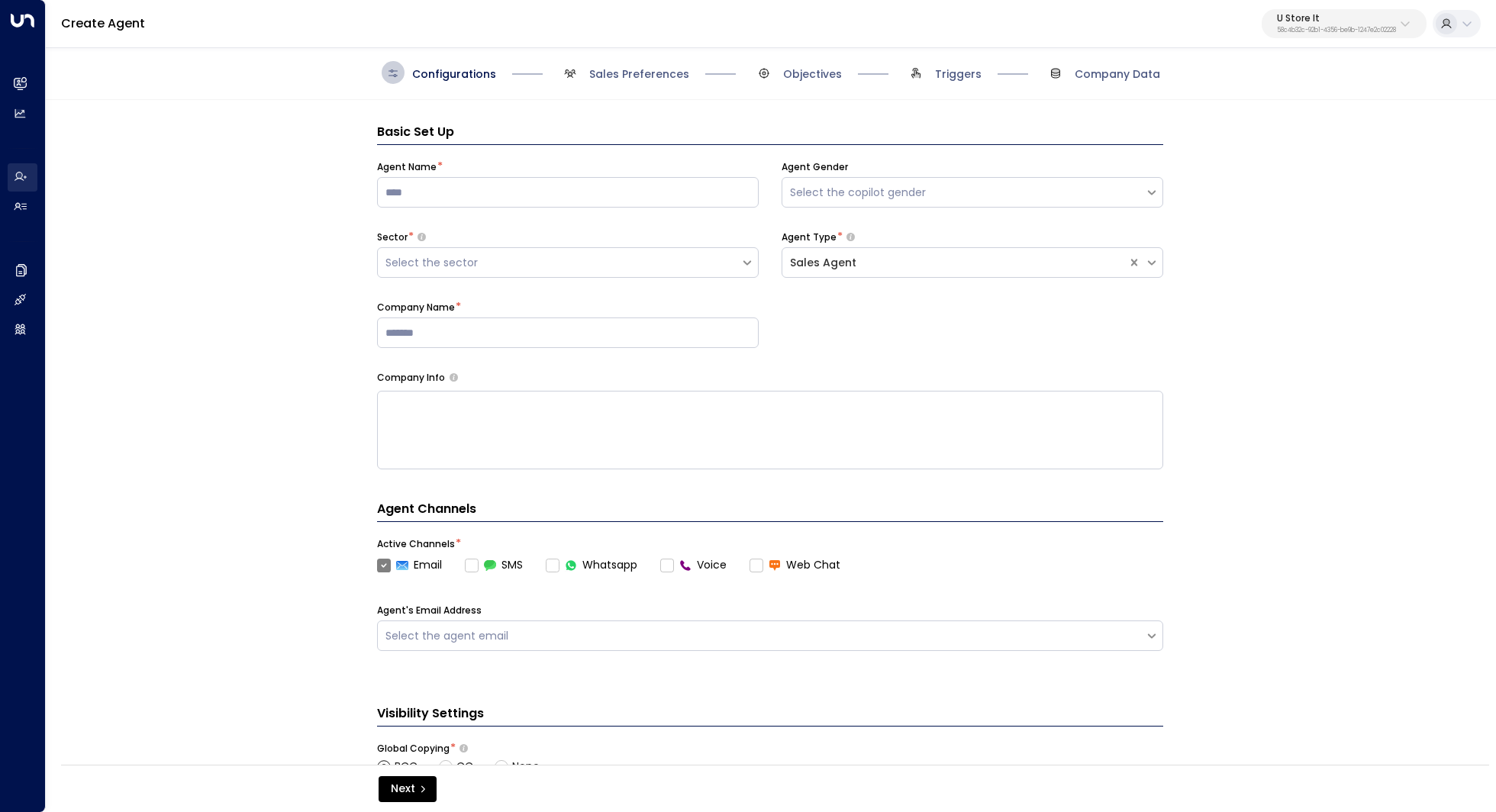
scroll to position [23, 0]
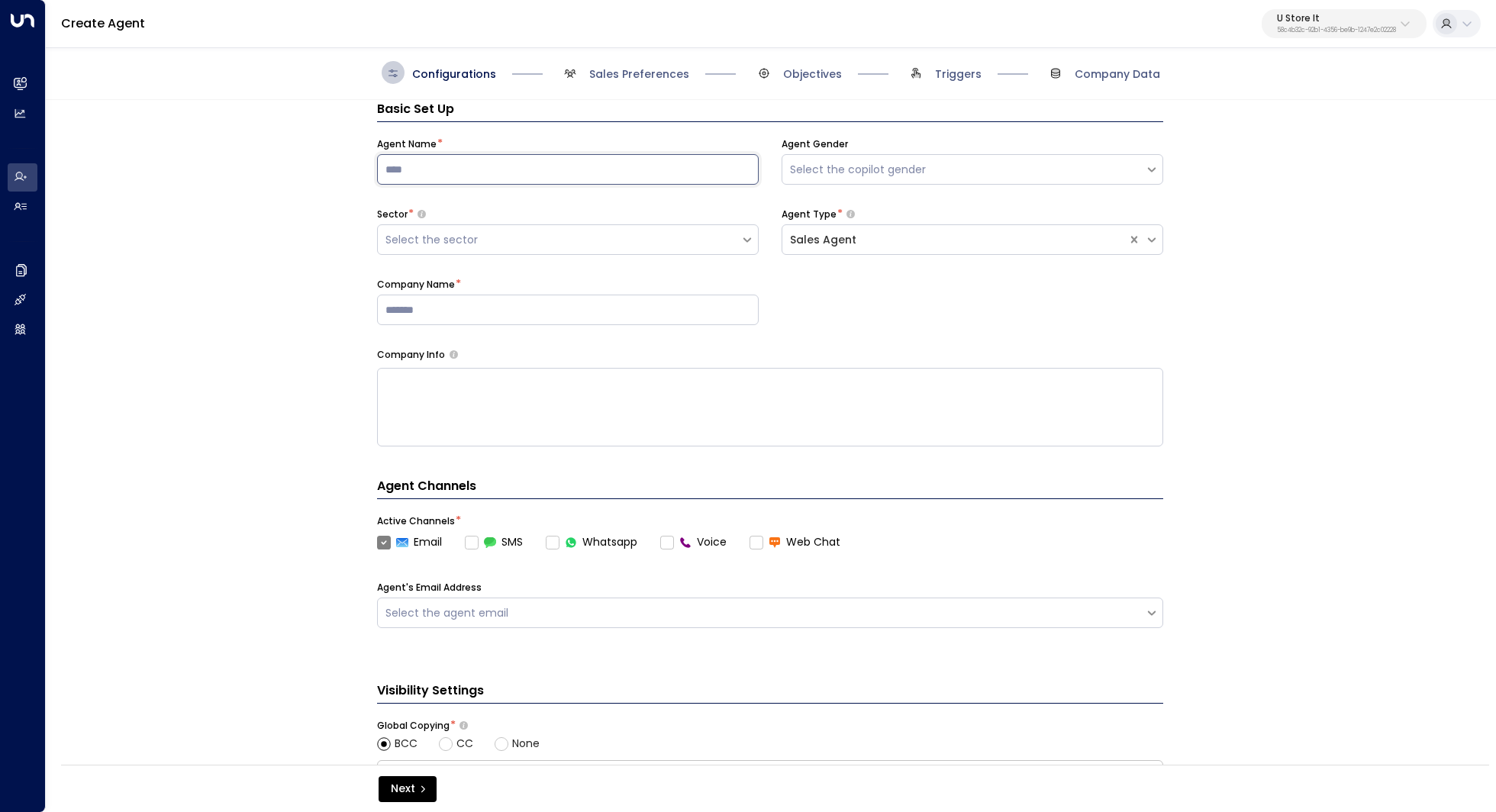
click at [564, 156] on input at bounding box center [568, 169] width 382 height 30
type input "*"
type input "*****"
click at [621, 239] on div "Select the sector" at bounding box center [559, 240] width 348 height 16
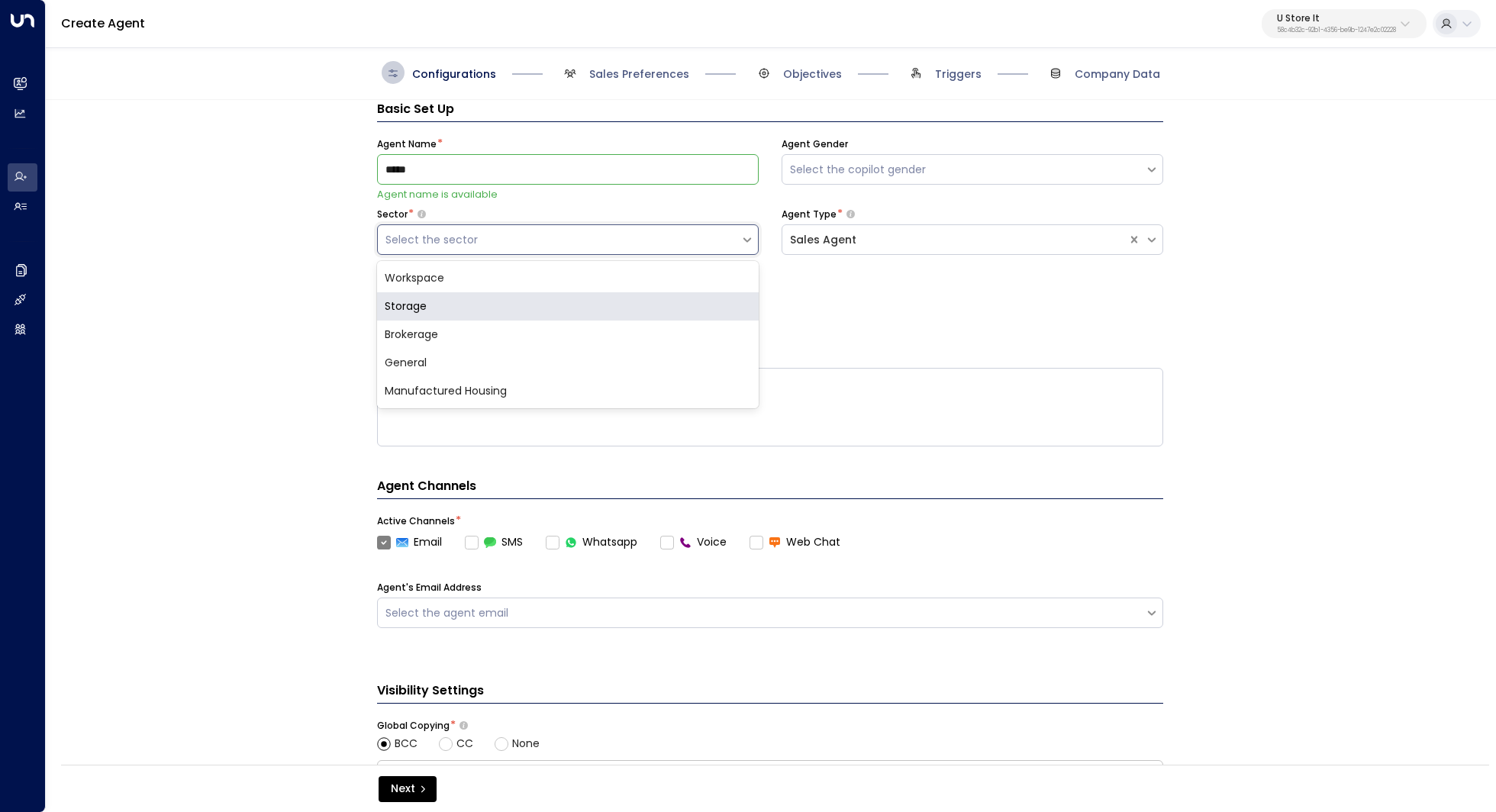
click at [584, 297] on div "Storage" at bounding box center [568, 306] width 382 height 28
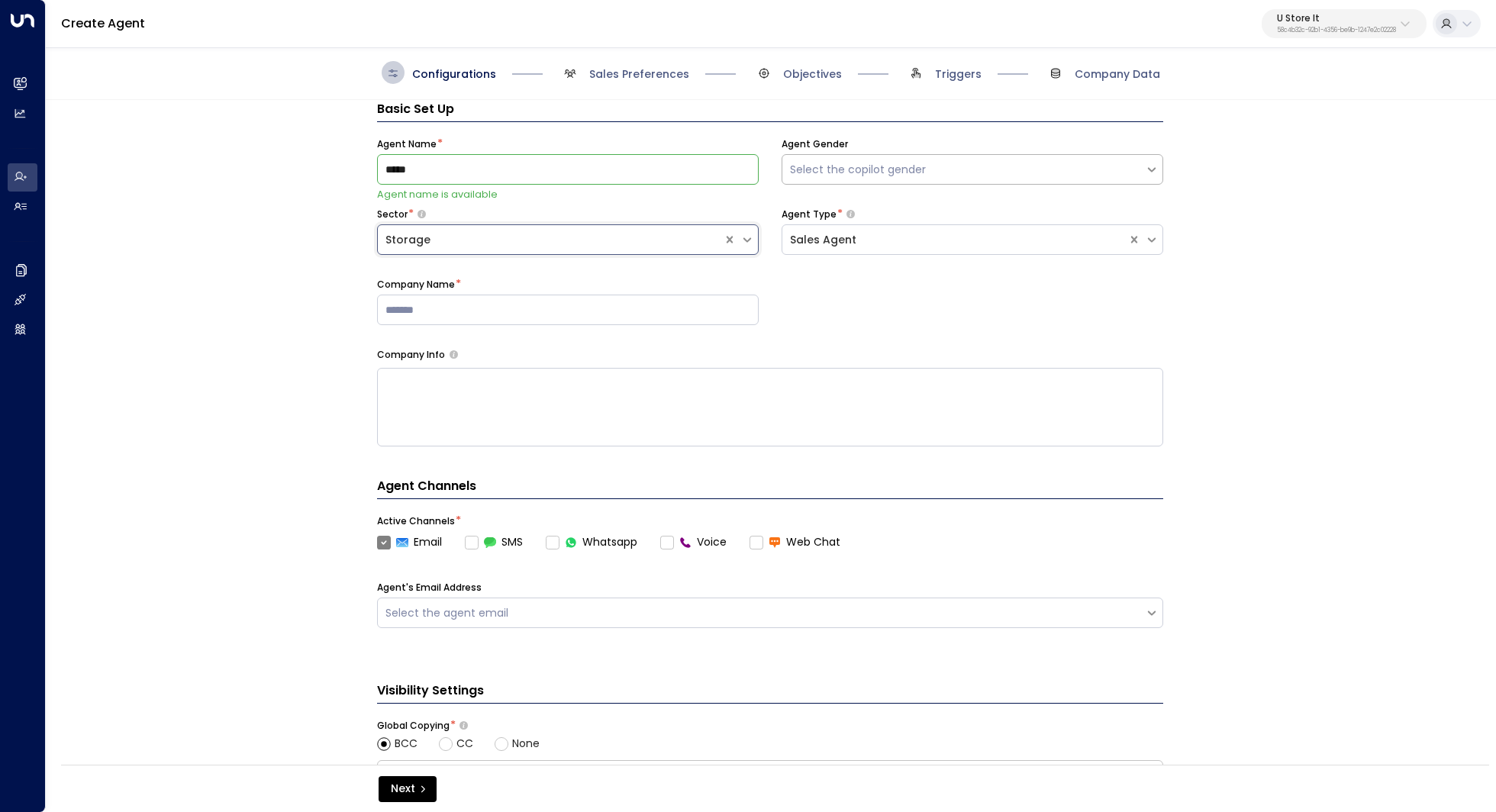
click at [849, 177] on div "Select the copilot gender" at bounding box center [963, 169] width 362 height 19
click at [836, 211] on div "Male" at bounding box center [972, 208] width 382 height 28
click at [654, 312] on input at bounding box center [568, 310] width 382 height 30
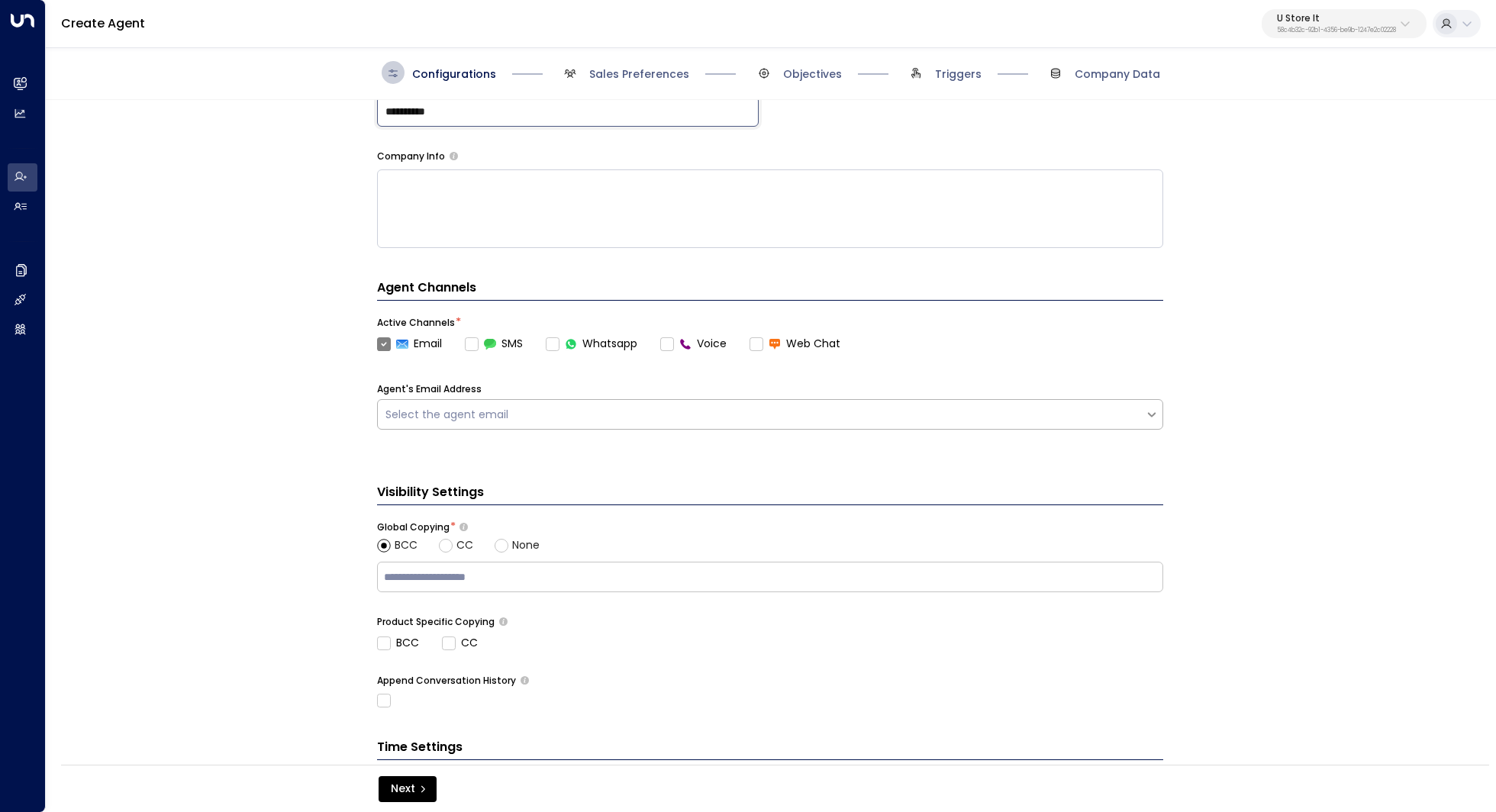
type input "**********"
click at [608, 416] on div "Select the agent email" at bounding box center [761, 415] width 752 height 16
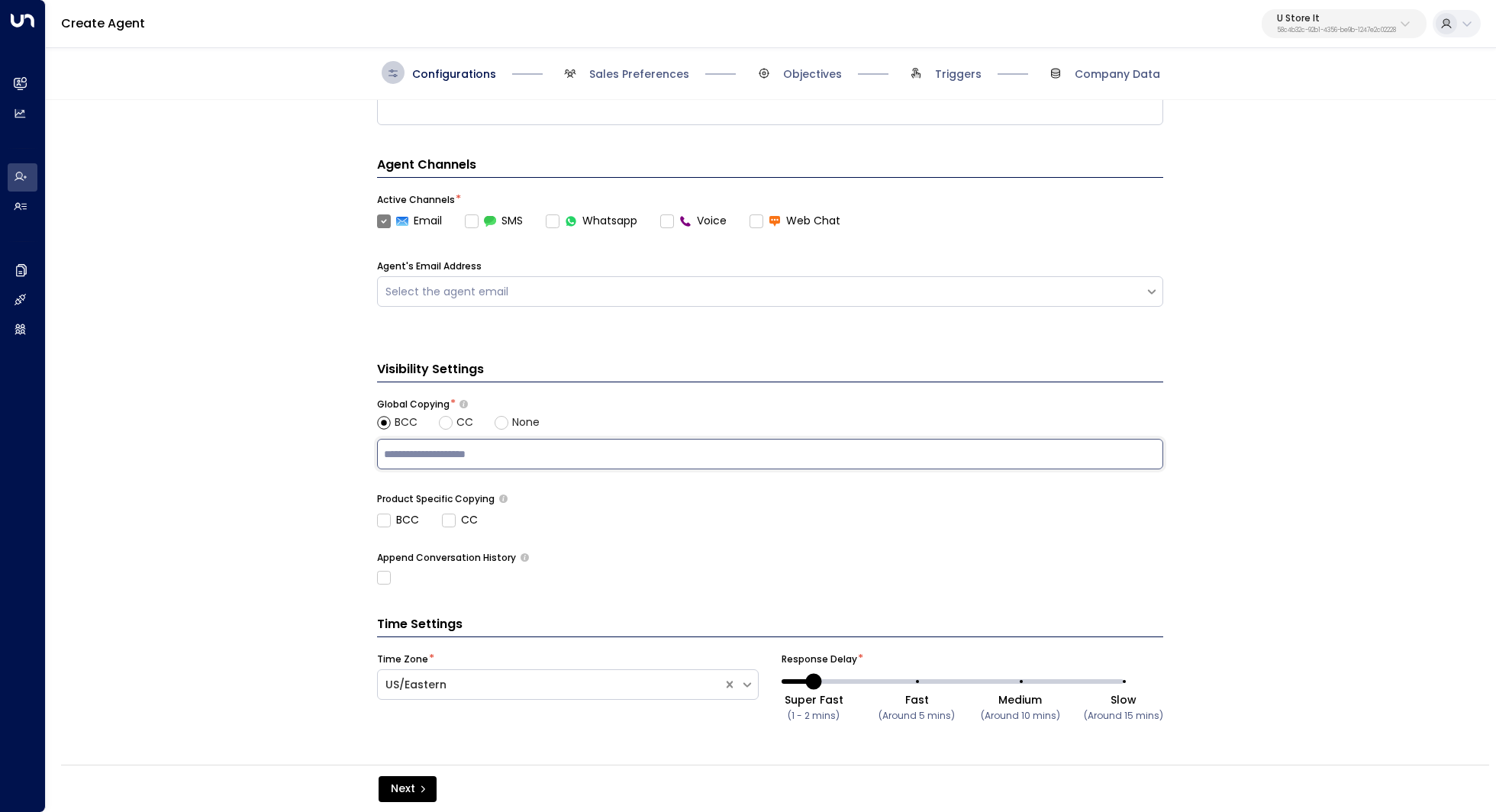
click at [483, 444] on input "text" at bounding box center [771, 454] width 779 height 23
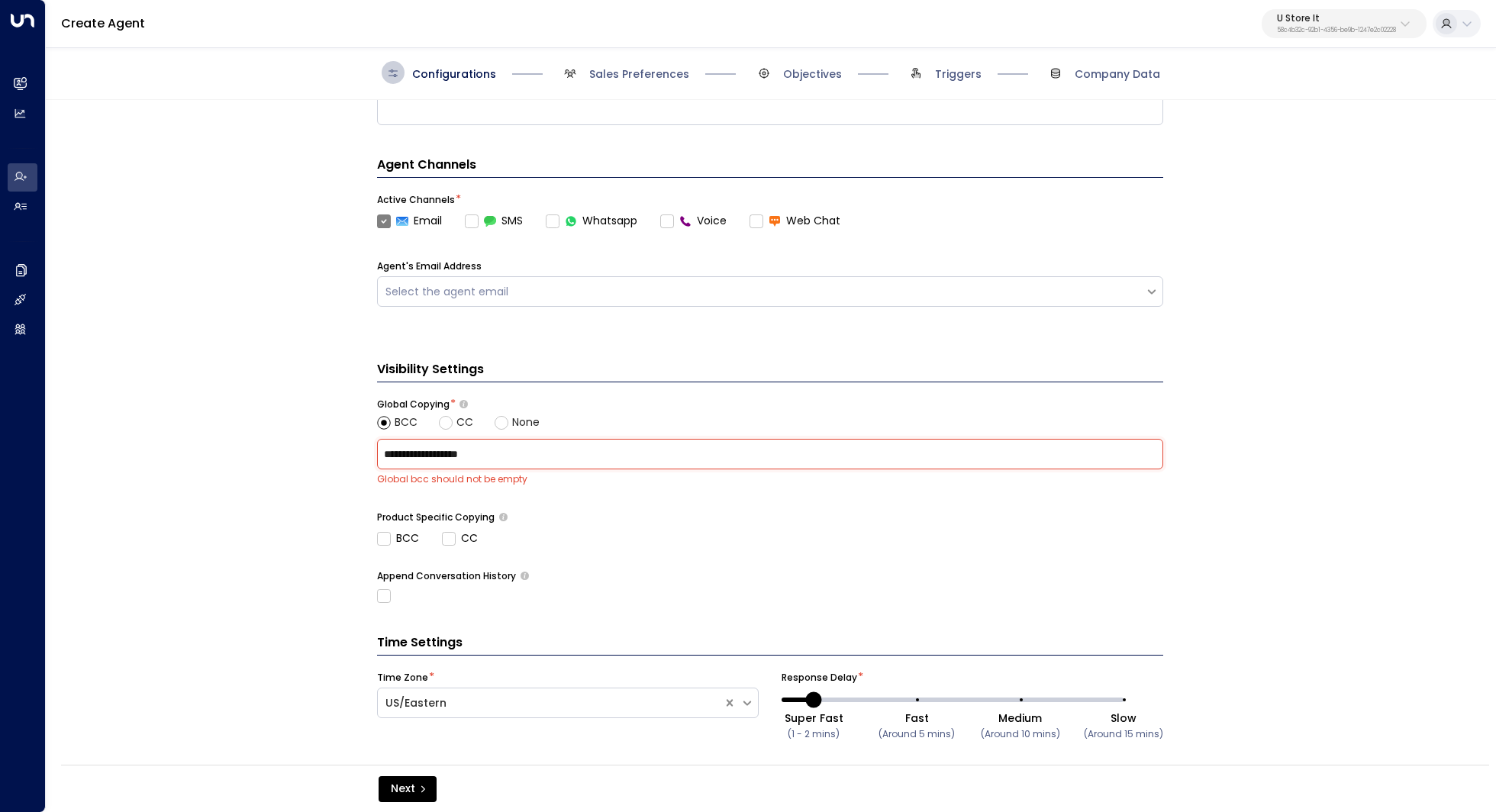
type input "**********"
click at [62, 637] on div "**********" at bounding box center [770, 437] width 1448 height 674
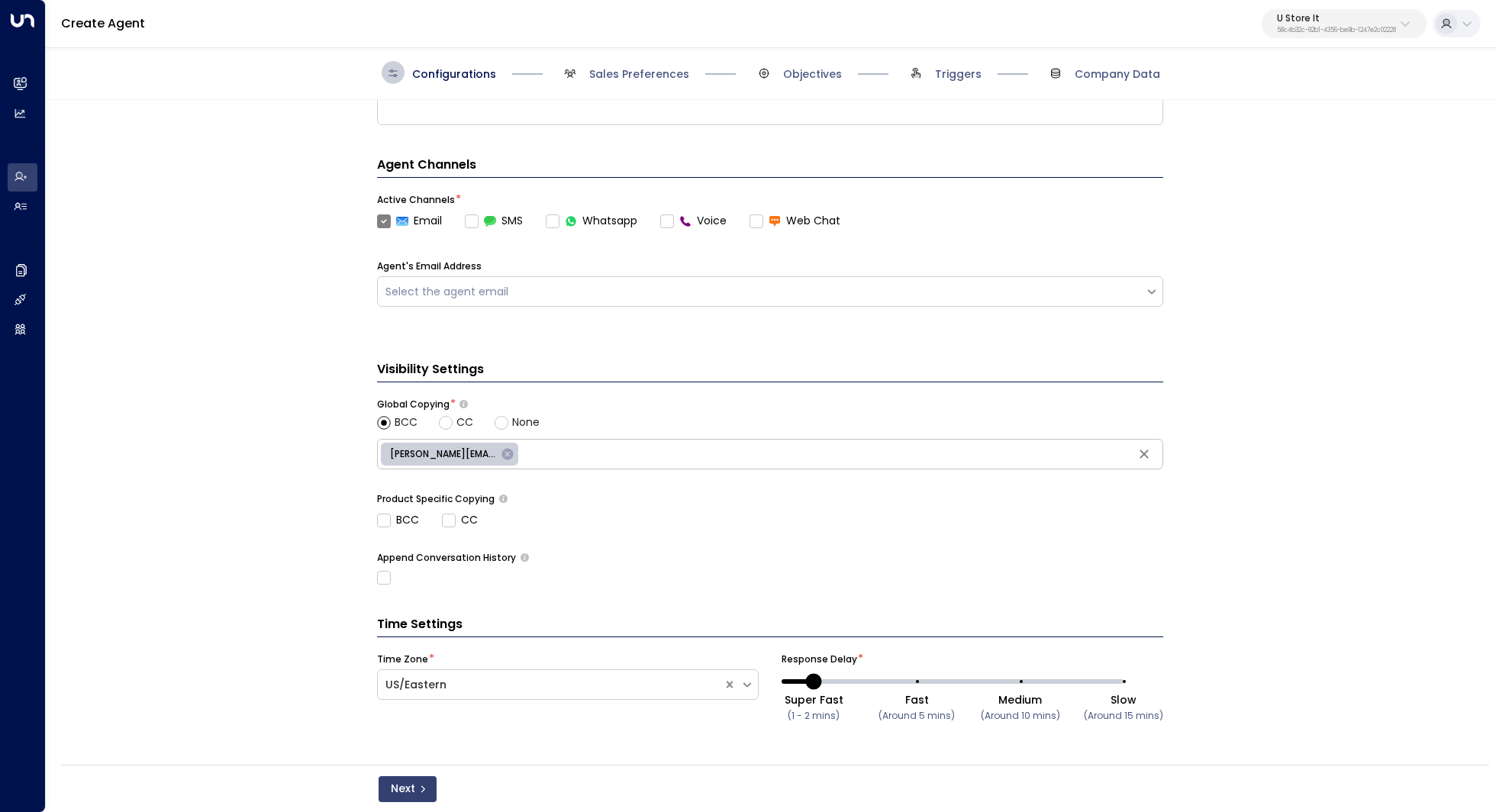
click at [415, 791] on button "Next" at bounding box center [407, 789] width 58 height 26
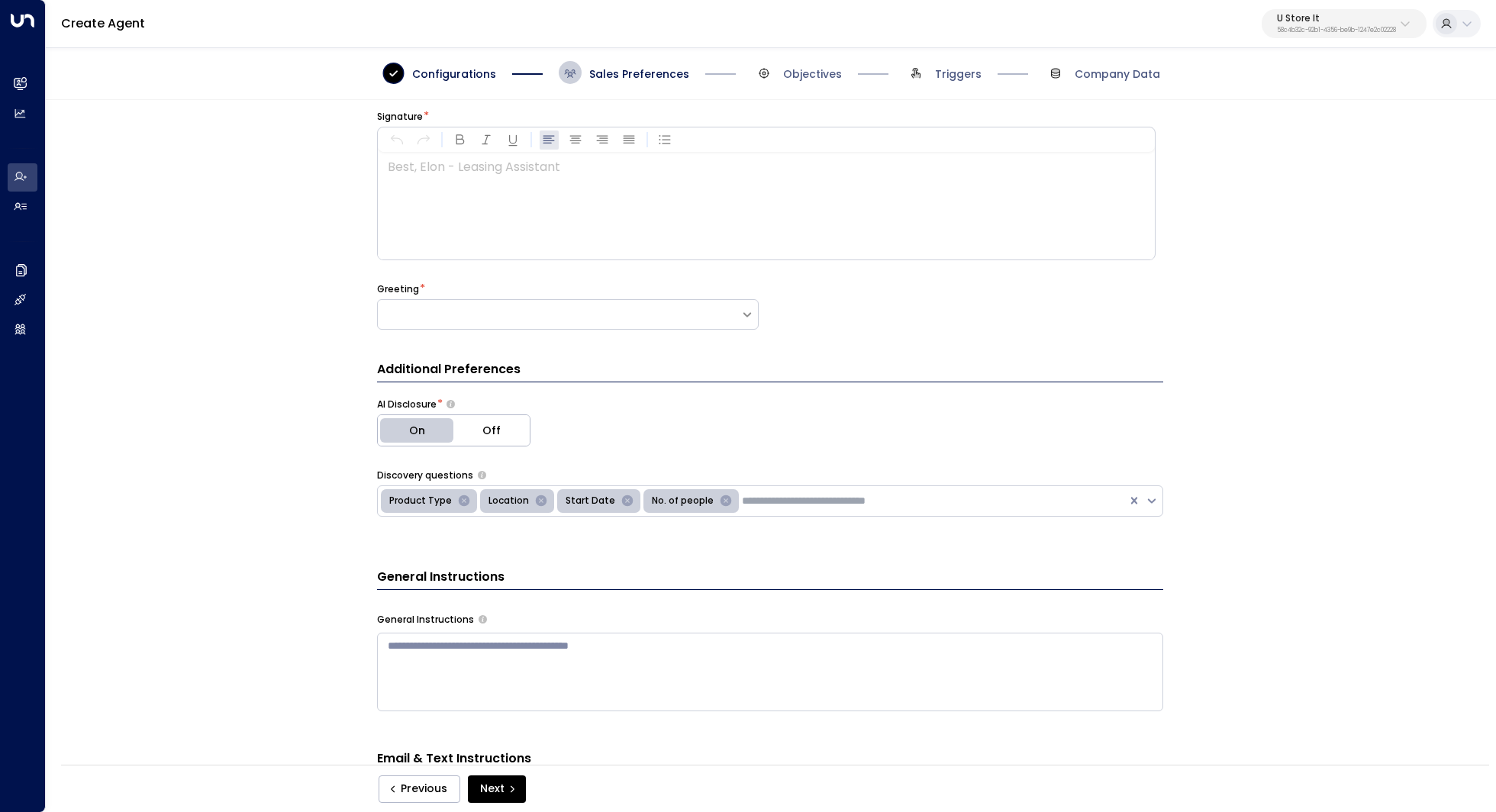
scroll to position [23, 0]
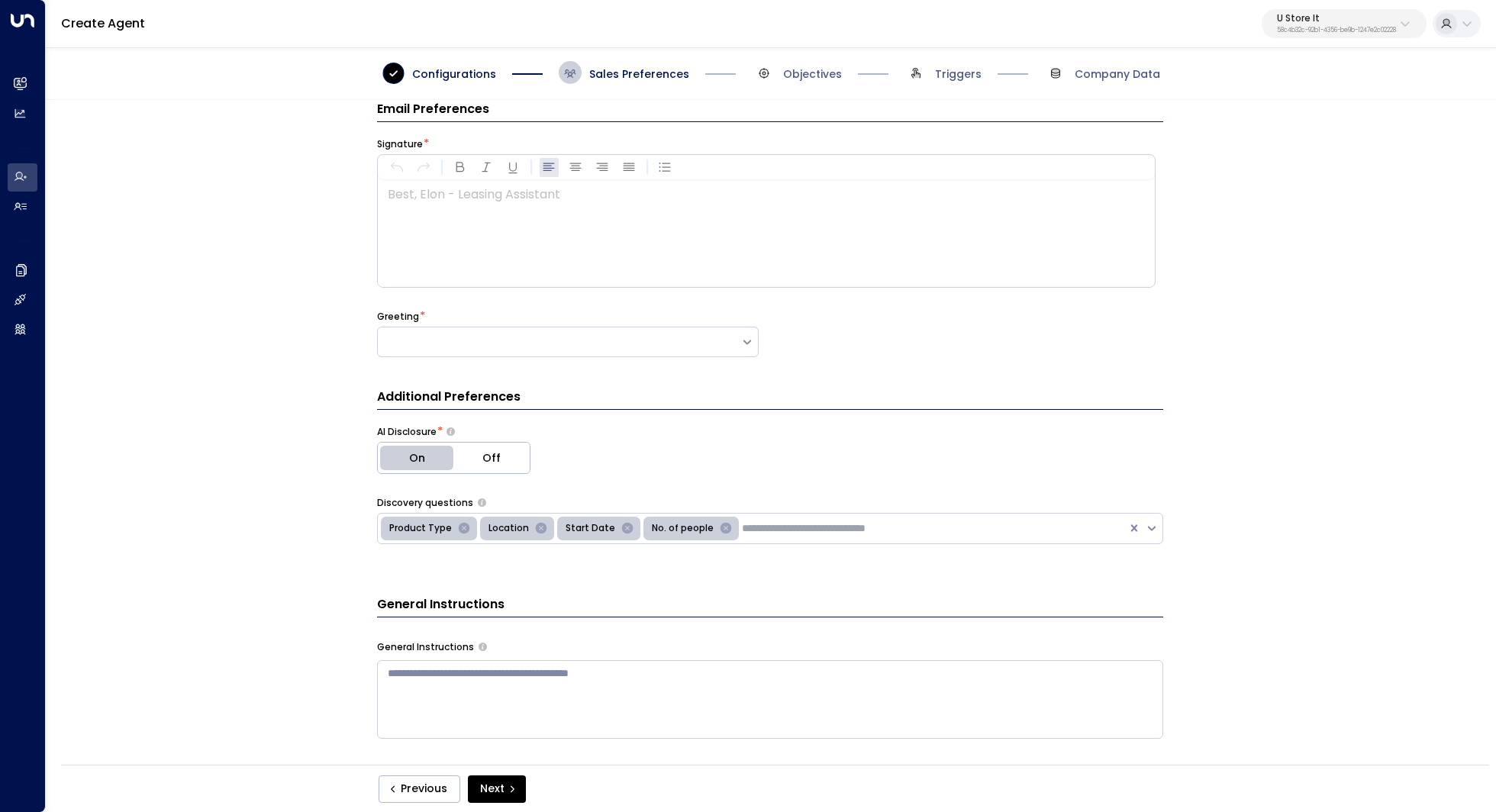
click at [648, 241] on div at bounding box center [766, 233] width 776 height 107
click at [444, 336] on div at bounding box center [559, 342] width 362 height 16
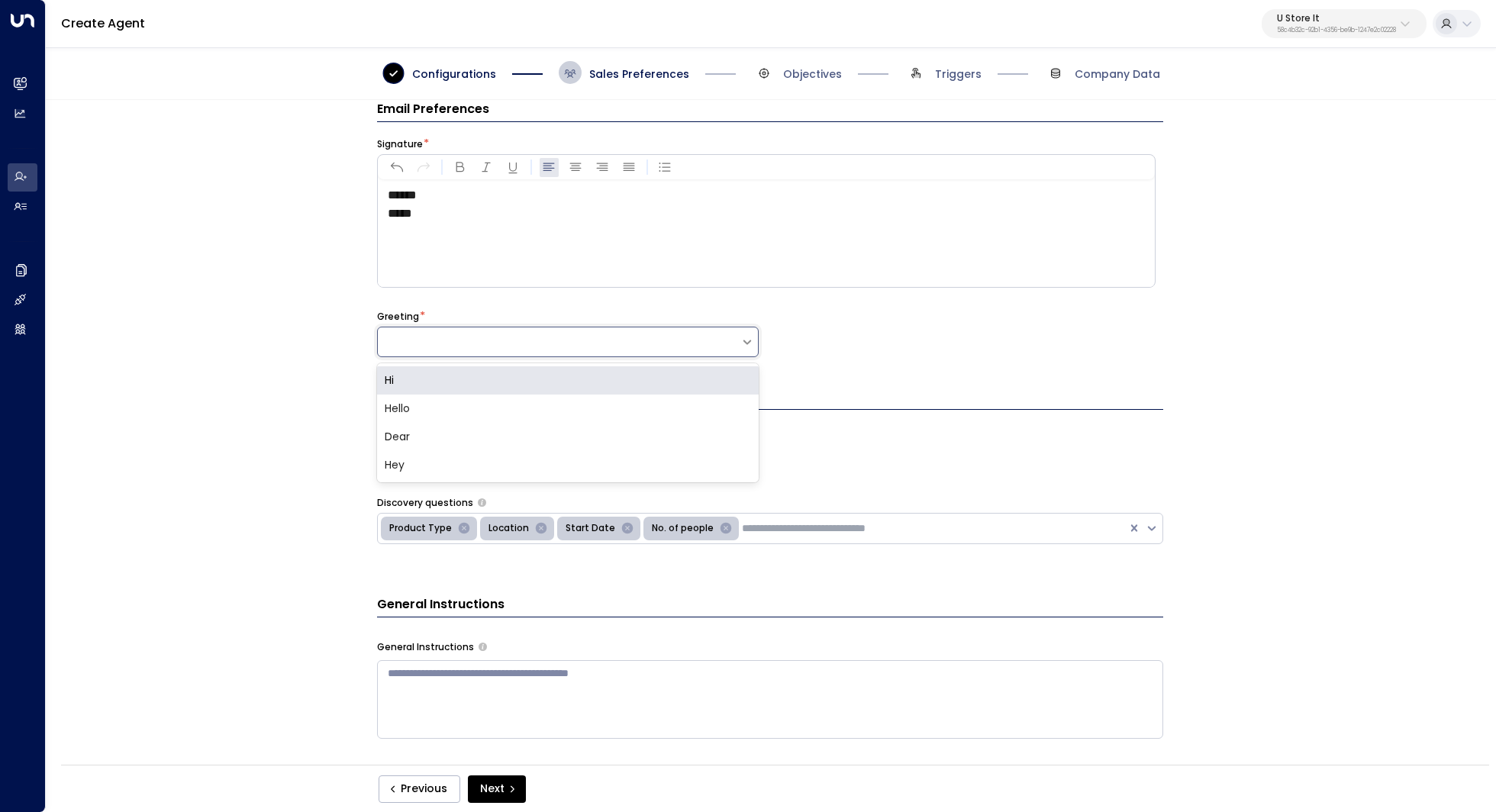
click at [405, 378] on div "Hi" at bounding box center [568, 380] width 382 height 28
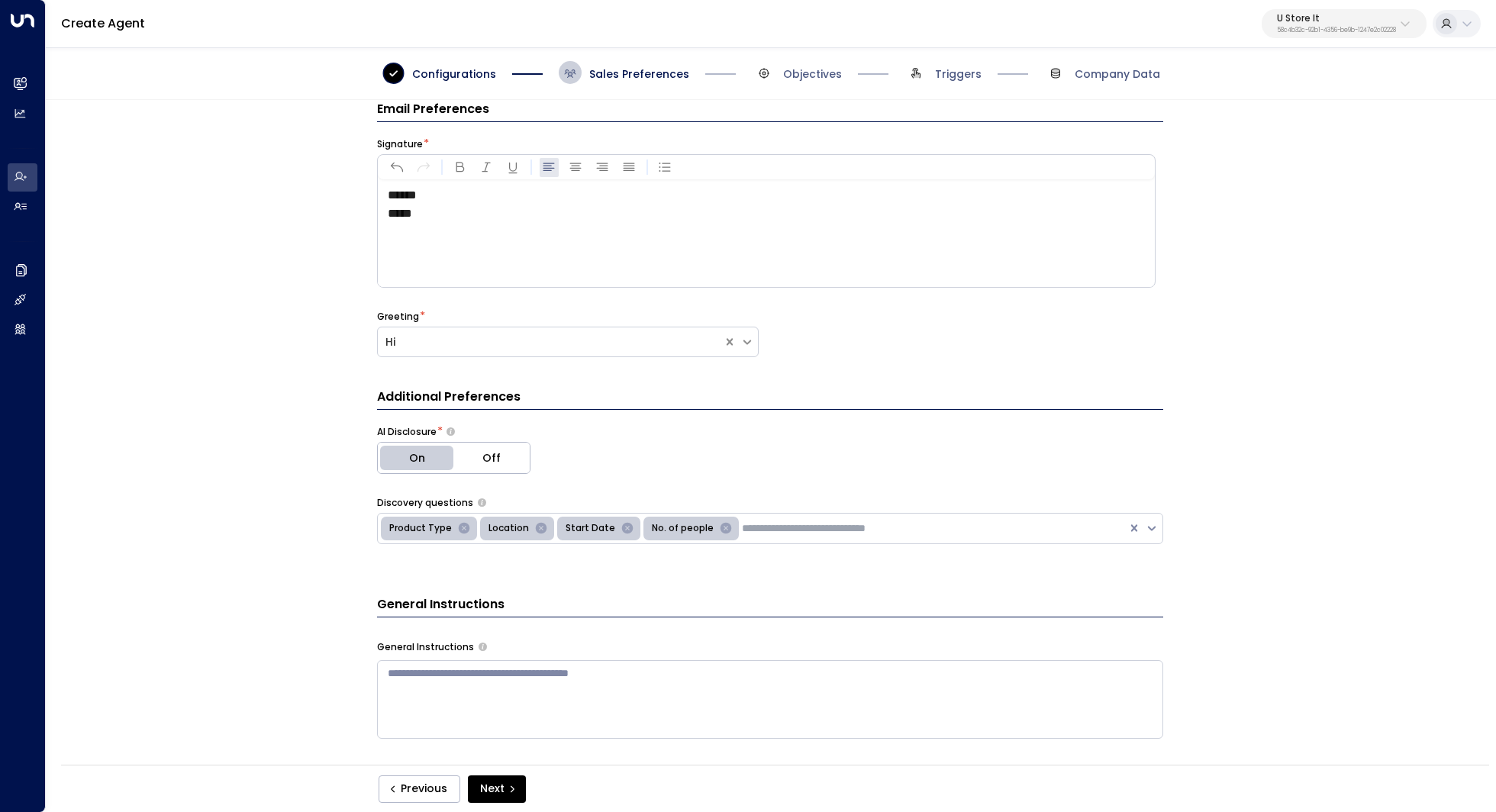
click at [273, 438] on div "Email Preferences Signature * ***** ***** Greeting * Hi Additional Preferences …" at bounding box center [770, 437] width 1448 height 674
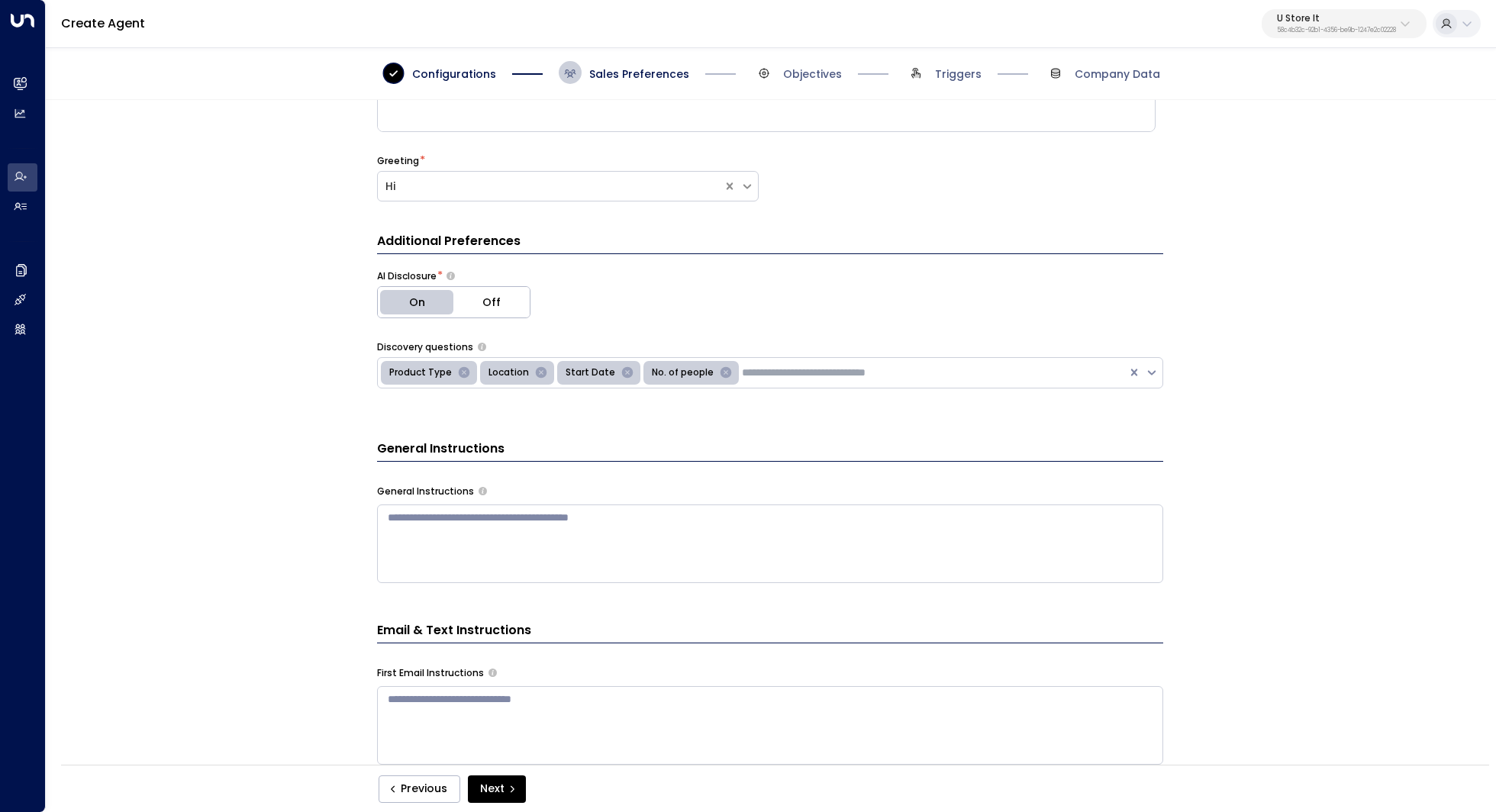
scroll to position [200, 0]
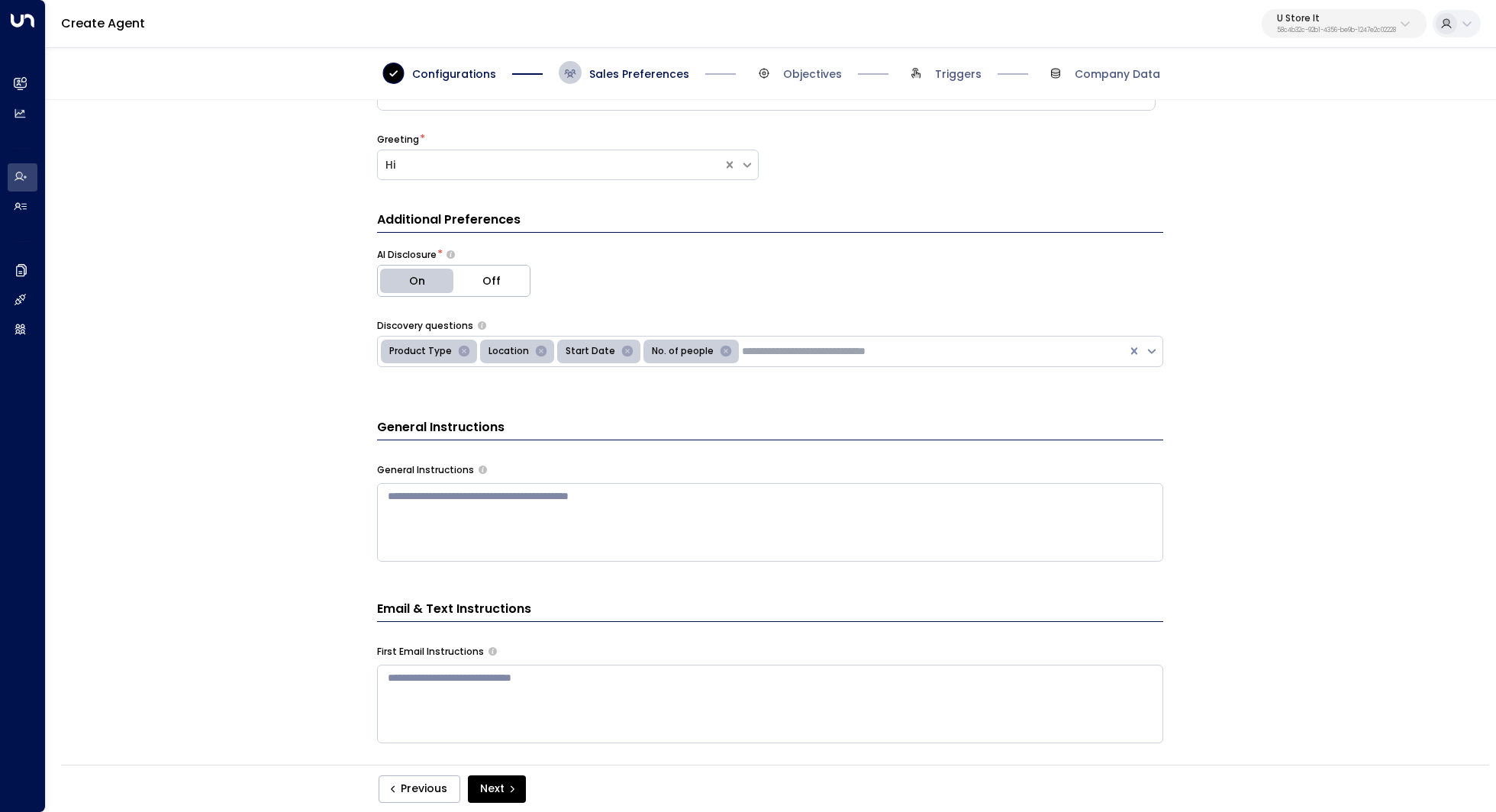
click at [468, 288] on button "Off" at bounding box center [491, 280] width 76 height 30
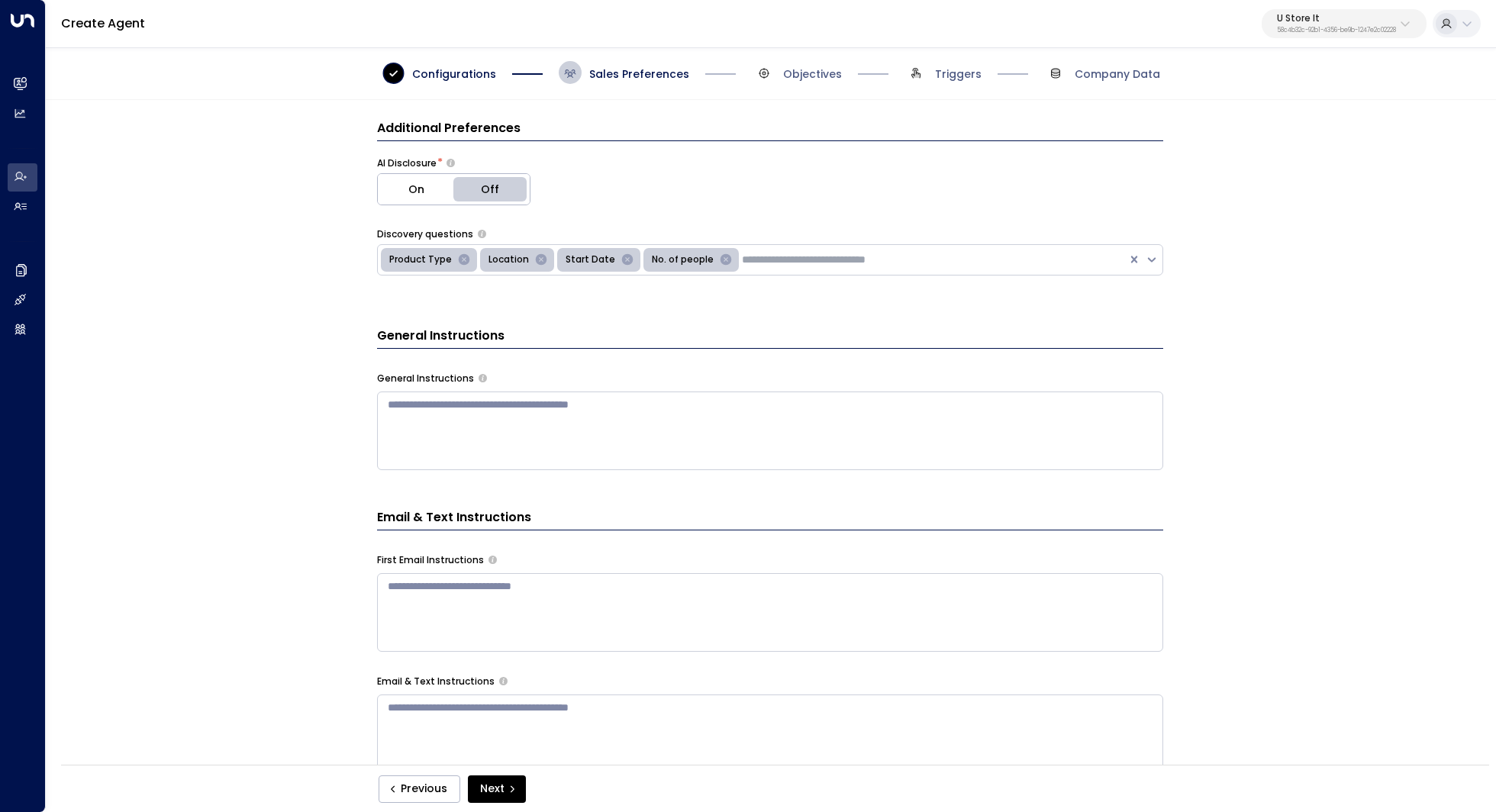
scroll to position [307, 0]
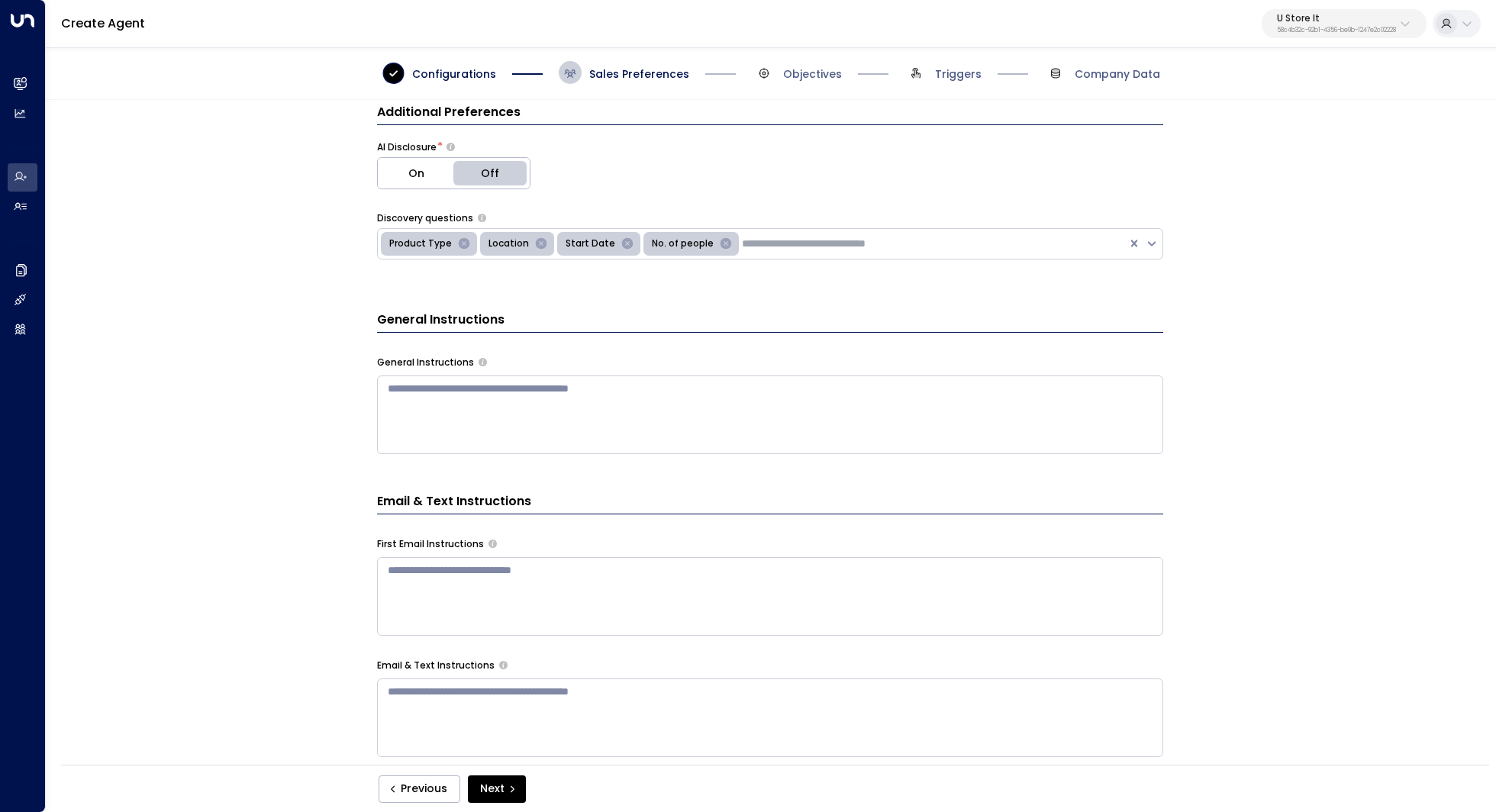
click at [719, 240] on icon "Remove No. of people" at bounding box center [725, 243] width 14 height 14
click at [723, 242] on input "text" at bounding box center [743, 244] width 199 height 16
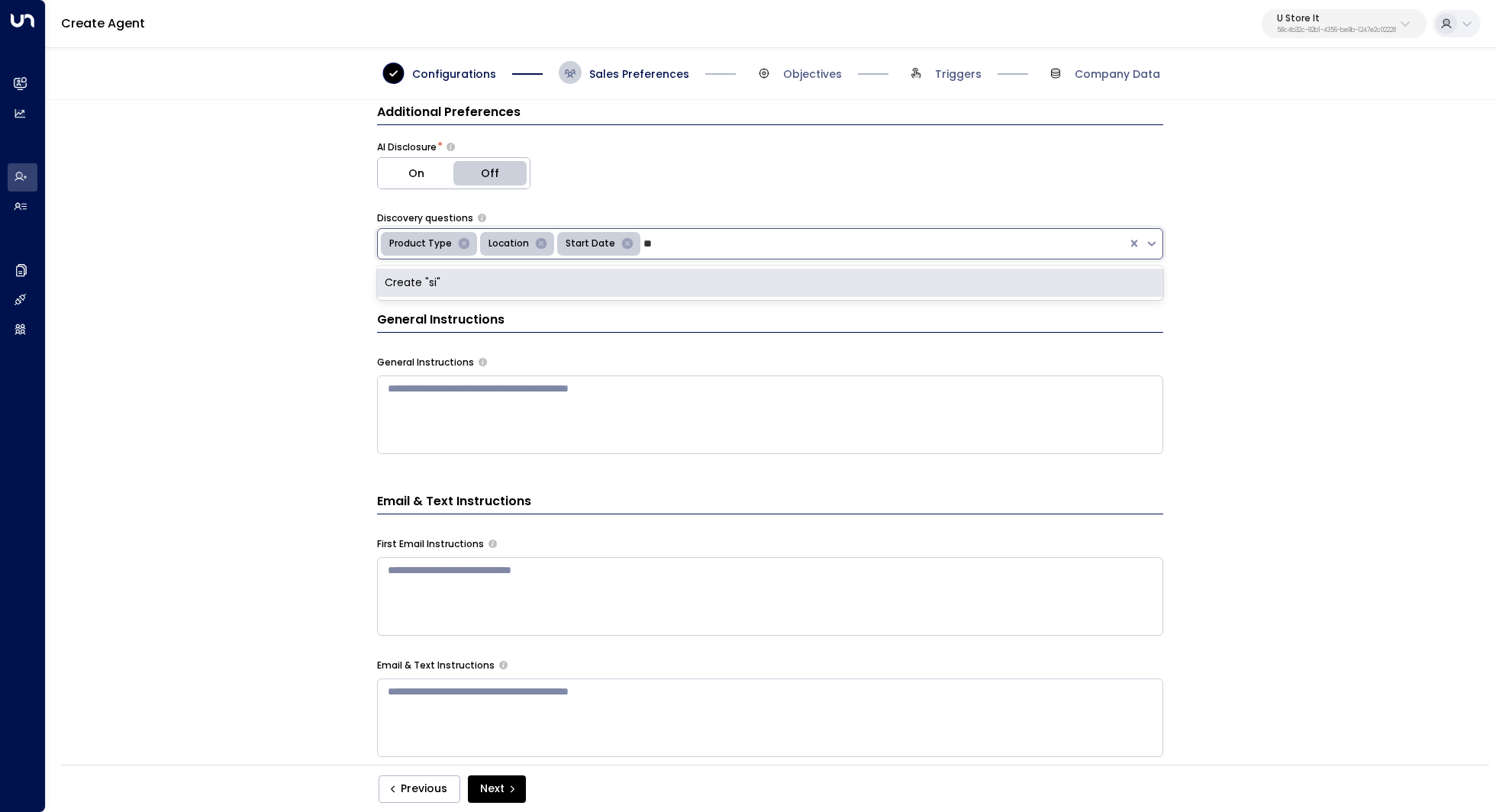
type input "*"
type input "**********"
click at [662, 268] on div "Create "what items for storage"" at bounding box center [770, 282] width 786 height 28
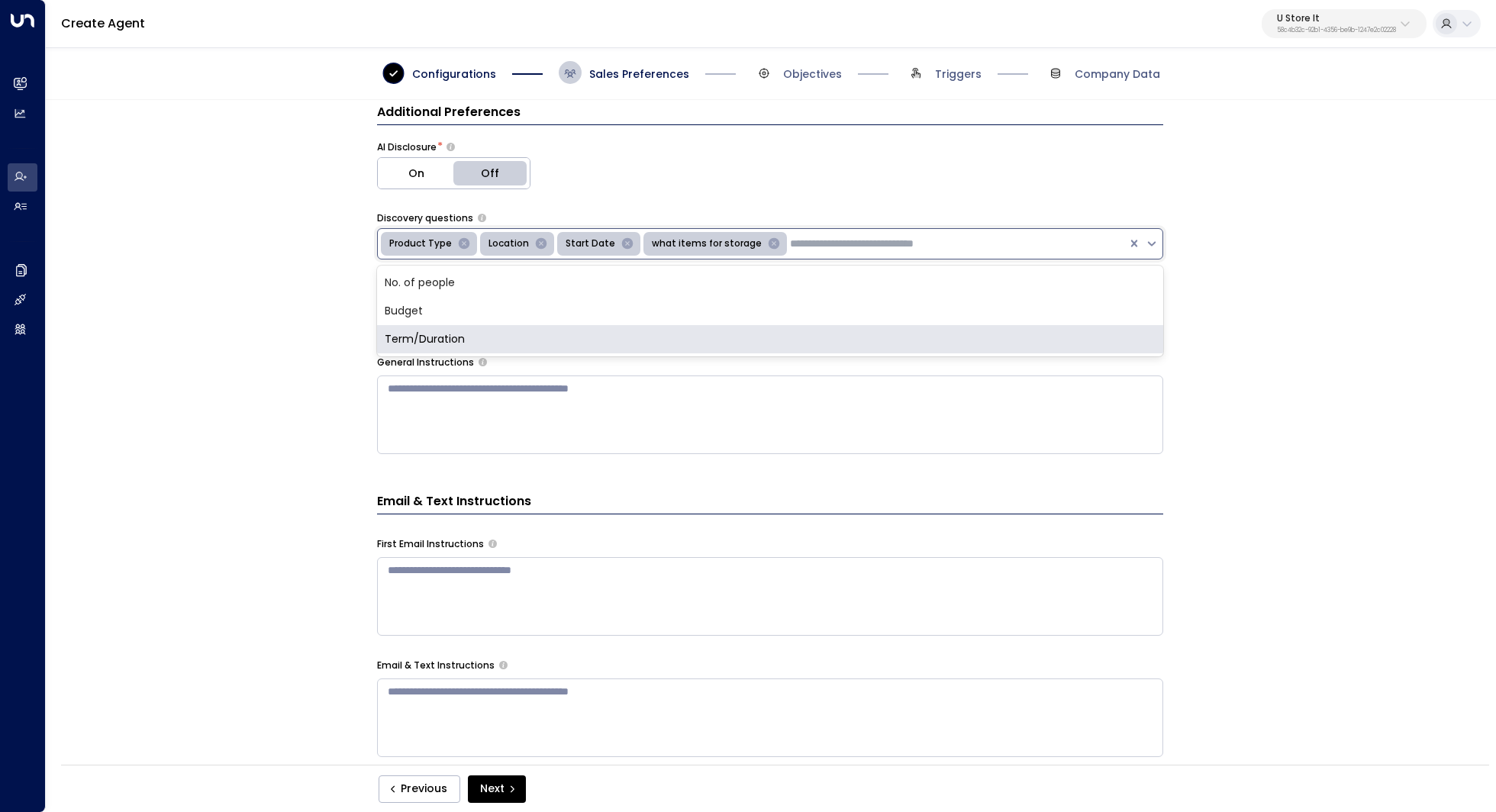
click at [1285, 390] on div "Email Preferences Signature * ***** ***** Greeting * Hi Additional Preferences …" at bounding box center [770, 437] width 1448 height 674
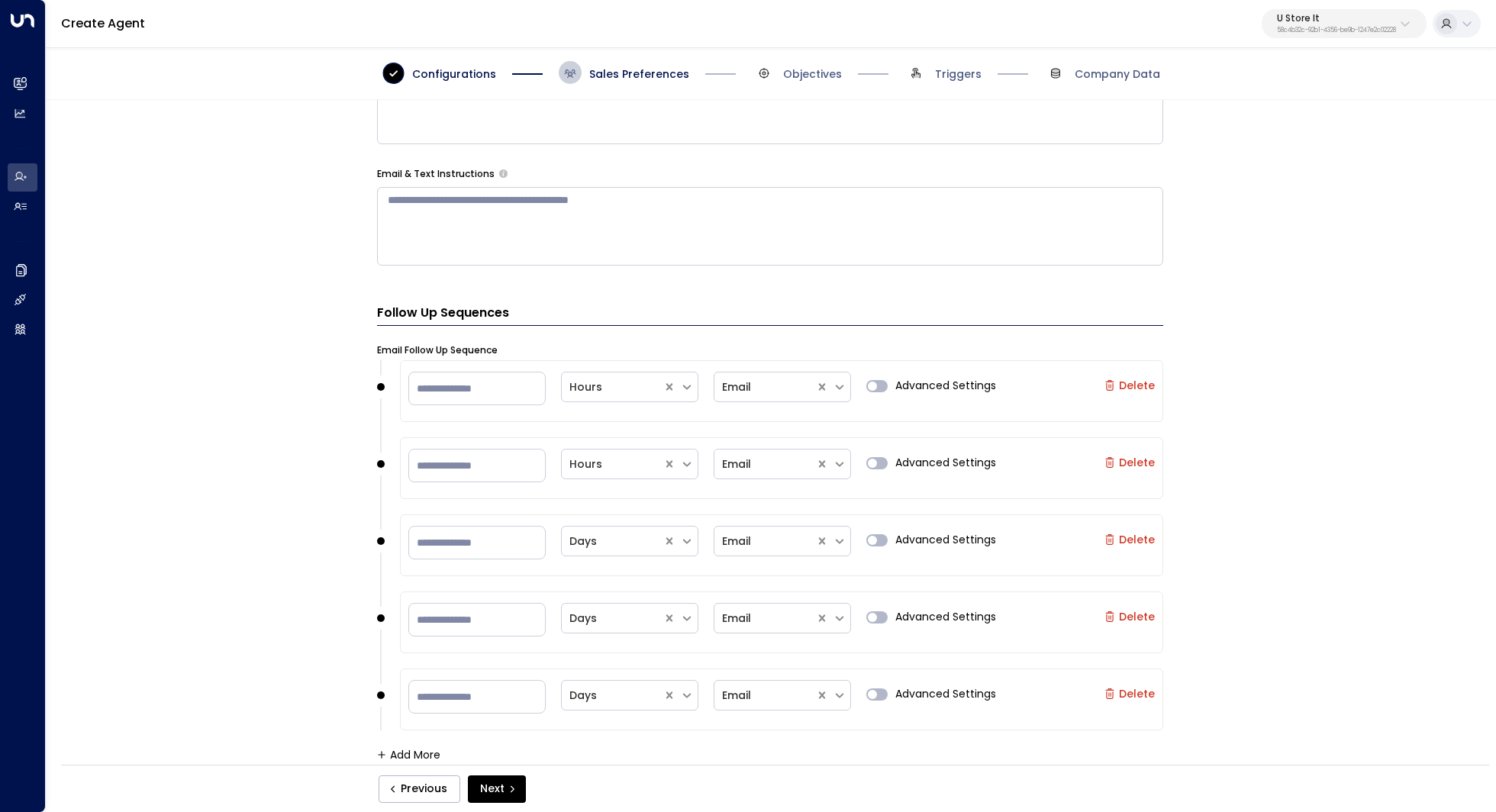
scroll to position [802, 0]
click at [500, 783] on button "Next" at bounding box center [497, 788] width 58 height 27
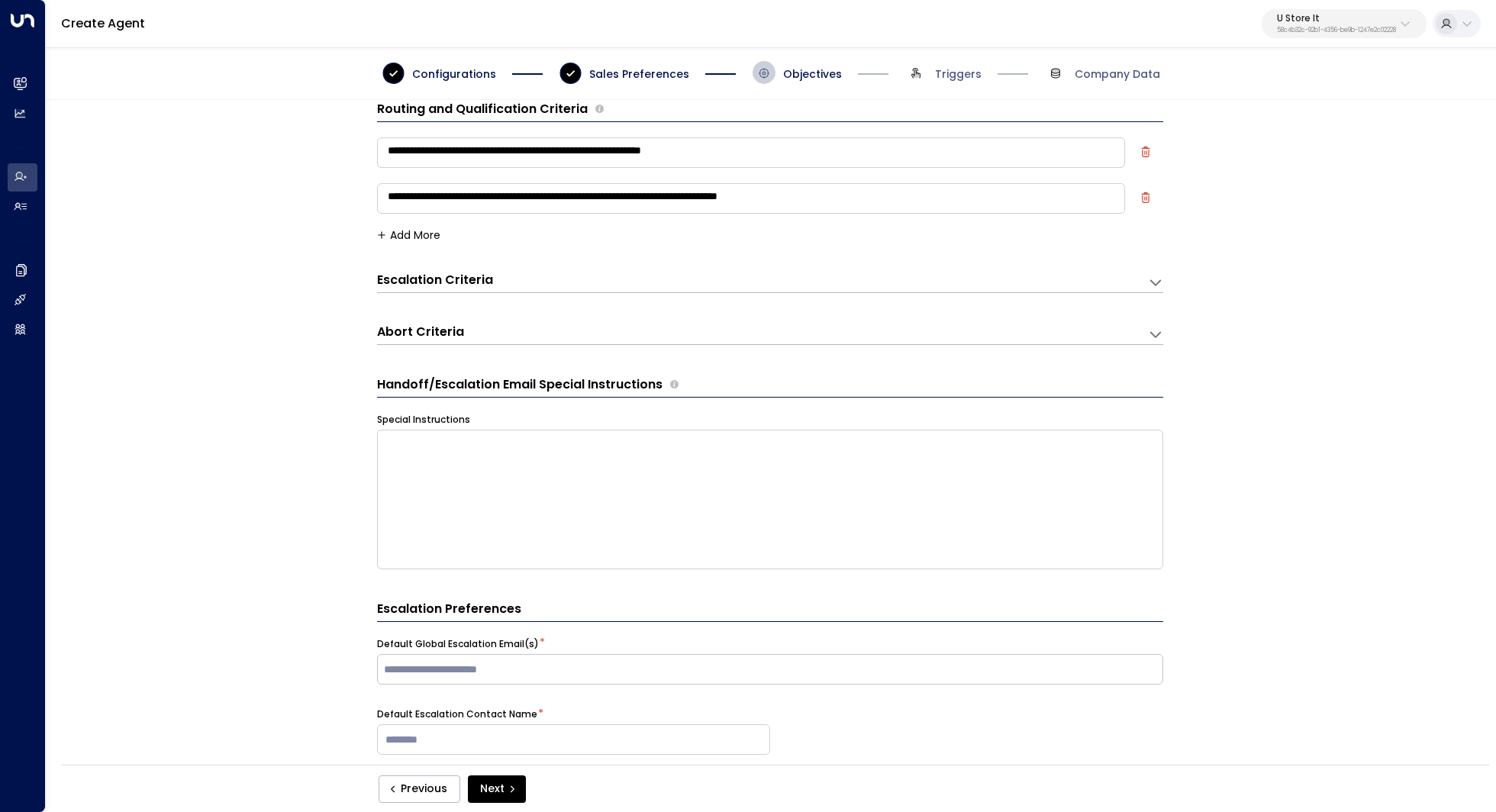
scroll to position [23, 0]
click at [1151, 287] on icon at bounding box center [1155, 282] width 16 height 16
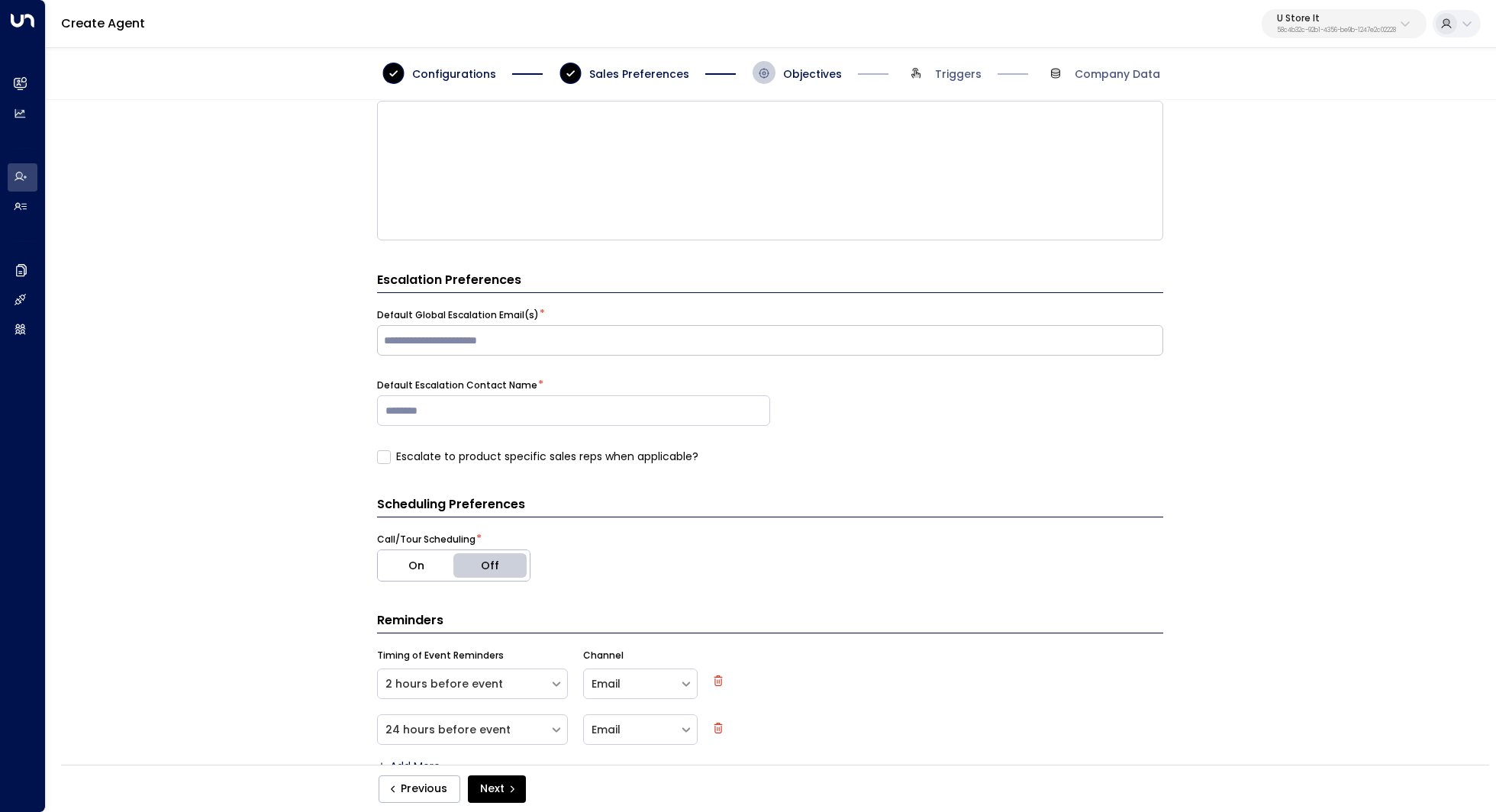
scroll to position [941, 0]
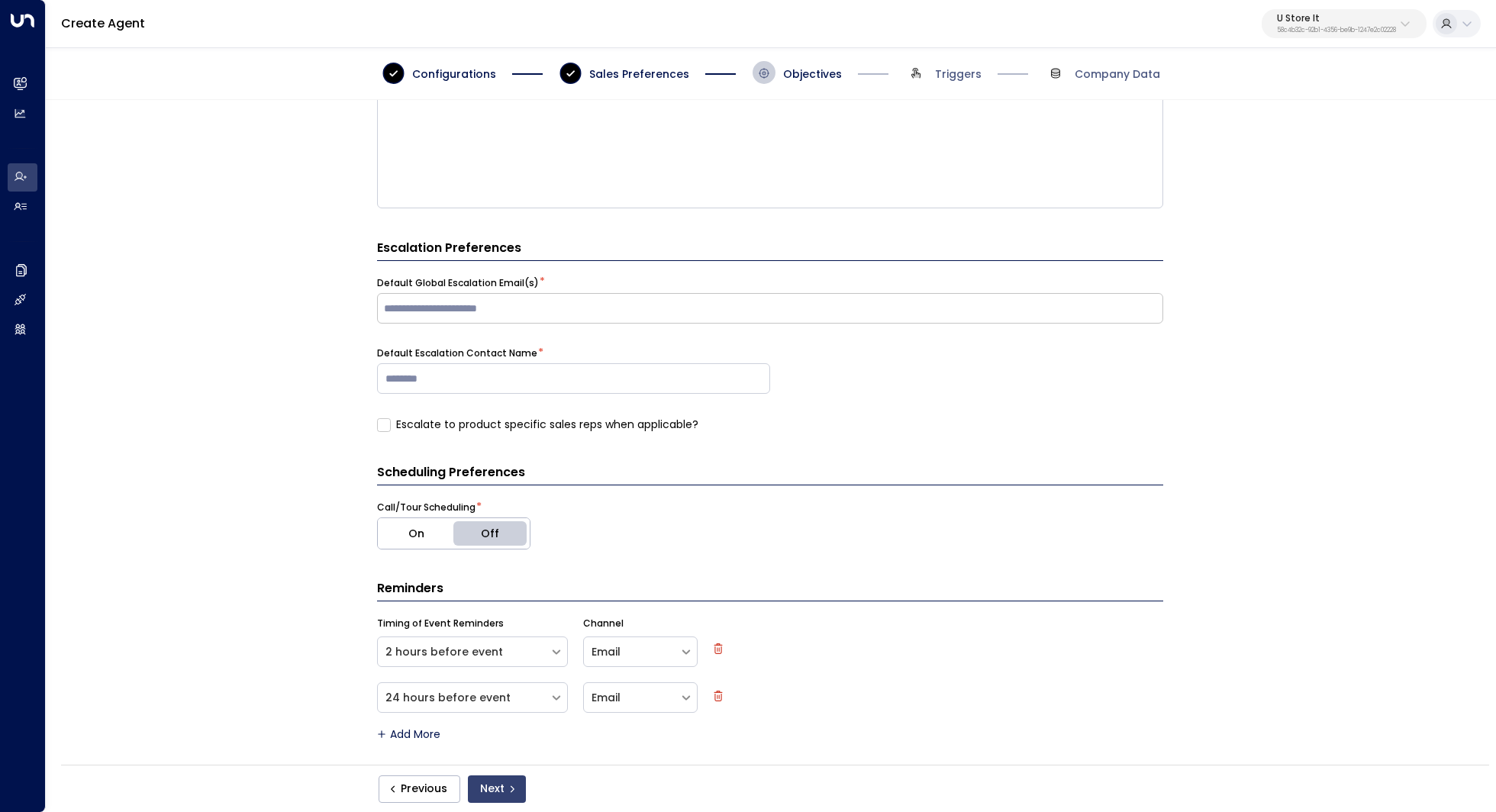
click at [494, 791] on button "Next" at bounding box center [497, 788] width 58 height 27
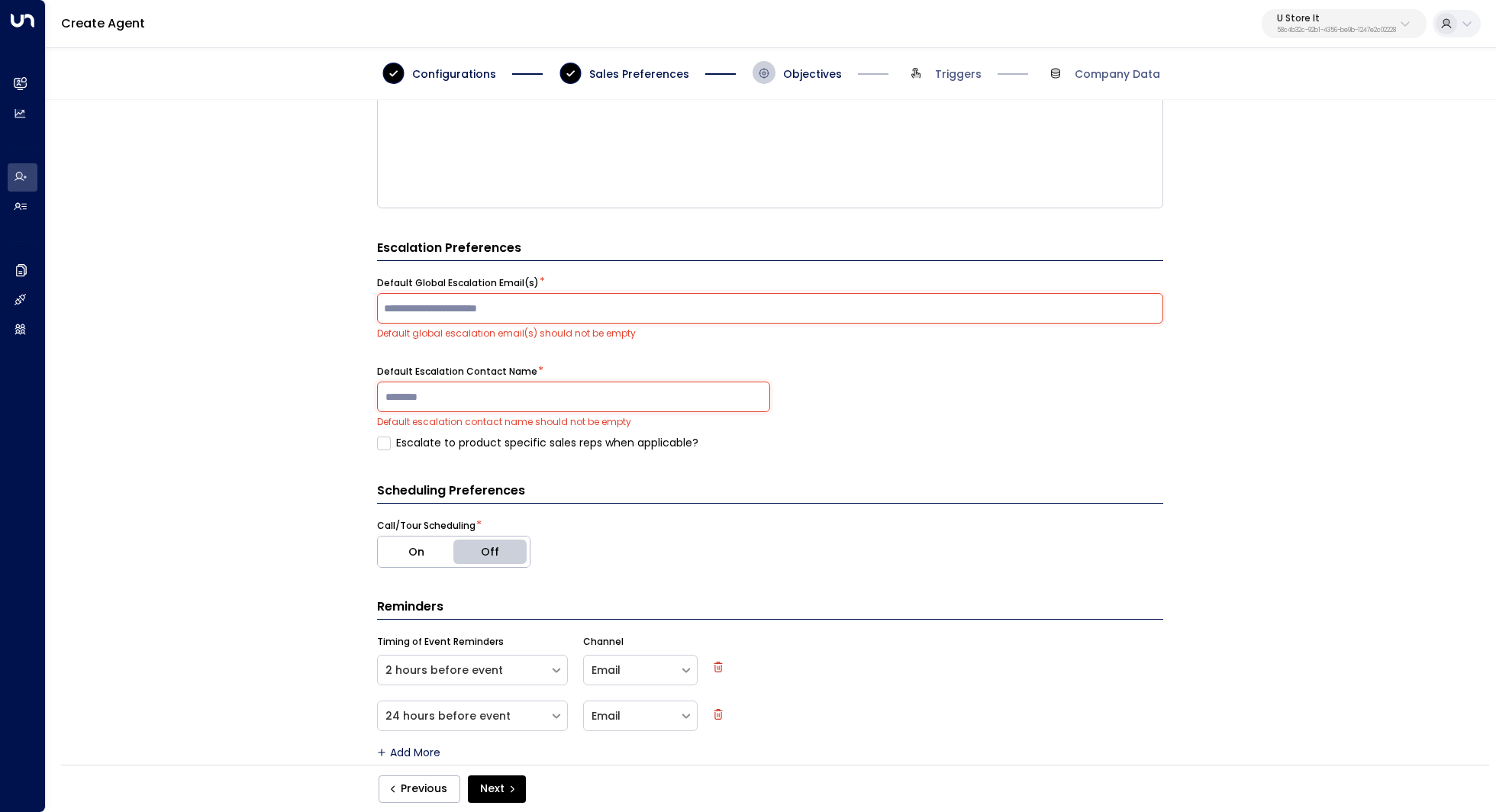
click at [573, 310] on input "text" at bounding box center [771, 308] width 779 height 23
type input "**********"
click at [490, 397] on input at bounding box center [573, 397] width 393 height 30
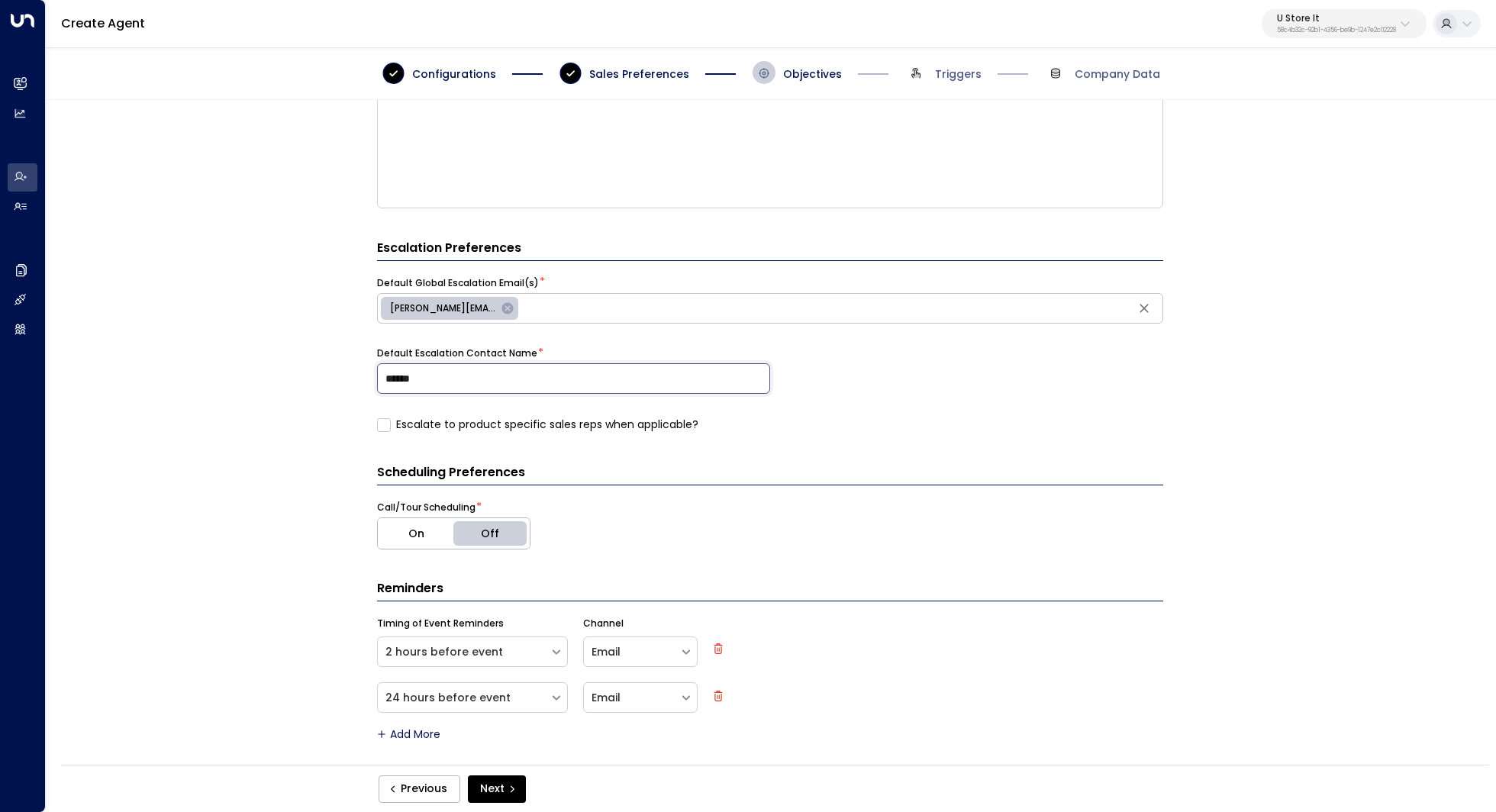
type input "******"
click at [1264, 372] on div "**********" at bounding box center [770, 437] width 1448 height 674
click at [504, 780] on button "Next" at bounding box center [497, 788] width 58 height 27
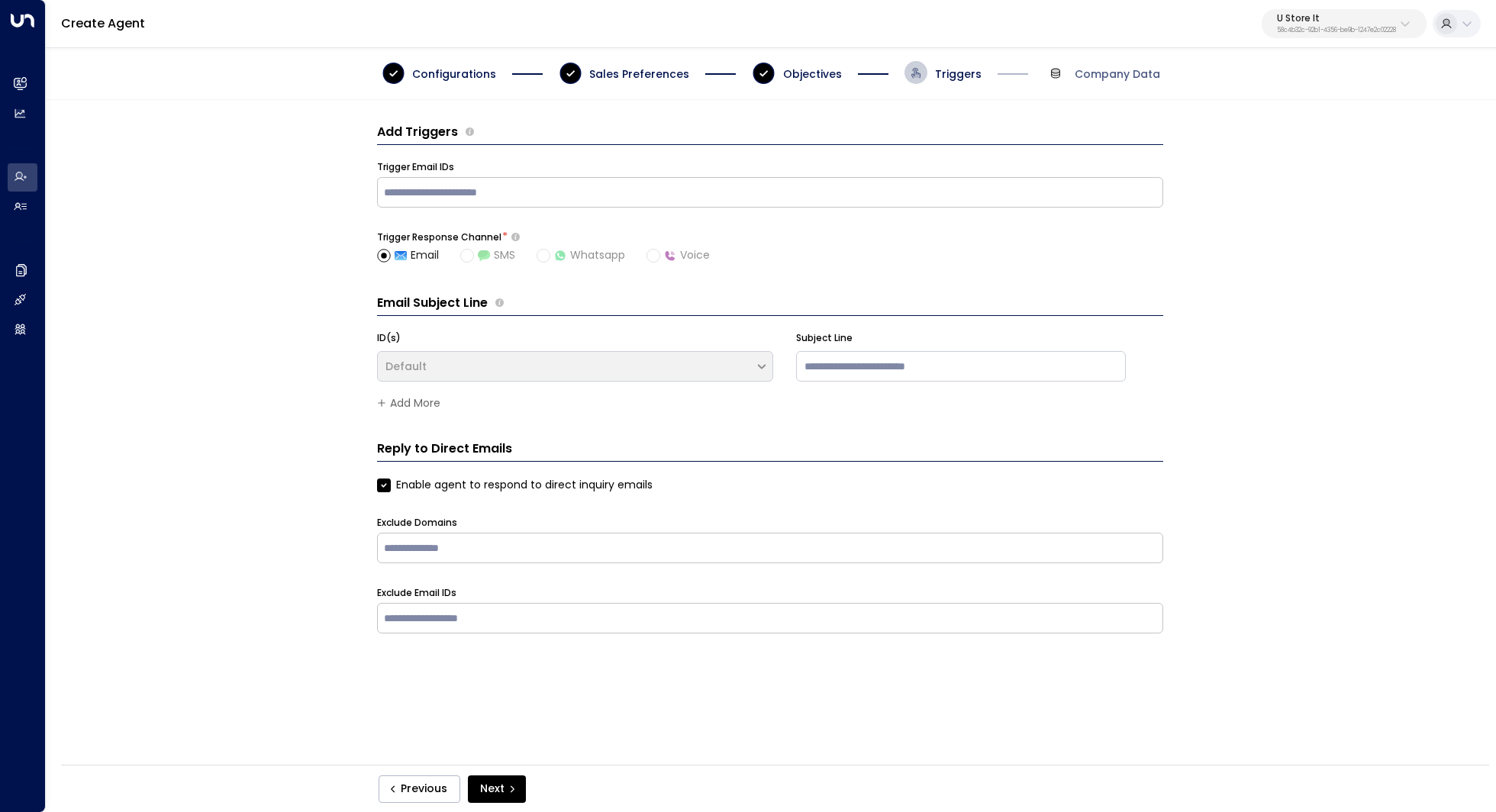
scroll to position [0, 0]
click at [499, 791] on button "Next" at bounding box center [497, 788] width 58 height 27
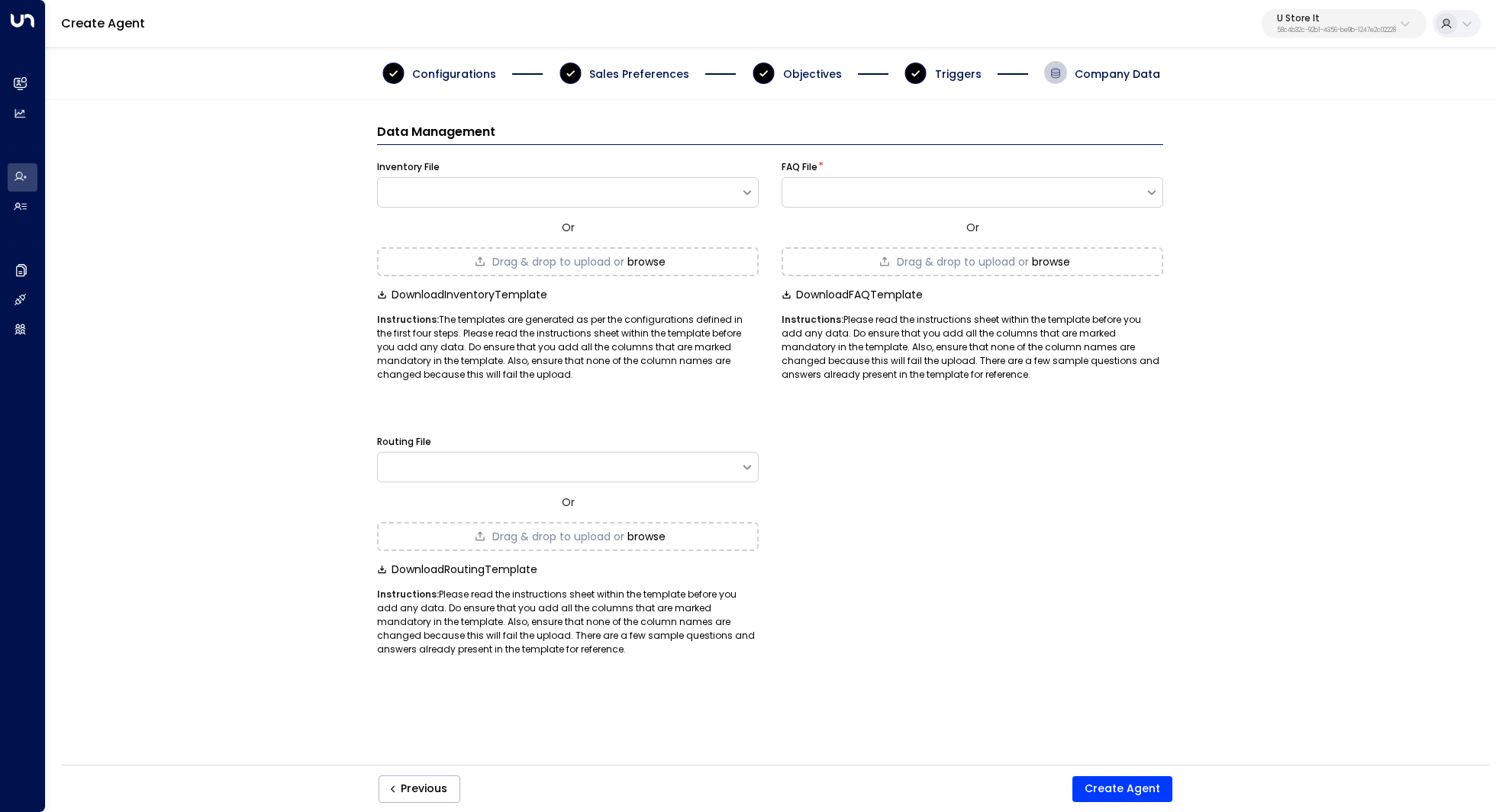
click at [665, 262] on button "browse" at bounding box center [647, 261] width 38 height 12
click at [1130, 791] on button "Create Agent" at bounding box center [1122, 789] width 100 height 26
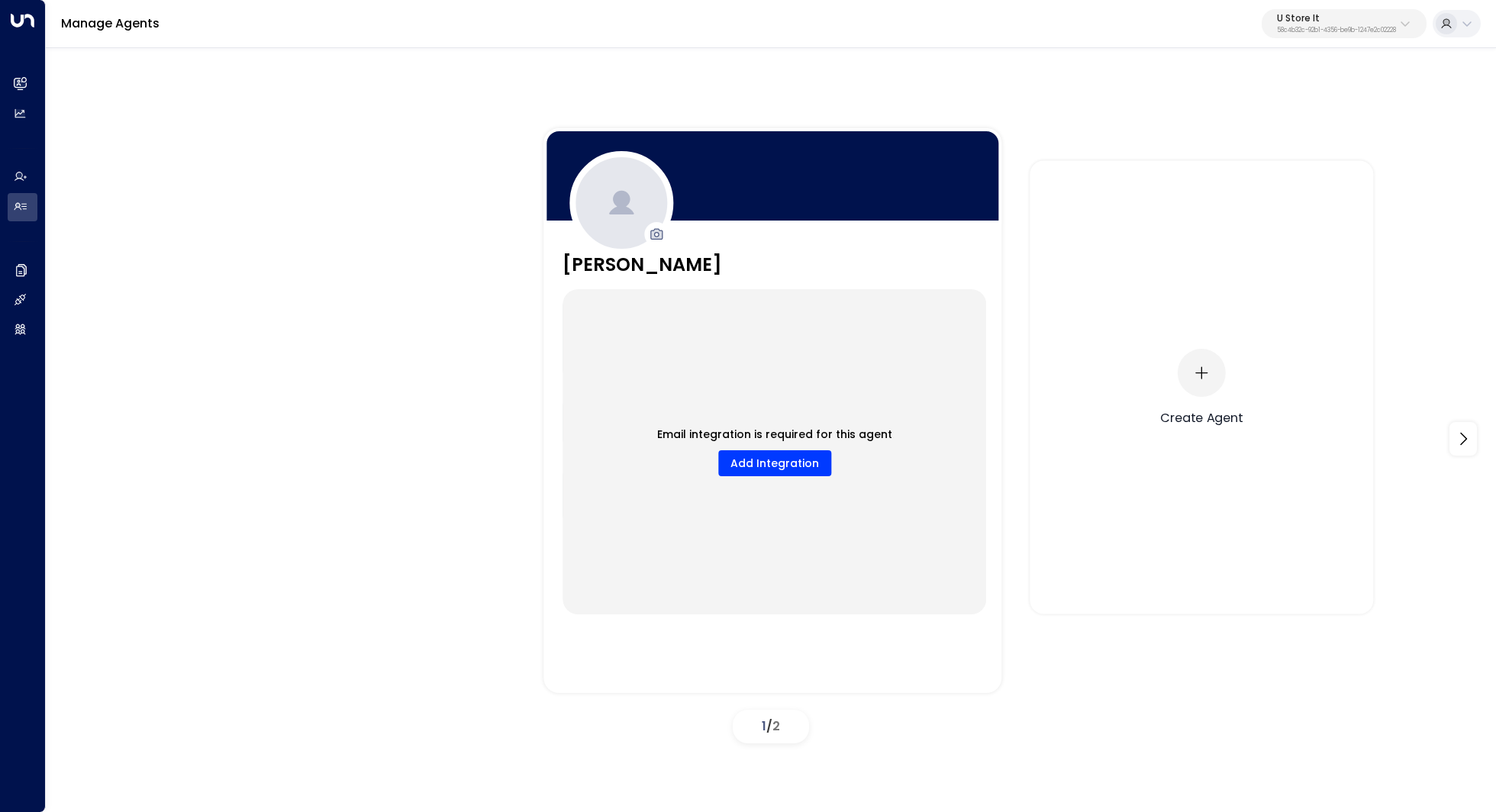
click at [1197, 370] on icon "button" at bounding box center [1201, 372] width 16 height 16
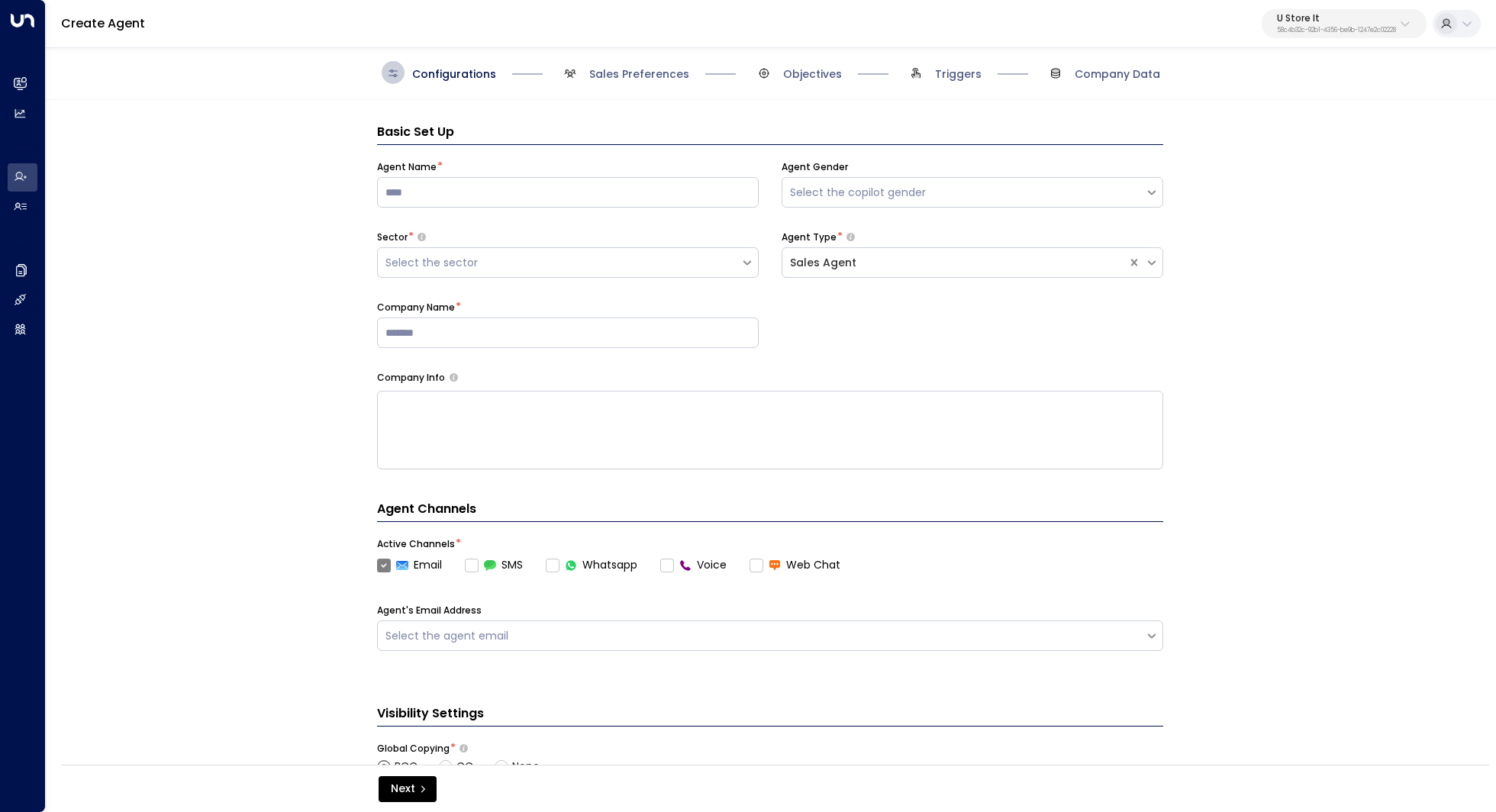
scroll to position [23, 0]
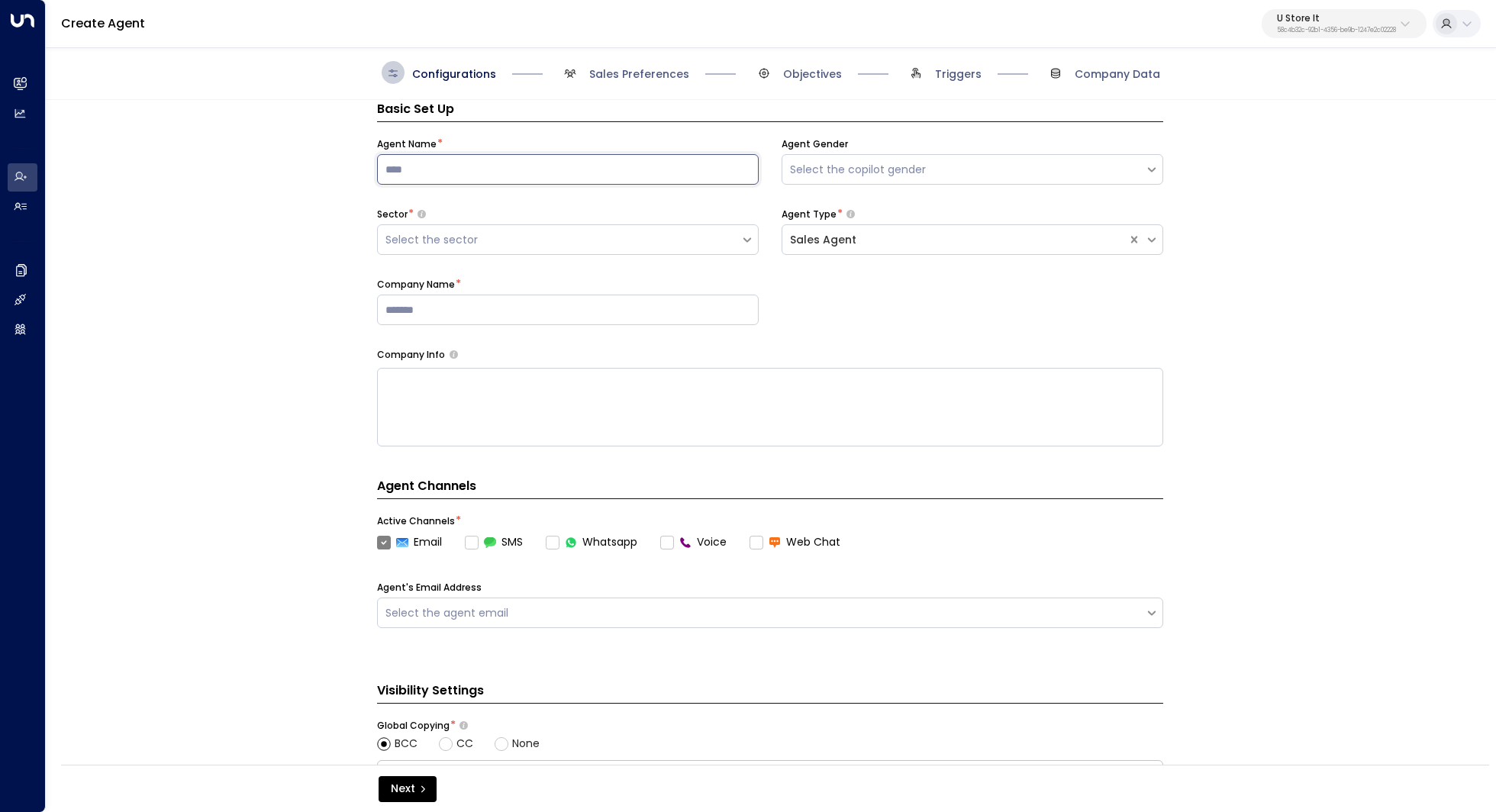
click at [608, 157] on input at bounding box center [568, 169] width 382 height 30
paste input "***"
type input "***"
click at [282, 281] on div "Basic Set Up Agent Name * *** Agent Gender Select the copilot gender Sector * S…" at bounding box center [770, 437] width 1448 height 674
click at [907, 164] on div "Select the copilot gender" at bounding box center [964, 170] width 348 height 16
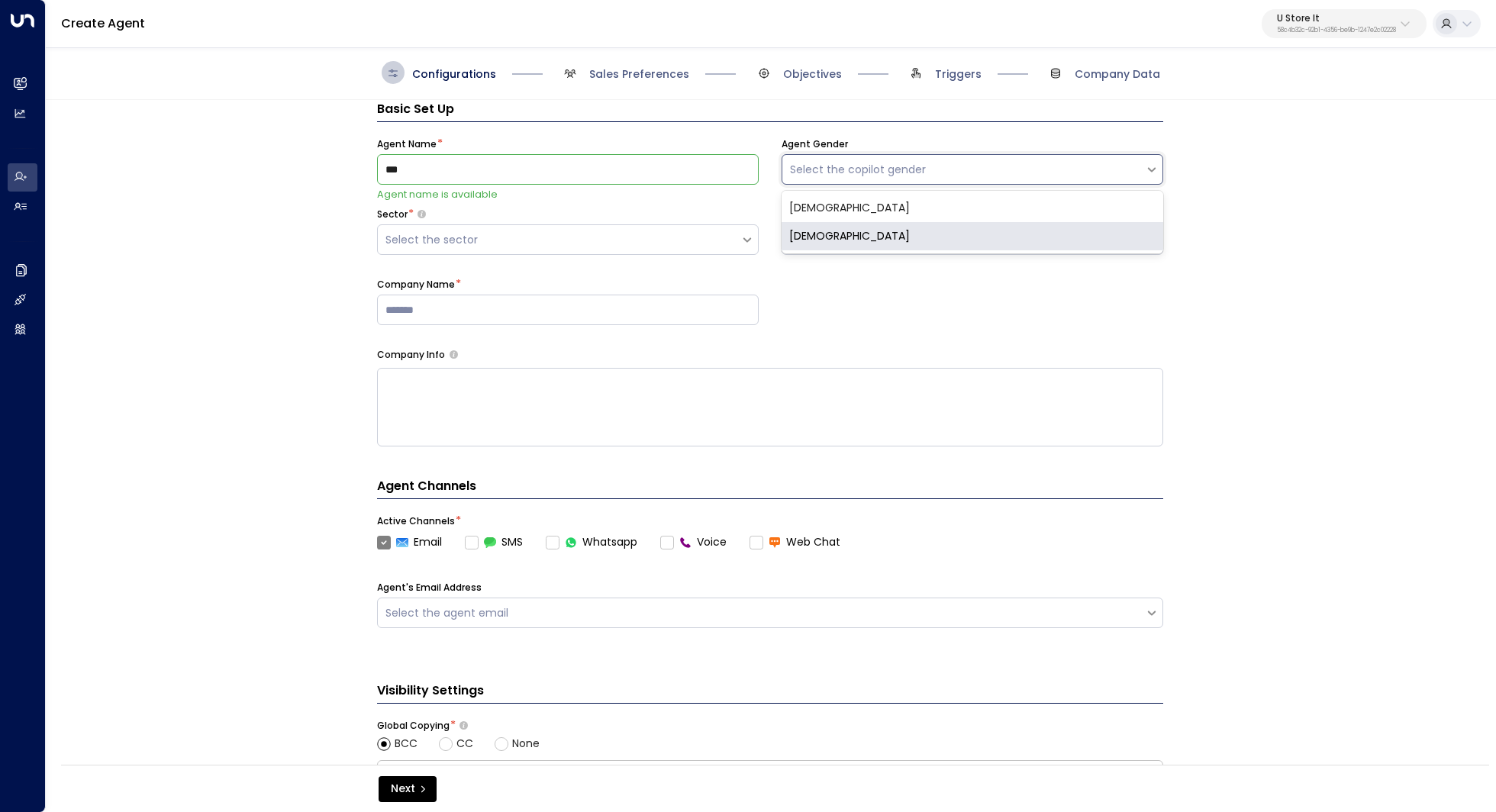
click at [853, 230] on div "Female" at bounding box center [972, 236] width 382 height 28
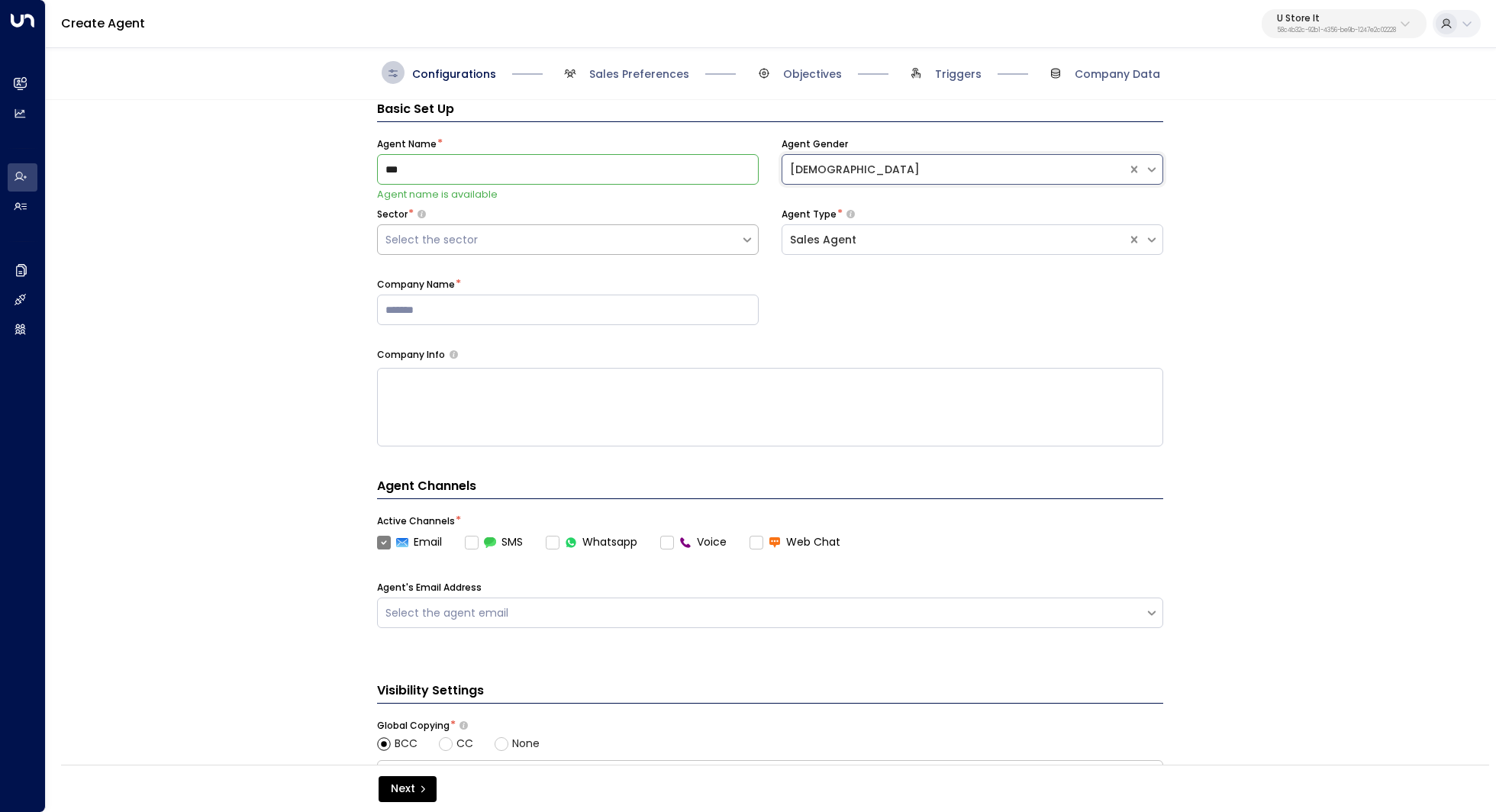
click at [475, 235] on div "Select the sector" at bounding box center [559, 240] width 348 height 16
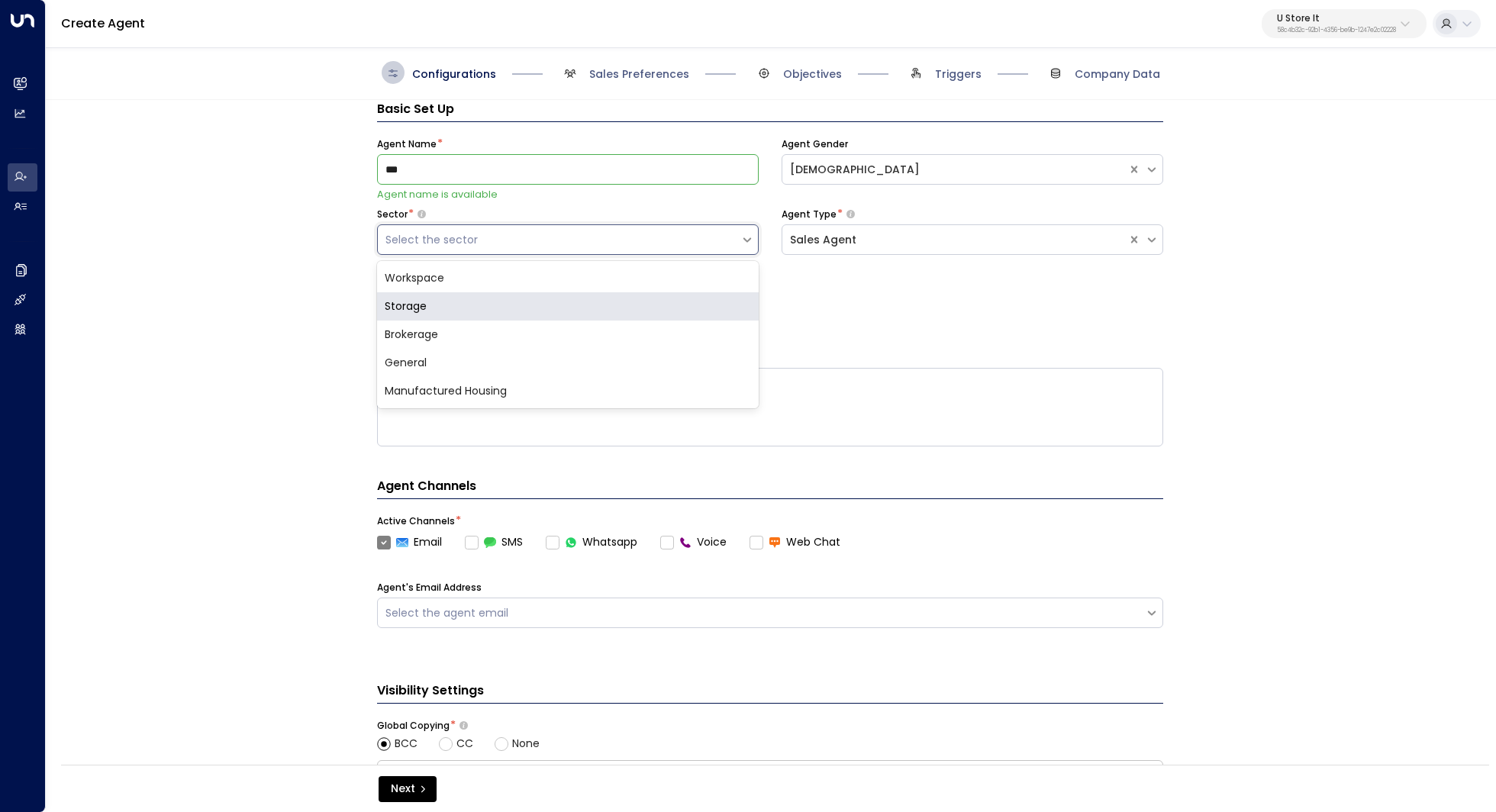
click at [479, 304] on div "Storage" at bounding box center [568, 306] width 382 height 28
click at [601, 314] on input at bounding box center [568, 310] width 382 height 30
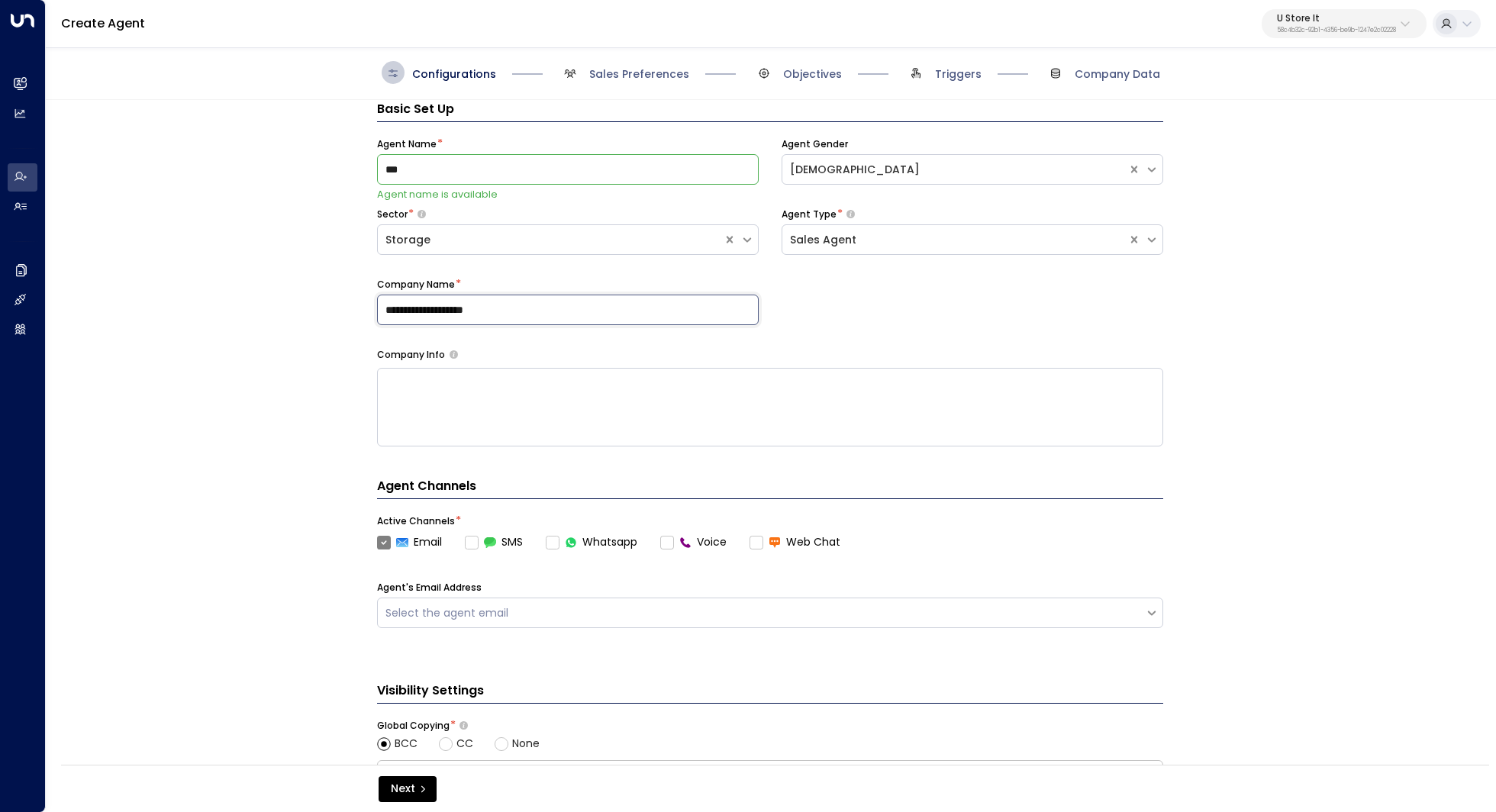
type input "**********"
click at [1259, 319] on div "**********" at bounding box center [770, 437] width 1448 height 674
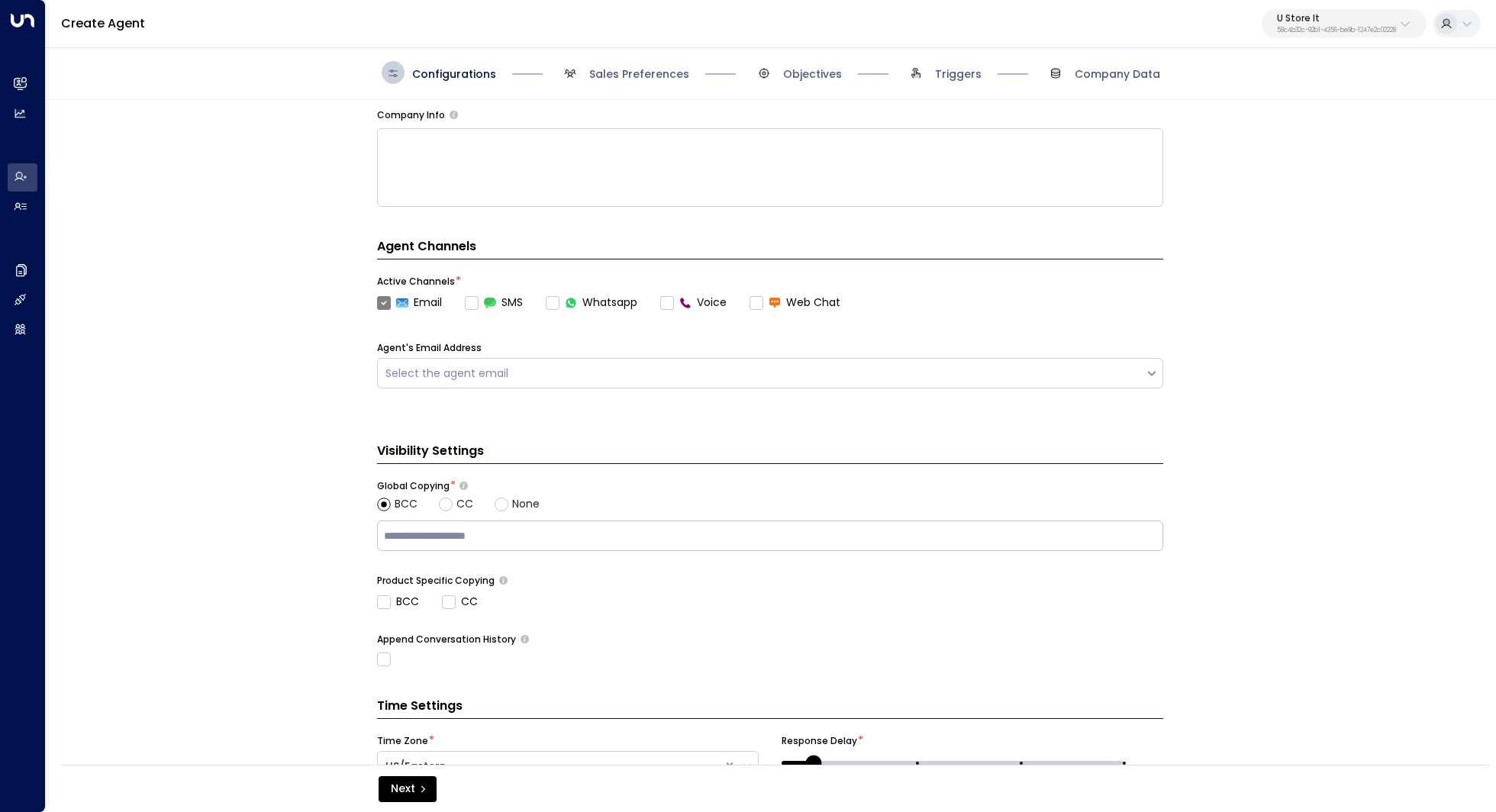
scroll to position [344, 0]
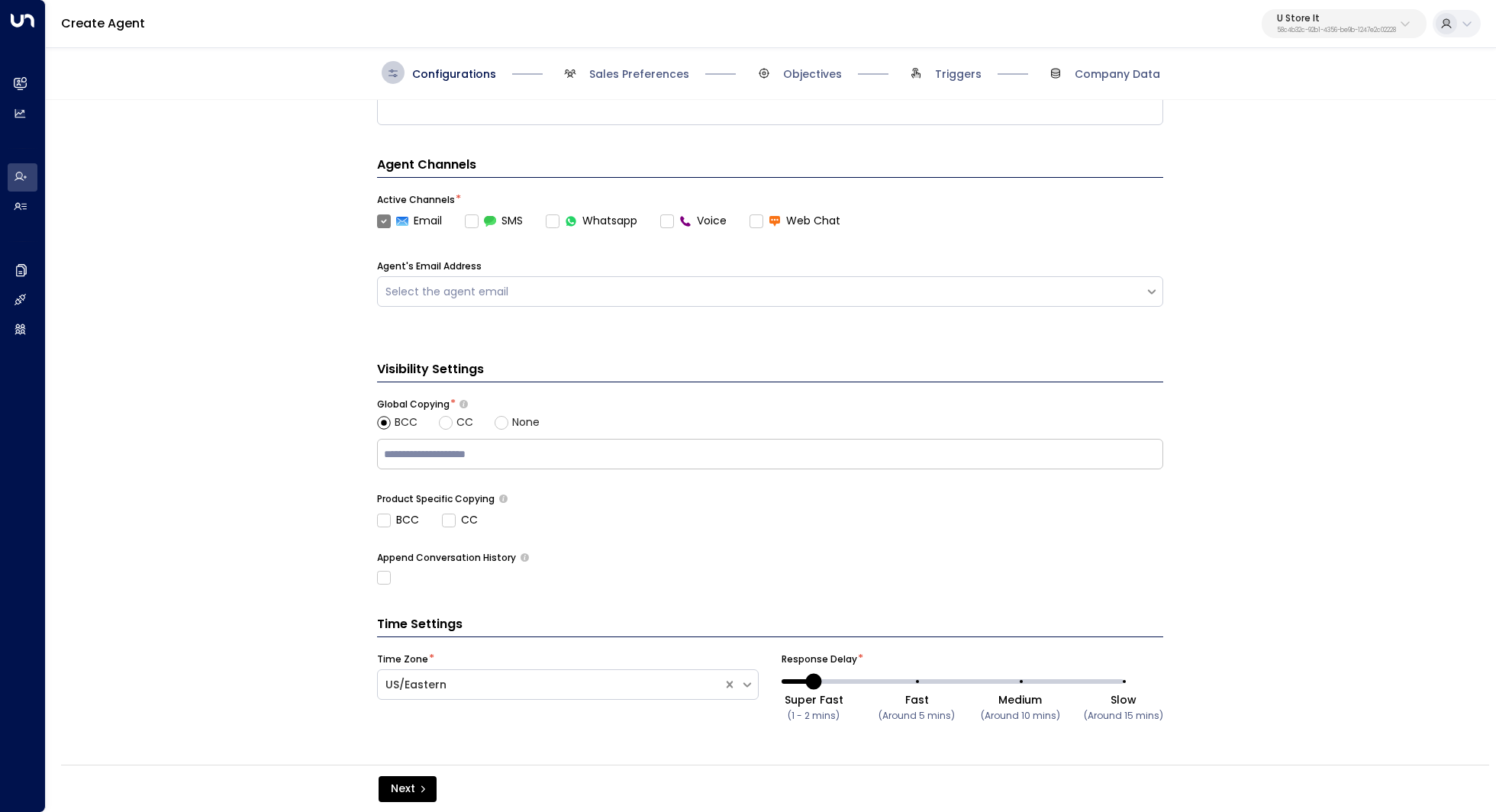
click at [451, 447] on input "text" at bounding box center [771, 454] width 779 height 23
type input "**********"
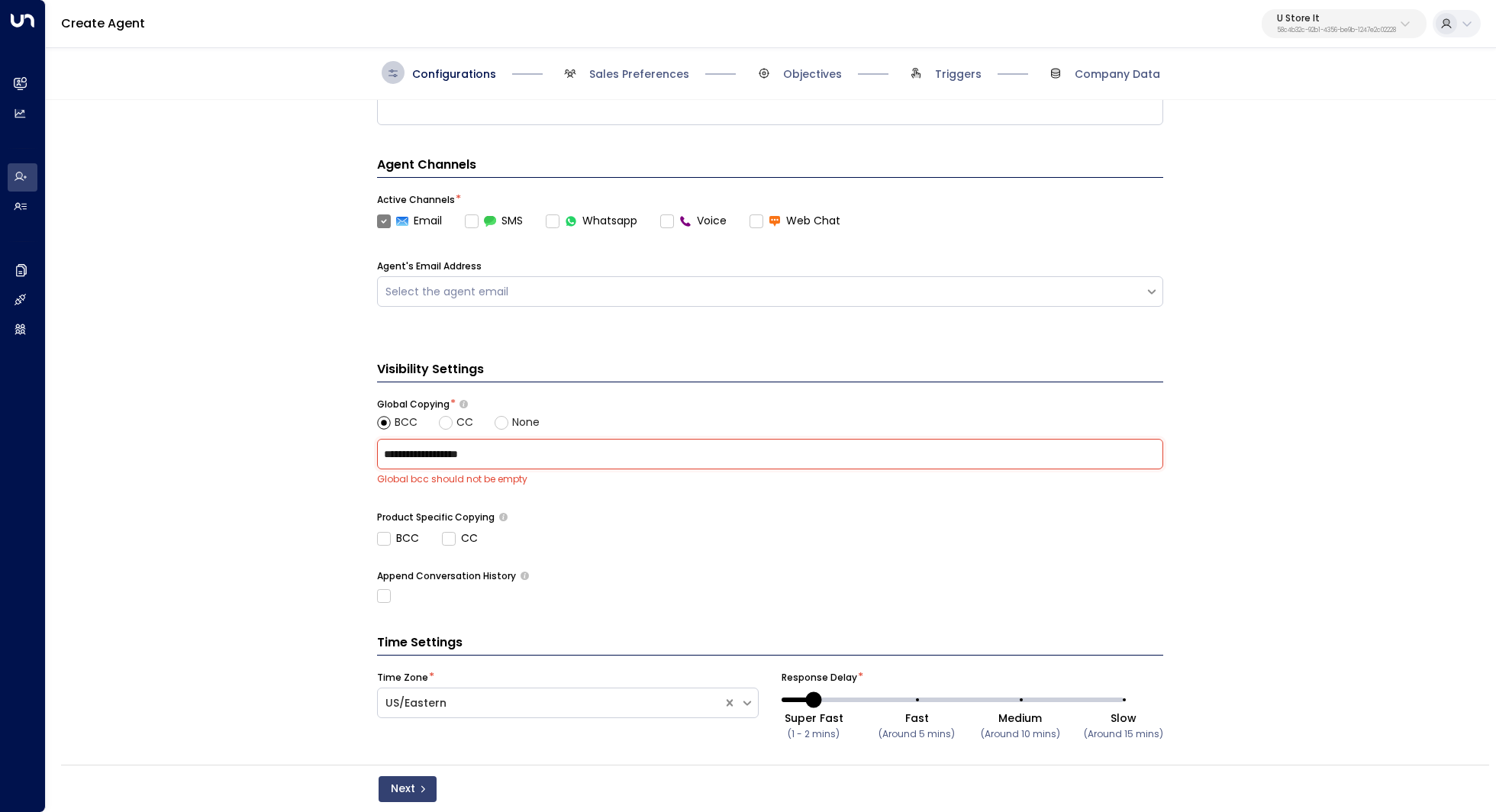
click at [414, 791] on button "Next" at bounding box center [407, 789] width 58 height 26
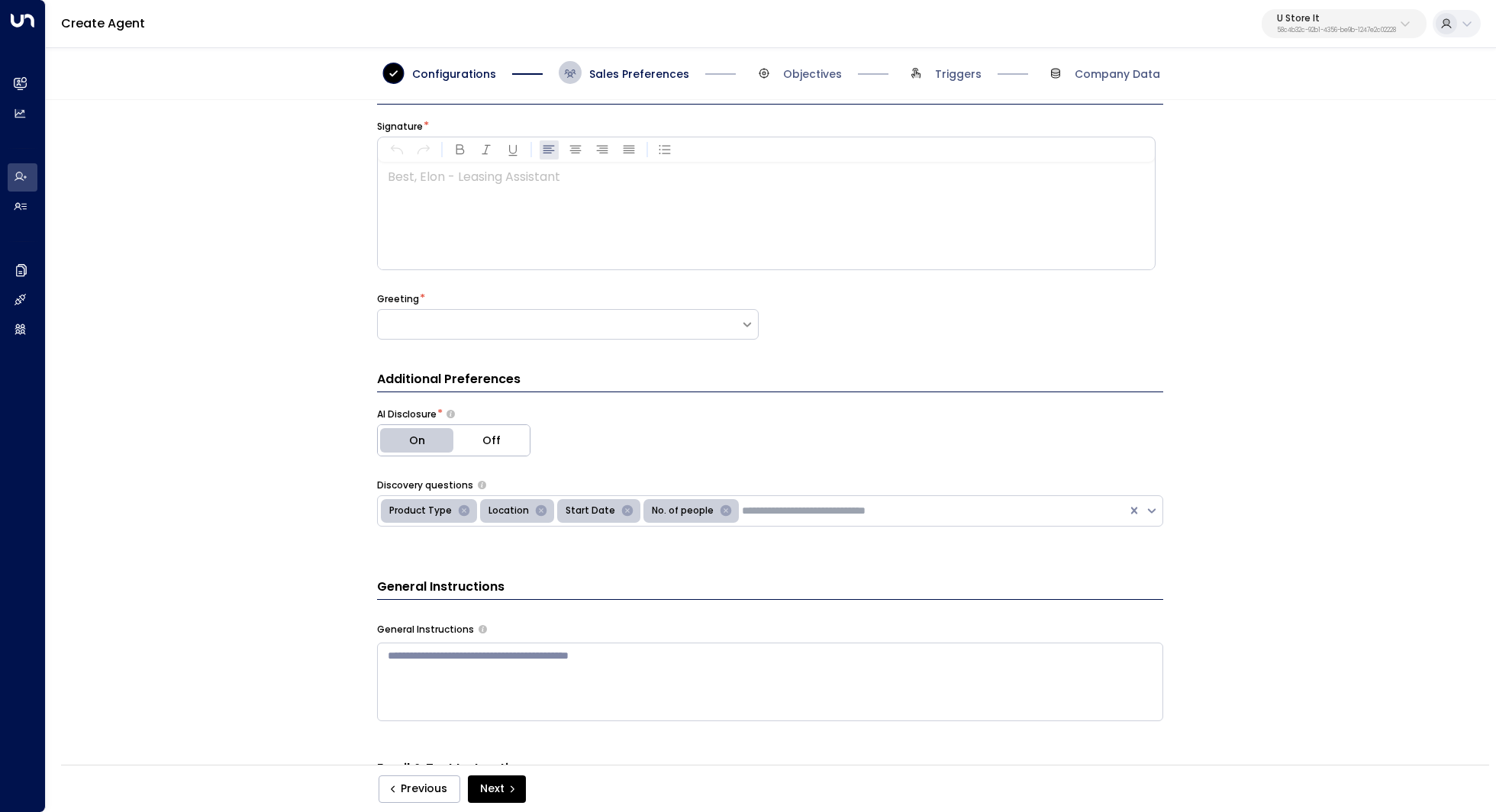
scroll to position [23, 0]
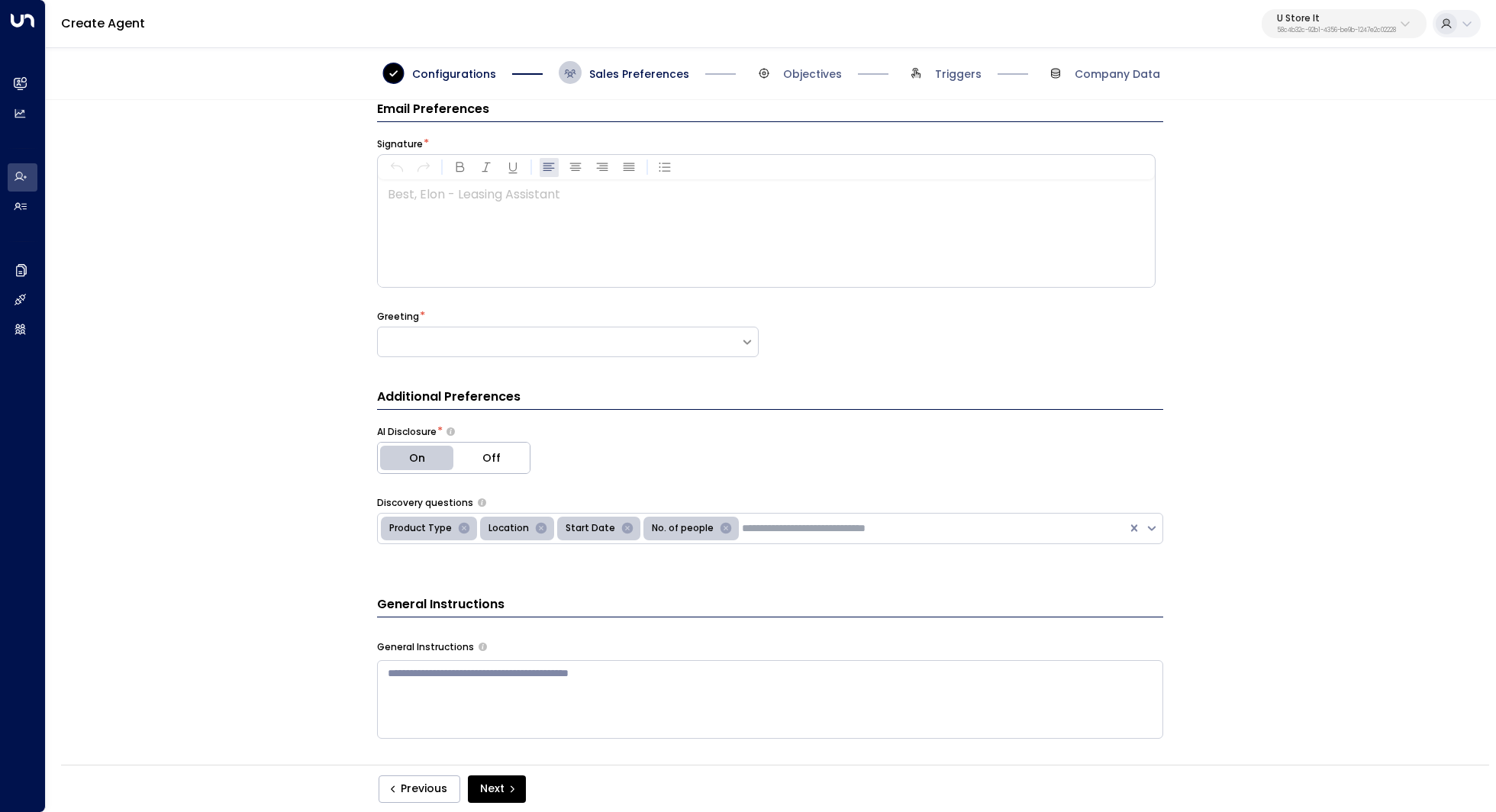
click at [621, 236] on div at bounding box center [766, 233] width 776 height 107
click at [285, 274] on div "Email Preferences Signature * ***** *** Greeting * Additional Preferences AI Di…" at bounding box center [770, 437] width 1448 height 674
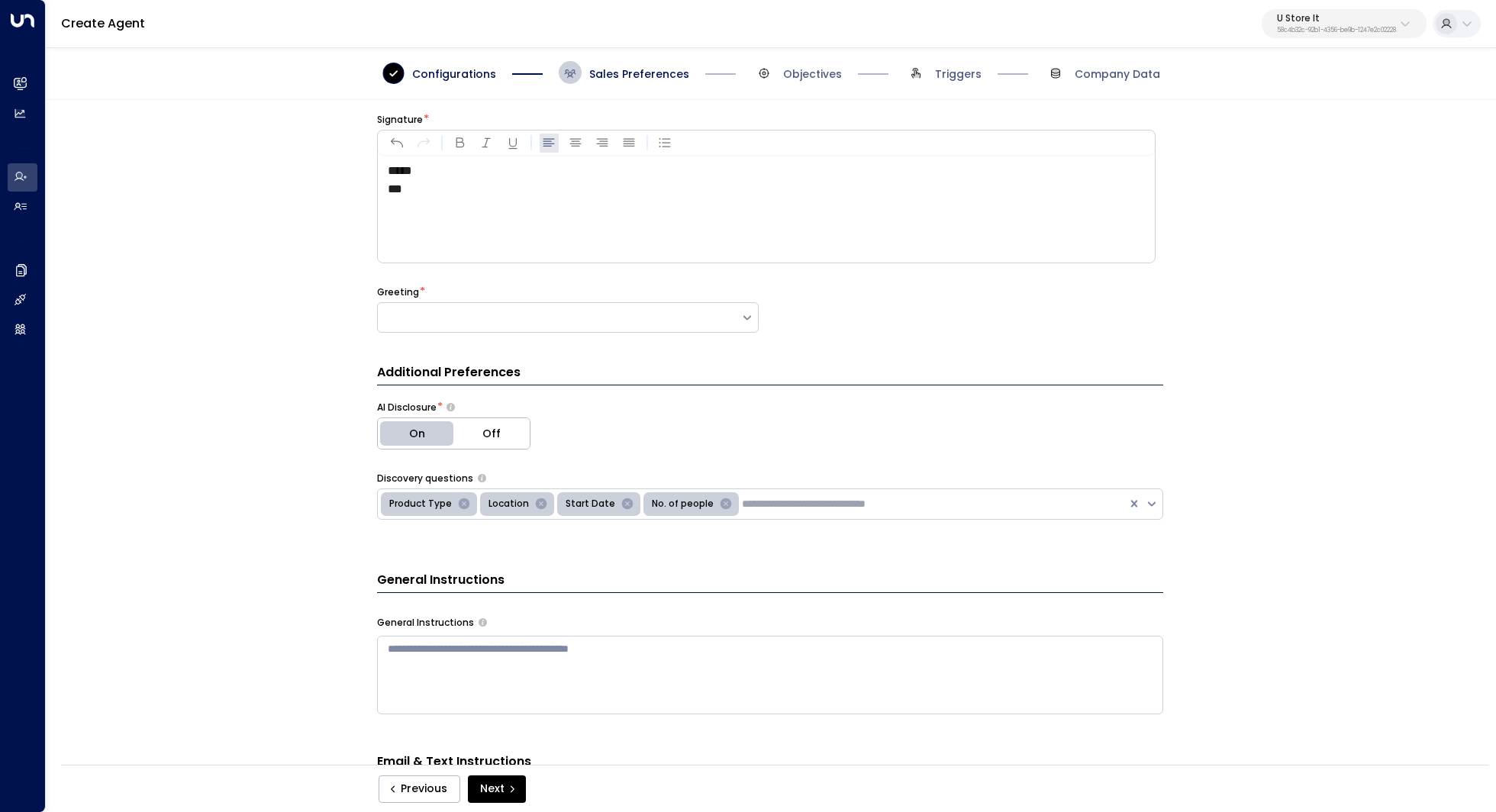
scroll to position [53, 0]
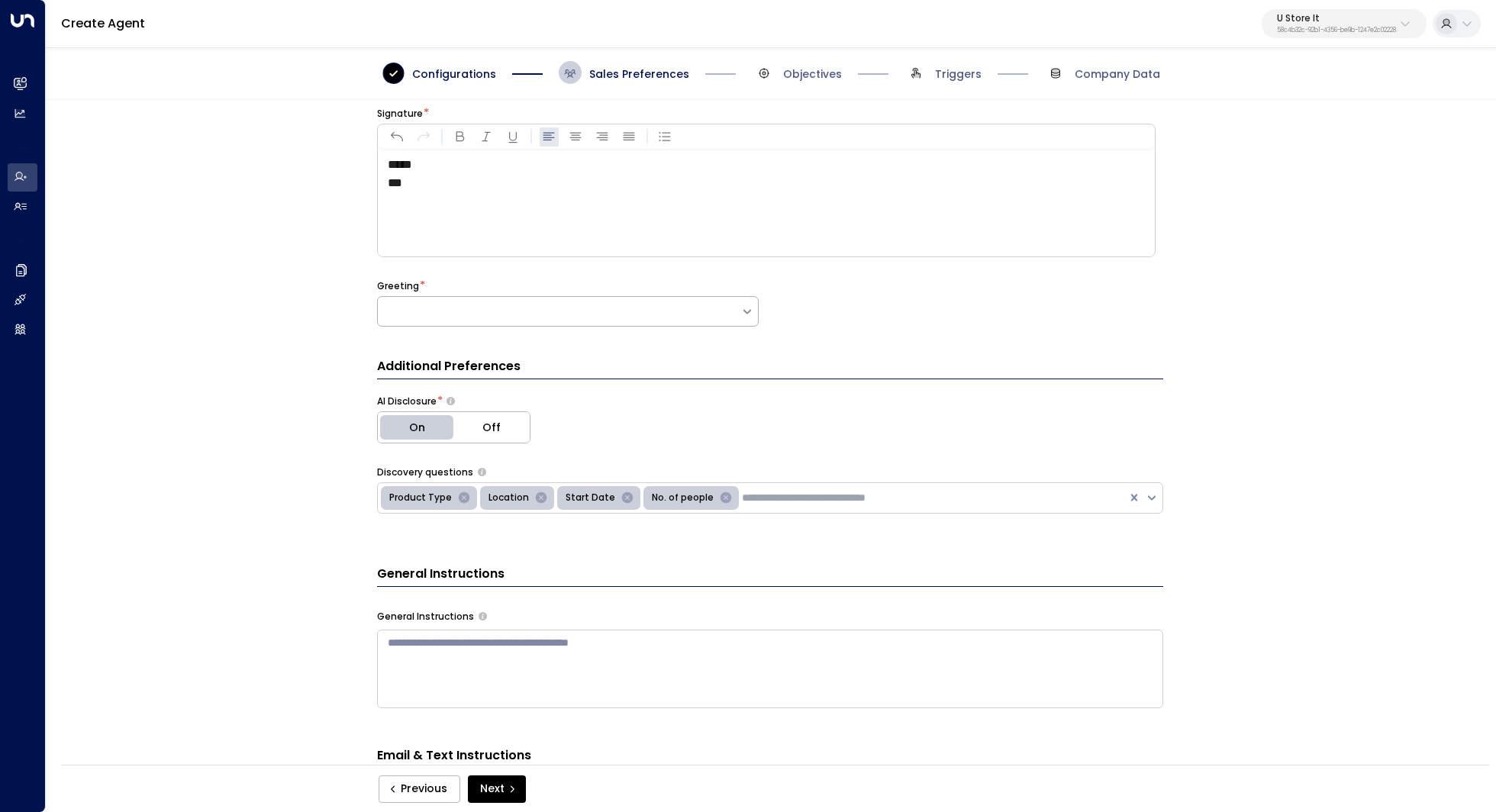
click at [521, 312] on div at bounding box center [559, 311] width 362 height 16
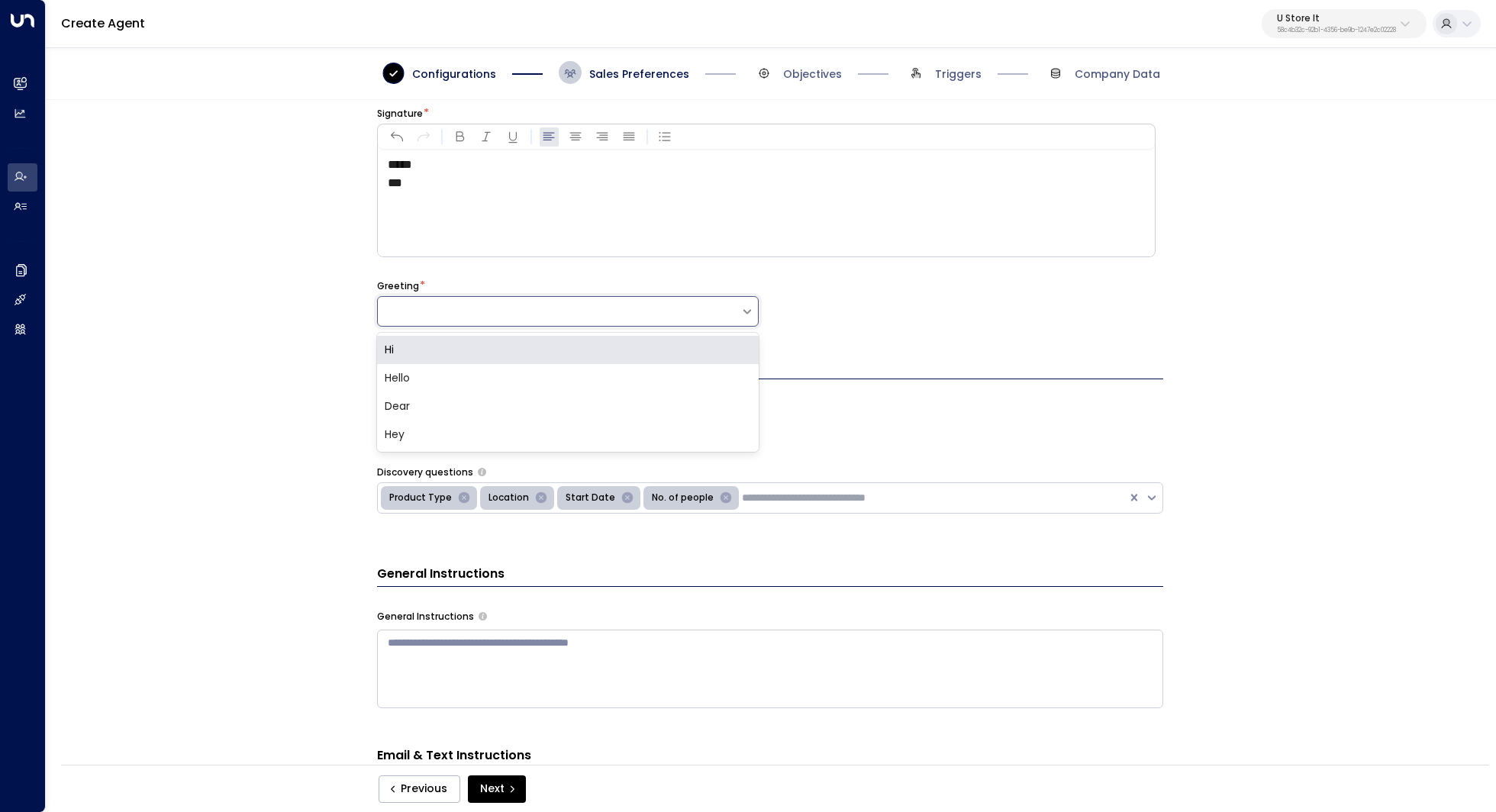
click at [473, 351] on div "Hi" at bounding box center [568, 350] width 382 height 28
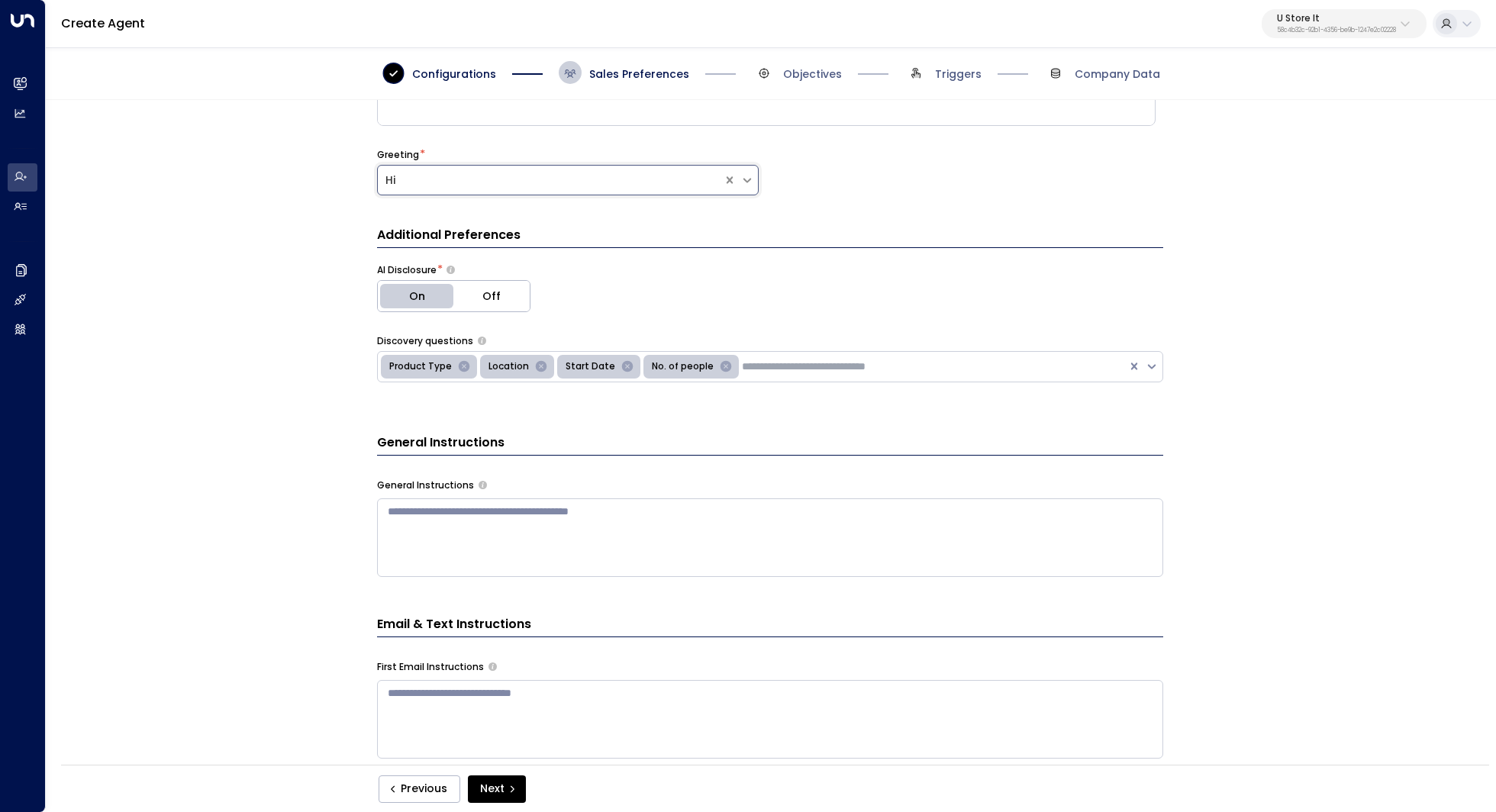
scroll to position [259, 0]
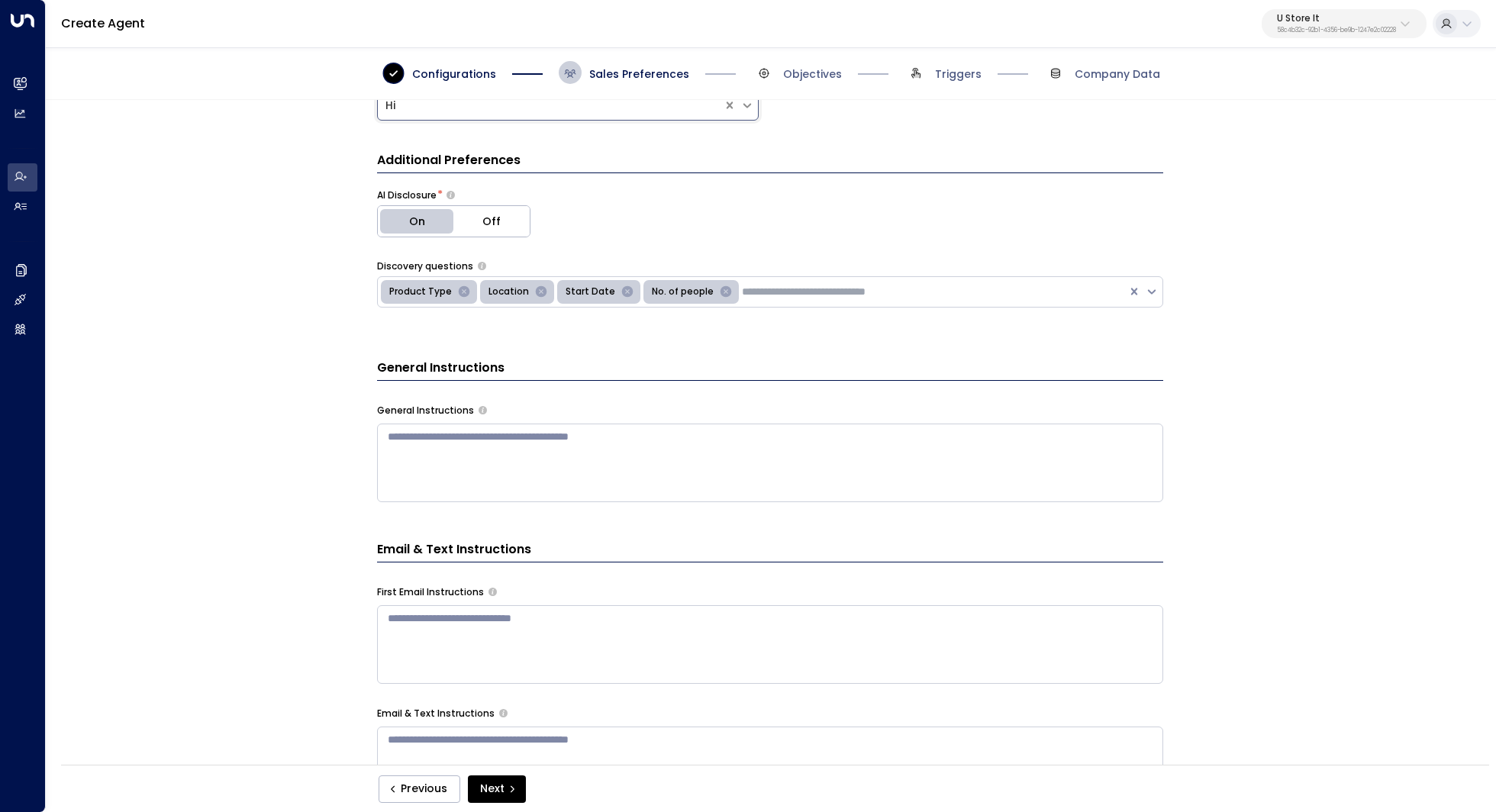
click at [497, 223] on button "Off" at bounding box center [491, 221] width 76 height 30
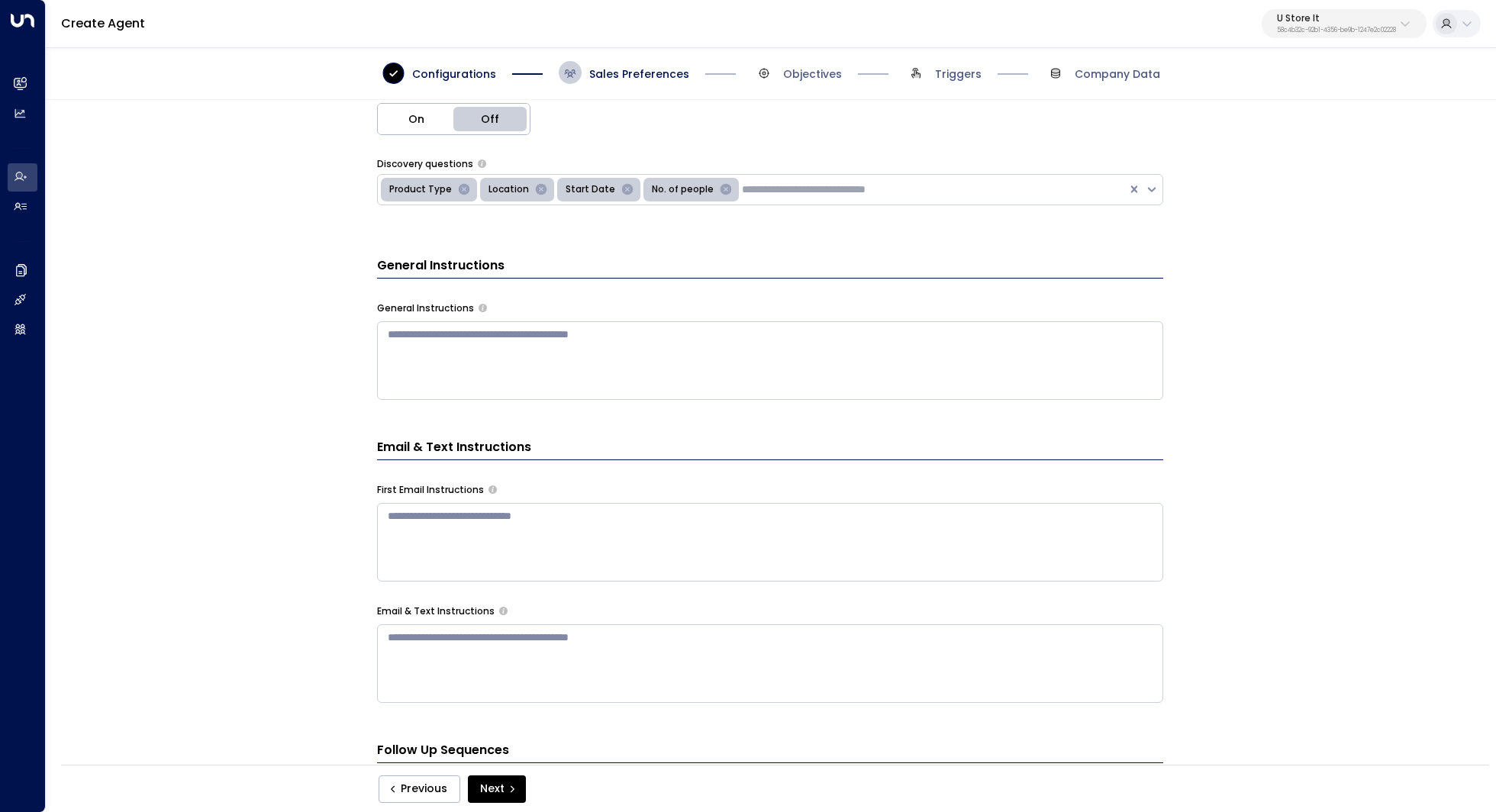
scroll to position [381, 0]
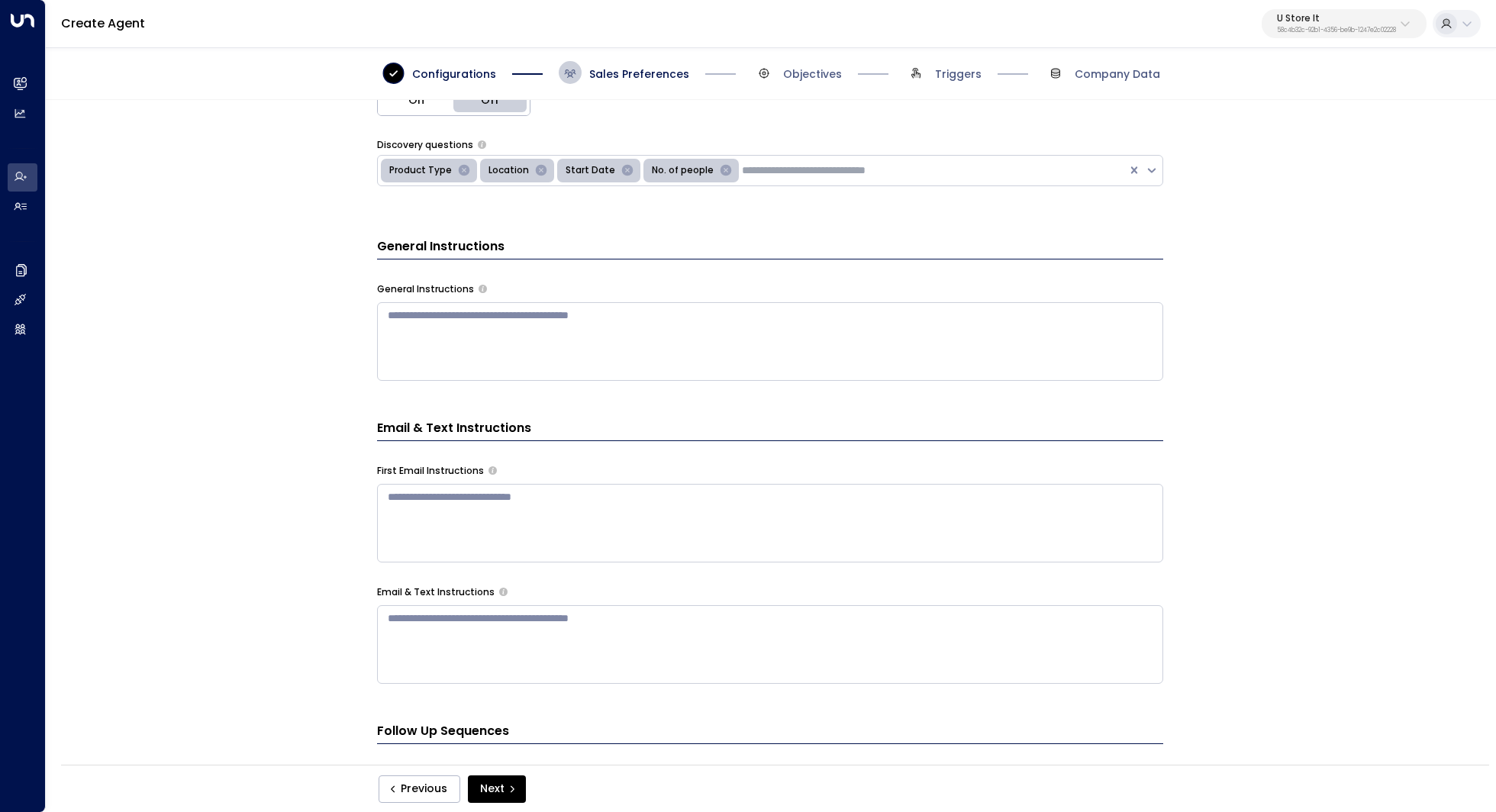
click at [720, 169] on icon "Remove No. of people" at bounding box center [726, 171] width 12 height 11
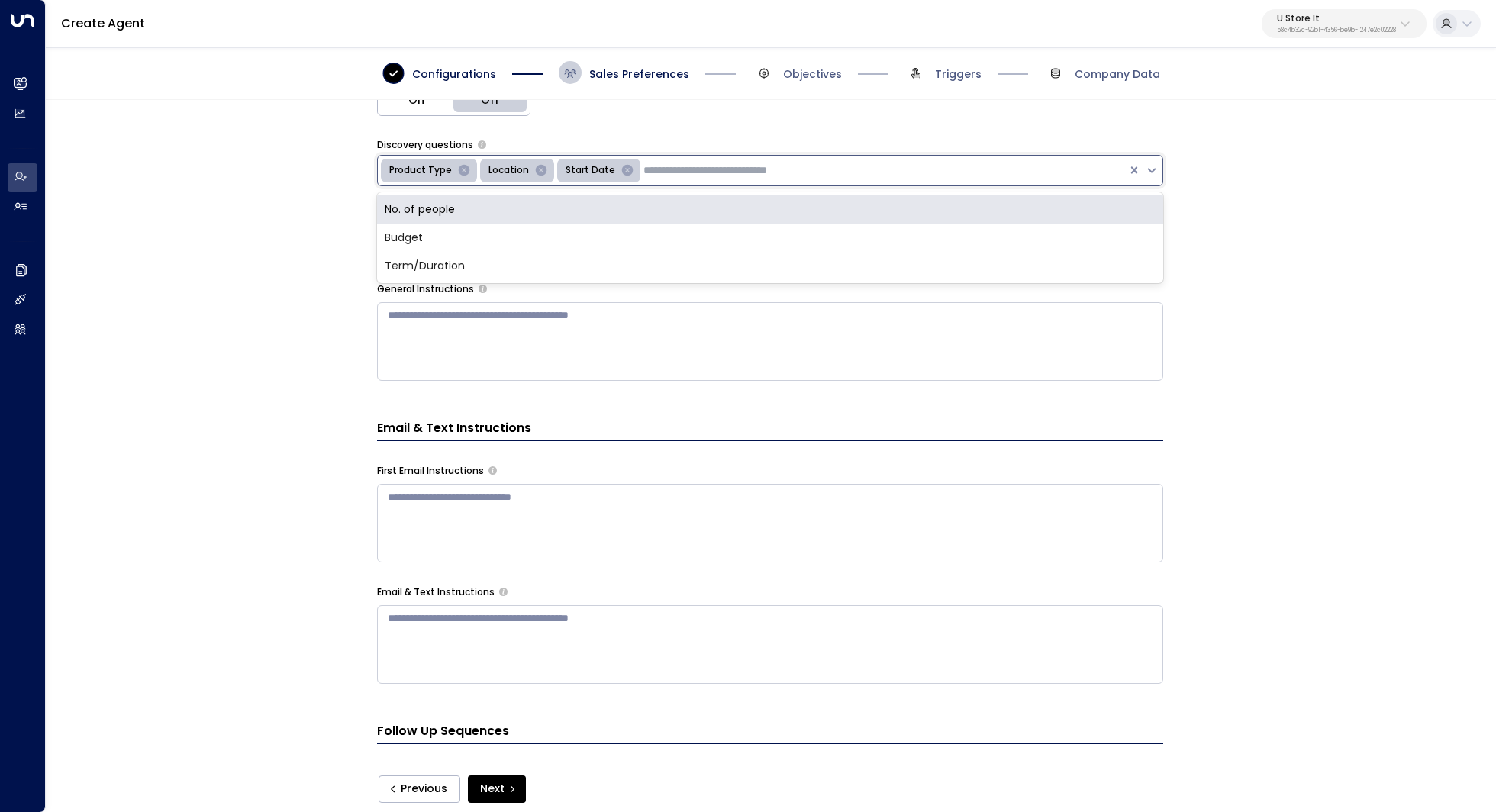
click at [715, 169] on input "text" at bounding box center [743, 171] width 199 height 16
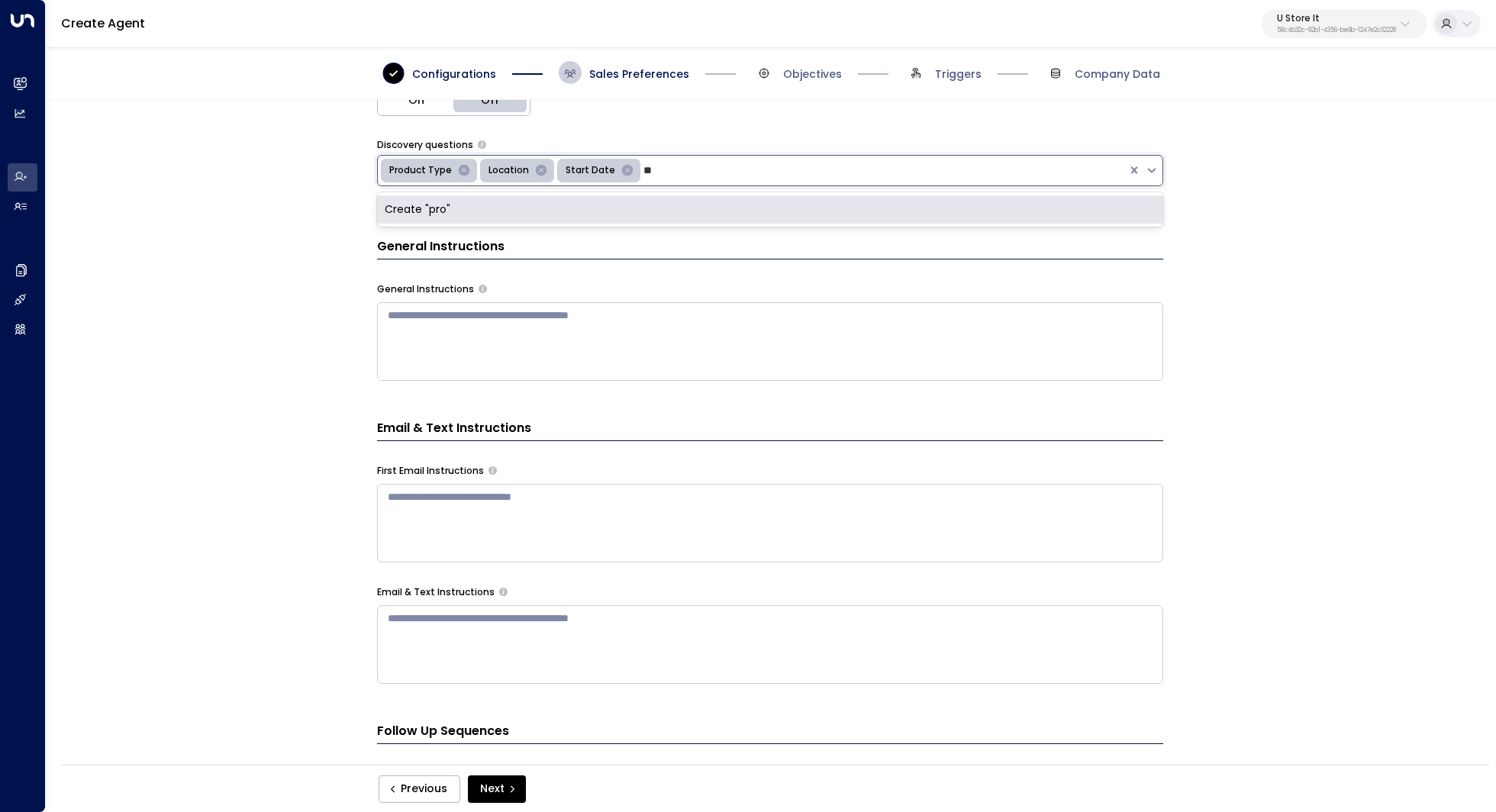
type input "*"
type input "**********"
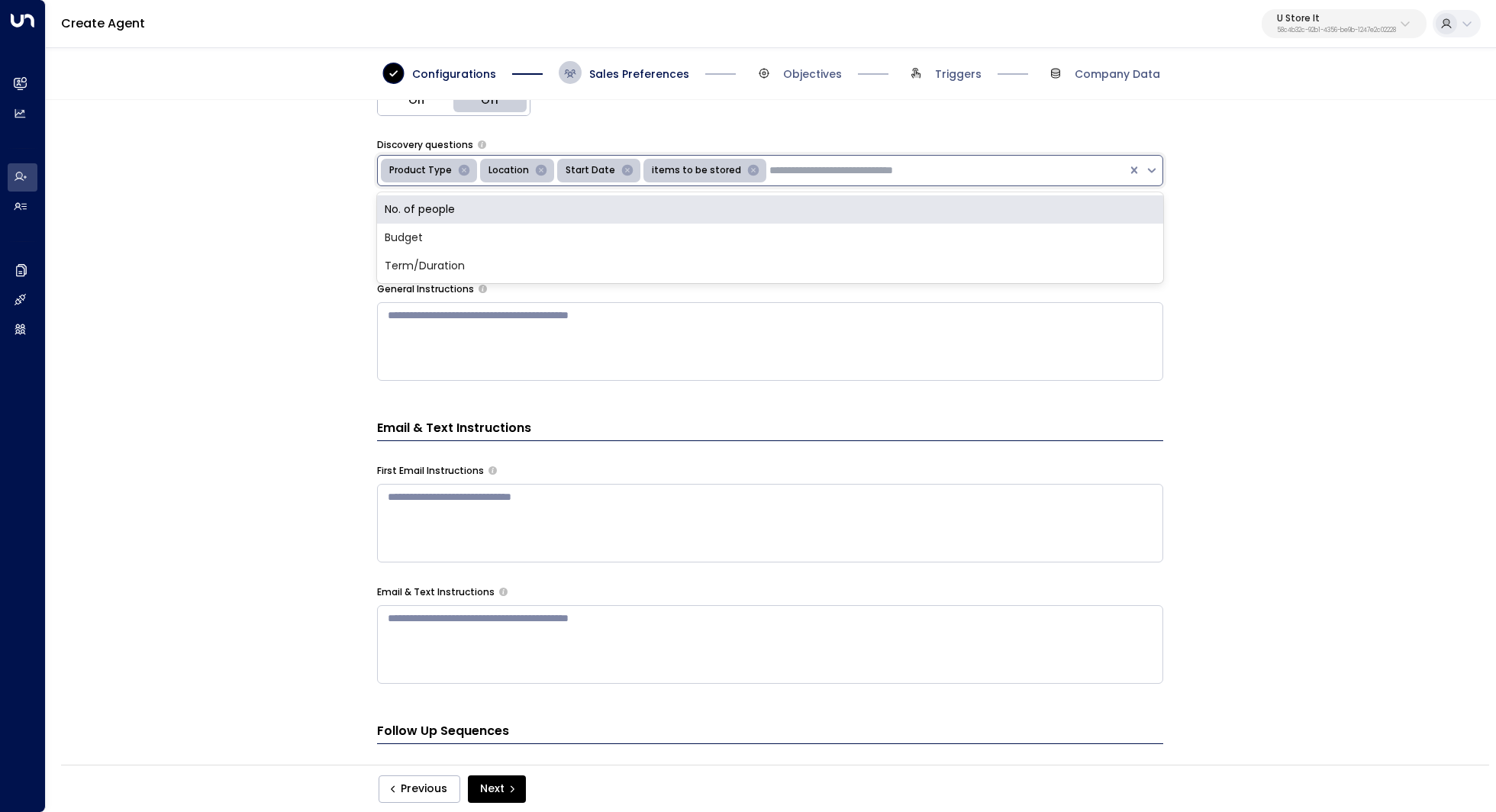
click at [1376, 213] on div "Email Preferences Signature * ***** *** Greeting * Hi Additional Preferences AI…" at bounding box center [770, 437] width 1448 height 674
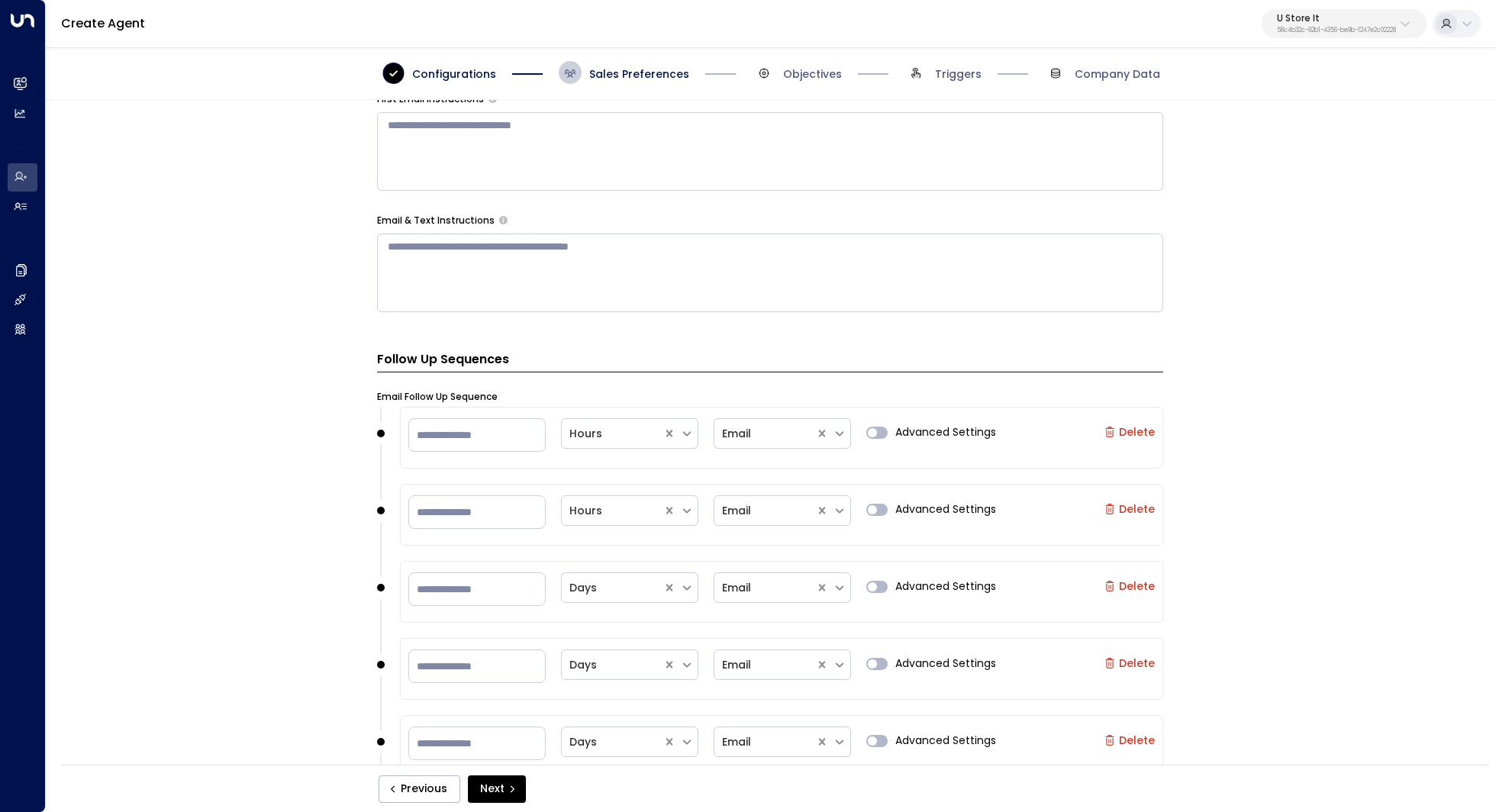
scroll to position [802, 0]
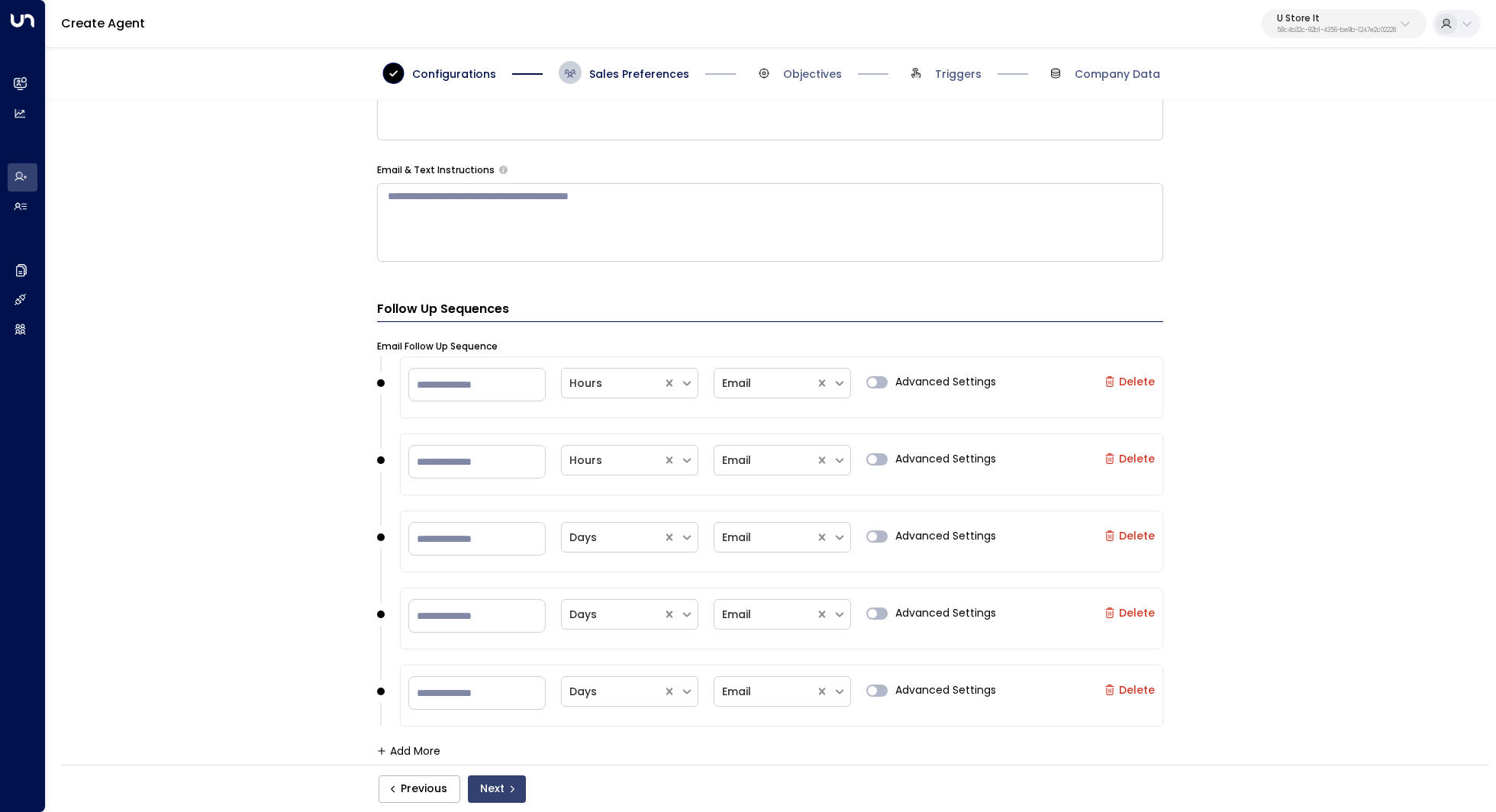
click at [505, 792] on button "Next" at bounding box center [497, 788] width 58 height 27
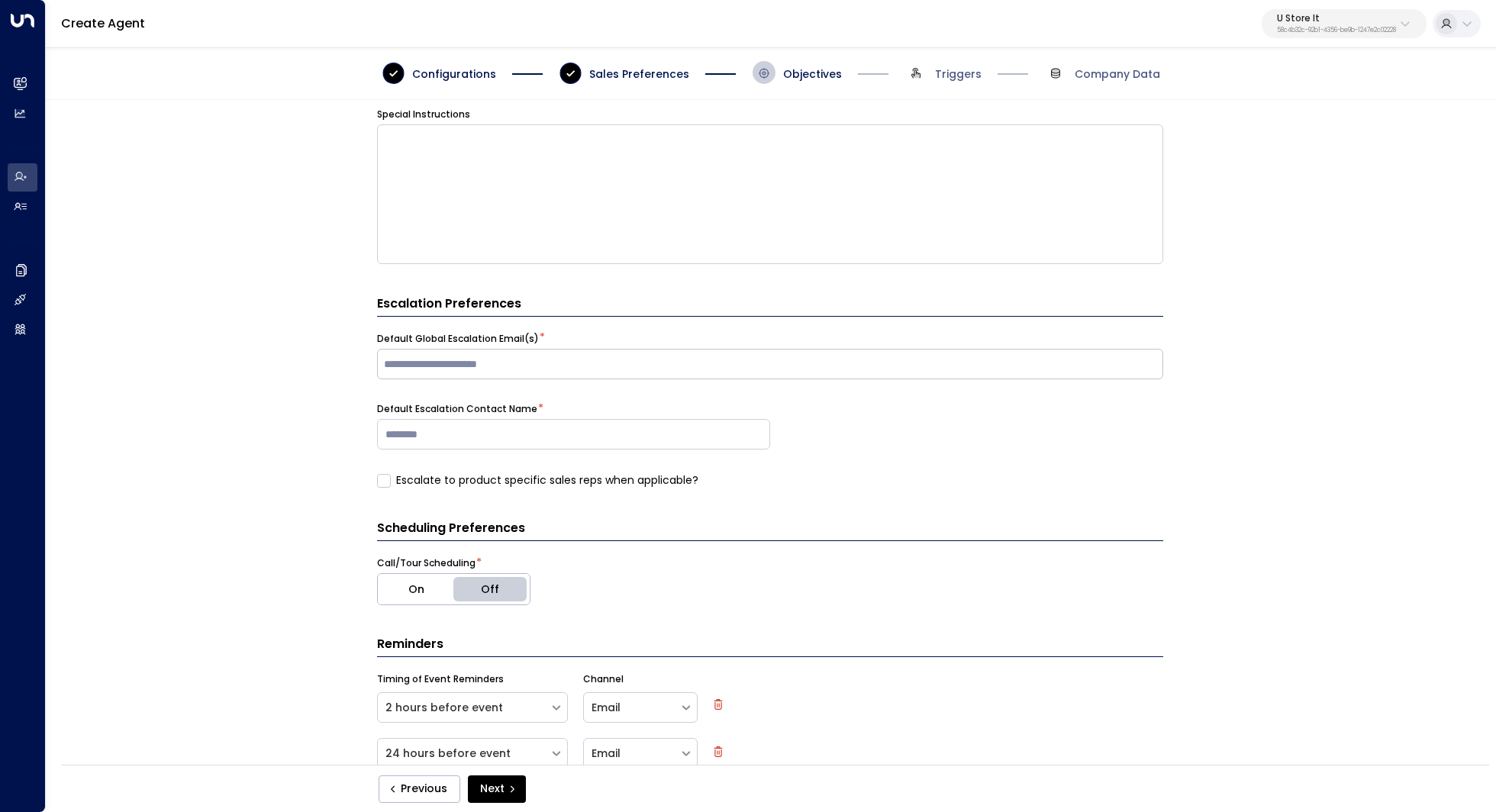
scroll to position [384, 0]
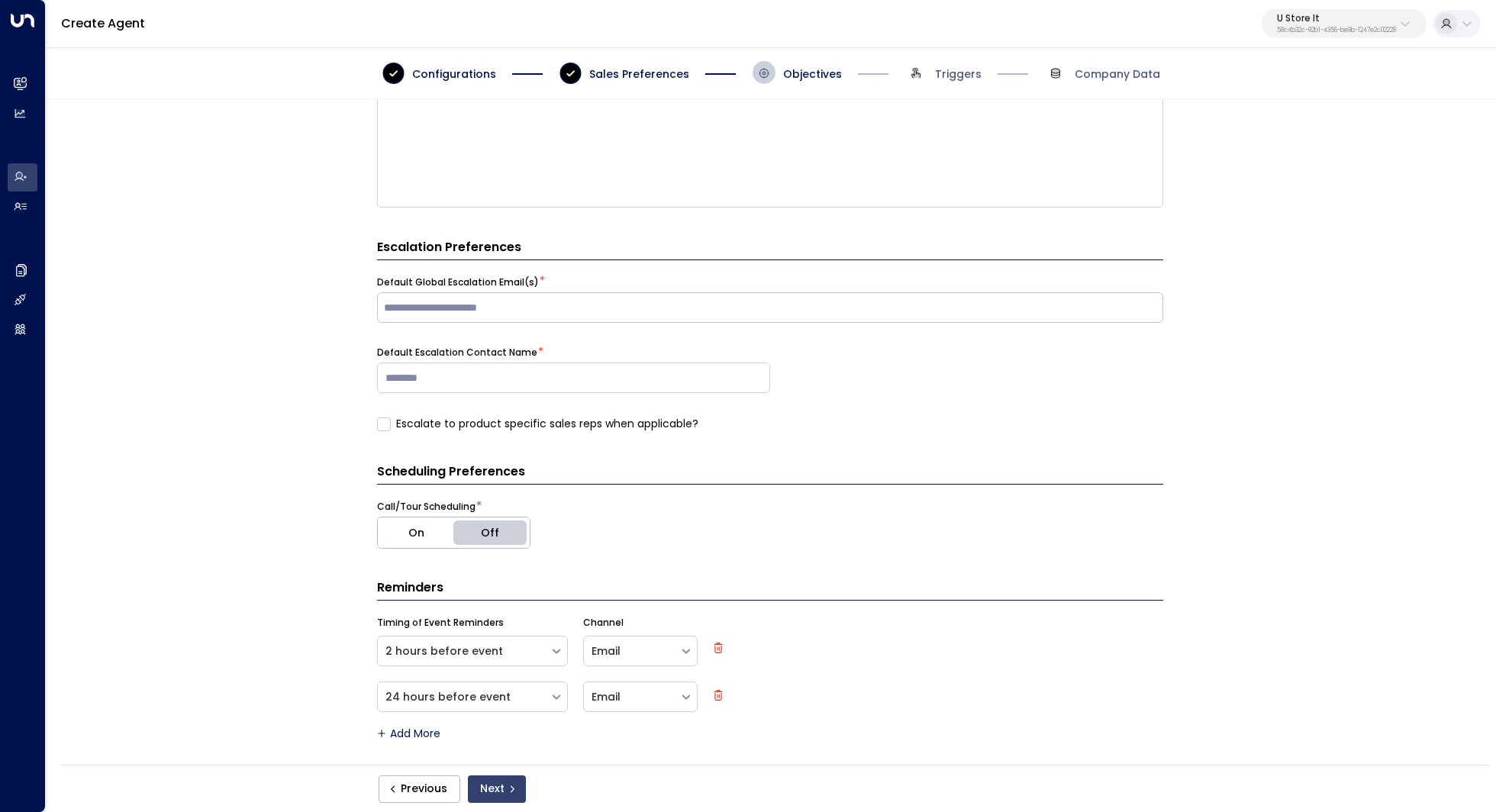
click at [483, 781] on button "Next" at bounding box center [497, 788] width 58 height 27
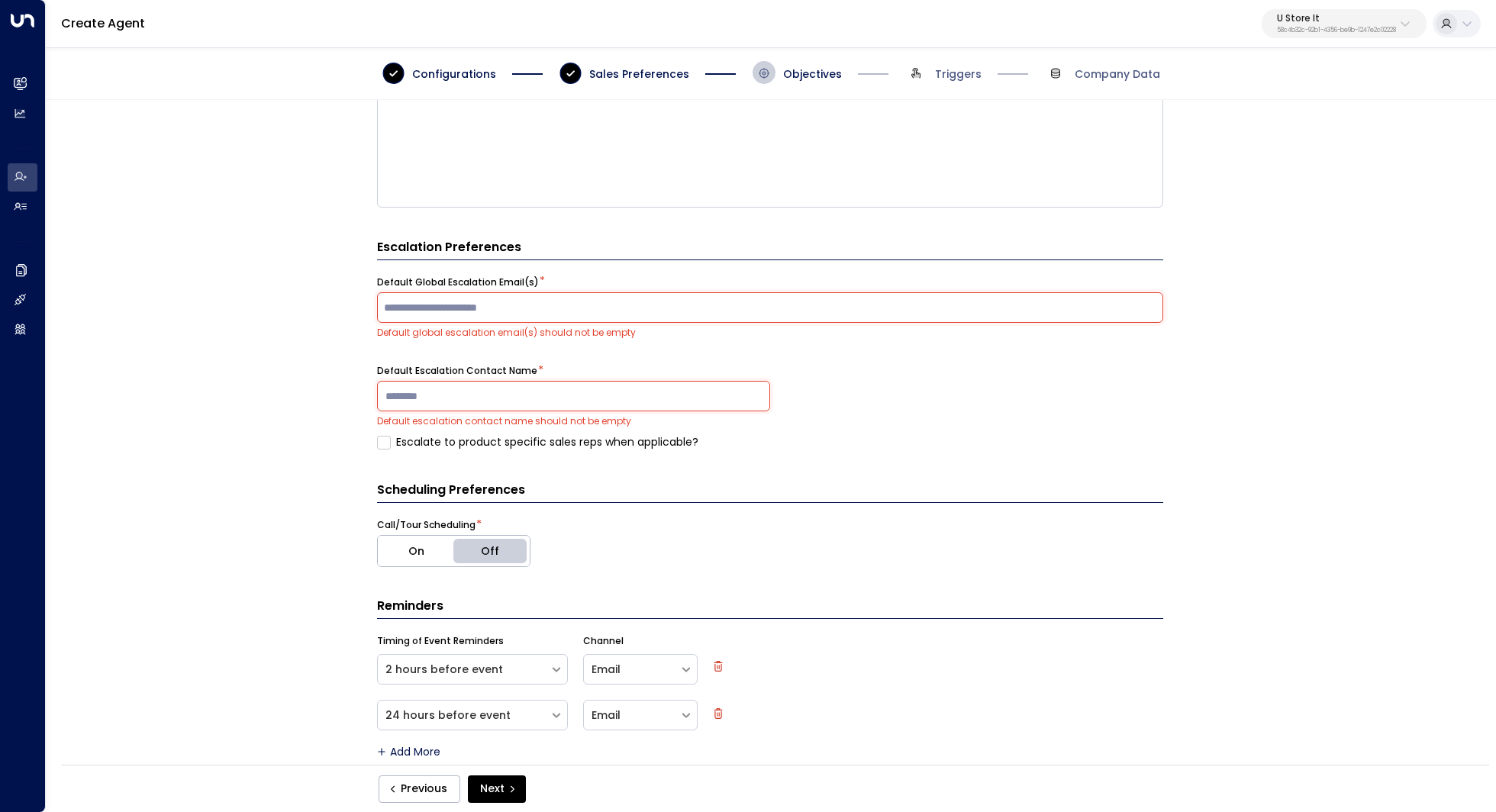
click at [656, 317] on div "​" at bounding box center [770, 307] width 786 height 30
type input "**********"
click at [493, 384] on input at bounding box center [573, 396] width 393 height 30
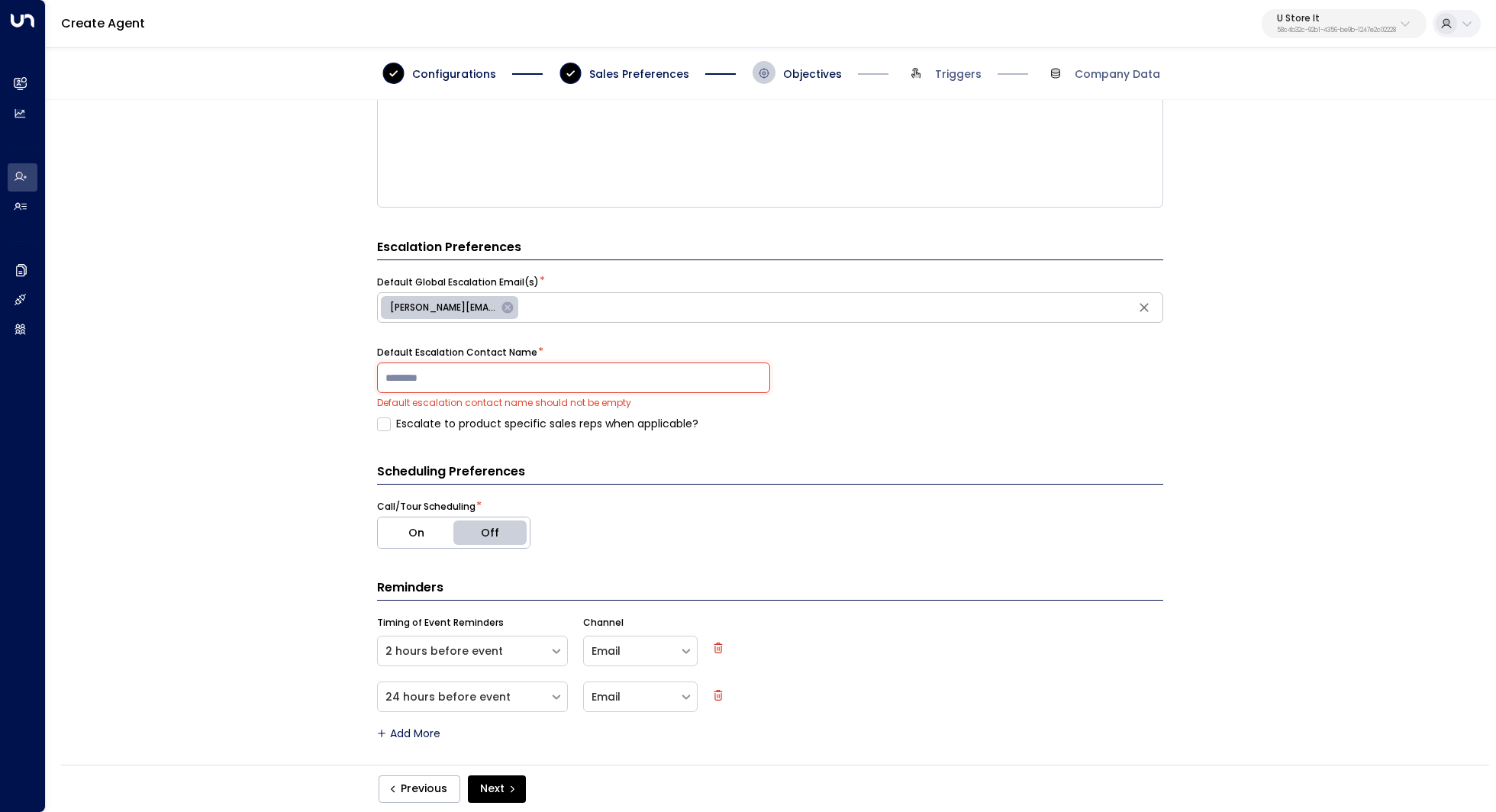
click at [496, 375] on input at bounding box center [573, 377] width 393 height 30
click at [487, 386] on input at bounding box center [573, 377] width 393 height 30
type input "*"
type input "******"
click at [1211, 424] on div "**********" at bounding box center [770, 437] width 1448 height 674
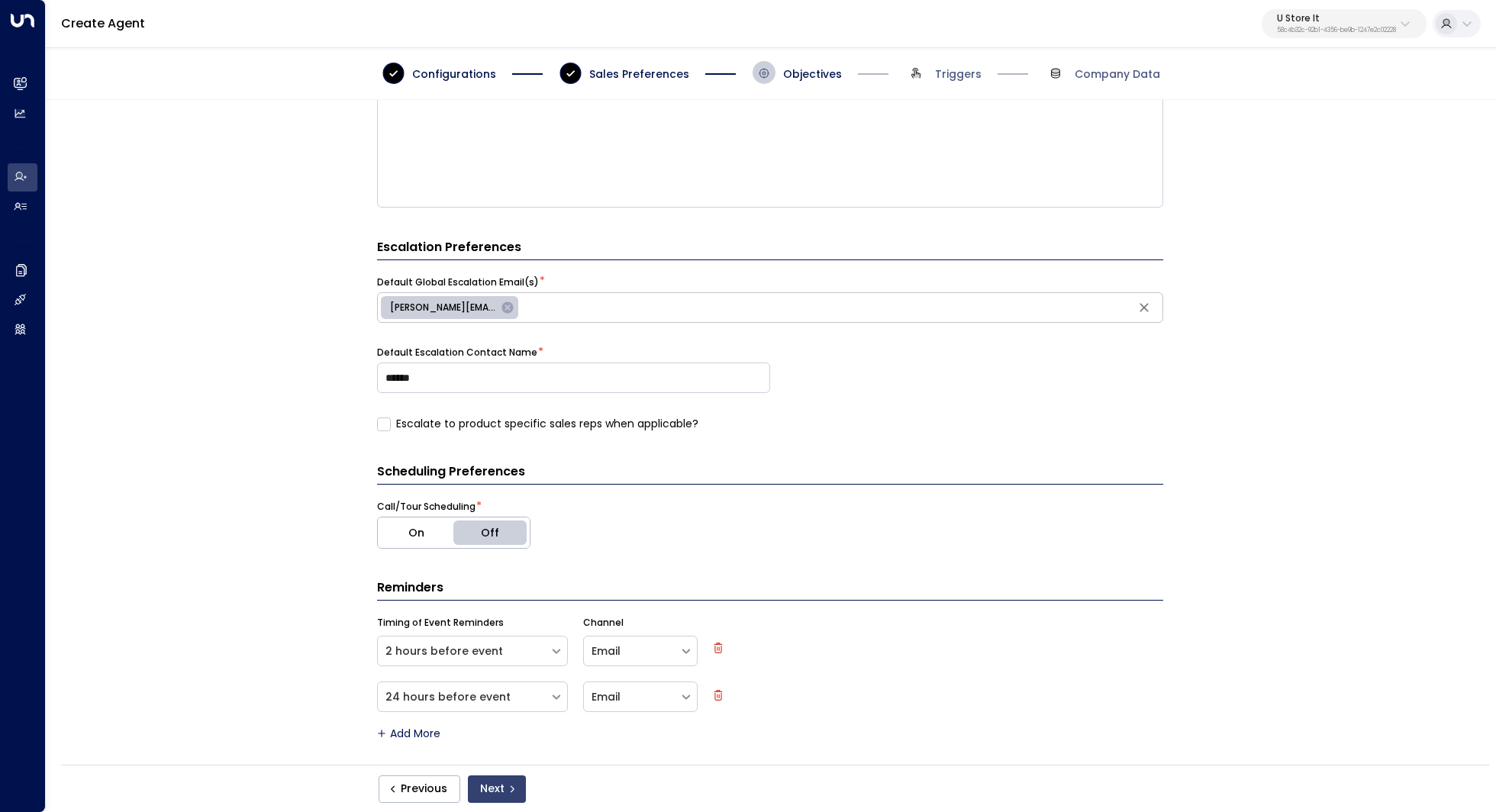
click at [494, 787] on button "Next" at bounding box center [497, 788] width 58 height 27
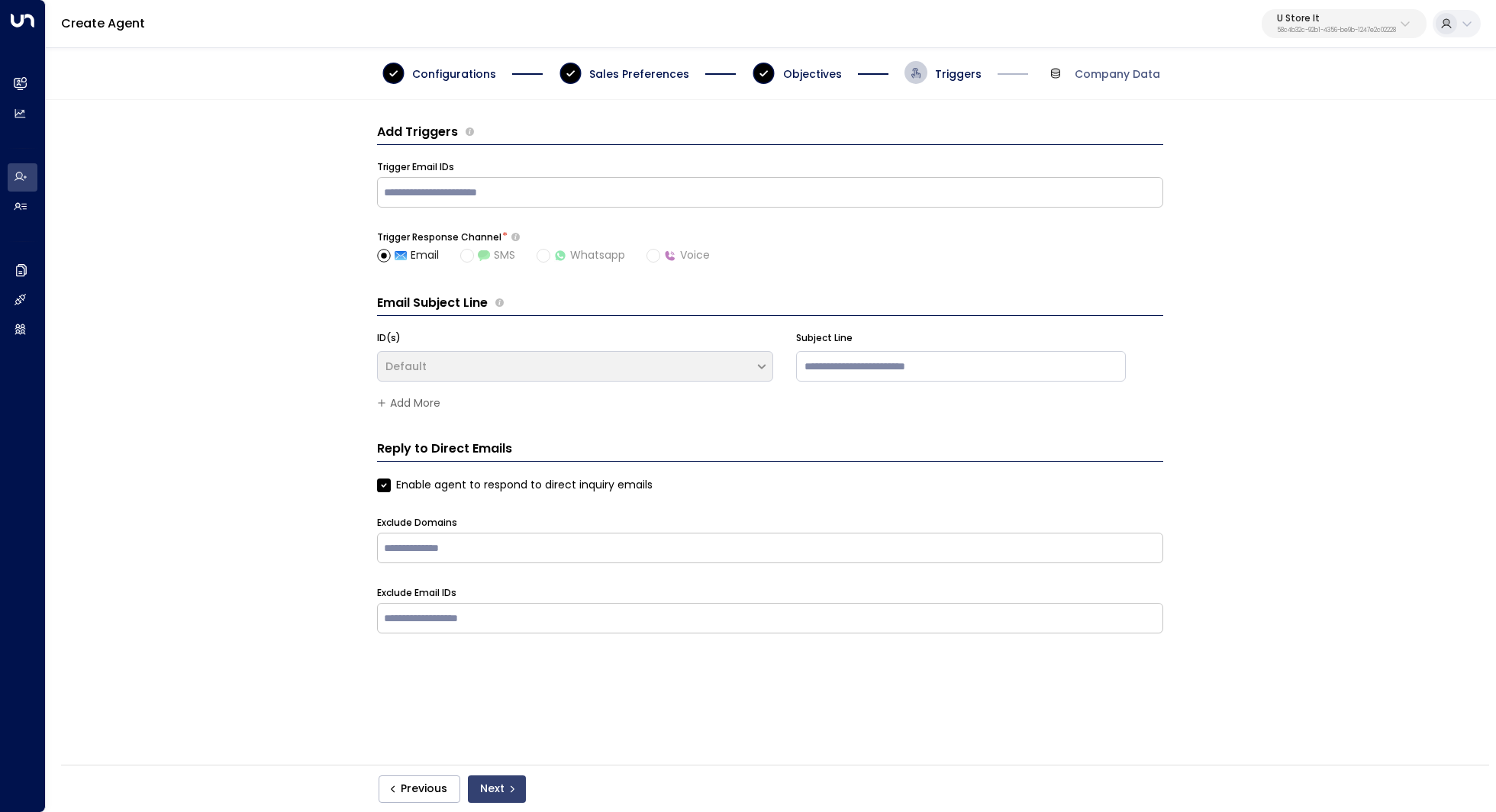
click at [500, 791] on button "Next" at bounding box center [497, 788] width 58 height 27
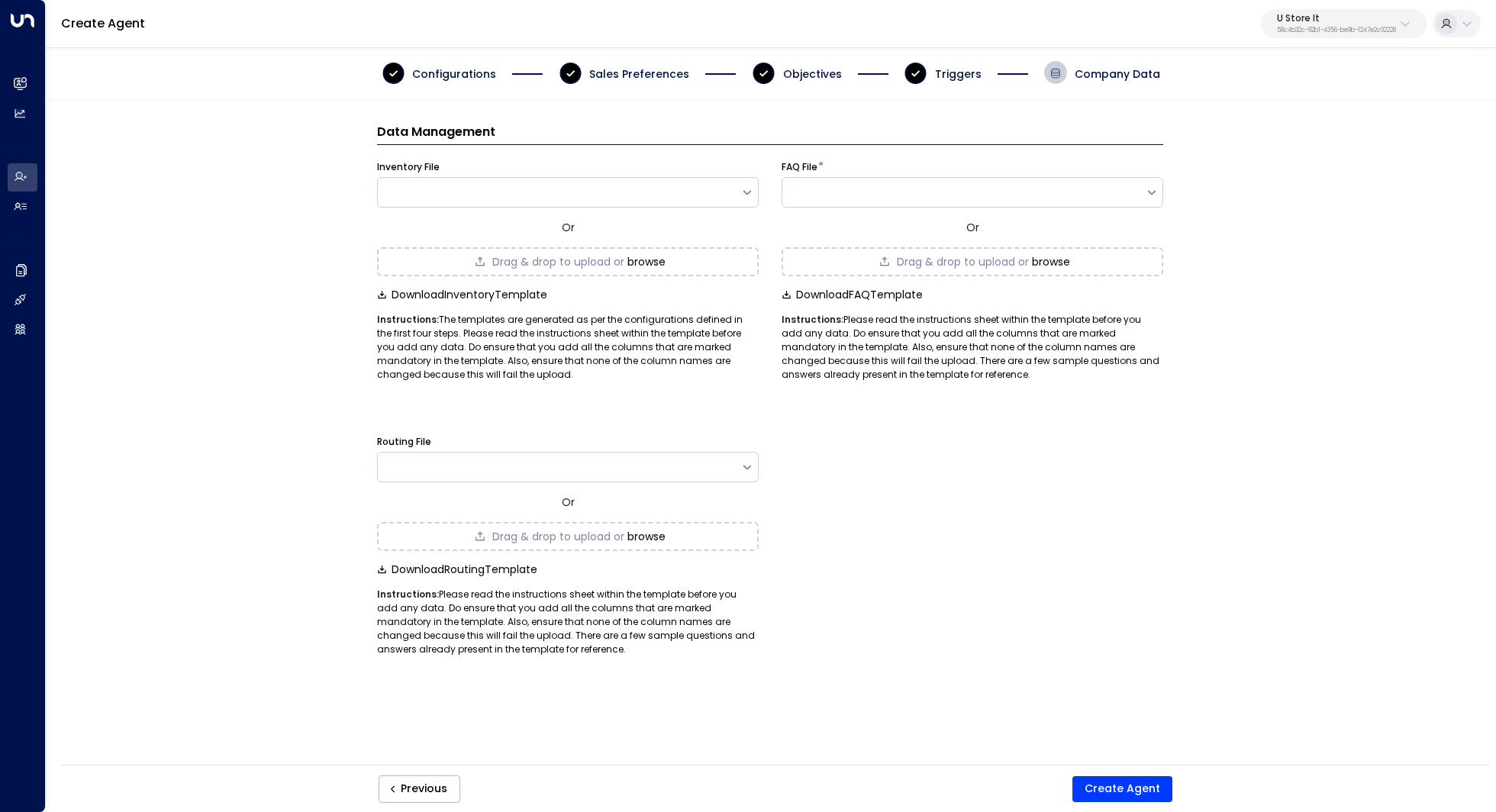
click at [665, 255] on button "browse" at bounding box center [647, 261] width 38 height 12
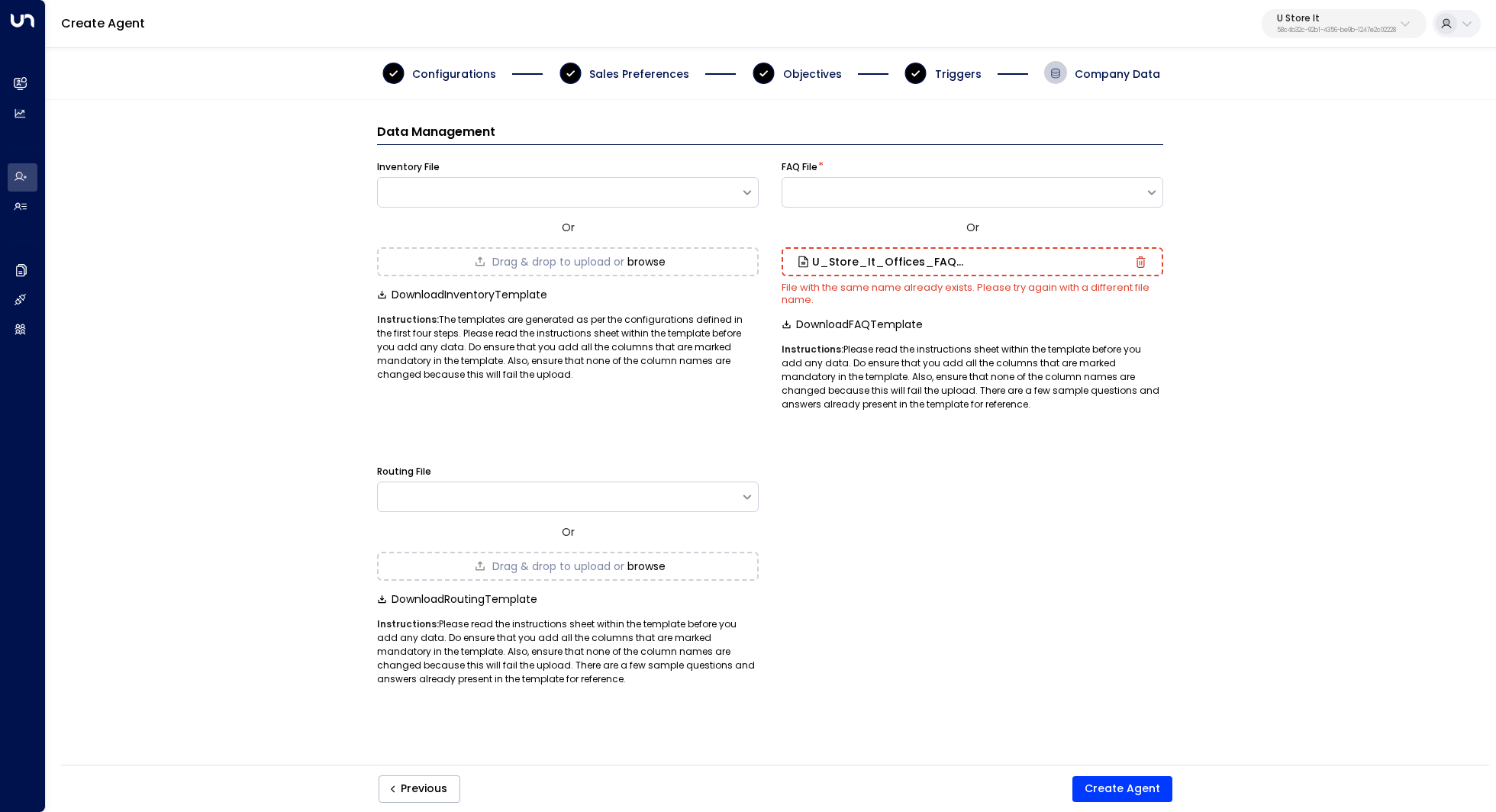
click at [1140, 261] on icon "button" at bounding box center [1141, 262] width 12 height 11
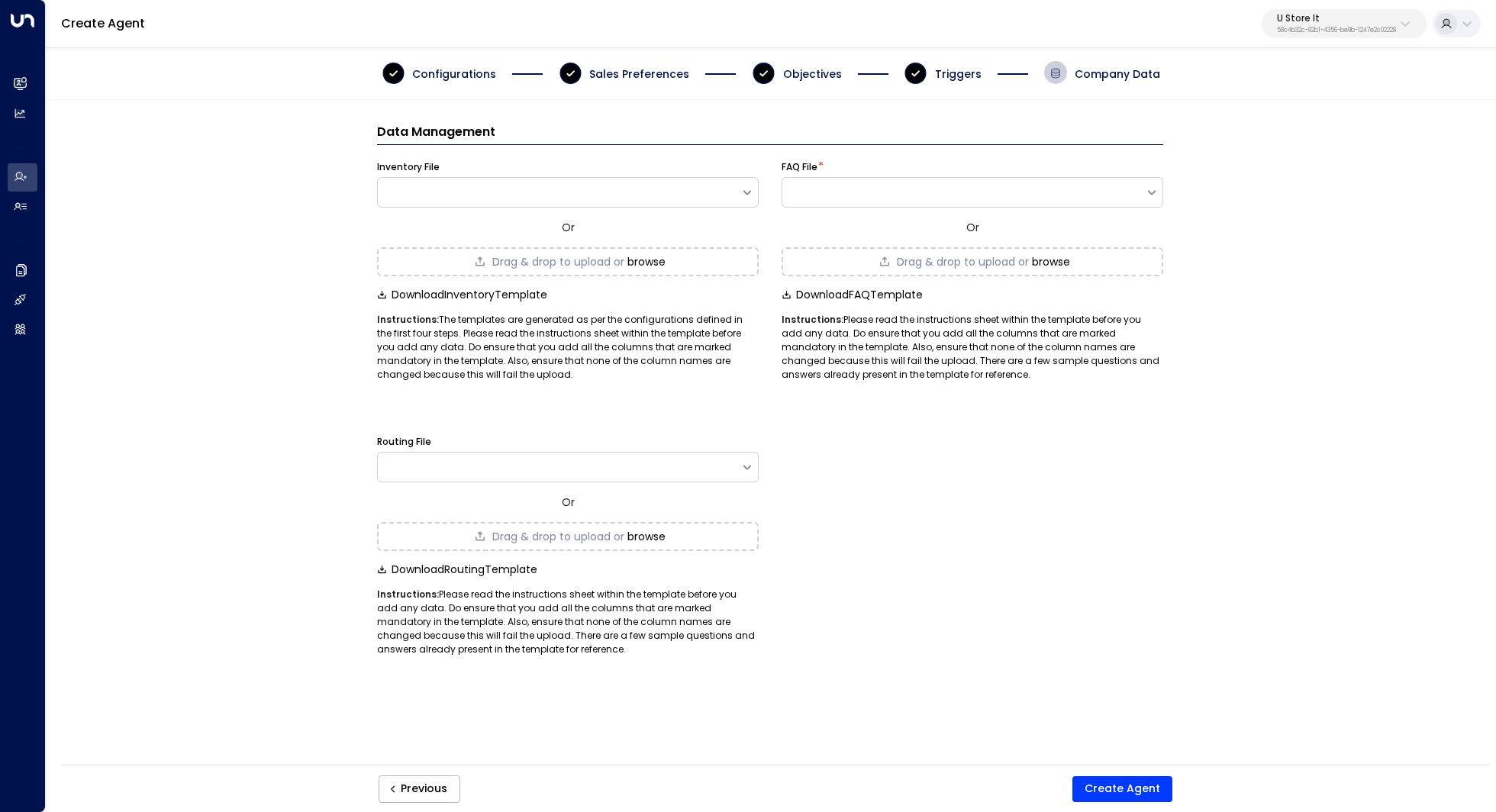
click at [665, 260] on button "browse" at bounding box center [647, 261] width 38 height 12
click at [1125, 782] on button "Create Agent" at bounding box center [1122, 789] width 100 height 26
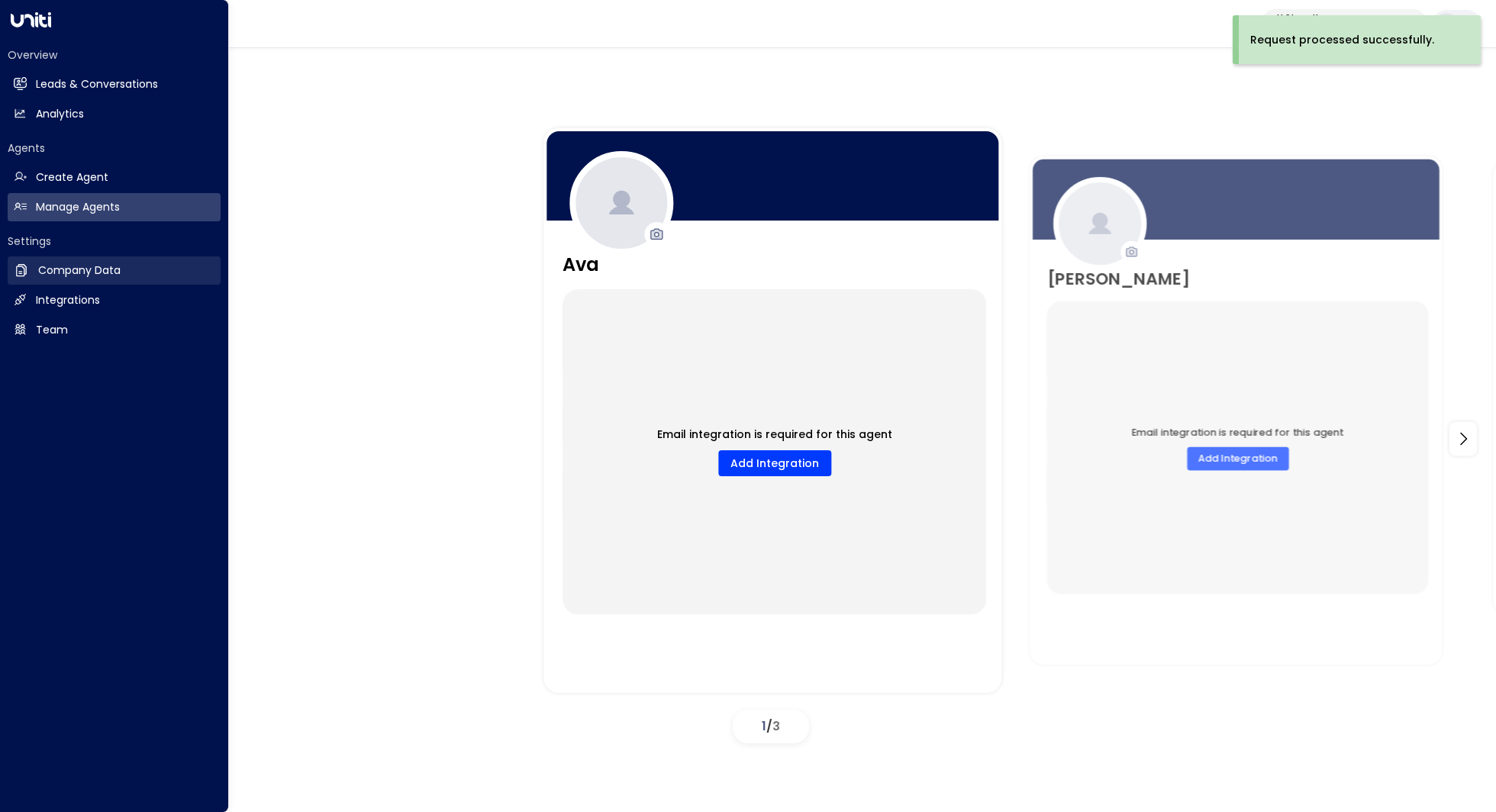
click at [150, 285] on link "Company Data Company Data" at bounding box center [113, 270] width 213 height 28
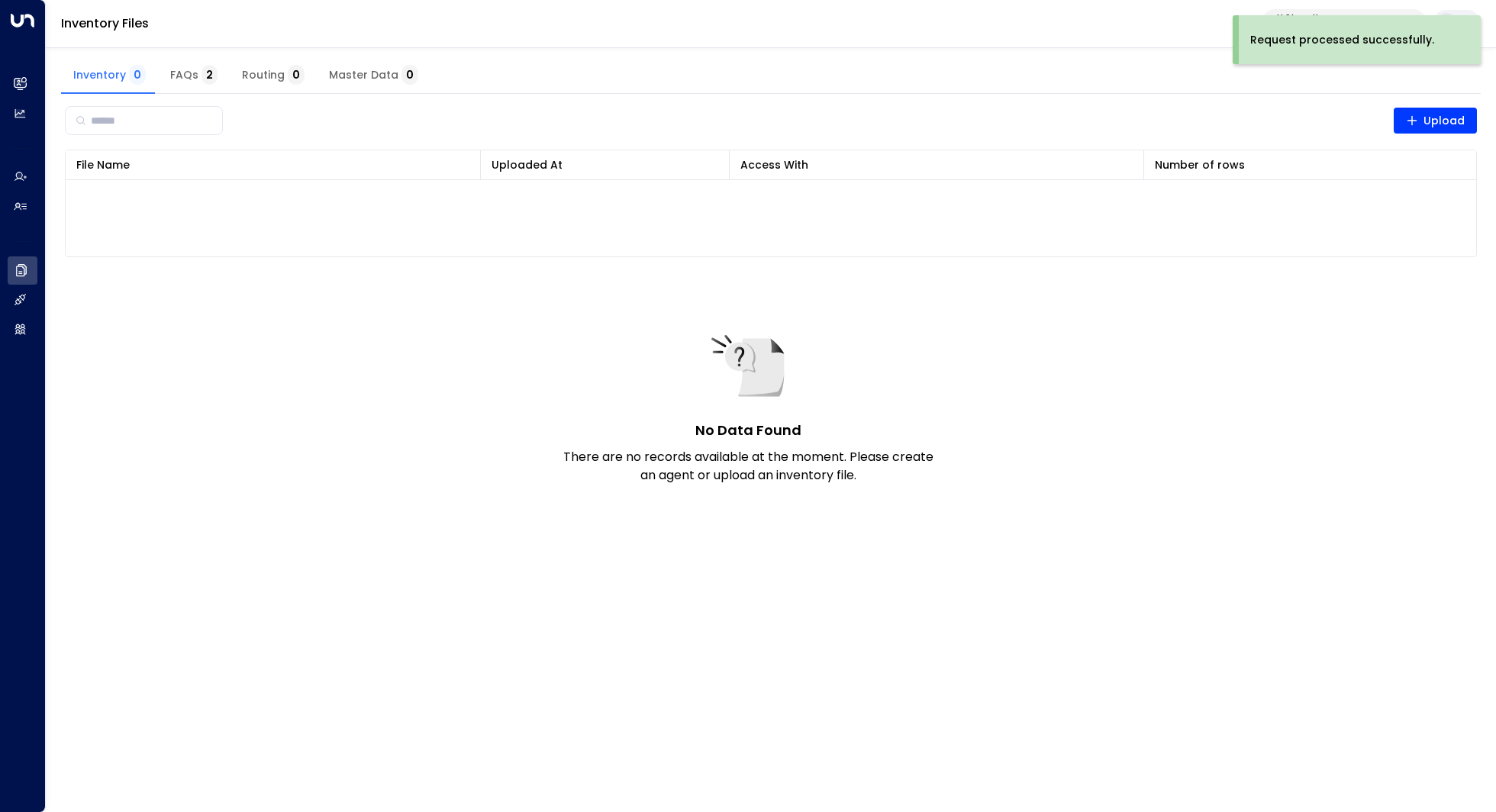
click at [181, 71] on span "FAQs 2" at bounding box center [194, 76] width 48 height 14
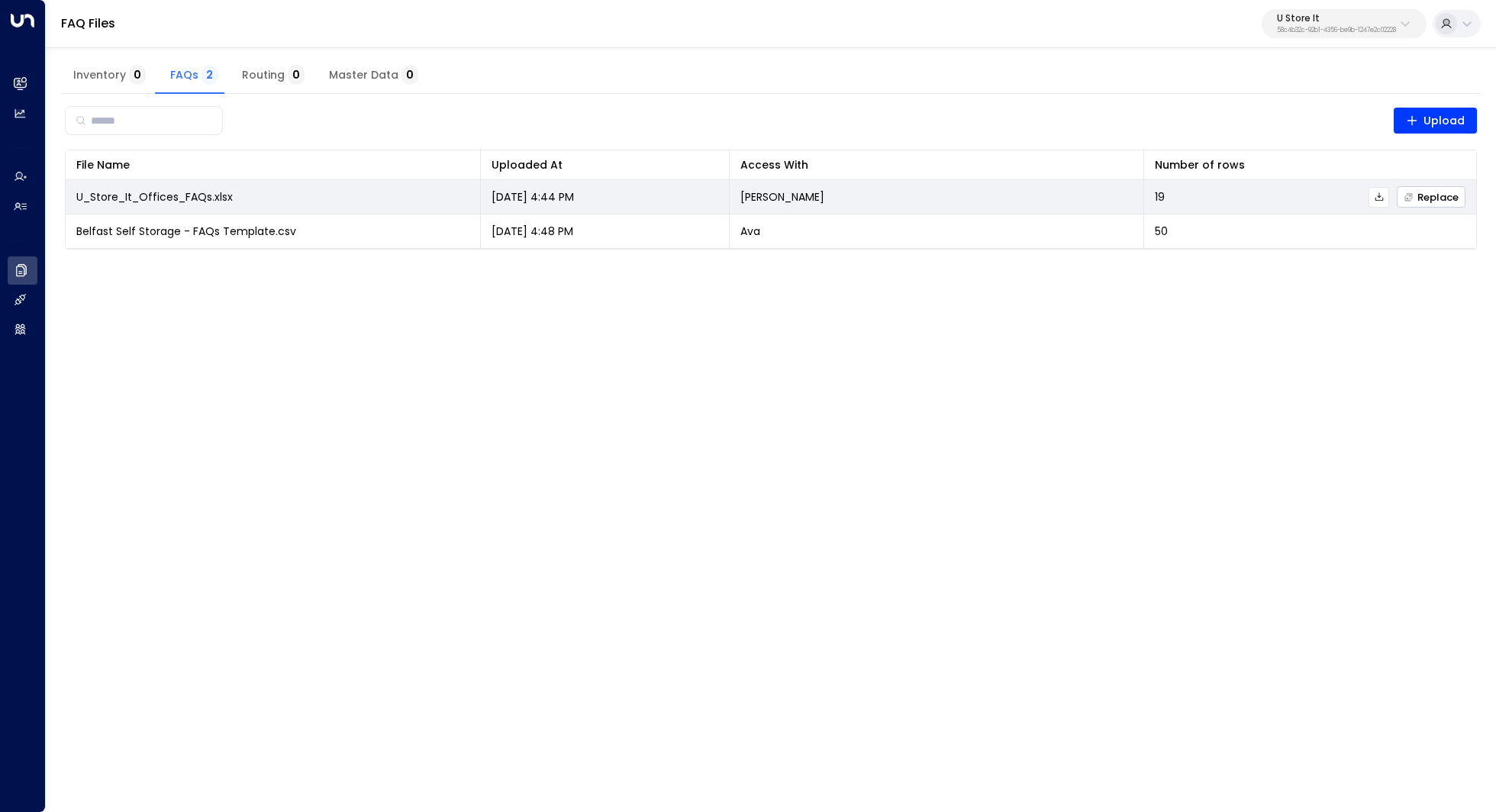
click at [1433, 196] on span "Replace" at bounding box center [1431, 197] width 55 height 10
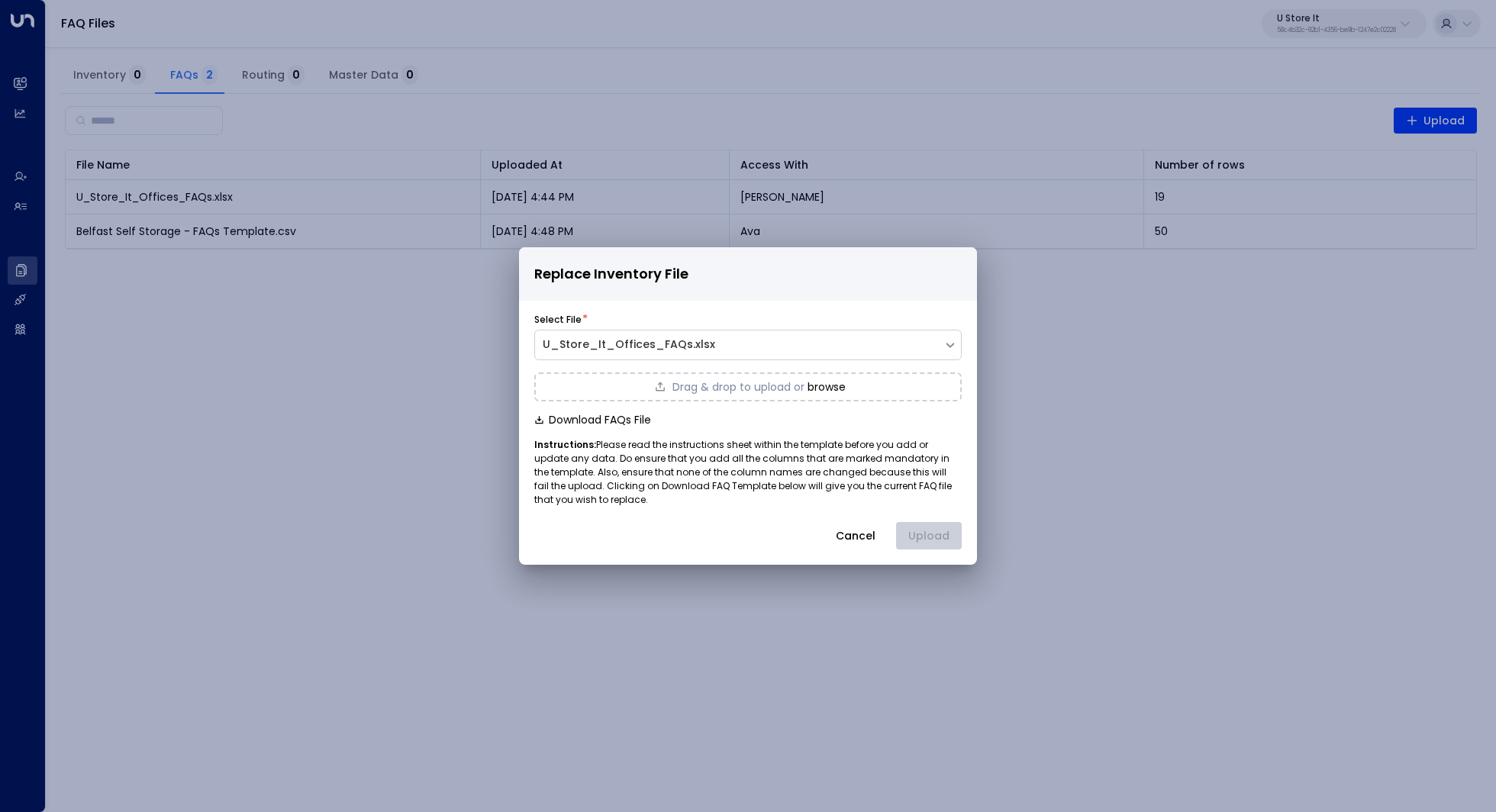
click at [831, 385] on button "browse" at bounding box center [826, 387] width 38 height 12
click at [939, 525] on button "Upload" at bounding box center [929, 534] width 66 height 27
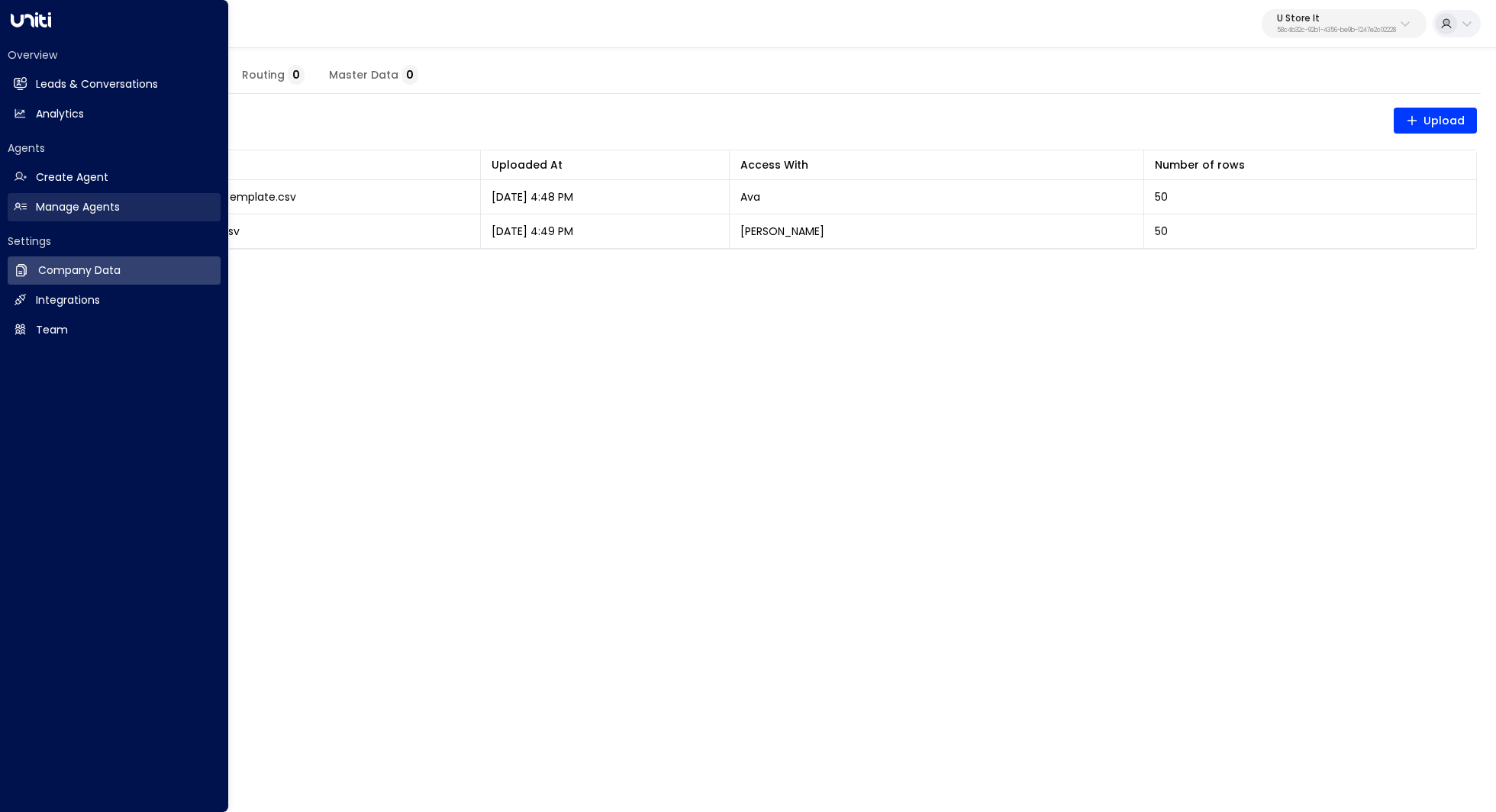
click at [62, 208] on h2 "Manage Agents" at bounding box center [78, 207] width 84 height 16
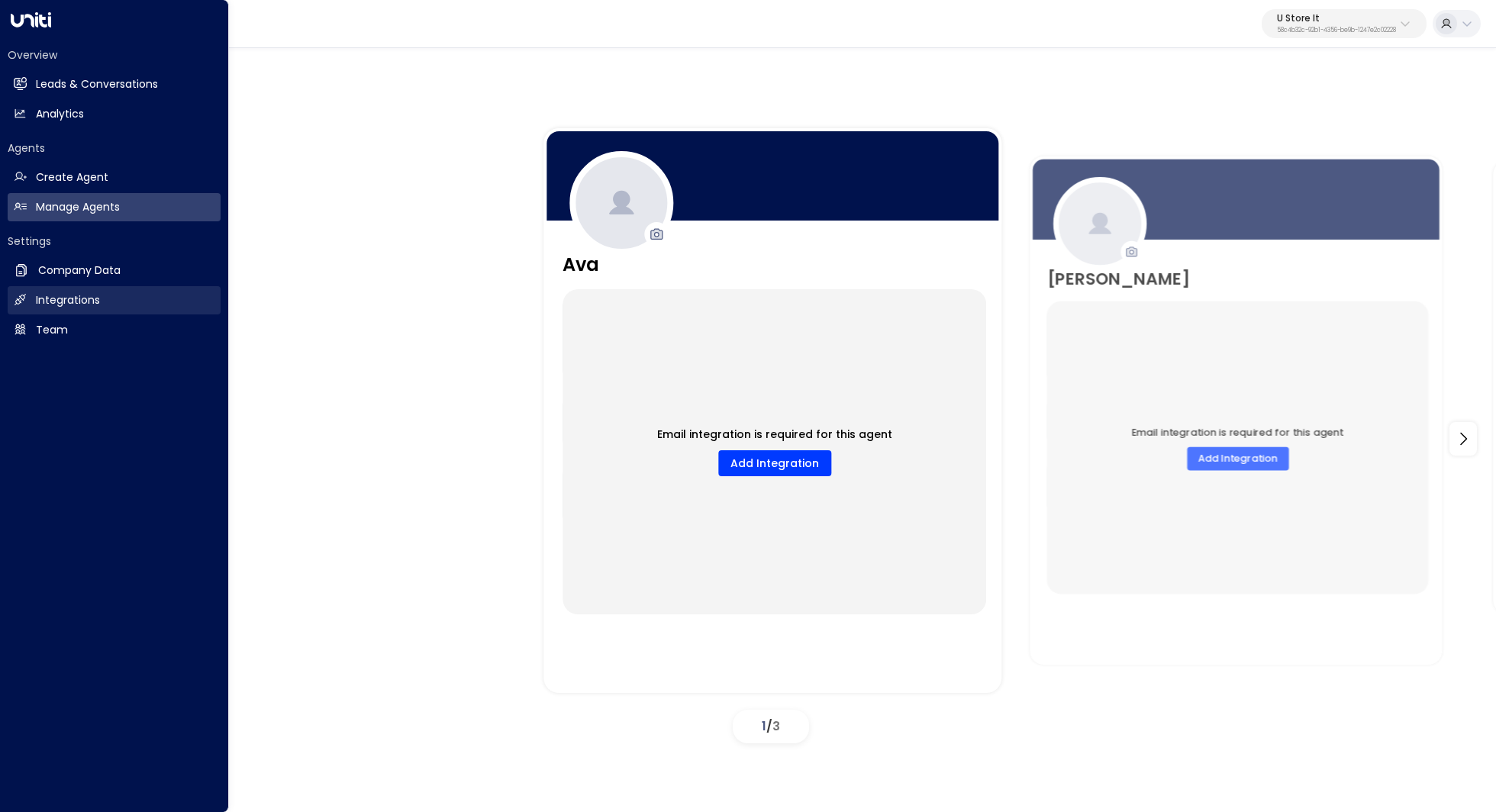
click at [114, 292] on link "Integrations Integrations" at bounding box center [113, 300] width 213 height 28
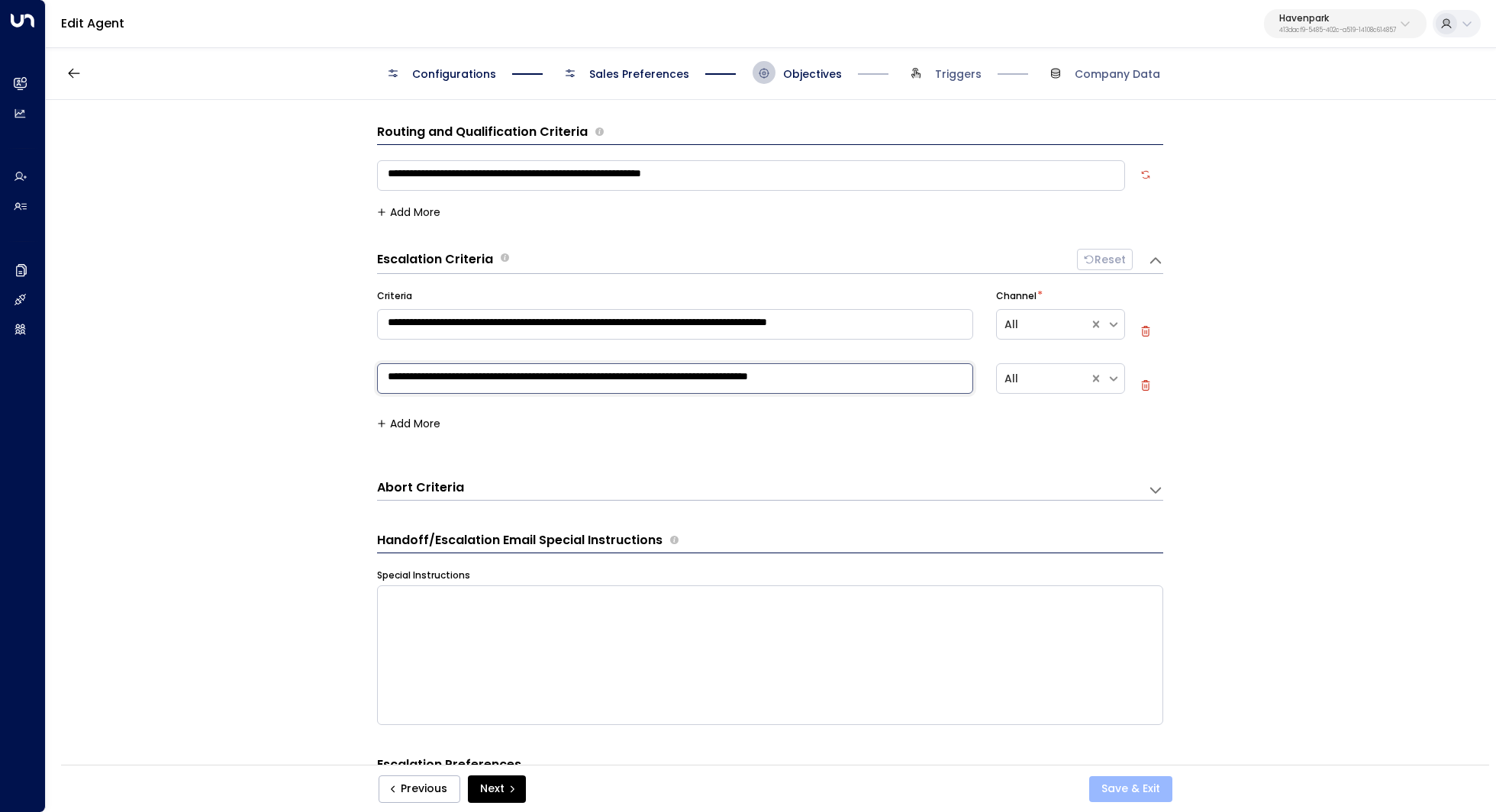
click at [1126, 785] on button "Save & Exit" at bounding box center [1130, 789] width 83 height 26
click at [1373, 29] on p "413dacf9-5485-402c-a519-14108c614857" at bounding box center [1337, 30] width 117 height 6
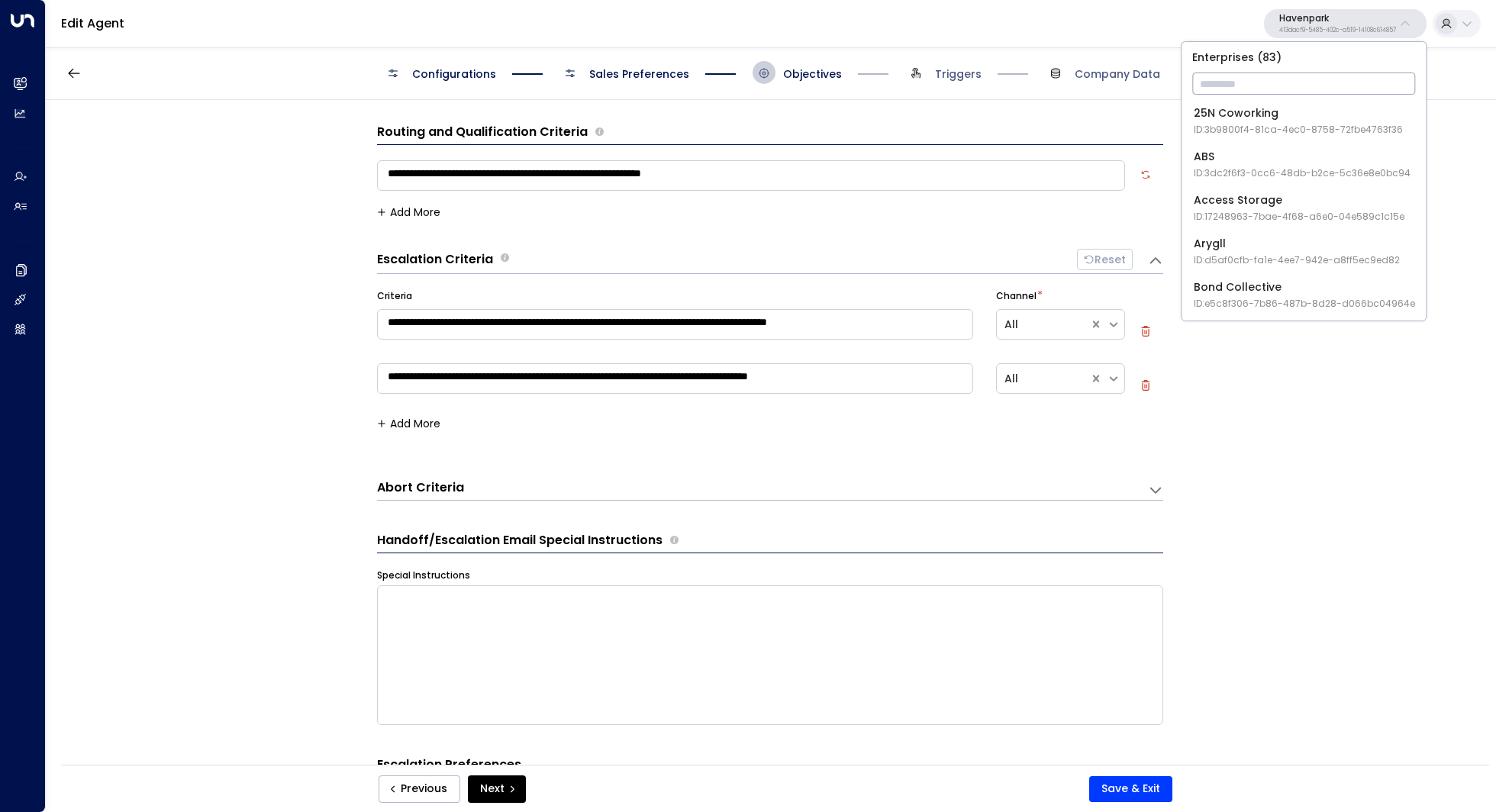
click at [1318, 78] on input "text" at bounding box center [1303, 84] width 223 height 28
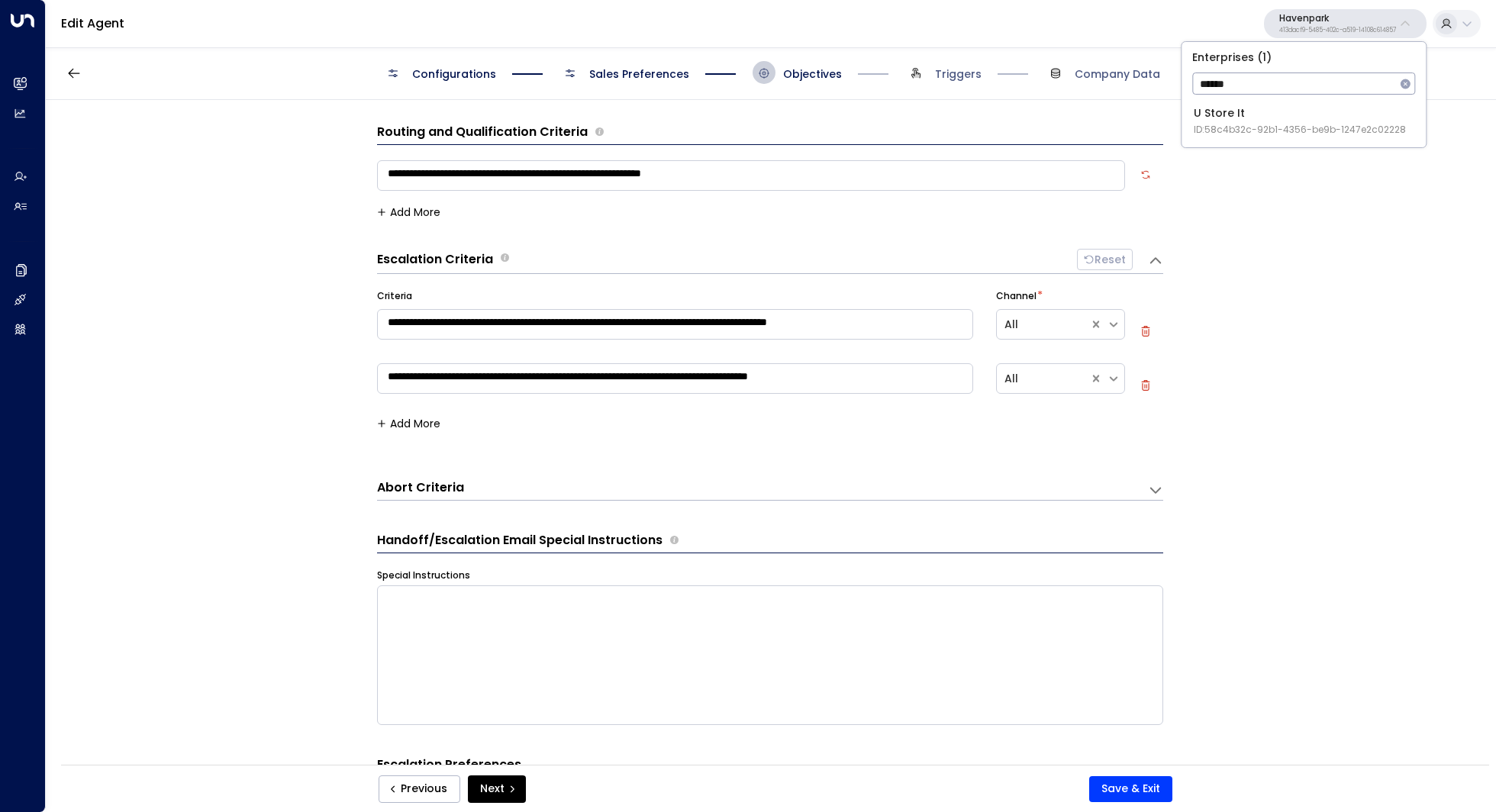
type input "******"
click at [1302, 115] on div "U Store It ID: 58c4b32c-92b1-4356-be9b-1247e2c02228" at bounding box center [1300, 121] width 212 height 31
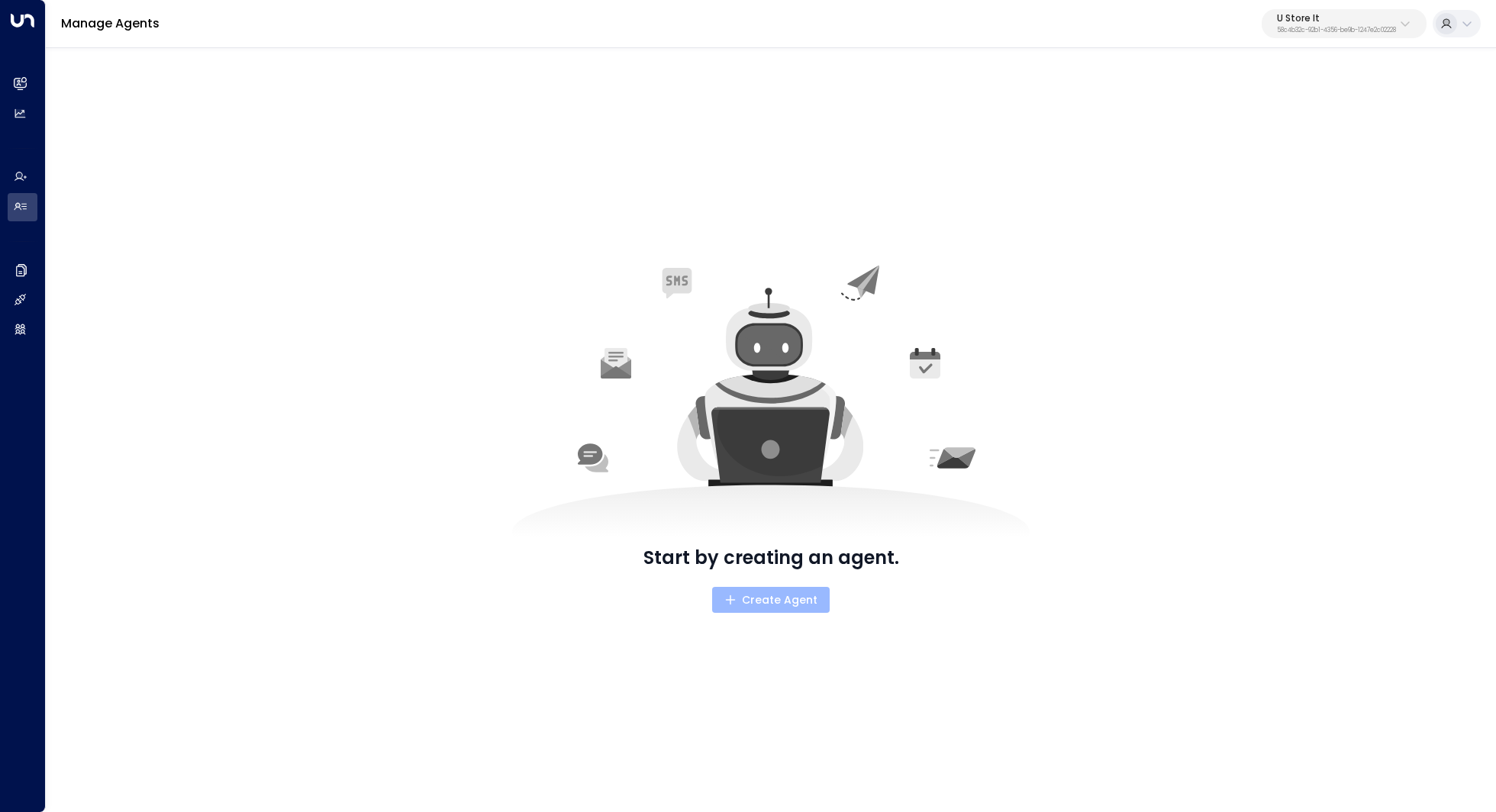
click at [776, 600] on span "Create Agent" at bounding box center [771, 599] width 94 height 19
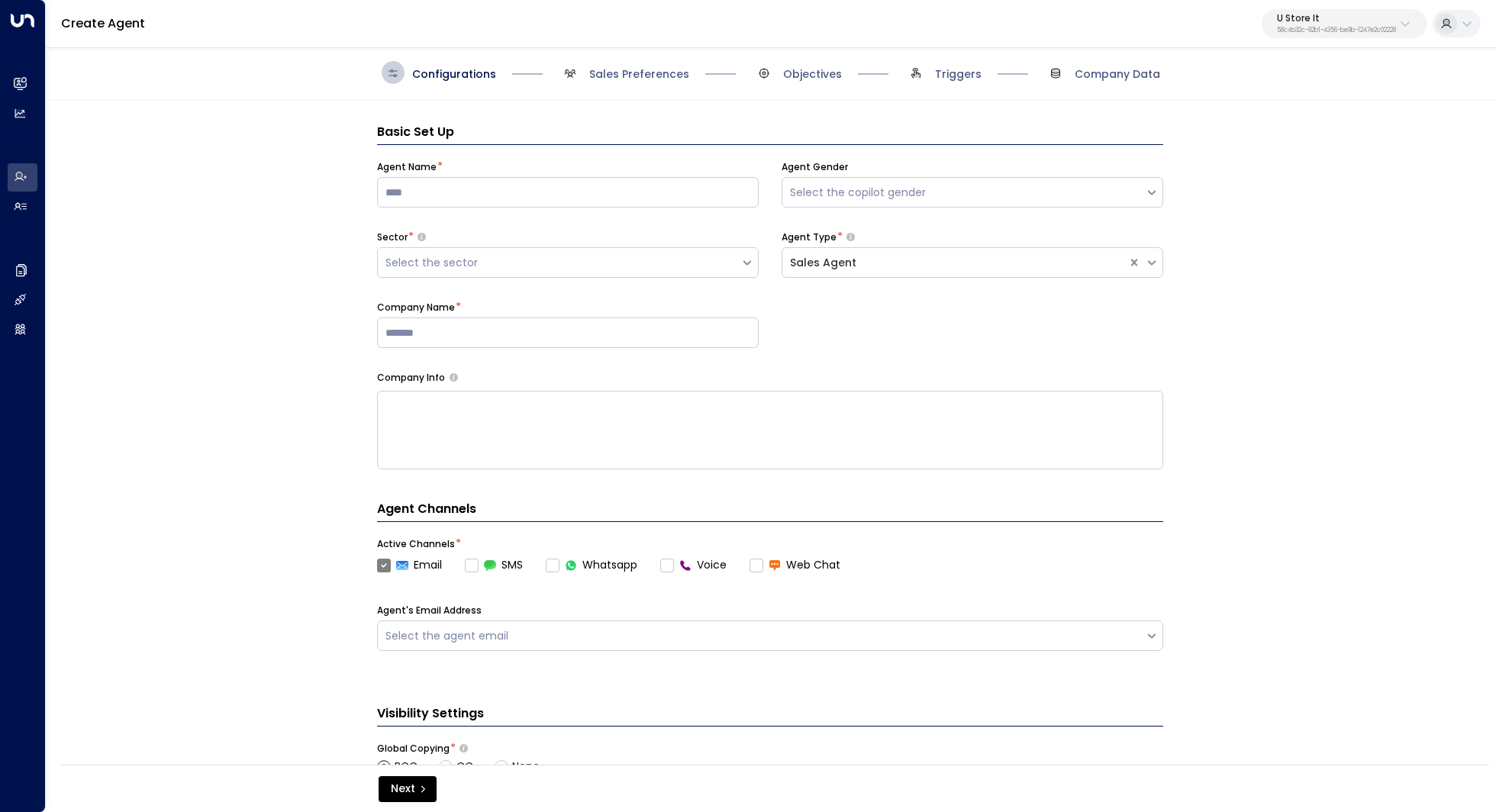
scroll to position [23, 0]
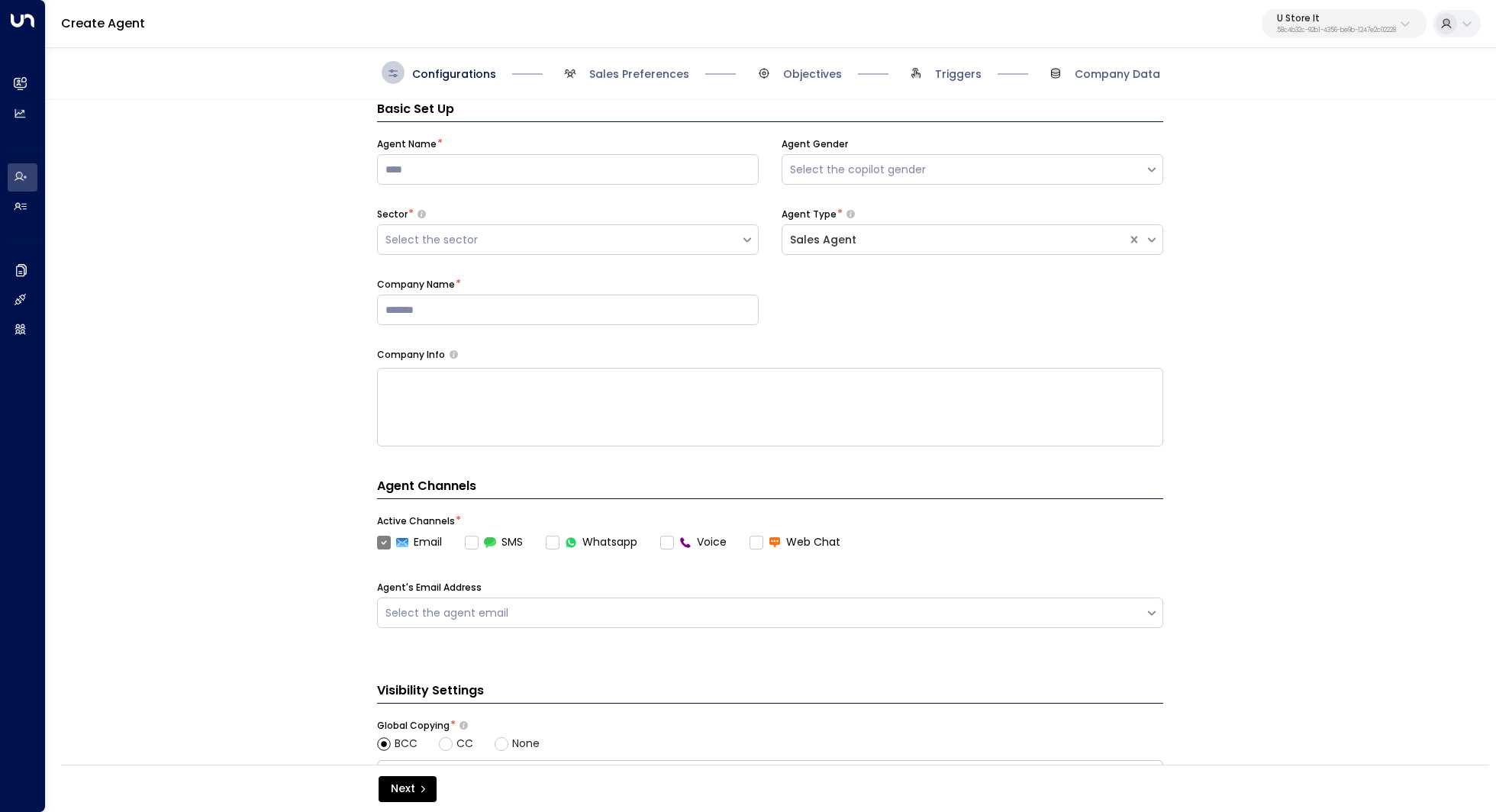
click at [381, 543] on label "Email" at bounding box center [409, 542] width 65 height 16
click at [383, 544] on label "Email" at bounding box center [409, 542] width 65 height 16
click at [382, 540] on label "Email" at bounding box center [409, 542] width 65 height 16
click at [440, 594] on div "Agent's Email Address Select the agent email" at bounding box center [770, 604] width 786 height 48
click at [445, 605] on div "Select the agent email" at bounding box center [761, 613] width 752 height 16
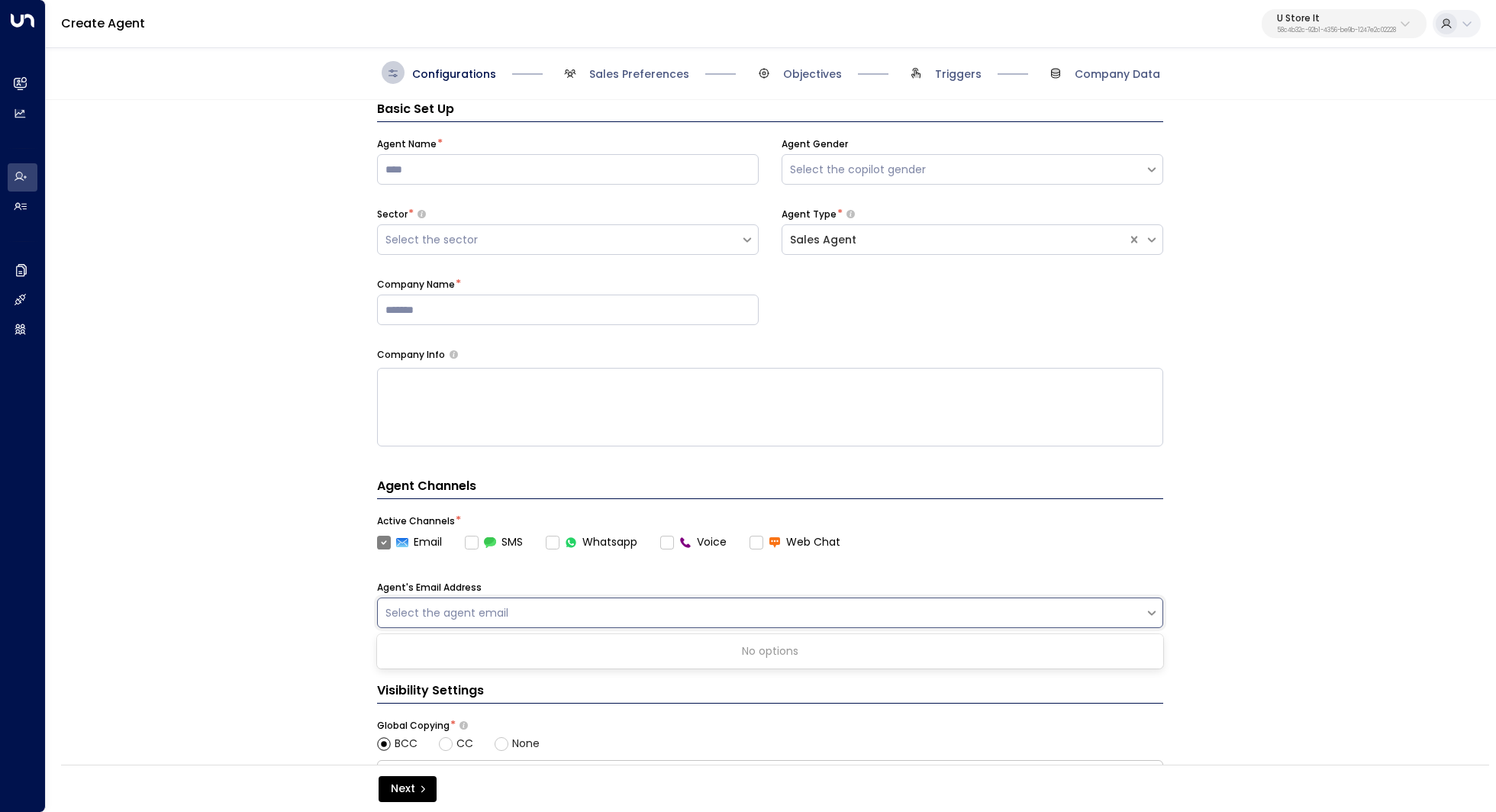
click at [445, 605] on div "Select the agent email" at bounding box center [761, 613] width 752 height 16
click at [286, 589] on div "Basic Set Up Agent Name * Agent Gender Select the copilot gender Sector * Selec…" at bounding box center [770, 437] width 1448 height 674
